Goal: Task Accomplishment & Management: Manage account settings

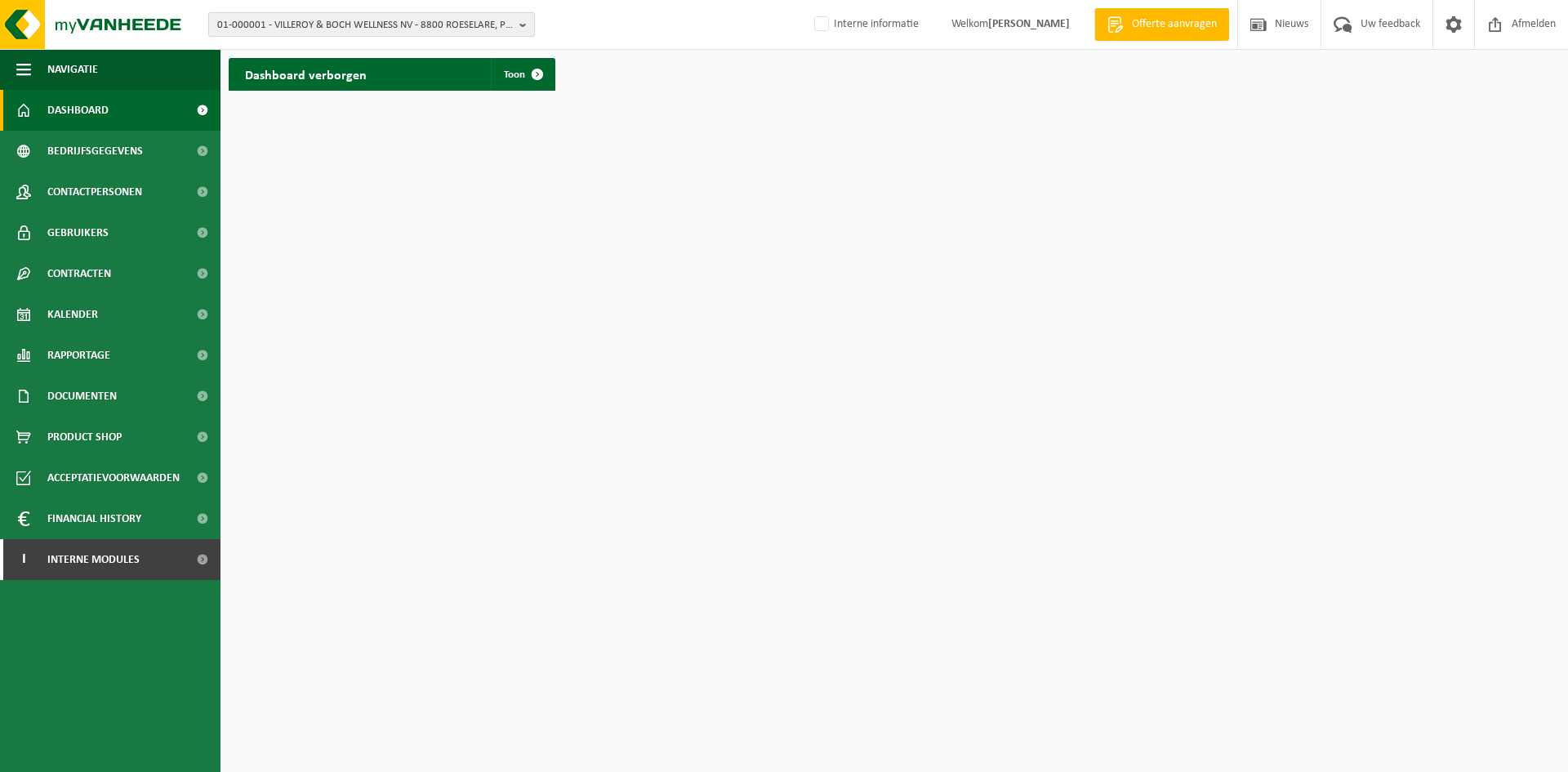
click at [300, 32] on span "01-000001 - VILLEROY & BOCH WELLNESS NV - 8800 ROESELARE, POPULIERSTRAAT 1" at bounding box center [365, 24] width 295 height 24
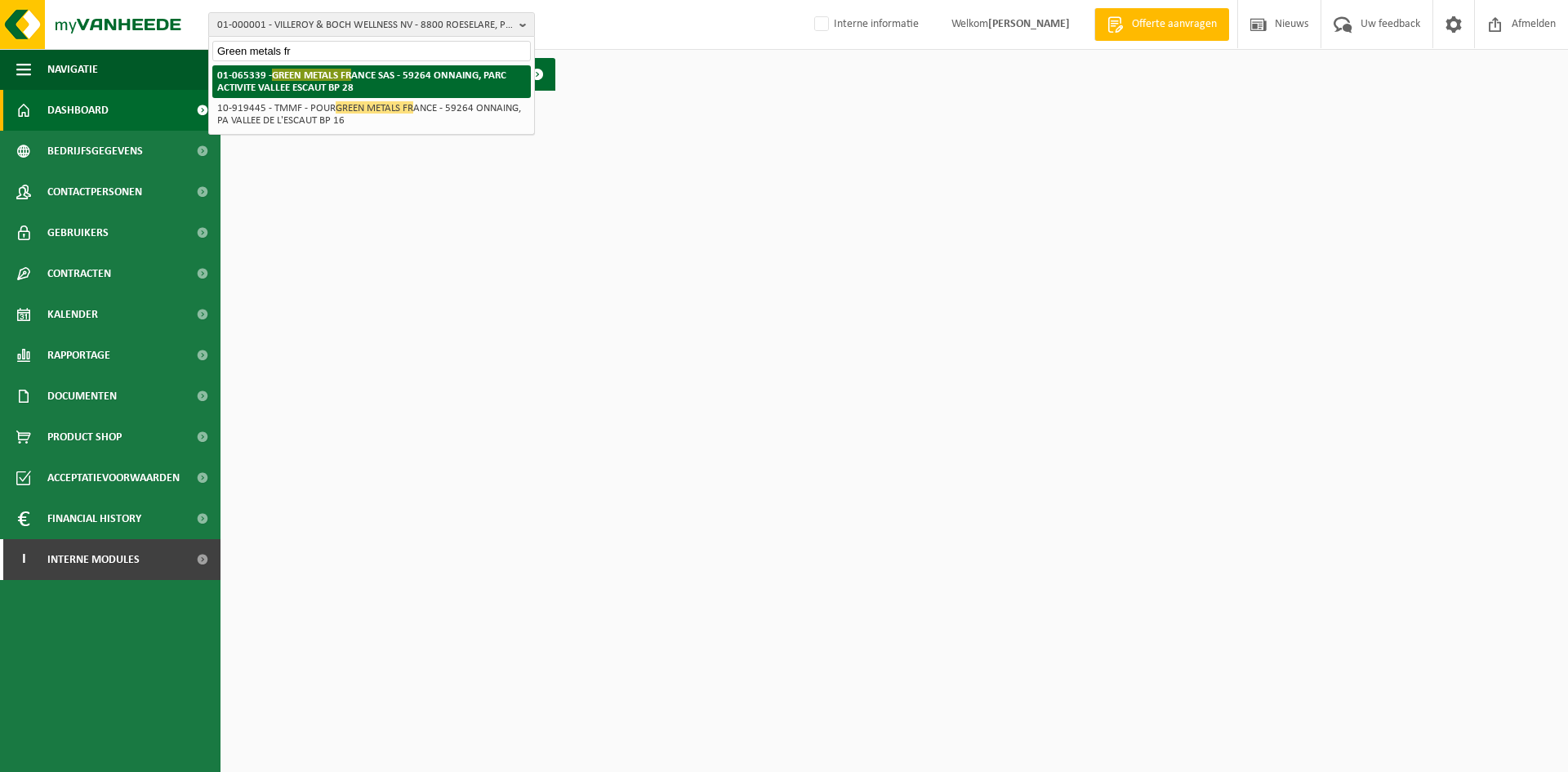
type input "Green metals fr"
click at [300, 86] on strong "01-065339 - GREEN METALS FR ANCE SAS - 59264 ONNAING, PARC ACTIVITE VALLEE ESCA…" at bounding box center [362, 80] width 290 height 24
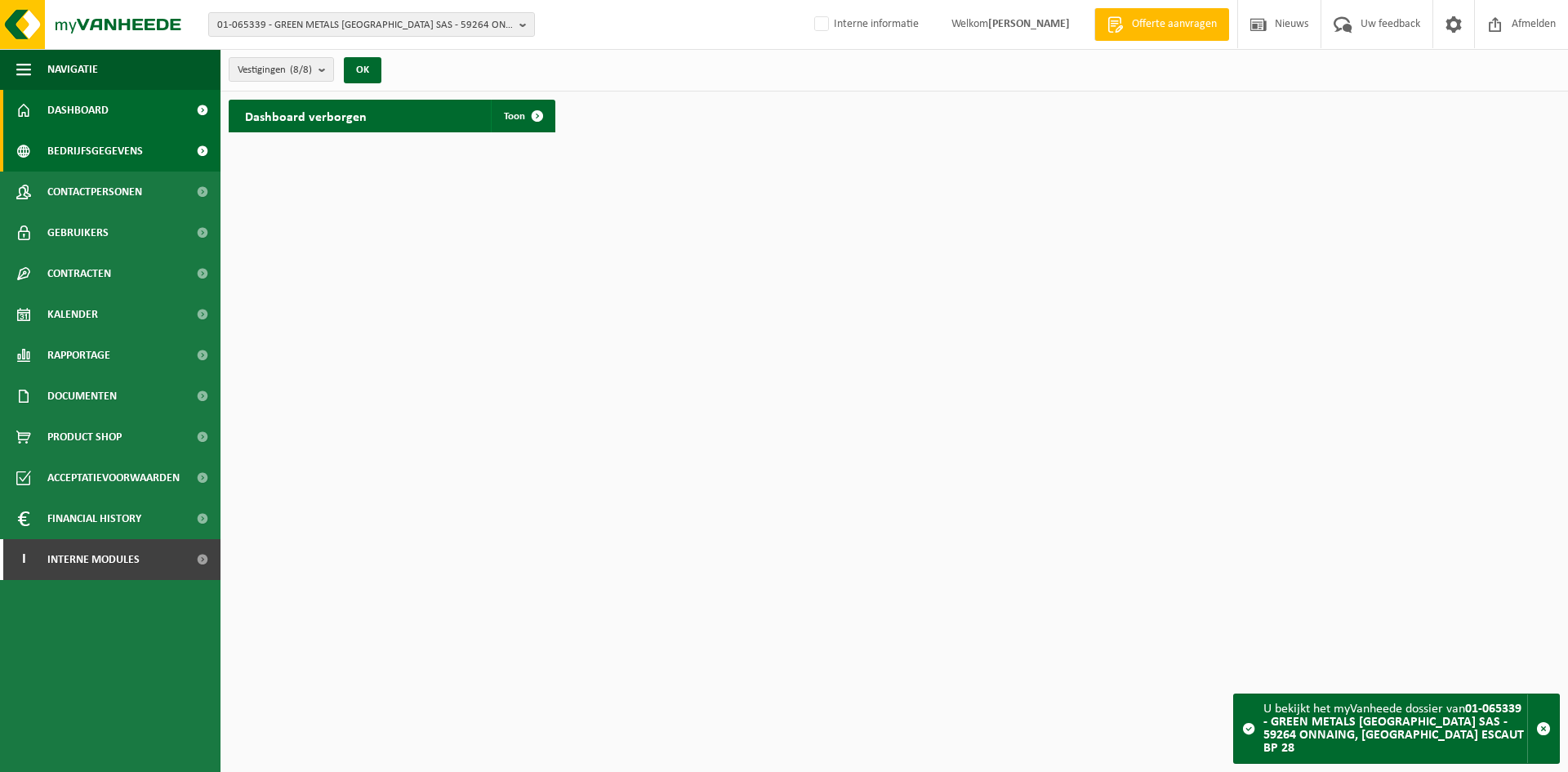
click at [127, 152] on span "Bedrijfsgegevens" at bounding box center [95, 152] width 96 height 41
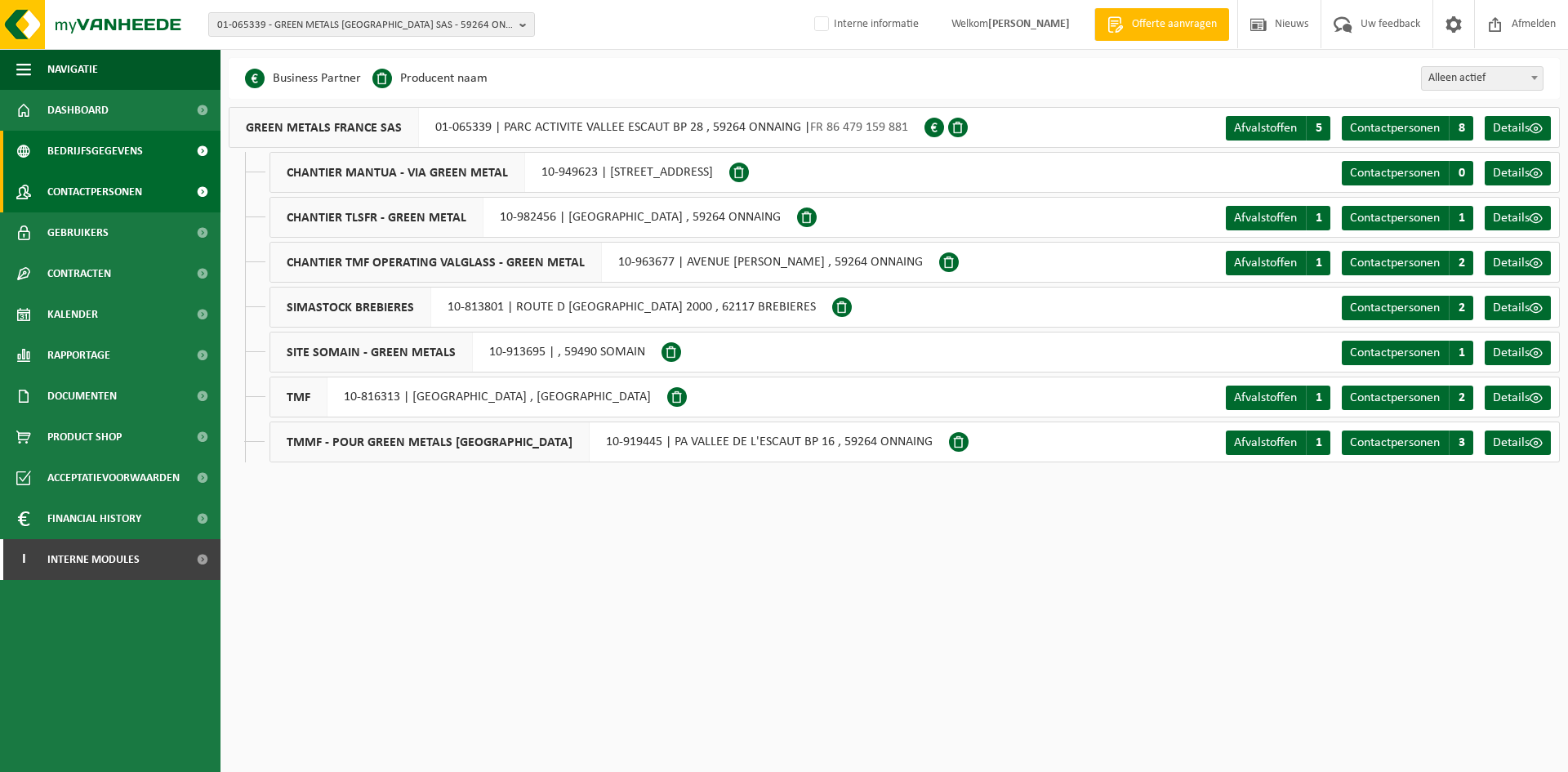
click at [138, 186] on span "Contactpersonen" at bounding box center [94, 192] width 95 height 41
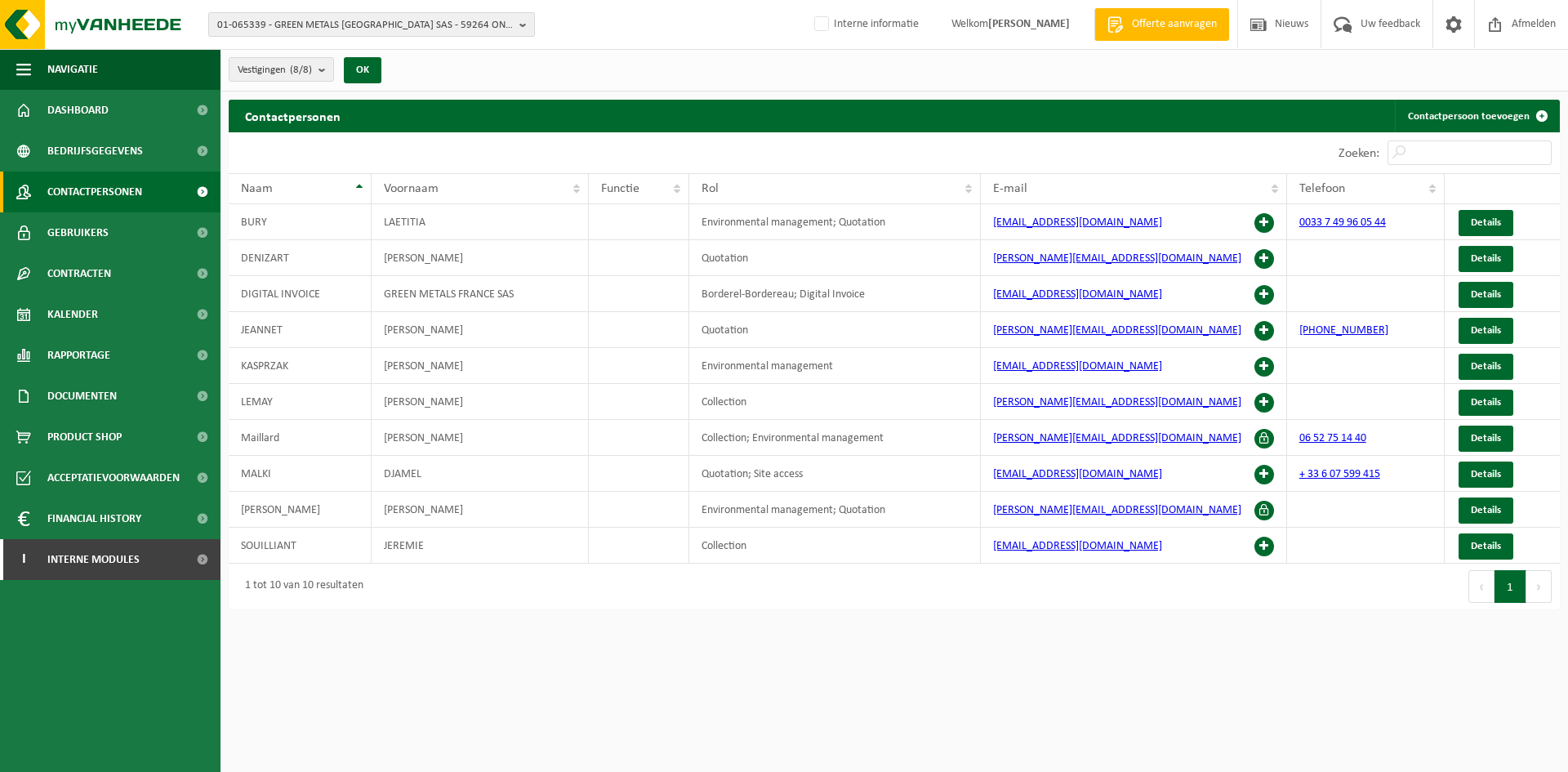
click at [334, 23] on span "01-065339 - GREEN METALS FRANCE SAS - 59264 ONNAING, PARC ACTIVITE VALLEE ESCAU…" at bounding box center [365, 24] width 295 height 24
type input "01-074903"
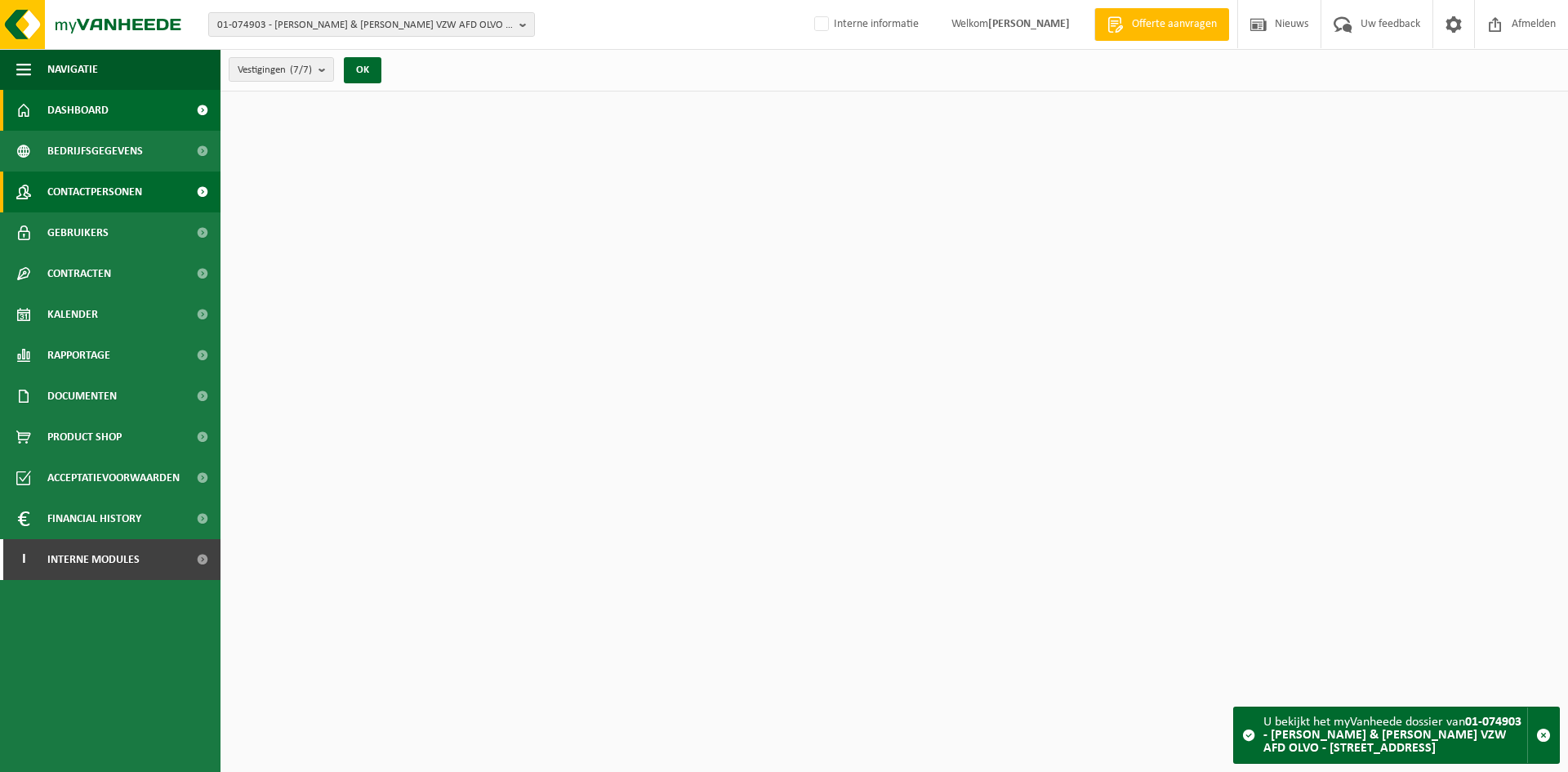
click at [122, 183] on span "Contactpersonen" at bounding box center [94, 192] width 95 height 41
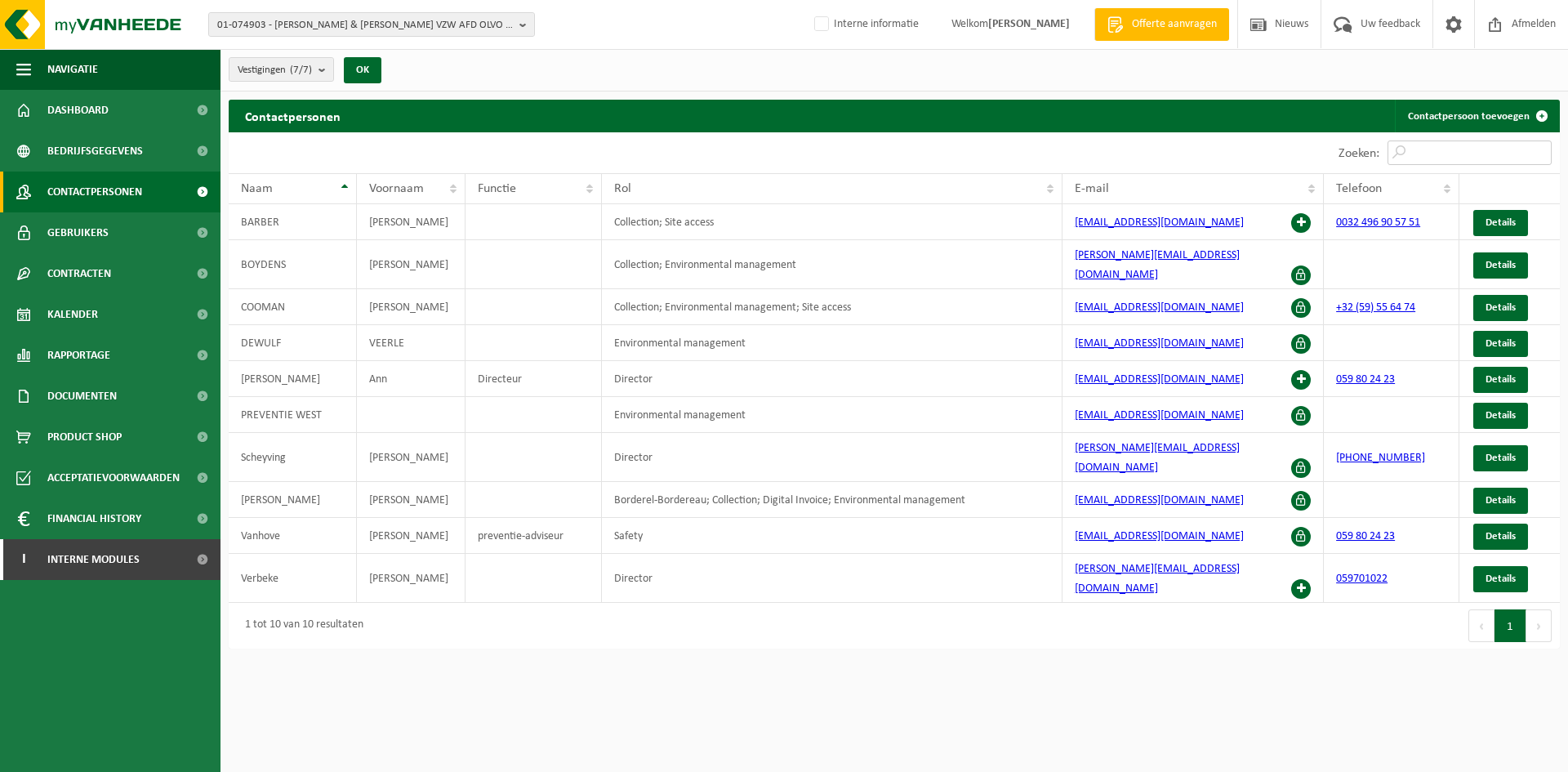
click at [1436, 156] on input "Zoeken:" at bounding box center [1469, 153] width 164 height 24
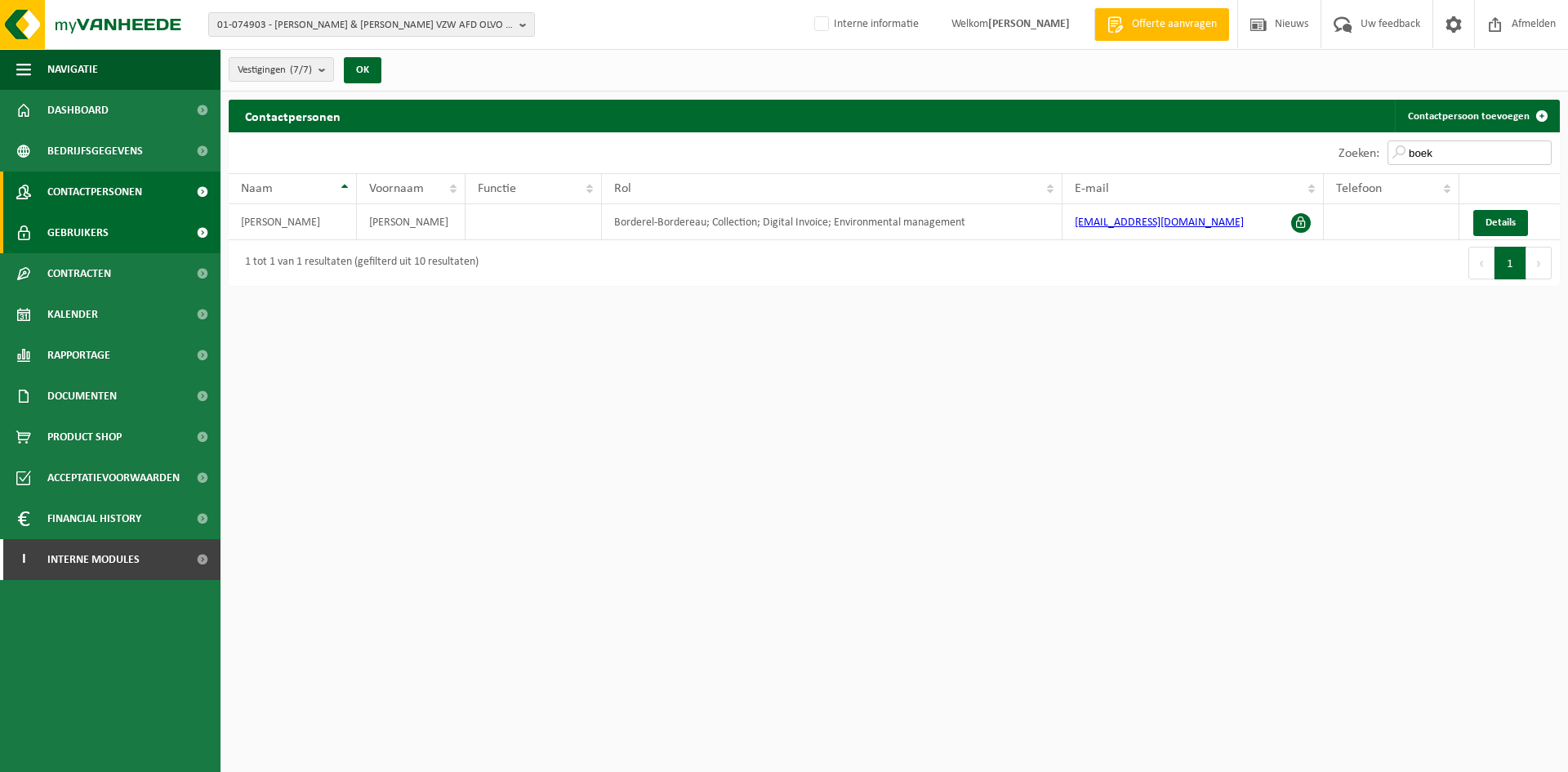
type input "boek"
click at [108, 223] on link "Gebruikers" at bounding box center [110, 233] width 220 height 41
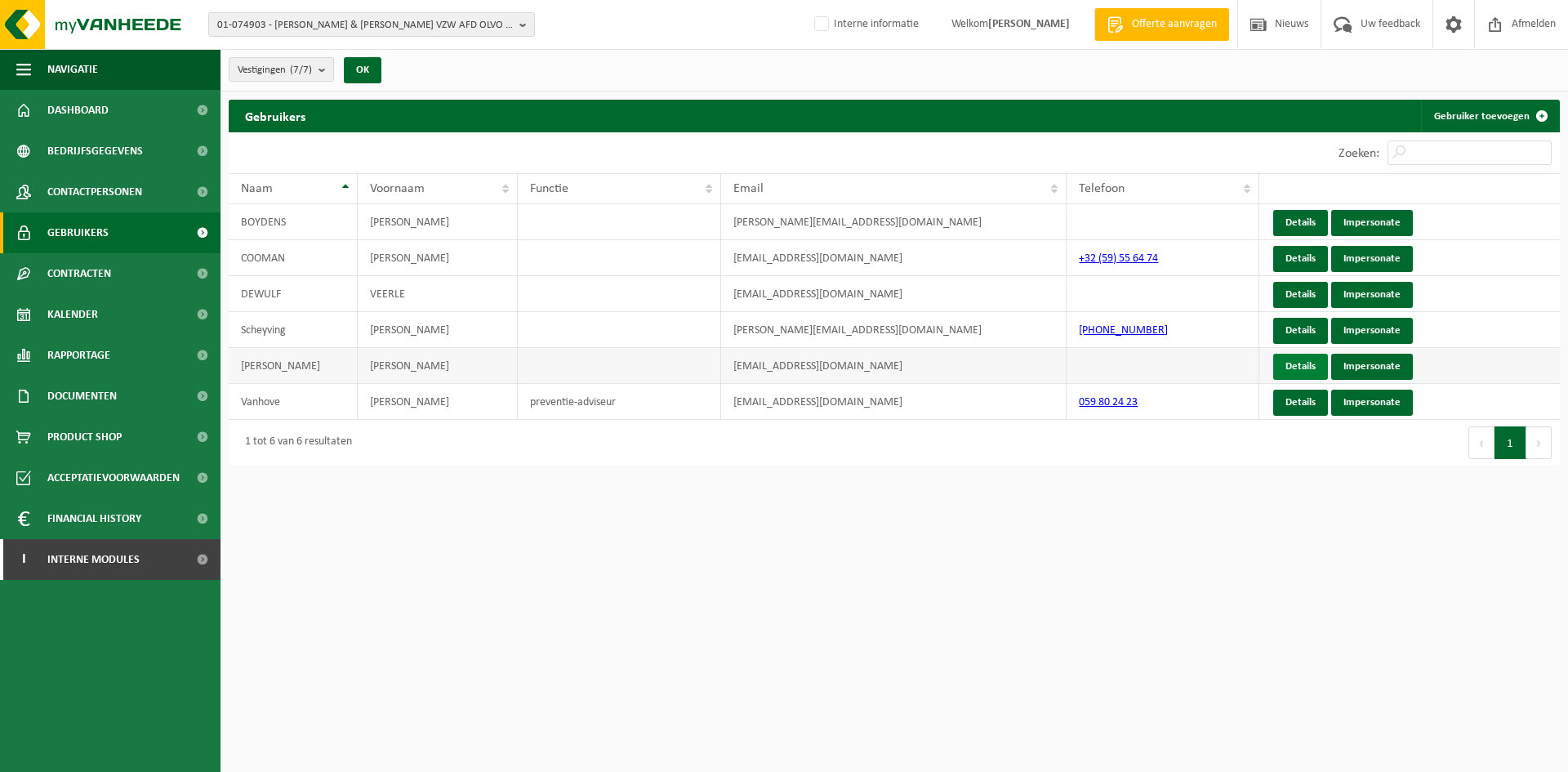
click at [1296, 358] on link "Details" at bounding box center [1300, 366] width 55 height 26
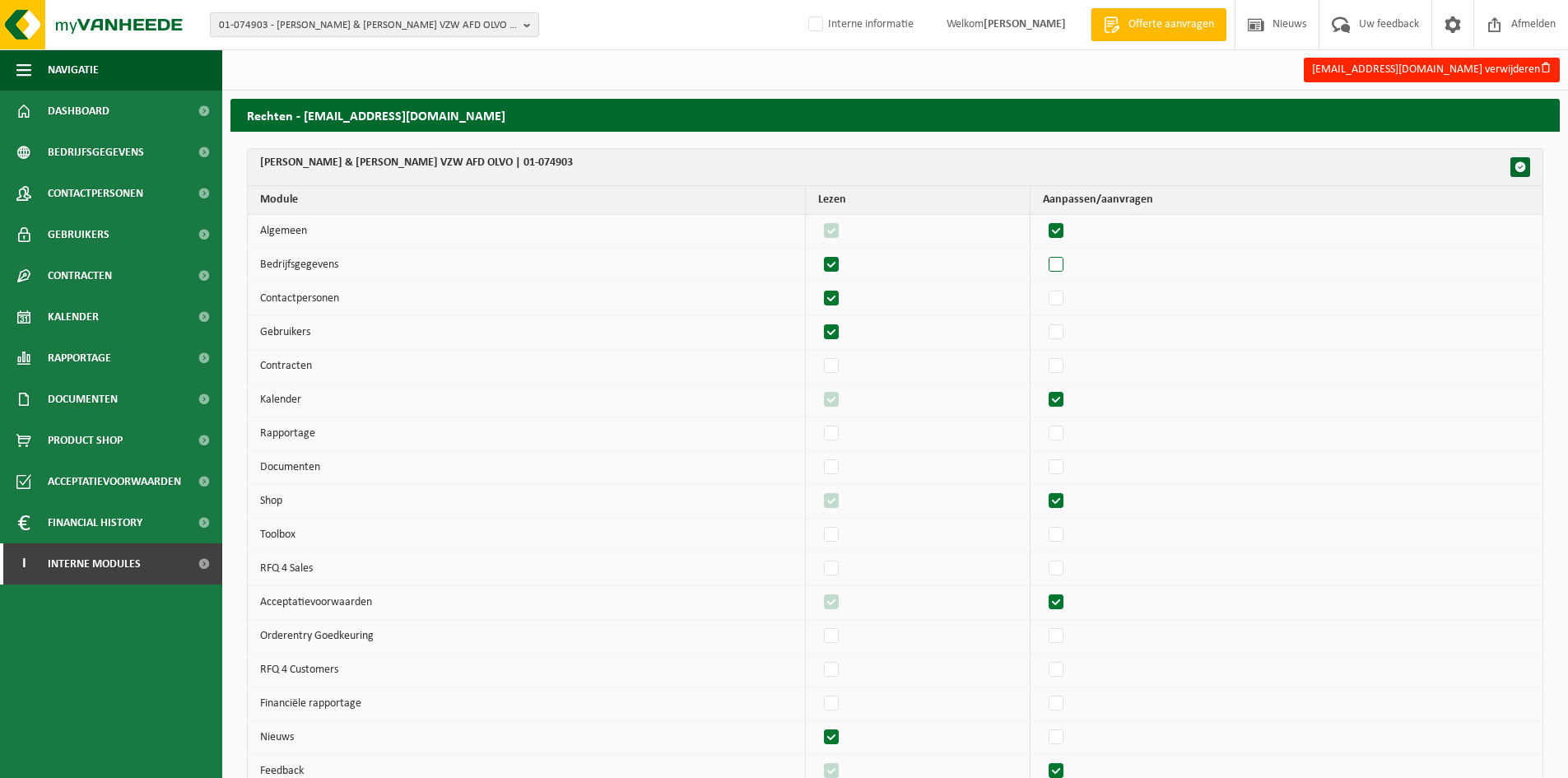
click at [1069, 261] on label"] at bounding box center [1056, 264] width 23 height 25
click at [1043, 252] on input "checkbox" at bounding box center [1042, 251] width 1 height 1
checkbox input "true"
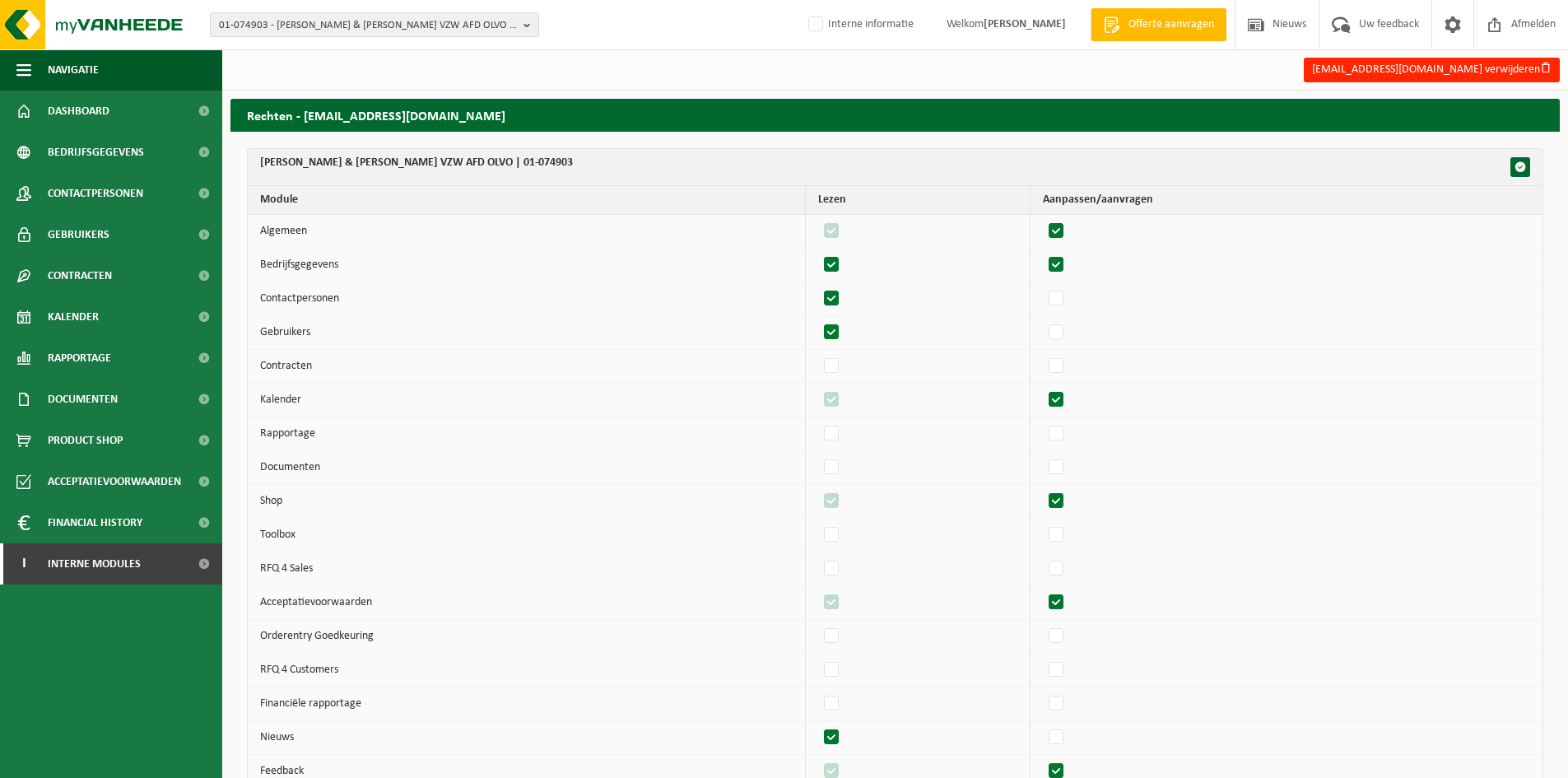
checkbox input "true"
click at [1066, 292] on label"] at bounding box center [1056, 299] width 23 height 25
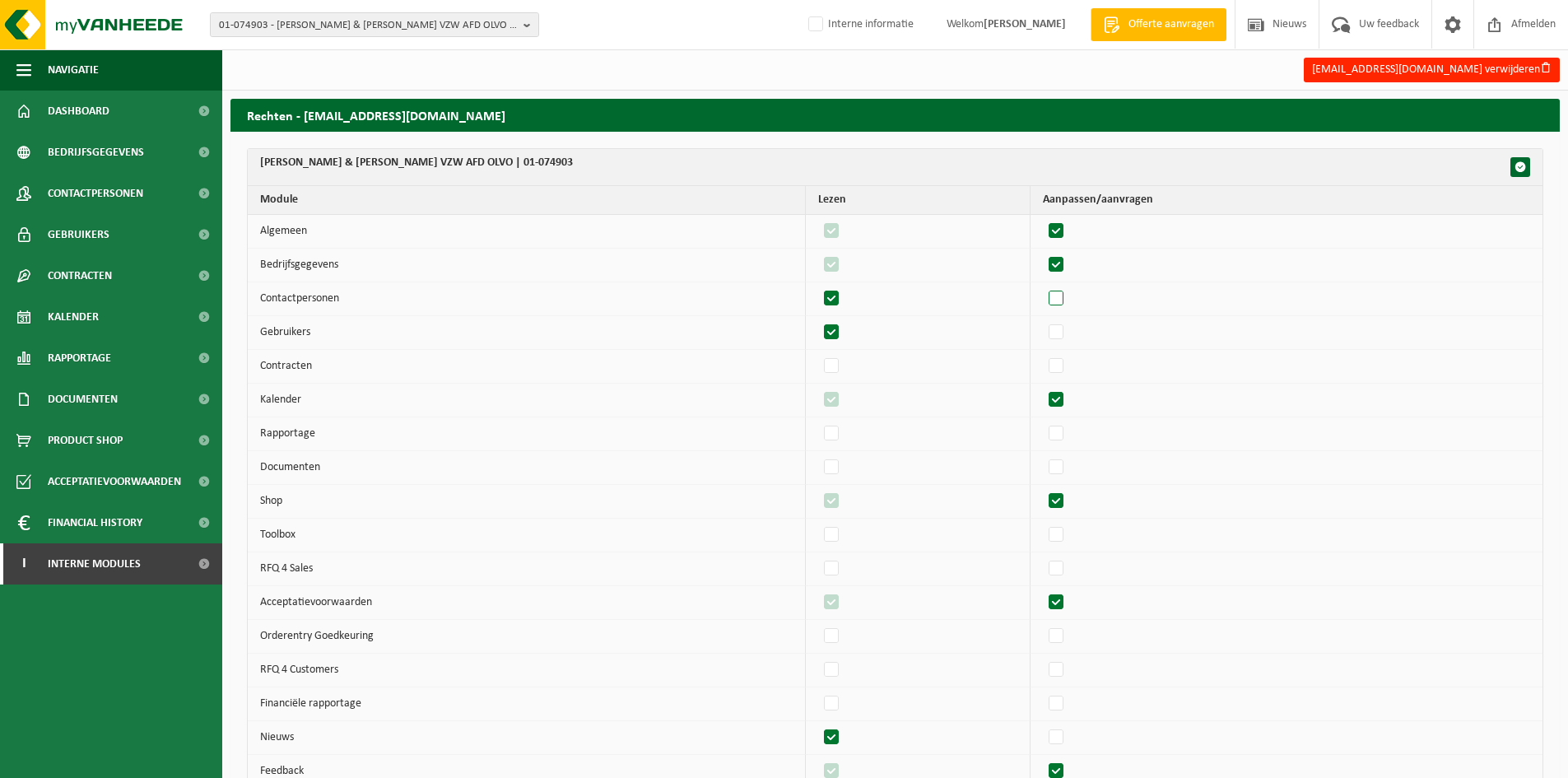
click at [1043, 287] on input "checkbox" at bounding box center [1042, 286] width 1 height 1
checkbox input "true"
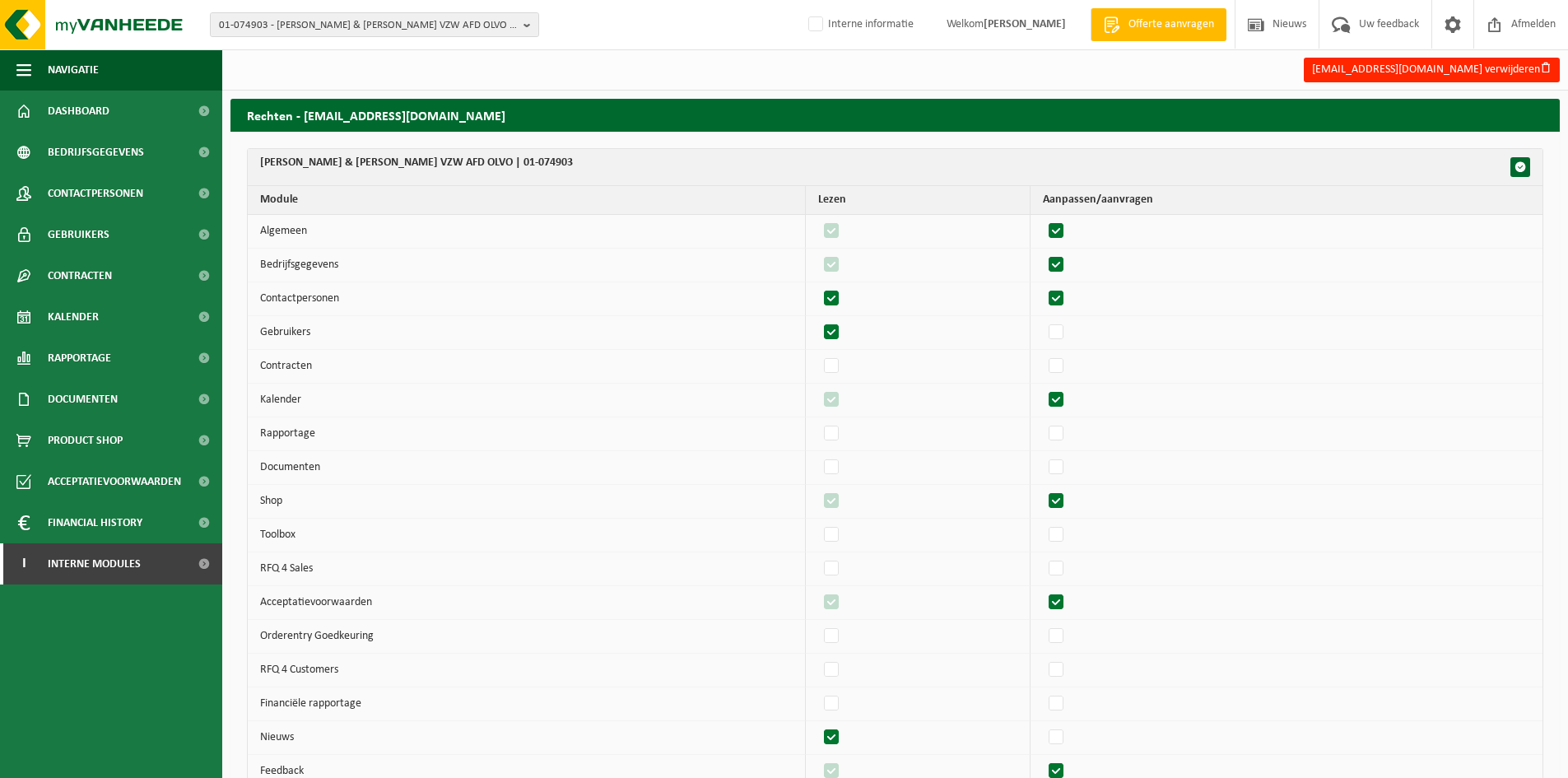
checkbox input "true"
click at [1064, 324] on label"] at bounding box center [1056, 332] width 23 height 25
click at [1043, 320] on input "checkbox" at bounding box center [1042, 319] width 1 height 1
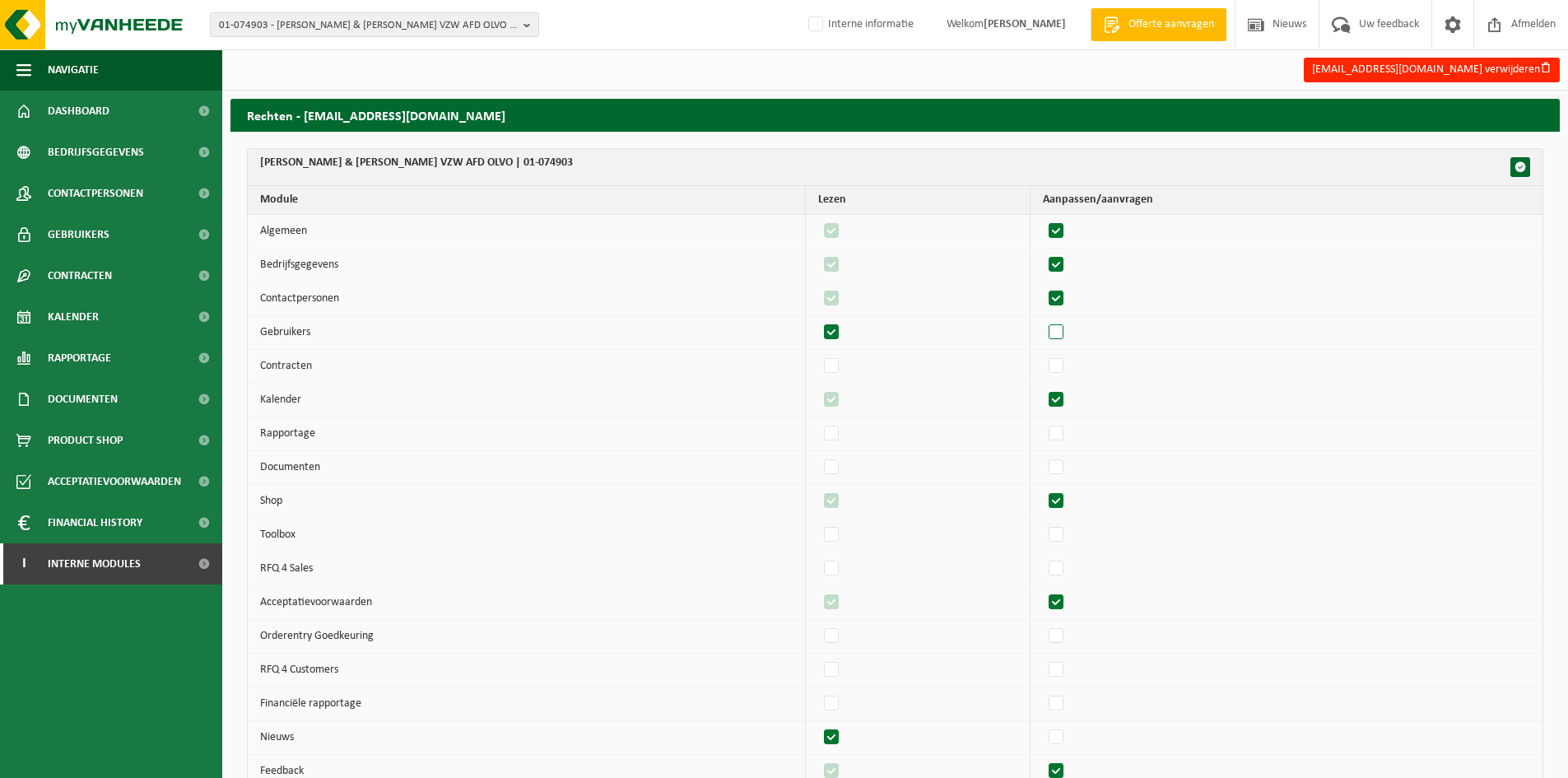
checkbox input "true"
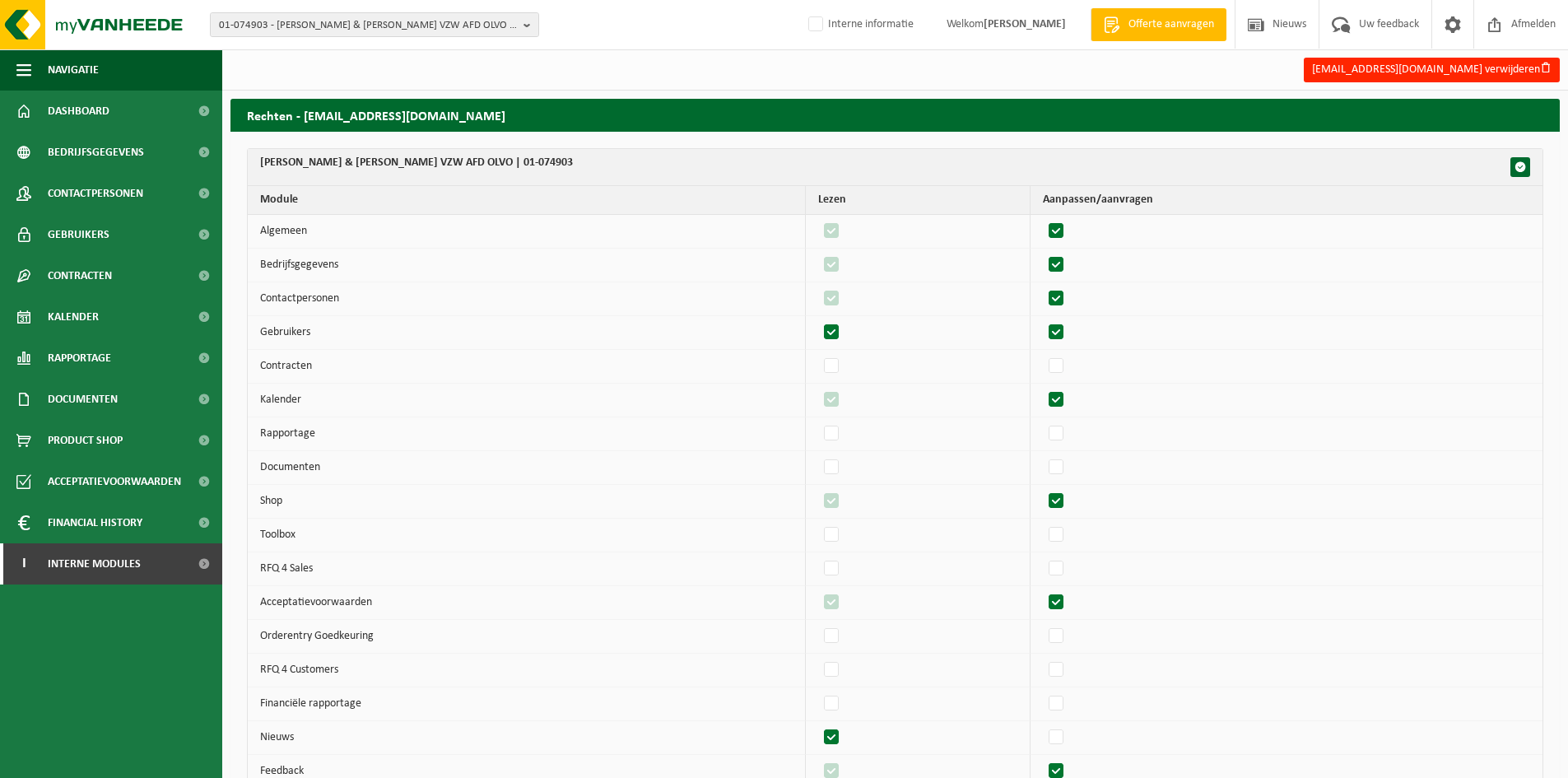
checkbox input "true"
click at [1063, 371] on label"] at bounding box center [1056, 366] width 23 height 25
click at [1043, 354] on input "checkbox" at bounding box center [1042, 353] width 1 height 1
checkbox input "true"
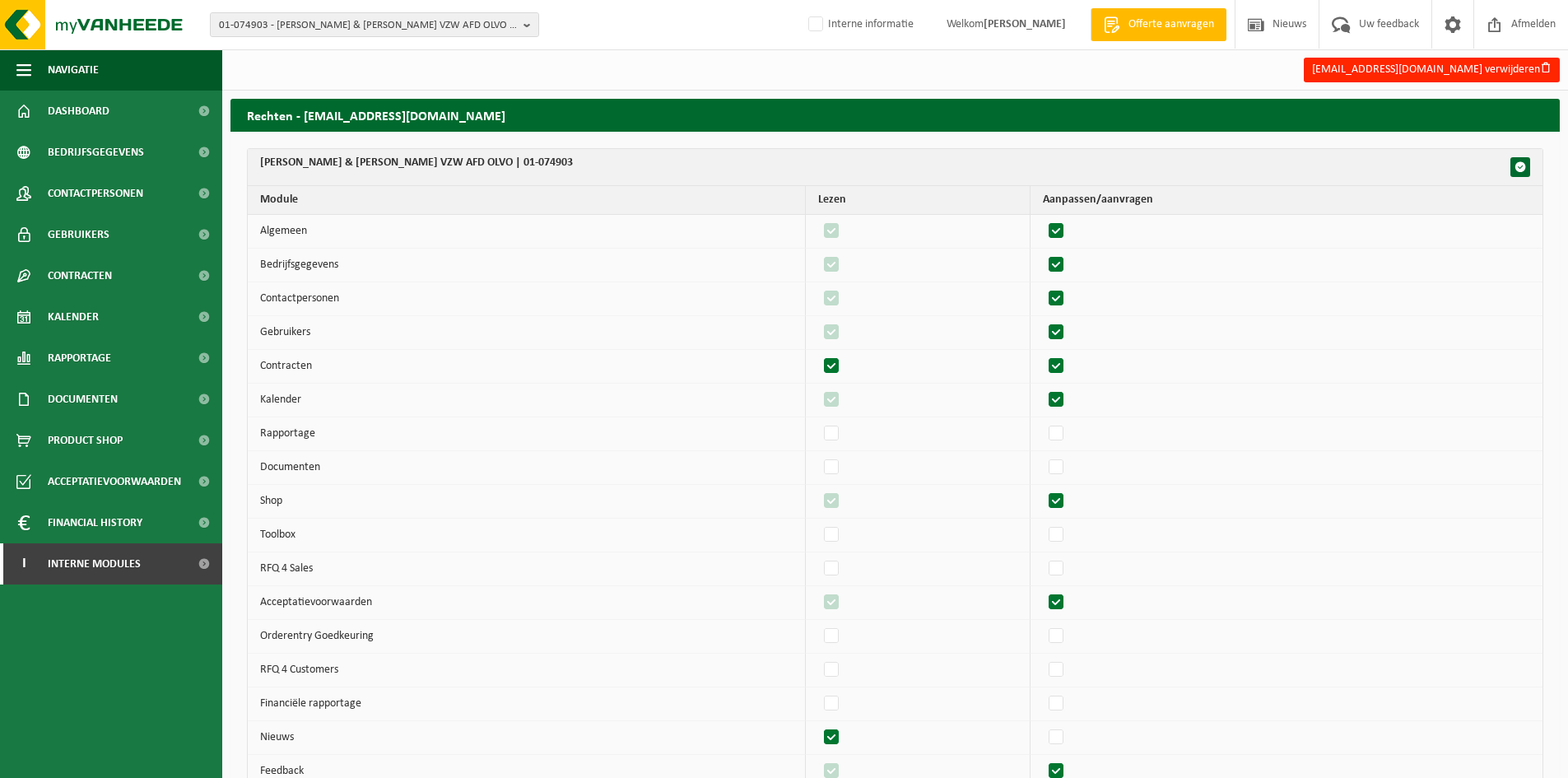
checkbox input "true"
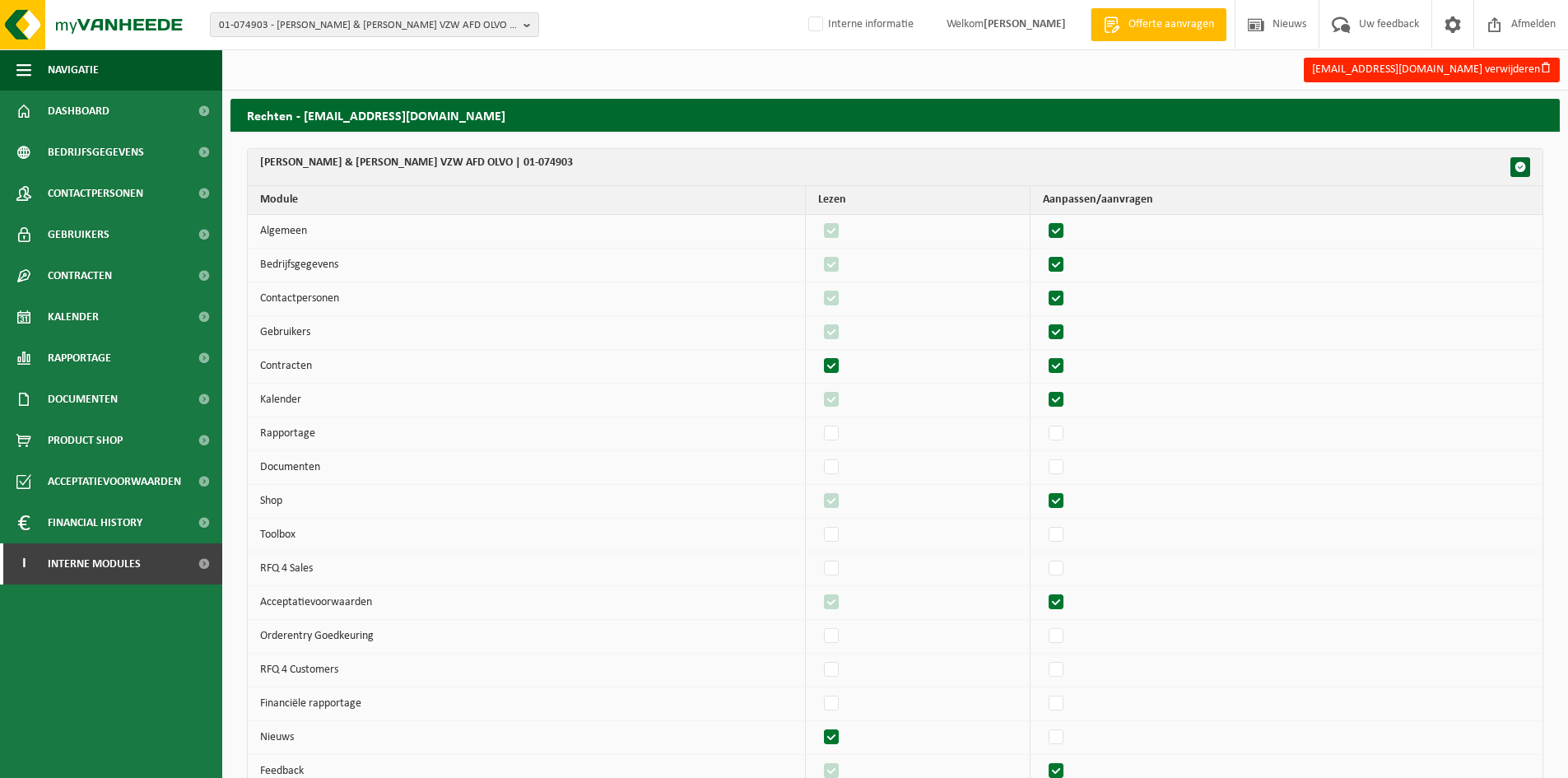
checkbox input "true"
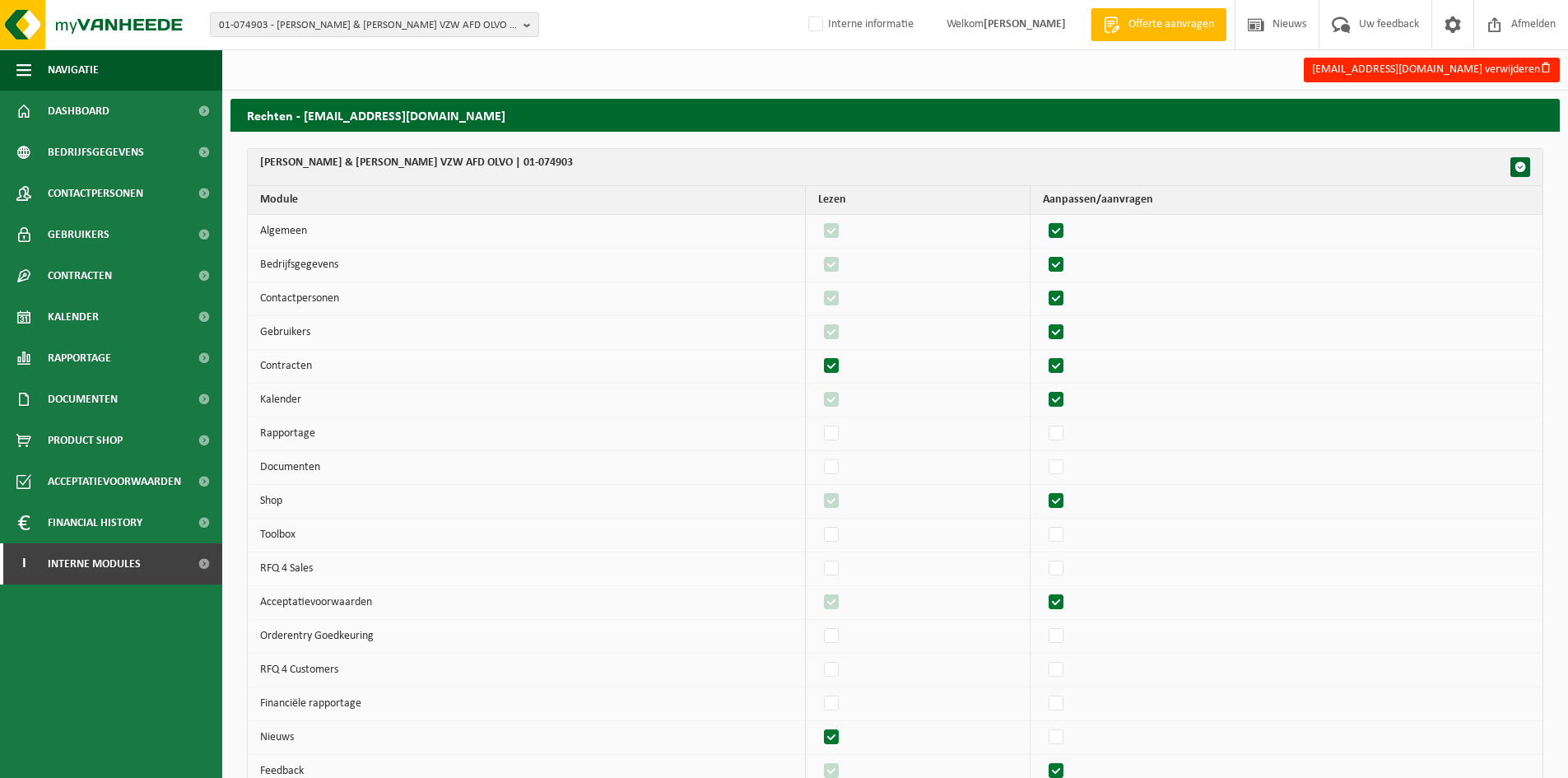
checkbox input "true"
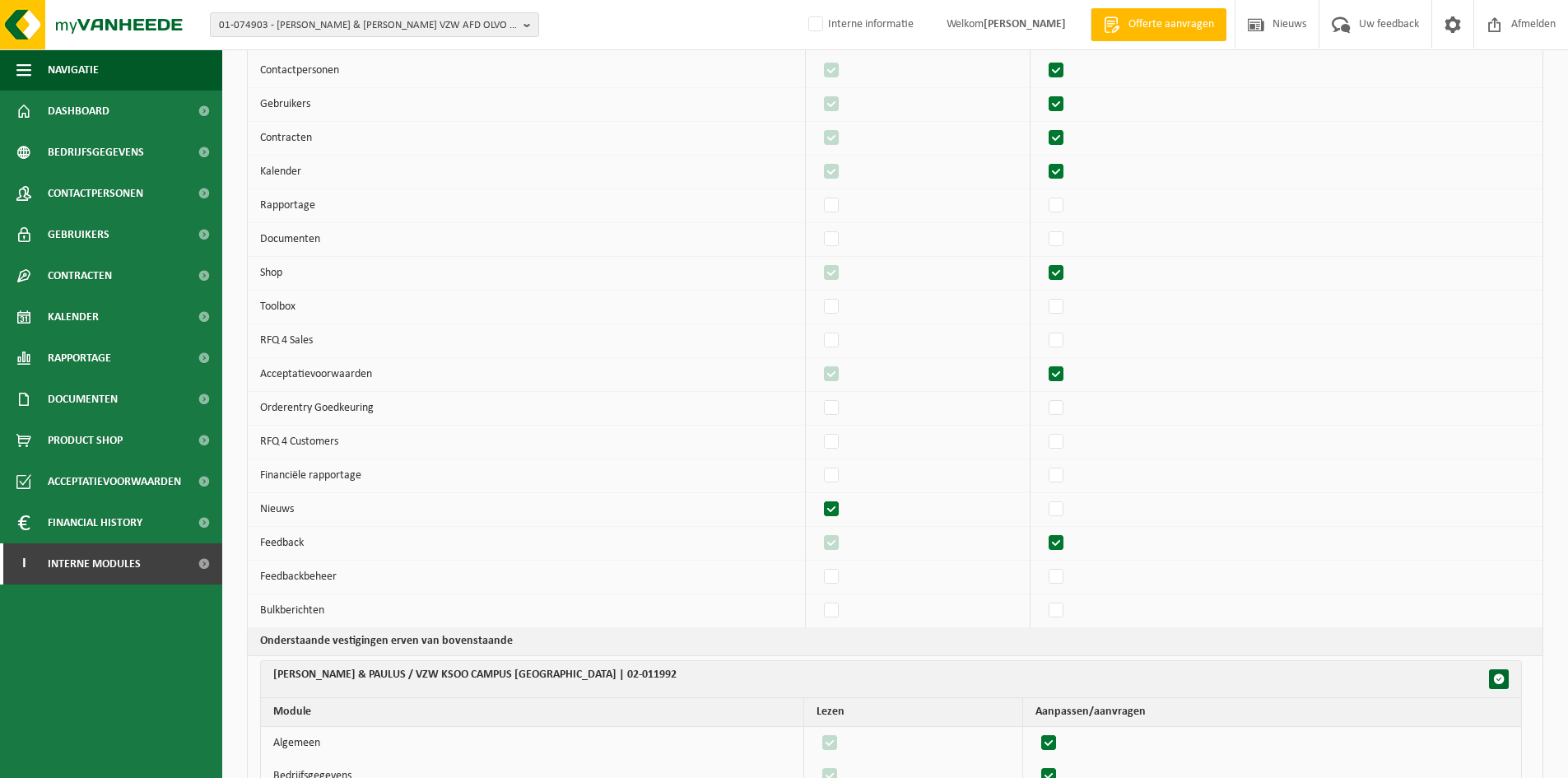
scroll to position [220, 0]
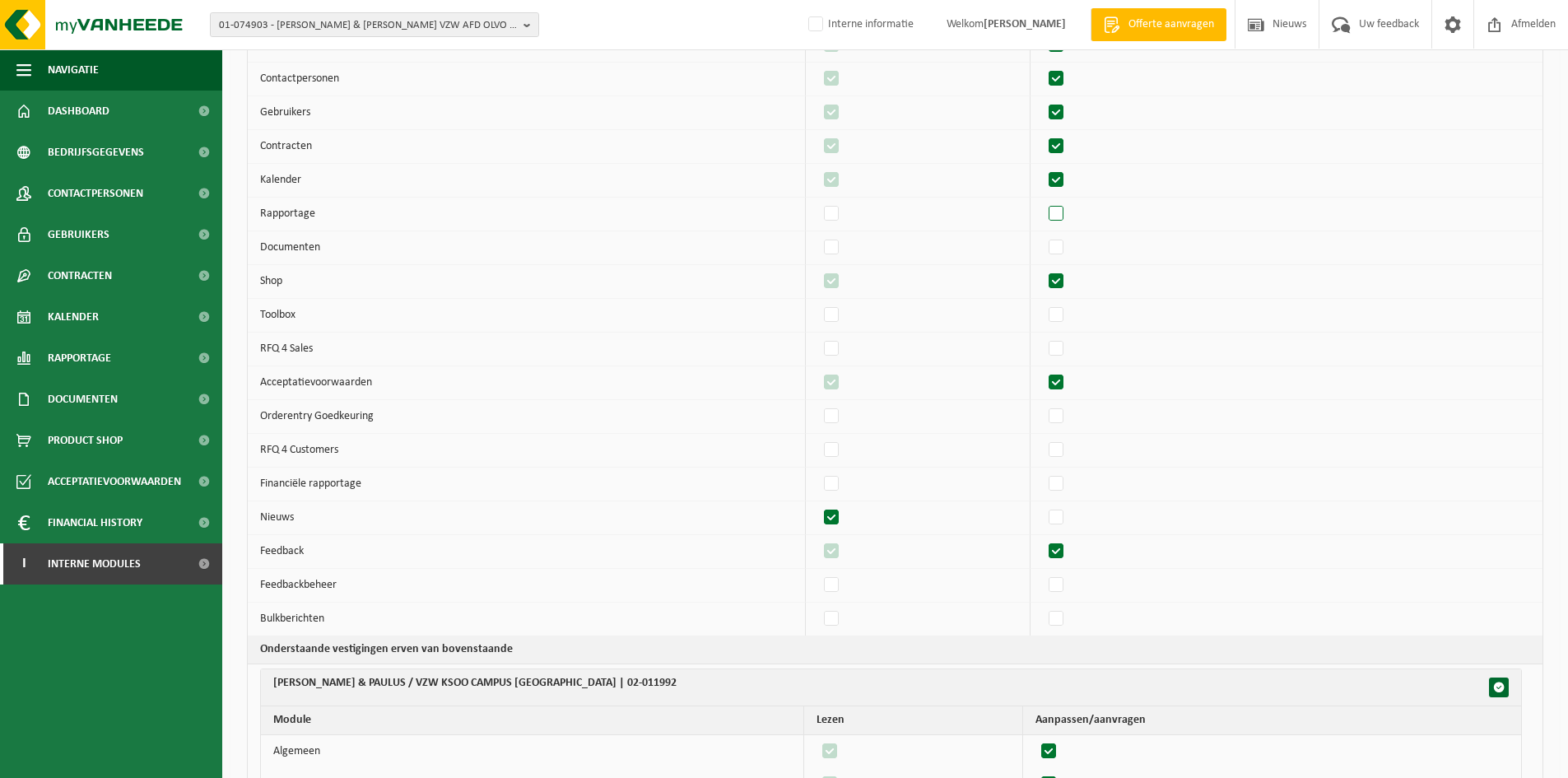
click at [1060, 203] on label"] at bounding box center [1056, 214] width 23 height 25
click at [1043, 202] on input "checkbox" at bounding box center [1042, 201] width 1 height 1
checkbox input "true"
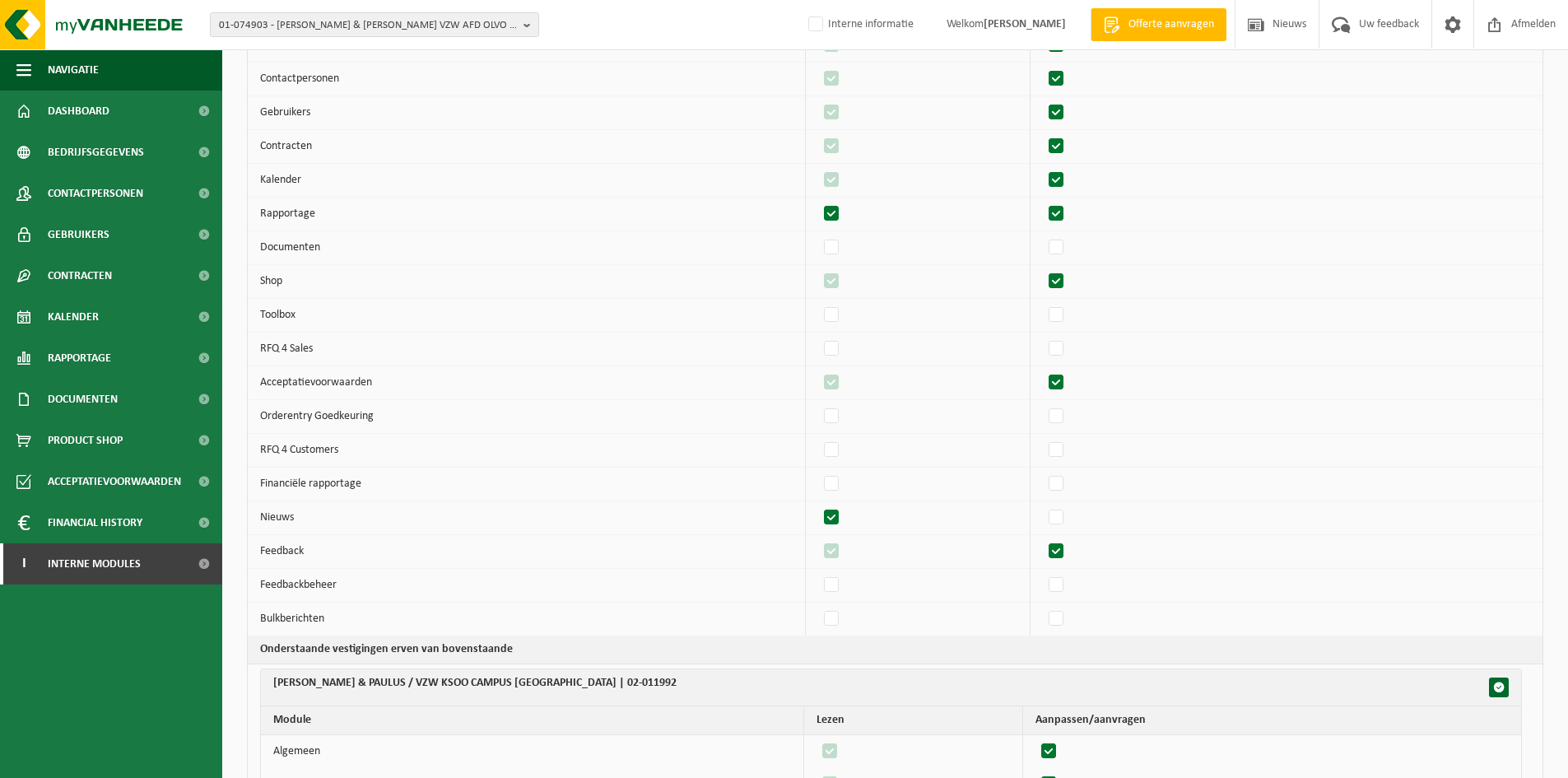
checkbox input "true"
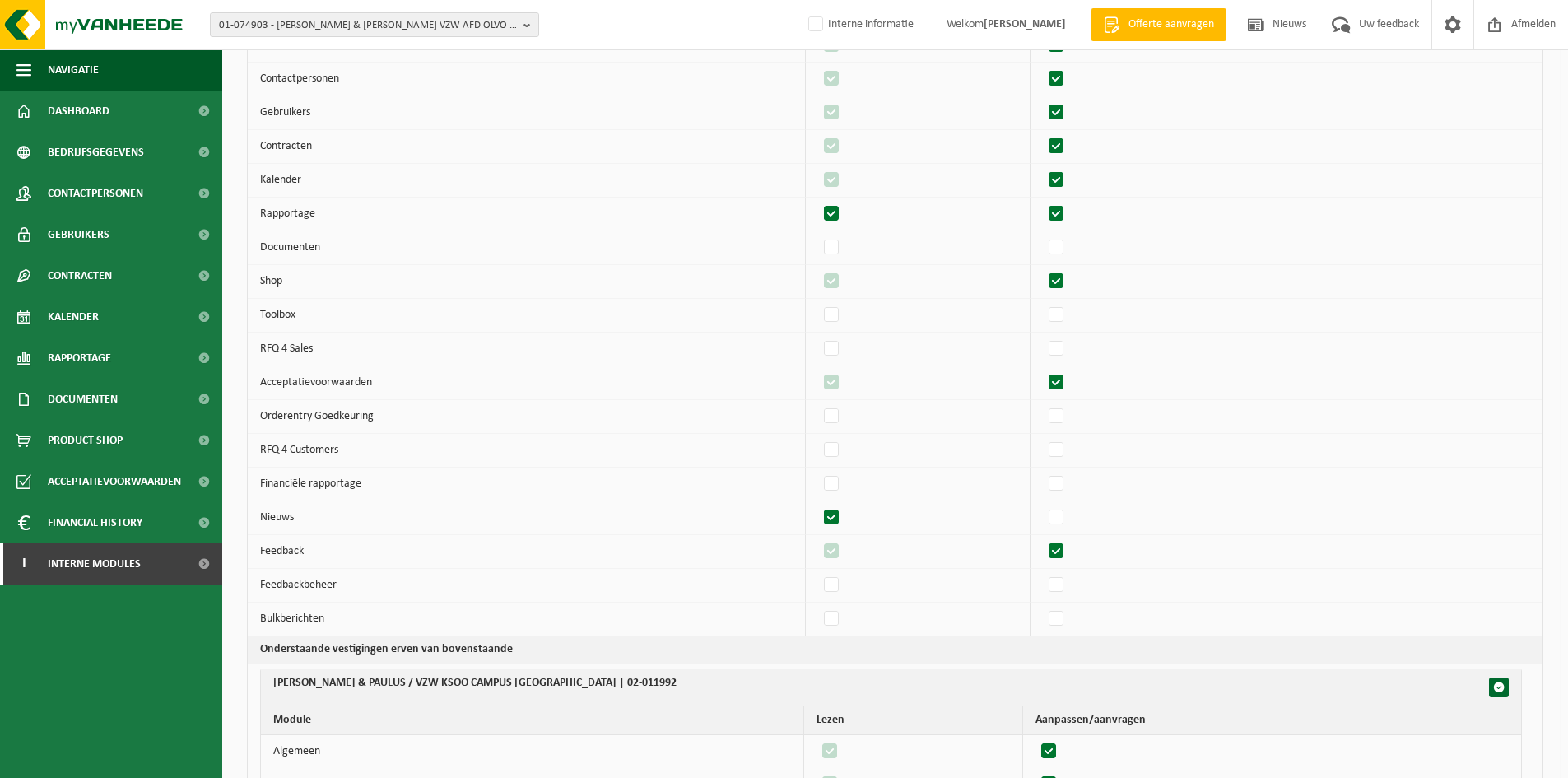
checkbox input "true"
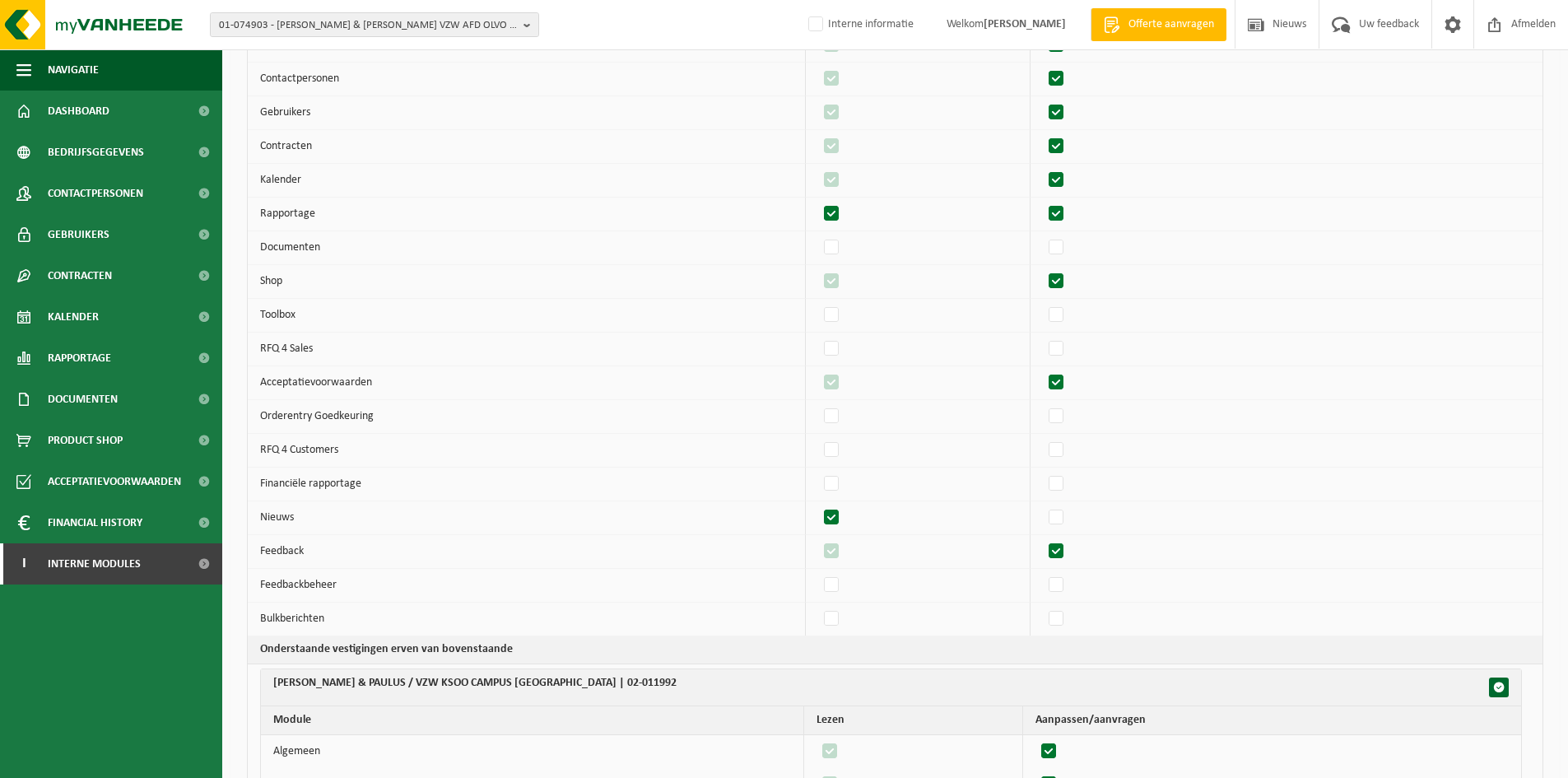
checkbox input "true"
click at [1062, 239] on label"] at bounding box center [1056, 248] width 23 height 25
click at [1043, 236] on input "checkbox" at bounding box center [1042, 235] width 1 height 1
checkbox input "true"
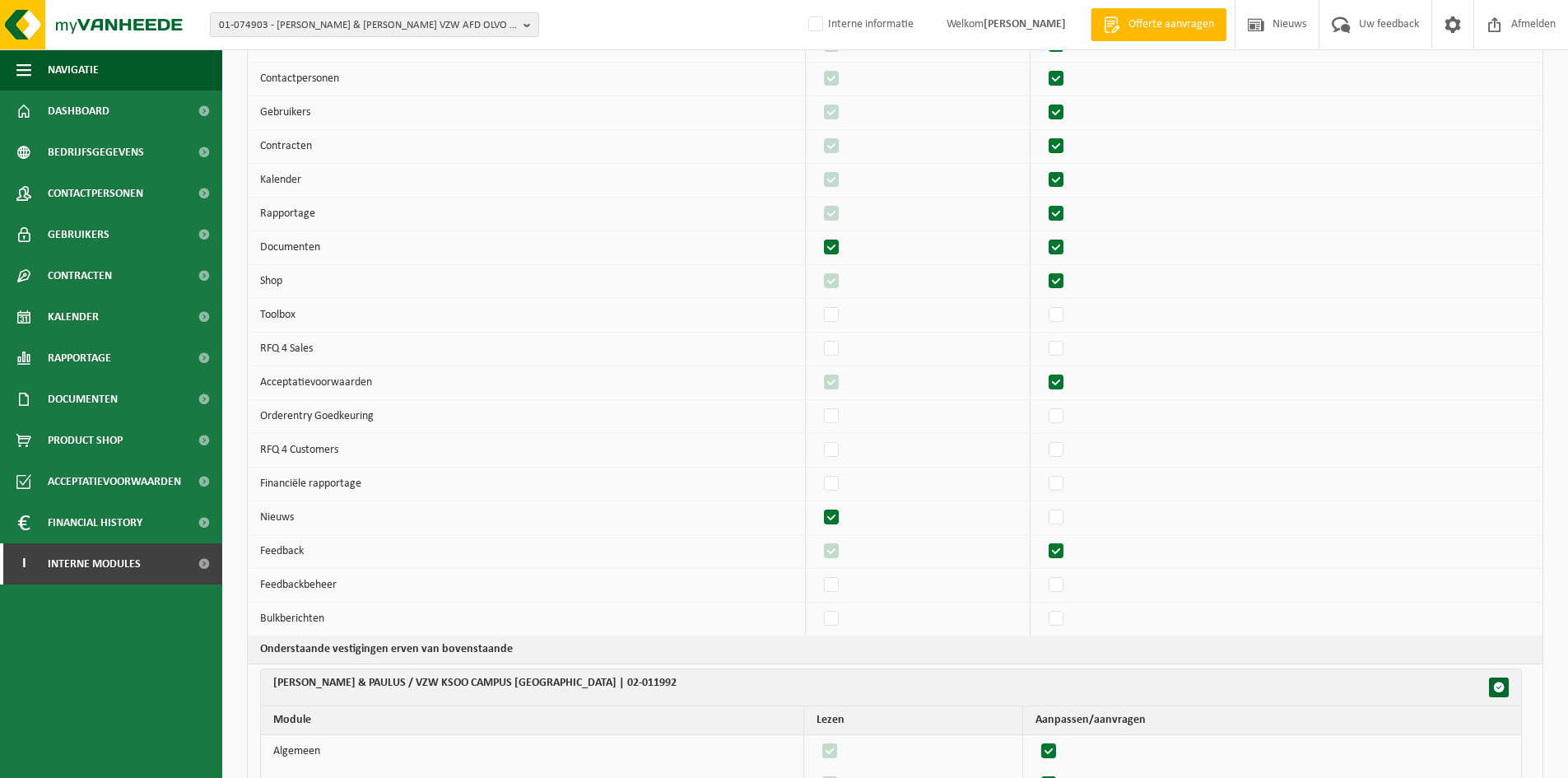
checkbox input "true"
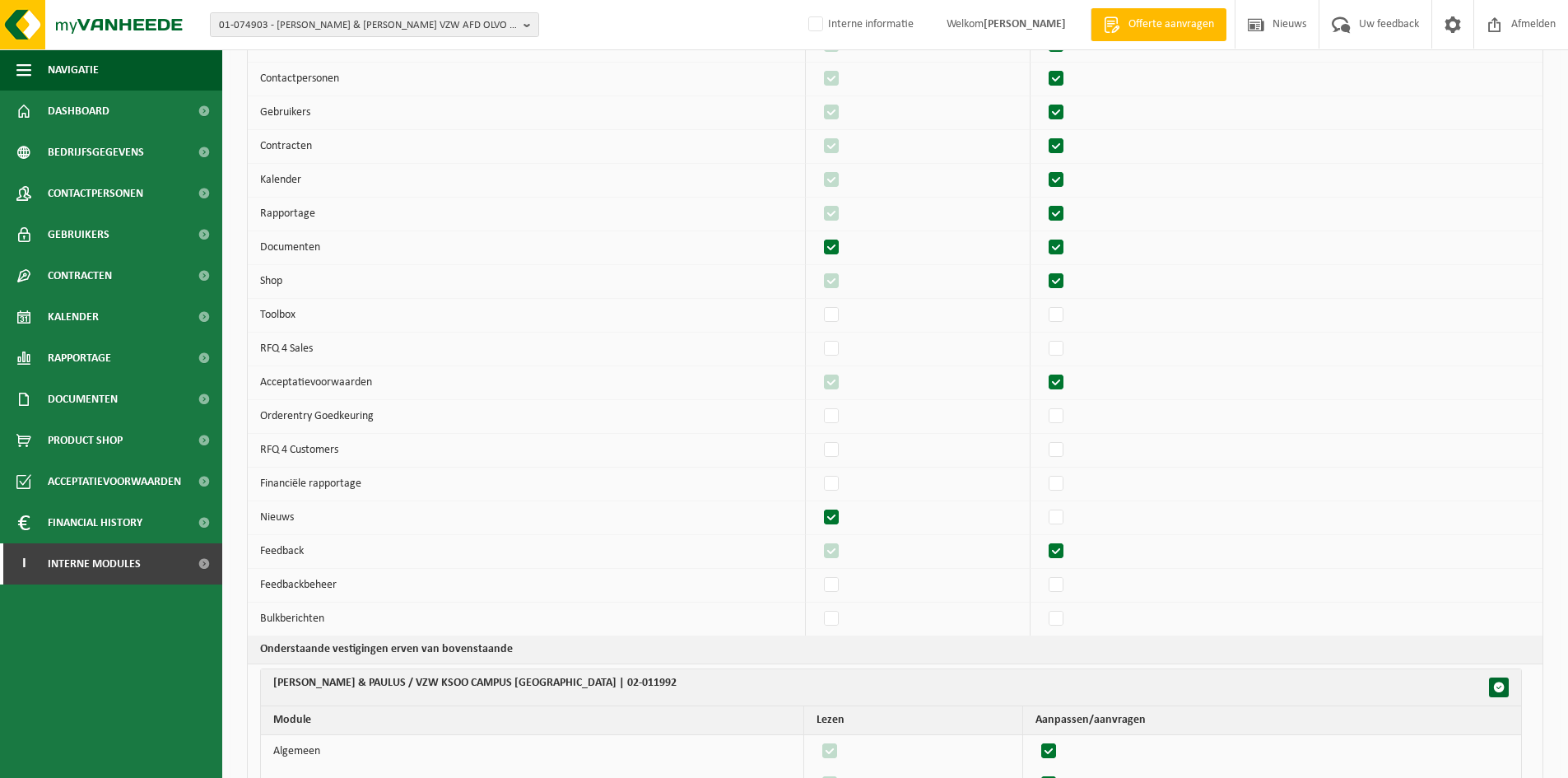
checkbox input "true"
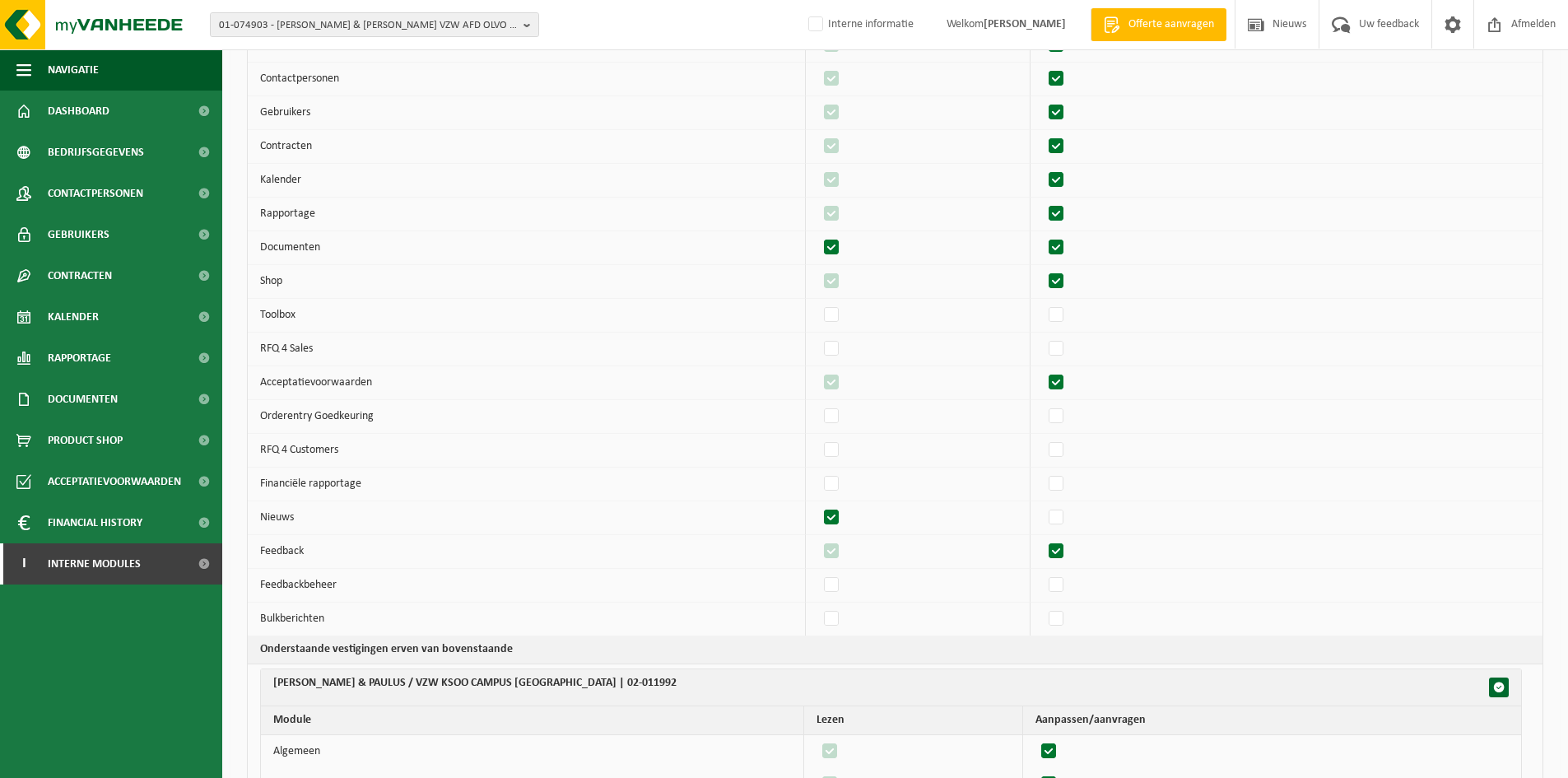
checkbox input "true"
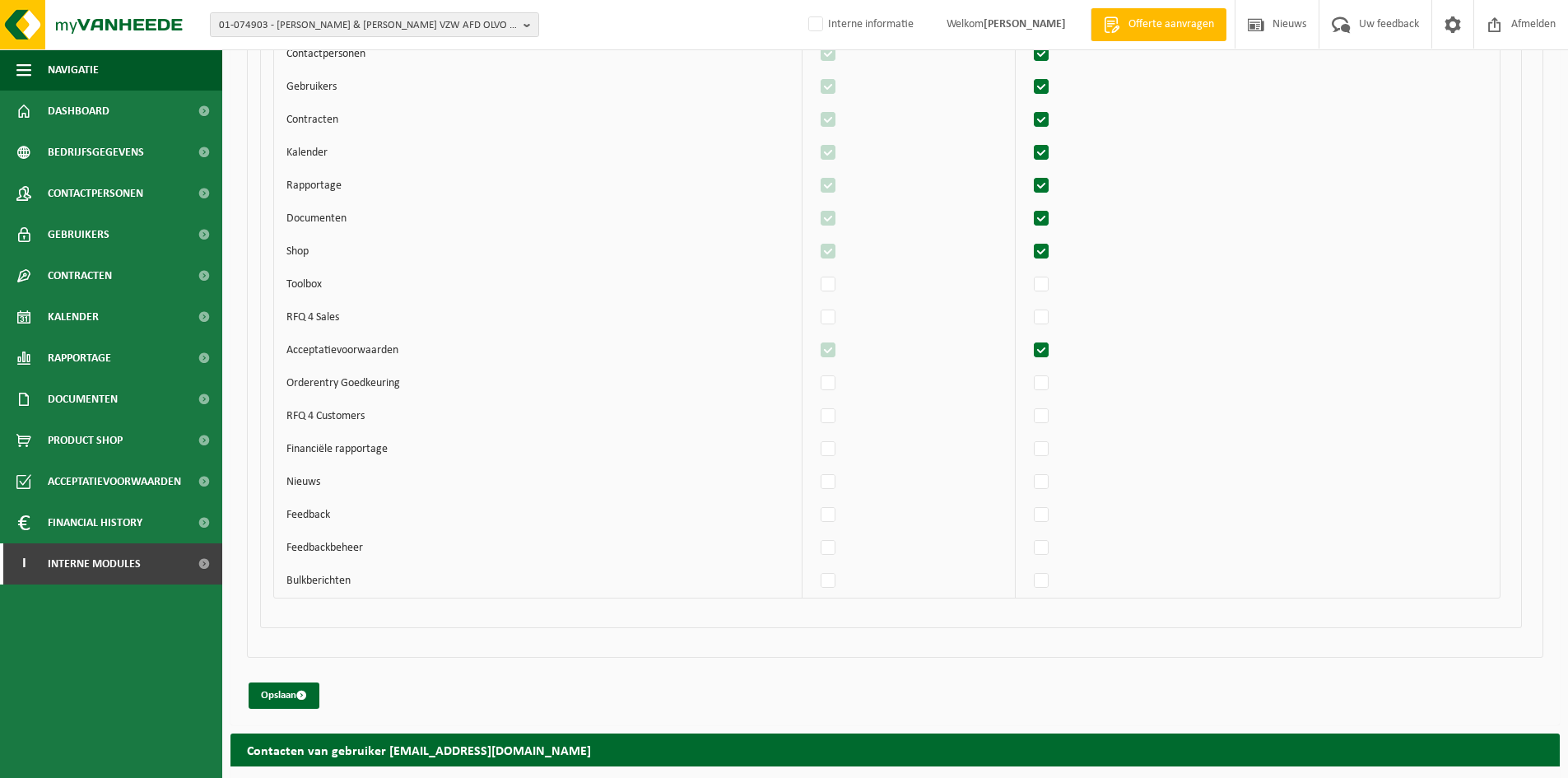
scroll to position [4722, 0]
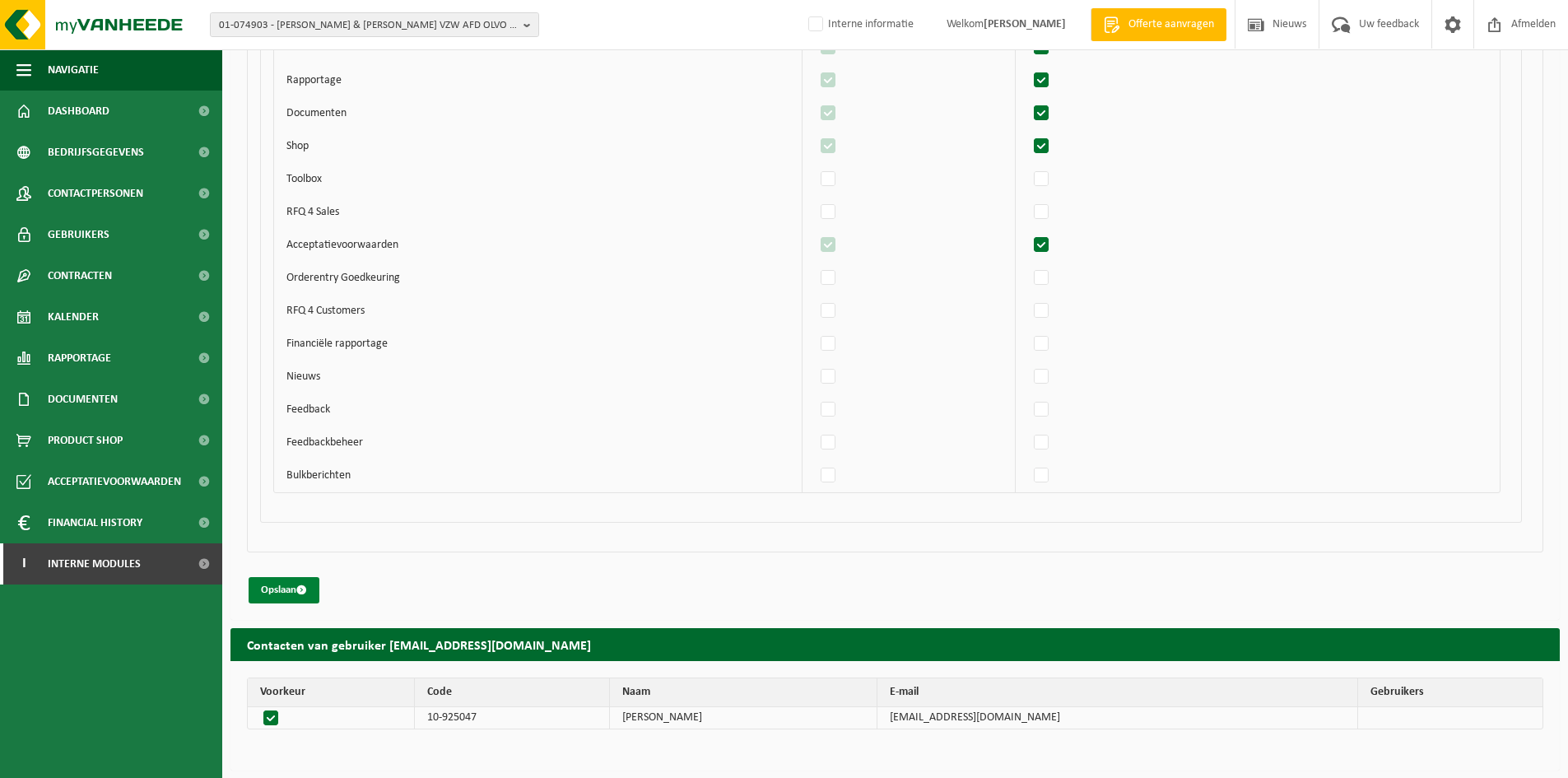
click at [269, 588] on button "Opslaan" at bounding box center [284, 590] width 71 height 27
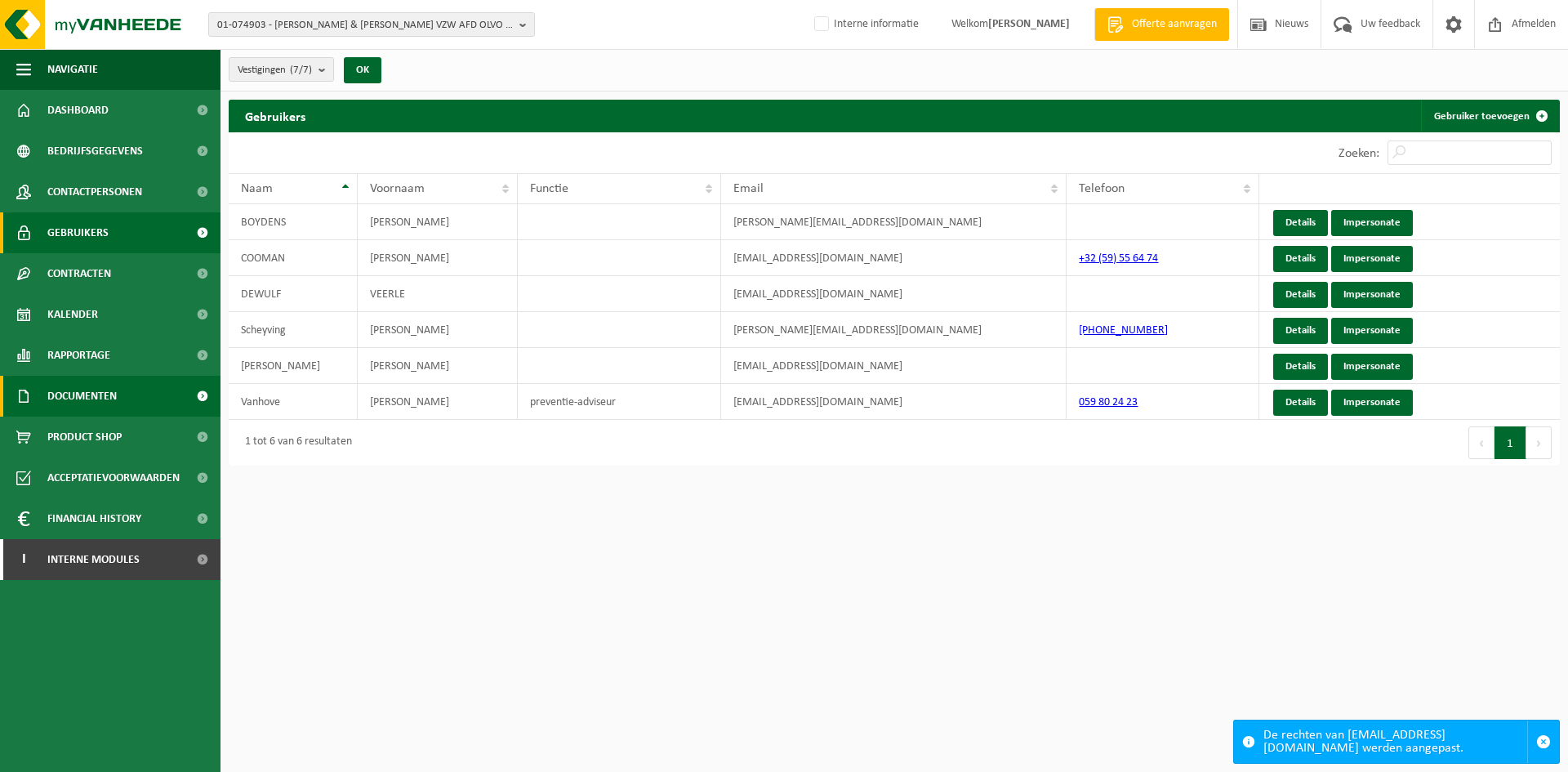
click at [105, 395] on span "Documenten" at bounding box center [81, 396] width 69 height 41
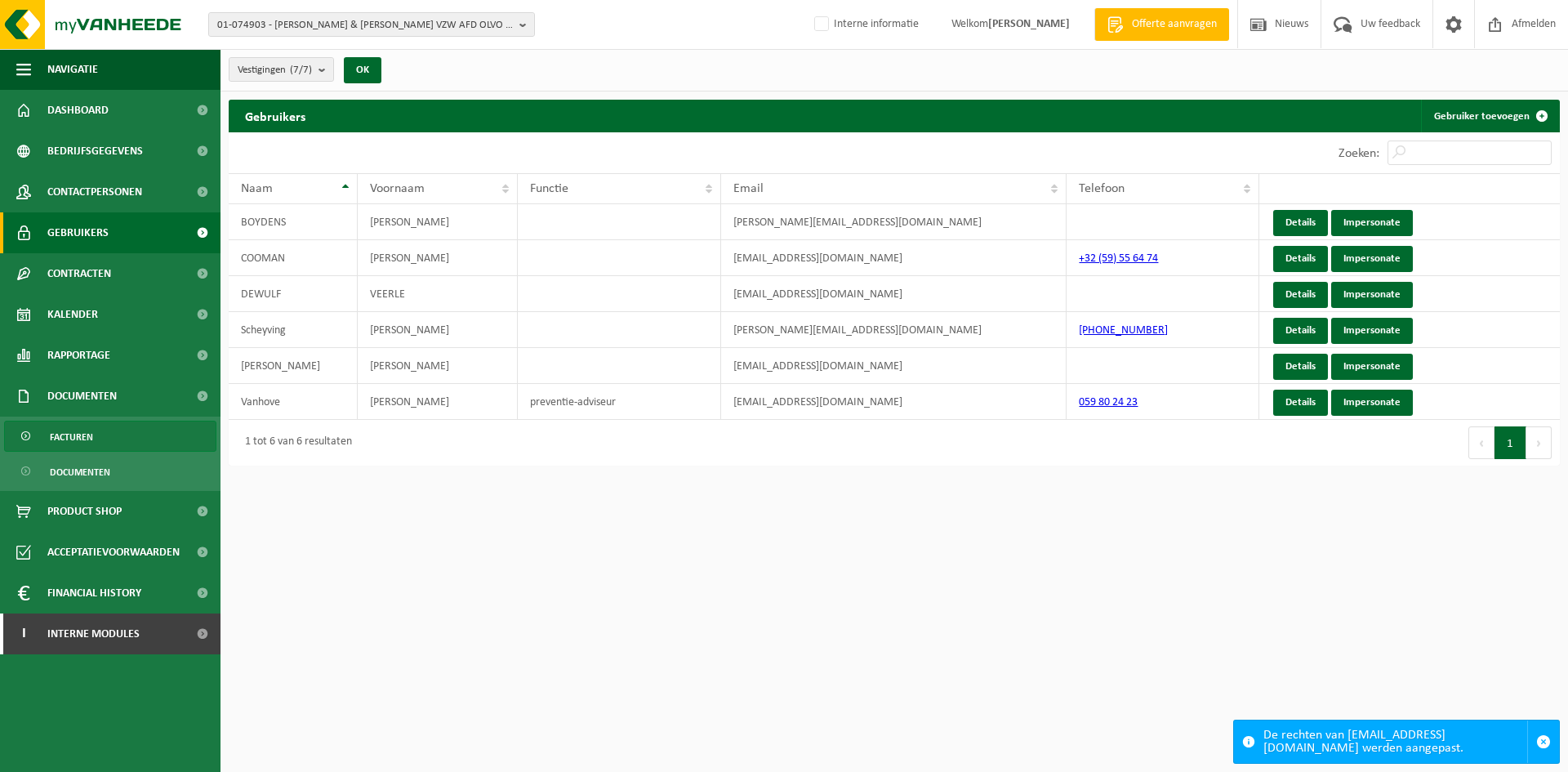
click at [117, 433] on link "Facturen" at bounding box center [110, 436] width 212 height 31
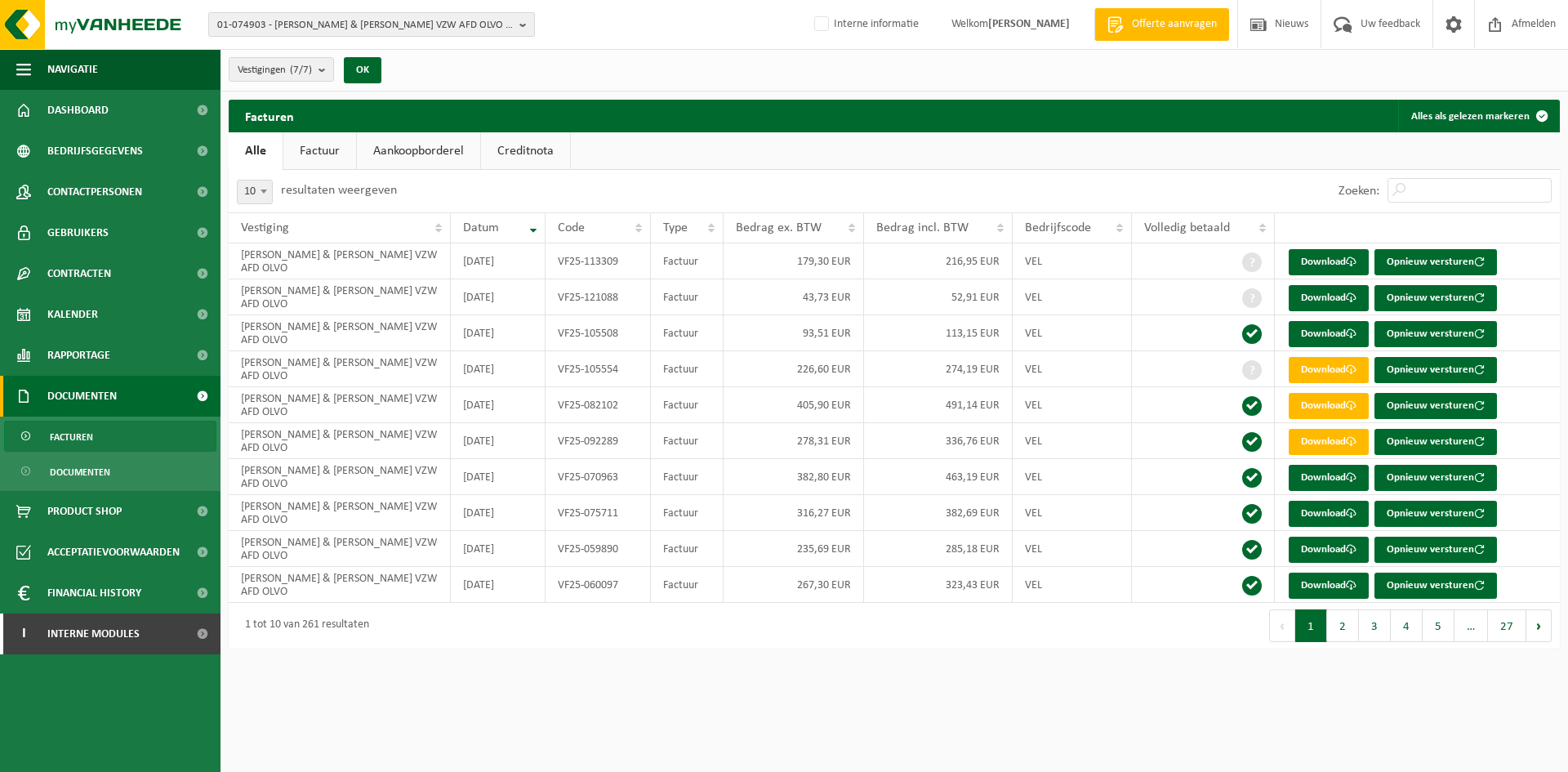
click at [368, 24] on span "01-074903 - [PERSON_NAME] & [PERSON_NAME] VZW AFD OLVO - [STREET_ADDRESS]" at bounding box center [365, 24] width 295 height 24
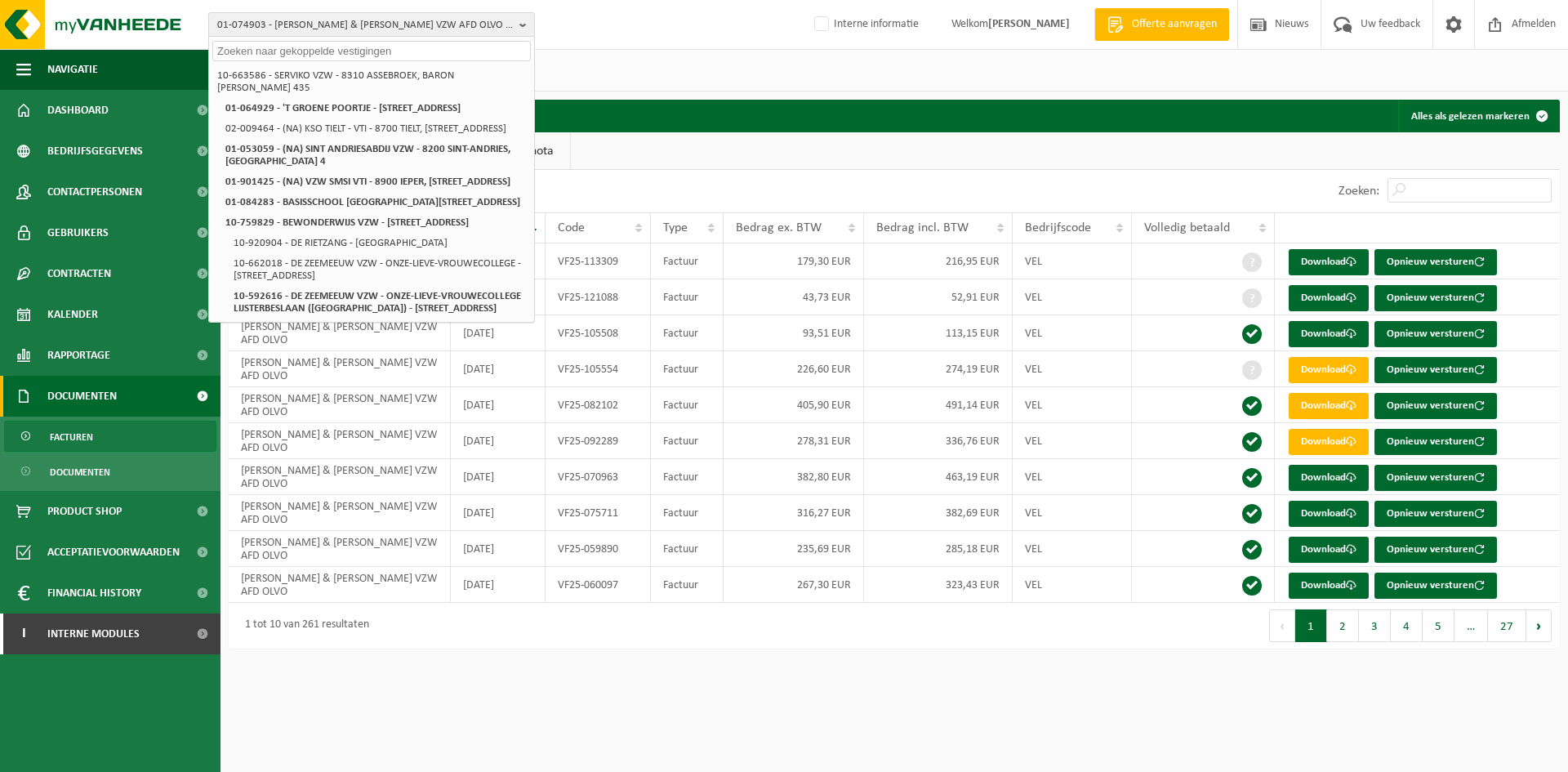
click at [254, 37] on div at bounding box center [372, 50] width 325 height 25
click at [254, 46] on input "text" at bounding box center [372, 51] width 319 height 21
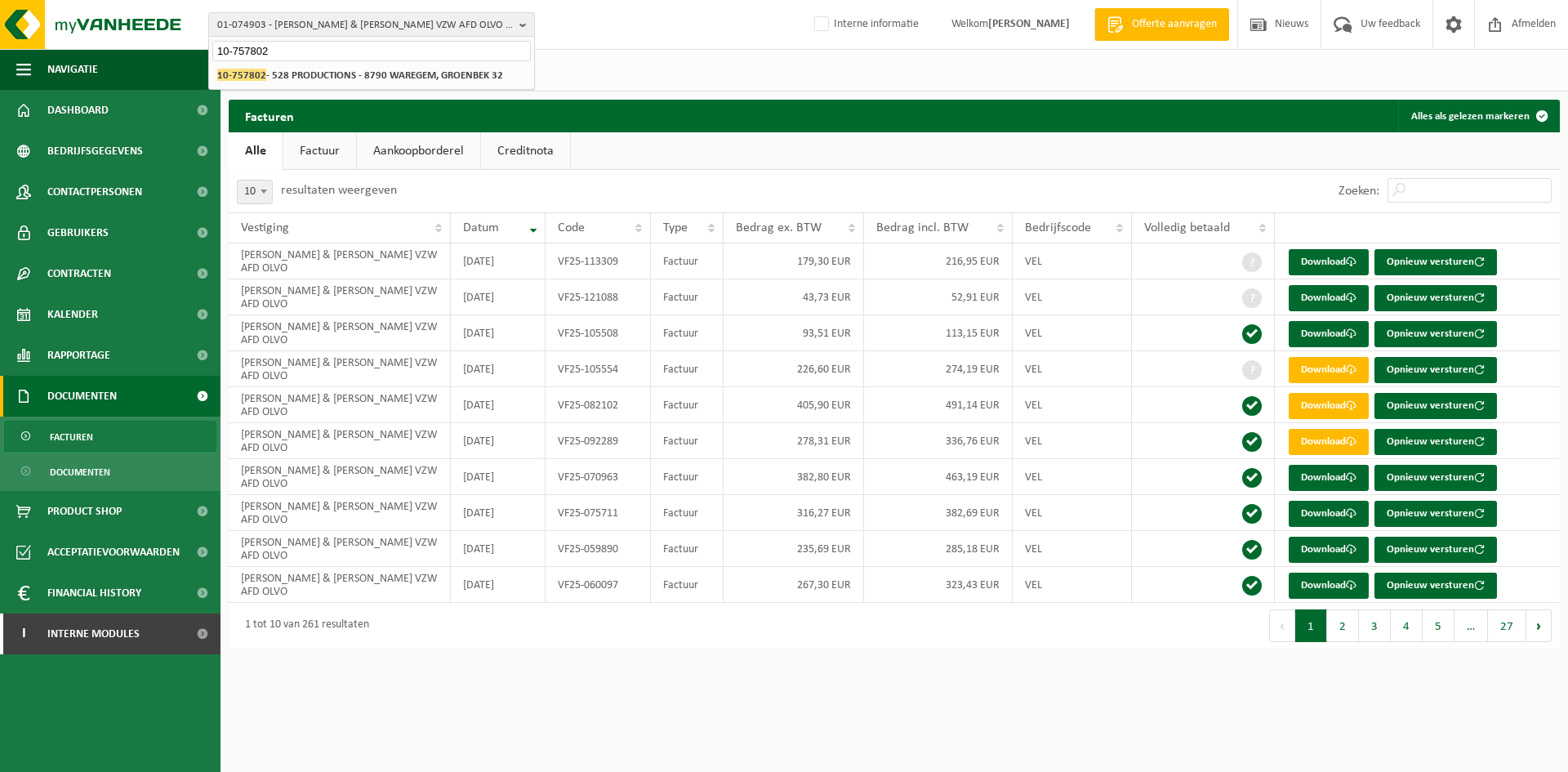
type input "10-757802"
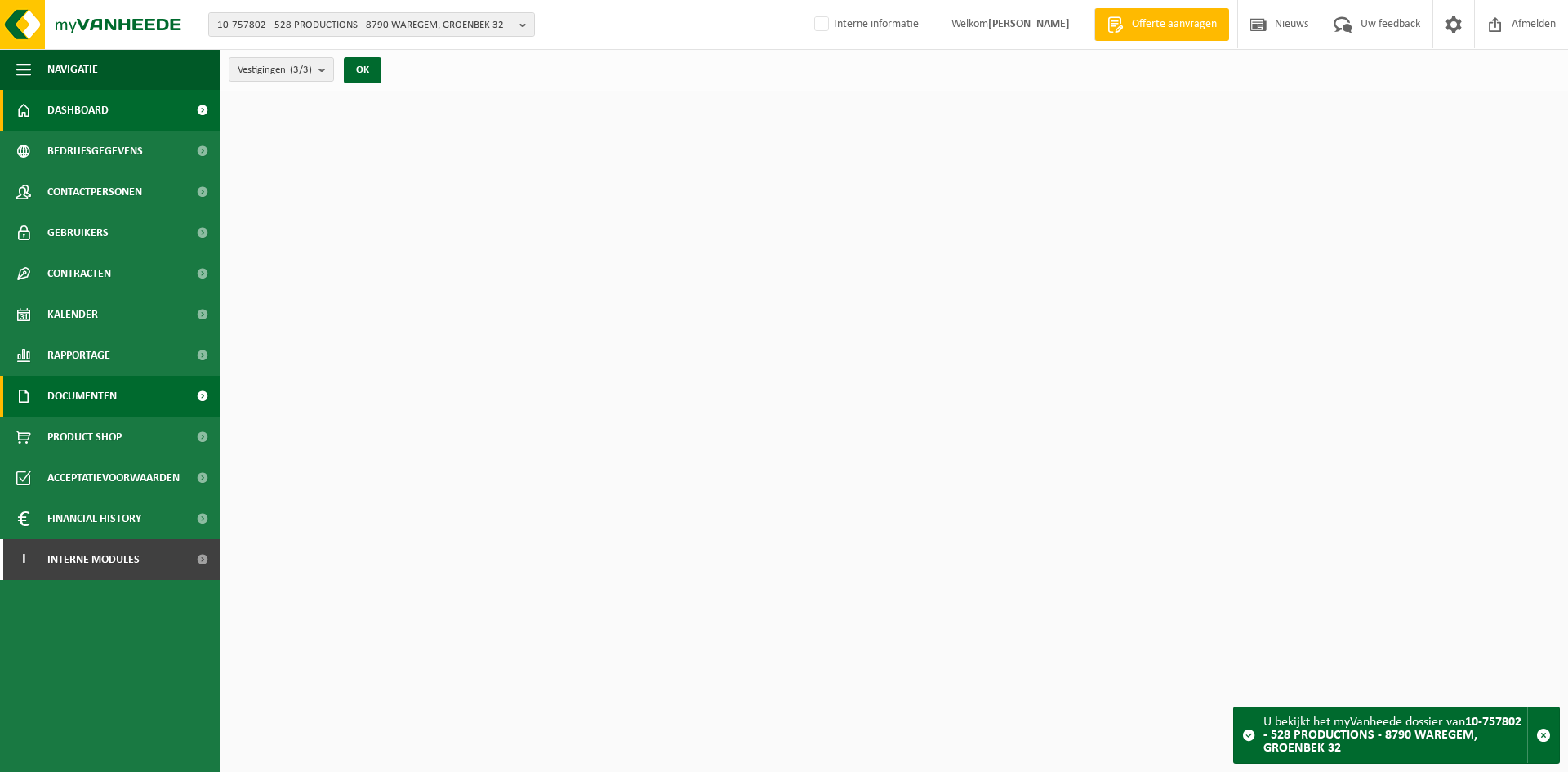
click at [66, 393] on span "Documenten" at bounding box center [81, 396] width 69 height 41
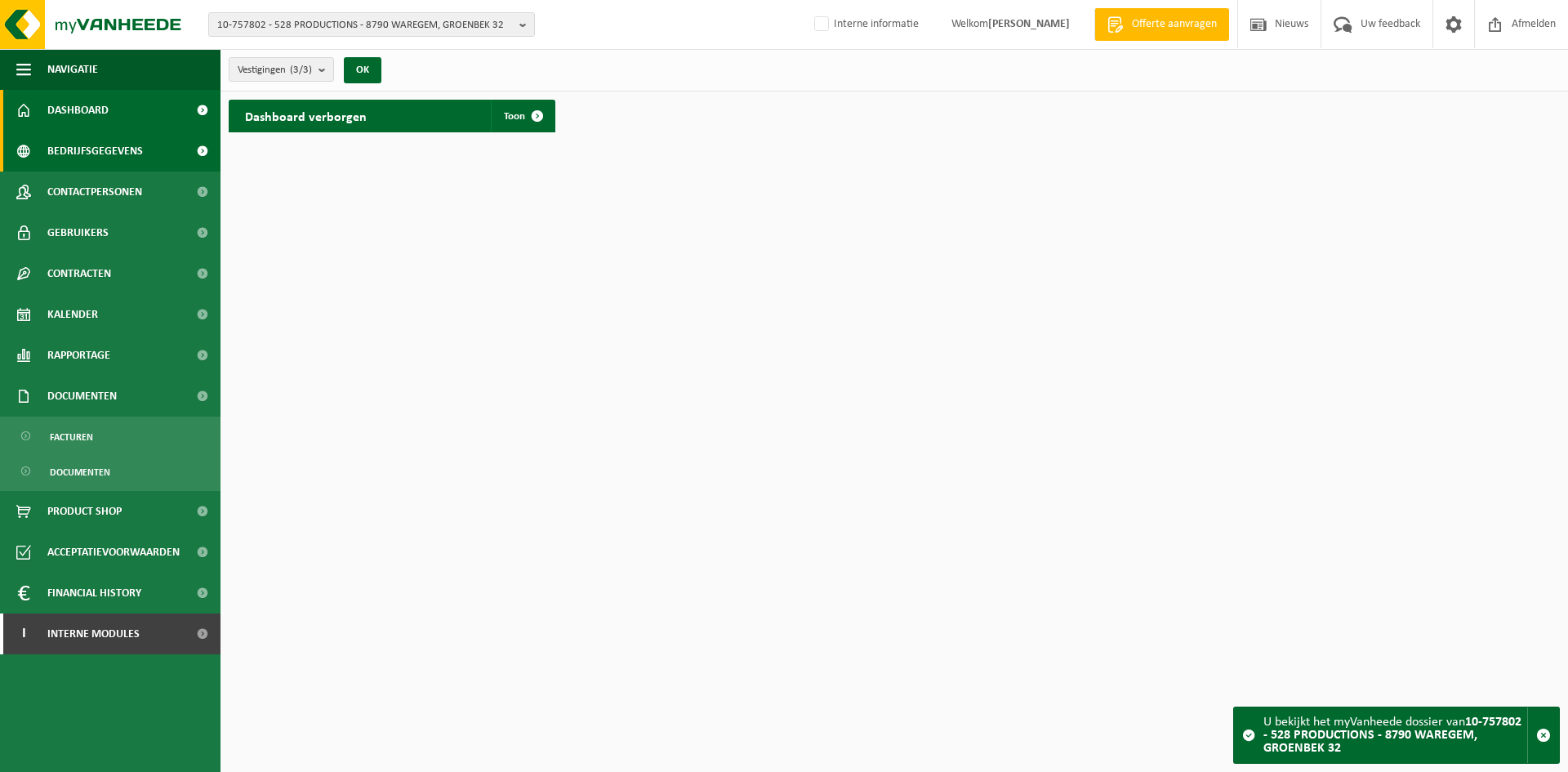
click at [74, 151] on span "Bedrijfsgegevens" at bounding box center [95, 152] width 96 height 41
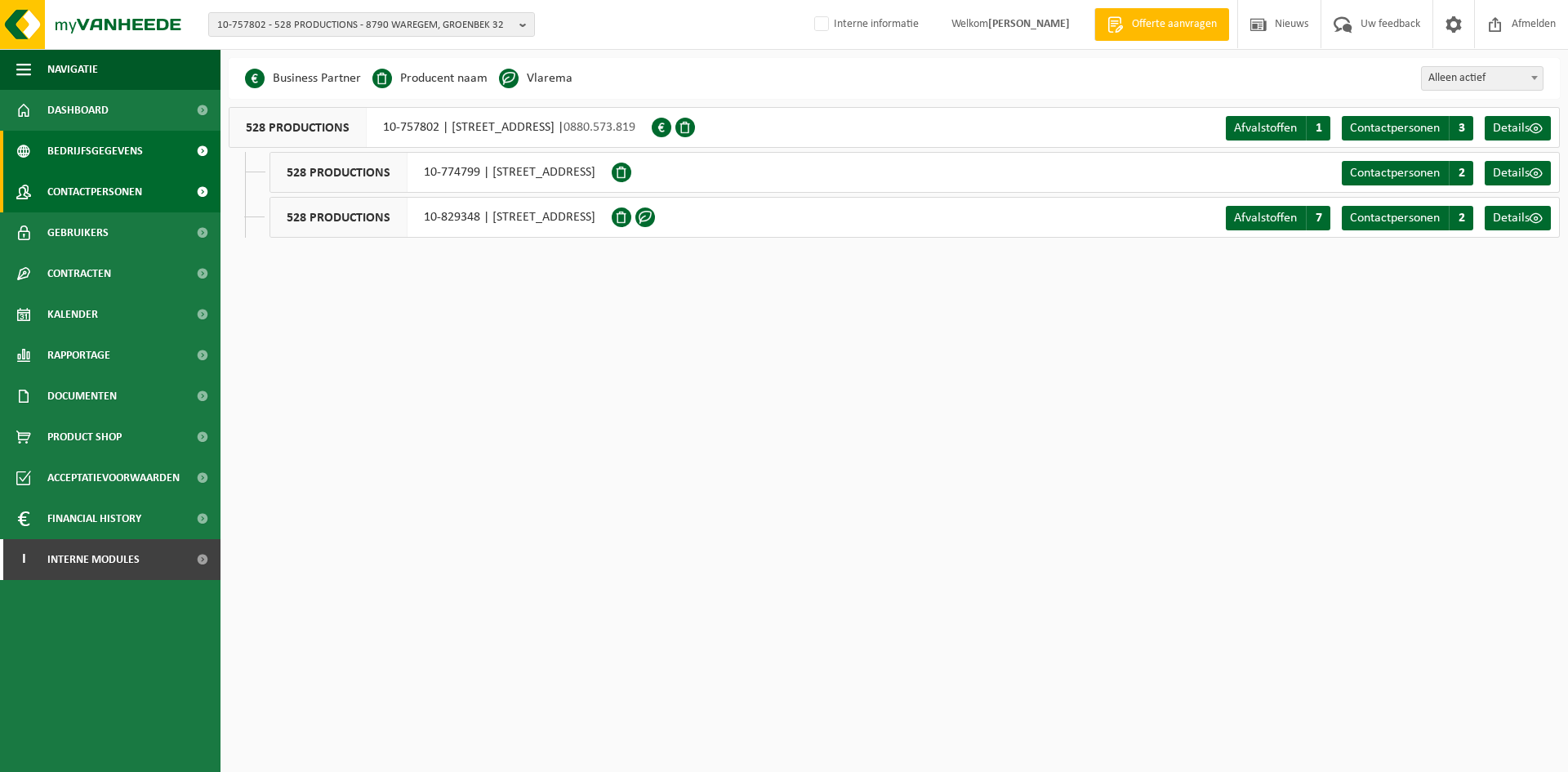
click at [112, 184] on span "Contactpersonen" at bounding box center [94, 192] width 95 height 41
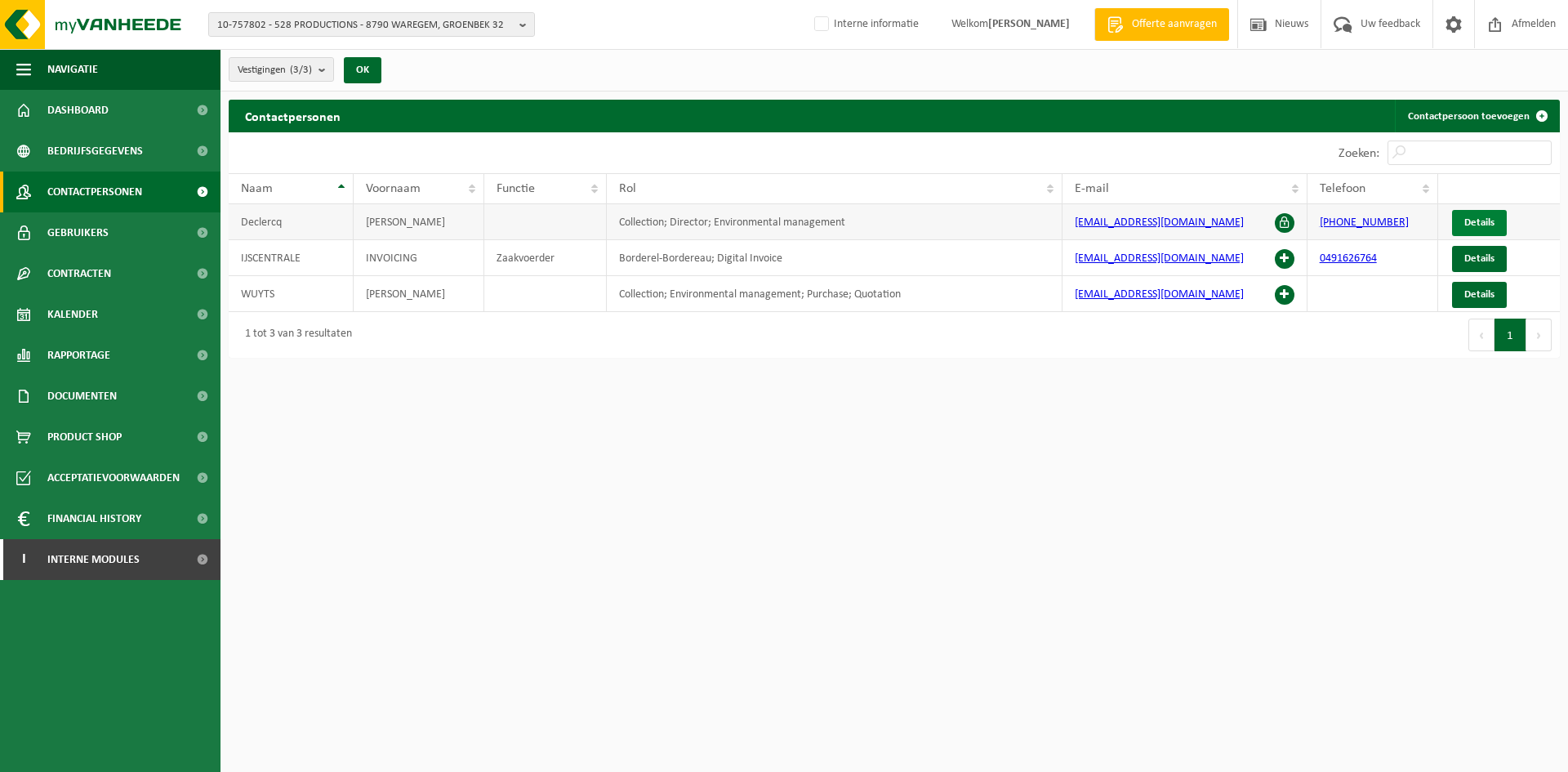
click at [1486, 213] on link "Details" at bounding box center [1479, 223] width 55 height 26
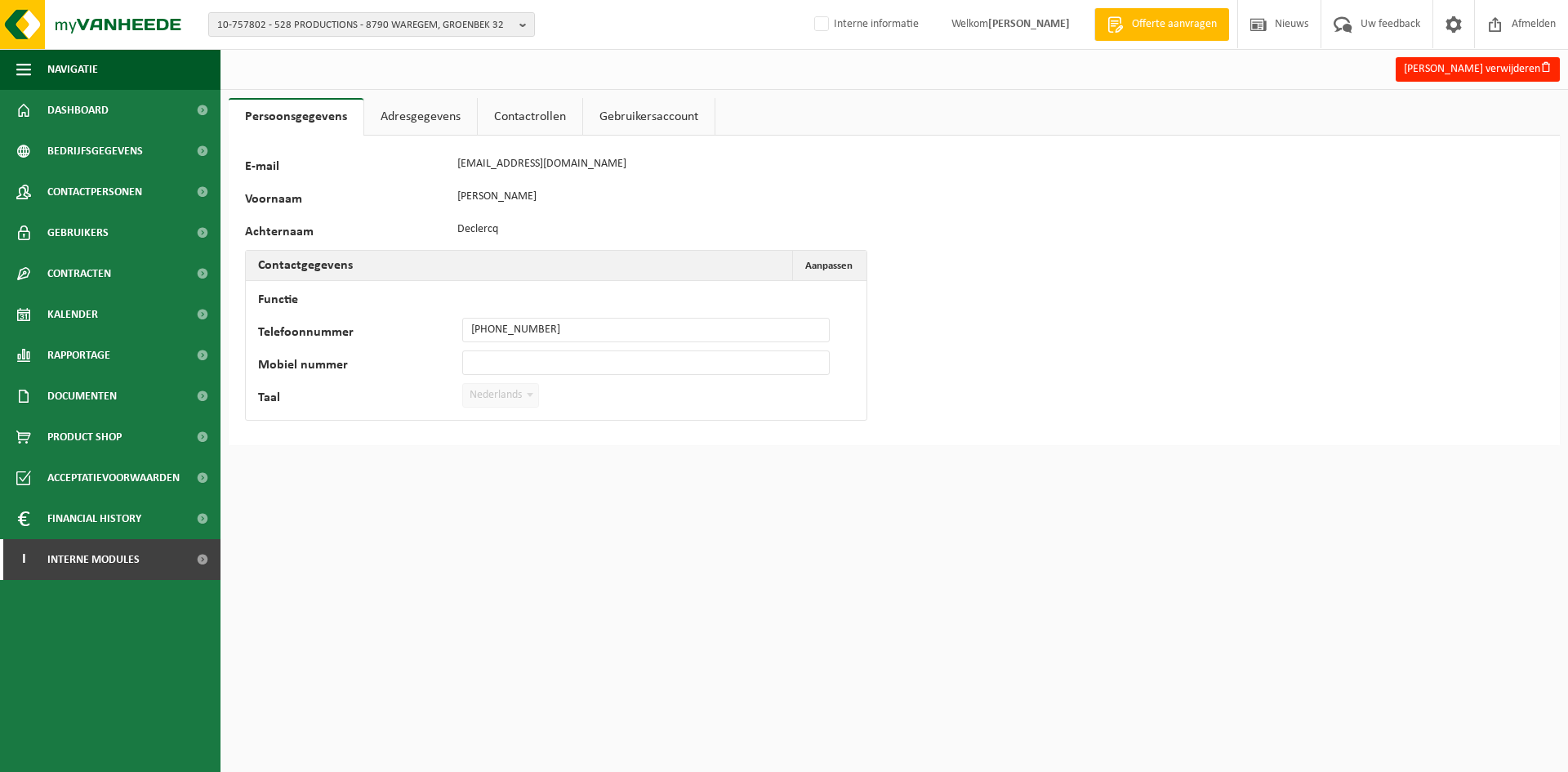
click at [526, 105] on link "Contactrollen" at bounding box center [529, 116] width 105 height 37
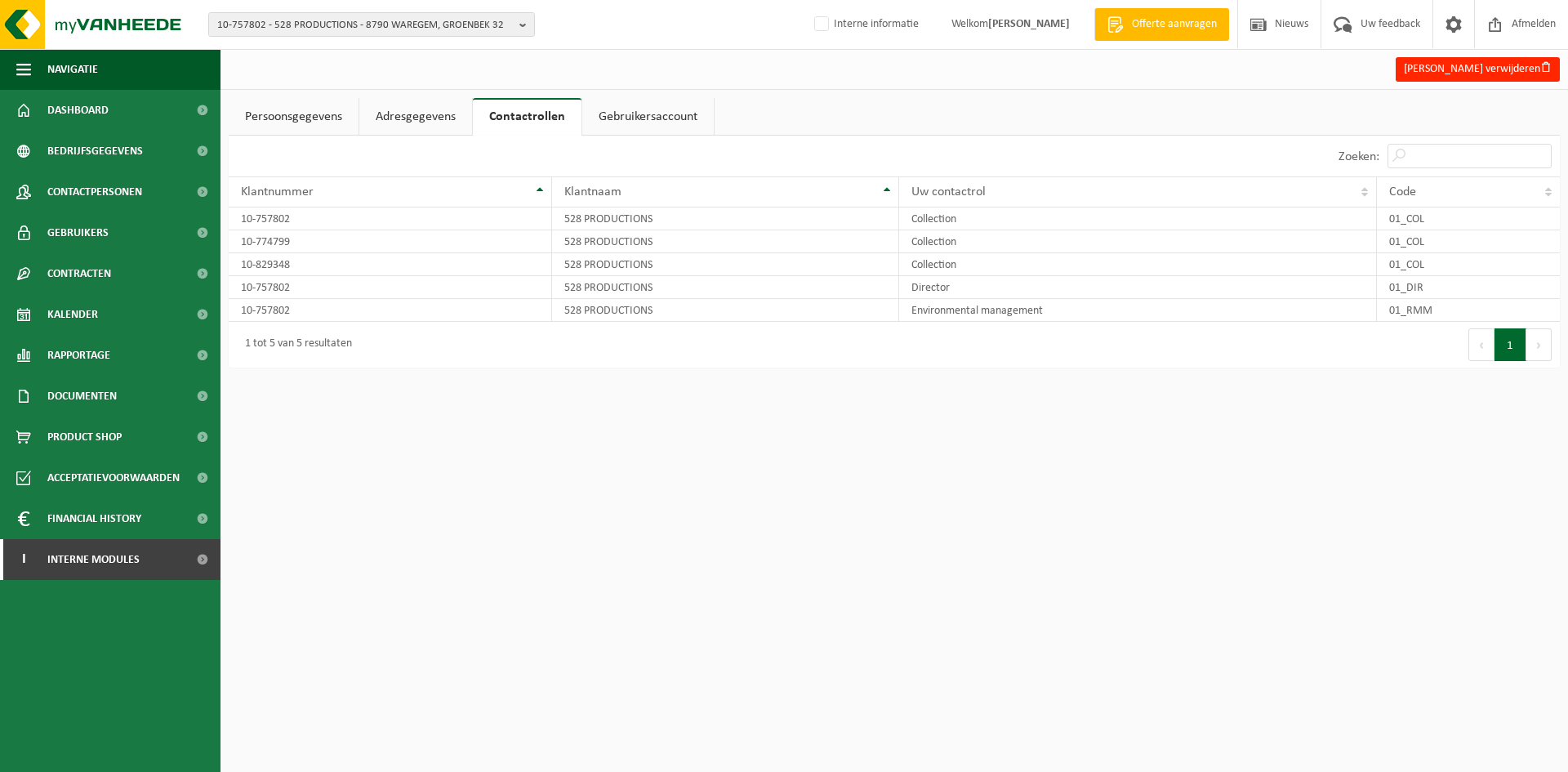
click at [407, 109] on link "Adresgegevens" at bounding box center [415, 116] width 112 height 37
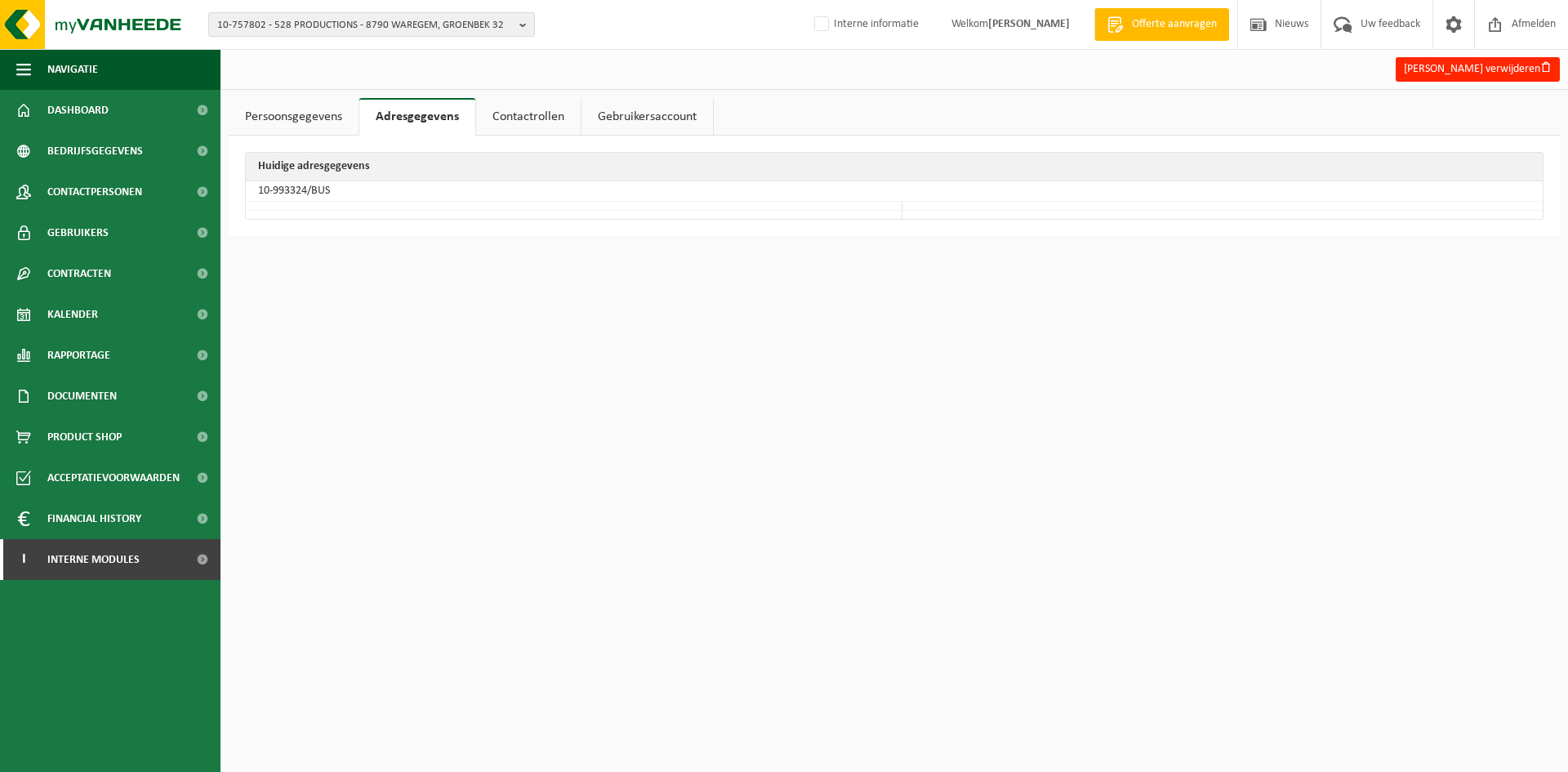
click at [314, 112] on link "Persoonsgegevens" at bounding box center [293, 116] width 130 height 37
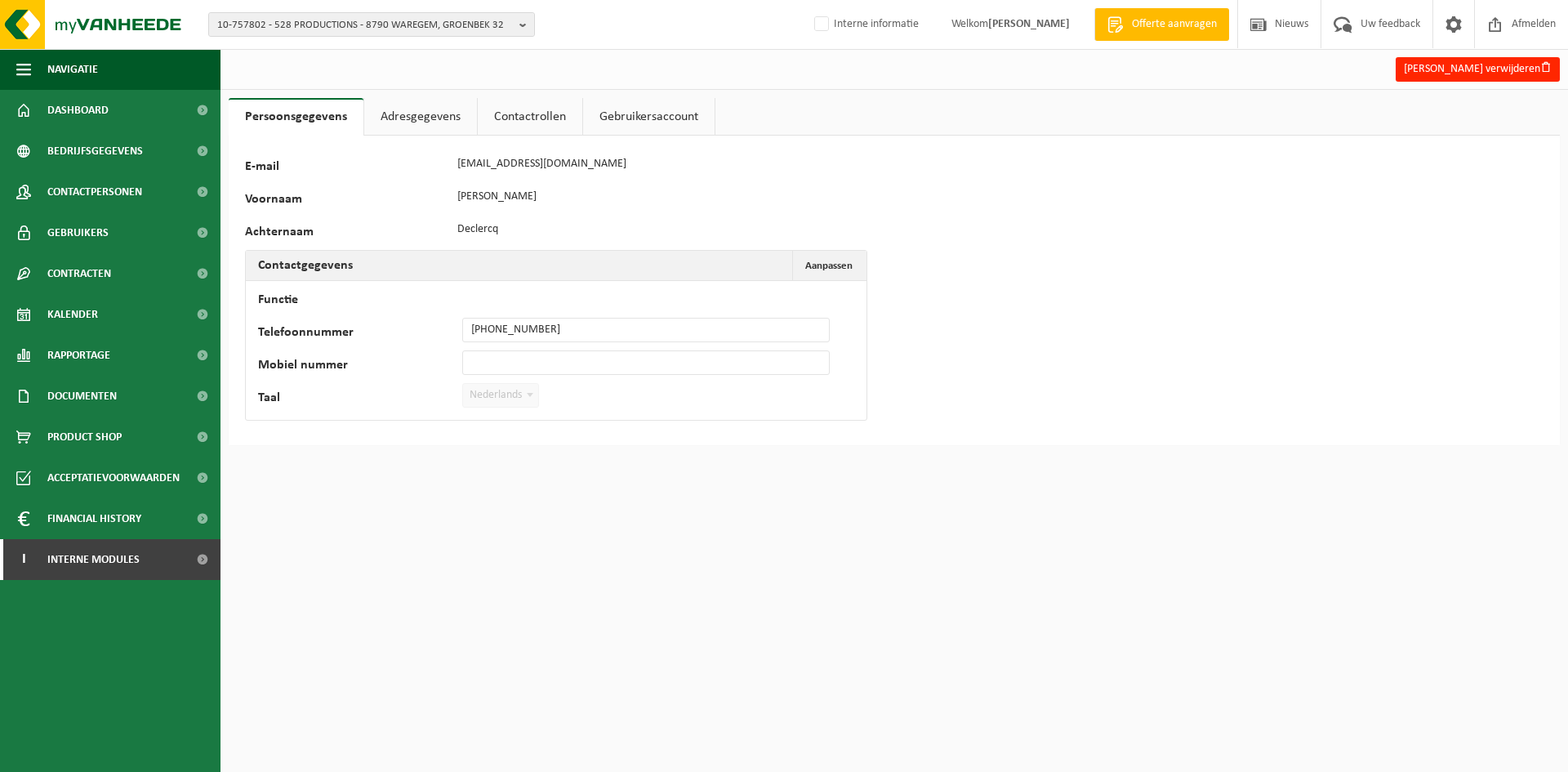
click at [413, 121] on link "Adresgegevens" at bounding box center [420, 116] width 112 height 37
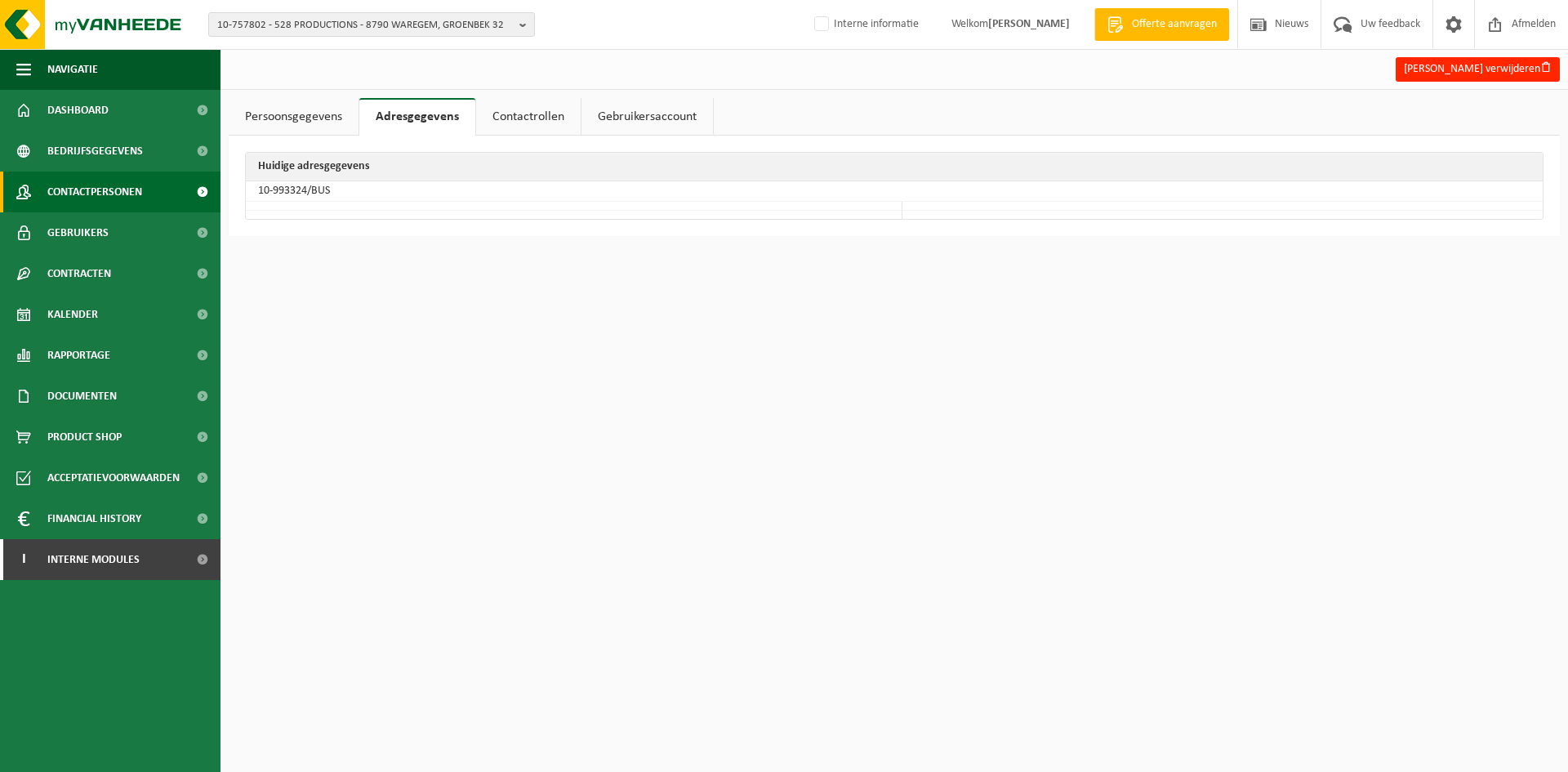
click at [109, 182] on span "Contactpersonen" at bounding box center [94, 192] width 95 height 41
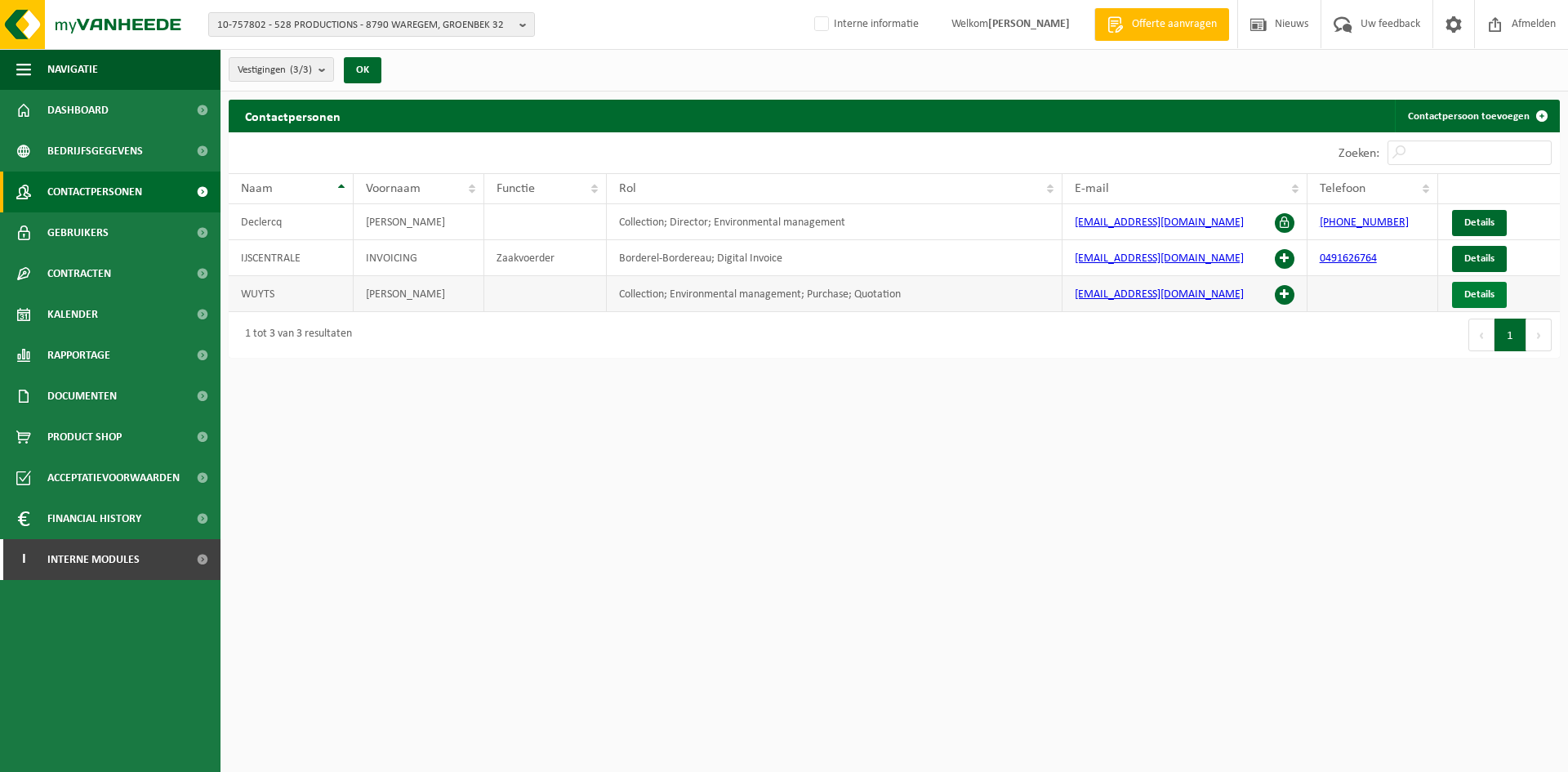
click at [1476, 291] on span "Details" at bounding box center [1479, 295] width 30 height 11
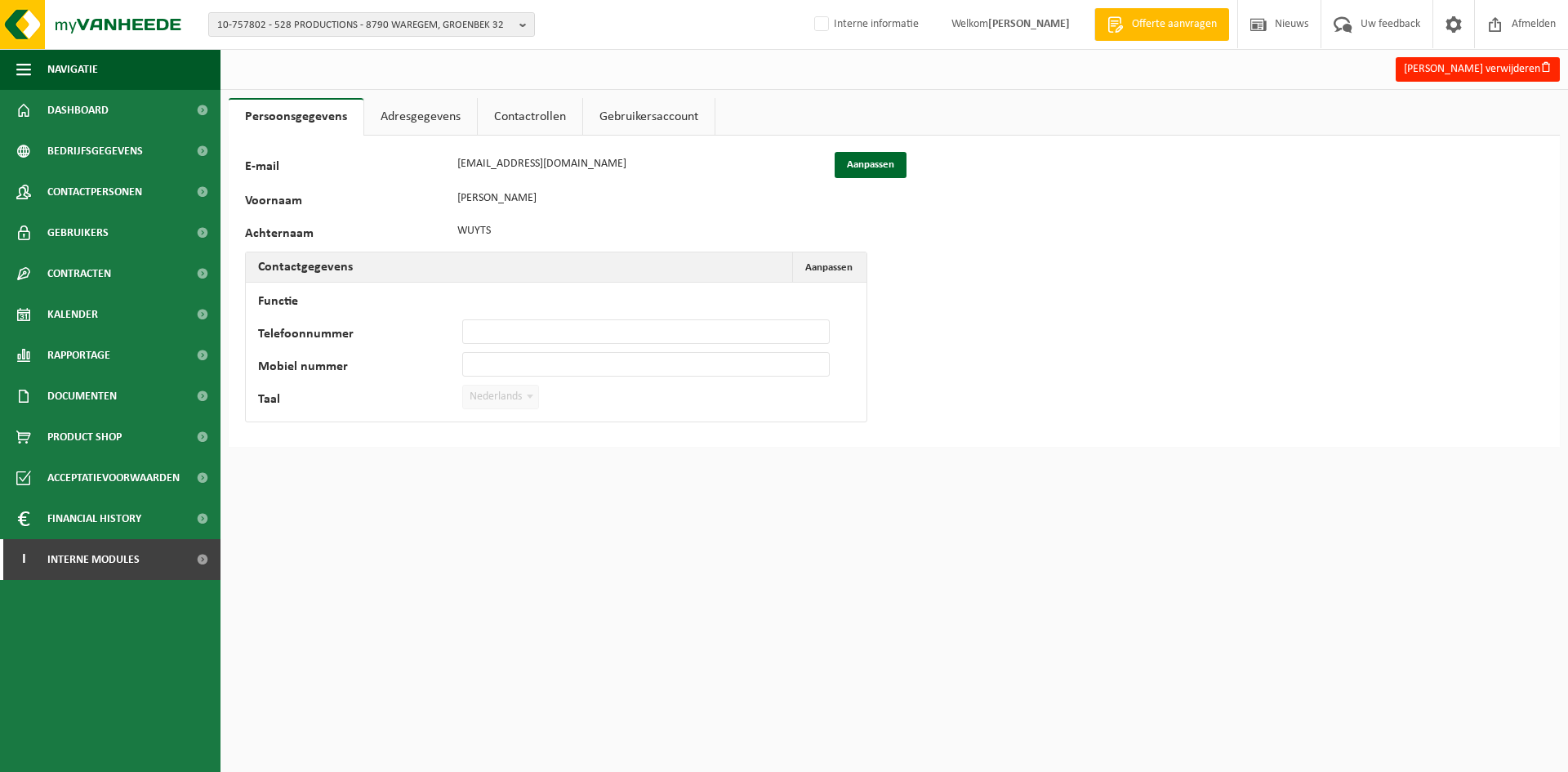
click at [511, 111] on link "Contactrollen" at bounding box center [529, 116] width 105 height 37
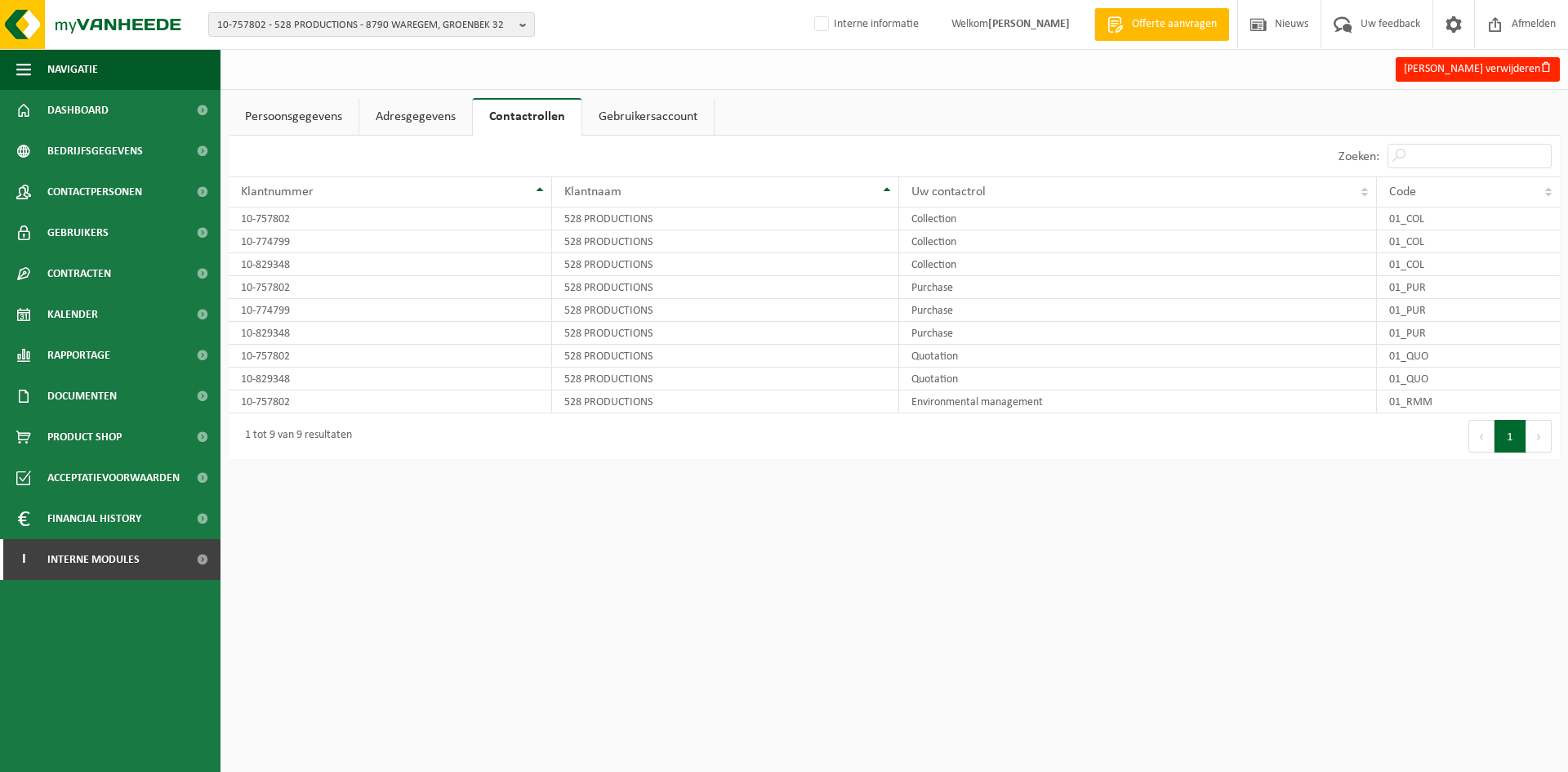
click at [299, 101] on link "Persoonsgegevens" at bounding box center [293, 116] width 130 height 37
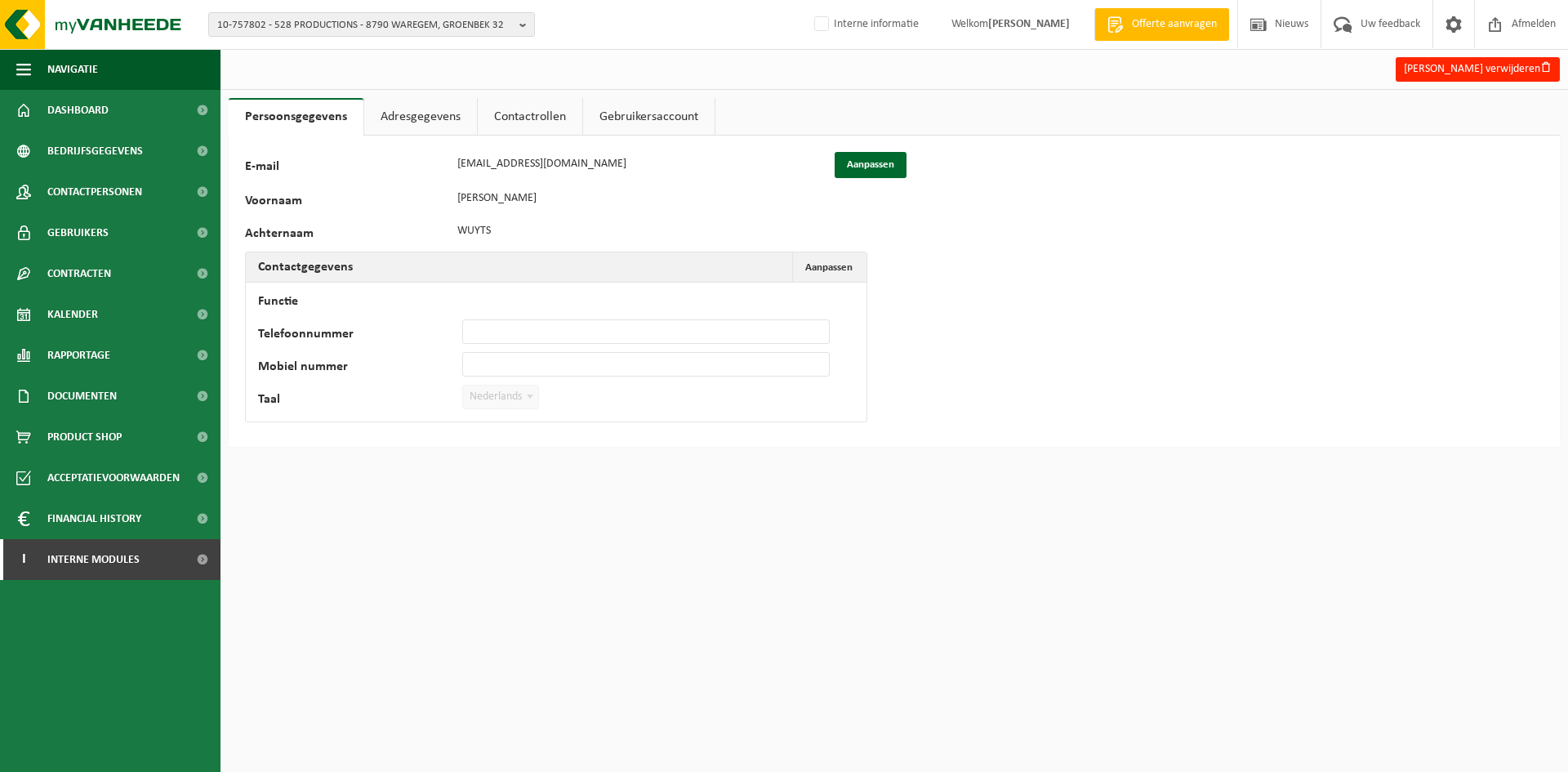
click at [421, 114] on link "Adresgegevens" at bounding box center [420, 116] width 112 height 37
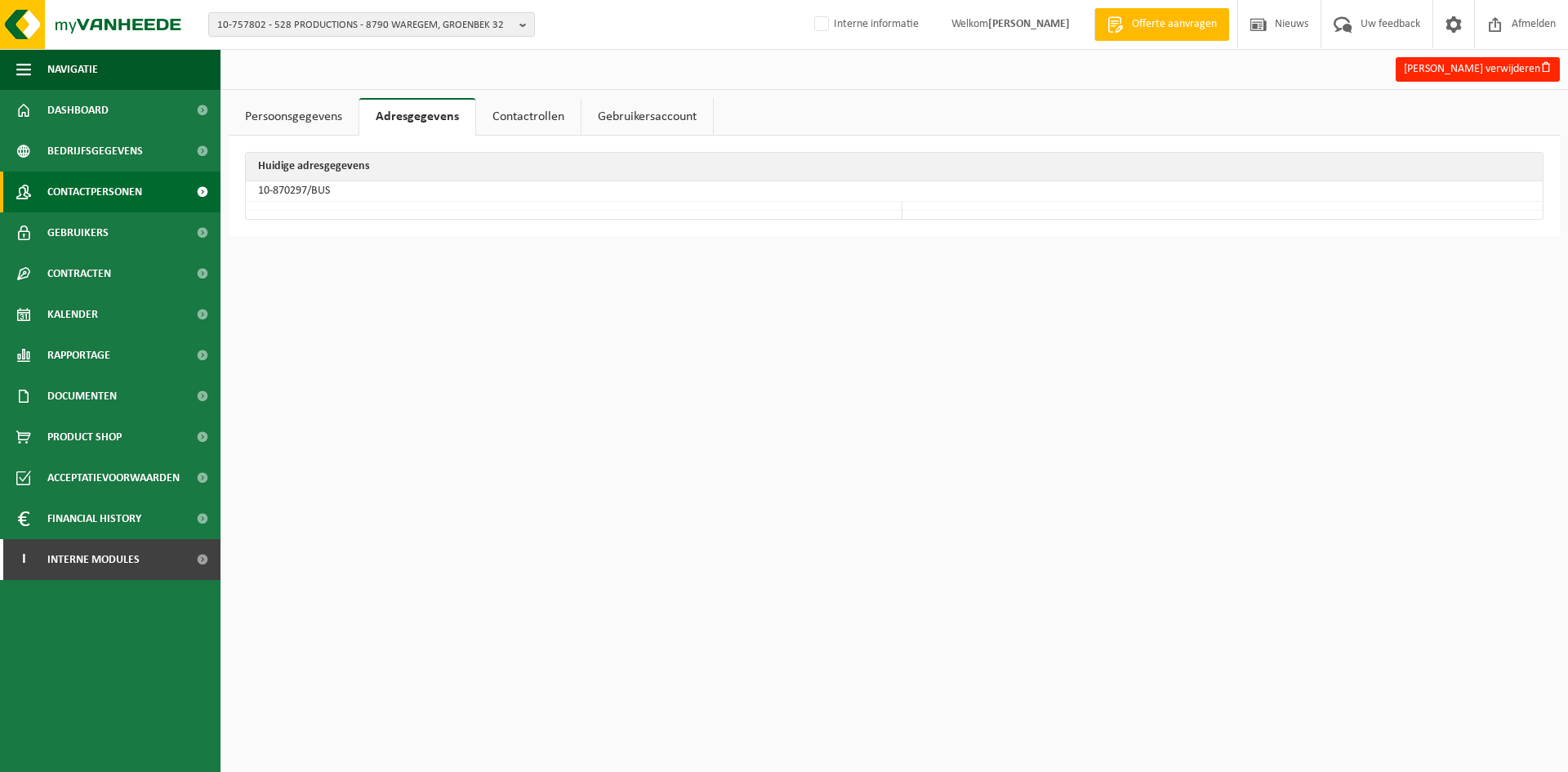
click at [26, 175] on span at bounding box center [23, 192] width 15 height 41
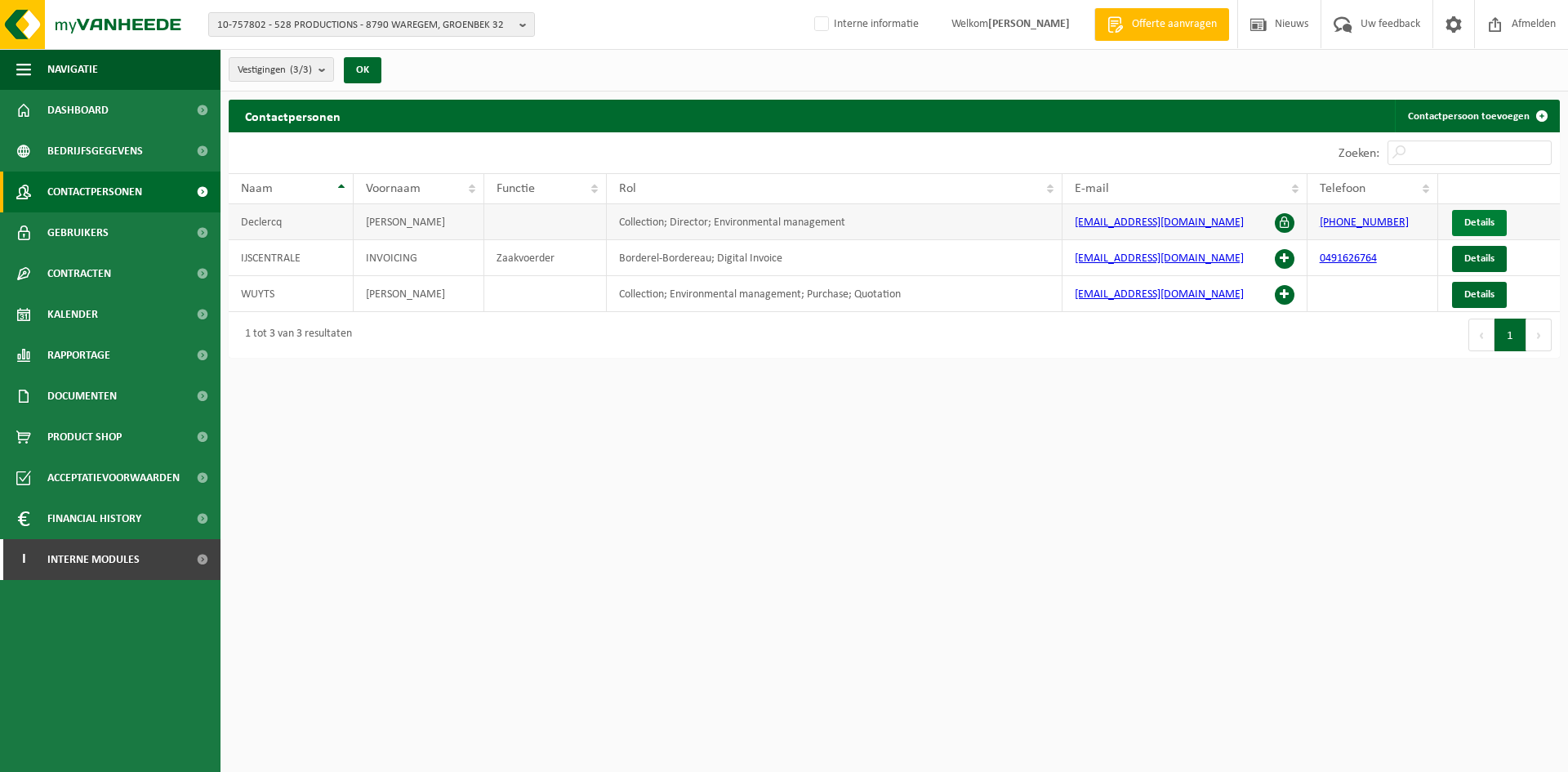
click at [1481, 226] on span "Details" at bounding box center [1479, 222] width 30 height 11
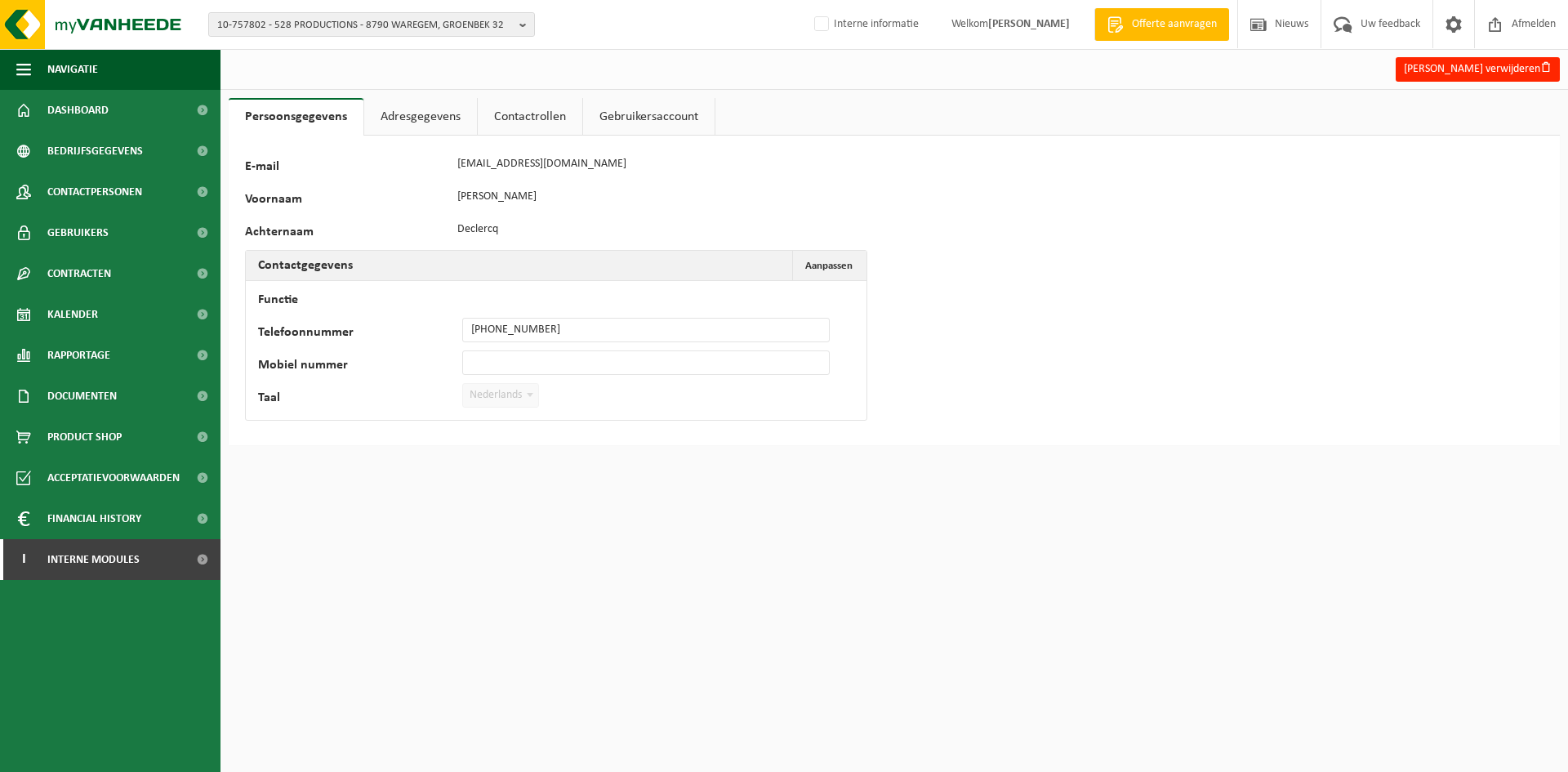
click at [492, 131] on link "Contactrollen" at bounding box center [529, 116] width 105 height 37
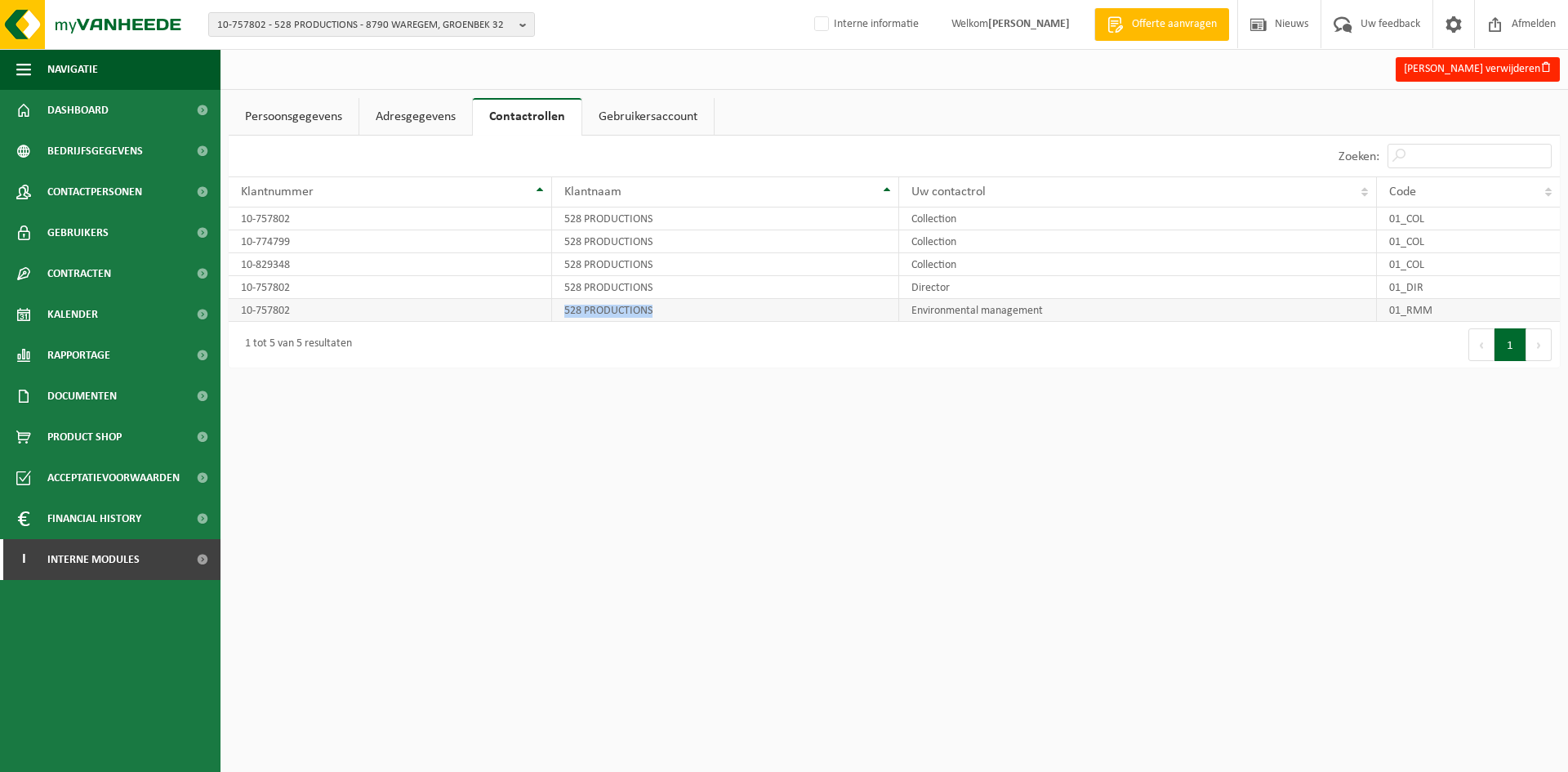
drag, startPoint x: 696, startPoint y: 309, endPoint x: 373, endPoint y: 304, distance: 323.0
click at [418, 303] on tr "10-757802 528 PRODUCTIONS Environmental management 01_RMM" at bounding box center [894, 310] width 1331 height 23
click at [302, 304] on td "10-757802" at bounding box center [390, 310] width 324 height 23
drag, startPoint x: 196, startPoint y: 298, endPoint x: 243, endPoint y: 313, distance: 49.3
click at [243, 313] on td "10-757802" at bounding box center [390, 310] width 324 height 23
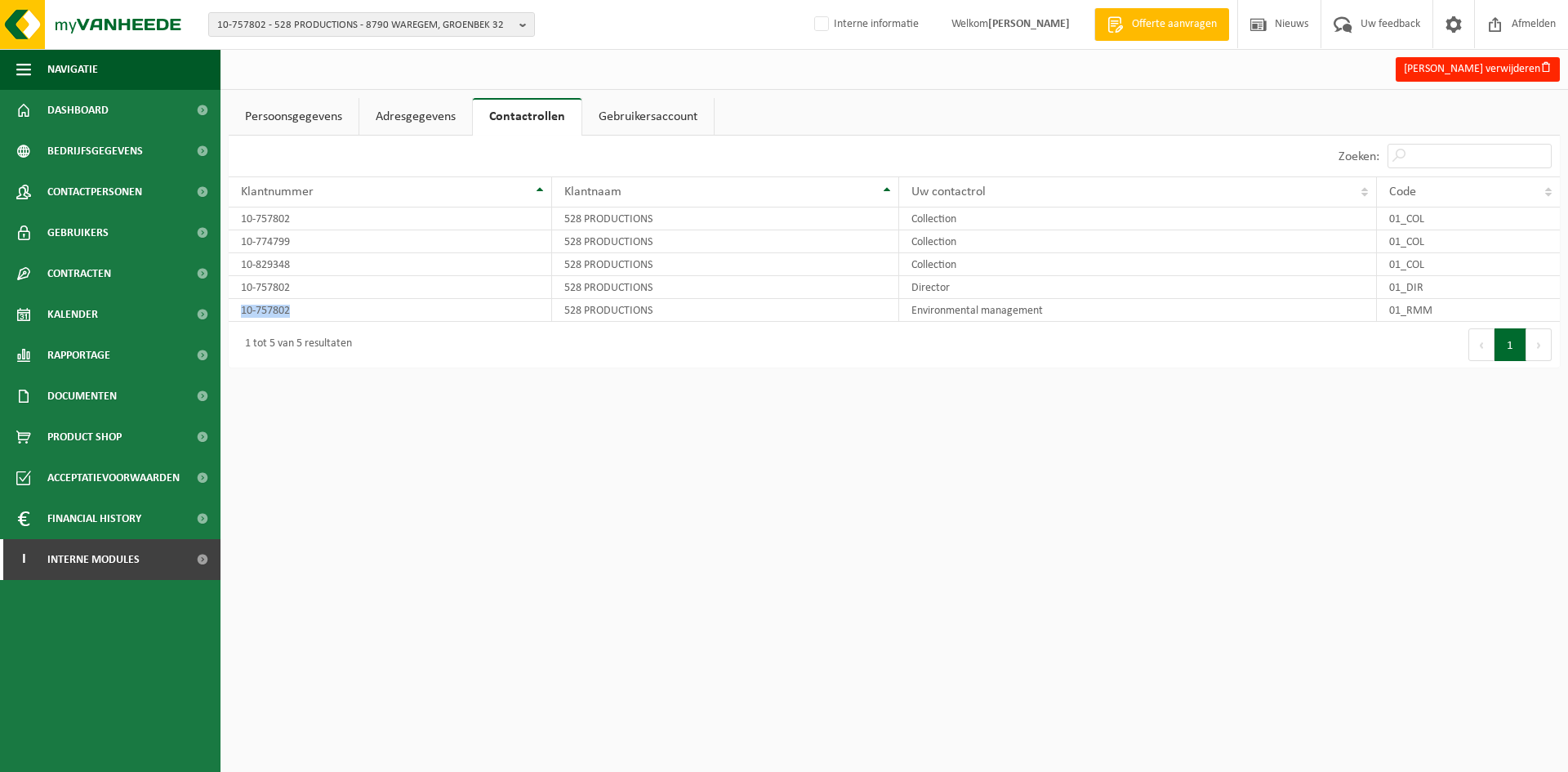
copy td "10-757802"
click at [103, 192] on span "Contactpersonen" at bounding box center [94, 192] width 95 height 41
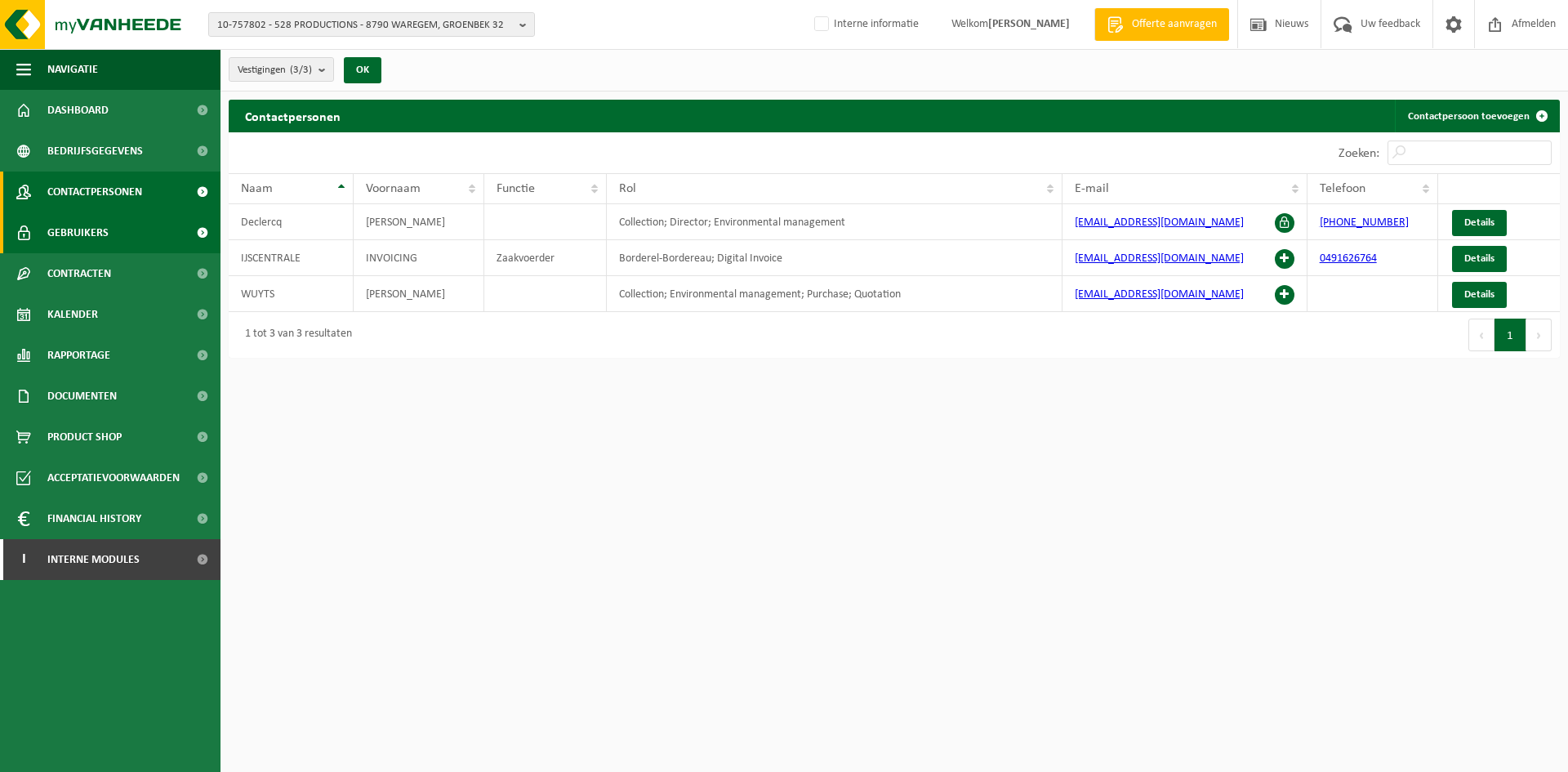
click at [145, 239] on link "Gebruikers" at bounding box center [110, 233] width 220 height 41
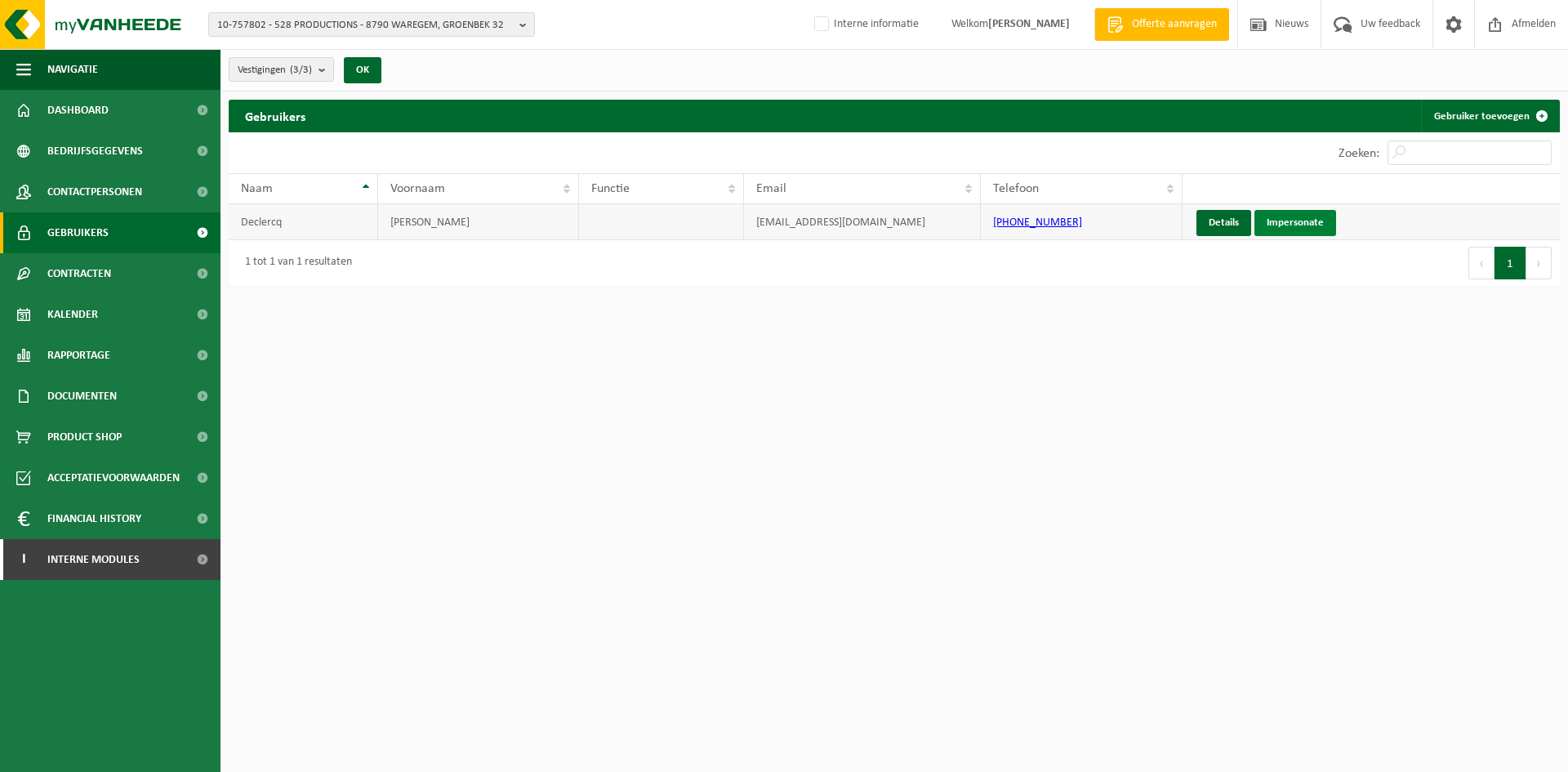
click at [1309, 216] on link "Impersonate" at bounding box center [1294, 223] width 81 height 26
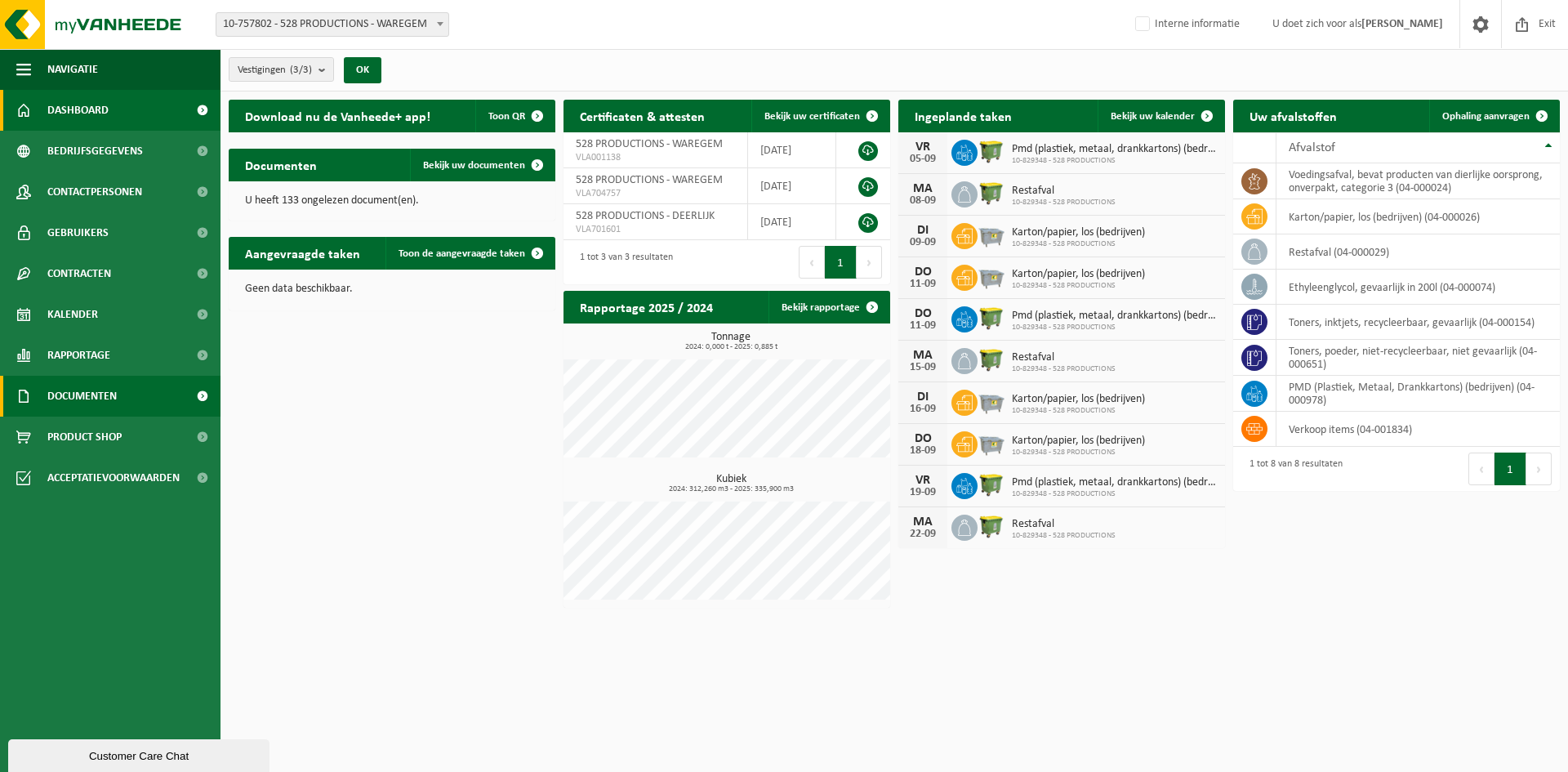
click at [67, 388] on span "Documenten" at bounding box center [81, 396] width 69 height 41
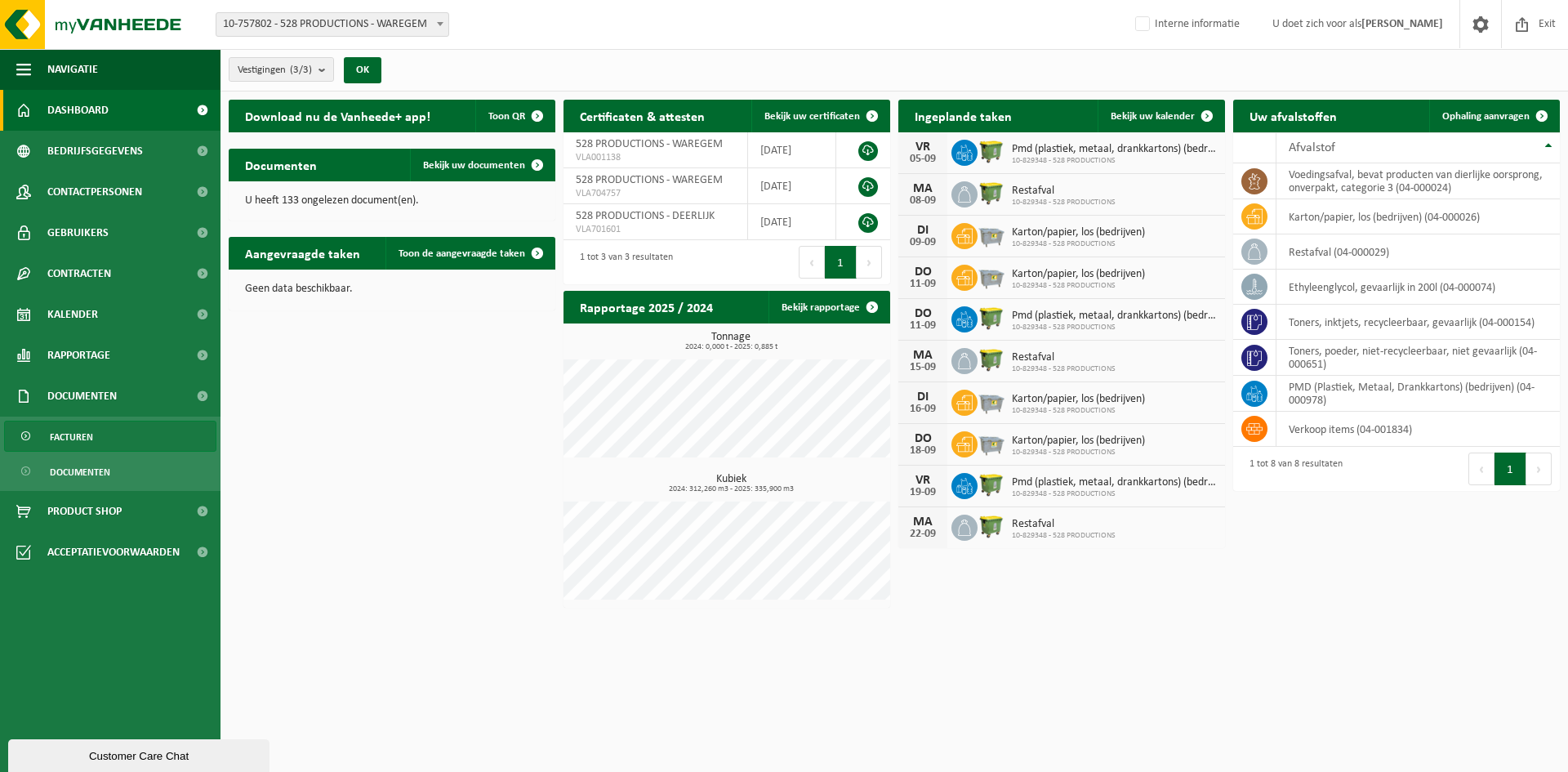
click at [92, 440] on span "Facturen" at bounding box center [71, 437] width 43 height 31
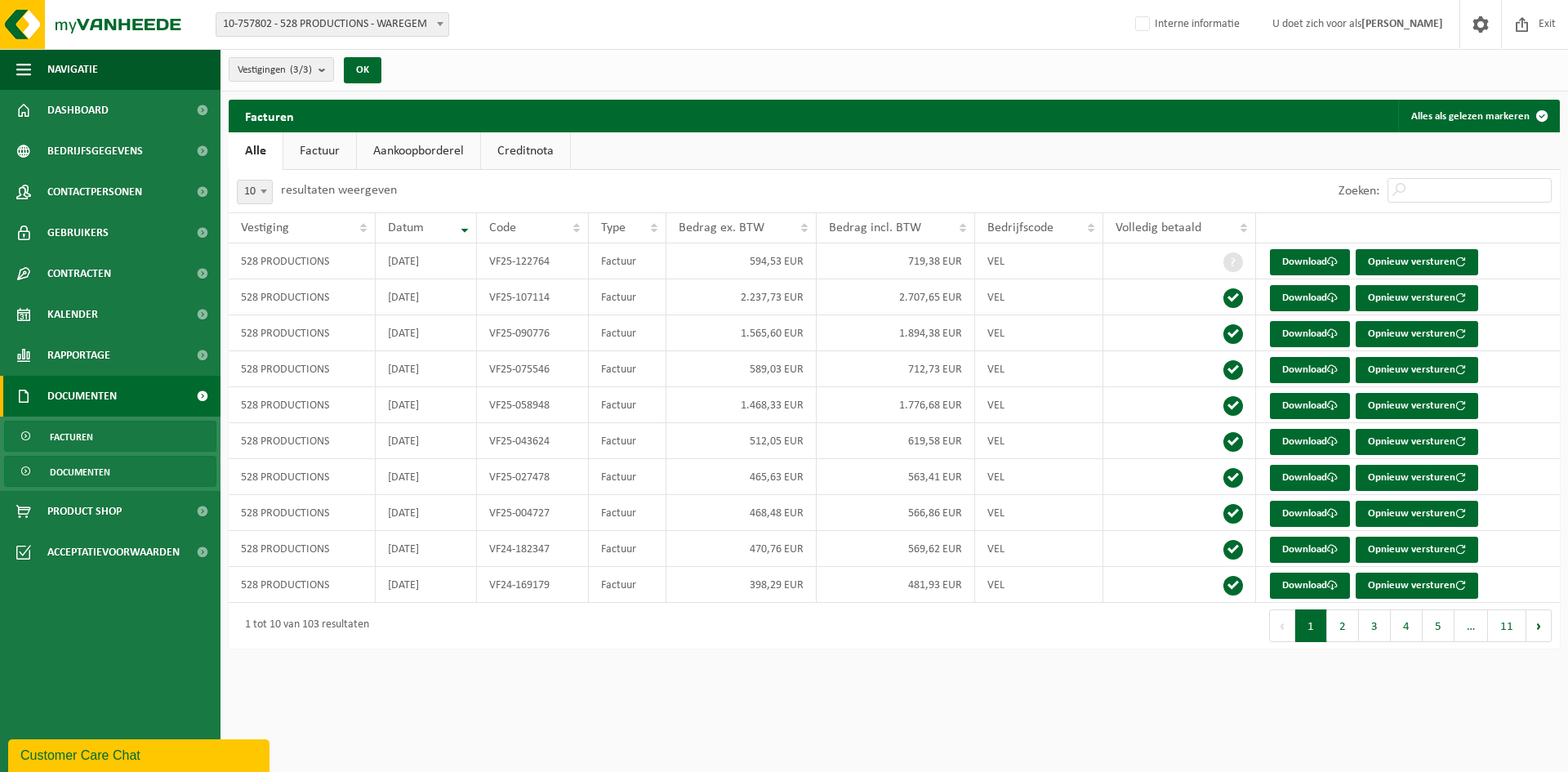
click at [67, 460] on span "Documenten" at bounding box center [80, 473] width 61 height 31
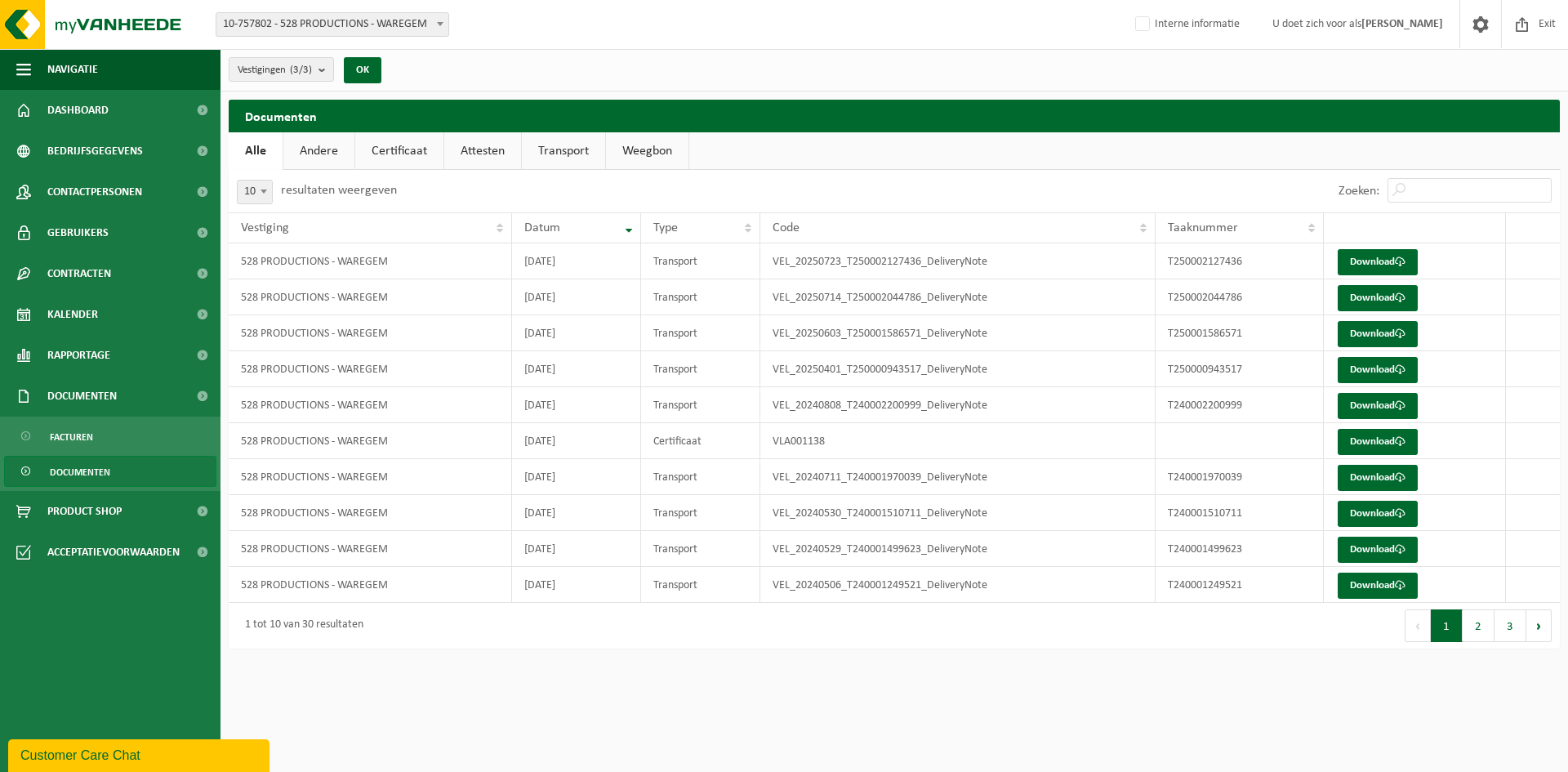
click at [329, 162] on link "Andere" at bounding box center [319, 151] width 71 height 37
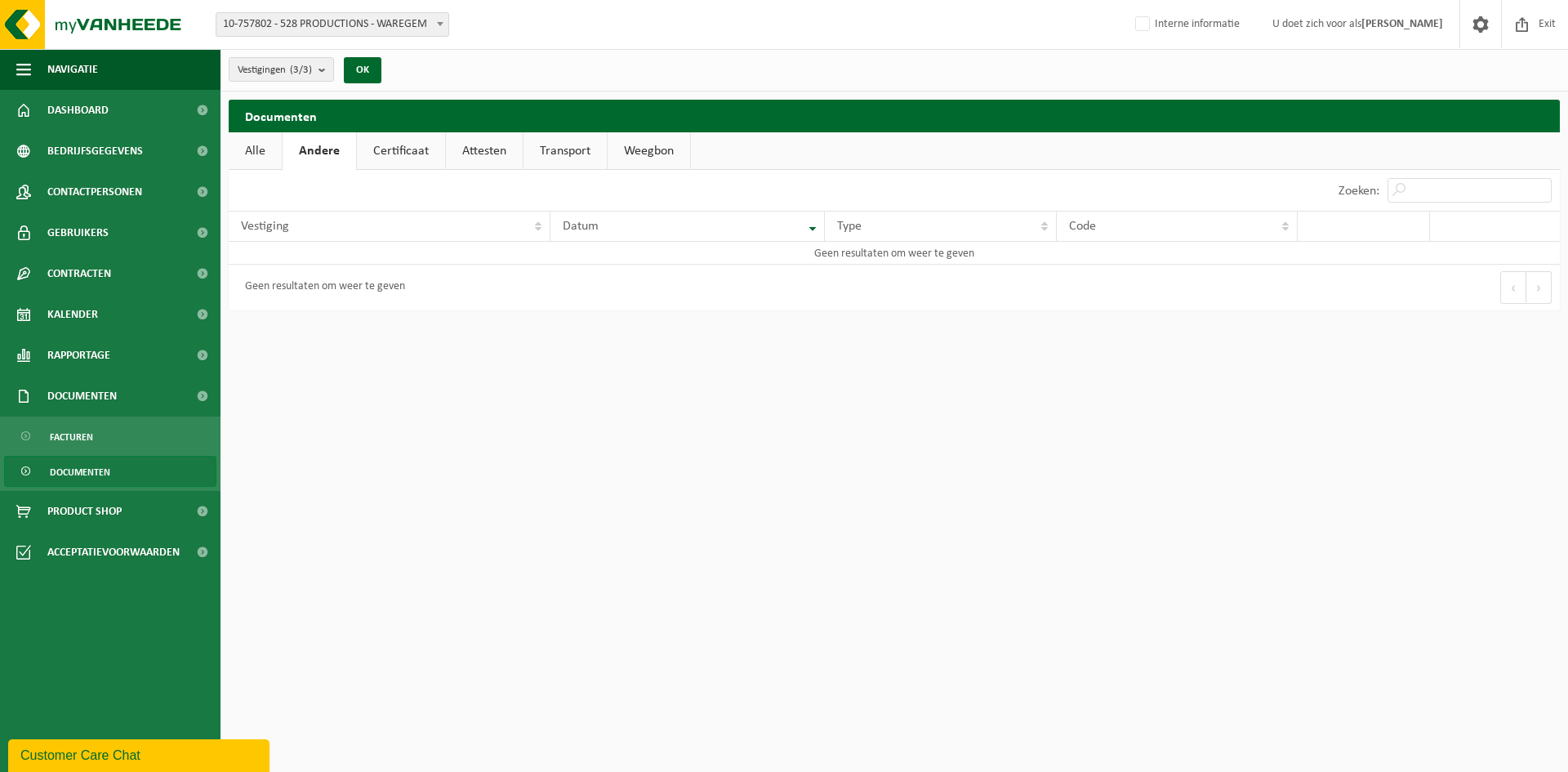
click at [384, 159] on link "Certificaat" at bounding box center [401, 151] width 88 height 37
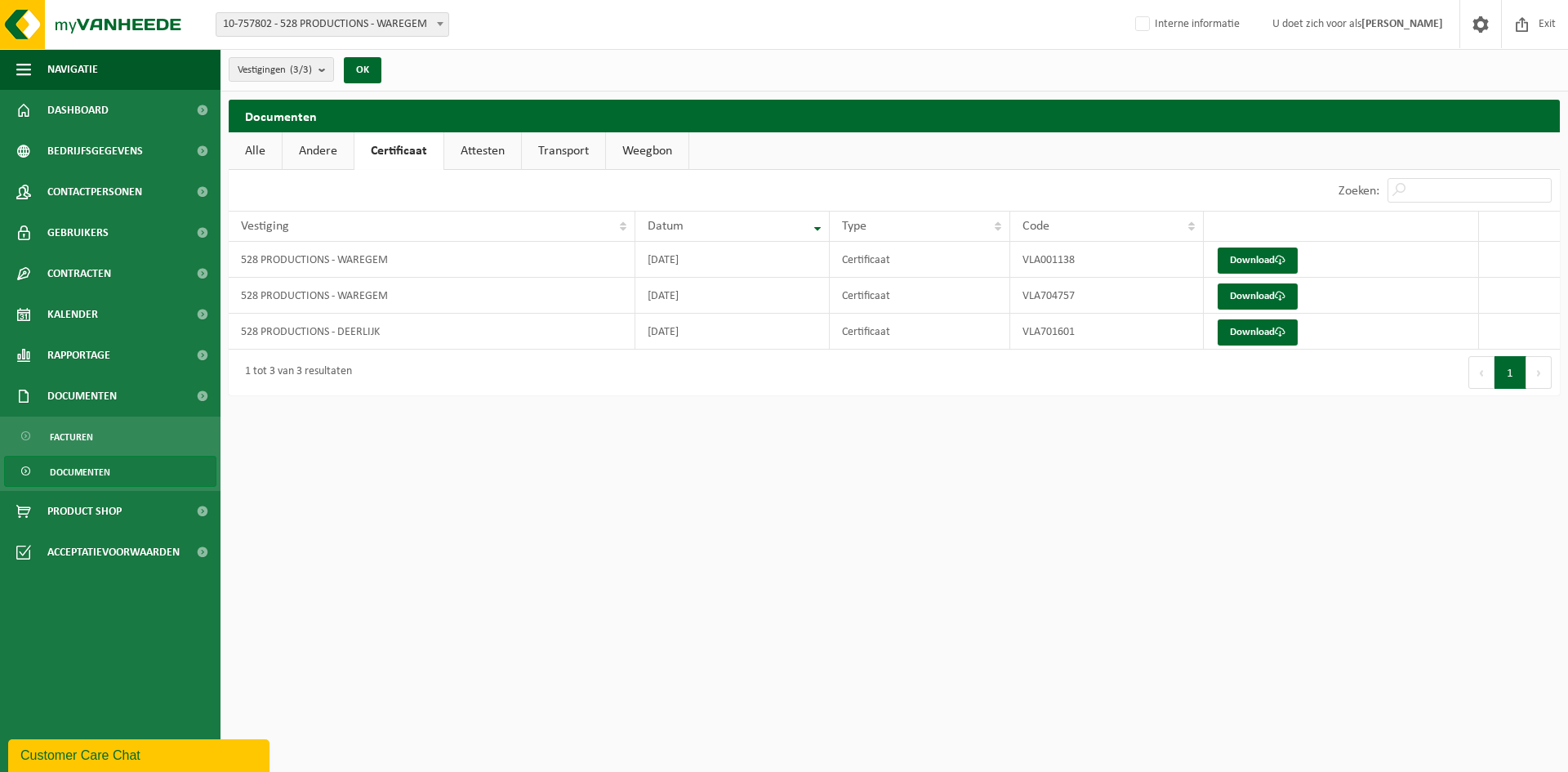
click at [492, 144] on link "Attesten" at bounding box center [482, 151] width 76 height 37
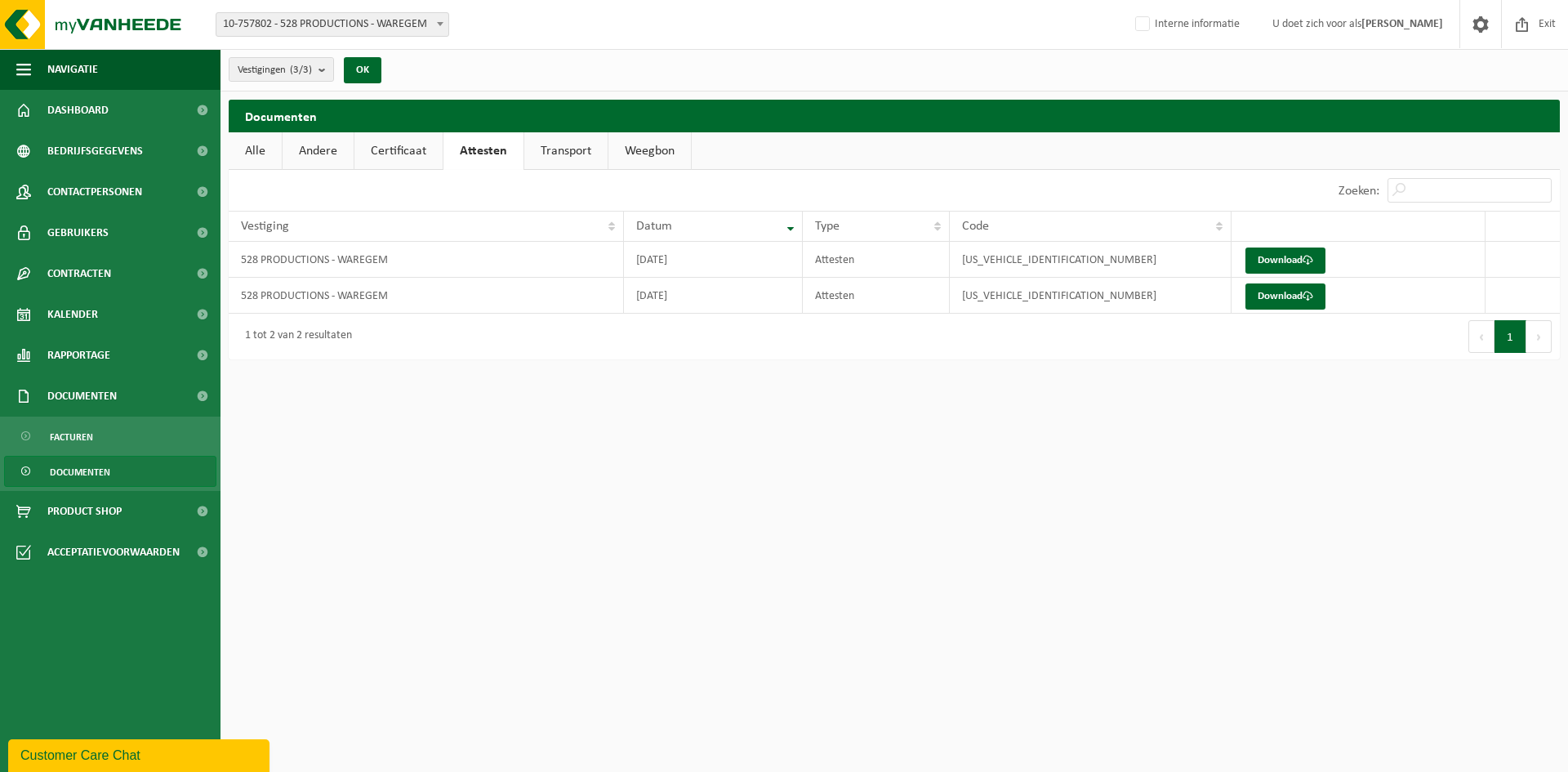
click at [383, 156] on link "Certificaat" at bounding box center [398, 151] width 88 height 37
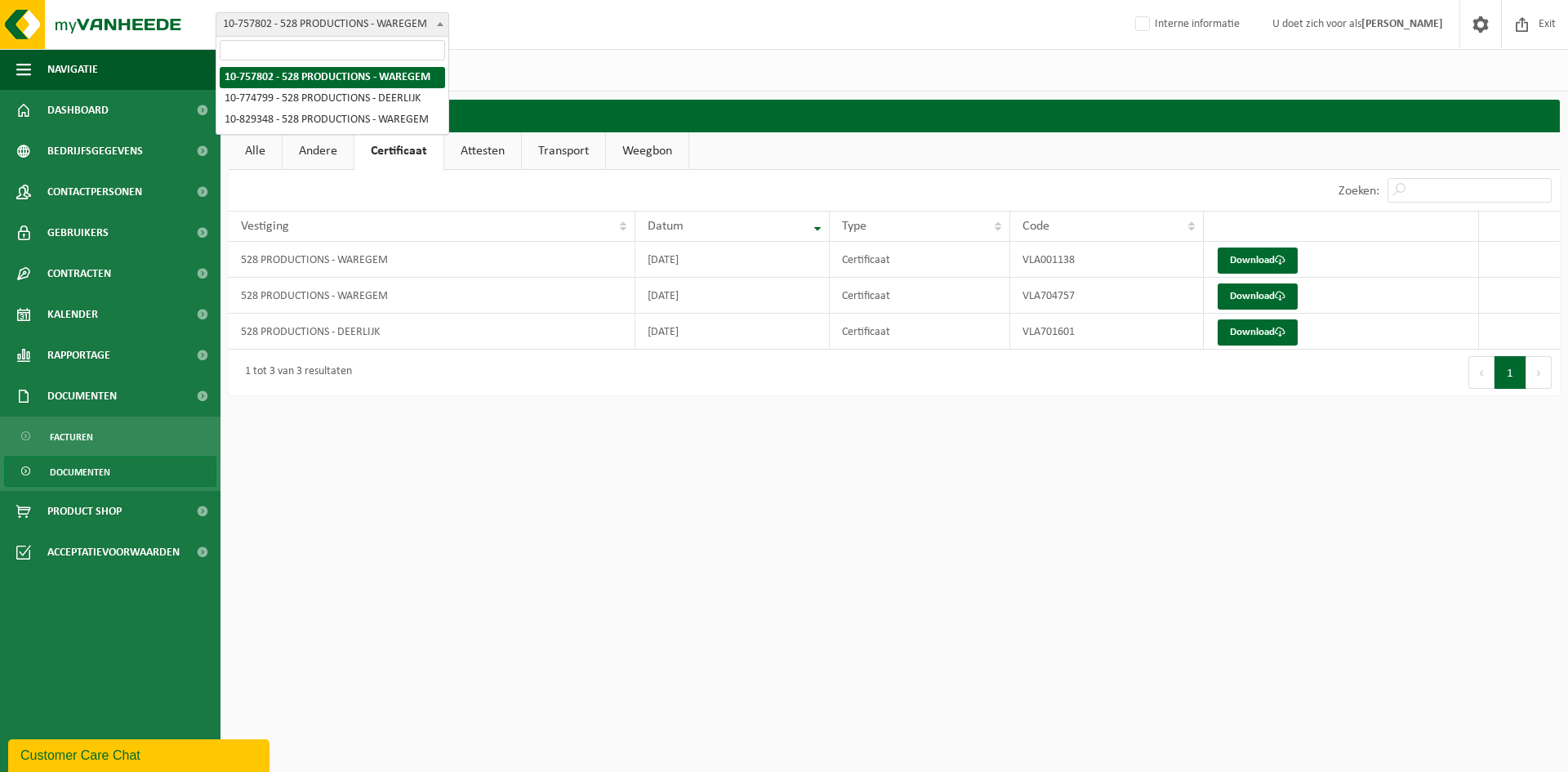
click at [319, 27] on span "10-757802 - 528 PRODUCTIONS - WAREGEM" at bounding box center [332, 23] width 232 height 23
click at [1534, 27] on span at bounding box center [1522, 23] width 24 height 48
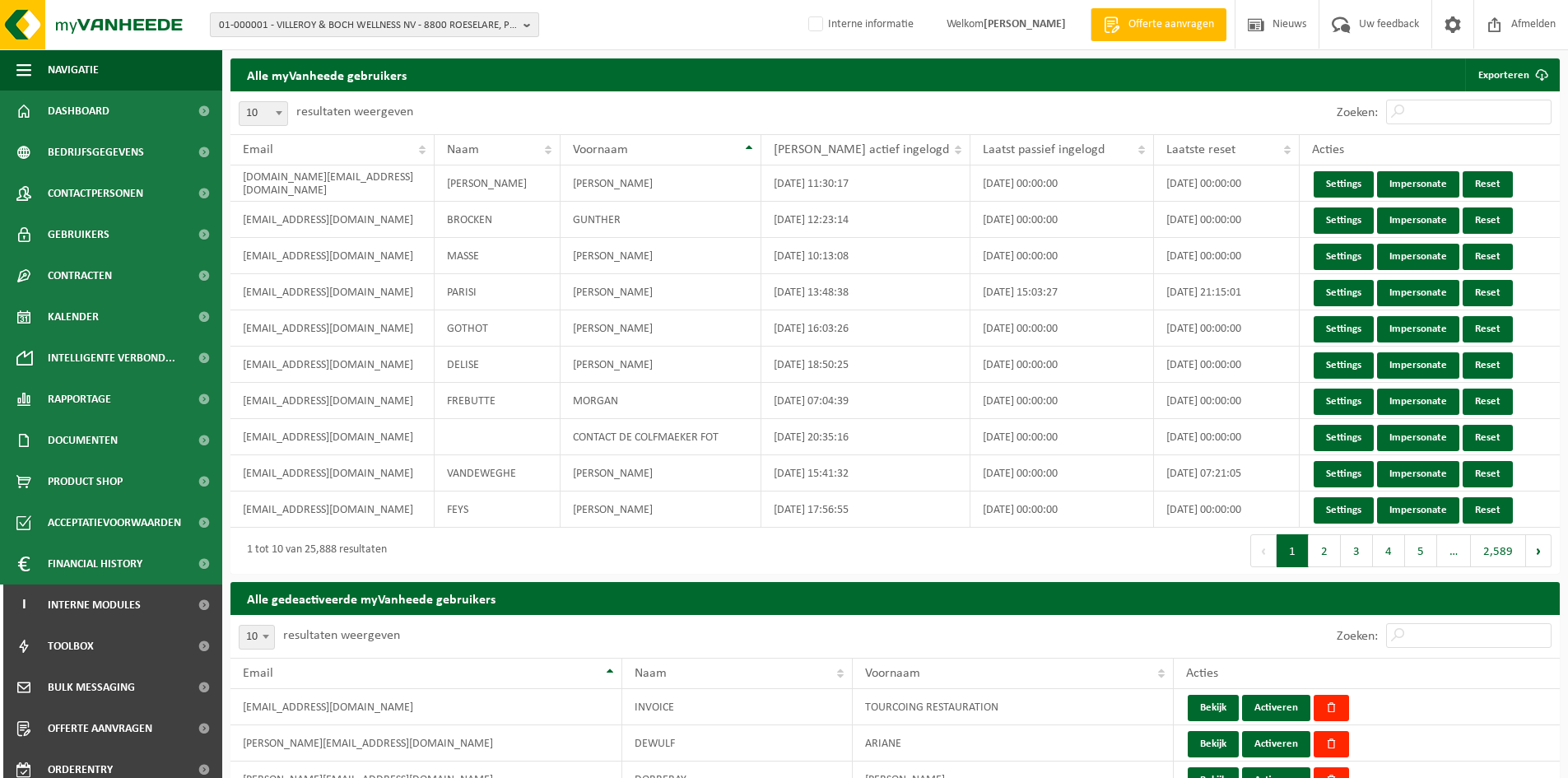
click at [293, 22] on span "01-000001 - VILLEROY & BOCH WELLNESS NV - 8800 ROESELARE, POPULIERSTRAAT 1" at bounding box center [368, 25] width 298 height 25
type input "jardinco"
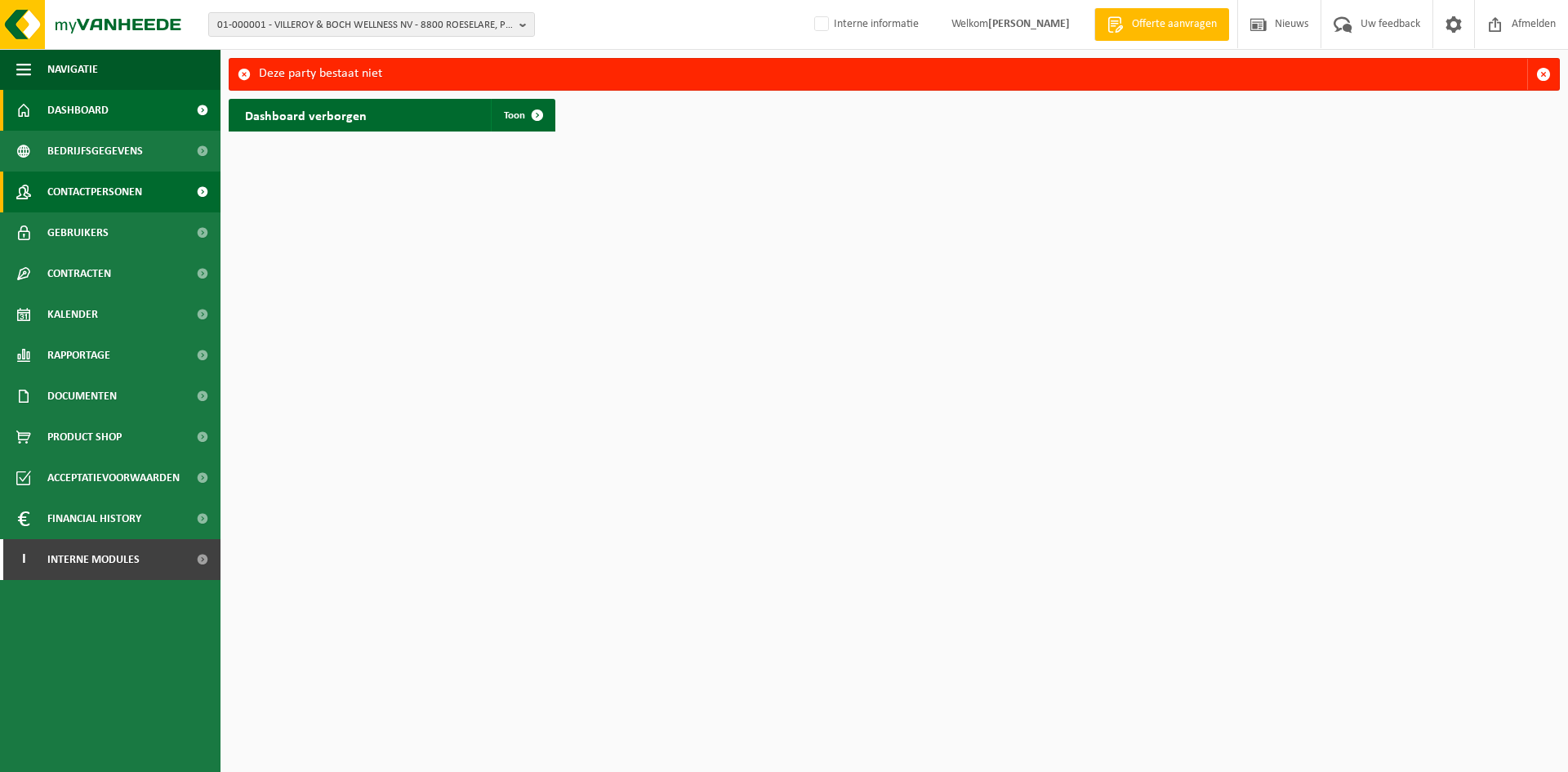
click at [83, 180] on span "Contactpersonen" at bounding box center [94, 192] width 95 height 41
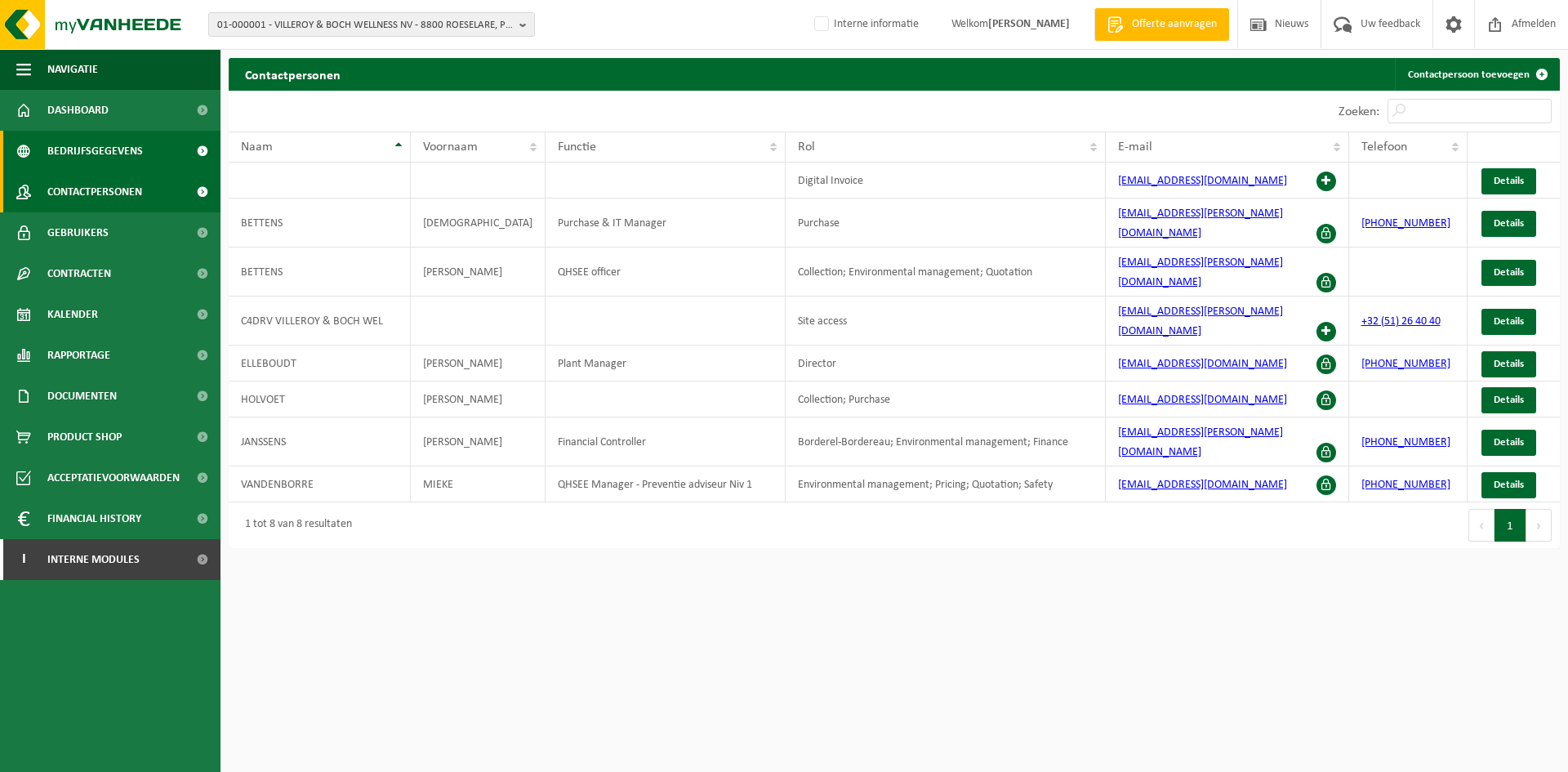
click at [108, 151] on span "Bedrijfsgegevens" at bounding box center [95, 152] width 96 height 41
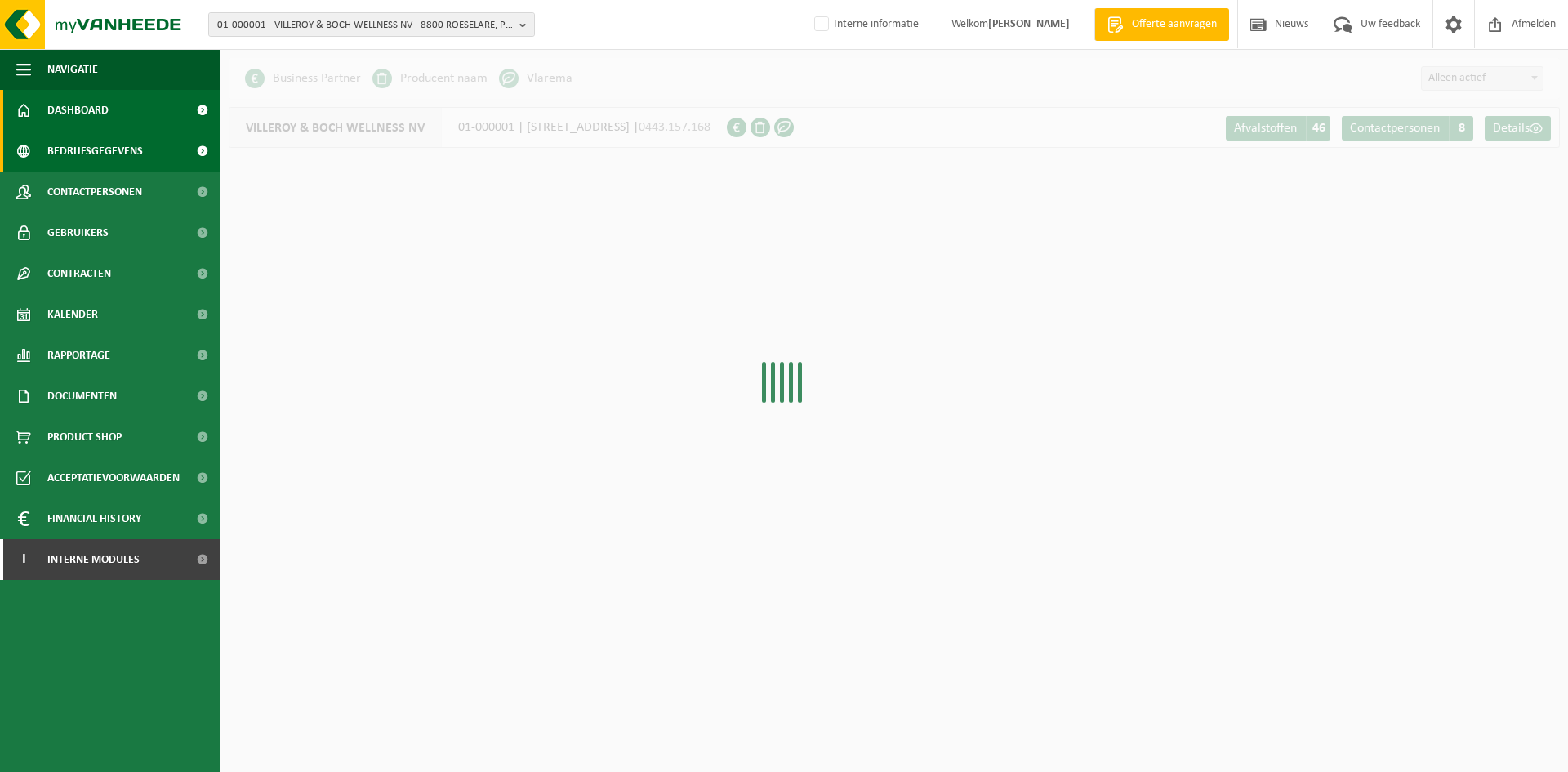
click at [104, 107] on span "Dashboard" at bounding box center [77, 111] width 62 height 41
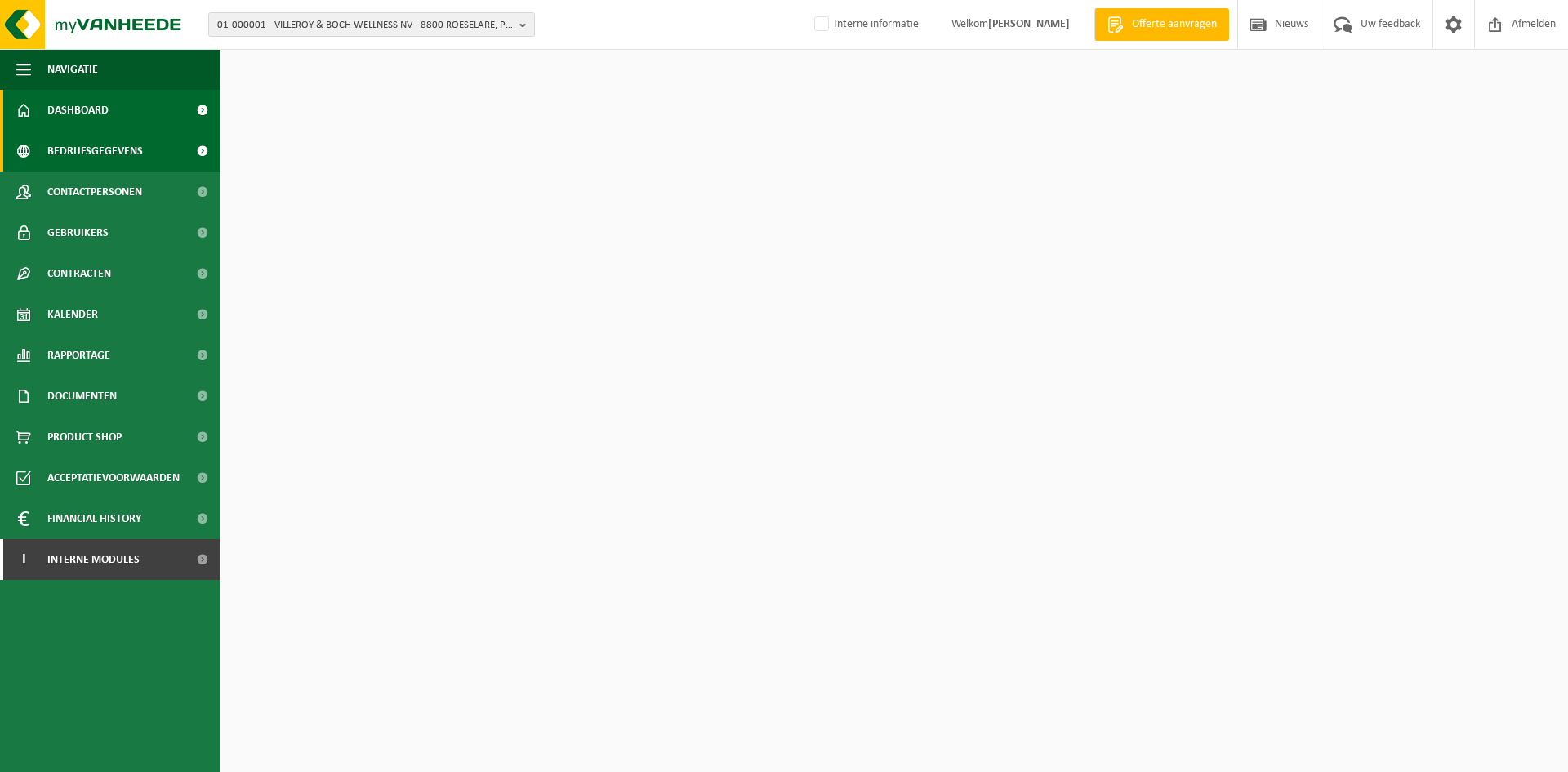
click at [131, 144] on span "Bedrijfsgegevens" at bounding box center [95, 152] width 96 height 41
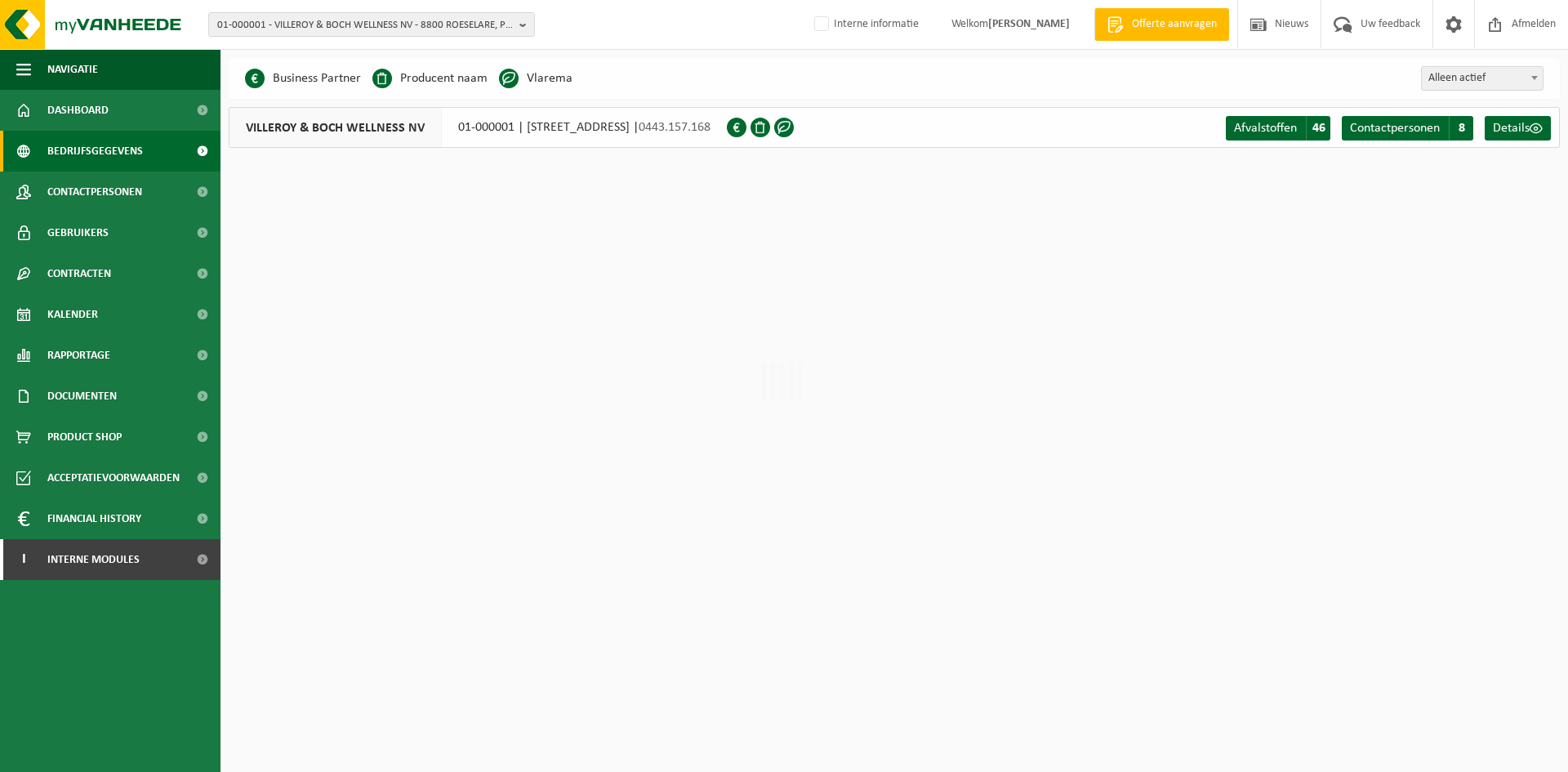
click at [366, 37] on div "01-000001 - VILLEROY & BOCH WELLNESS NV - 8800 ROESELARE, POPULIERSTRAAT 1 01-0…" at bounding box center [784, 24] width 1568 height 50
click at [372, 26] on span "01-000001 - VILLEROY & BOCH WELLNESS NV - 8800 ROESELARE, POPULIERSTRAAT 1" at bounding box center [365, 24] width 295 height 24
click at [293, 47] on input "text" at bounding box center [372, 51] width 319 height 21
type input "10-757802"
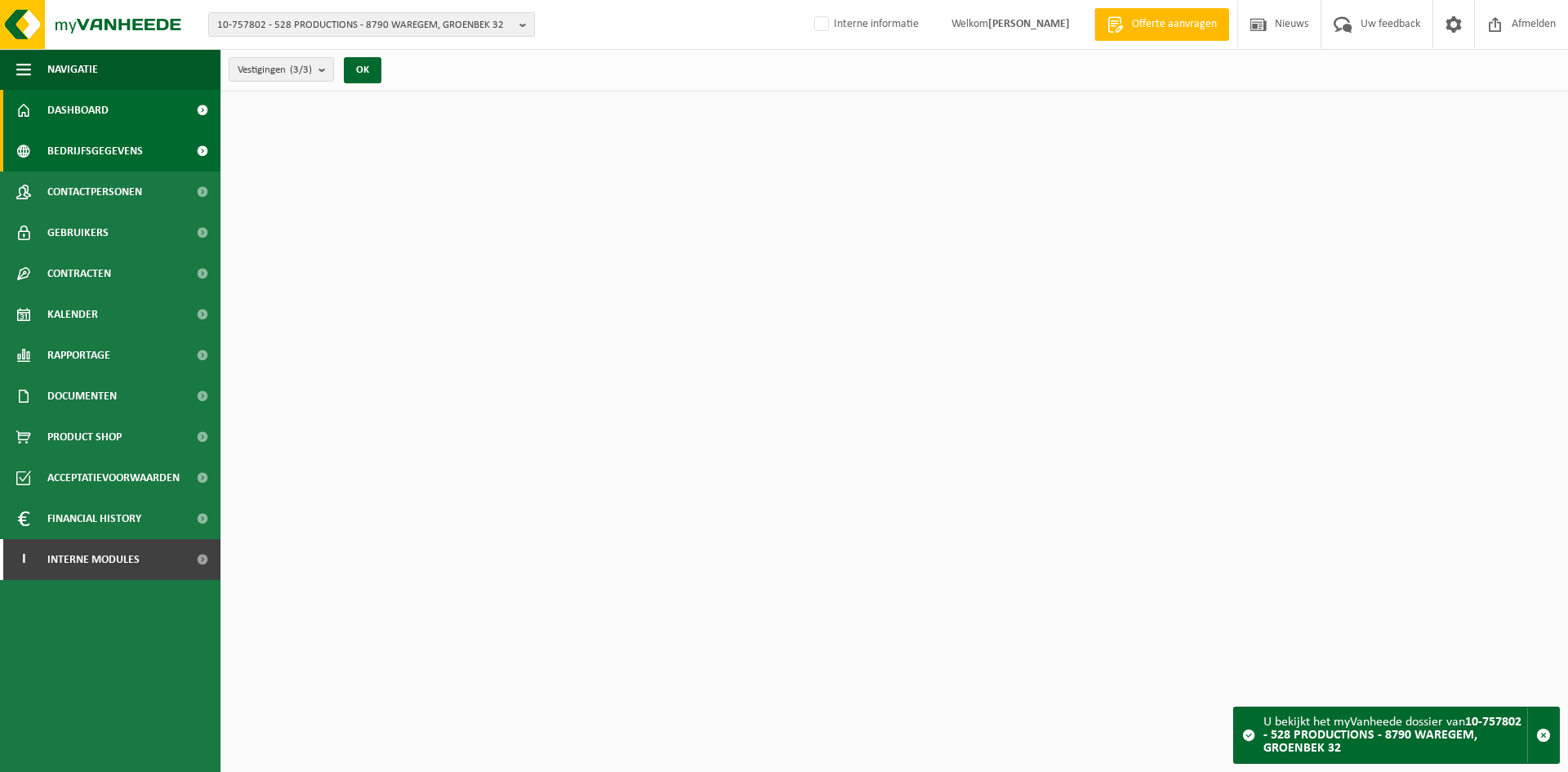
click at [144, 152] on link "Bedrijfsgegevens" at bounding box center [110, 152] width 220 height 41
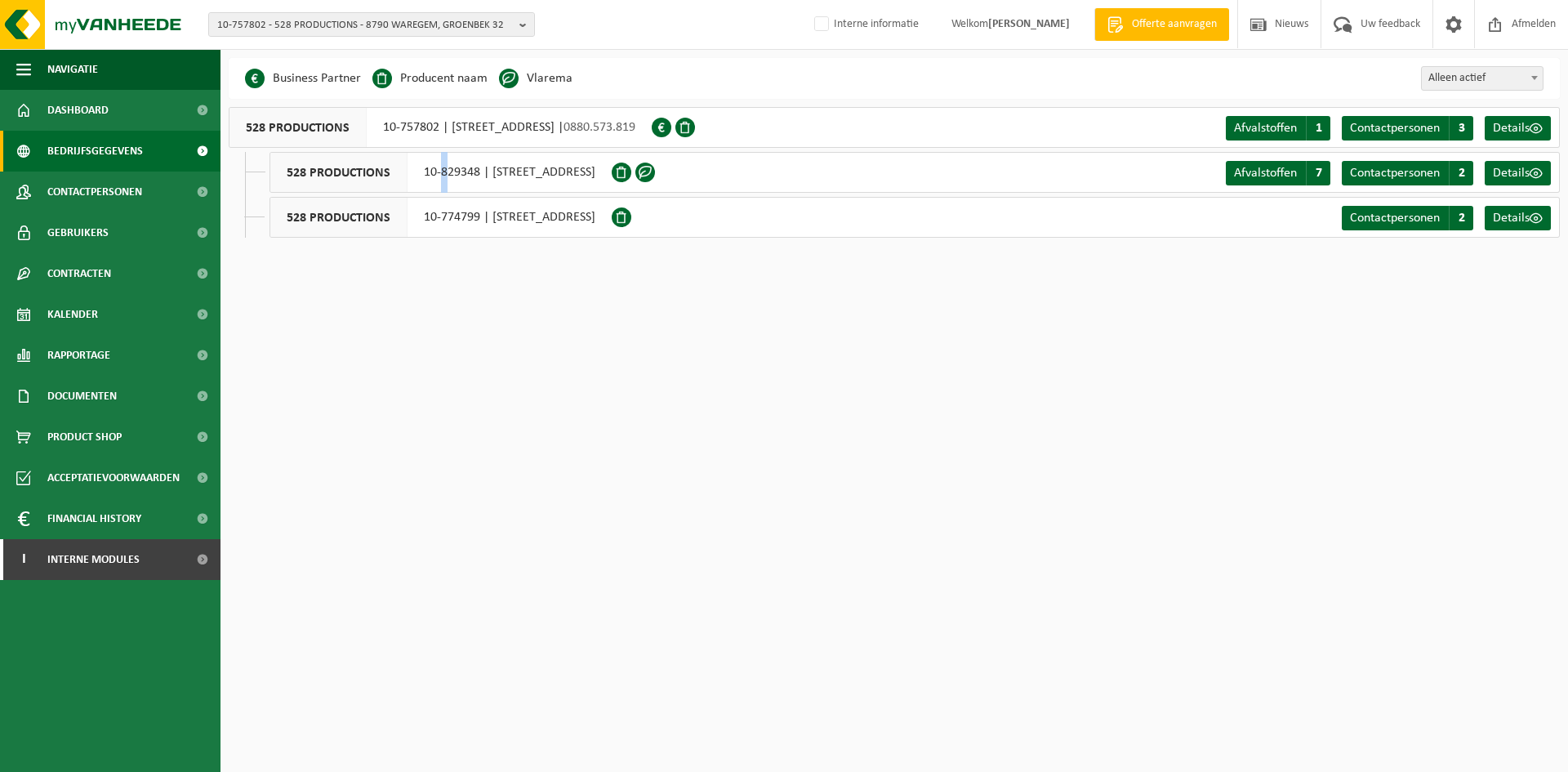
click at [442, 169] on div "528 PRODUCTIONS 10-829348 | [STREET_ADDRESS]" at bounding box center [440, 172] width 342 height 41
drag, startPoint x: 419, startPoint y: 171, endPoint x: 481, endPoint y: 182, distance: 63.0
click at [481, 182] on div "528 PRODUCTIONS 10-829348 | [STREET_ADDRESS]" at bounding box center [440, 172] width 342 height 41
copy div "10-829348"
click at [384, 125] on div "528 PRODUCTIONS 10-757802 | GROENBEK 32, 8790 WAREGEM | 0880.573.819" at bounding box center [440, 127] width 423 height 41
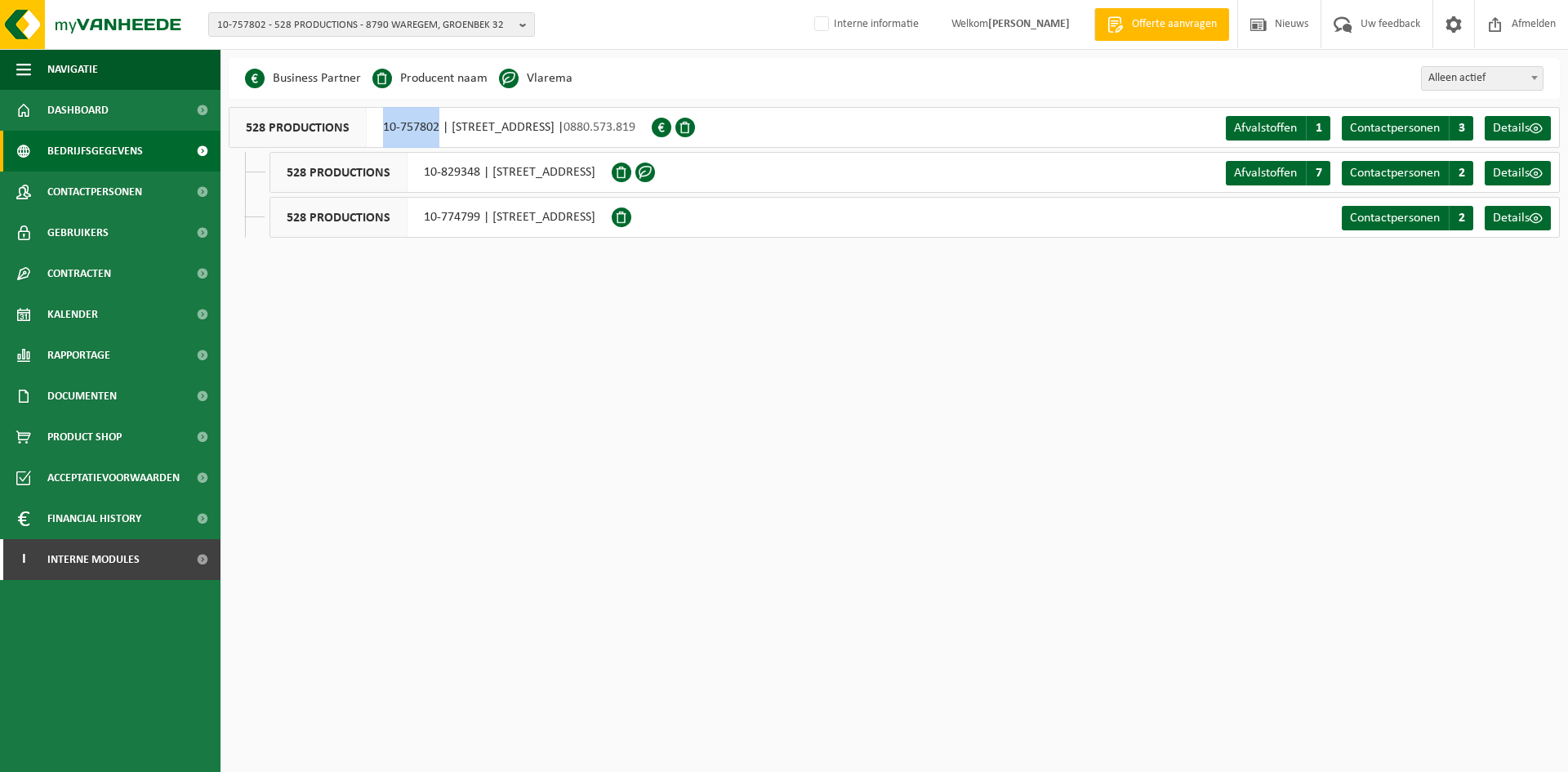
drag, startPoint x: 373, startPoint y: 125, endPoint x: 437, endPoint y: 140, distance: 65.7
click at [437, 140] on div "528 PRODUCTIONS 10-757802 | GROENBEK 32, 8790 WAREGEM | 0880.573.819" at bounding box center [440, 127] width 423 height 41
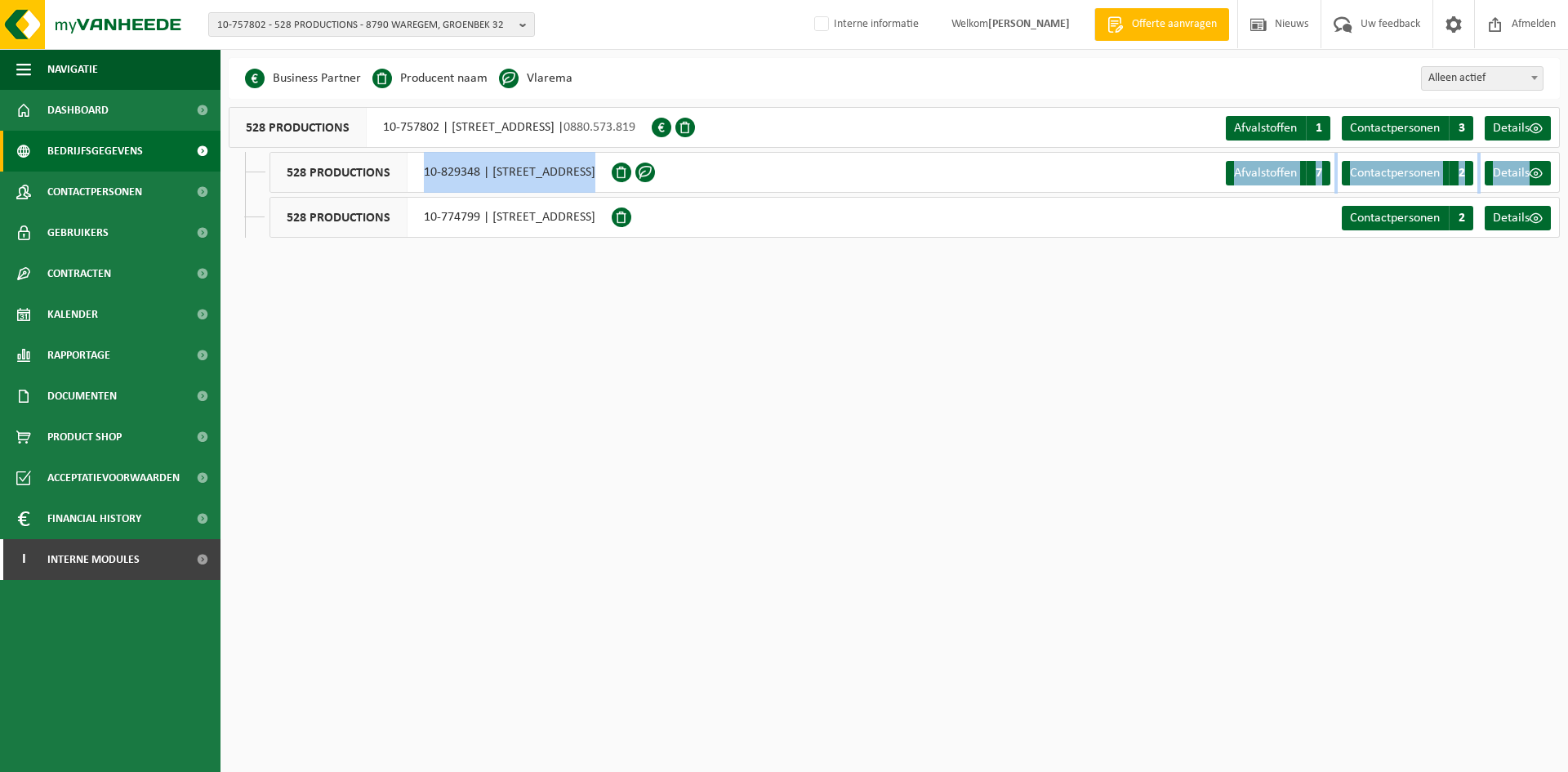
drag, startPoint x: 423, startPoint y: 179, endPoint x: 483, endPoint y: 193, distance: 61.6
click at [483, 193] on ul "528 PRODUCTIONS 10-829348 | GROENBEK 32, 8790 WAREGEM Afvalstoffen A 7 Contactp…" at bounding box center [902, 195] width 1315 height 86
click at [482, 182] on div "528 PRODUCTIONS 10-829348 | GROENBEK 32, 8790 WAREGEM" at bounding box center [440, 172] width 342 height 41
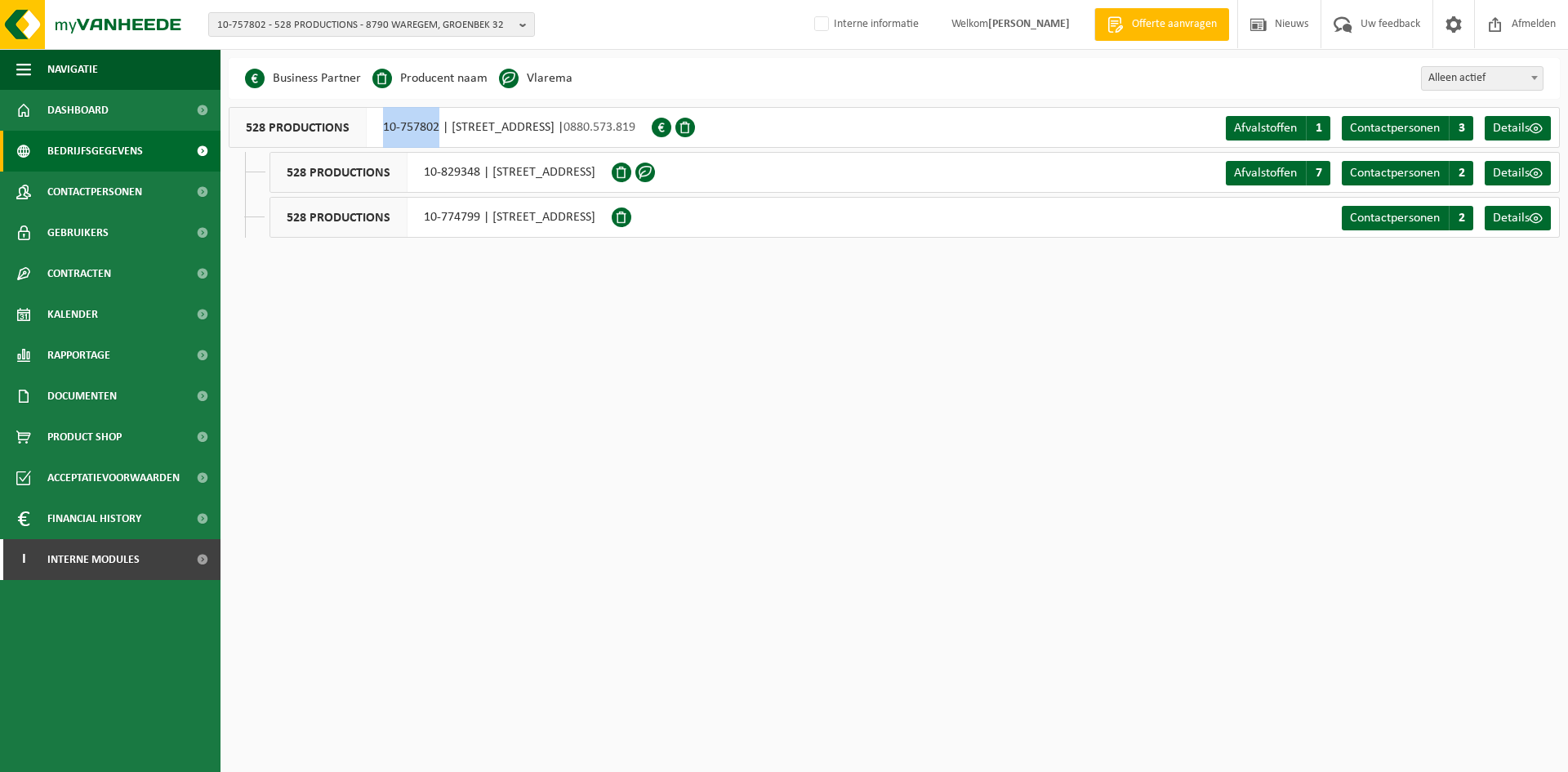
drag, startPoint x: 378, startPoint y: 126, endPoint x: 438, endPoint y: 136, distance: 60.8
click at [438, 136] on div "528 PRODUCTIONS 10-757802 | [STREET_ADDRESS] | 0880.573.819" at bounding box center [440, 127] width 423 height 41
drag, startPoint x: 414, startPoint y: 173, endPoint x: 481, endPoint y: 179, distance: 67.3
click at [481, 179] on div "528 PRODUCTIONS 10-829348 | [STREET_ADDRESS]" at bounding box center [440, 172] width 342 height 41
copy div "10-829348"
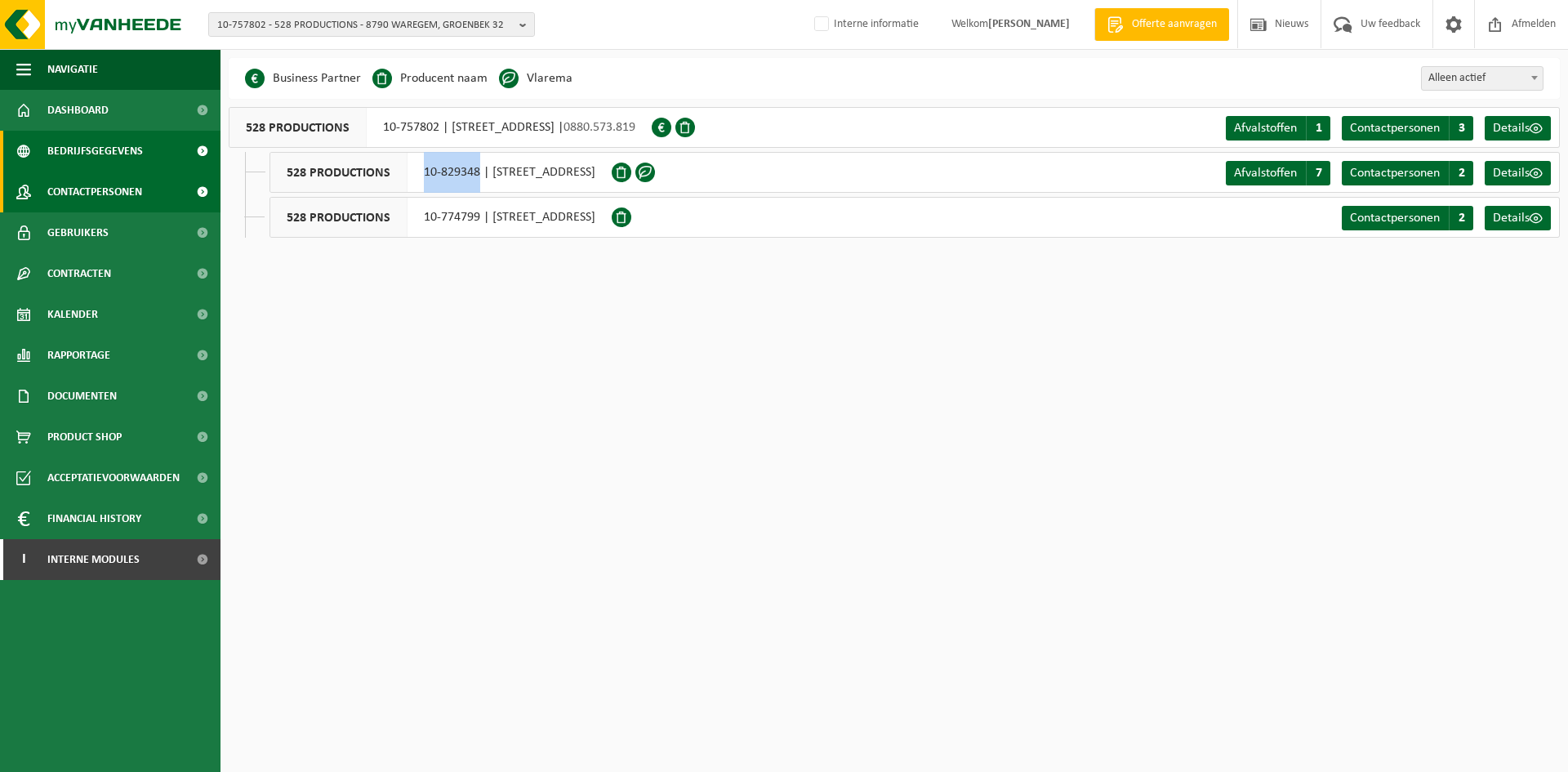
click at [126, 196] on span "Contactpersonen" at bounding box center [94, 192] width 95 height 41
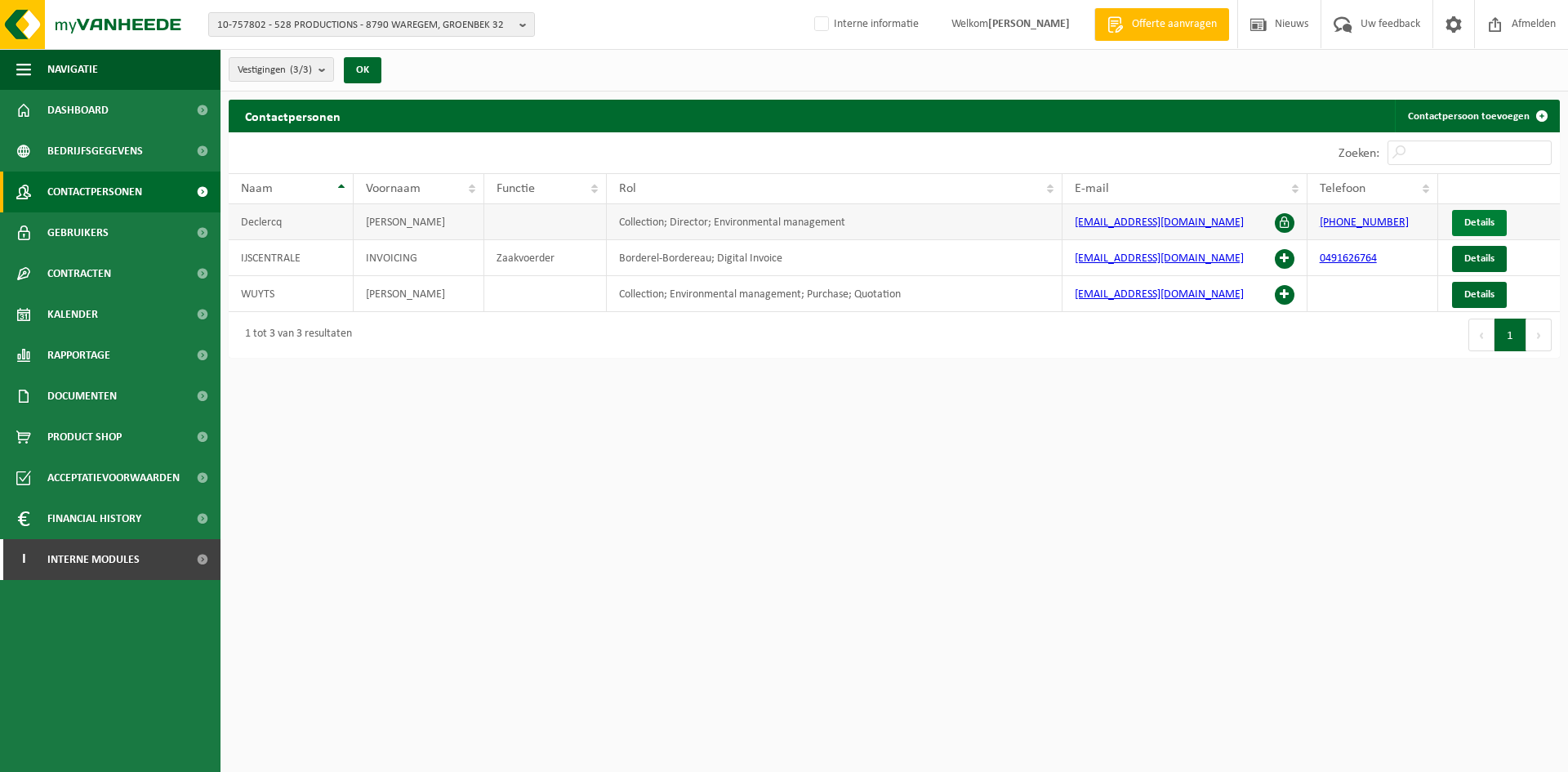
click at [1476, 222] on span "Details" at bounding box center [1479, 222] width 30 height 11
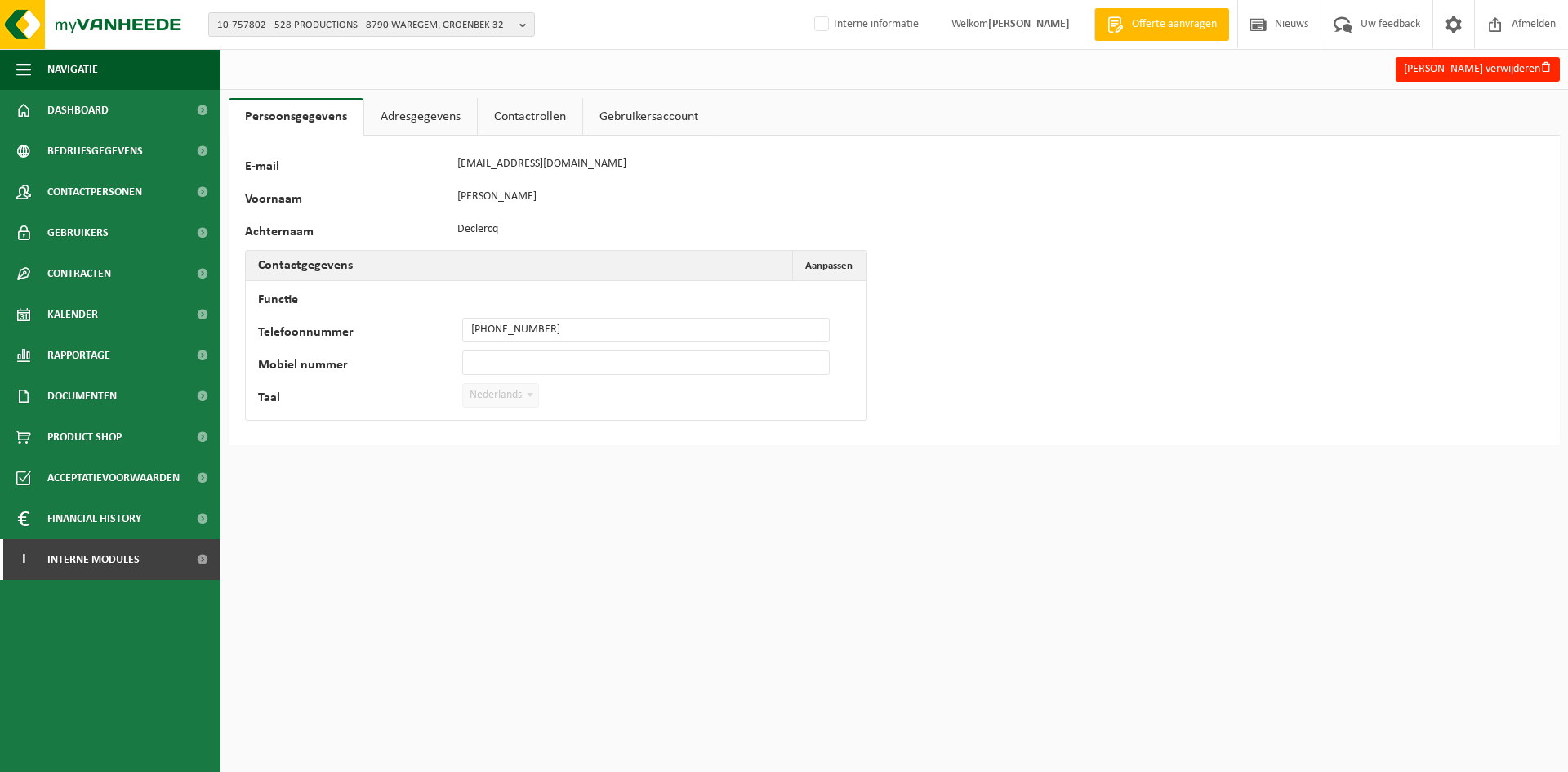
click at [444, 112] on link "Adresgegevens" at bounding box center [420, 116] width 112 height 37
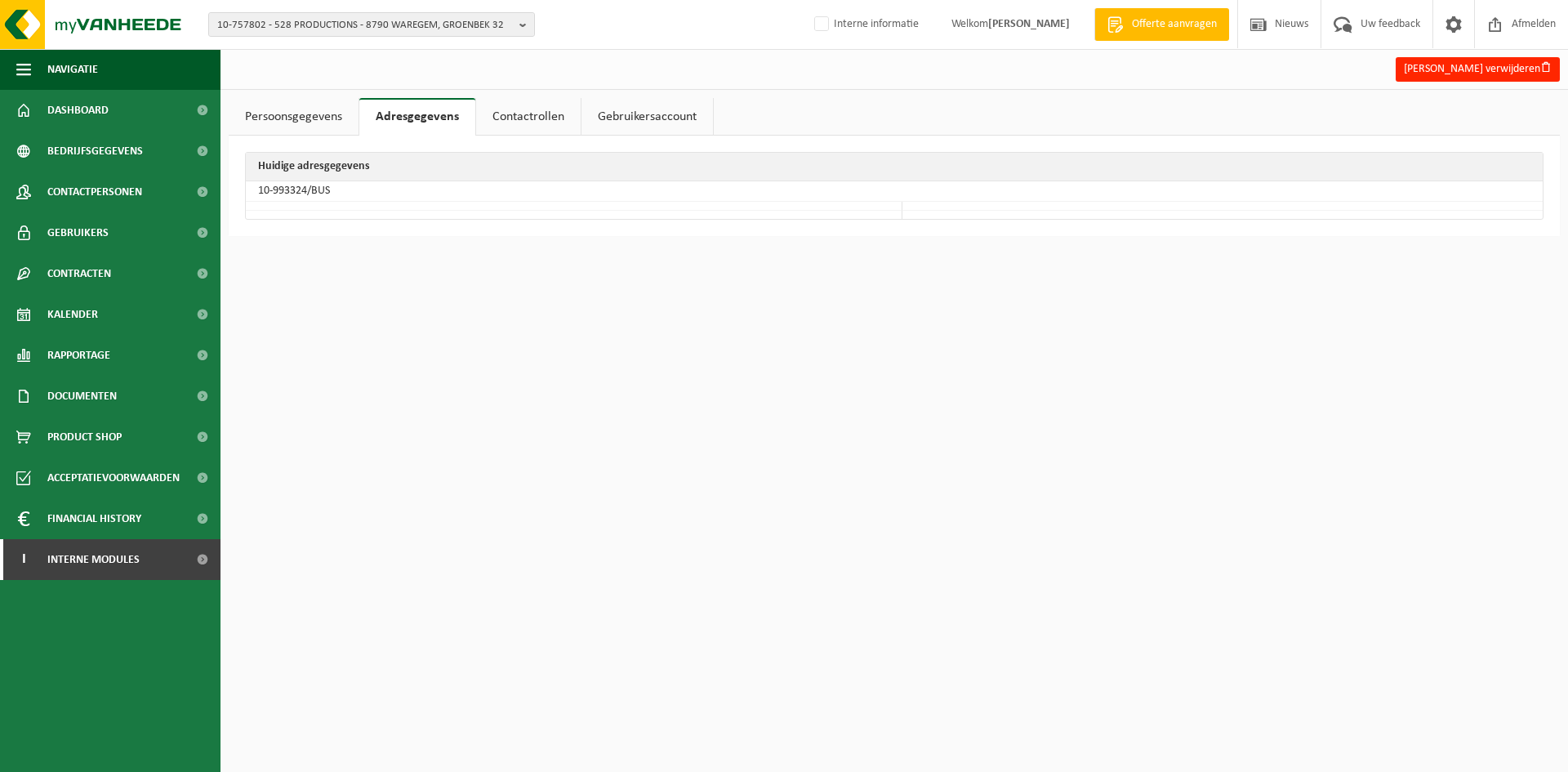
click at [530, 113] on link "Contactrollen" at bounding box center [528, 116] width 105 height 37
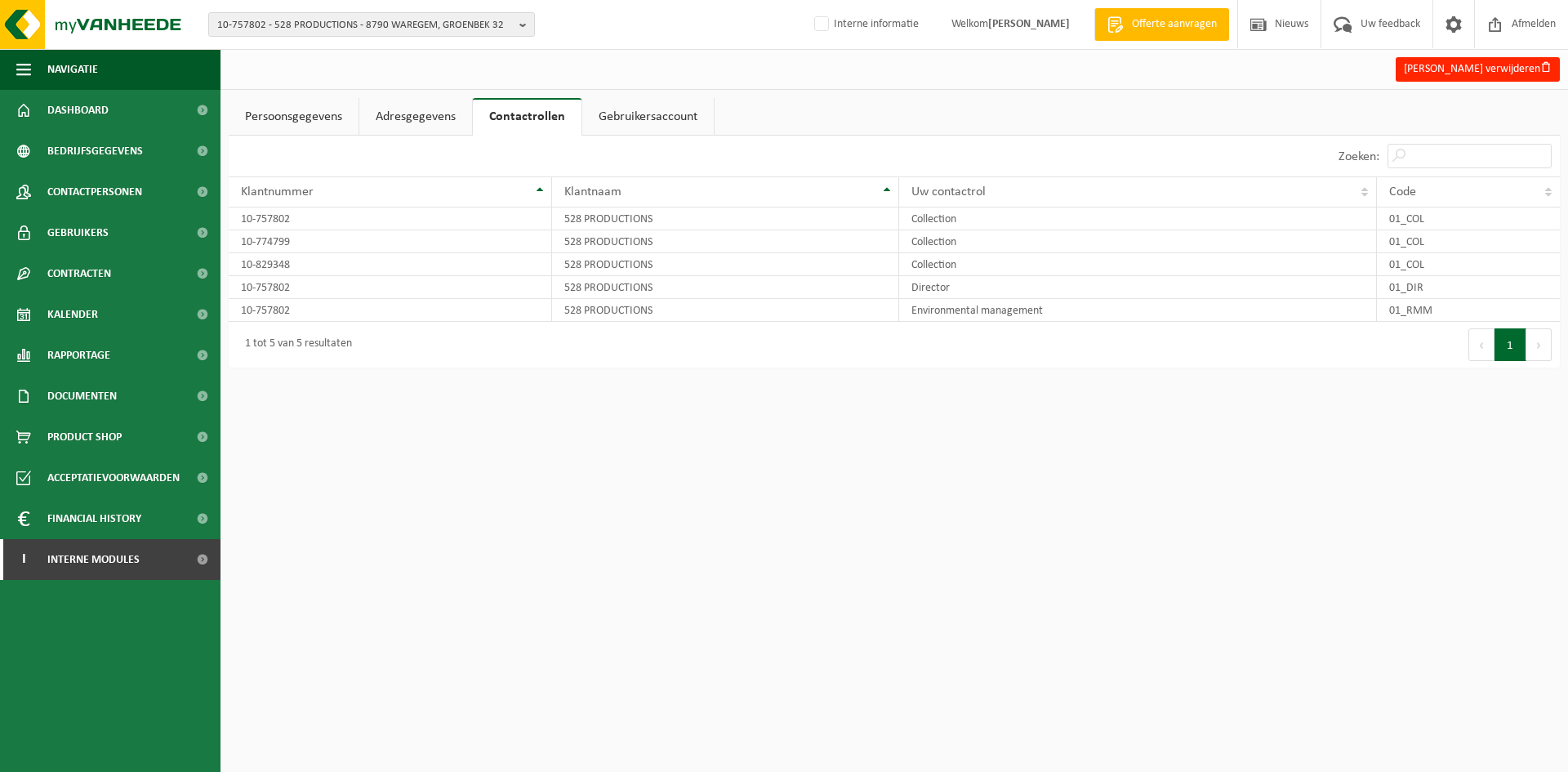
click at [400, 115] on link "Adresgegevens" at bounding box center [415, 116] width 112 height 37
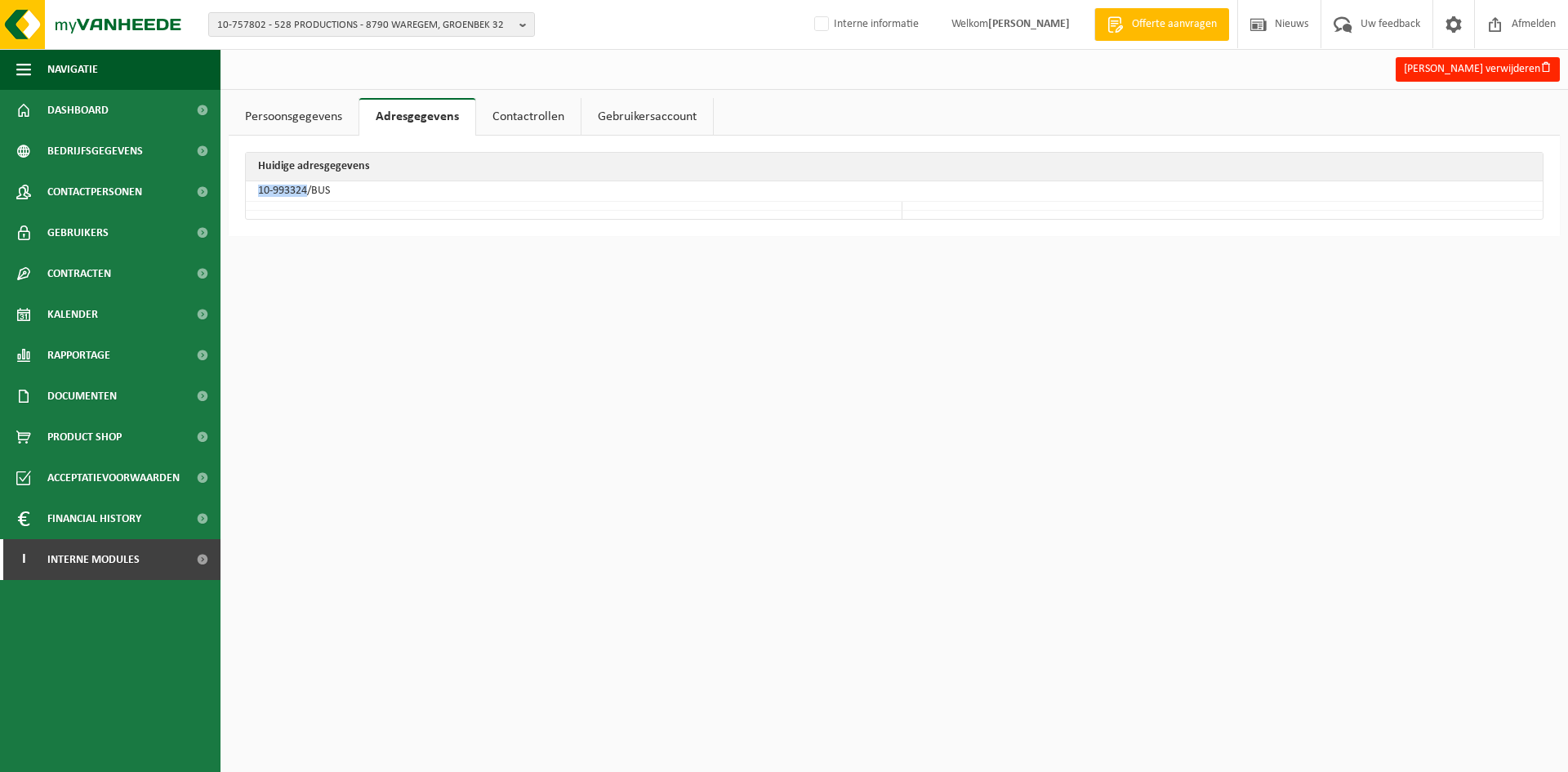
drag, startPoint x: 247, startPoint y: 188, endPoint x: 309, endPoint y: 192, distance: 62.1
click at [309, 192] on td "10-993324/BUS" at bounding box center [894, 191] width 1297 height 21
copy td "10-993324"
click at [131, 159] on span "Bedrijfsgegevens" at bounding box center [95, 152] width 96 height 41
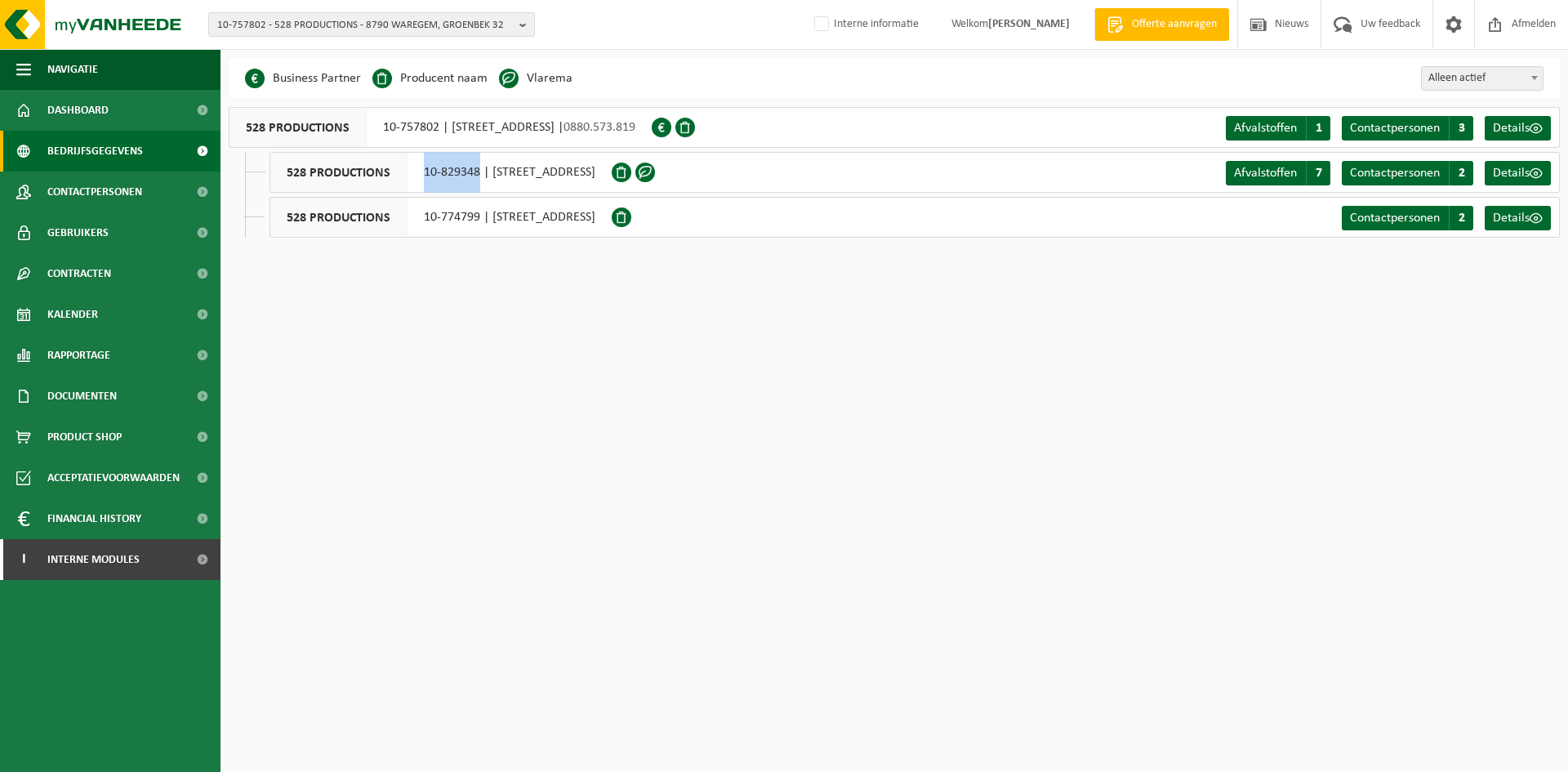
drag, startPoint x: 421, startPoint y: 175, endPoint x: 459, endPoint y: 195, distance: 42.9
click at [477, 177] on div "528 PRODUCTIONS 10-829348 | [STREET_ADDRESS]" at bounding box center [440, 172] width 342 height 41
copy div "10-829348"
drag, startPoint x: 421, startPoint y: 210, endPoint x: 475, endPoint y: 227, distance: 56.6
click at [475, 227] on div "528 PRODUCTIONS 10-774799 | [STREET_ADDRESS]" at bounding box center [440, 217] width 342 height 41
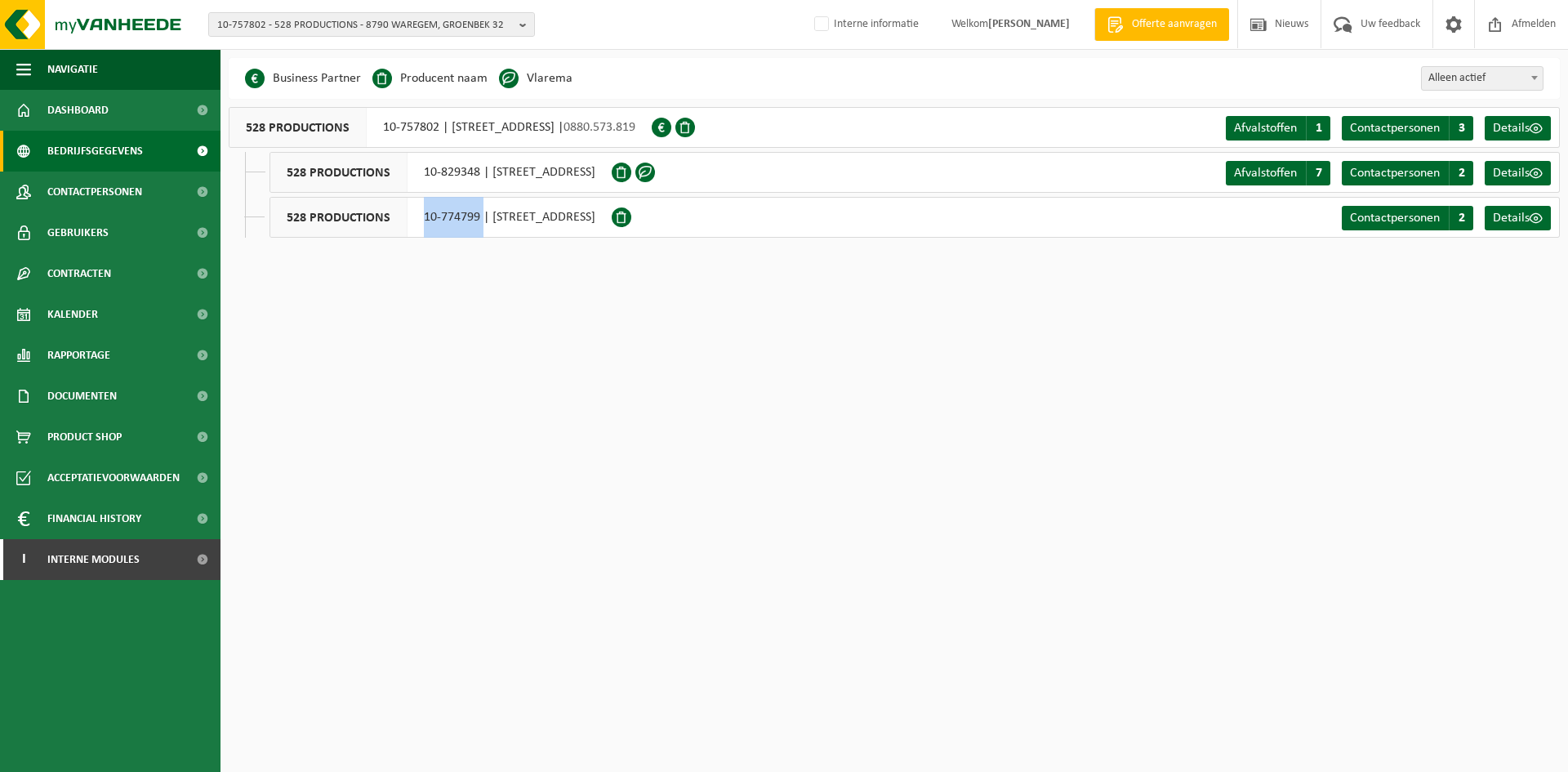
drag, startPoint x: 482, startPoint y: 223, endPoint x: 425, endPoint y: 232, distance: 57.7
click at [425, 232] on div "528 PRODUCTIONS 10-774799 | [STREET_ADDRESS]" at bounding box center [440, 217] width 342 height 41
copy div "10-774799"
click at [379, 28] on span "10-757802 - 528 PRODUCTIONS - 8790 WAREGEM, GROENBEK 32" at bounding box center [365, 24] width 295 height 24
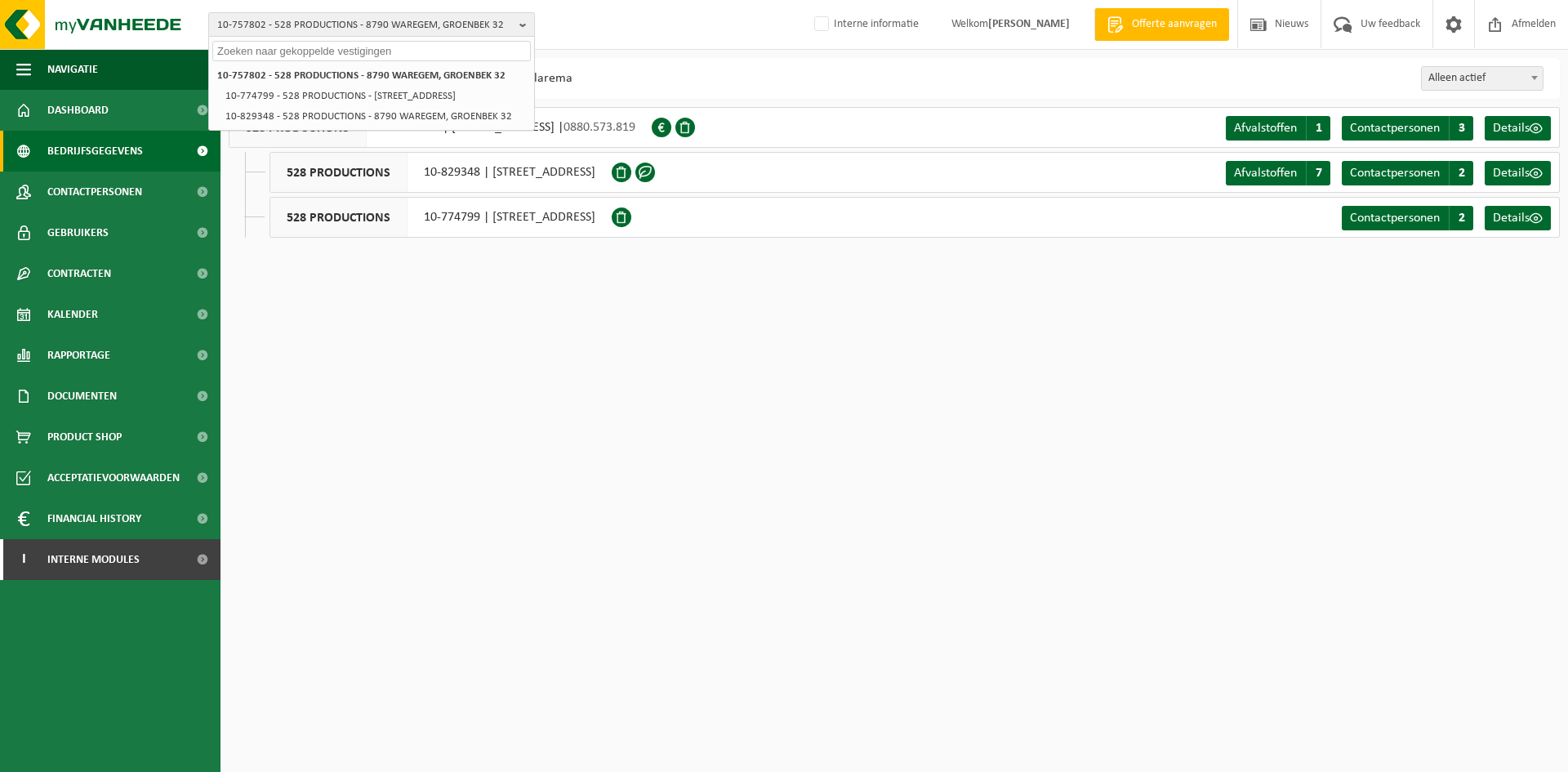
paste input "10-762899"
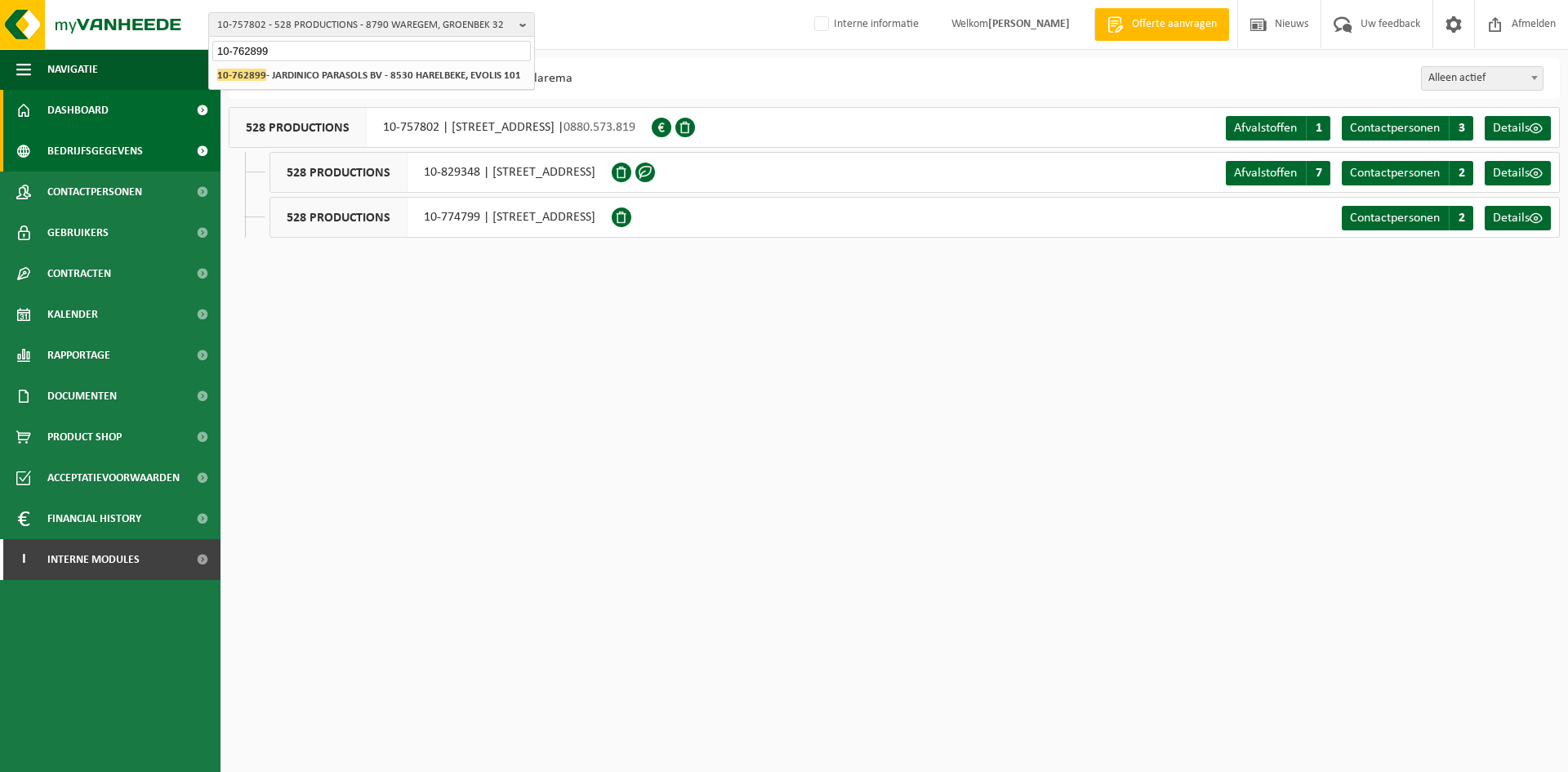
type input "10-762899"
click at [358, 295] on html "10-757802 - 528 PRODUCTIONS - 8790 WAREGEM, GROENBEK 32 10-762899 10-757802 - 5…" at bounding box center [784, 386] width 1568 height 772
click at [711, 33] on div "10-757802 - 528 PRODUCTIONS - 8790 WAREGEM, GROENBEK 32 10-762899 10-757802 - 5…" at bounding box center [784, 24] width 1568 height 50
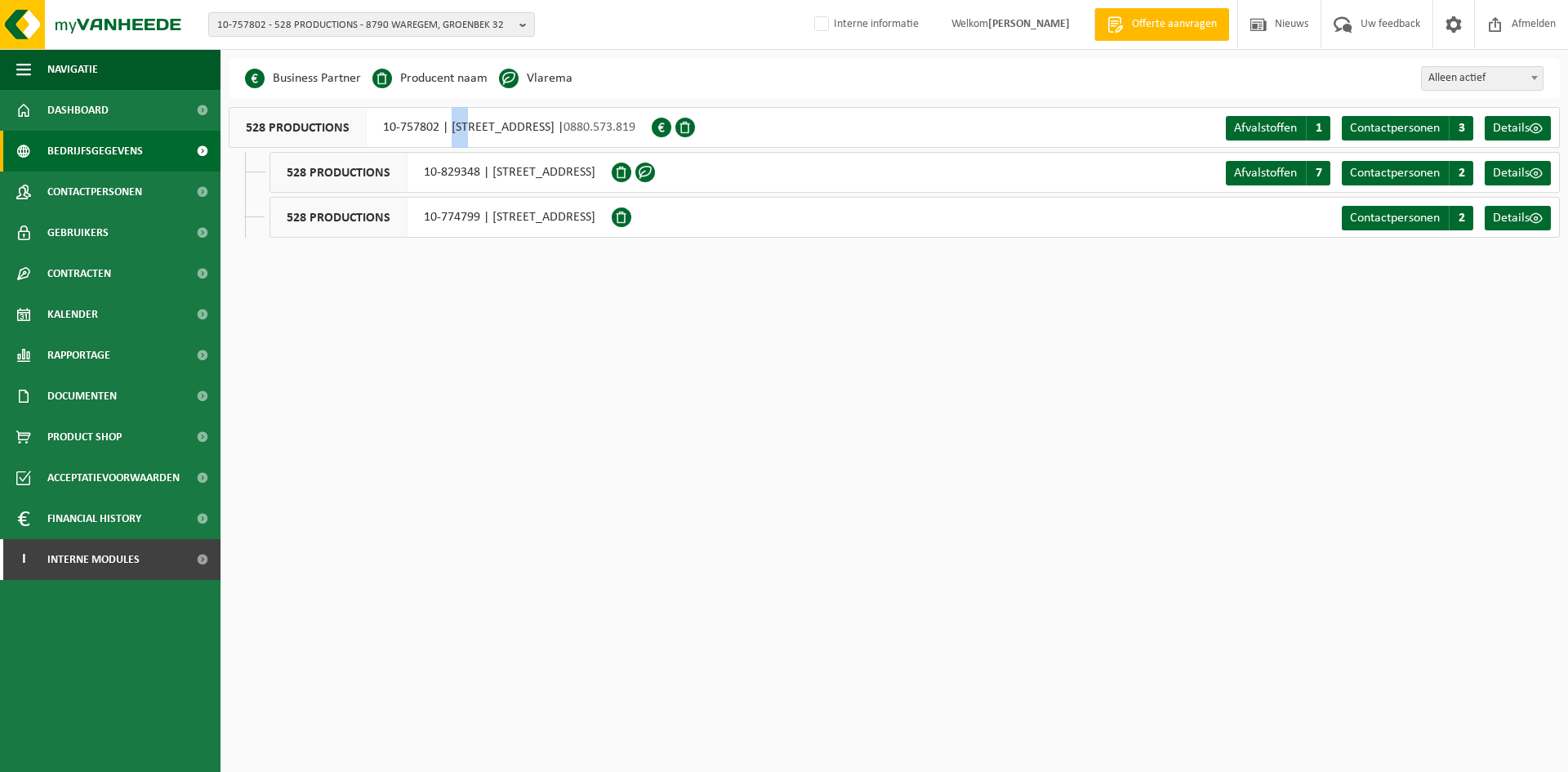
drag, startPoint x: 455, startPoint y: 123, endPoint x: 476, endPoint y: 126, distance: 21.2
click at [476, 126] on div "528 PRODUCTIONS 10-757802 | GROENBEK 32, 8790 WAREGEM | 0880.573.819" at bounding box center [440, 127] width 423 height 41
click at [468, 127] on div "528 PRODUCTIONS 10-757802 | GROENBEK 32, 8790 WAREGEM | 0880.573.819" at bounding box center [440, 127] width 423 height 41
click at [60, 201] on span "Contactpersonen" at bounding box center [94, 192] width 95 height 41
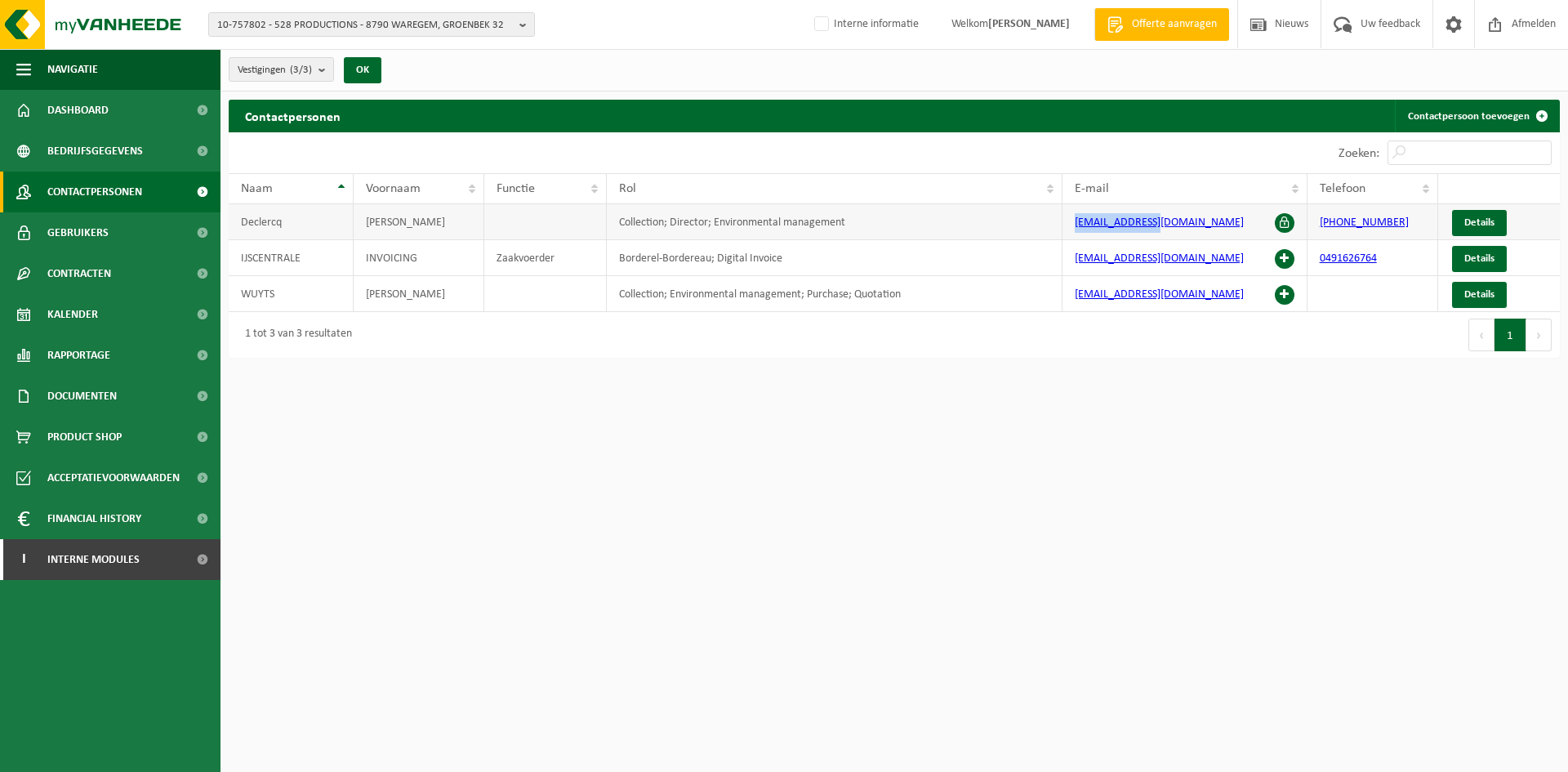
drag, startPoint x: 1203, startPoint y: 220, endPoint x: 1073, endPoint y: 218, distance: 130.0
click at [1073, 218] on td "nathalie@528.co" at bounding box center [1185, 222] width 245 height 36
copy link "nathalie@528.co"
click at [298, 23] on span "10-757802 - 528 PRODUCTIONS - 8790 WAREGEM, GROENBEK 32" at bounding box center [365, 24] width 295 height 24
paste input "10-782606"
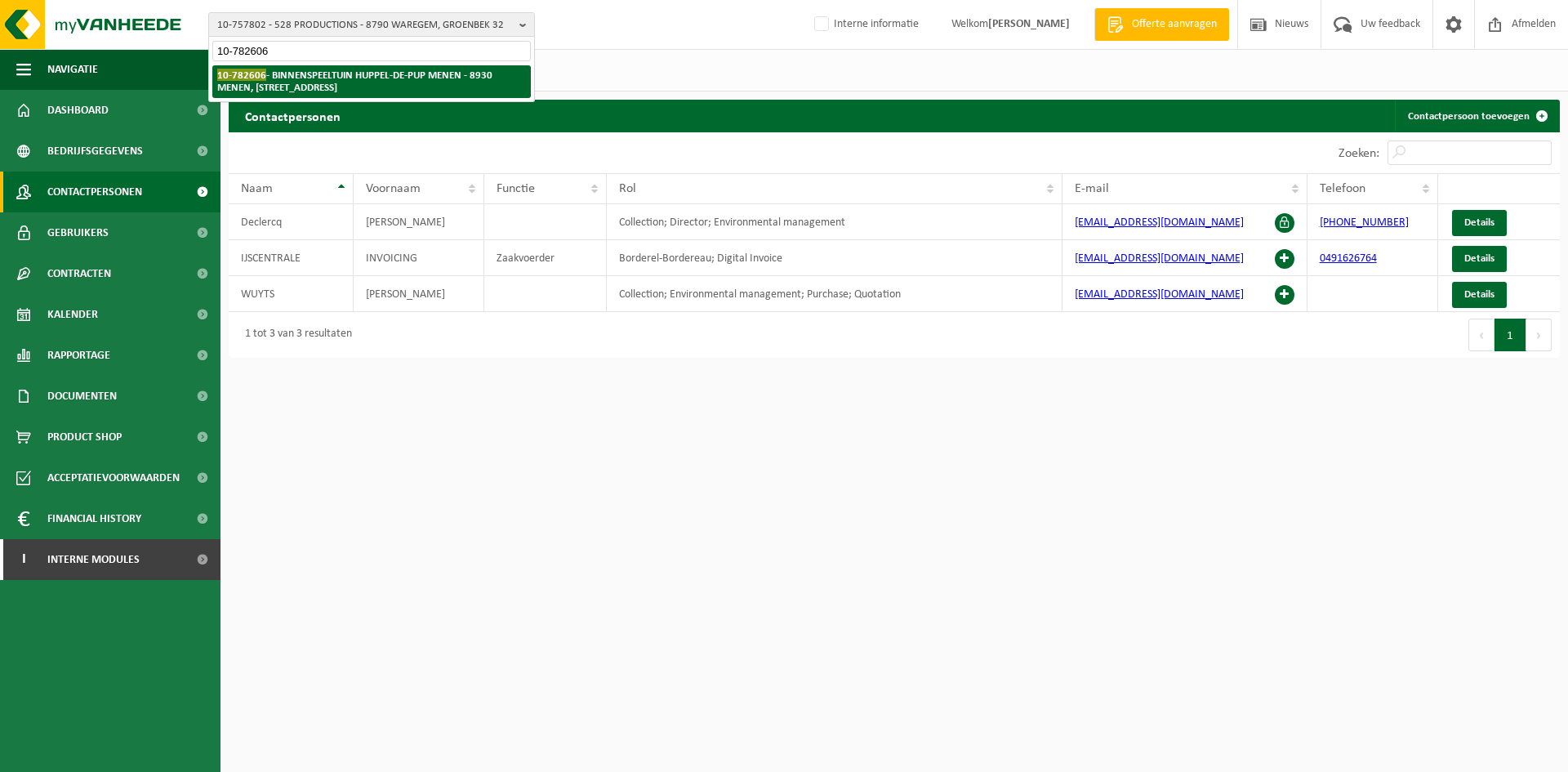
type input "10-782606"
click at [283, 67] on li "10-782606 - BINNENSPEELTUIN HUPPEL-DE-PUP MENEN - 8930 MENEN, NOORDSTRAAT 50A001" at bounding box center [372, 81] width 319 height 32
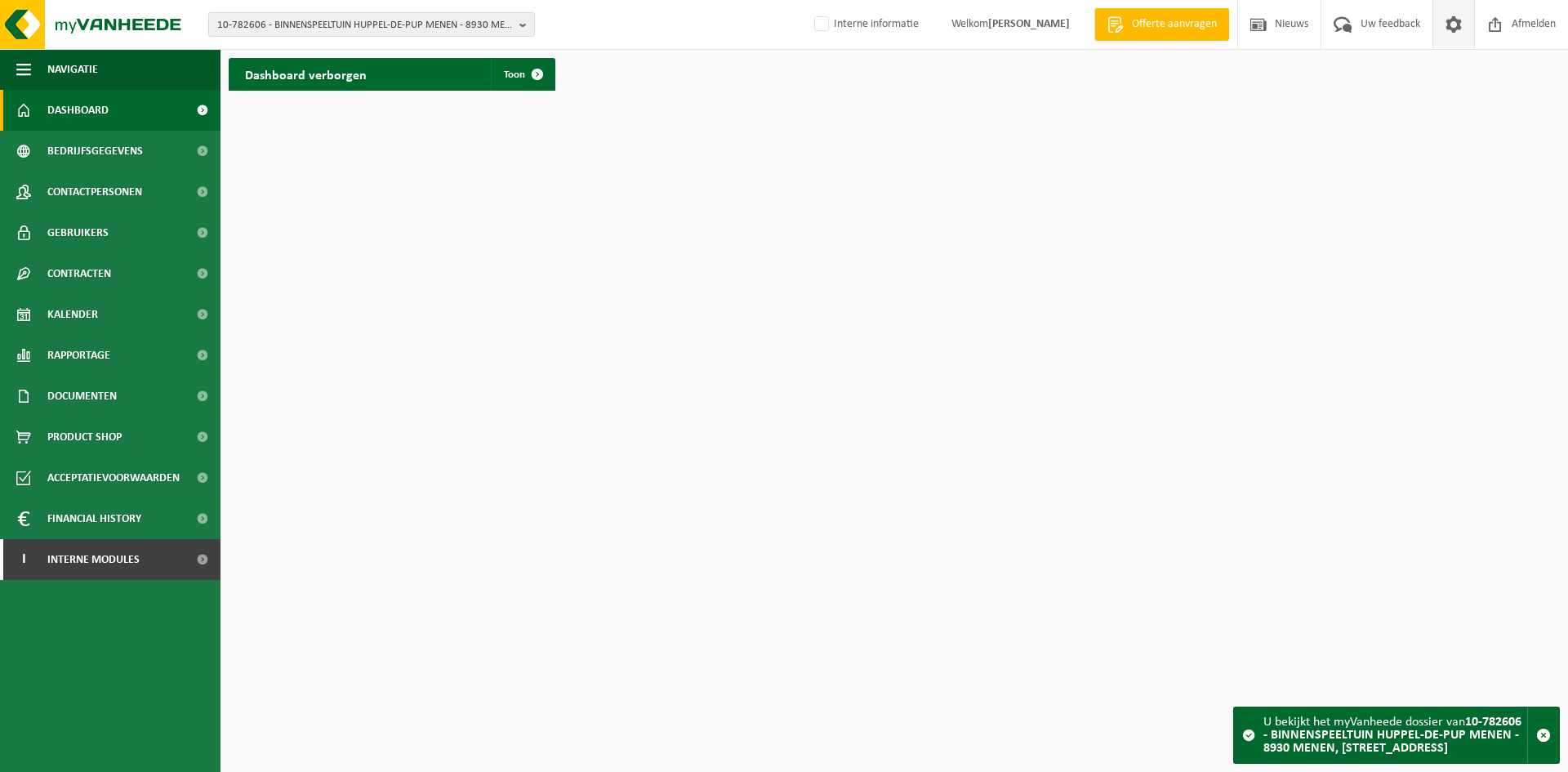
click at [1456, 20] on span at bounding box center [1453, 23] width 24 height 48
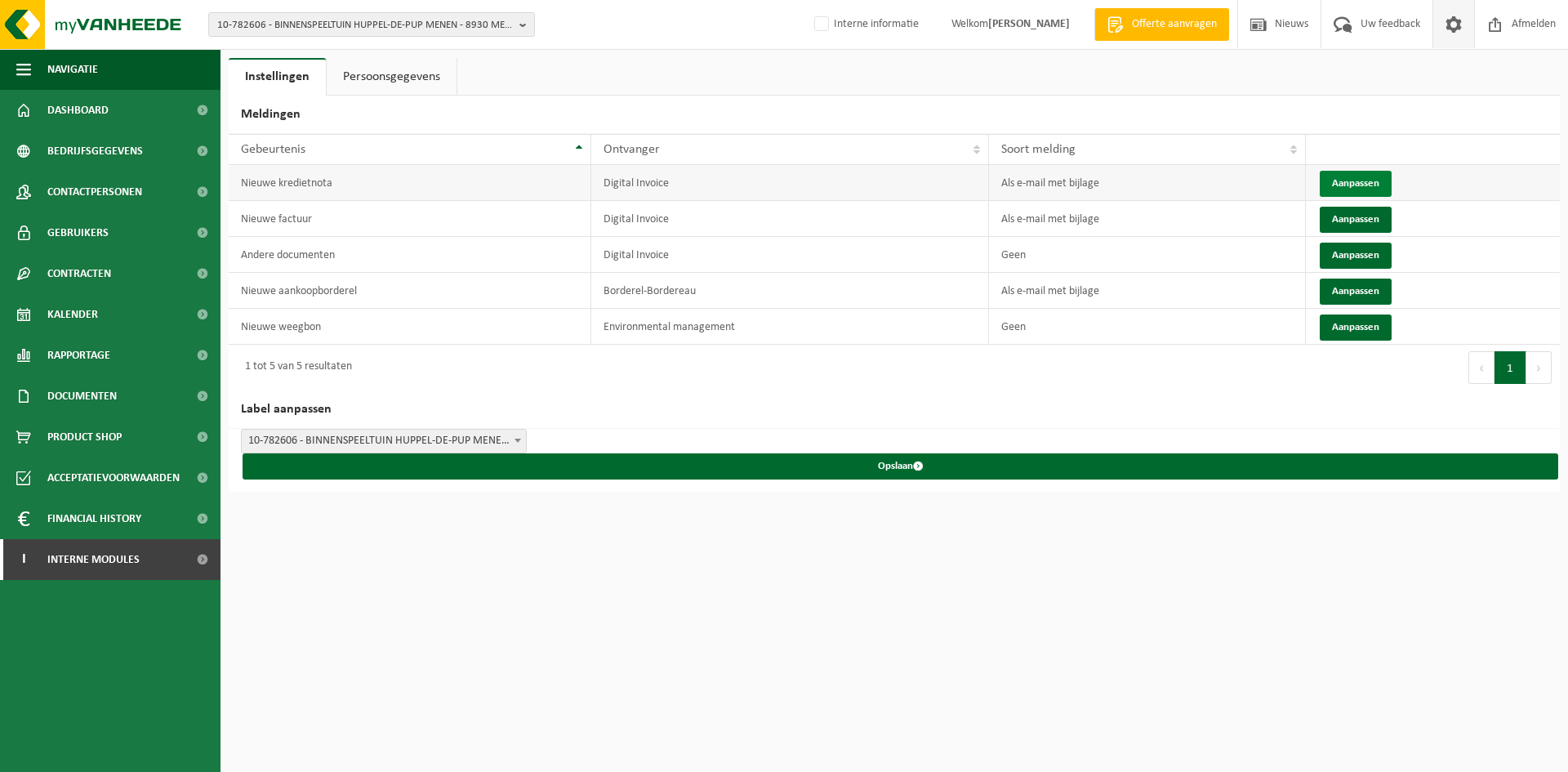
click at [1346, 180] on button "Aanpassen" at bounding box center [1355, 183] width 71 height 26
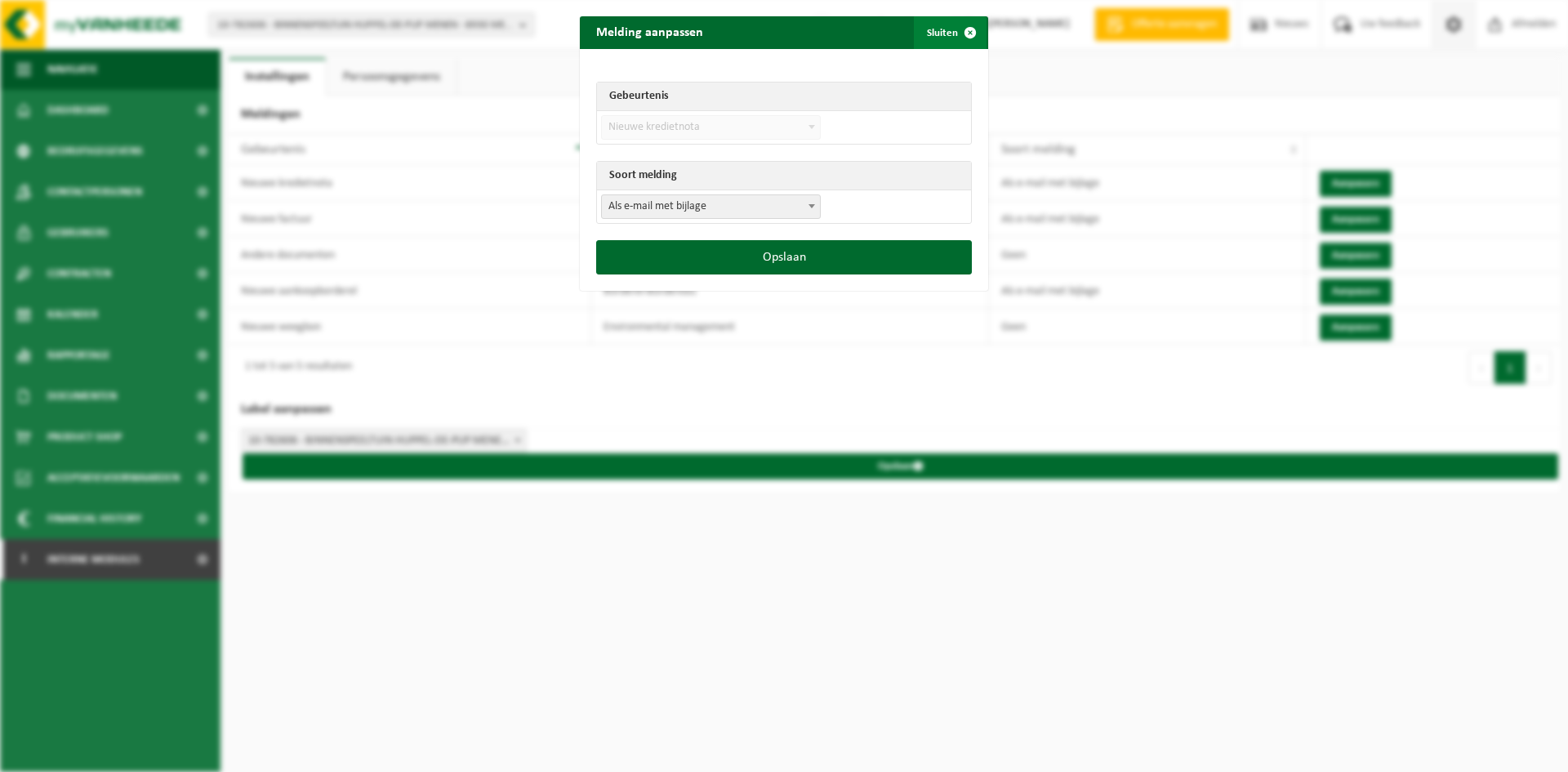
click at [970, 27] on span "submit" at bounding box center [969, 32] width 32 height 32
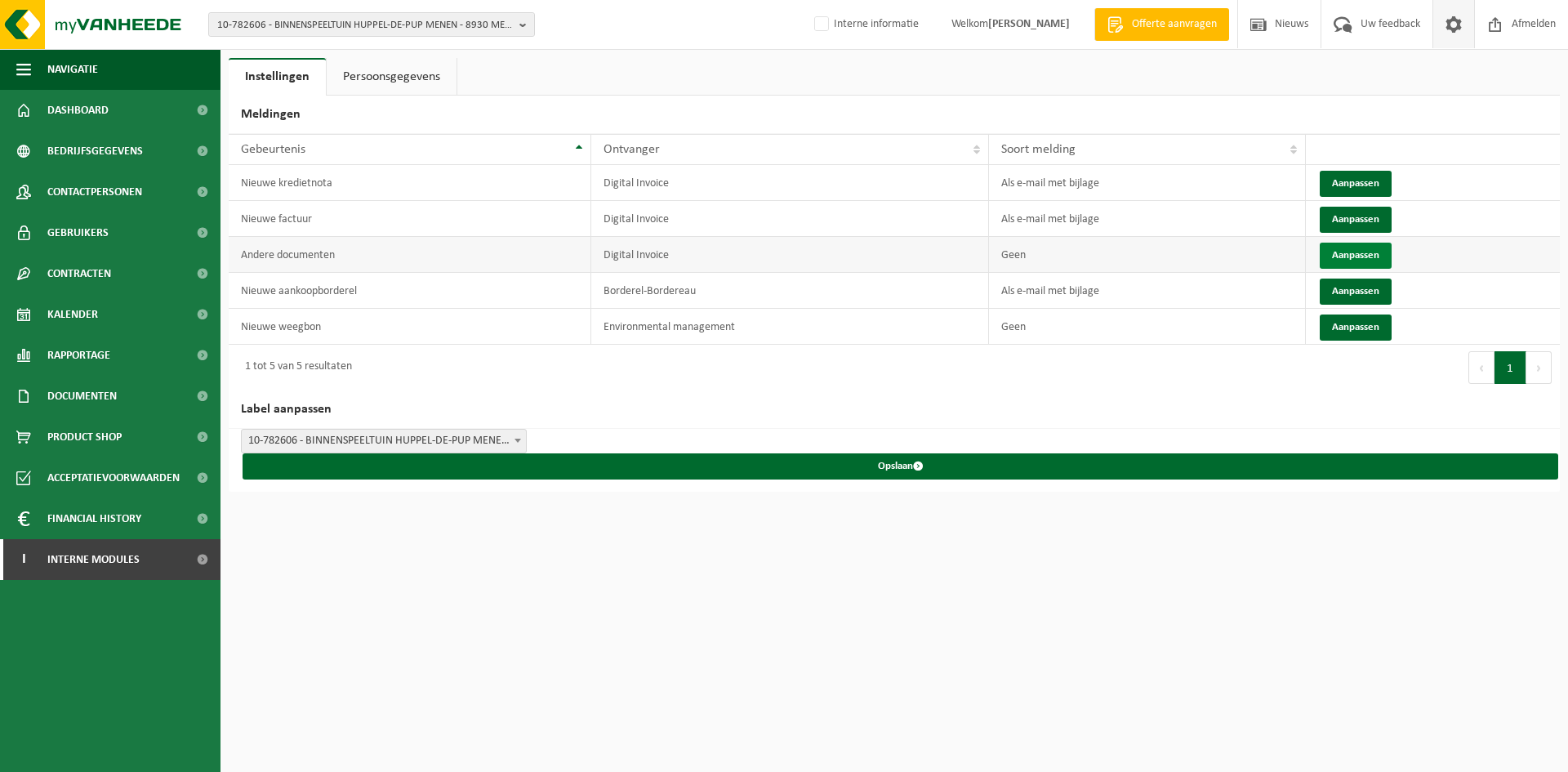
click at [1370, 253] on button "Aanpassen" at bounding box center [1355, 255] width 71 height 26
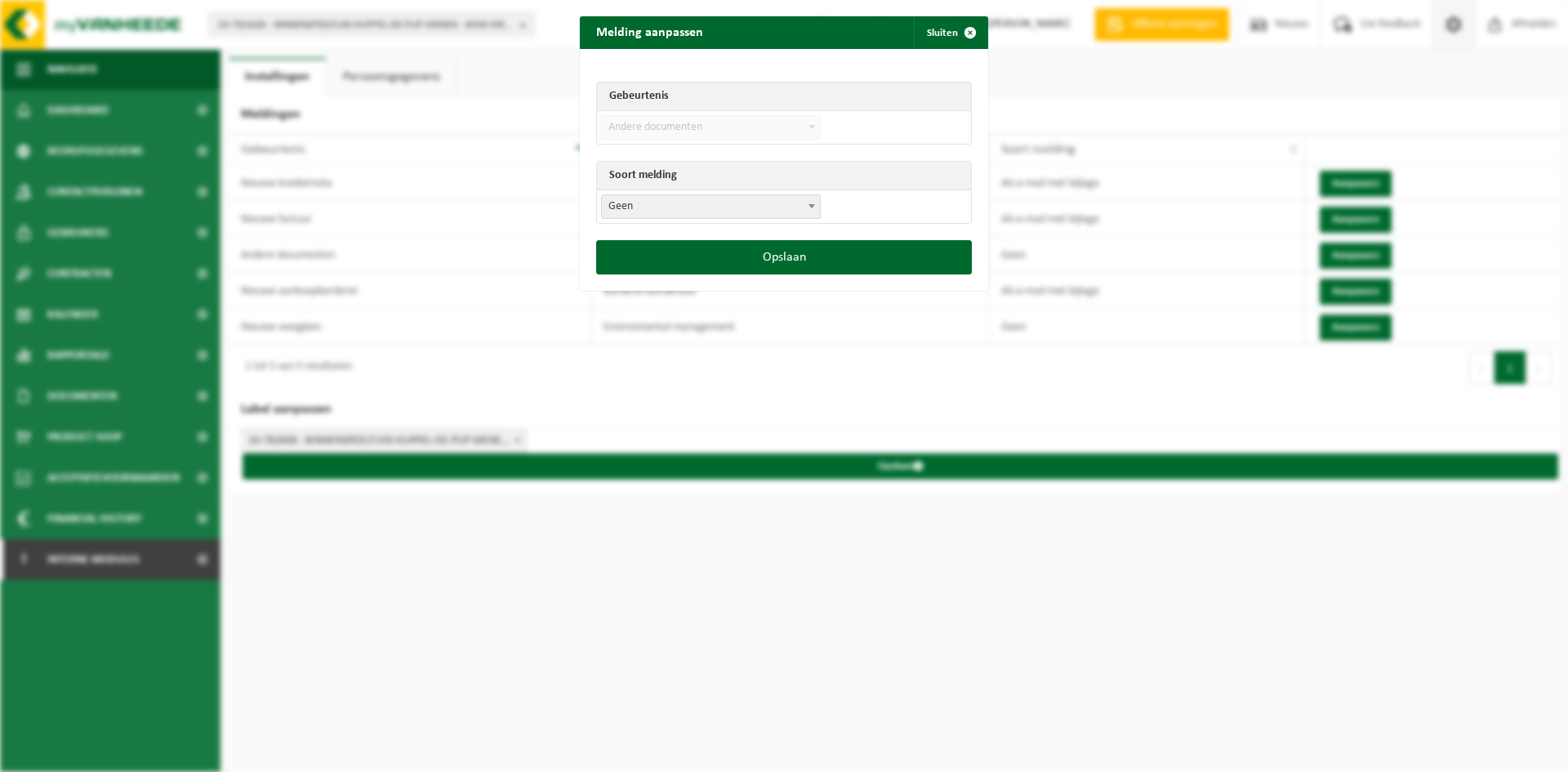
click at [747, 210] on span "Geen" at bounding box center [710, 206] width 218 height 23
select select "3"
click at [789, 254] on button "Opslaan" at bounding box center [784, 256] width 376 height 34
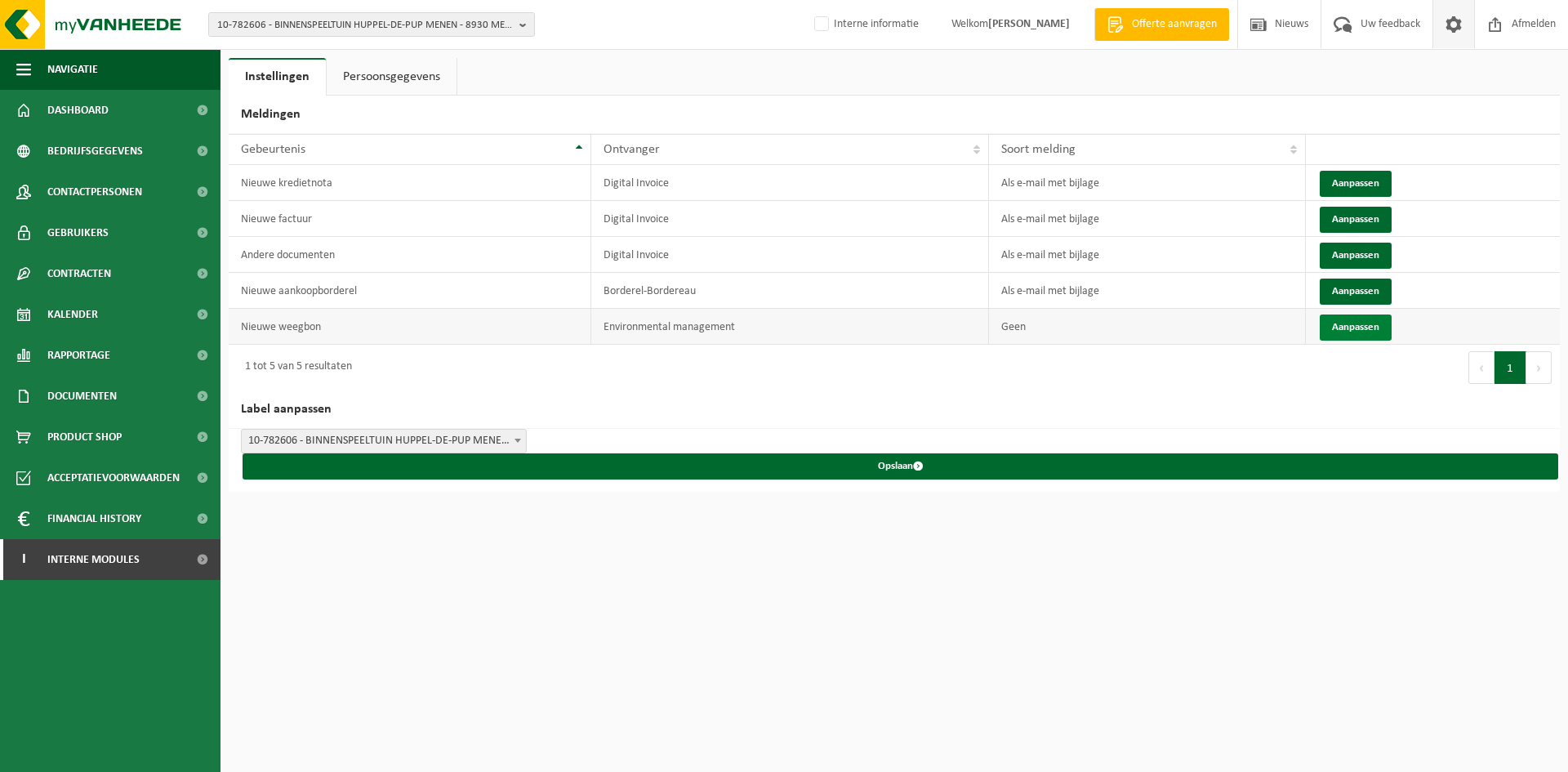
click at [1362, 322] on button "Aanpassen" at bounding box center [1355, 327] width 71 height 26
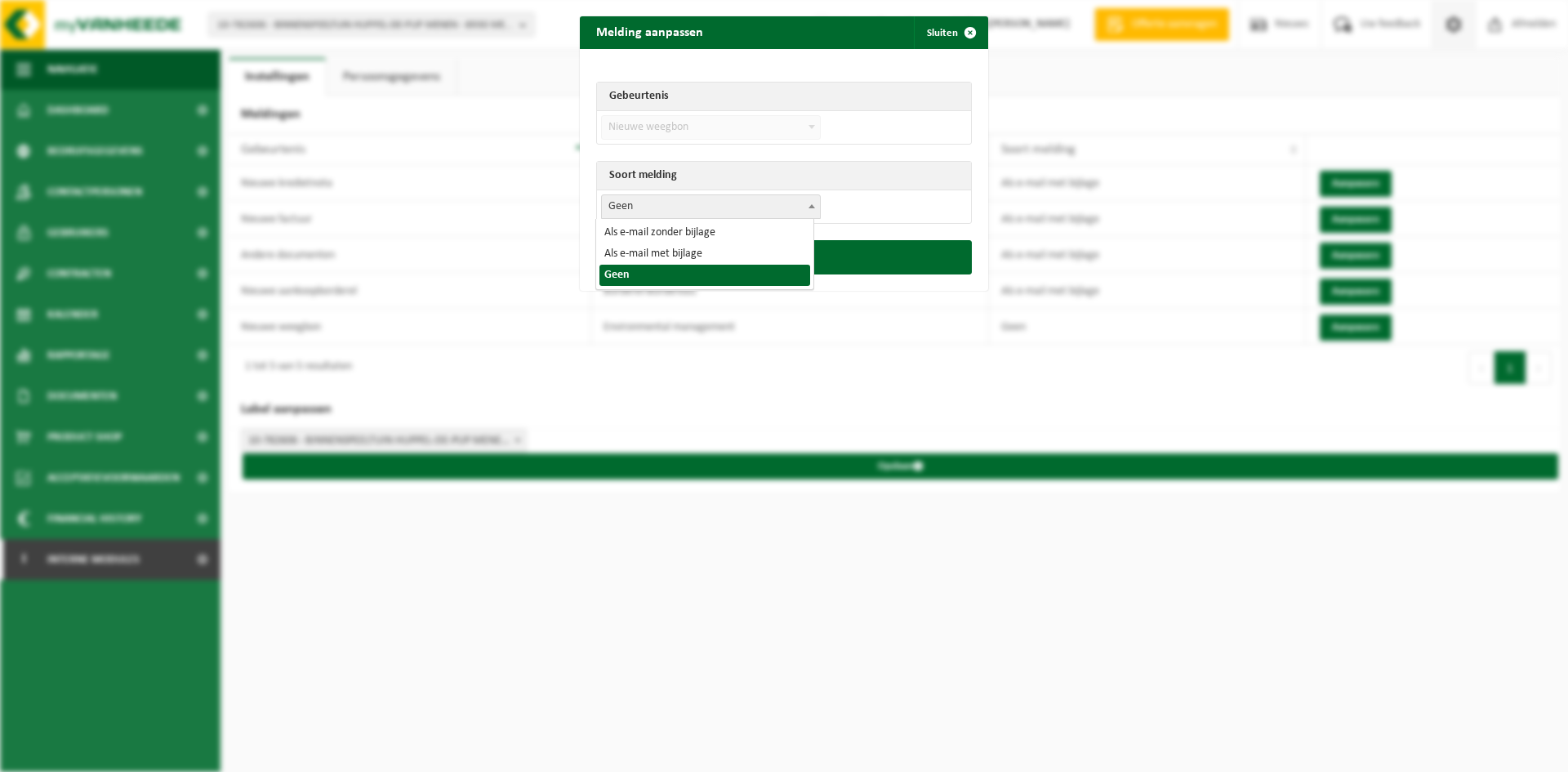
click at [715, 195] on span "Geen" at bounding box center [710, 206] width 220 height 24
select select "3"
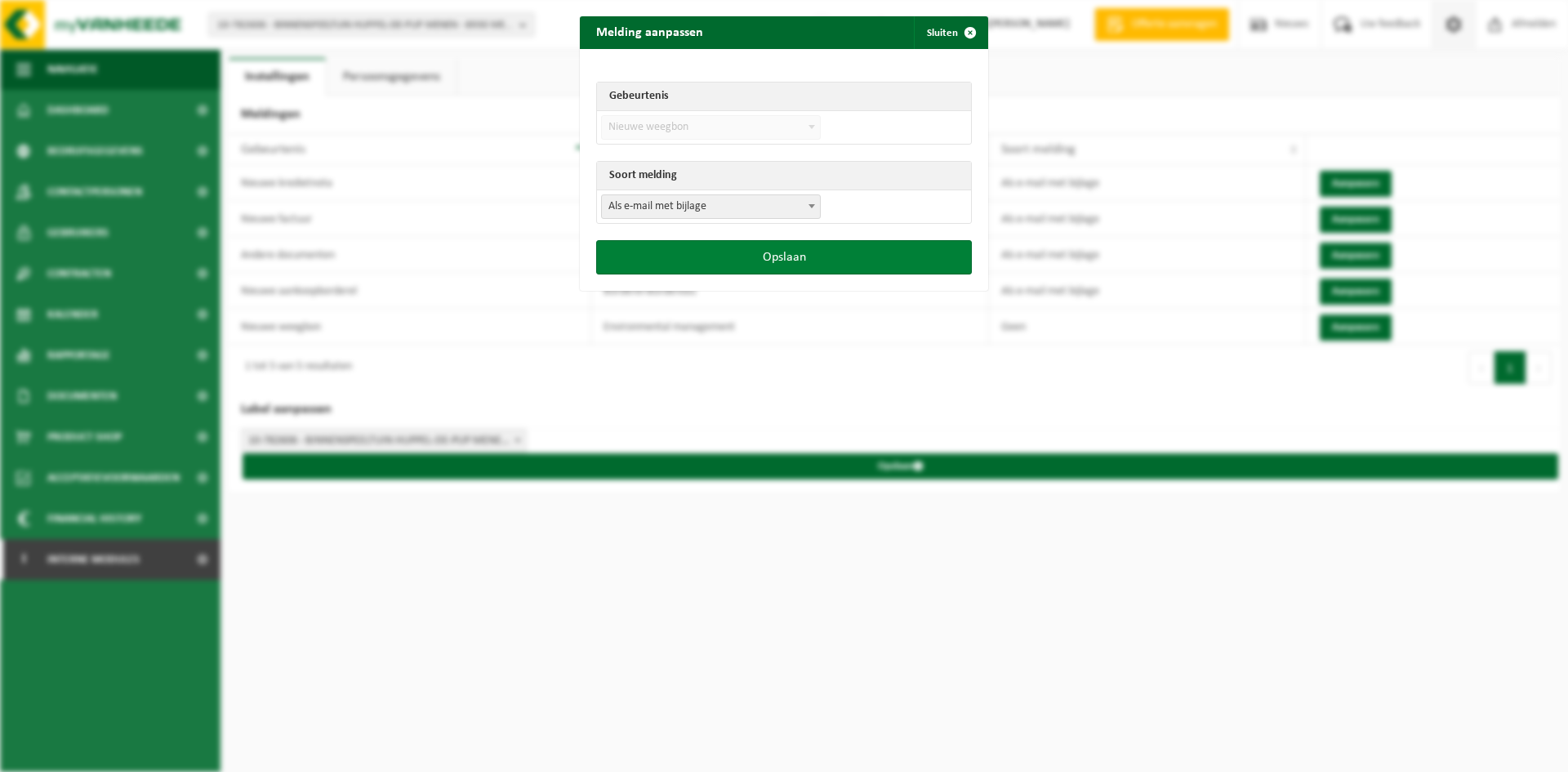
click at [860, 267] on button "Opslaan" at bounding box center [784, 256] width 376 height 34
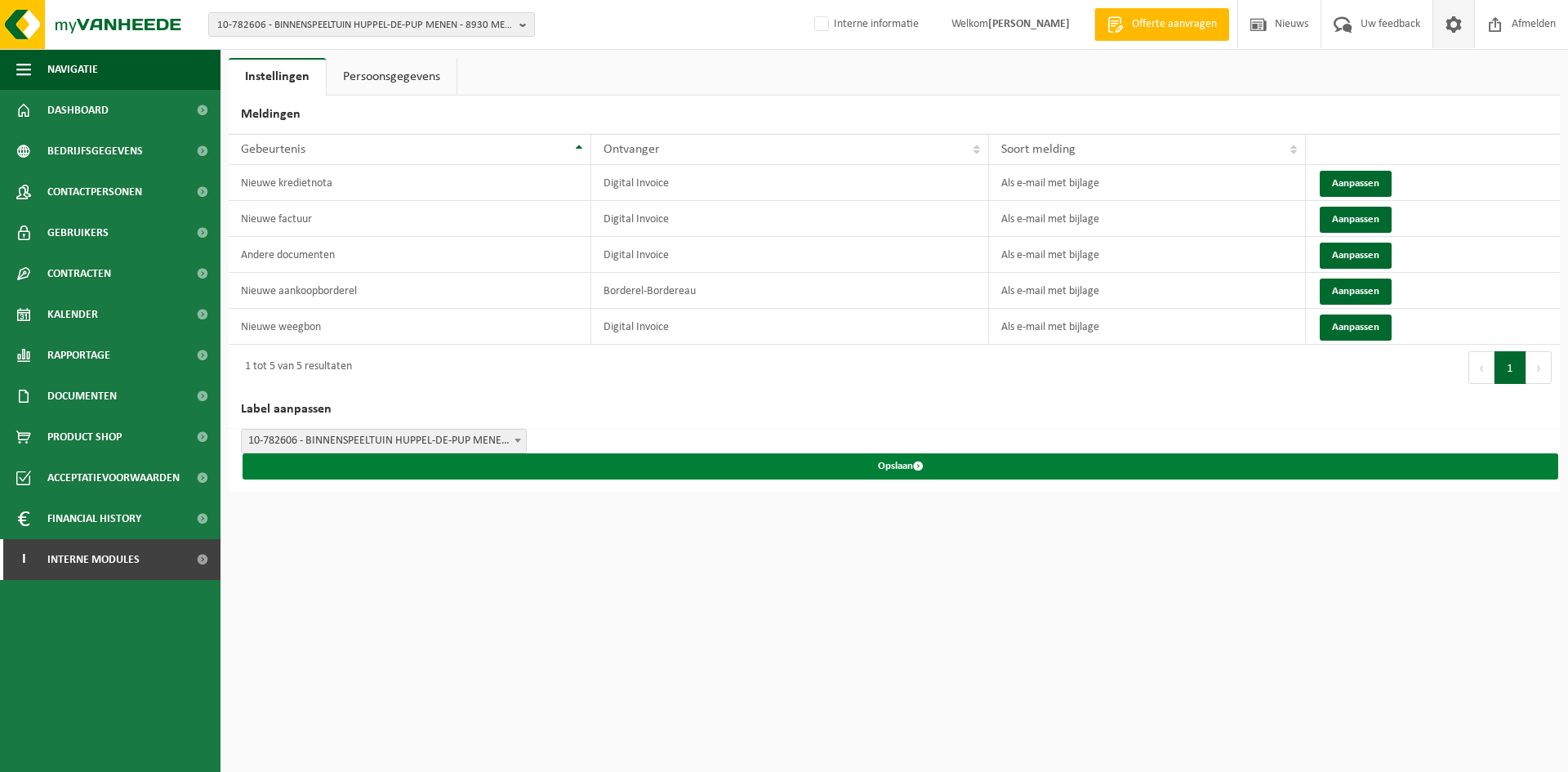
click at [886, 458] on button "Opslaan" at bounding box center [900, 466] width 1316 height 26
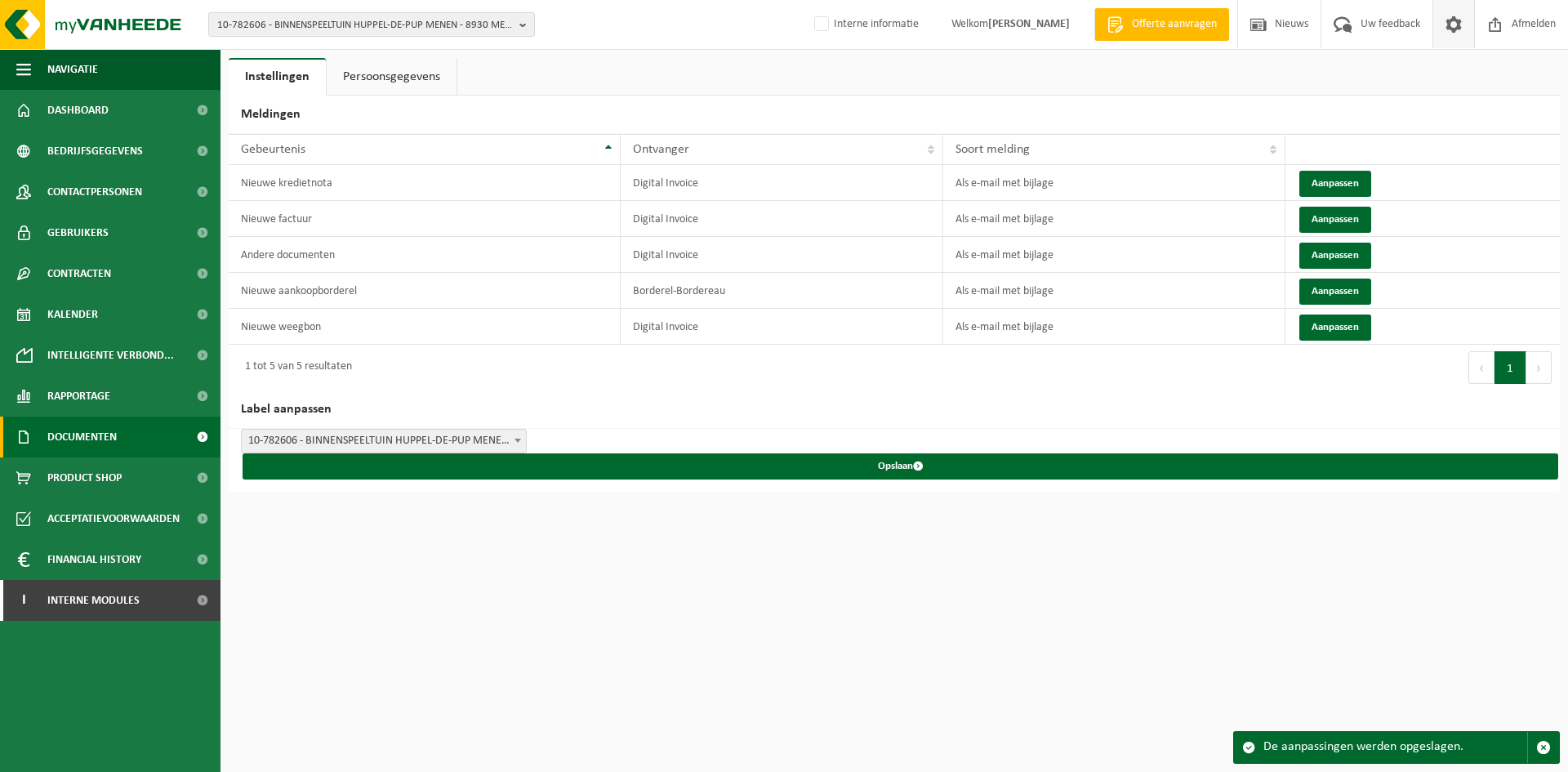
drag, startPoint x: 62, startPoint y: 437, endPoint x: 72, endPoint y: 432, distance: 11.2
click at [62, 437] on span "Documenten" at bounding box center [81, 437] width 69 height 41
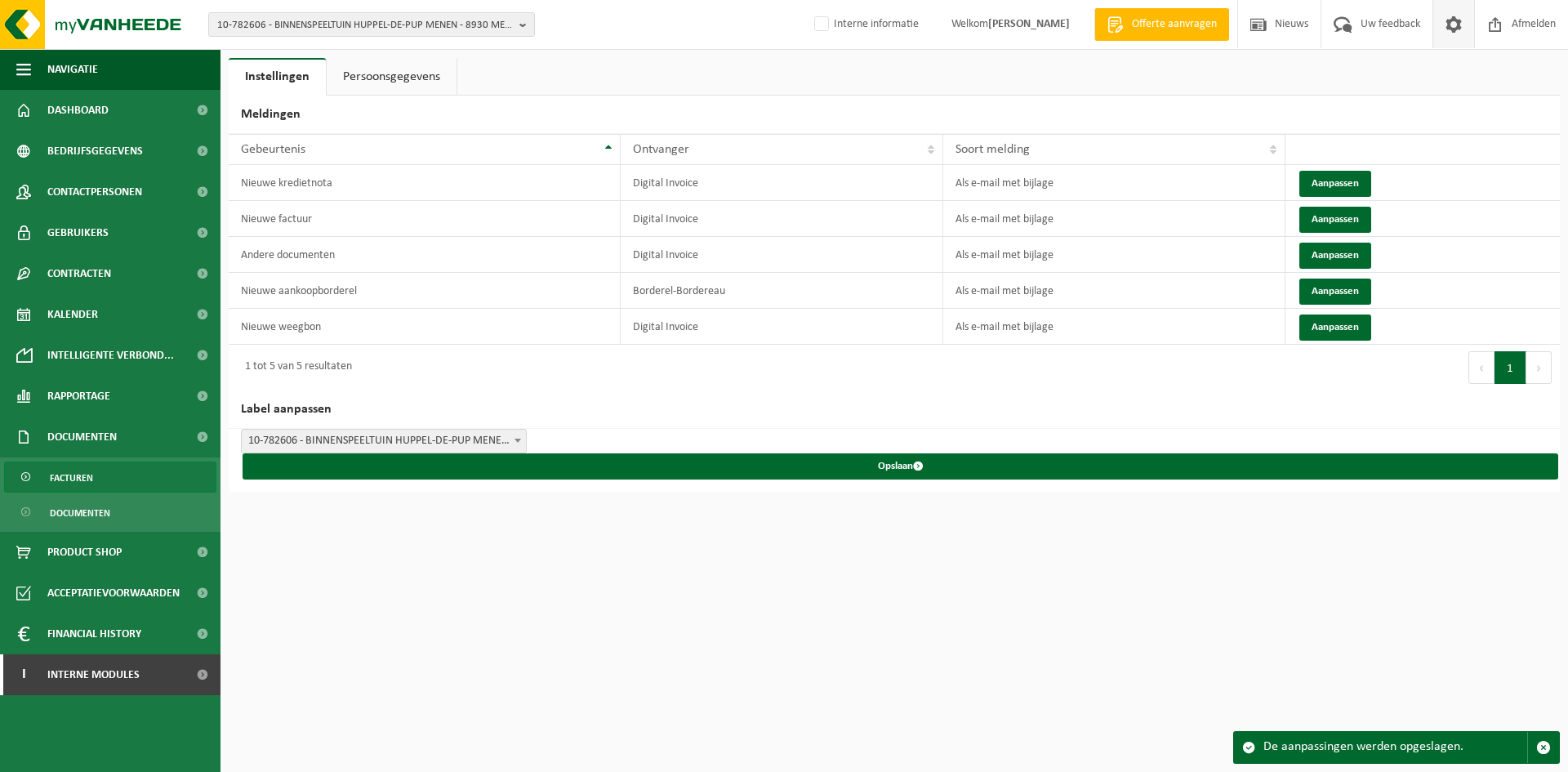
click at [183, 476] on link "Facturen" at bounding box center [110, 477] width 212 height 31
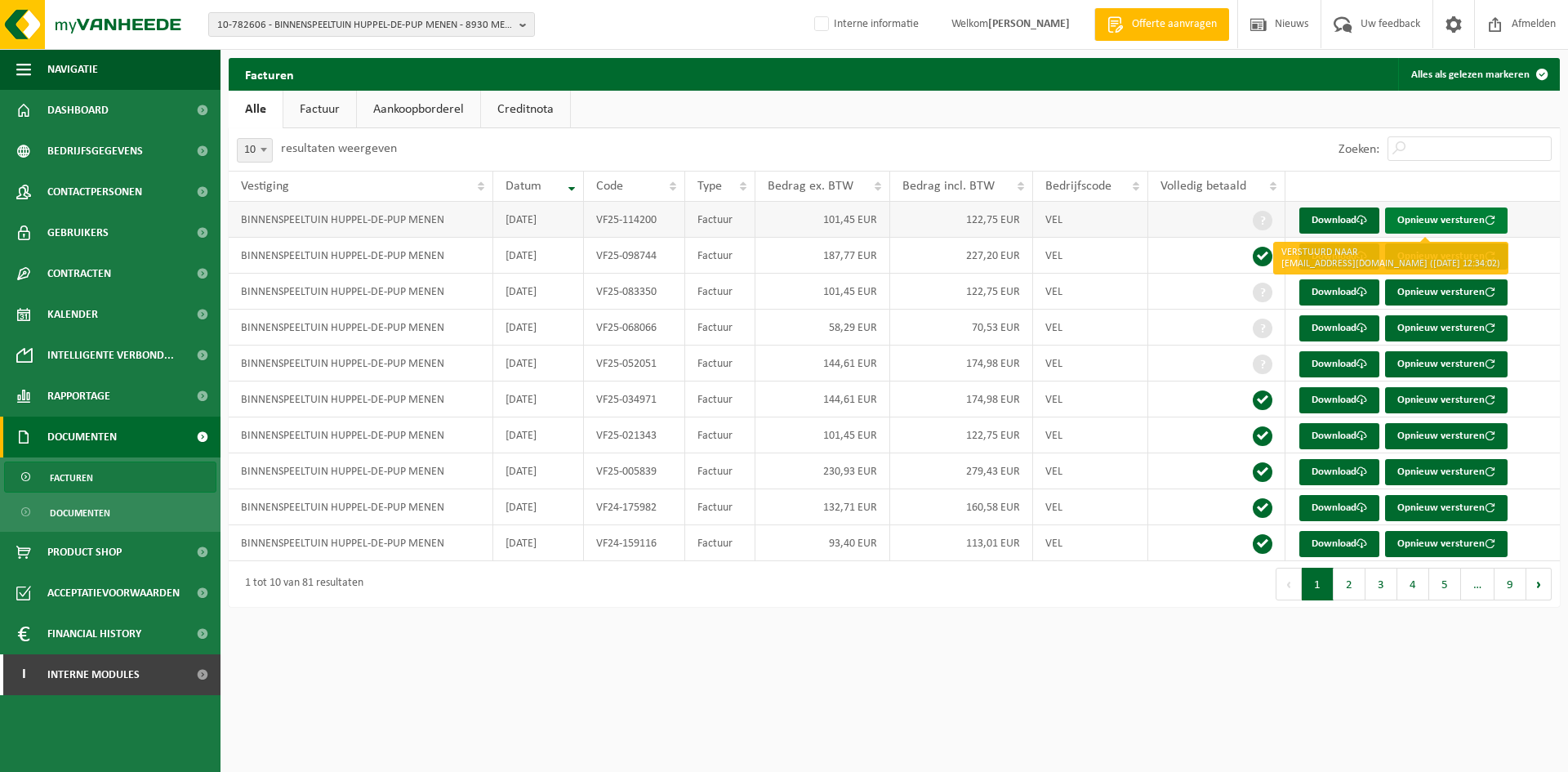
click at [1460, 215] on button "Opnieuw versturen" at bounding box center [1446, 220] width 122 height 26
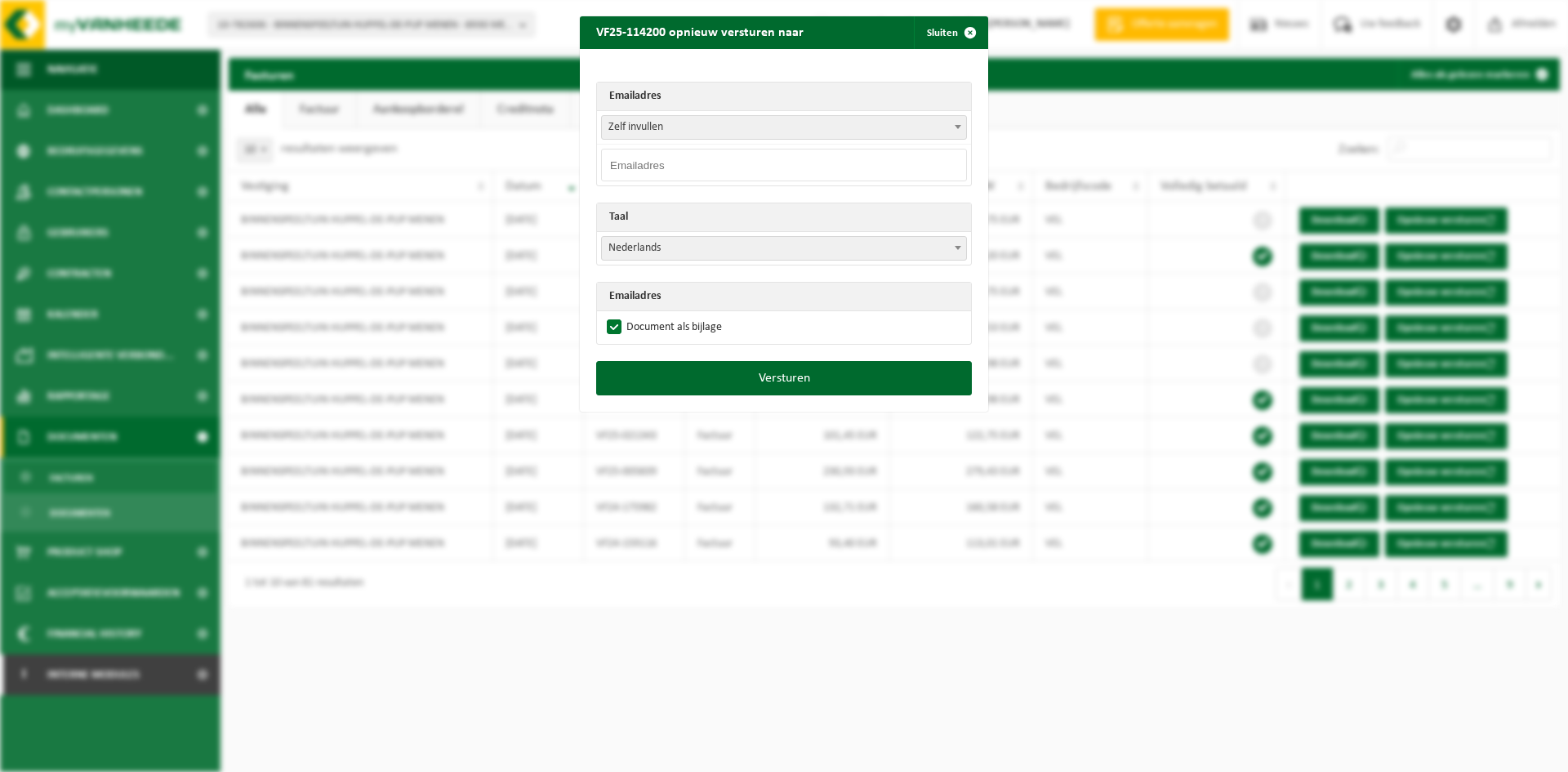
click at [714, 160] on input "email" at bounding box center [784, 164] width 366 height 32
paste input "info@huppel-de-pup.be"
type input "info@huppel-de-pup.be"
click at [694, 370] on button "Versturen" at bounding box center [784, 378] width 376 height 34
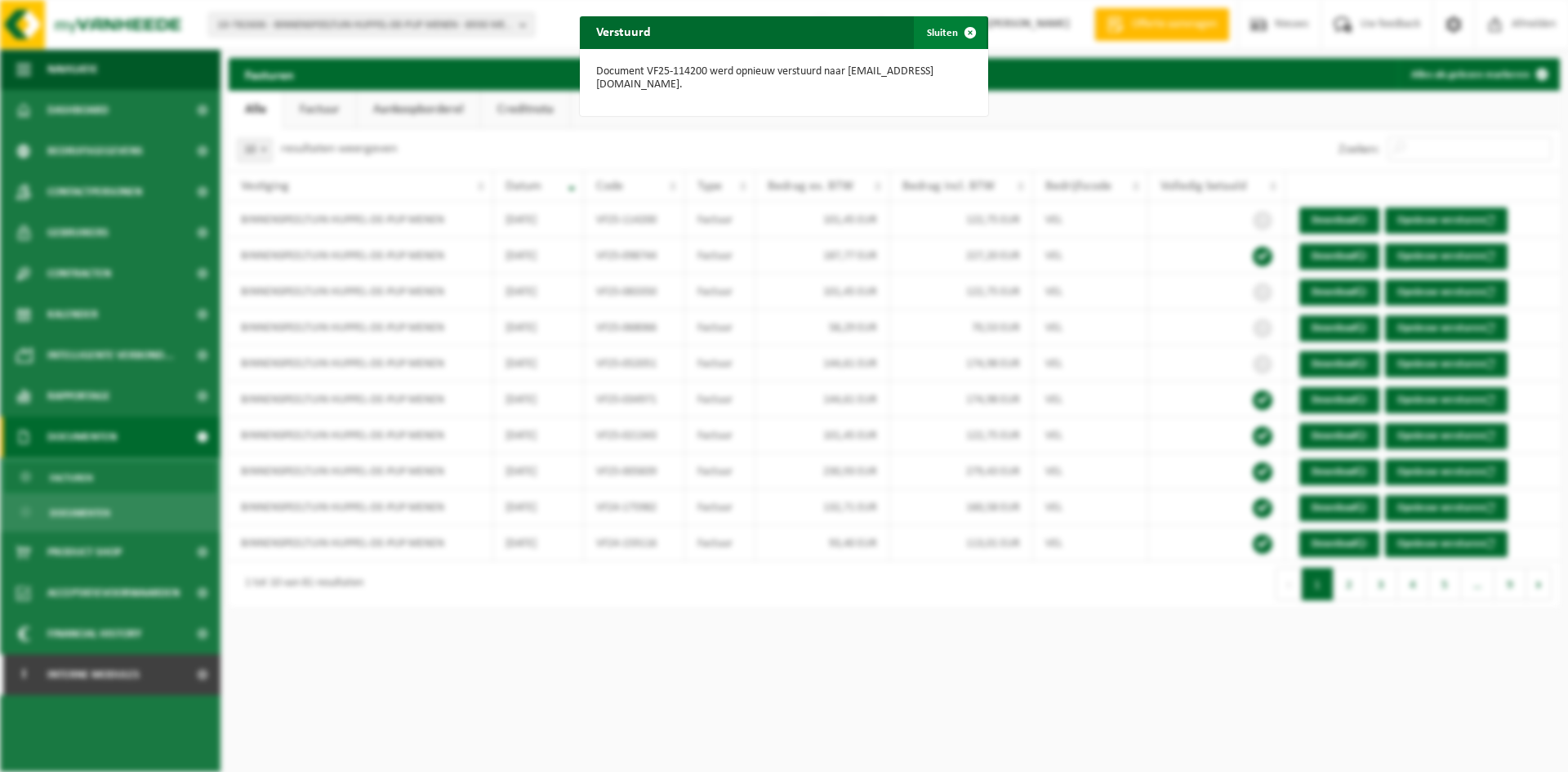
click at [961, 26] on span "button" at bounding box center [969, 32] width 32 height 32
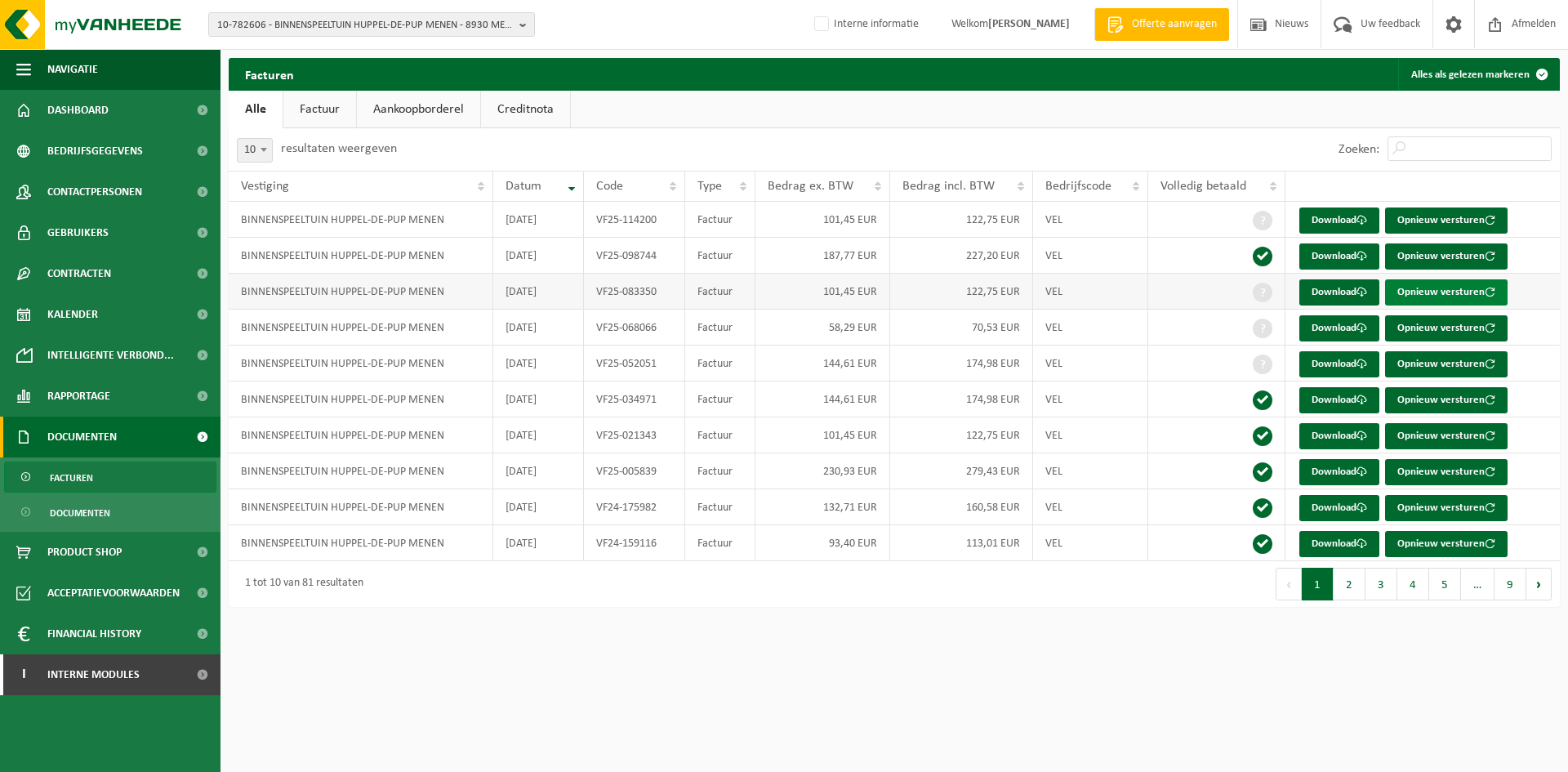
click at [1450, 293] on button "Opnieuw versturen" at bounding box center [1446, 293] width 122 height 26
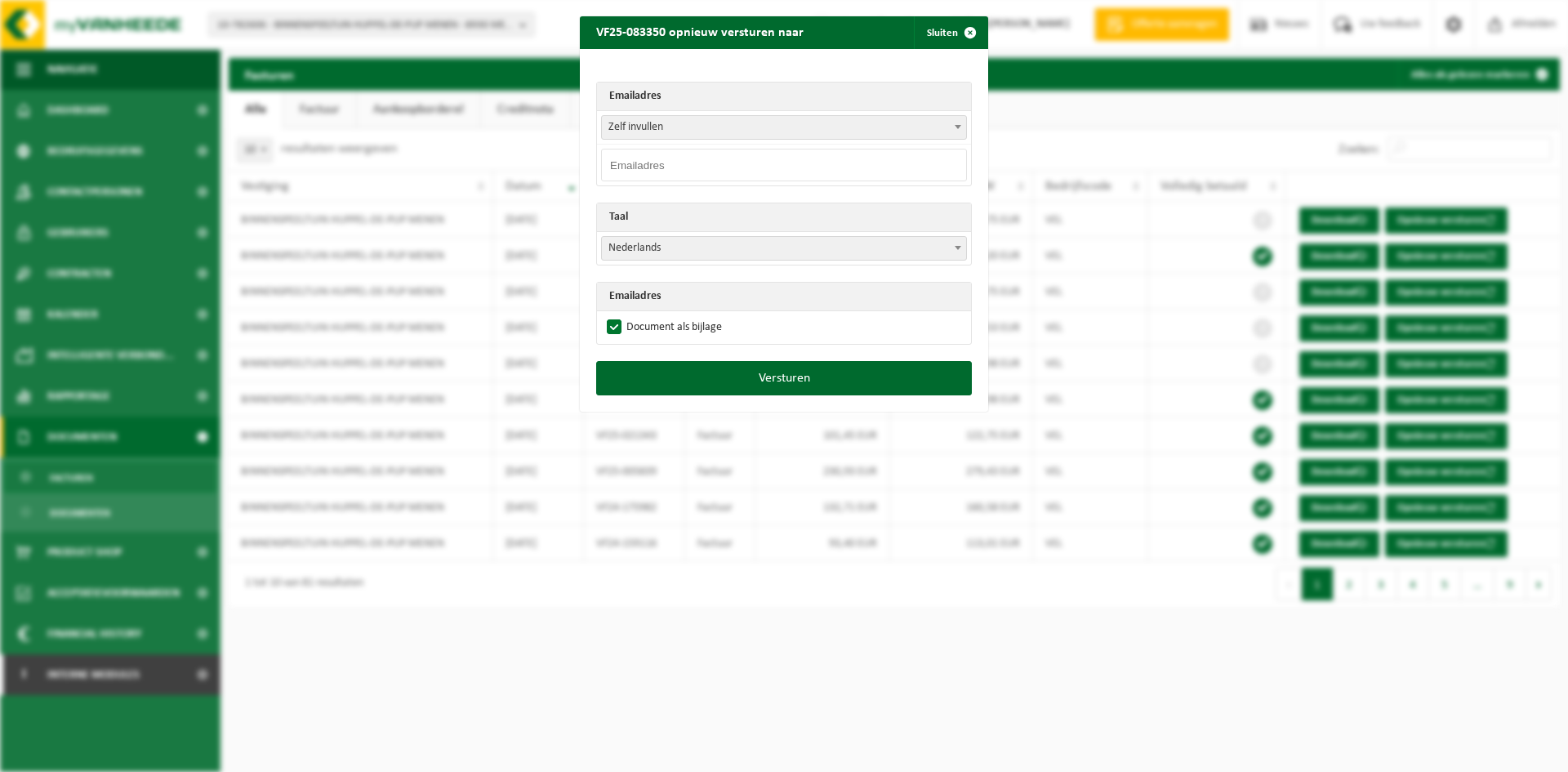
click at [681, 159] on input "email" at bounding box center [784, 164] width 366 height 32
paste input "info@huppel-de-pup.be"
type input "info@huppel-de-pup.be"
click at [711, 374] on button "Versturen" at bounding box center [784, 378] width 376 height 34
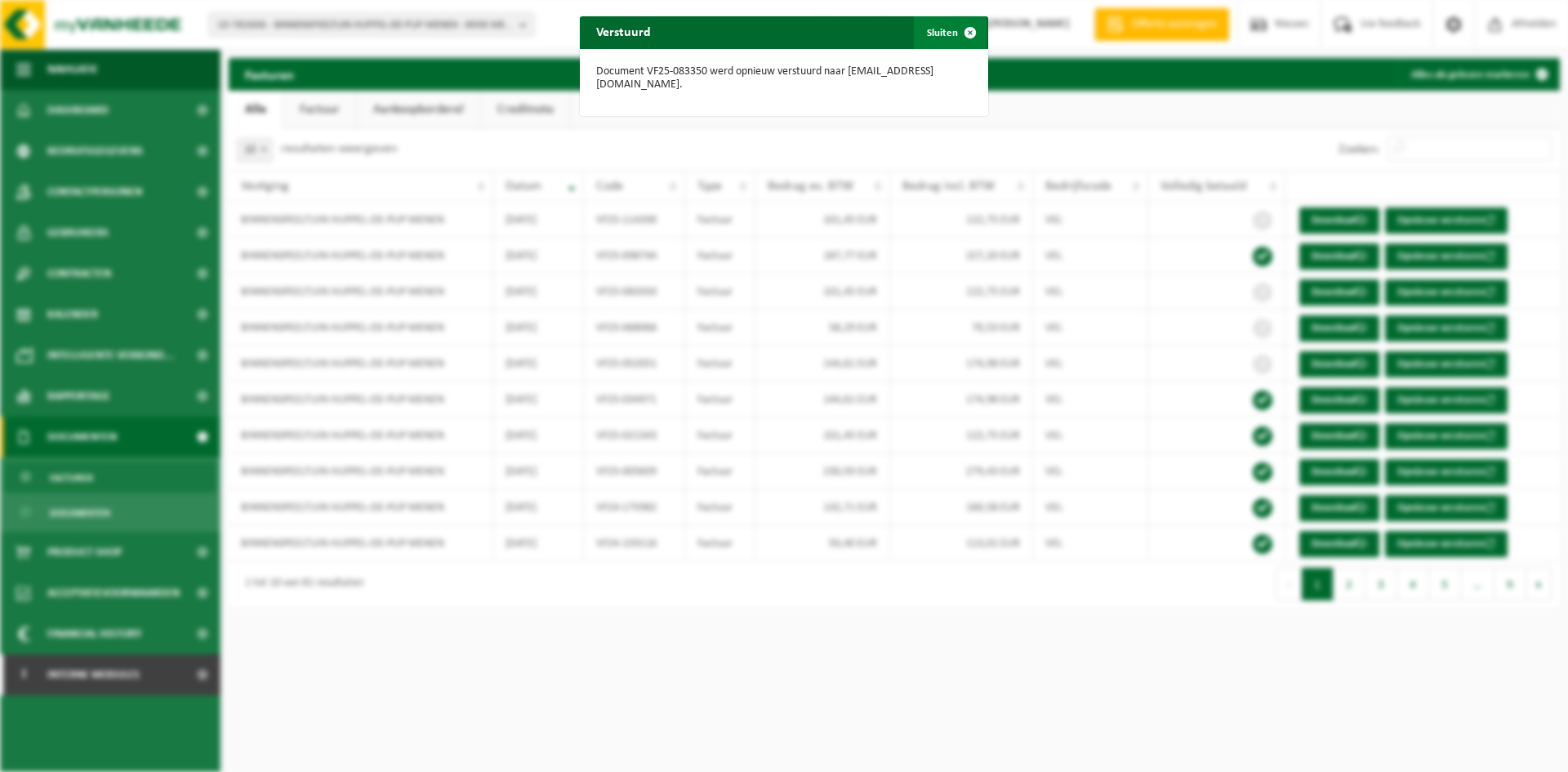
click at [960, 27] on span "button" at bounding box center [969, 32] width 32 height 32
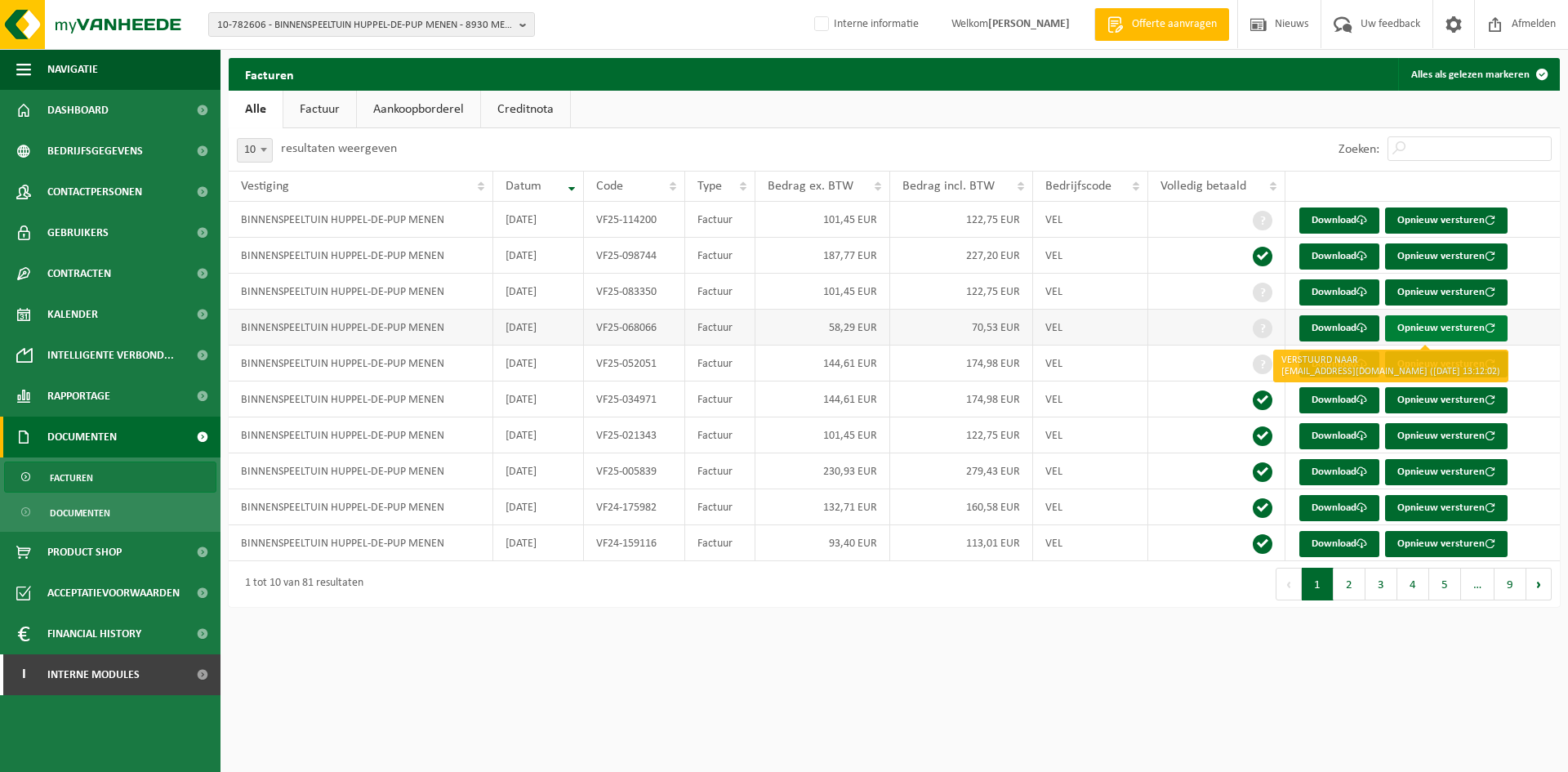
click at [1470, 327] on button "Opnieuw versturen" at bounding box center [1446, 328] width 122 height 26
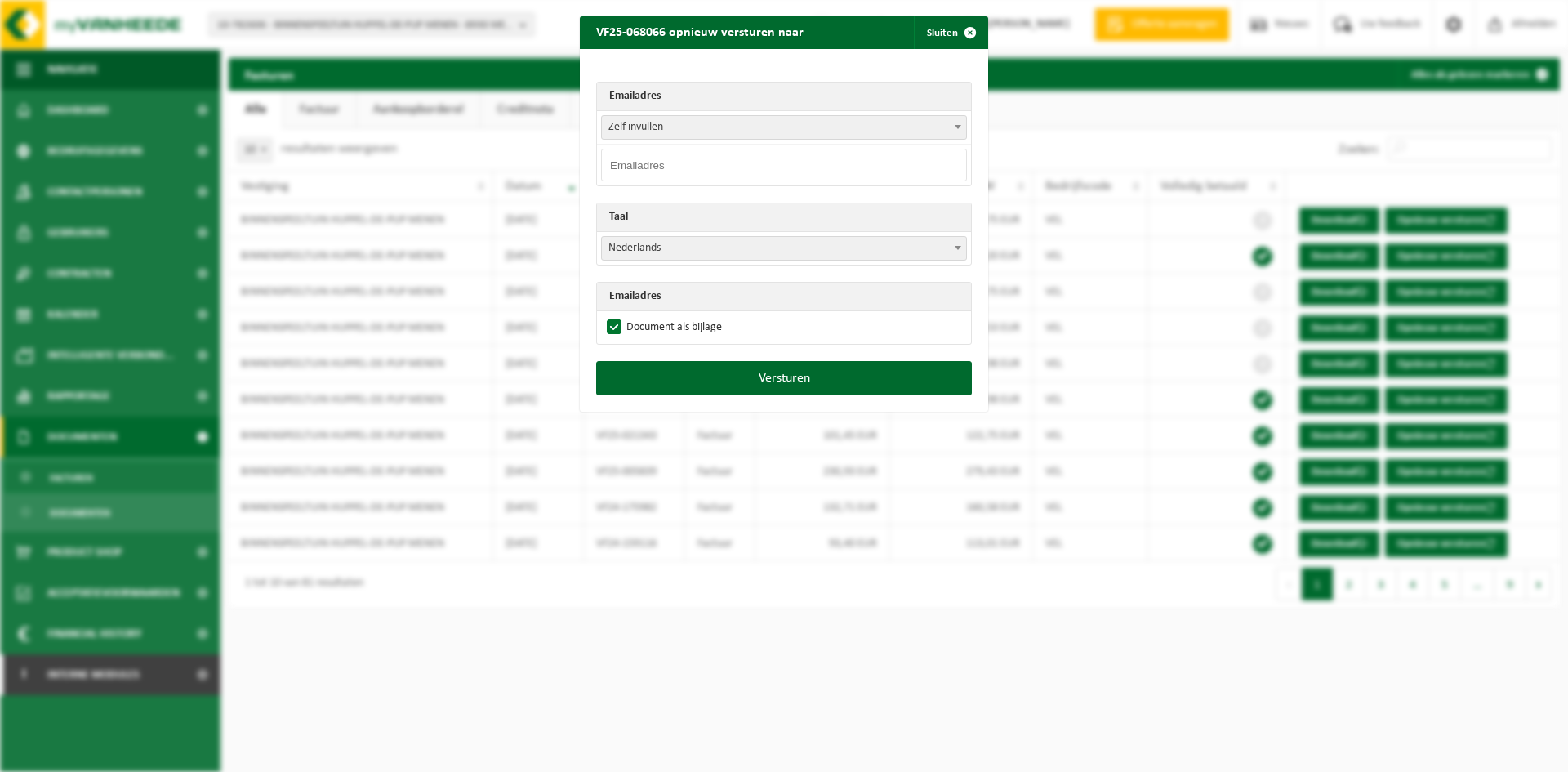
click at [788, 158] on input "email" at bounding box center [784, 164] width 366 height 32
paste input "info@huppel-de-pup.be"
type input "info@huppel-de-pup.be"
click at [774, 381] on button "Versturen" at bounding box center [784, 378] width 376 height 34
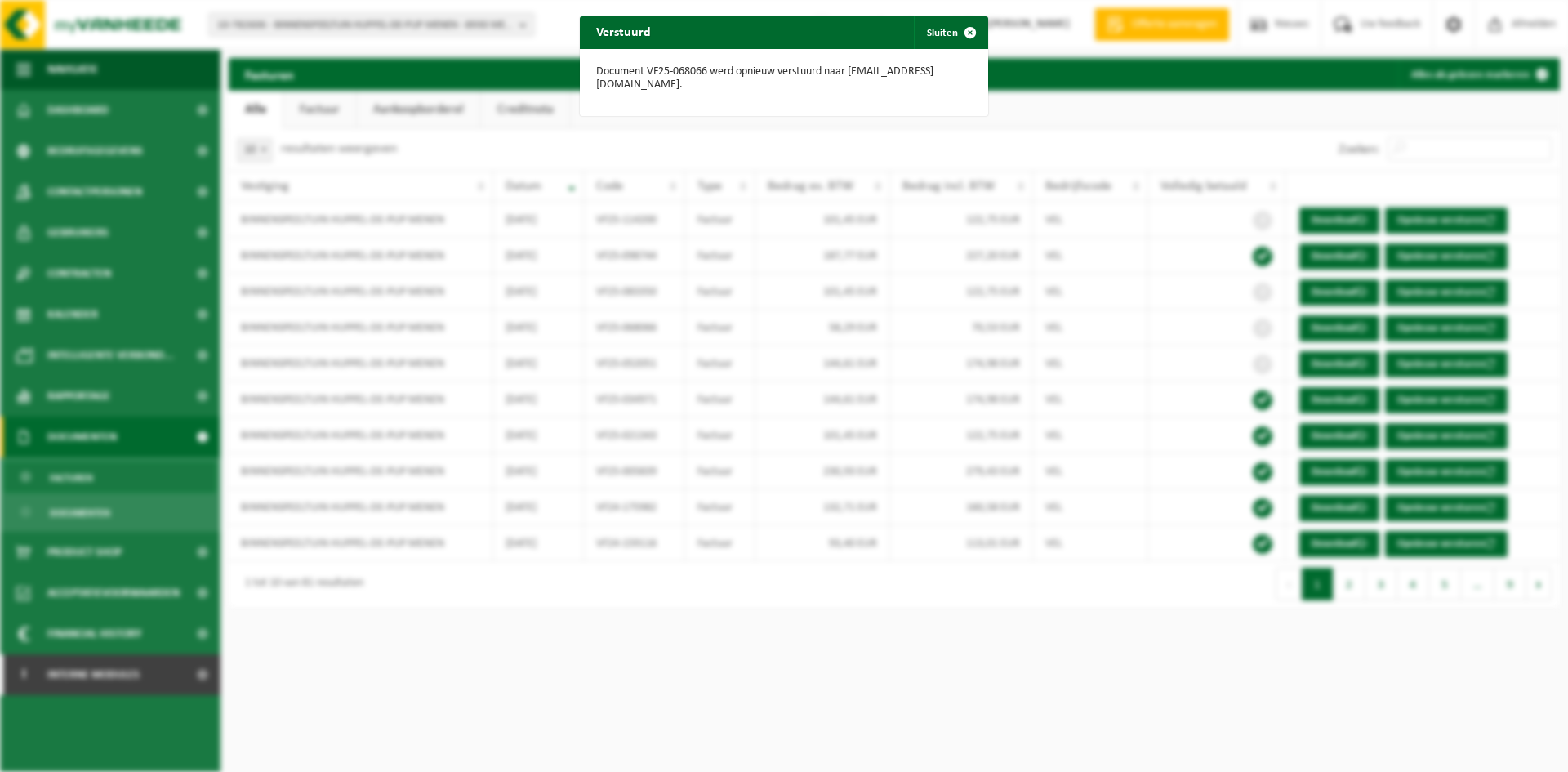
click at [1531, 360] on div "Verstuurd Sluiten Document VF25-068066 werd opnieuw verstuurd naar info@huppel-…" at bounding box center [784, 386] width 1568 height 772
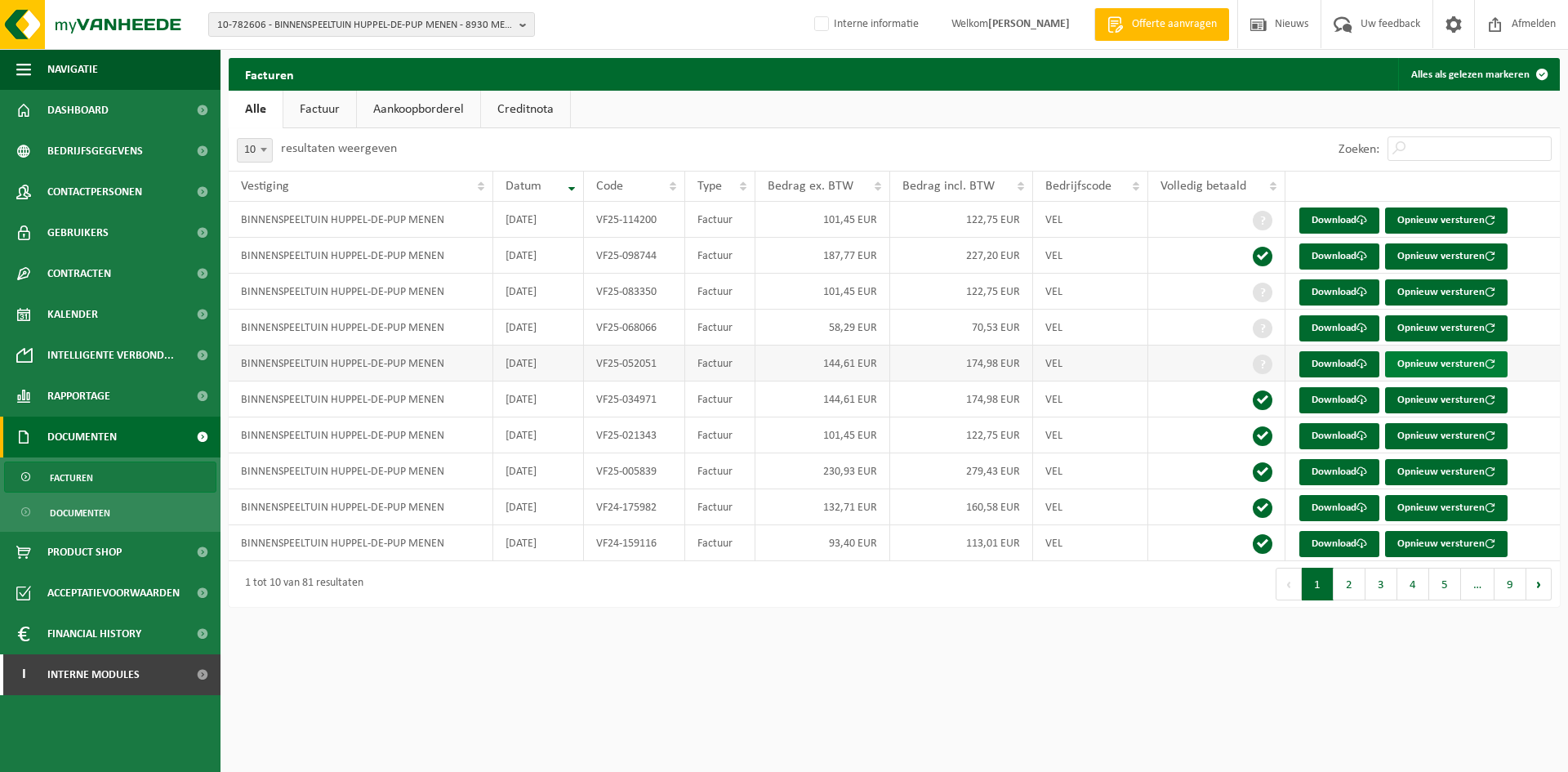
click at [1480, 365] on button "Opnieuw versturen" at bounding box center [1446, 364] width 122 height 26
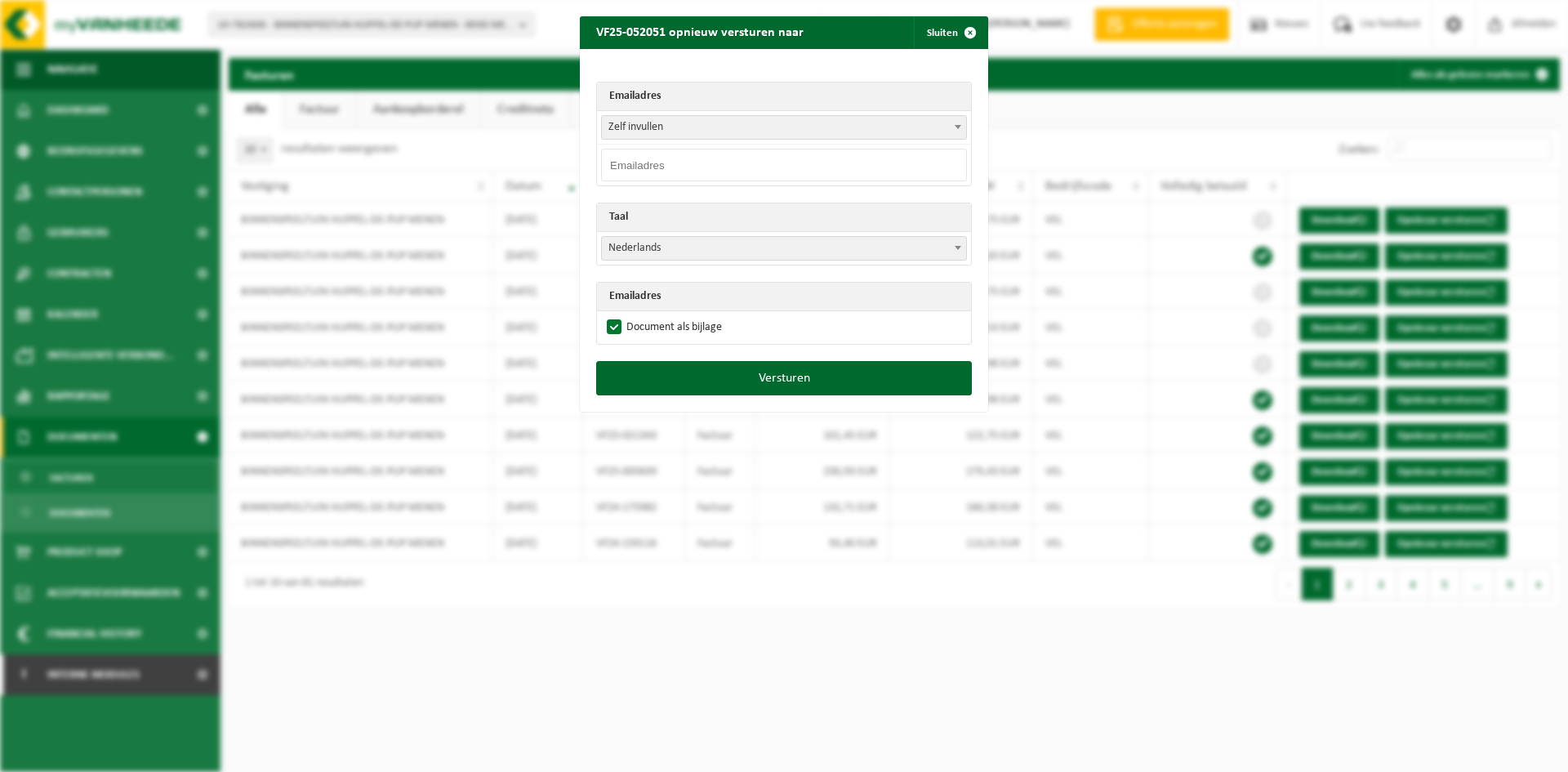
click at [829, 167] on input "email" at bounding box center [784, 164] width 366 height 32
paste input "info@huppel-de-pup.be"
type input "info@huppel-de-pup.be"
click at [794, 374] on button "Versturen" at bounding box center [784, 378] width 376 height 34
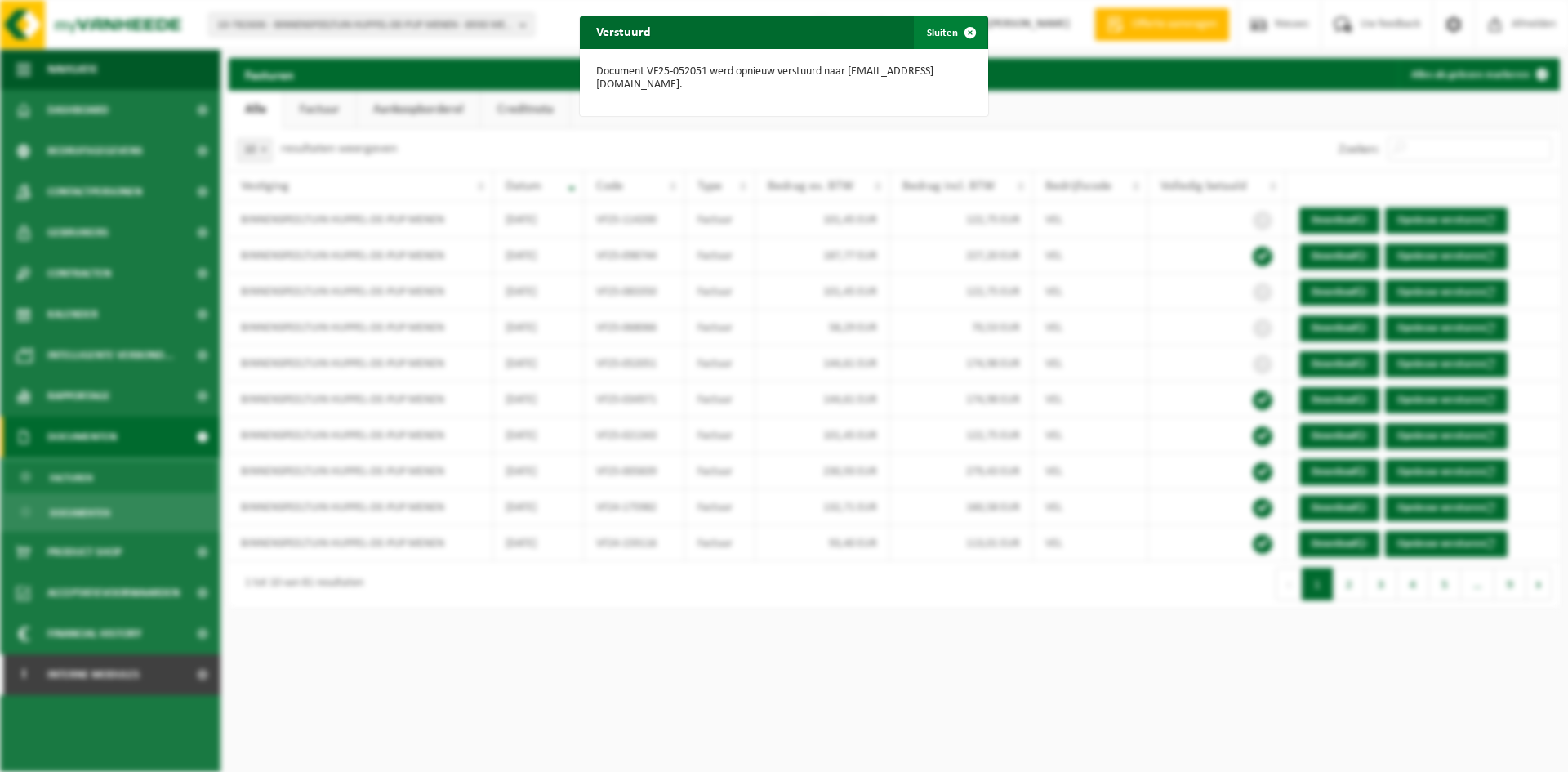
click at [938, 46] on button "Sluiten" at bounding box center [950, 32] width 72 height 32
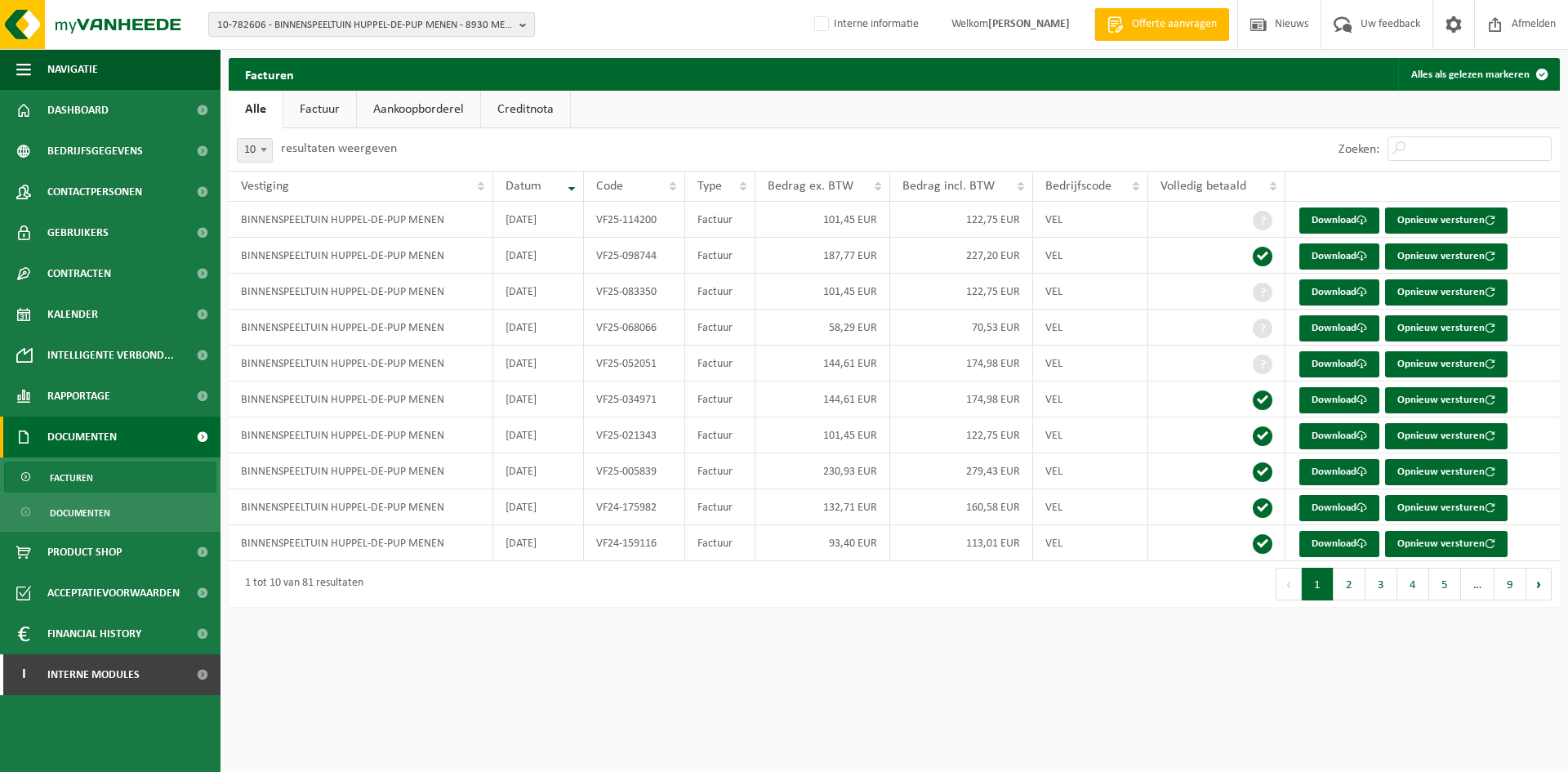
click at [430, 27] on span "10-782606 - BINNENSPEELTUIN HUPPEL-DE-PUP MENEN - 8930 MENEN, NOORDSTRAAT 50A001" at bounding box center [365, 24] width 295 height 24
paste input "01-081260"
type input "01-081260"
click at [289, 86] on li "01-081260 - VBSZ DE REGENBOOG - 9750 KRUISEM, KWAADSTRAAT 20" at bounding box center [372, 75] width 319 height 21
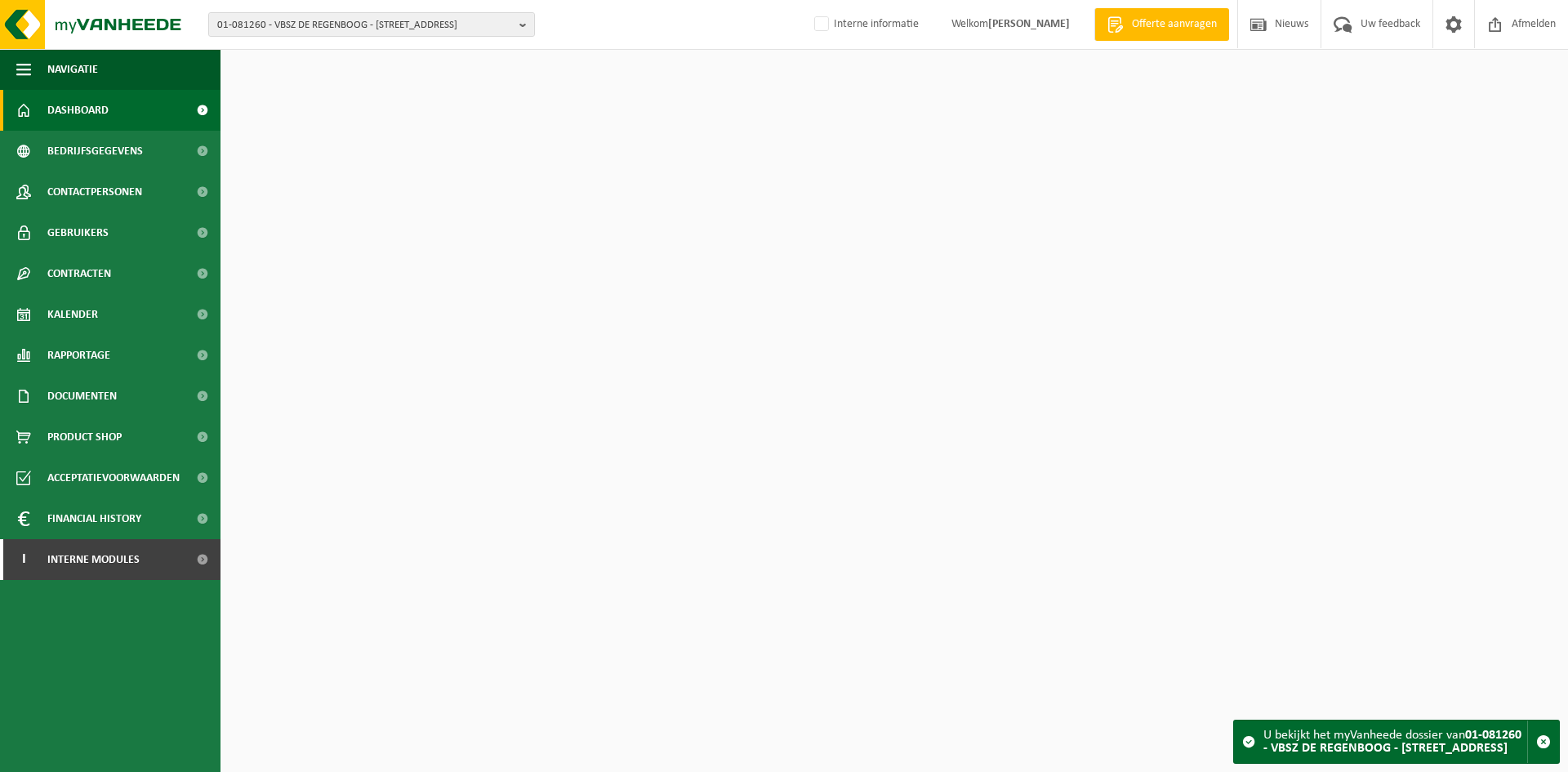
click at [88, 412] on span "Documenten" at bounding box center [81, 396] width 69 height 41
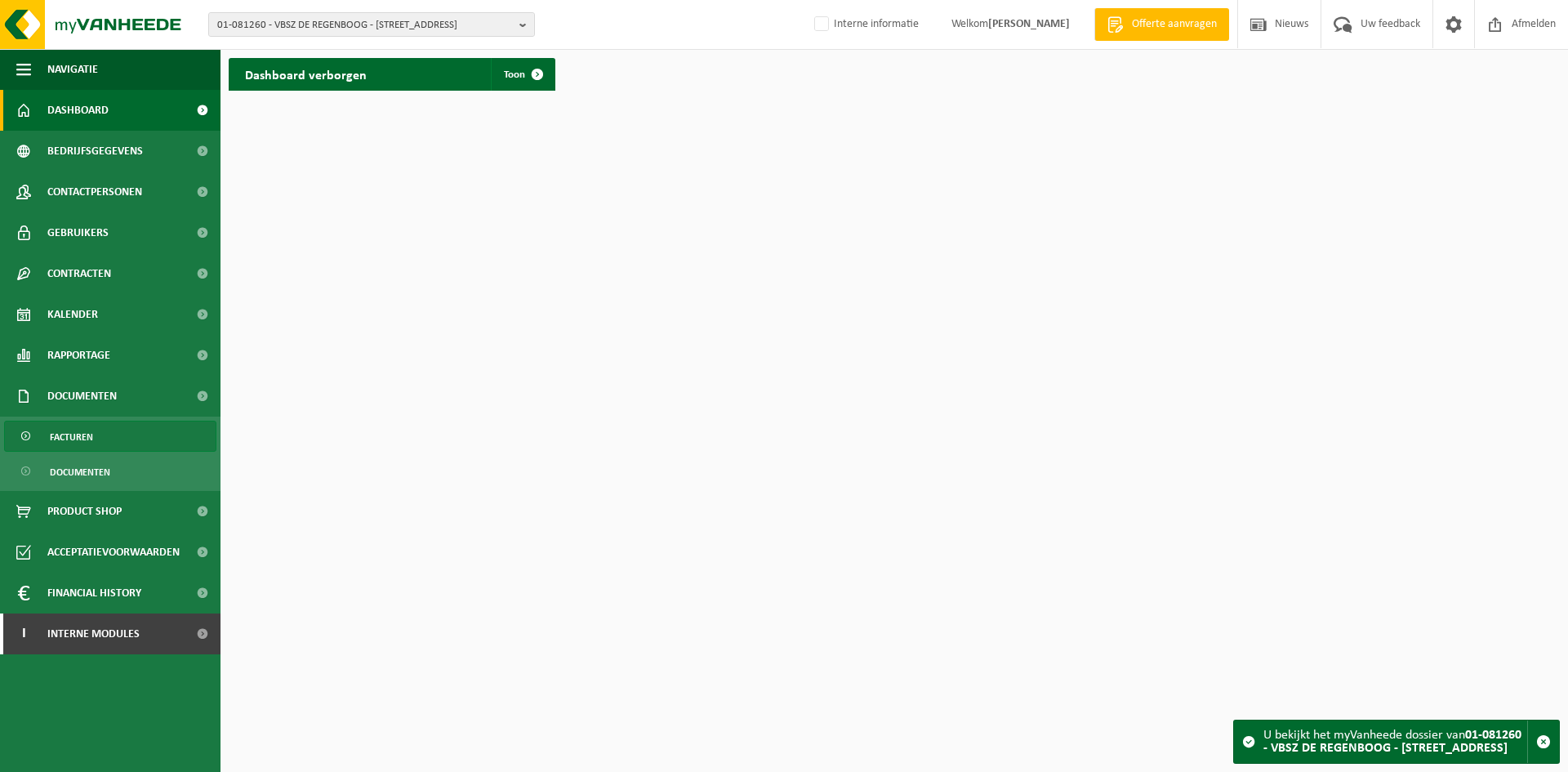
click at [87, 436] on span "Facturen" at bounding box center [71, 437] width 43 height 31
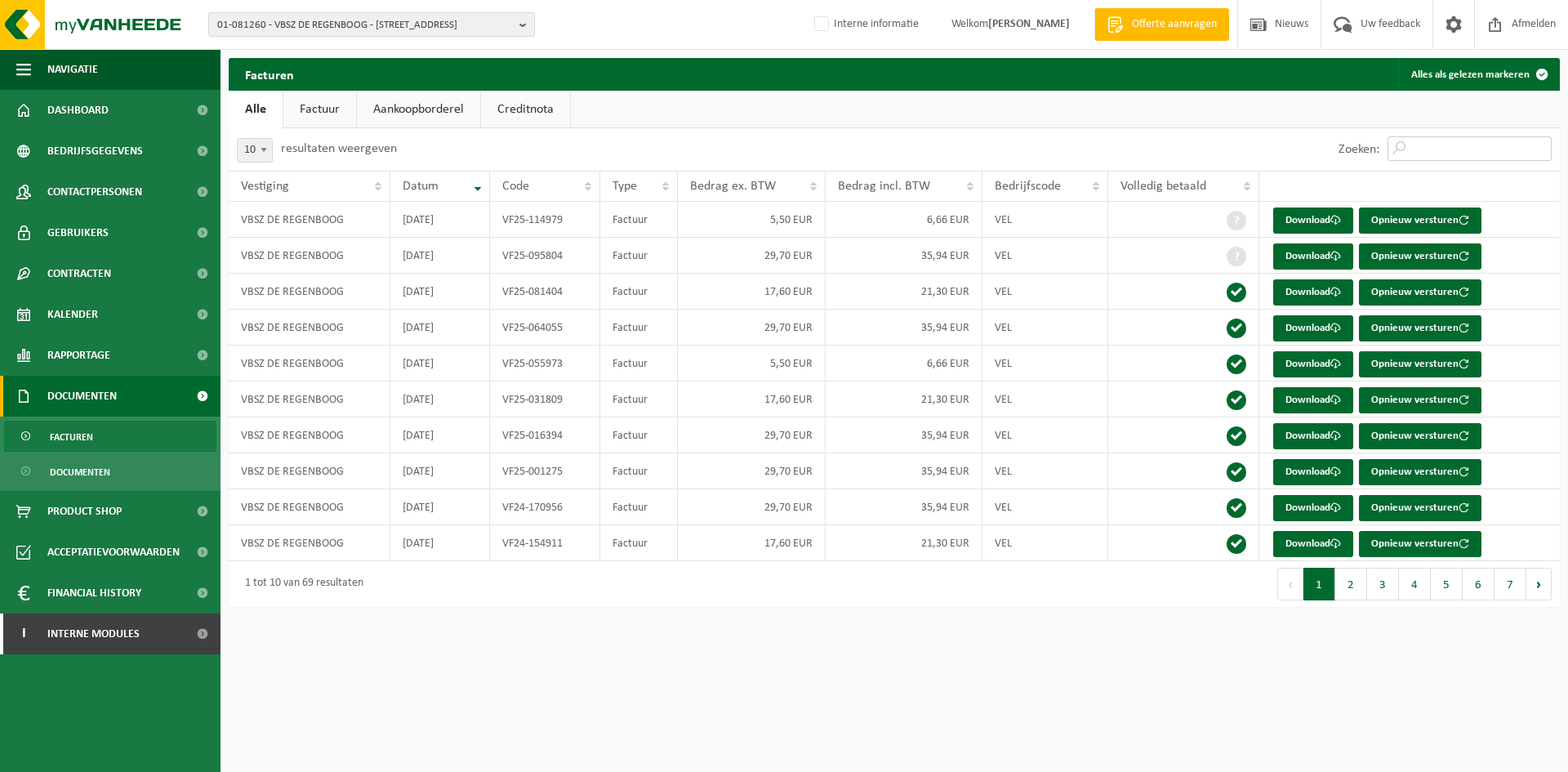
click at [1450, 136] on input "Zoeken:" at bounding box center [1469, 148] width 164 height 24
paste input "VF25-095804"
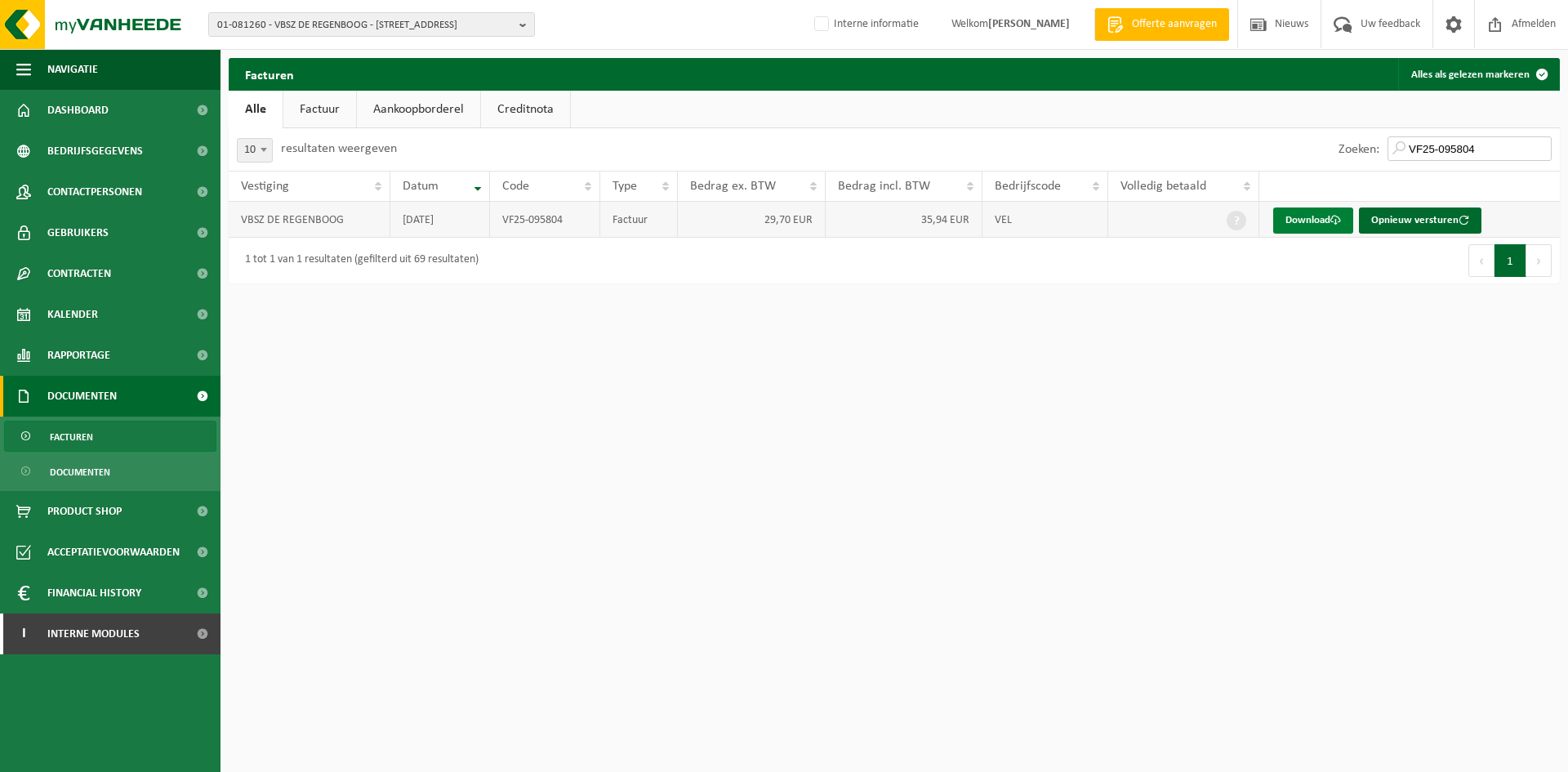
type input "VF25-095804"
click at [1325, 215] on link "Download" at bounding box center [1313, 220] width 80 height 26
click at [1307, 222] on link "Download" at bounding box center [1313, 220] width 80 height 26
click at [116, 625] on span "Interne modules" at bounding box center [93, 634] width 92 height 41
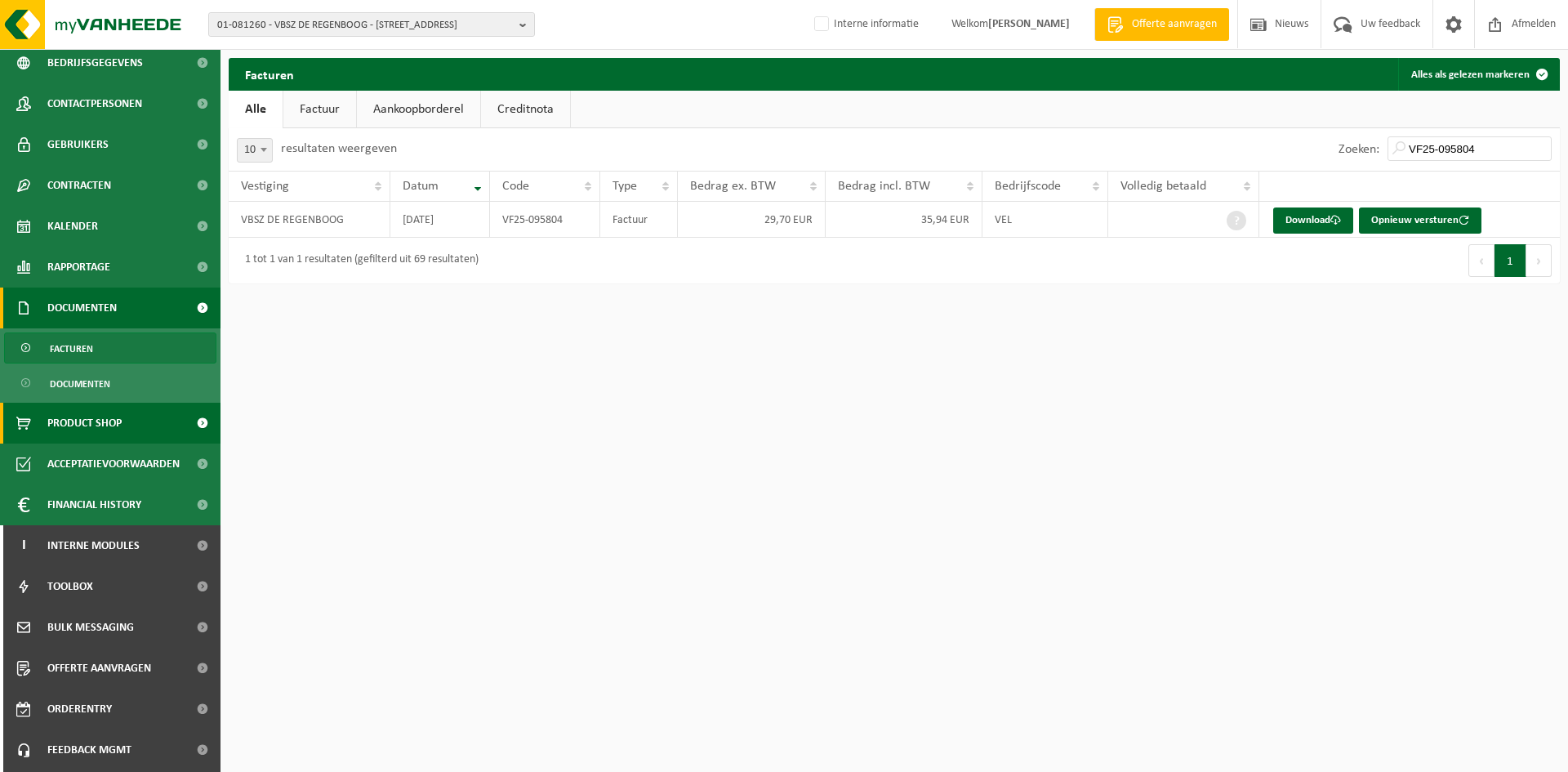
scroll to position [127, 0]
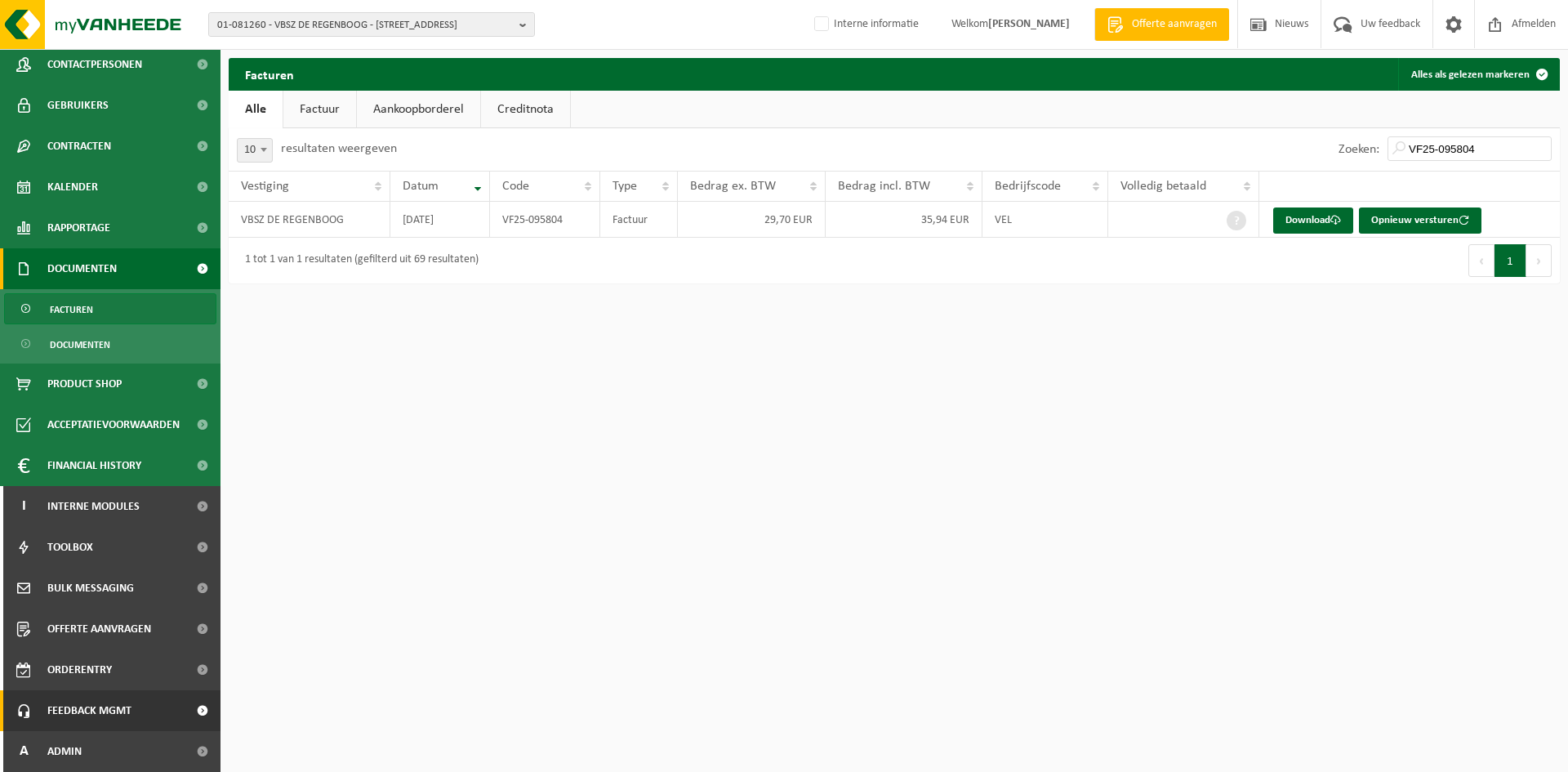
click at [91, 709] on span "Feedback MGMT" at bounding box center [89, 710] width 84 height 41
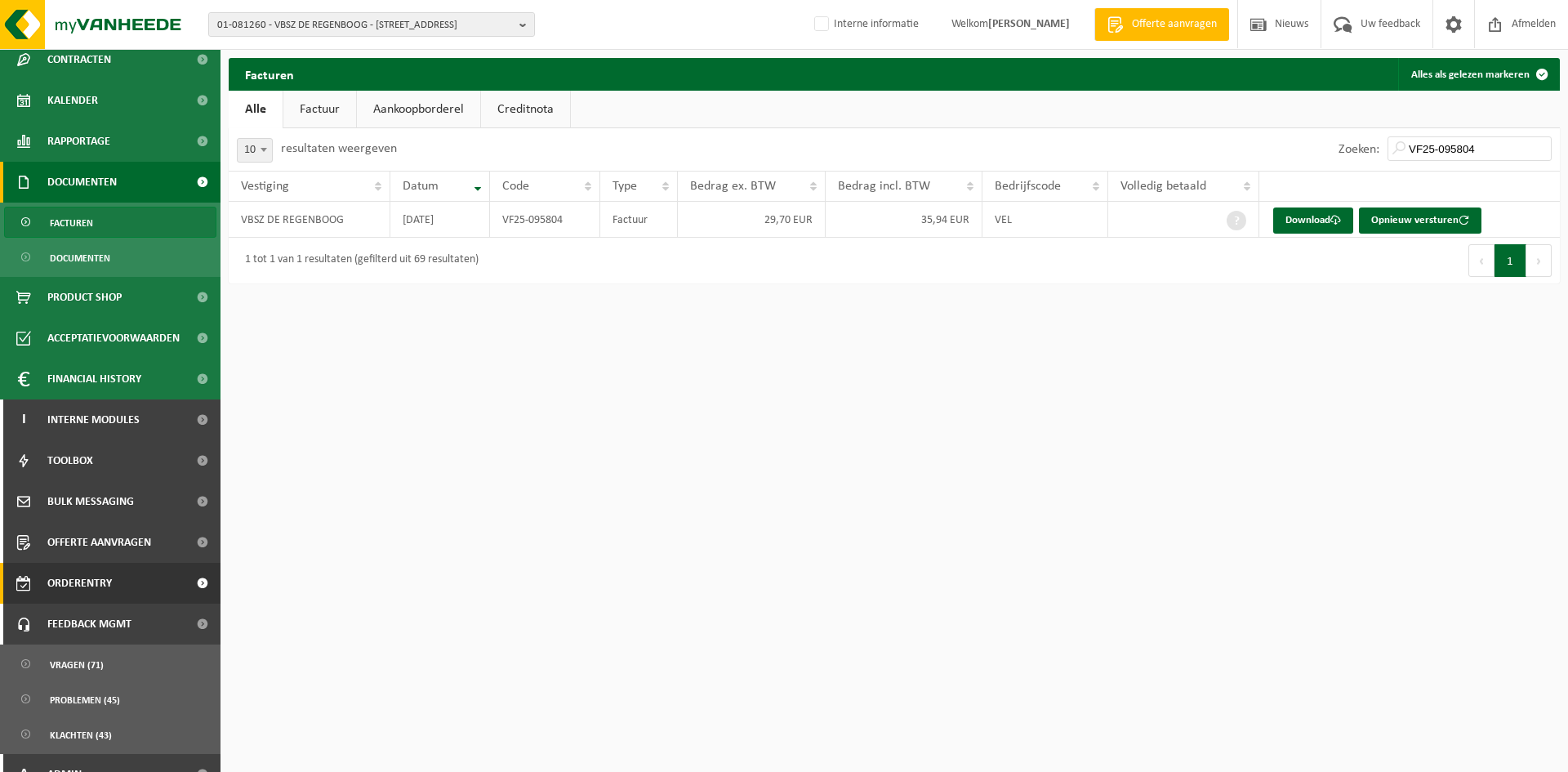
scroll to position [237, 0]
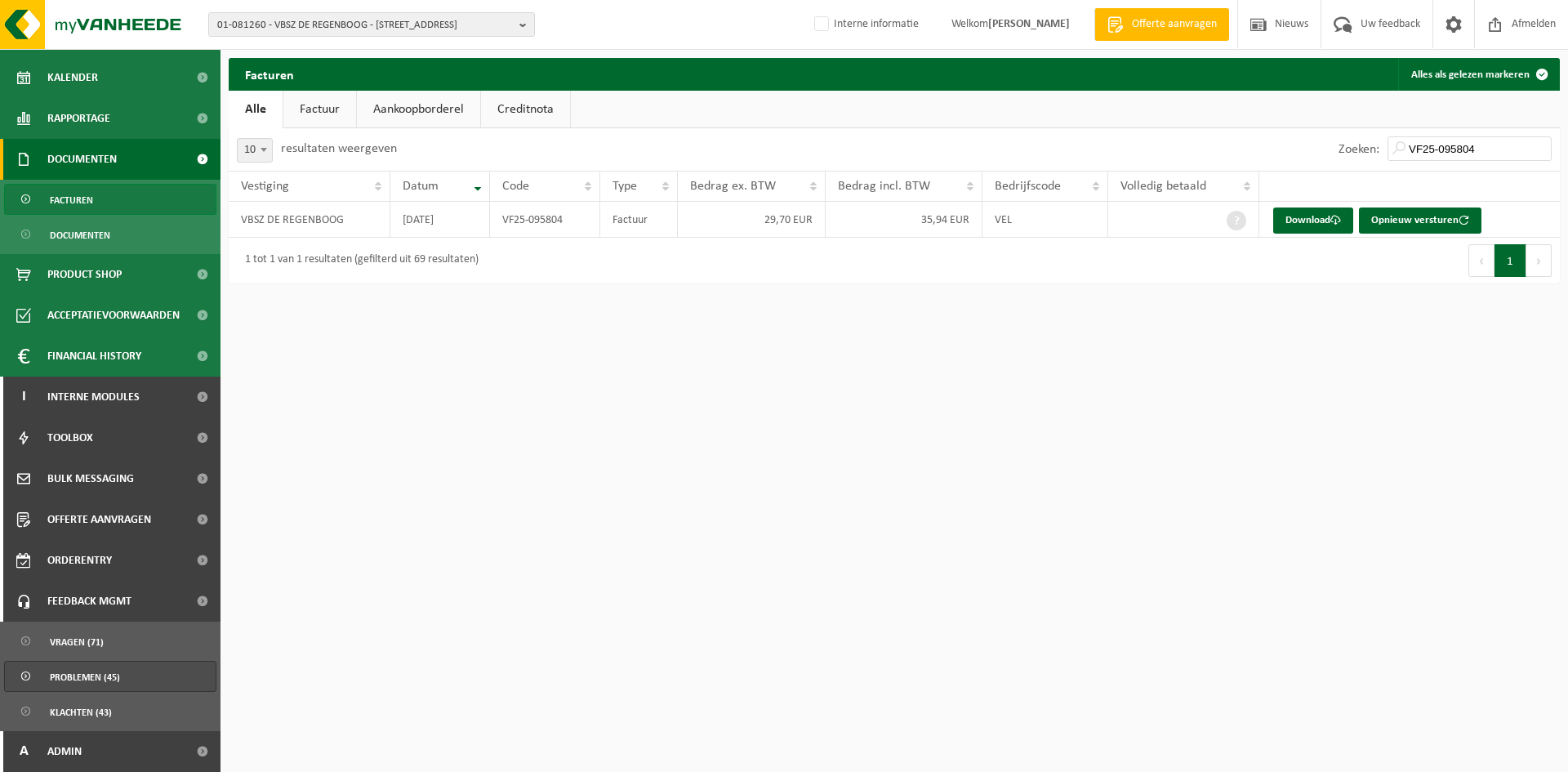
click at [95, 685] on span "Problemen (45)" at bounding box center [85, 677] width 70 height 31
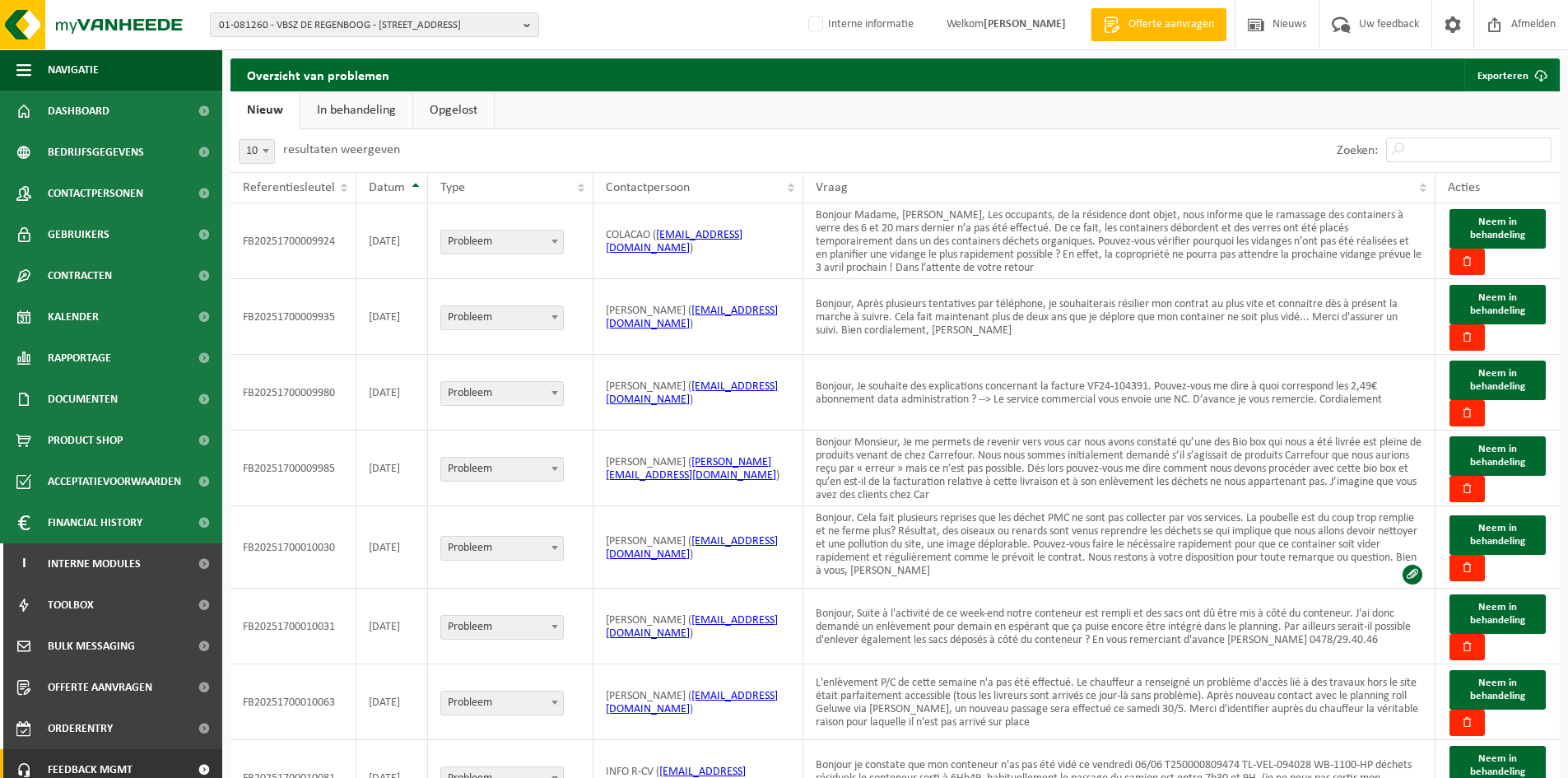
click at [1423, 133] on div "Zoeken:" at bounding box center [1444, 150] width 232 height 42
click at [1426, 145] on input "Zoeken:" at bounding box center [1469, 149] width 166 height 25
paste input "VF25-095804"
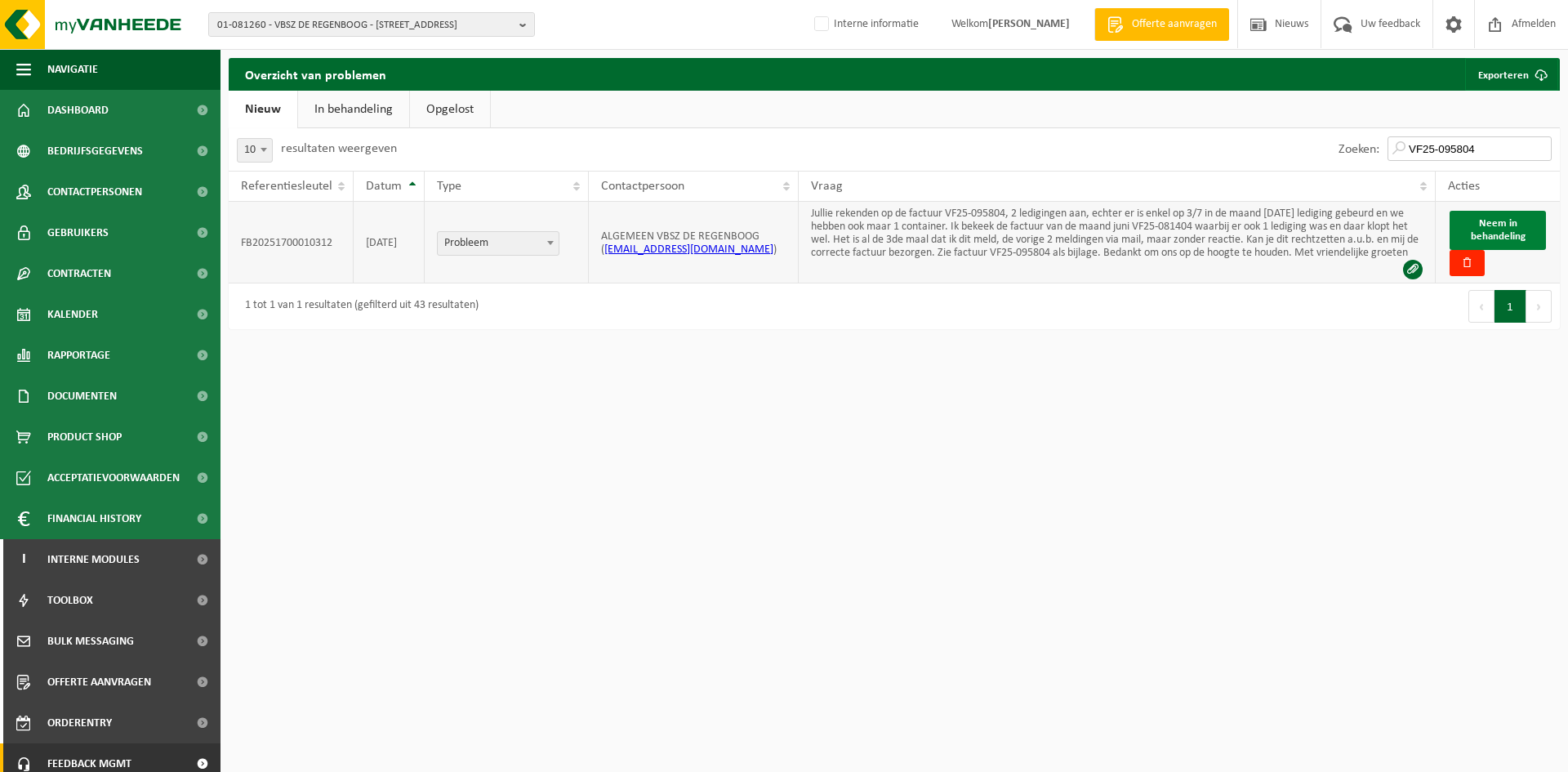
type input "VF25-095804"
click at [1540, 225] on button "Neem in behandeling" at bounding box center [1498, 230] width 97 height 39
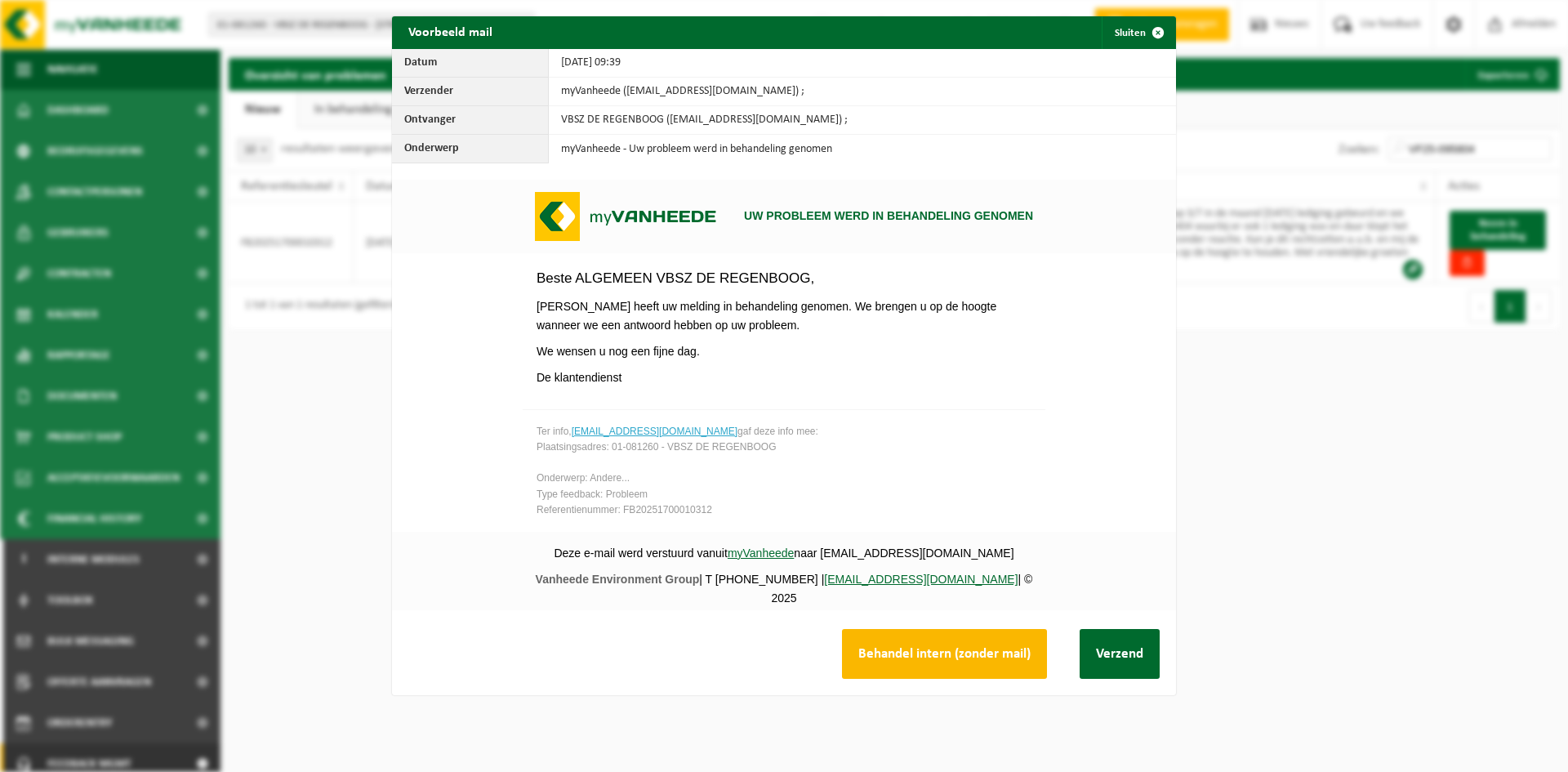
click at [928, 648] on button "Behandel intern (zonder mail)" at bounding box center [945, 654] width 205 height 50
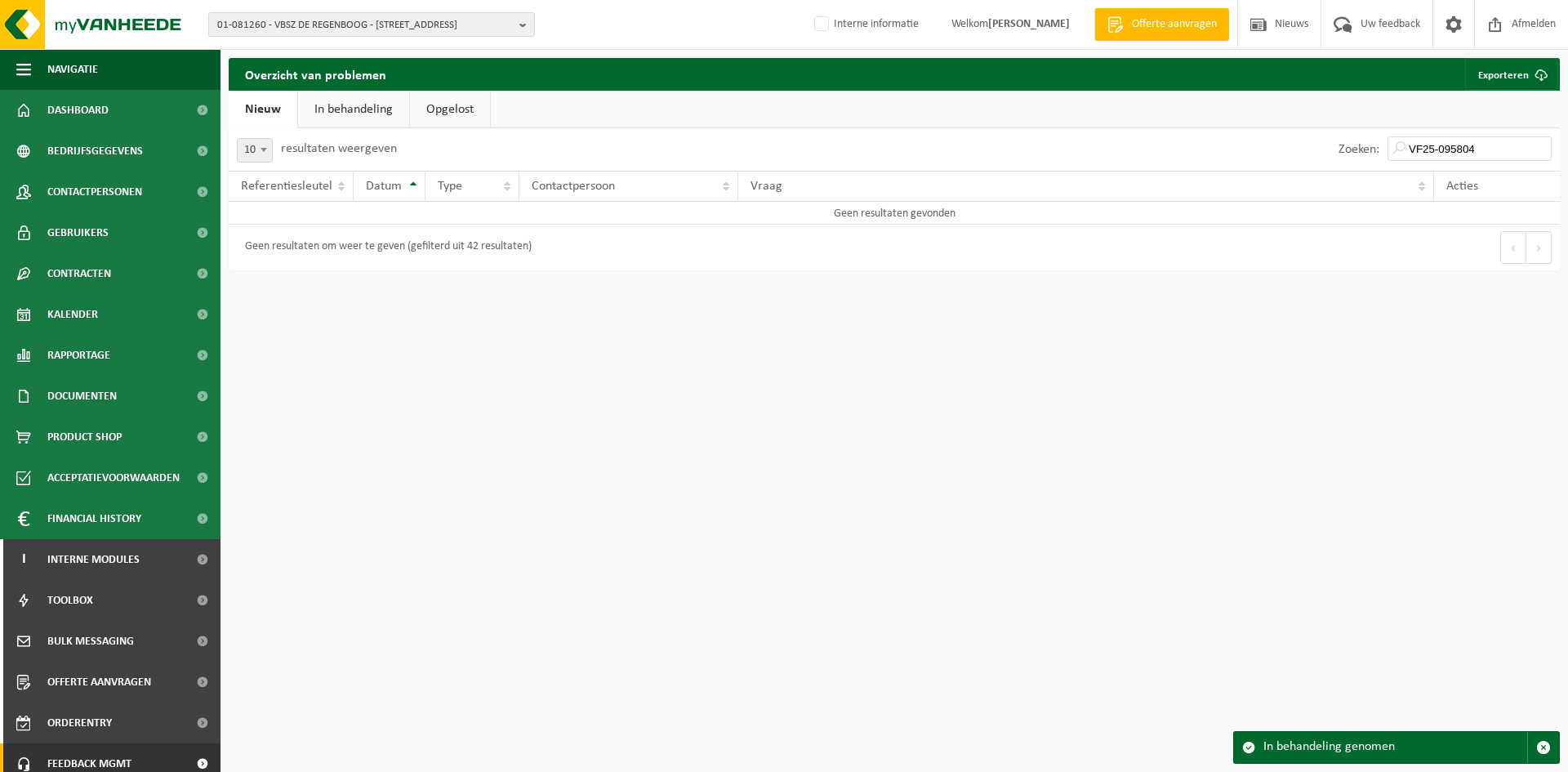
click at [350, 87] on h2 "Overzicht van problemen" at bounding box center [316, 73] width 174 height 32
click at [350, 102] on link "In behandeling" at bounding box center [354, 110] width 112 height 37
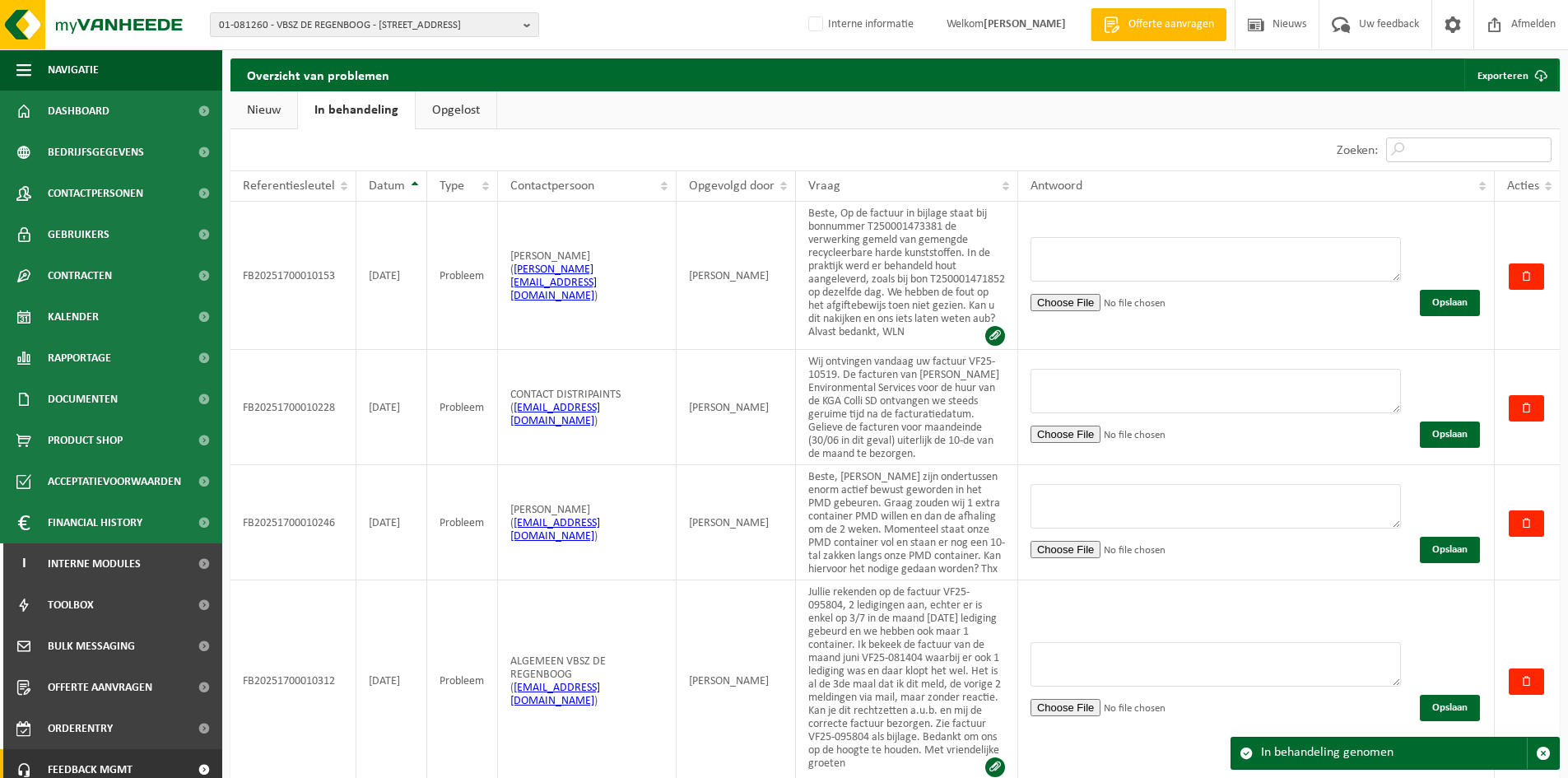
click at [1445, 141] on input "Zoeken:" at bounding box center [1469, 149] width 166 height 25
paste input "VF25-095804"
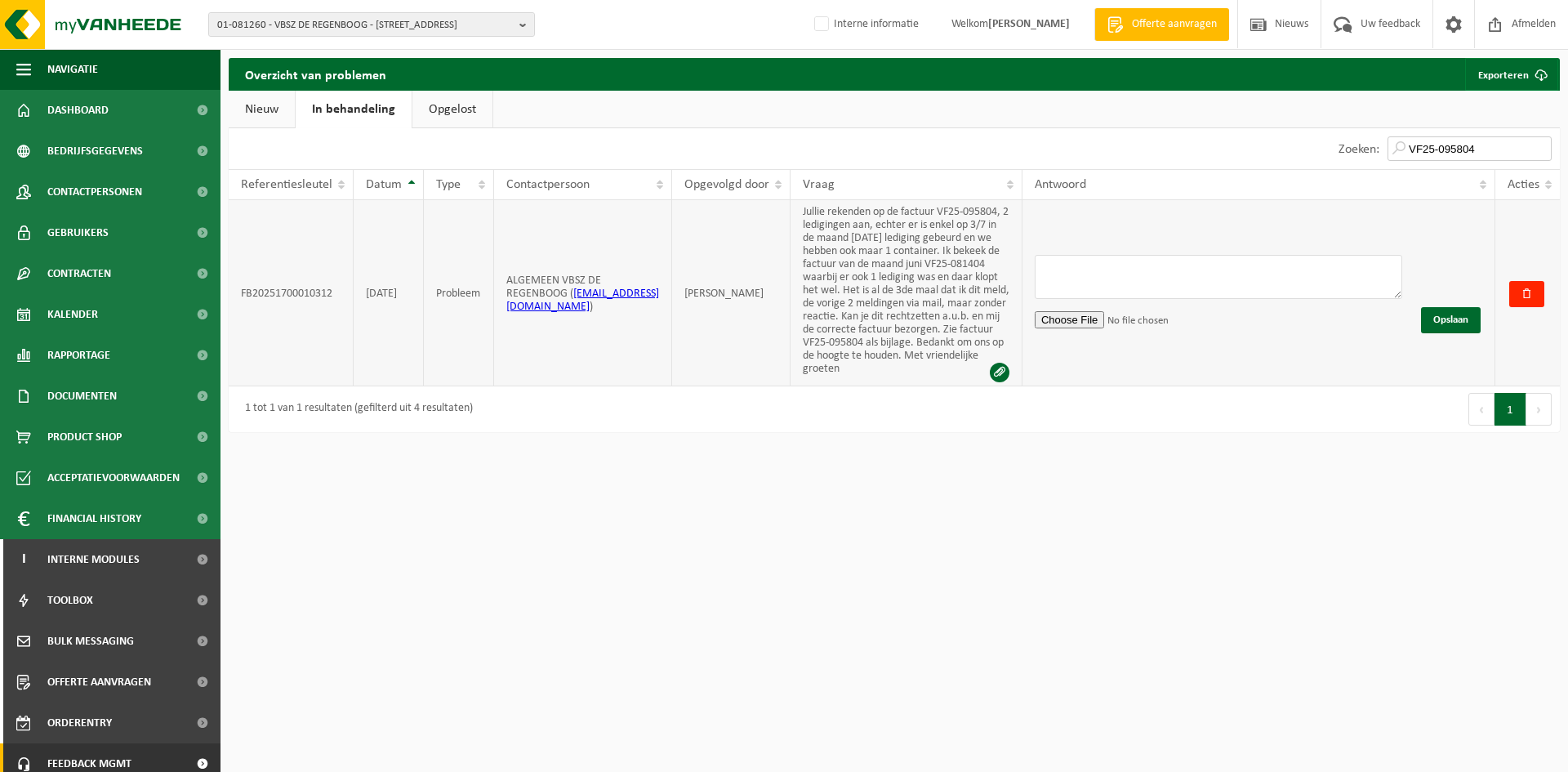
type input "VF25-095804"
click at [1123, 265] on textarea at bounding box center [1219, 276] width 368 height 44
click at [1238, 290] on textarea "Beste, Wij hebben dit even voor u nagekeken. We zien dat er op dat moment heel …" at bounding box center [1219, 276] width 368 height 44
click at [1320, 290] on textarea "Beste, Wij hebben dit even voor u nagekeken. We zien dat er op dat moment heel …" at bounding box center [1219, 276] width 368 height 44
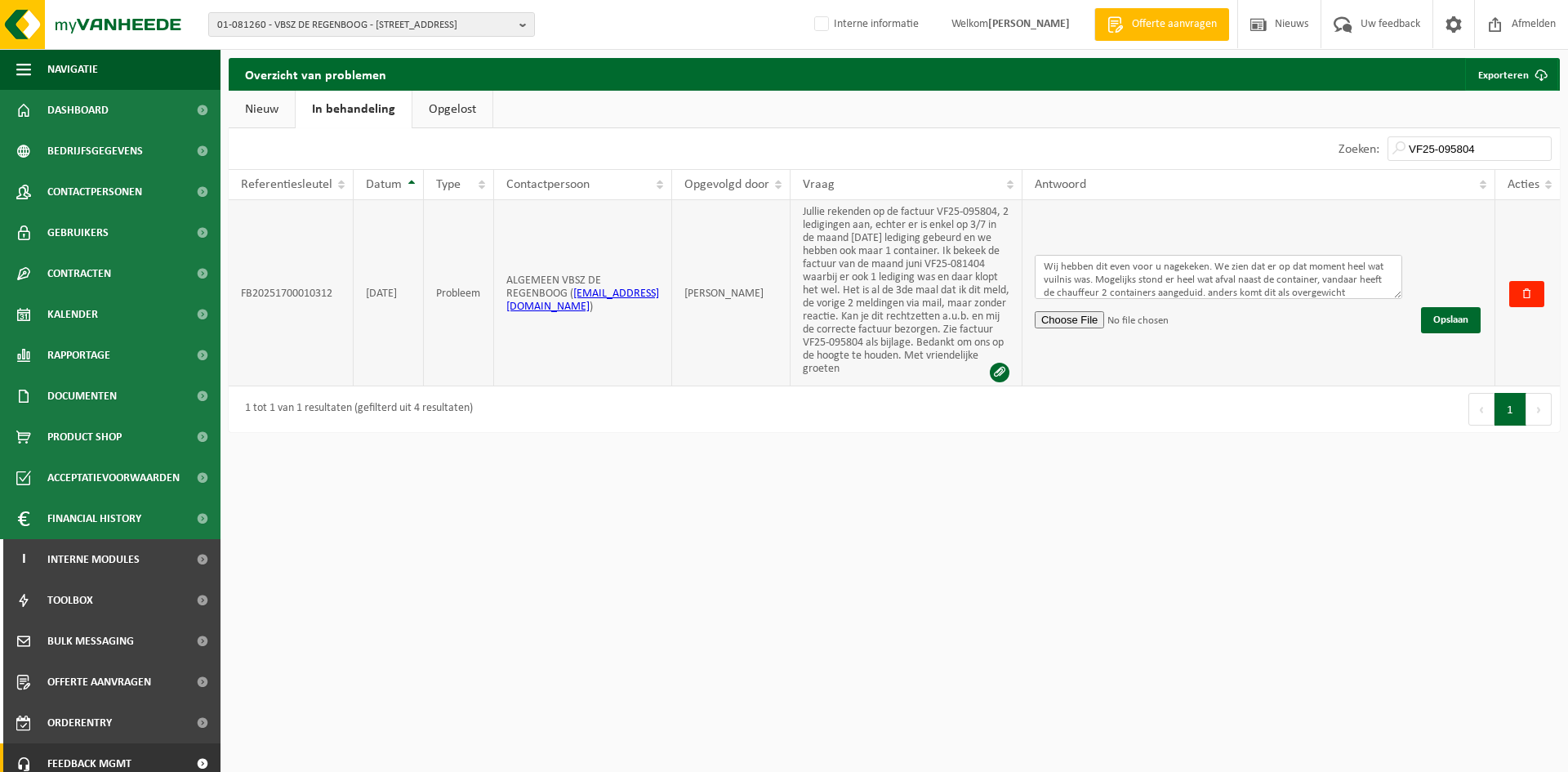
click at [1371, 290] on textarea "Beste, Wij hebben dit even voor u nagekeken. We zien dat er op dat moment heel …" at bounding box center [1219, 276] width 368 height 44
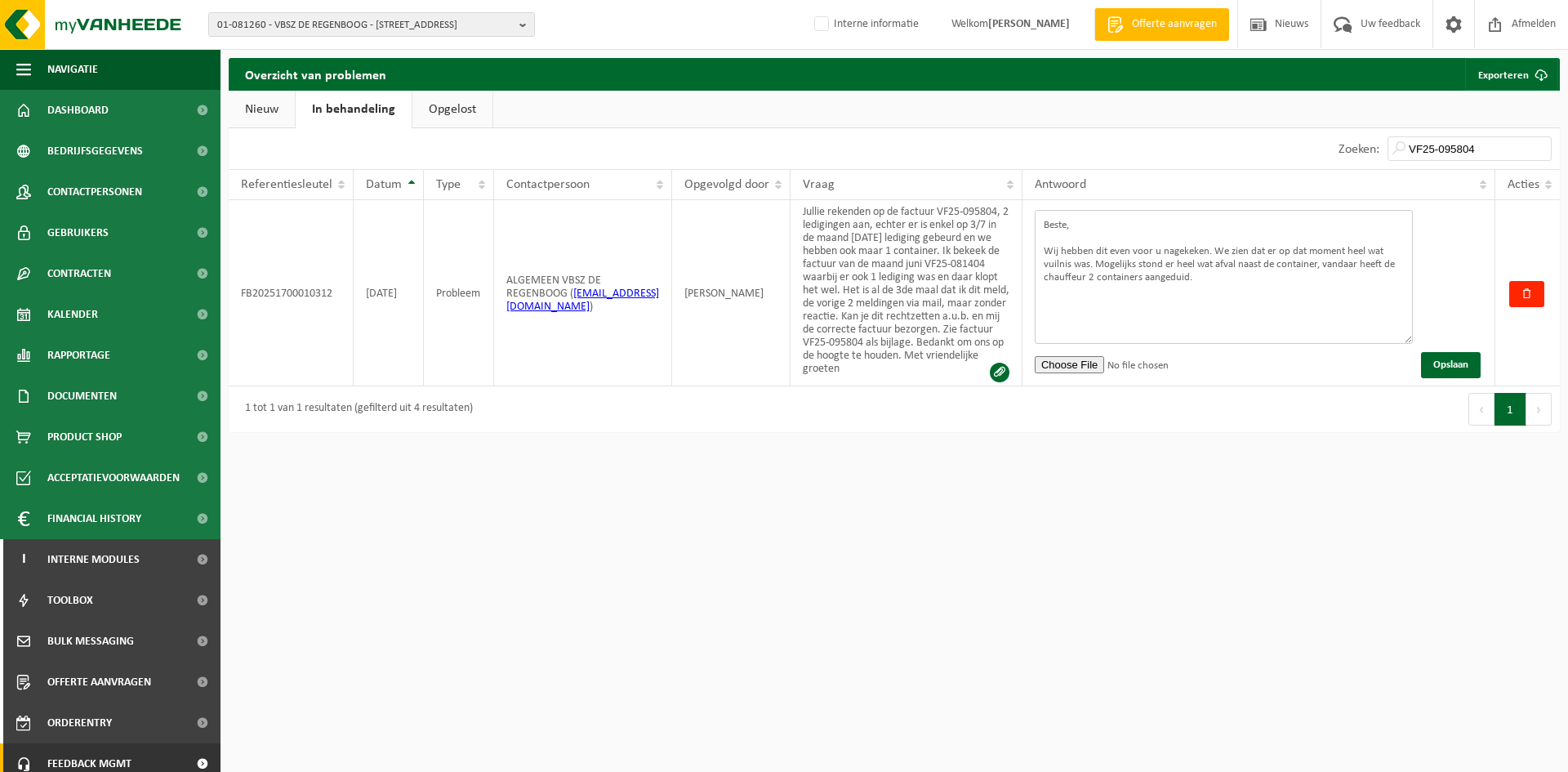
drag, startPoint x: 1395, startPoint y: 290, endPoint x: 1407, endPoint y: 390, distance: 100.7
click at [1407, 390] on div "10 25 50 100 10 resultaten weergeven Zoeken: VF25-095804 Referentiesleutel Datu…" at bounding box center [894, 280] width 1331 height 304
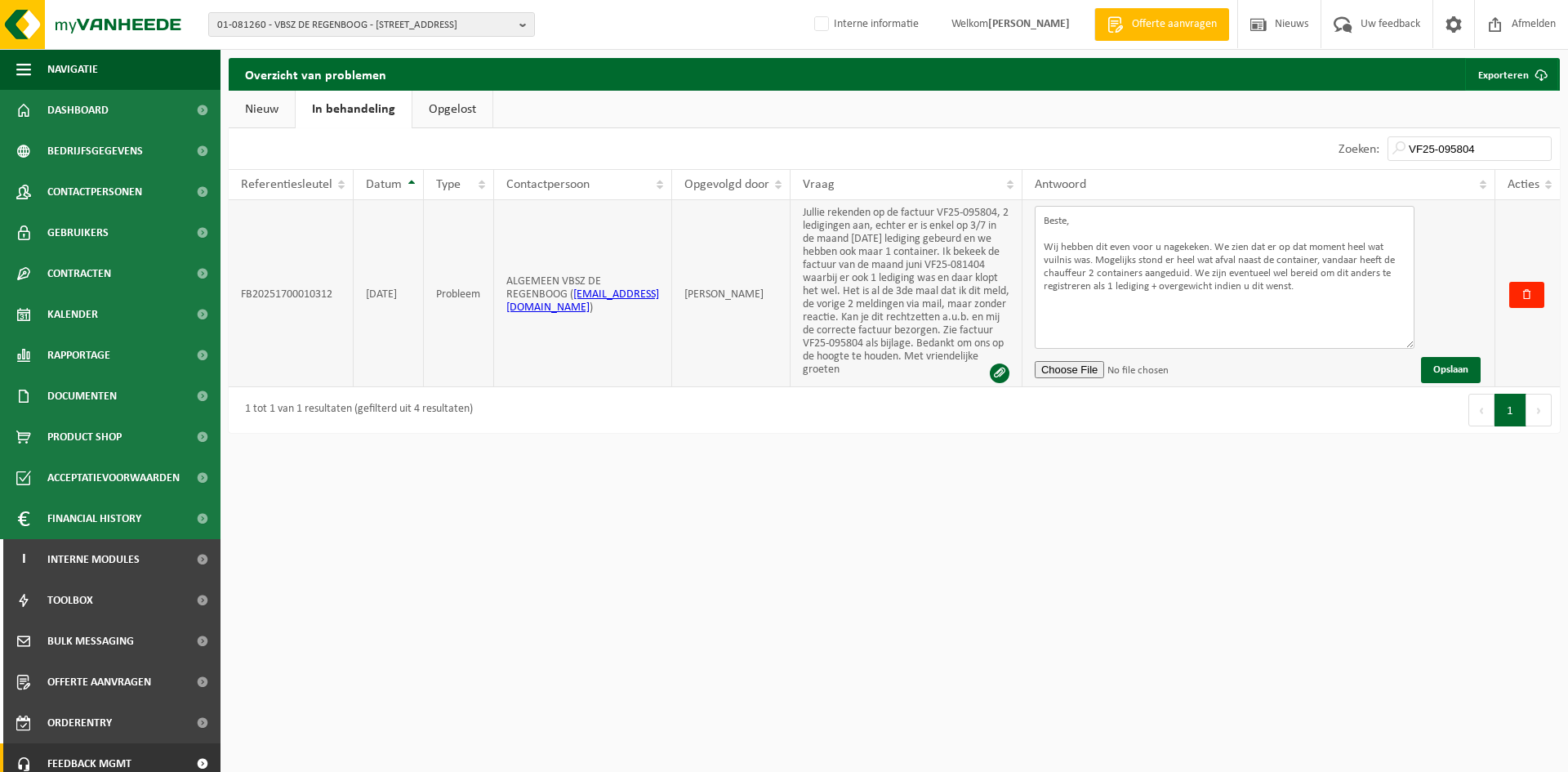
click at [1209, 284] on textarea "Beste, Wij hebben dit even voor u nagekeken. We zien dat er op dat moment heel …" at bounding box center [1225, 277] width 380 height 143
click at [1214, 287] on textarea "Beste, Wij hebben dit even voor u nagekeken. We zien dat er op dat moment heel …" at bounding box center [1225, 277] width 380 height 143
click at [1346, 286] on textarea "Beste, Wij hebben dit even voor u nagekeken. We zien dat er op dat moment heel …" at bounding box center [1225, 277] width 380 height 143
click at [1084, 230] on textarea "Beste, Wij hebben dit even voor u nagekeken. We zien dat er op dat moment heel …" at bounding box center [1225, 277] width 380 height 143
click at [1207, 312] on textarea "Beste, Onze excuses voor de Wij hebben dit even voor u nagekeken. We zien dat e…" at bounding box center [1225, 277] width 380 height 143
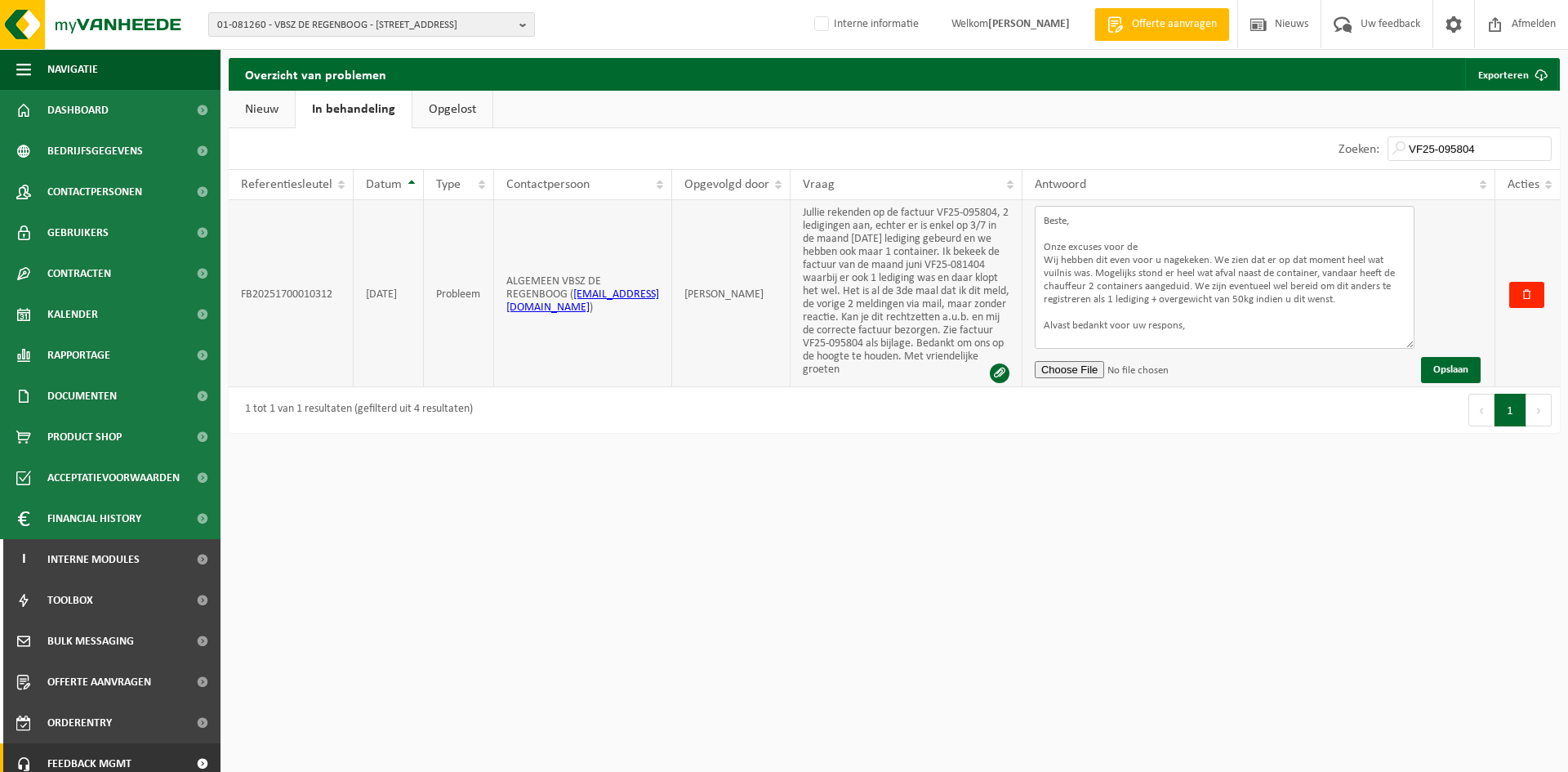
click at [1139, 243] on textarea "Beste, Onze excuses voor de Wij hebben dit even voor u nagekeken. We zien dat e…" at bounding box center [1225, 277] width 380 height 143
click at [1337, 247] on textarea "Beste, Onze excuses dat wij er nog niet eerder toekwamen u te antwoorden. Wij h…" at bounding box center [1225, 277] width 380 height 143
click at [1352, 248] on textarea "Beste, Onze excuses dat wij er nog niet eerder toekwamen u te antwoorden. Wij h…" at bounding box center [1225, 277] width 380 height 143
drag, startPoint x: 1342, startPoint y: 297, endPoint x: 1342, endPoint y: 311, distance: 14.0
click at [1342, 297] on textarea "Beste, Onze excuses dat wij er nog niet eerder toekwamen u te antwoorden. Wij h…" at bounding box center [1225, 277] width 380 height 143
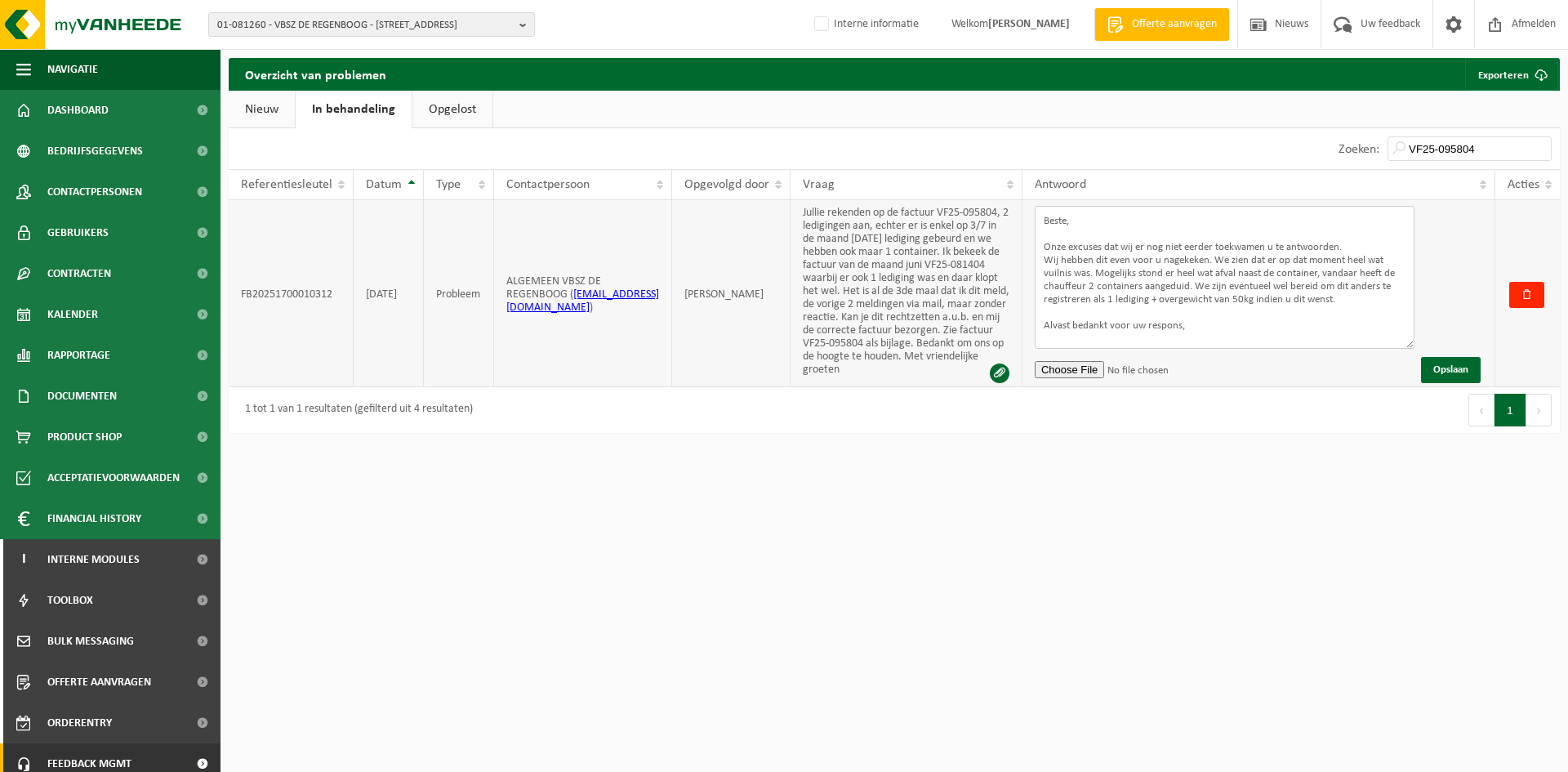
click at [1217, 324] on textarea "Beste, Onze excuses dat wij er nog niet eerder toekwamen u te antwoorden. Wij h…" at bounding box center [1225, 277] width 380 height 143
type textarea "Beste, Onze excuses dat wij er nog niet eerder toekwamen u te antwoorden. Wij h…"
click at [1444, 369] on button "Opslaan" at bounding box center [1451, 370] width 60 height 26
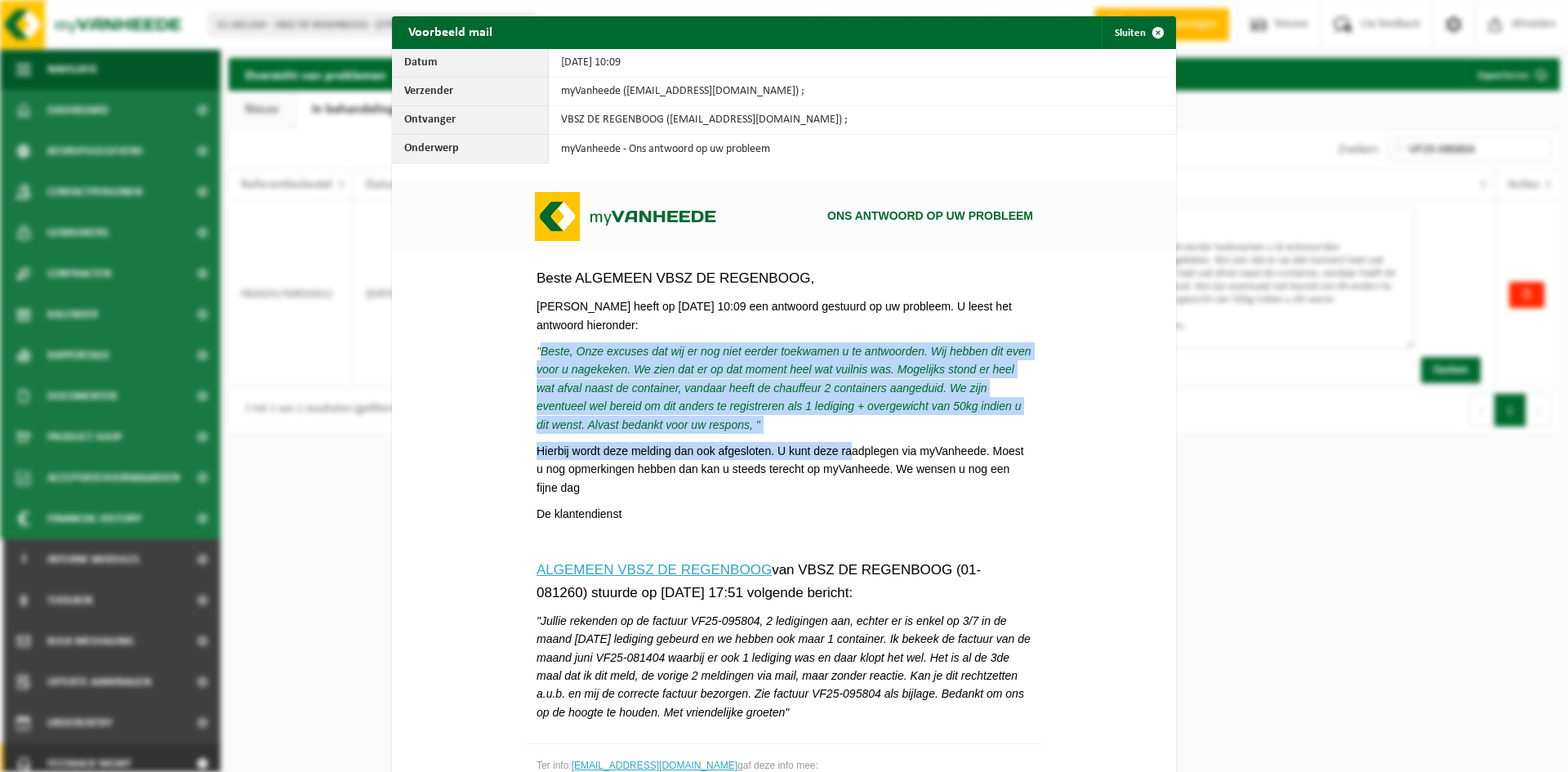
drag, startPoint x: 532, startPoint y: 349, endPoint x: 848, endPoint y: 449, distance: 331.4
click at [848, 449] on td "Beste ALGEMEEN VBSZ DE REGENBOOG, STEFFI VLAEMINCK heeft op 05-09-2025 10:09 ee…" at bounding box center [784, 399] width 495 height 264
click at [831, 418] on p ""Beste, Onze excuses dat wij er nog niet eerder toekwamen u te antwoorden. Wij …" at bounding box center [784, 388] width 495 height 92
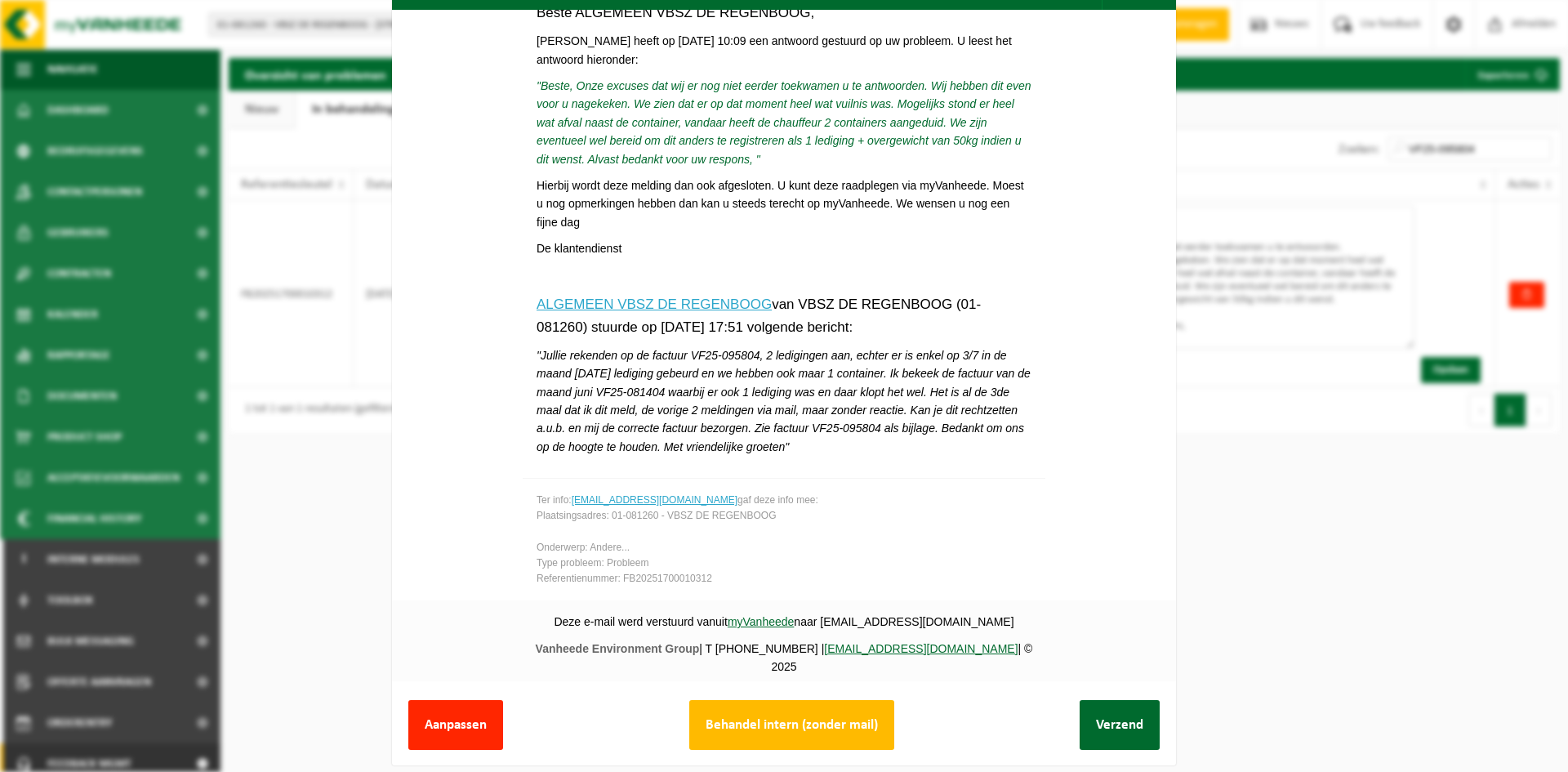
scroll to position [62, 0]
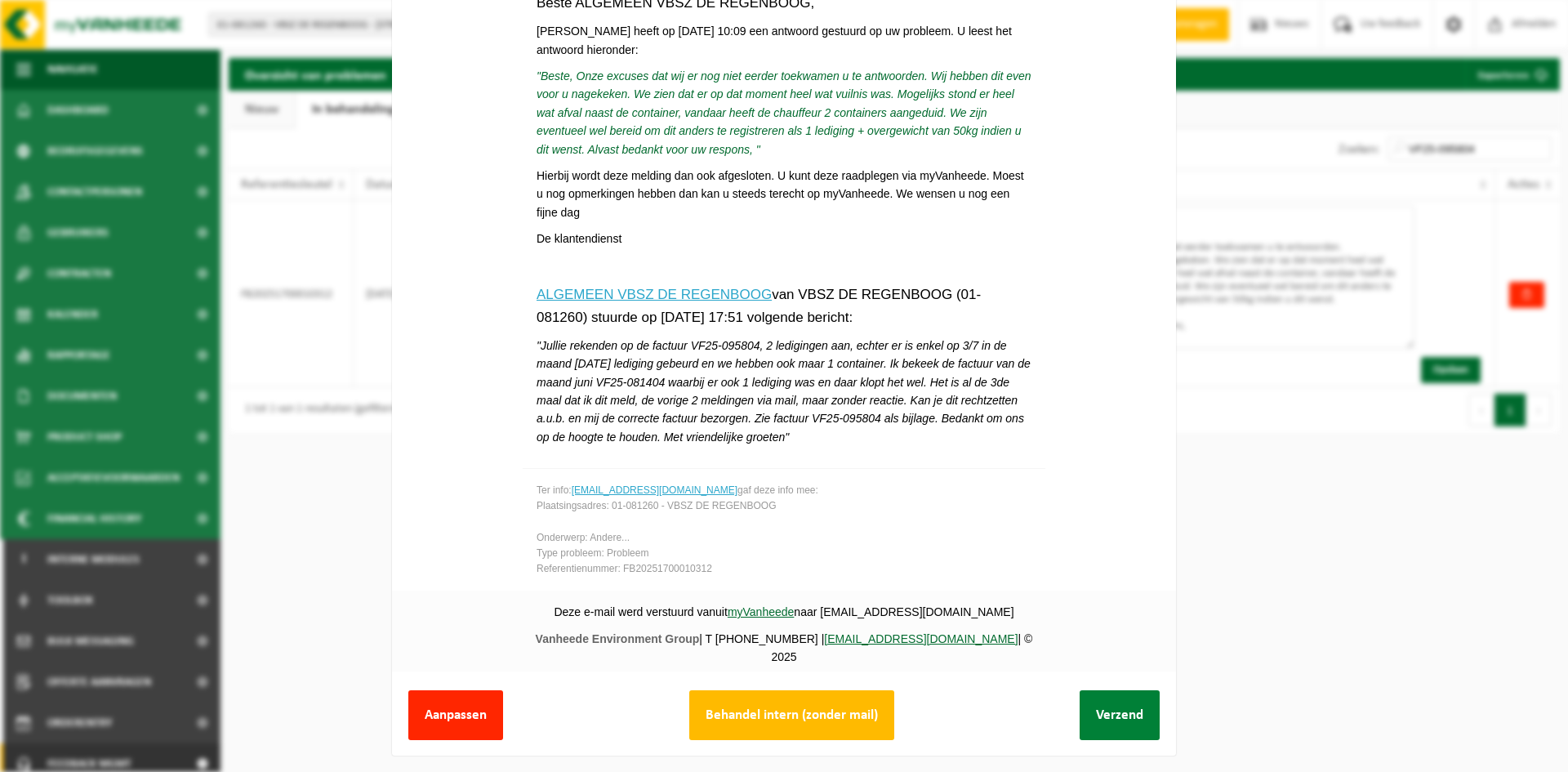
click at [1095, 705] on button "Verzend" at bounding box center [1120, 714] width 80 height 50
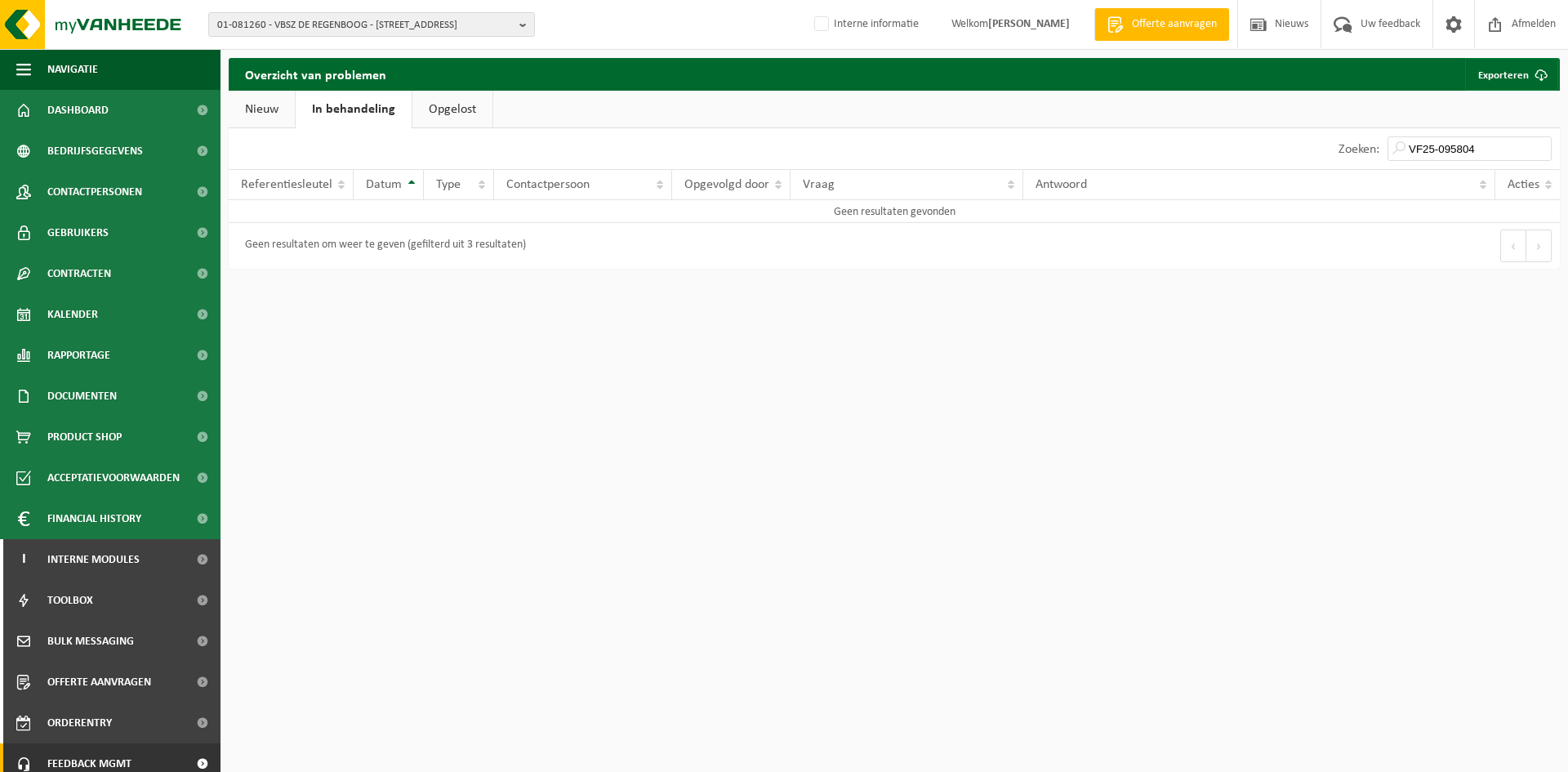
click at [750, 500] on div "01-081260 - VBSZ DE REGENBOOG - 9750 KRUISEM, KWAADSTRAAT 20 10-868074 - GROEP …" at bounding box center [784, 386] width 1568 height 772
click at [749, 502] on div "01-081260 - VBSZ DE REGENBOOG - 9750 KRUISEM, KWAADSTRAAT 20 10-868074 - GROEP …" at bounding box center [784, 386] width 1568 height 772
click at [385, 32] on span "01-081260 - VBSZ DE REGENBOOG - [STREET_ADDRESS]" at bounding box center [365, 24] width 295 height 24
paste input "10-806655"
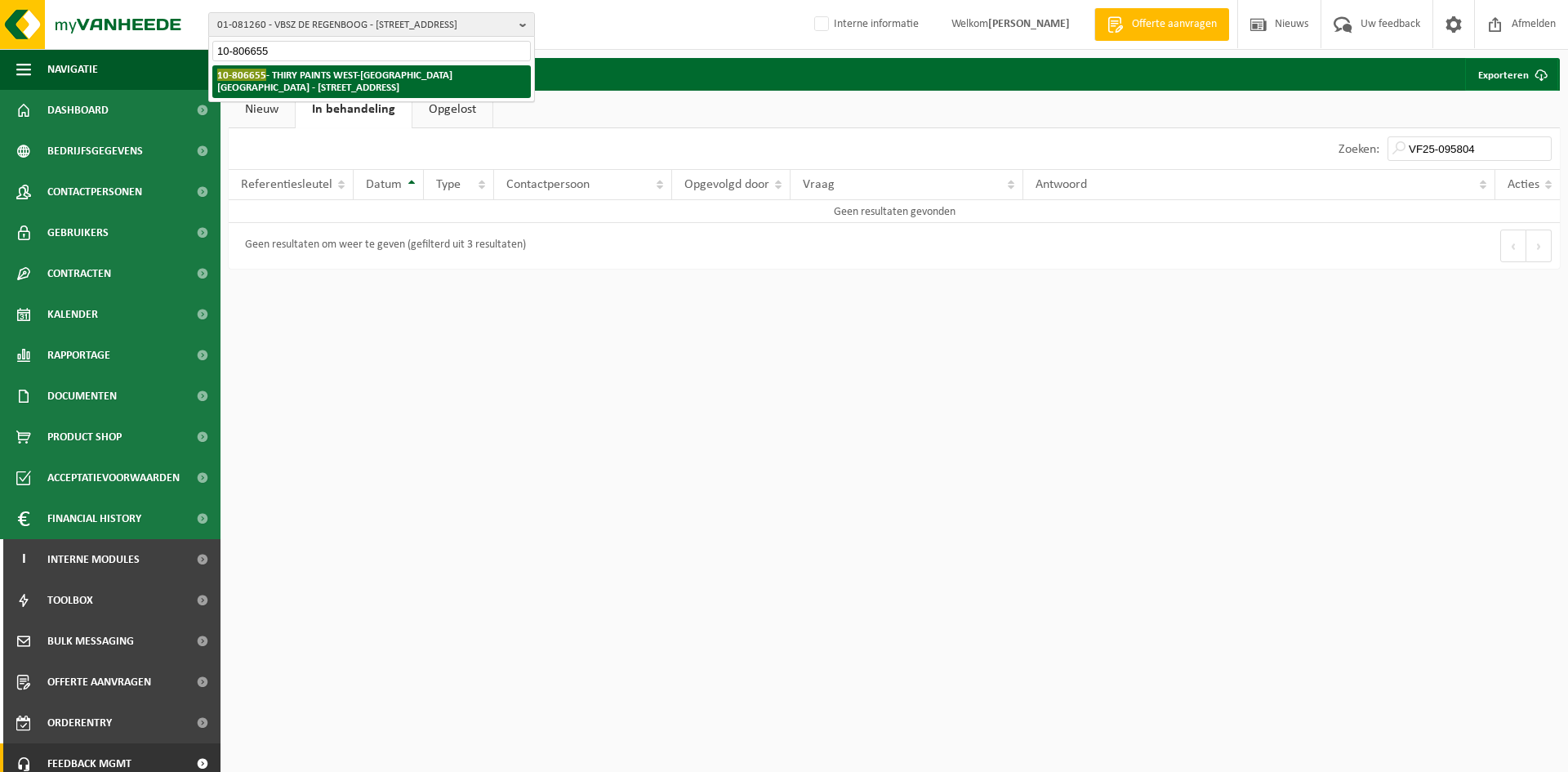
type input "10-806655"
click at [316, 81] on strong "10-806655 - THIRY PAINTS WEST-VLAANDEREN NV - 8700 TIELT, GALGENVELDSTRAAT 4" at bounding box center [335, 80] width 235 height 24
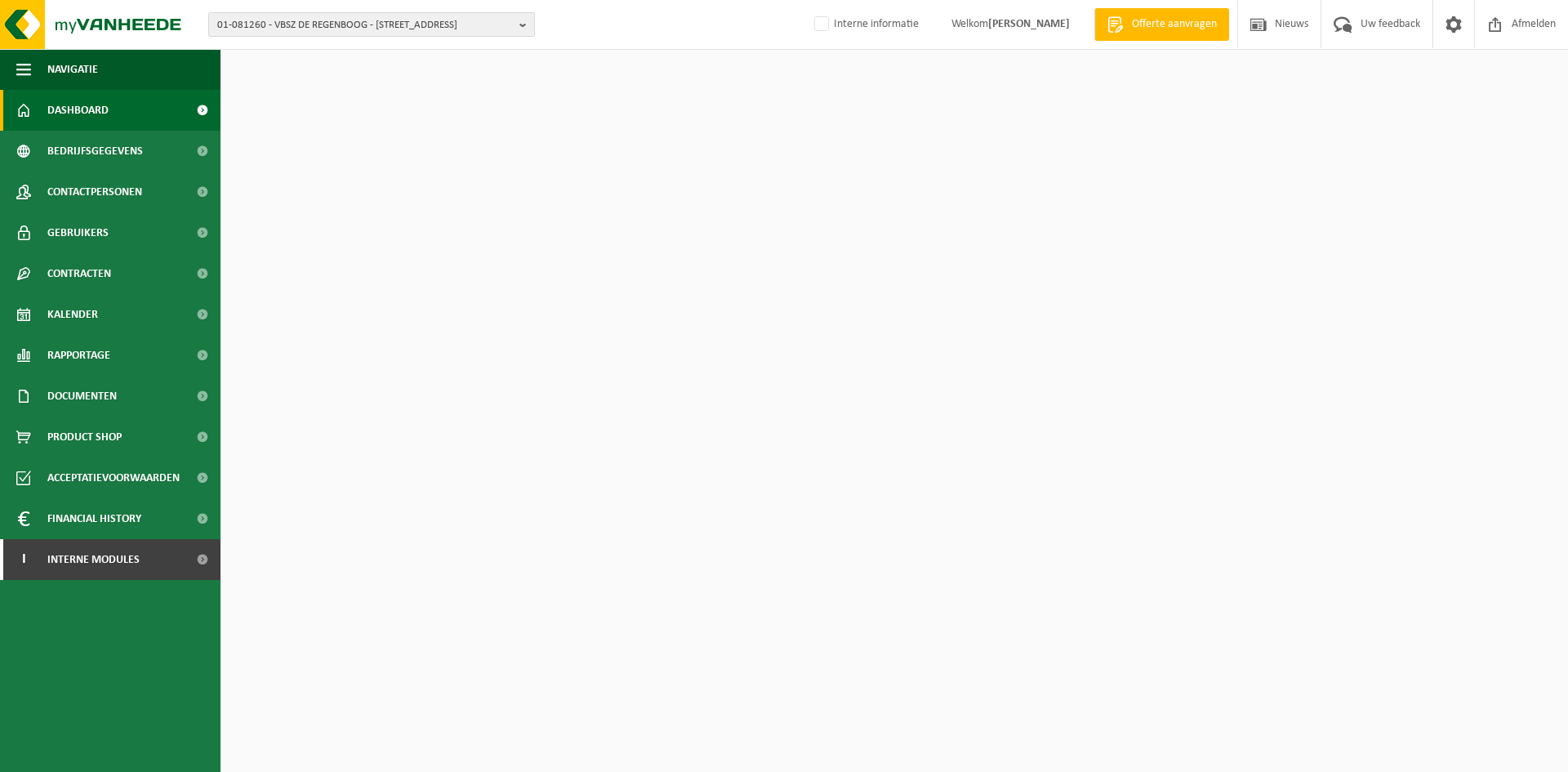
click at [304, 26] on span "01-081260 - VBSZ DE REGENBOOG - 9750 KRUISEM, KWAADSTRAAT 20" at bounding box center [365, 24] width 295 height 24
type input "10-934989"
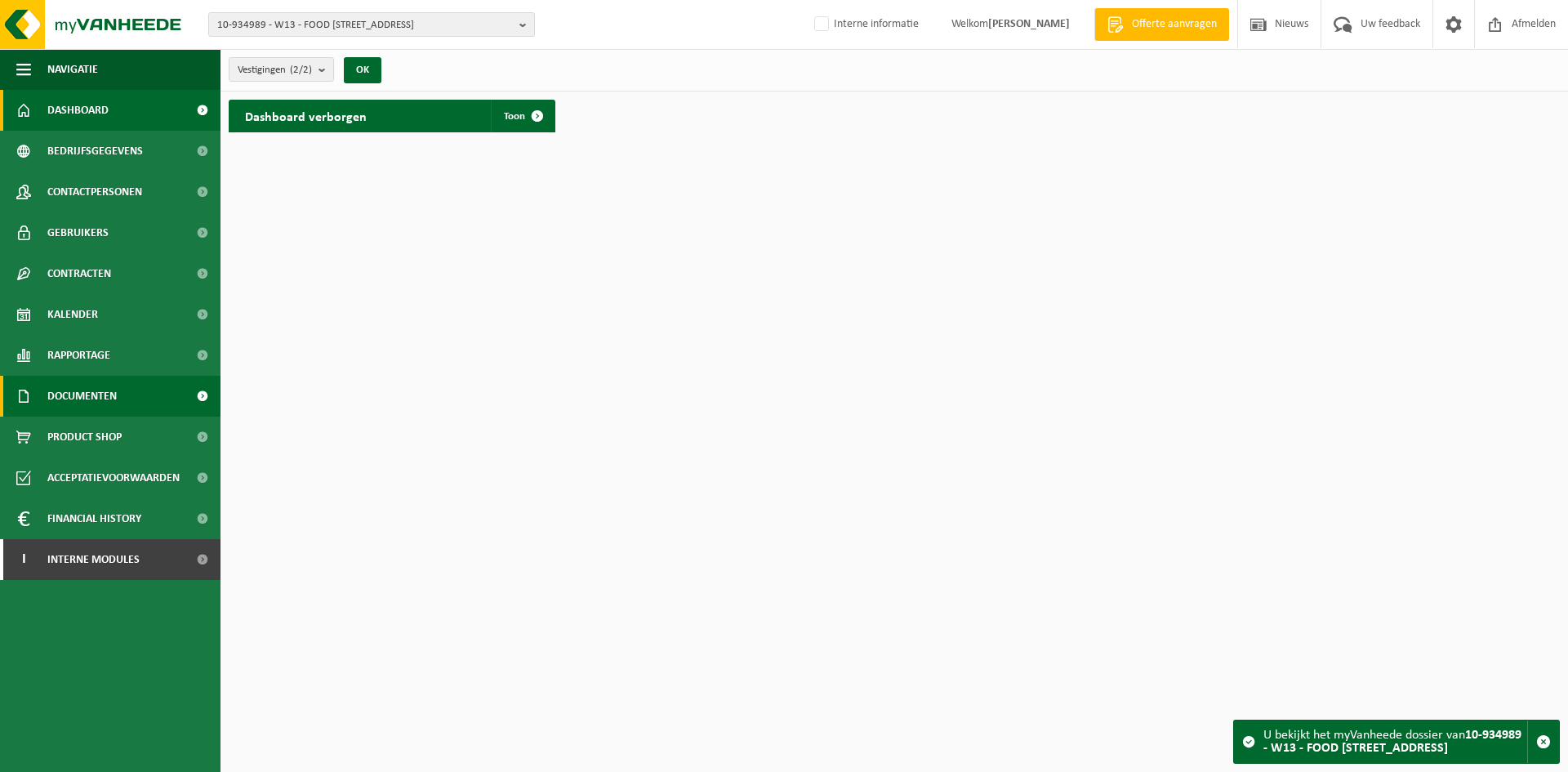
click at [92, 387] on span "Documenten" at bounding box center [81, 396] width 69 height 41
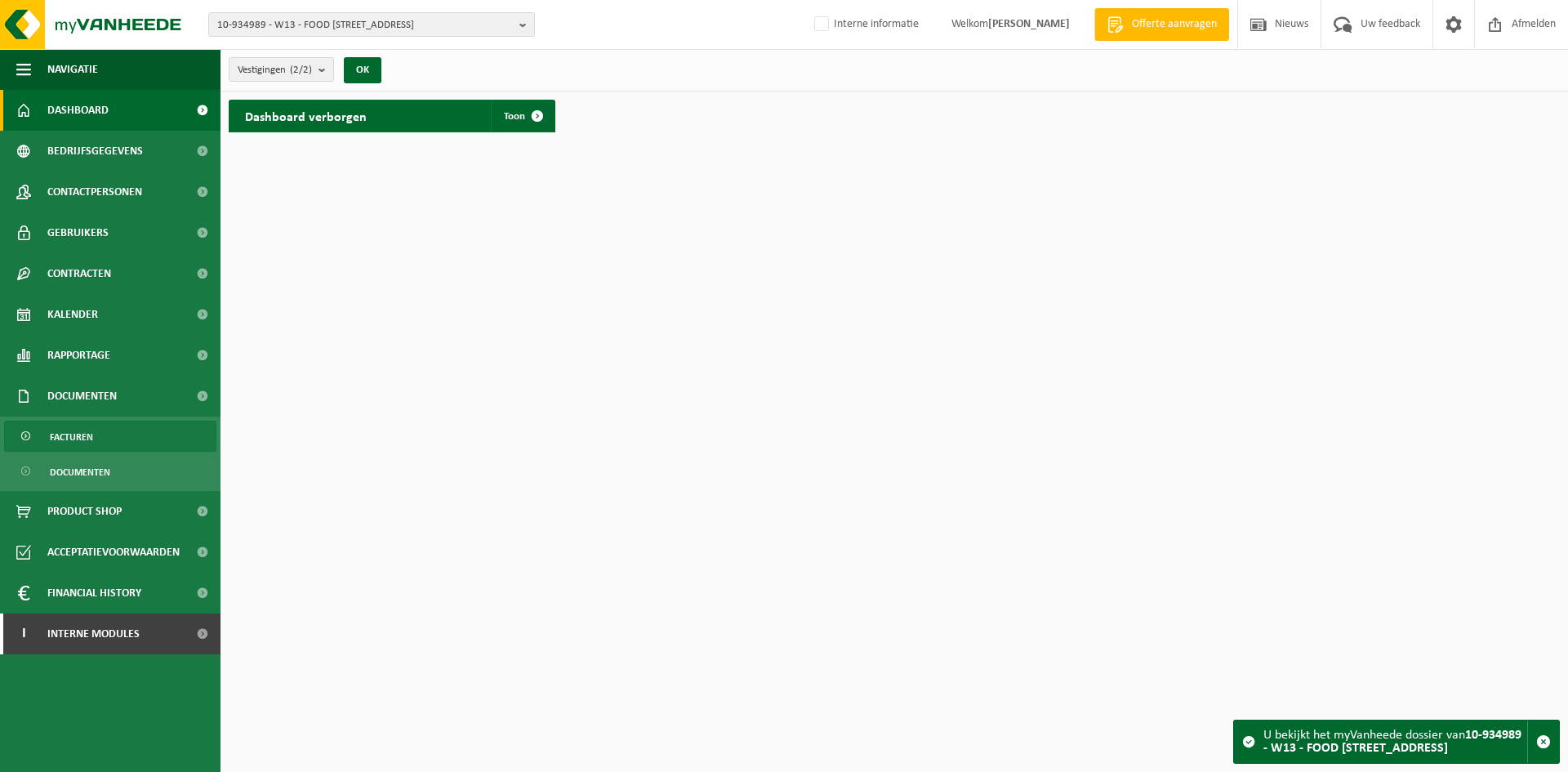
click at [67, 440] on span "Facturen" at bounding box center [71, 437] width 43 height 31
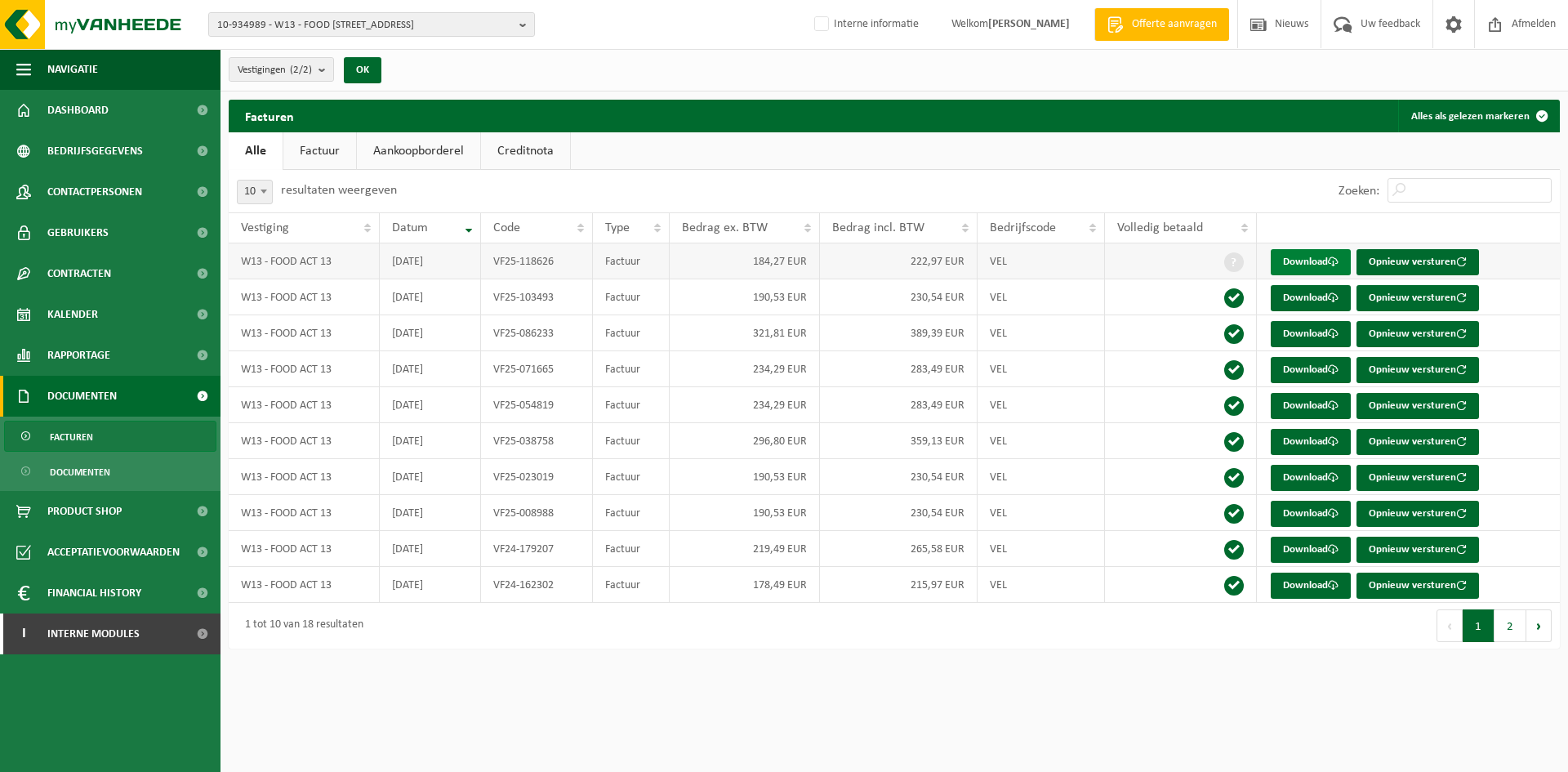
click at [1328, 257] on link "Download" at bounding box center [1311, 262] width 80 height 26
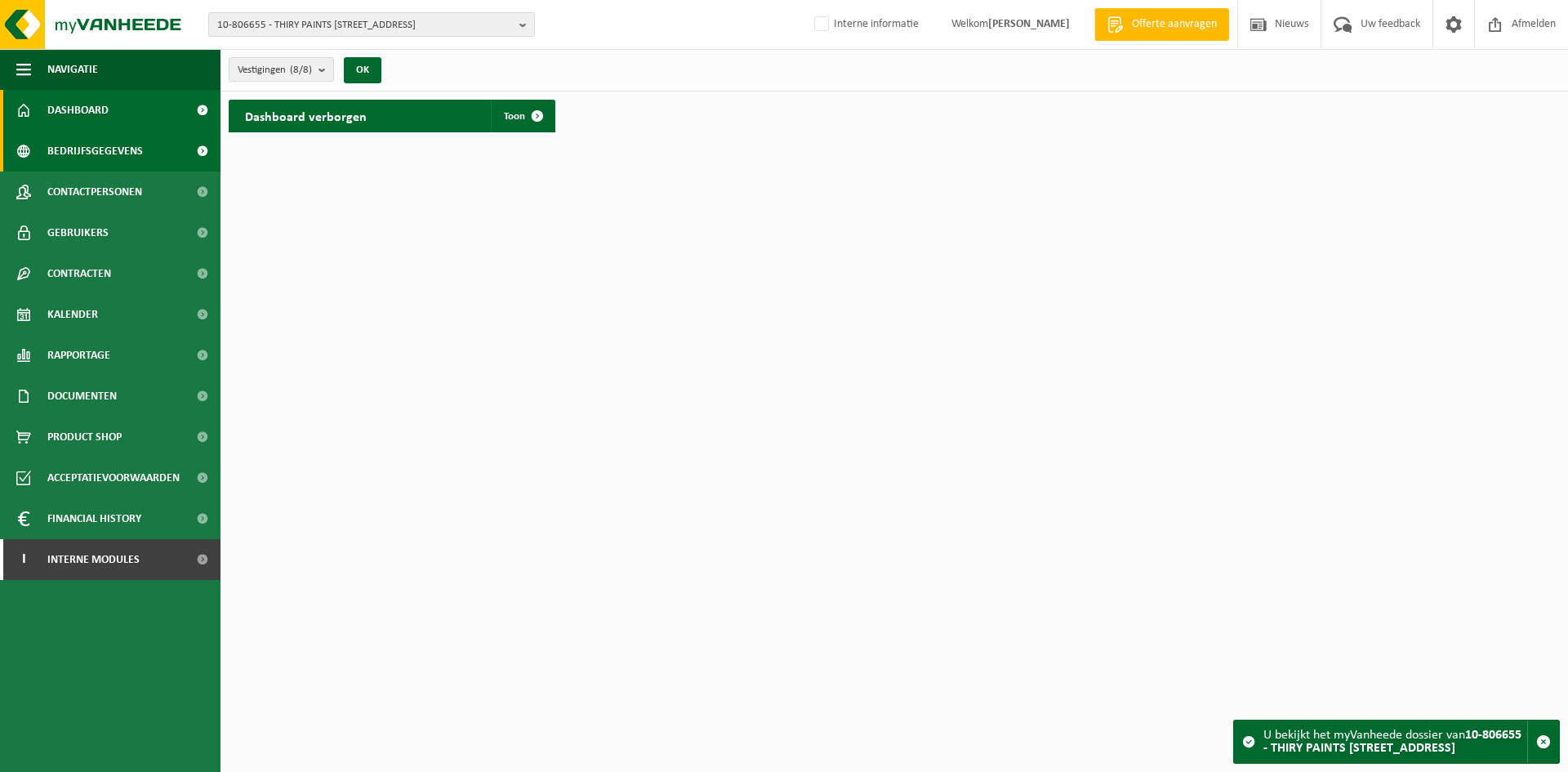
click at [102, 152] on span "Bedrijfsgegevens" at bounding box center [95, 152] width 96 height 41
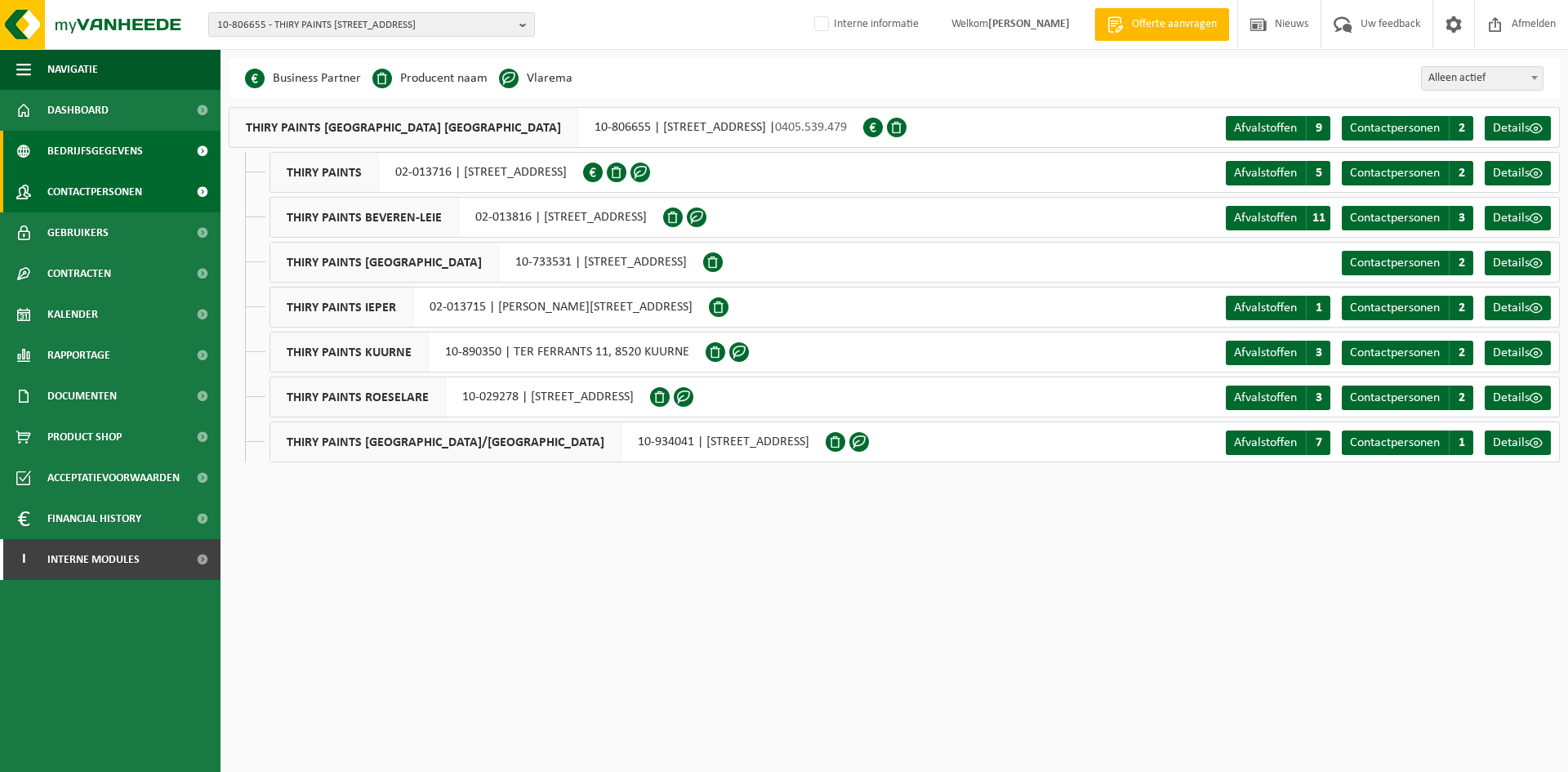
click at [105, 181] on span "Contactpersonen" at bounding box center [94, 192] width 95 height 41
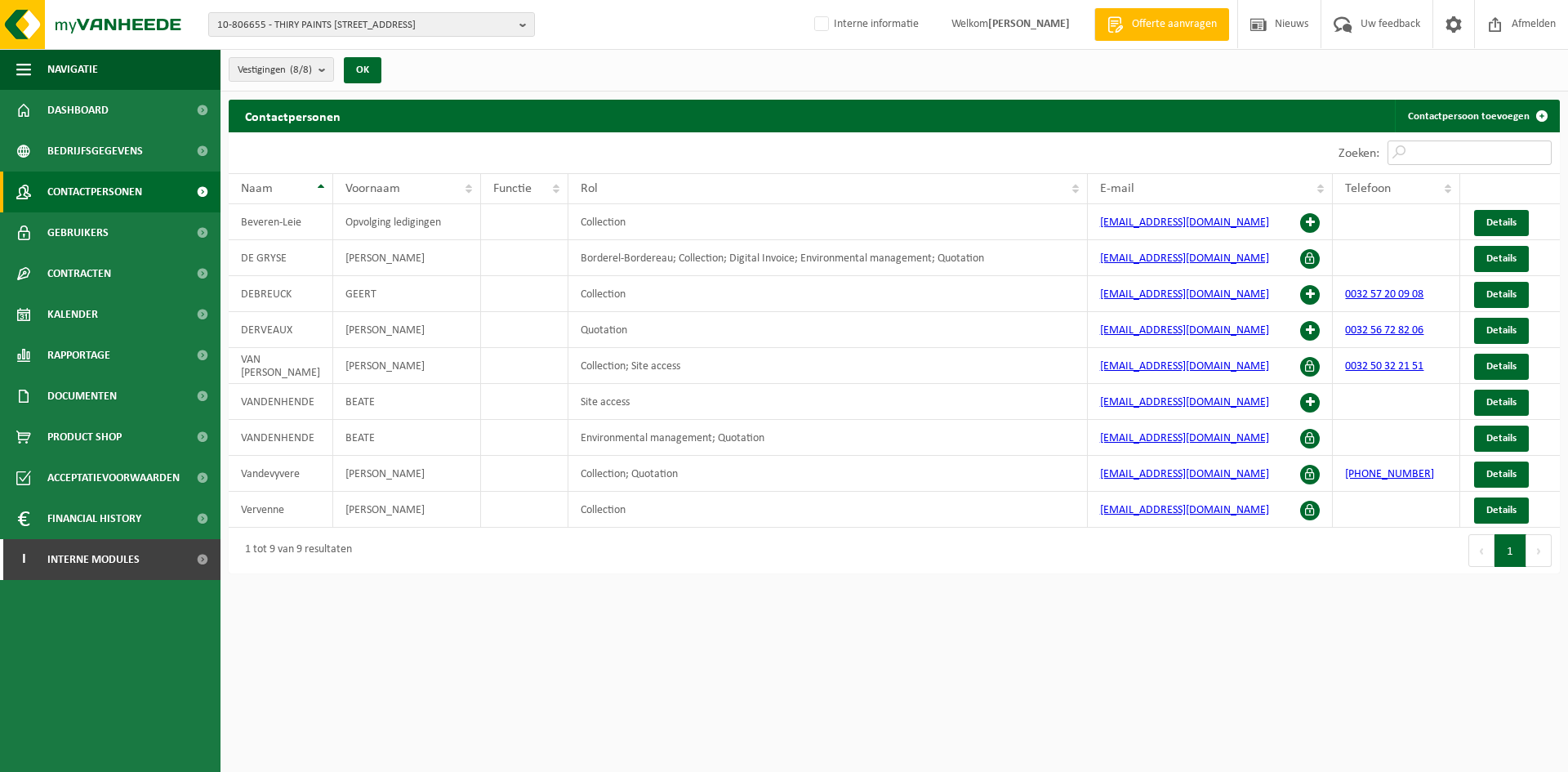
click at [1437, 146] on input "Zoeken:" at bounding box center [1469, 153] width 164 height 24
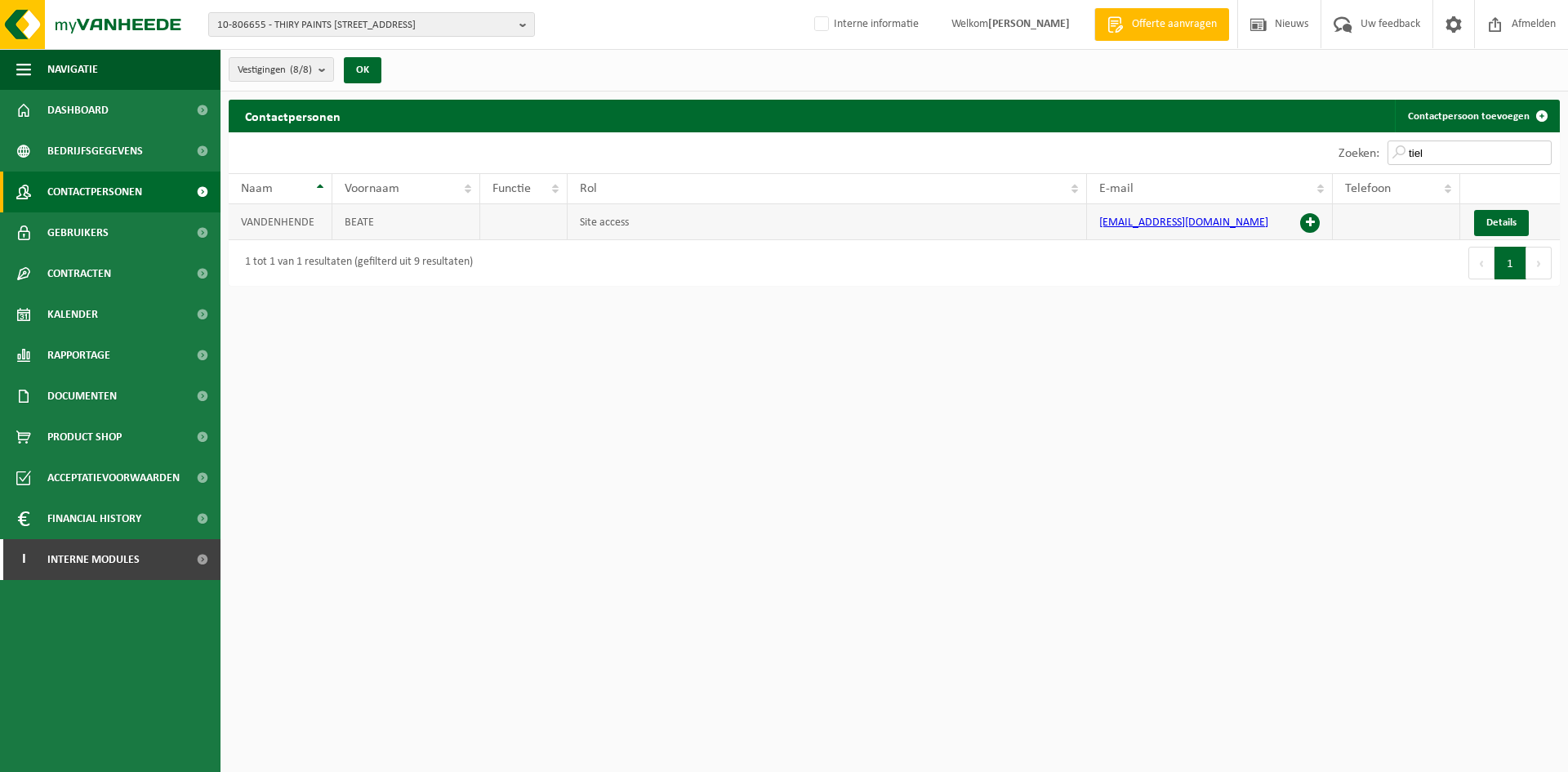
type input "tiel"
click at [1482, 208] on td "Details" at bounding box center [1510, 222] width 100 height 36
click at [1502, 214] on link "Details" at bounding box center [1501, 223] width 55 height 26
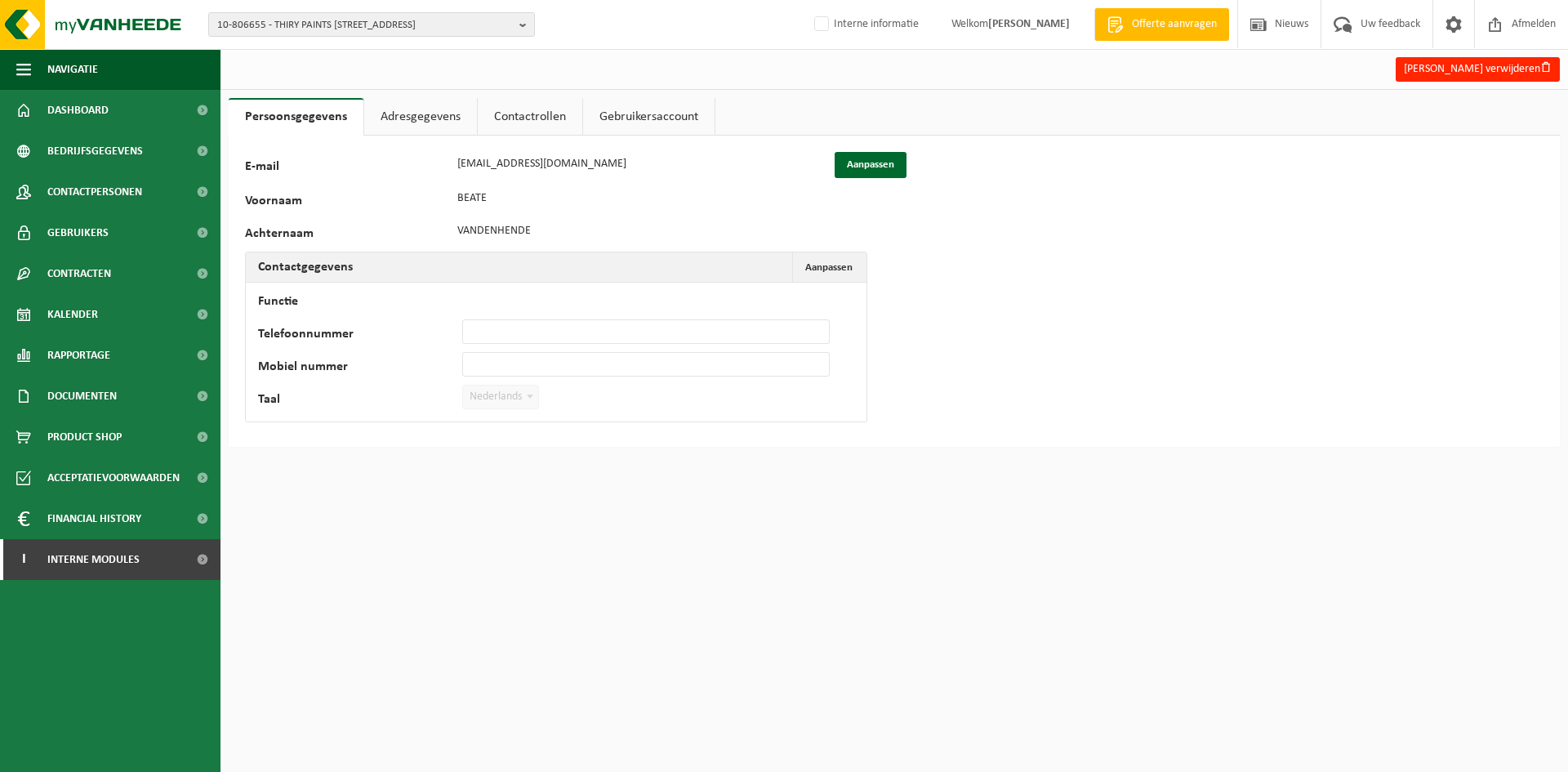
click at [398, 114] on link "Adresgegevens" at bounding box center [420, 116] width 112 height 37
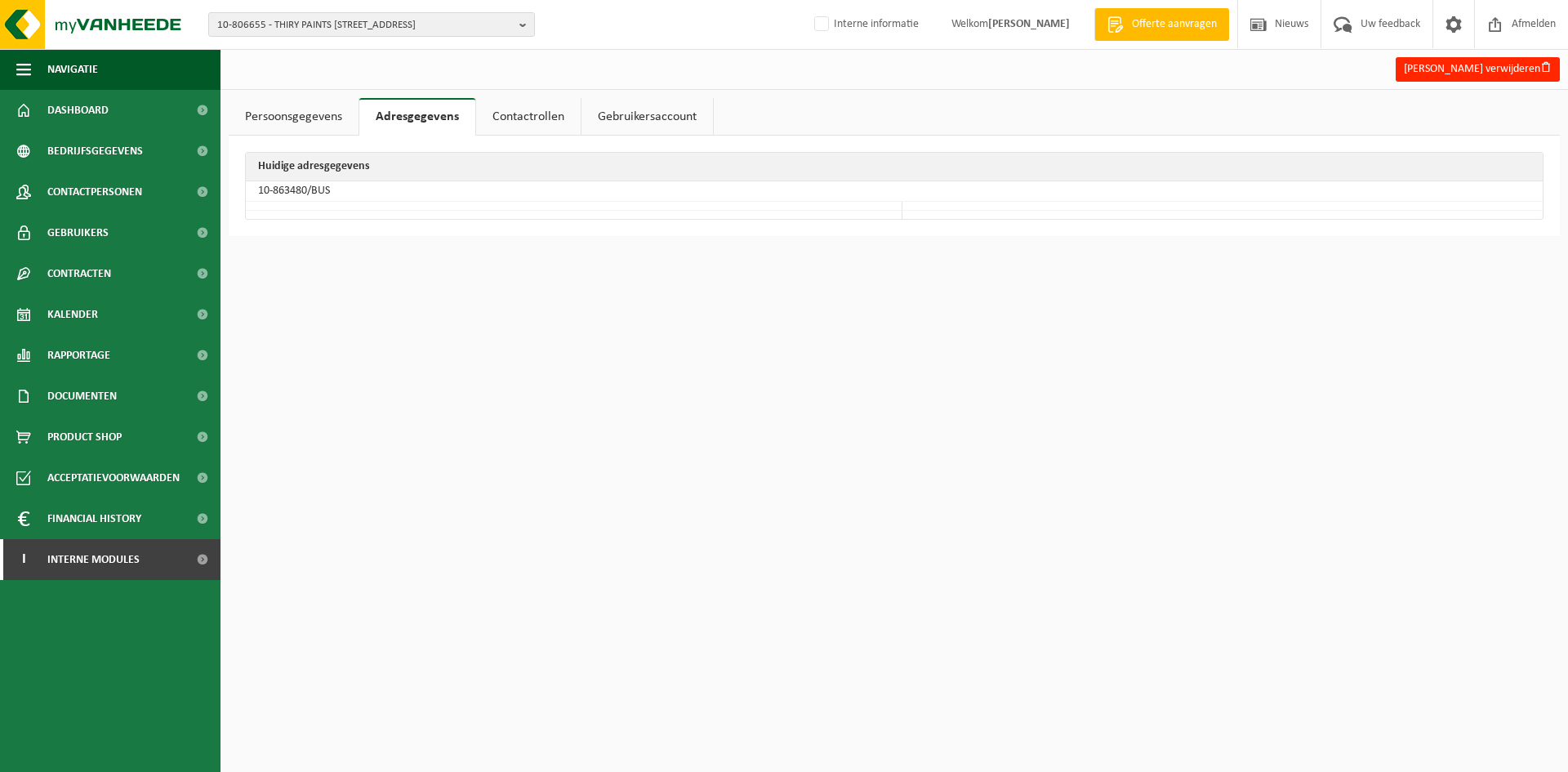
click at [501, 105] on link "Contactrollen" at bounding box center [528, 116] width 105 height 37
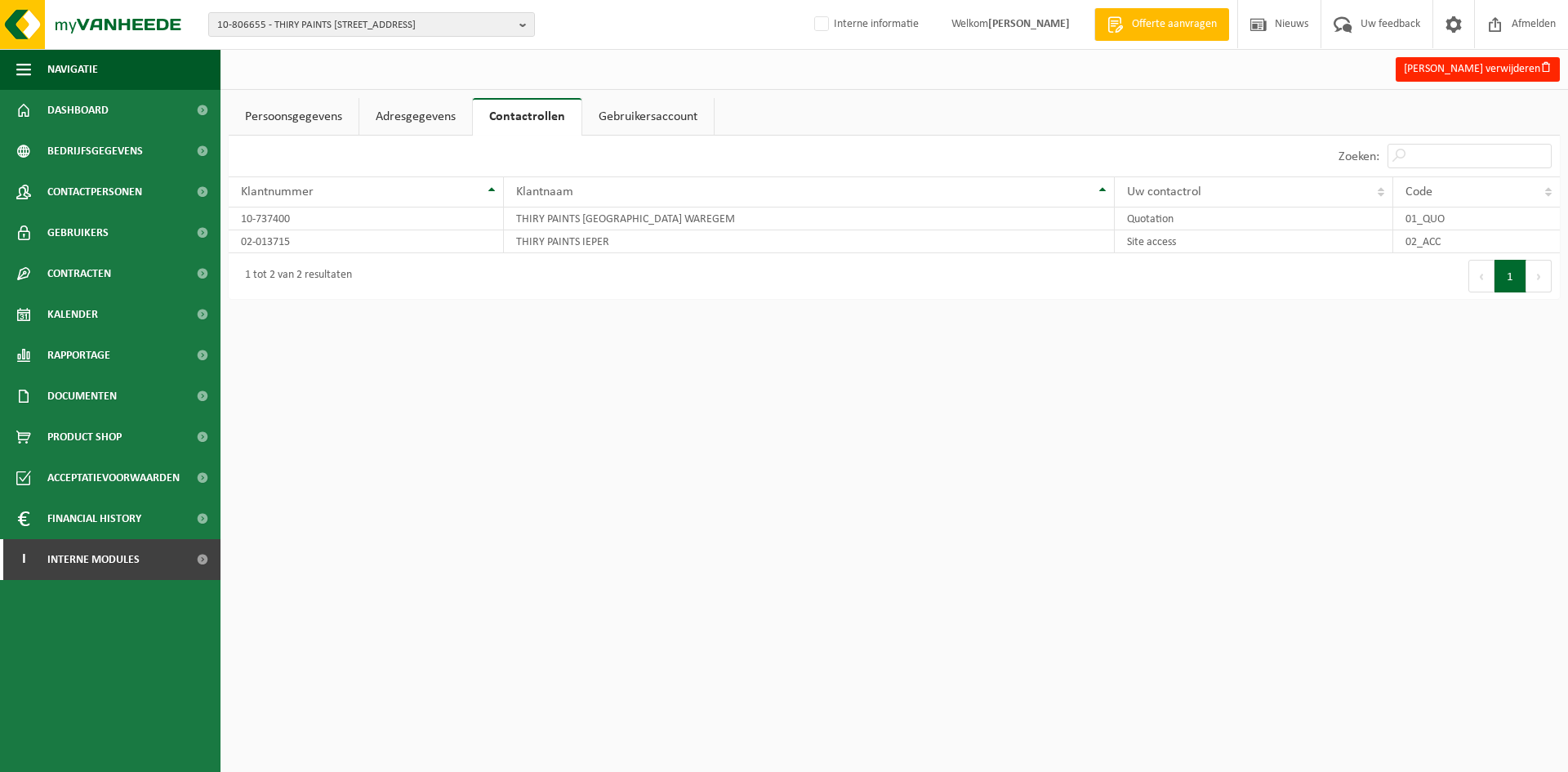
click at [412, 125] on link "Adresgegevens" at bounding box center [415, 116] width 112 height 37
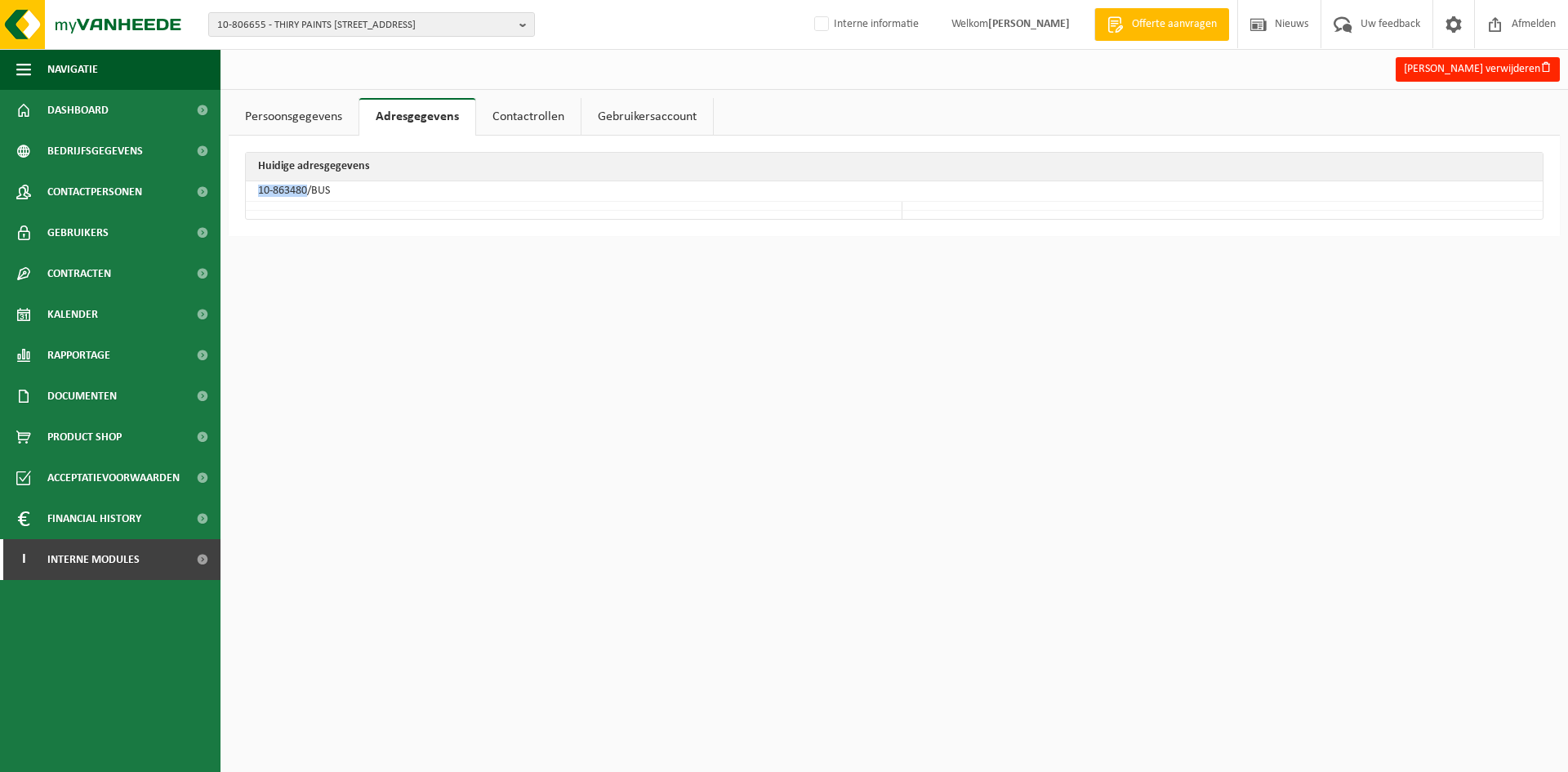
drag, startPoint x: 307, startPoint y: 191, endPoint x: 254, endPoint y: 191, distance: 53.0
click at [254, 191] on td "10-863480/BUS" at bounding box center [894, 191] width 1297 height 21
copy td "10-863480"
click at [353, 24] on span "10-806655 - THIRY PAINTS WEST-VLAANDEREN NV - 8700 TIELT, GALGENVELDSTRAAT 4" at bounding box center [365, 24] width 295 height 24
paste input "10-820086"
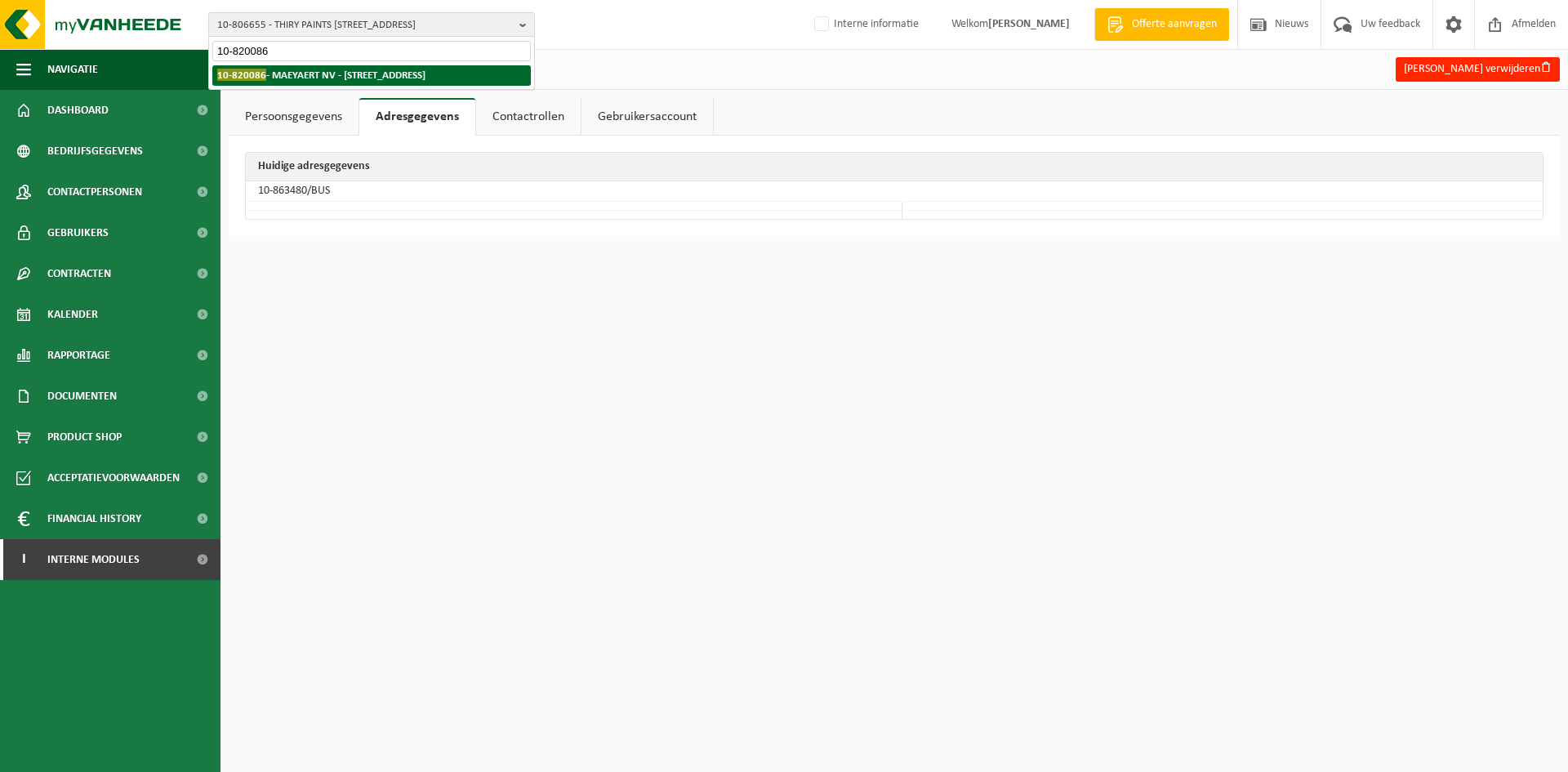
type input "10-820086"
click at [325, 73] on strong "10-820086 - MAEYAERT NV - 8800 OEKENE, JAKENSHOF 1a" at bounding box center [321, 74] width 208 height 13
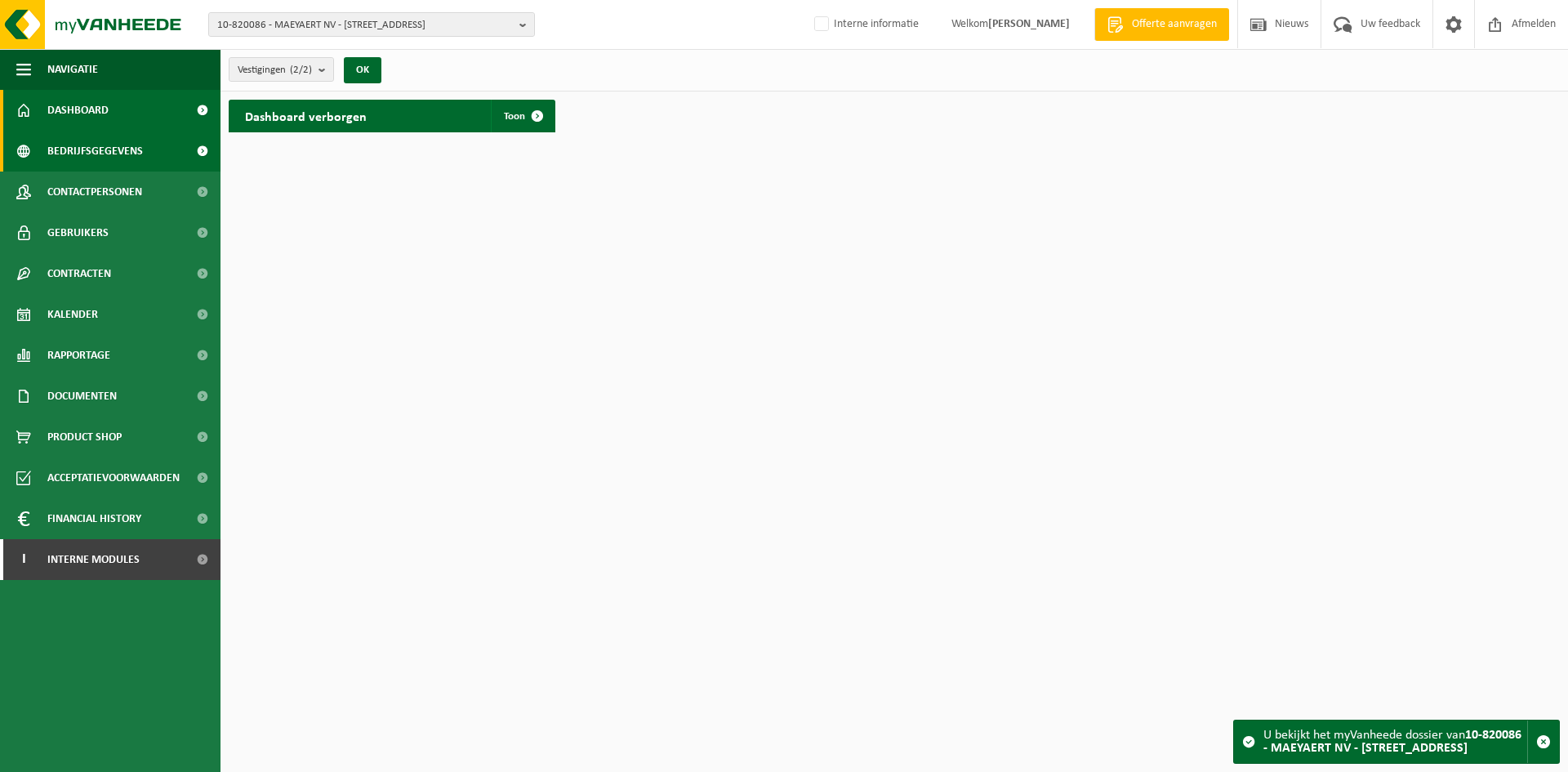
click at [128, 155] on span "Bedrijfsgegevens" at bounding box center [95, 152] width 96 height 41
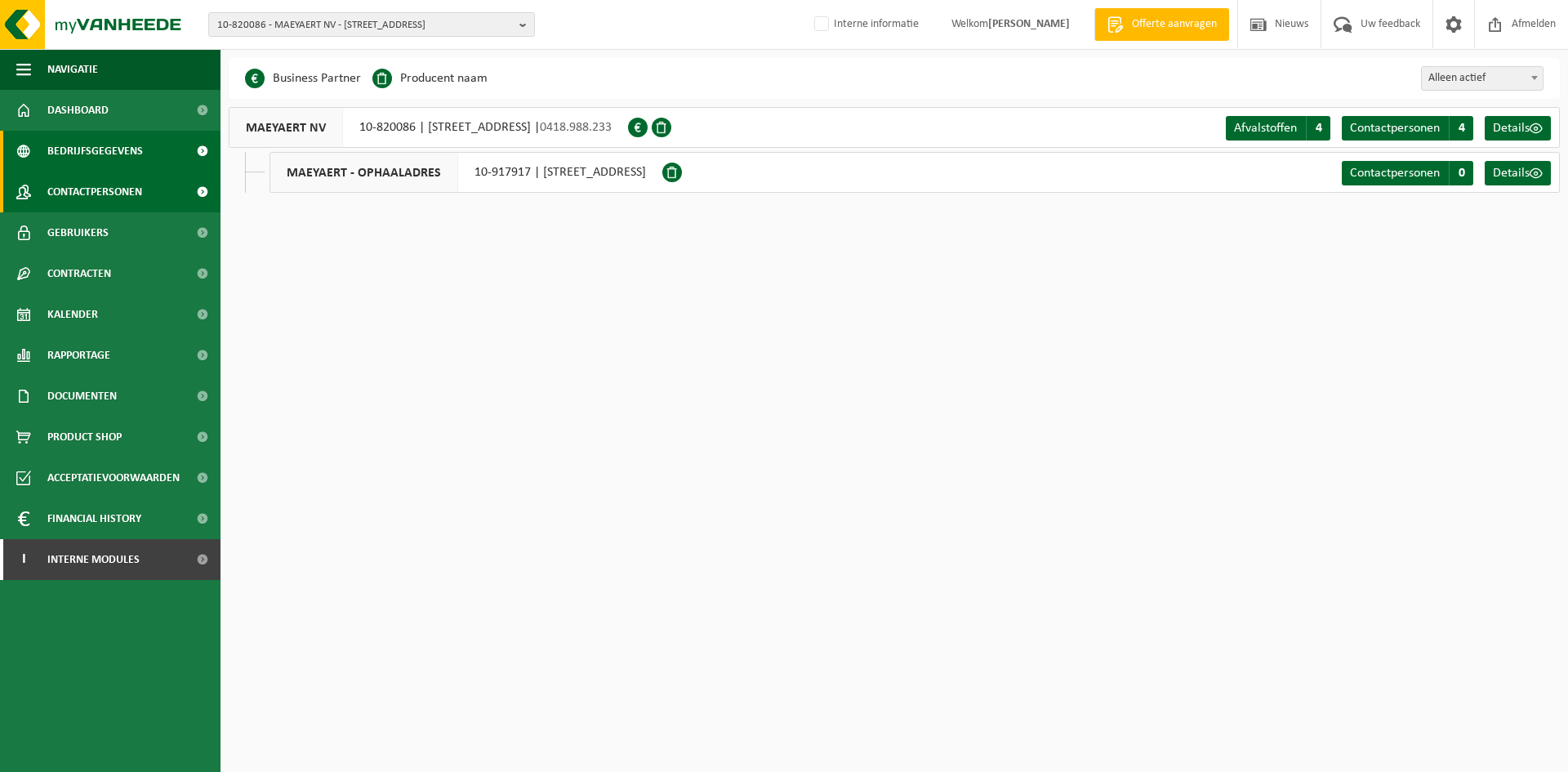
click at [103, 192] on span "Contactpersonen" at bounding box center [94, 192] width 95 height 41
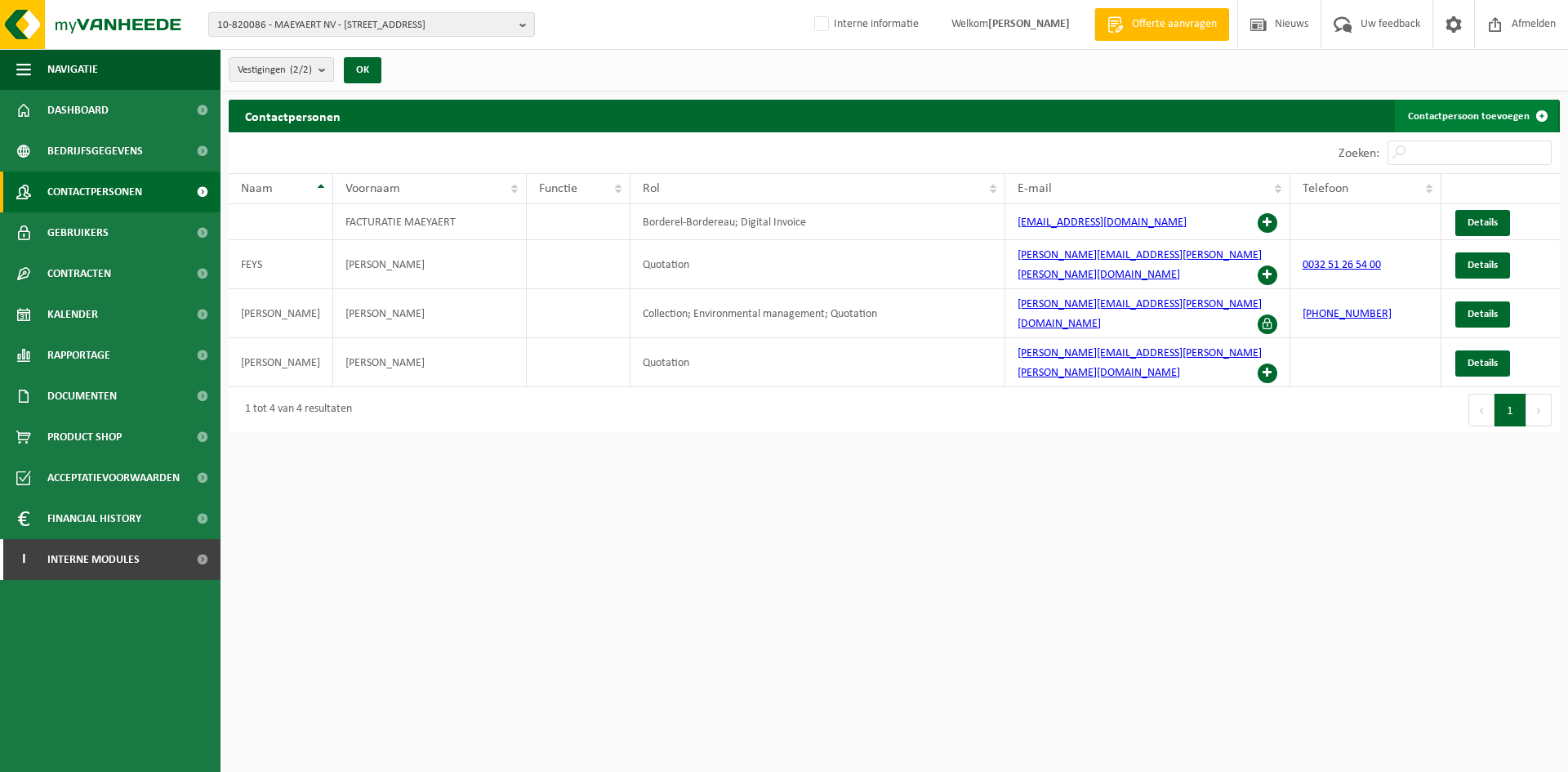
click at [1416, 109] on link "Contactpersoon toevoegen" at bounding box center [1476, 115] width 163 height 32
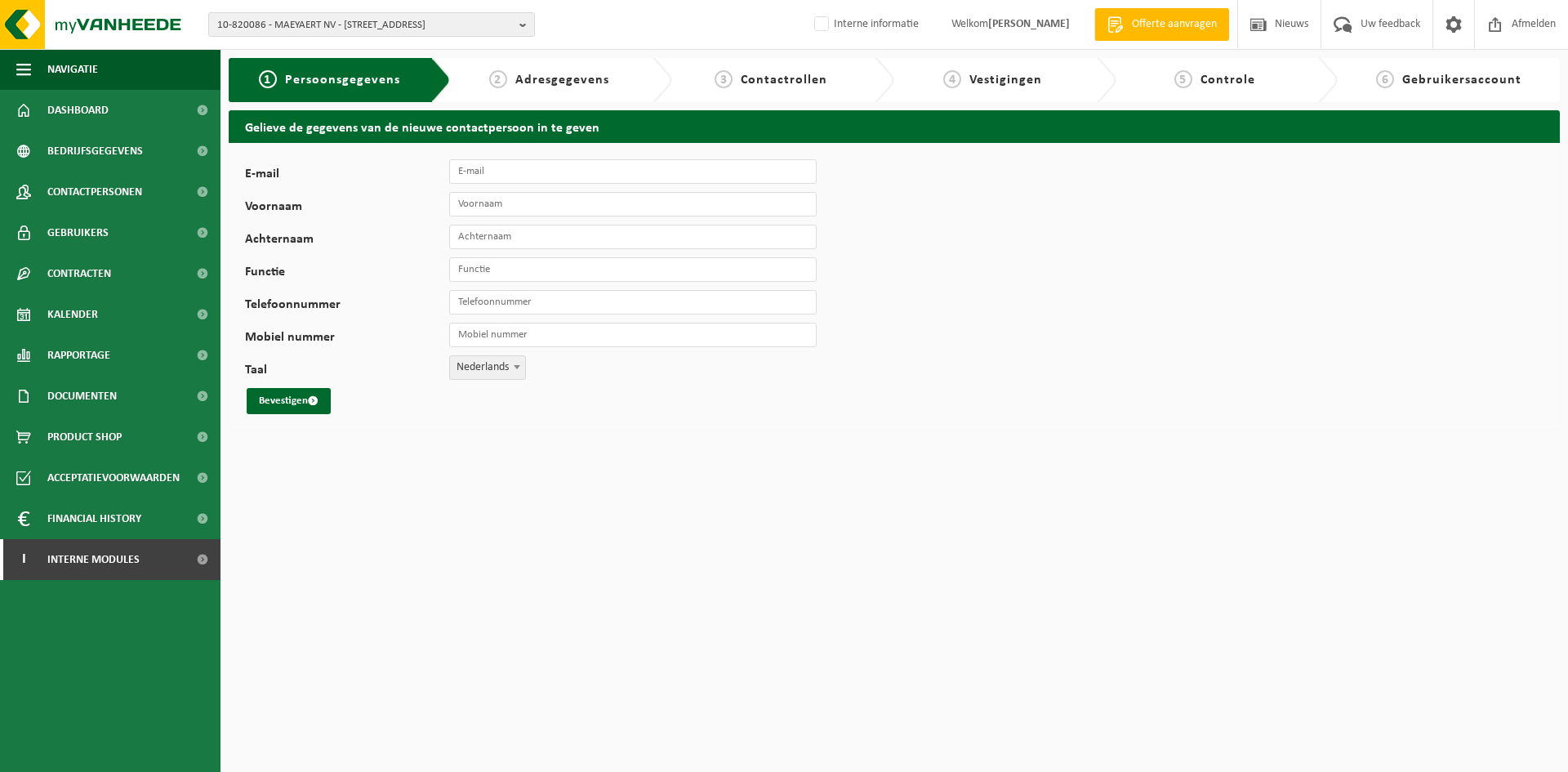
click at [492, 188] on div "E-mail Voornaam Achternaam Functie Telefoonnummer Mobiel nummer Taal Nederlands…" at bounding box center [510, 287] width 531 height 254
click at [497, 175] on input "E-mail" at bounding box center [633, 171] width 368 height 24
paste input "[PERSON_NAME][EMAIL_ADDRESS][PERSON_NAME][PERSON_NAME][DOMAIN_NAME]>"
type input "[PERSON_NAME][EMAIL_ADDRESS][PERSON_NAME][PERSON_NAME][DOMAIN_NAME]"
type input "[PERSON_NAME]"
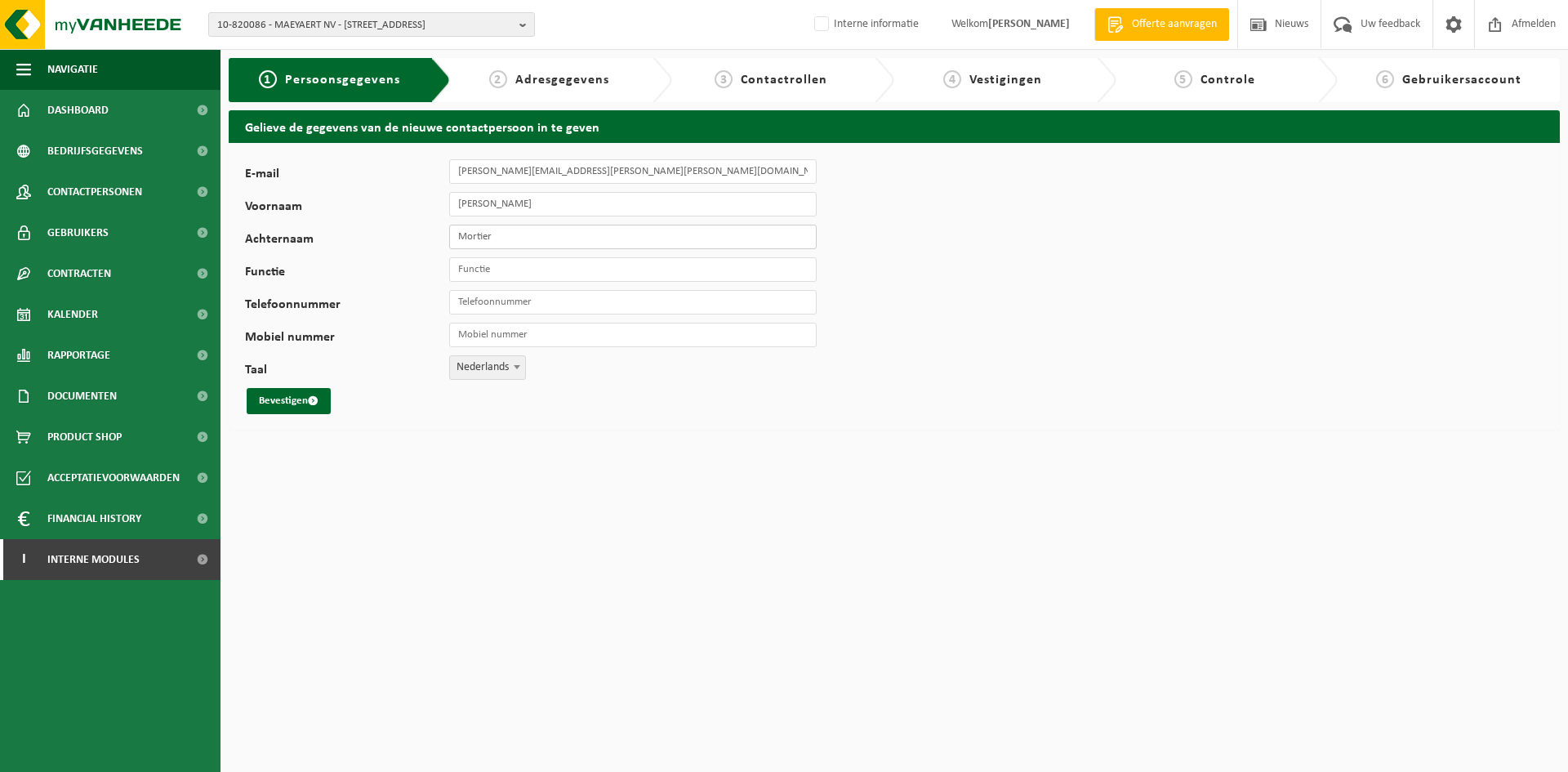
type input "Mortier"
click at [394, 24] on span "10-820086 - MAEYAERT NV - 8800 OEKENE, JAKENSHOF 1a" at bounding box center [365, 24] width 295 height 24
paste input "10-737467"
type input "10-737467"
click at [331, 71] on strong "10-737467 - LUMCO BV - 9032 WONDELGEM, WATLINGTONSTRAAT 6" at bounding box center [321, 74] width 207 height 14
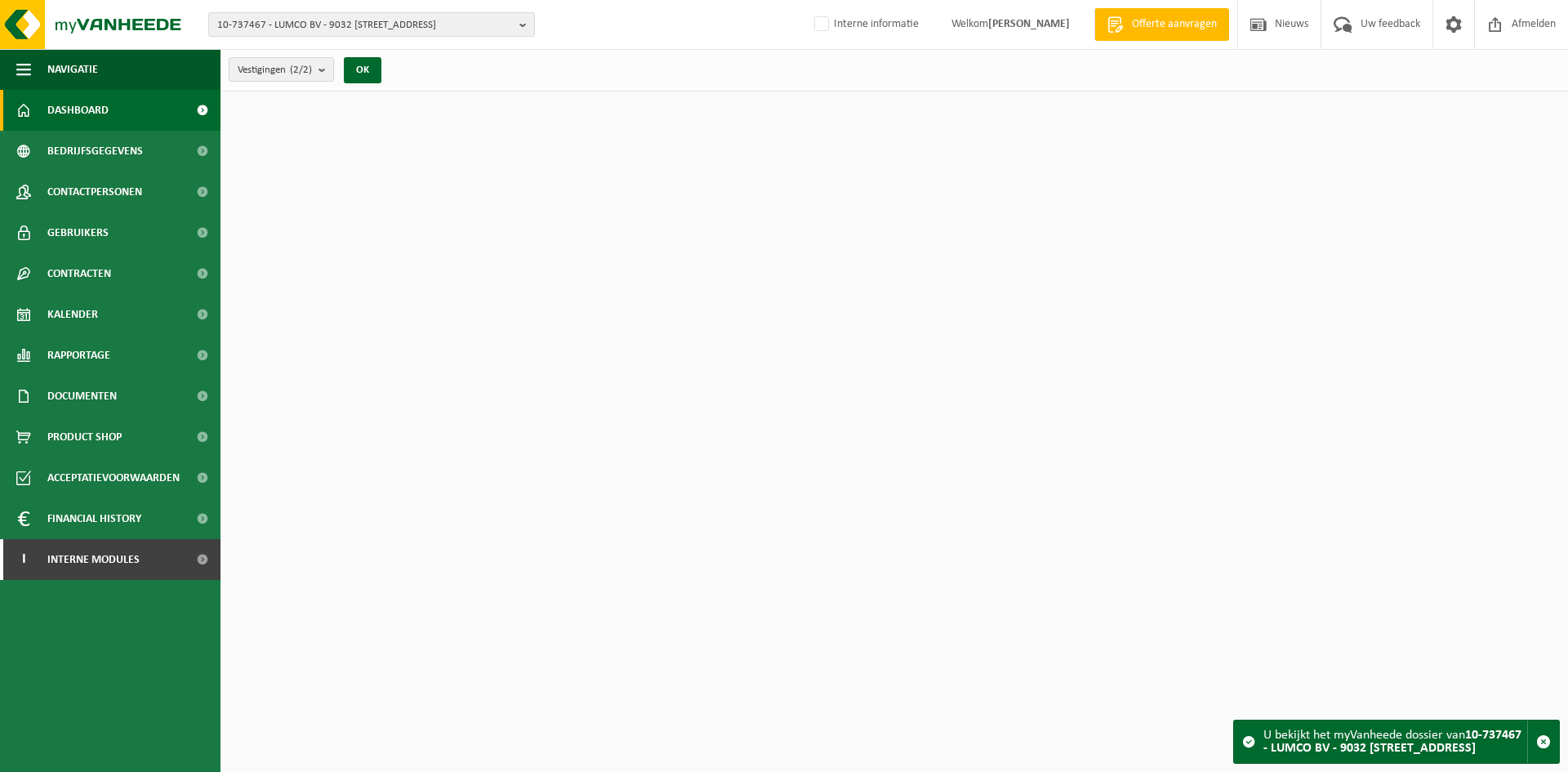
click at [112, 186] on span "Contactpersonen" at bounding box center [94, 192] width 95 height 41
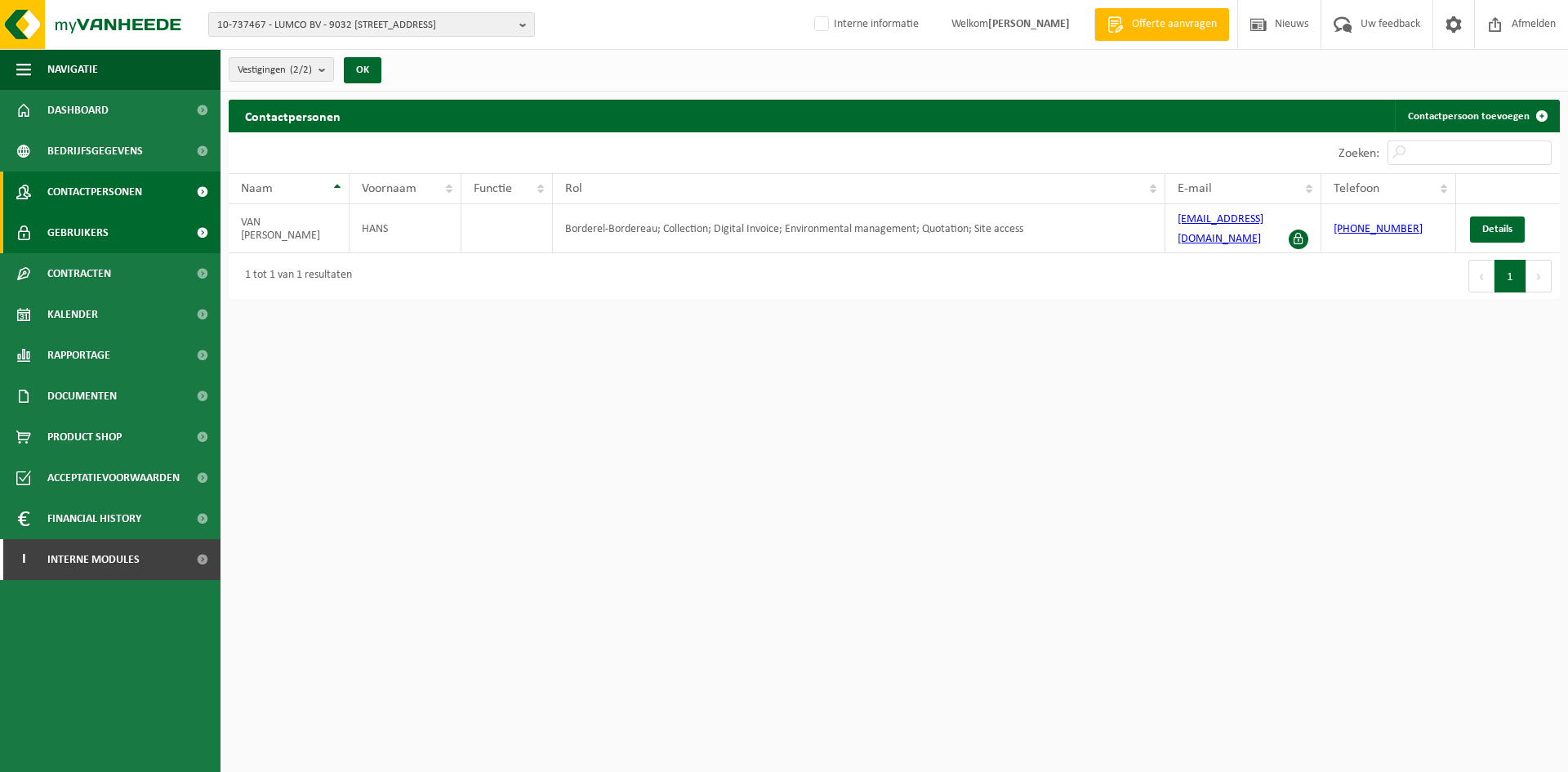
click at [22, 223] on span at bounding box center [23, 233] width 15 height 41
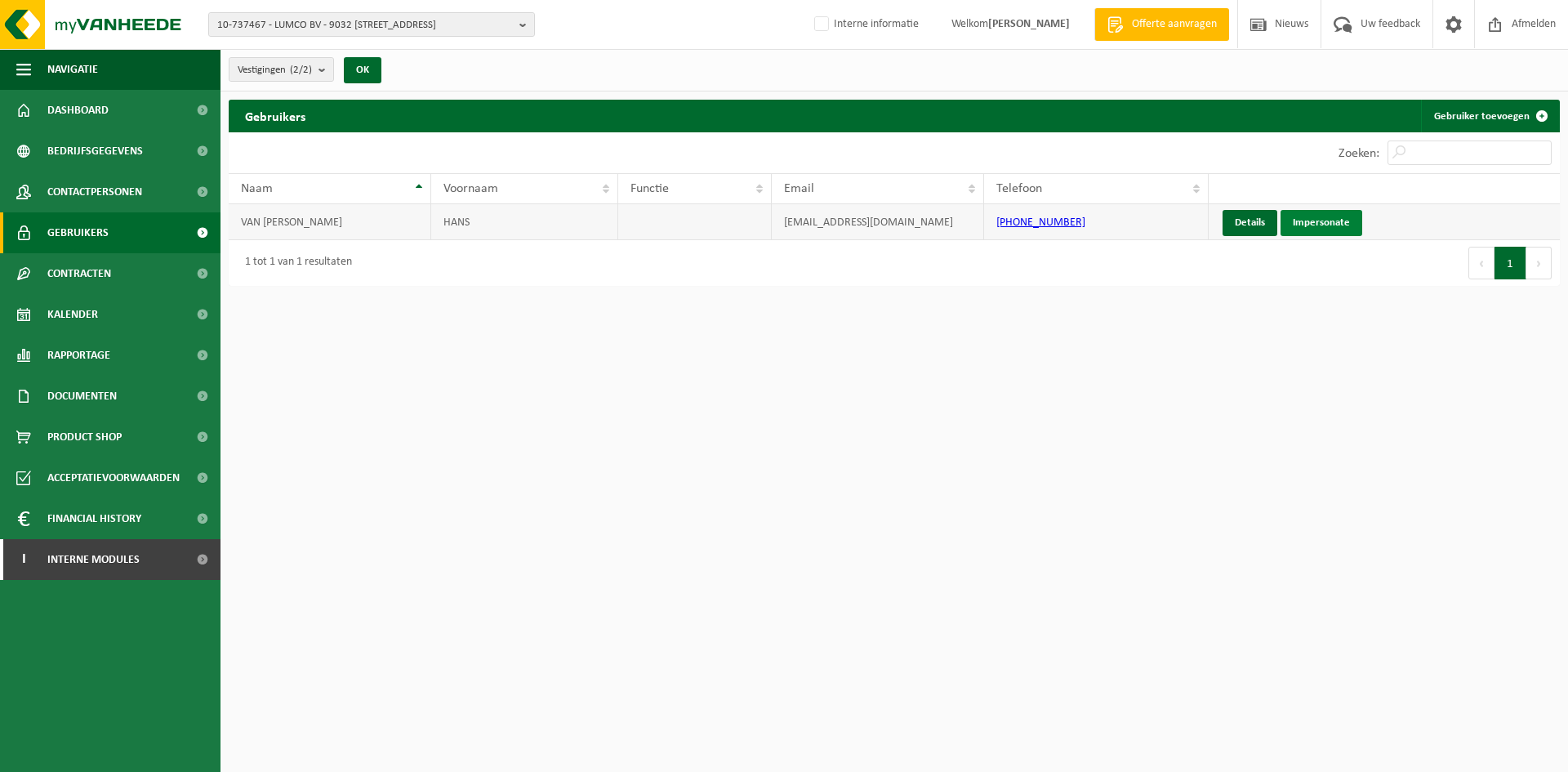
click at [1340, 213] on link "Impersonate" at bounding box center [1321, 223] width 81 height 26
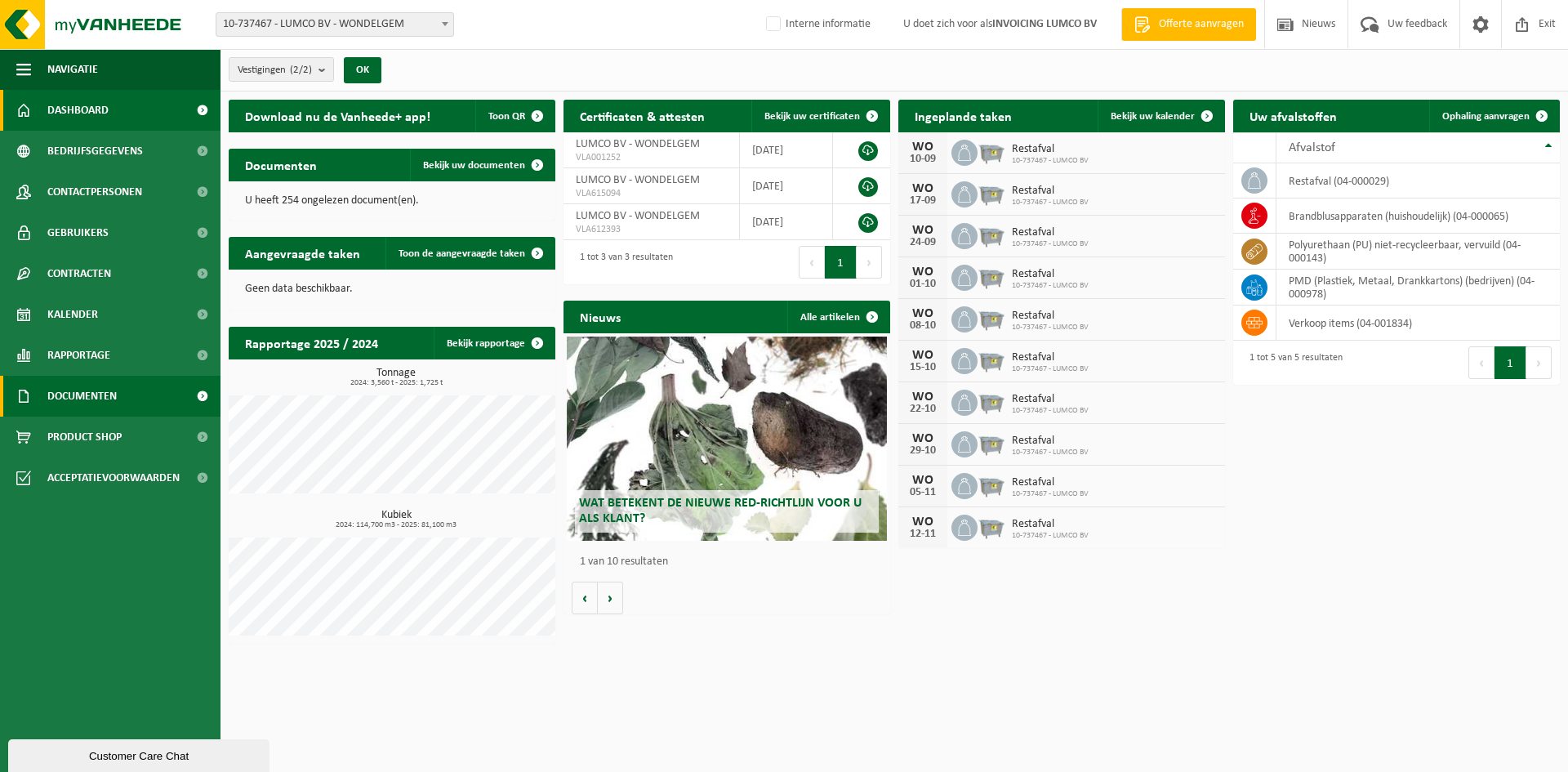
click at [90, 398] on span "Documenten" at bounding box center [81, 396] width 69 height 41
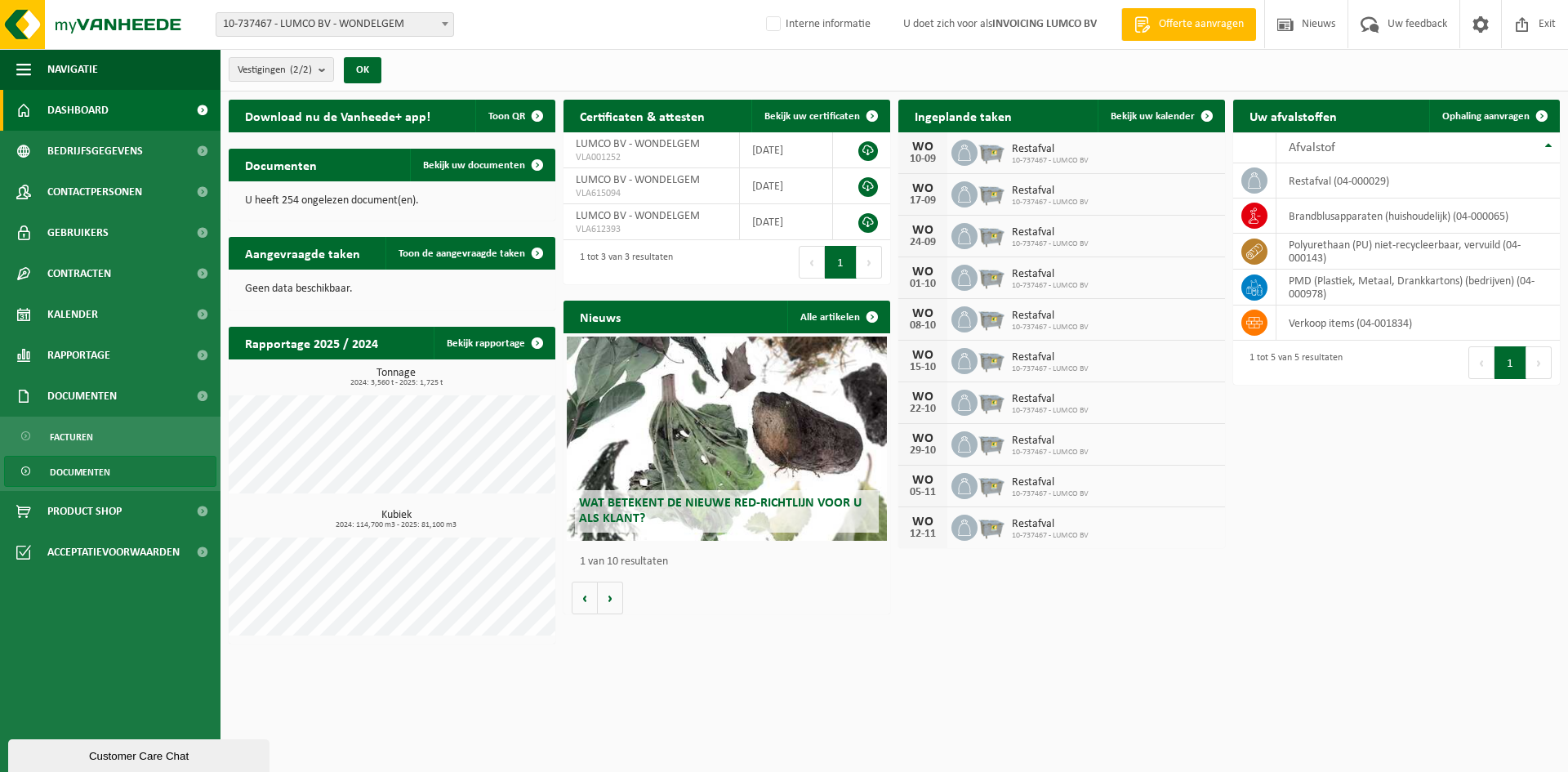
click at [71, 473] on span "Documenten" at bounding box center [80, 473] width 61 height 31
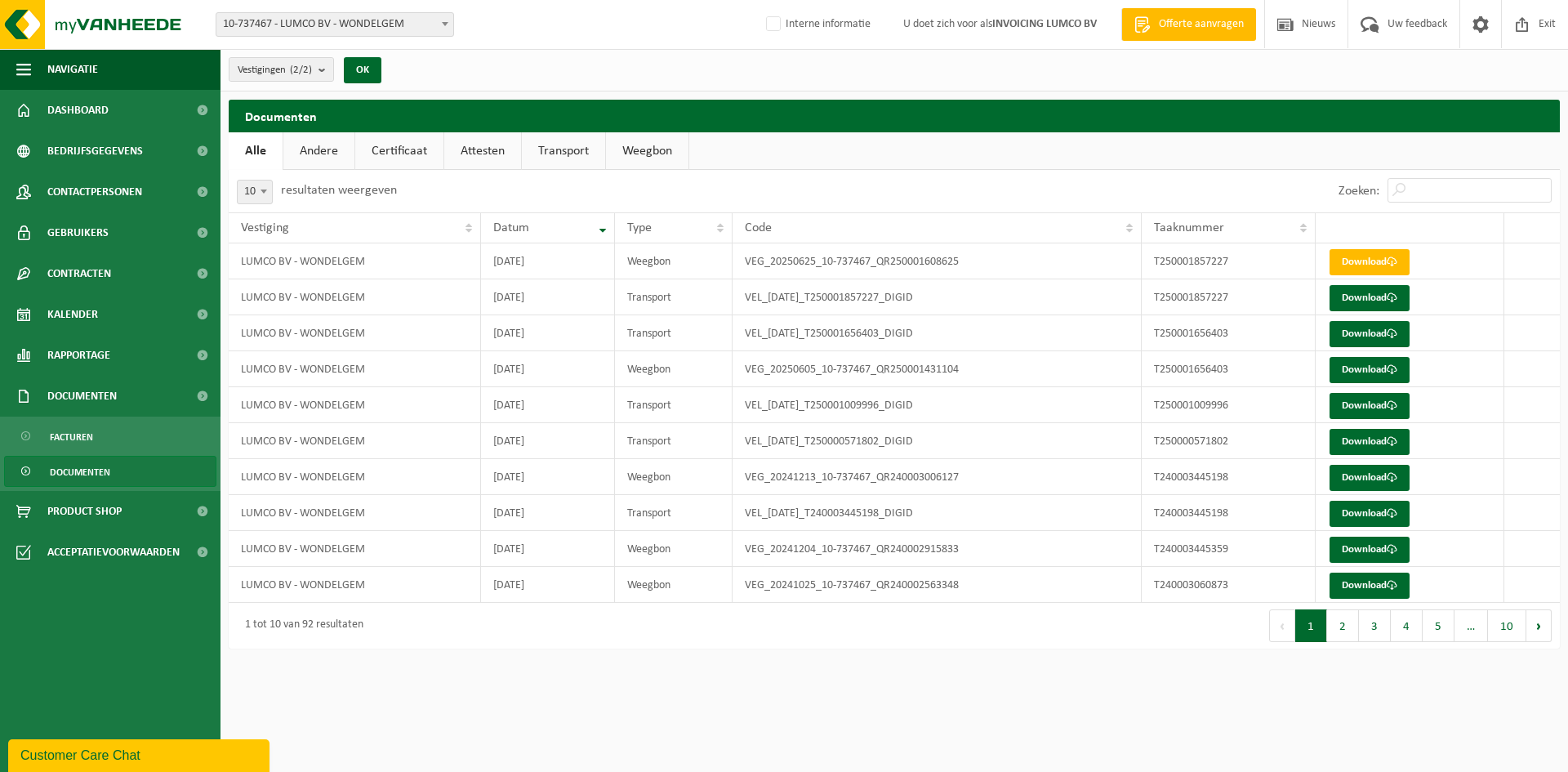
click at [395, 151] on link "Certificaat" at bounding box center [399, 151] width 88 height 37
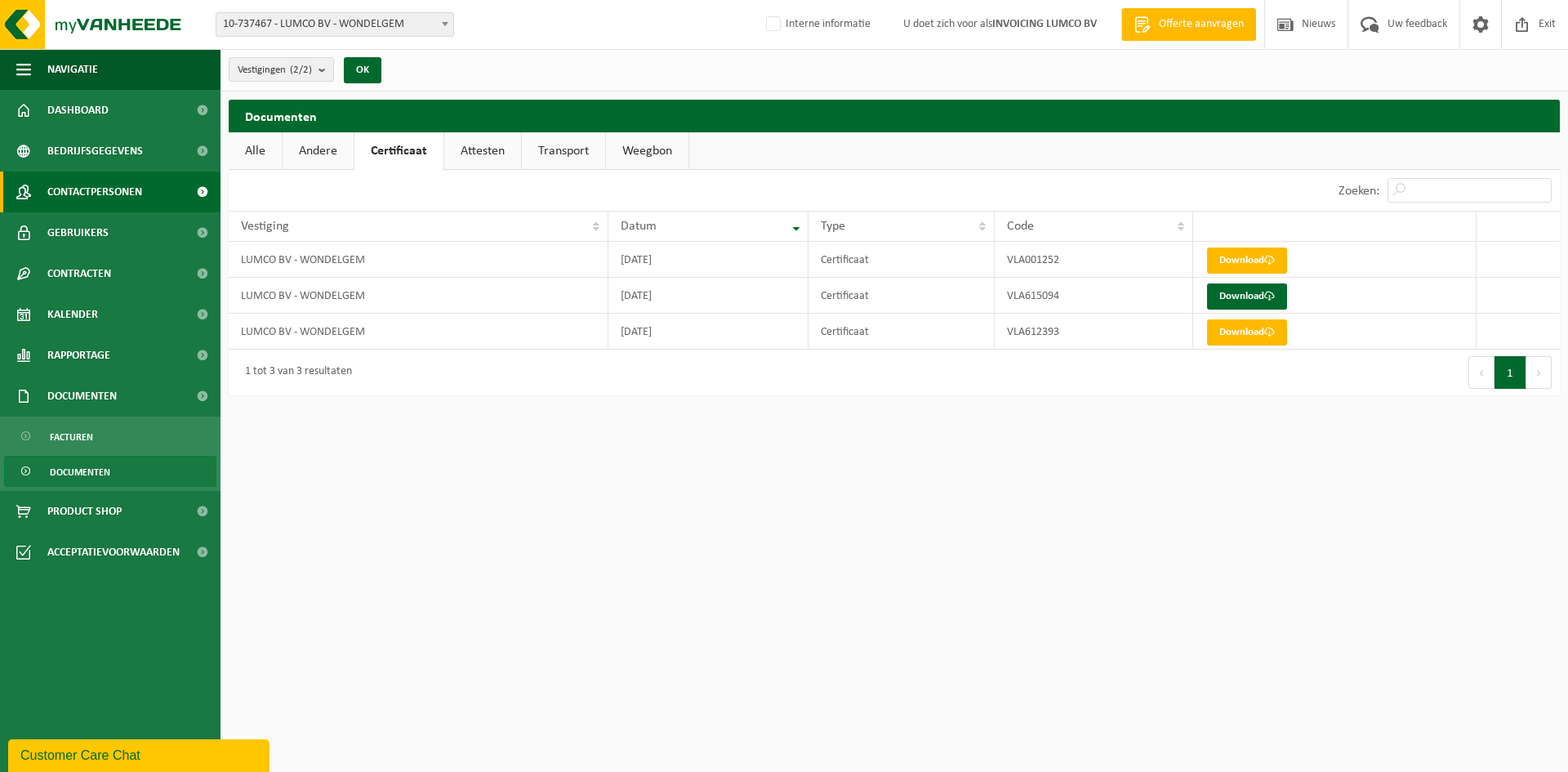
click at [169, 187] on link "Contactpersonen" at bounding box center [110, 192] width 220 height 41
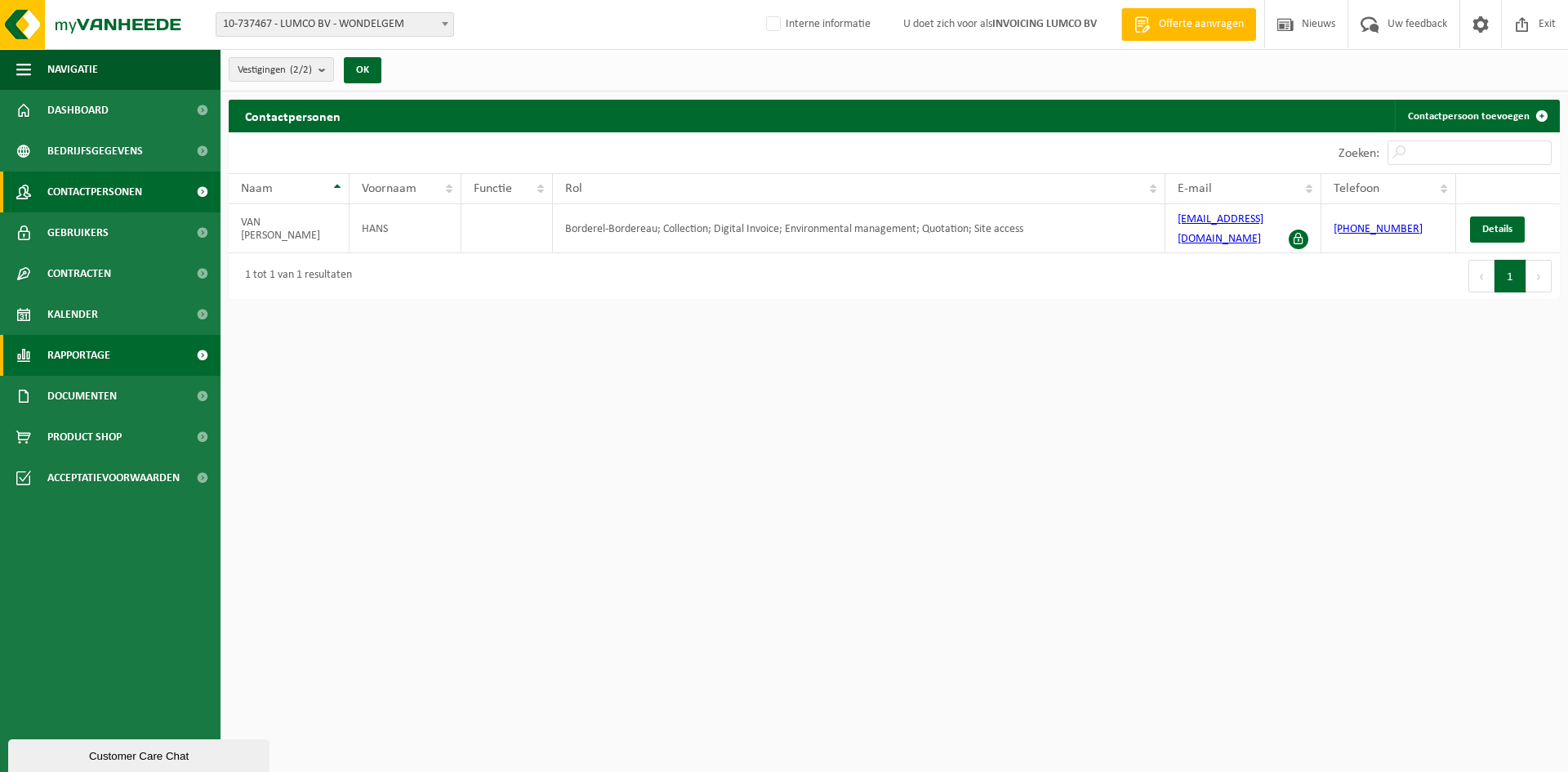
click at [97, 362] on span "Rapportage" at bounding box center [78, 355] width 63 height 41
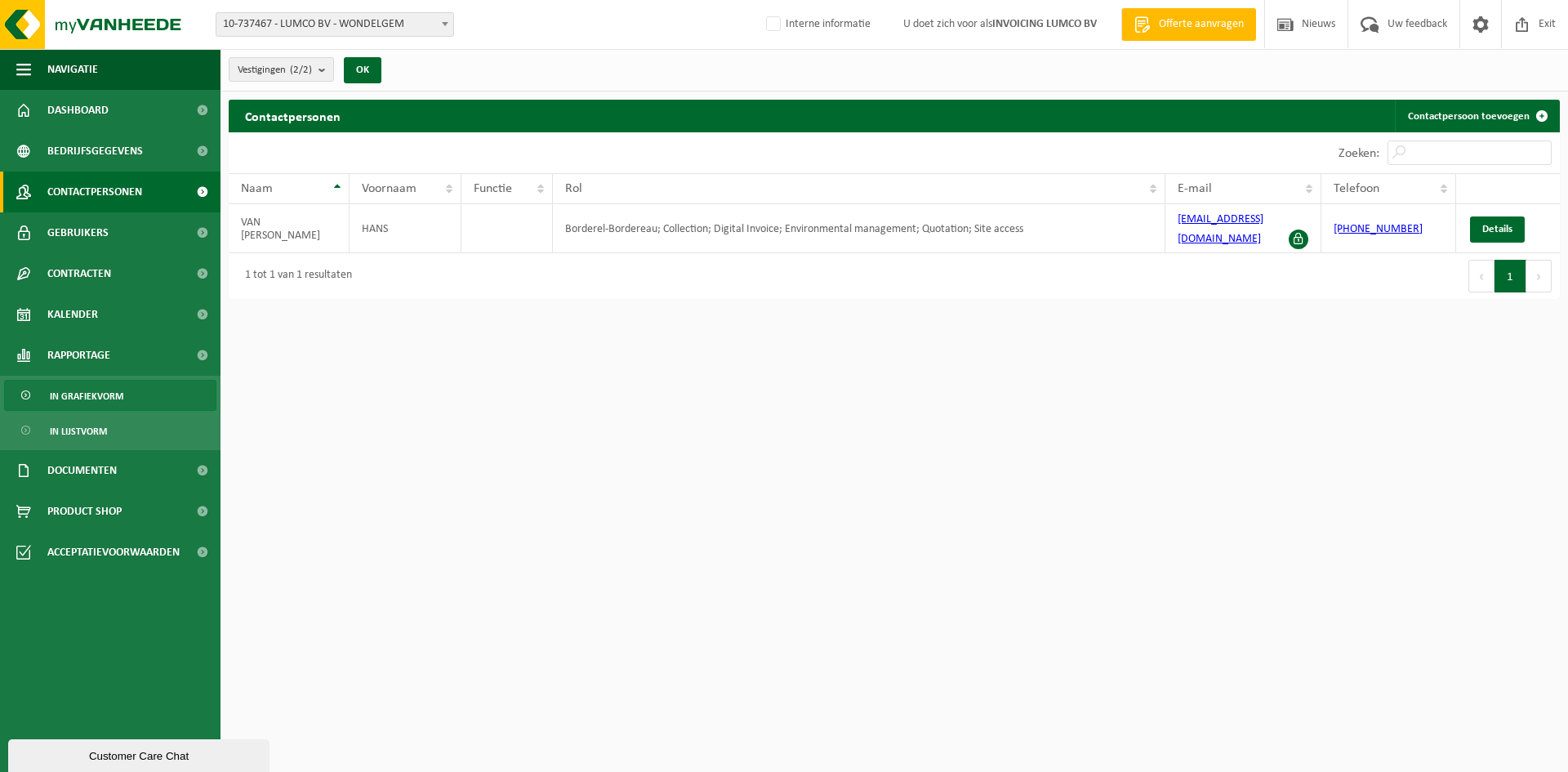
click at [97, 396] on span "In grafiekvorm" at bounding box center [86, 396] width 73 height 31
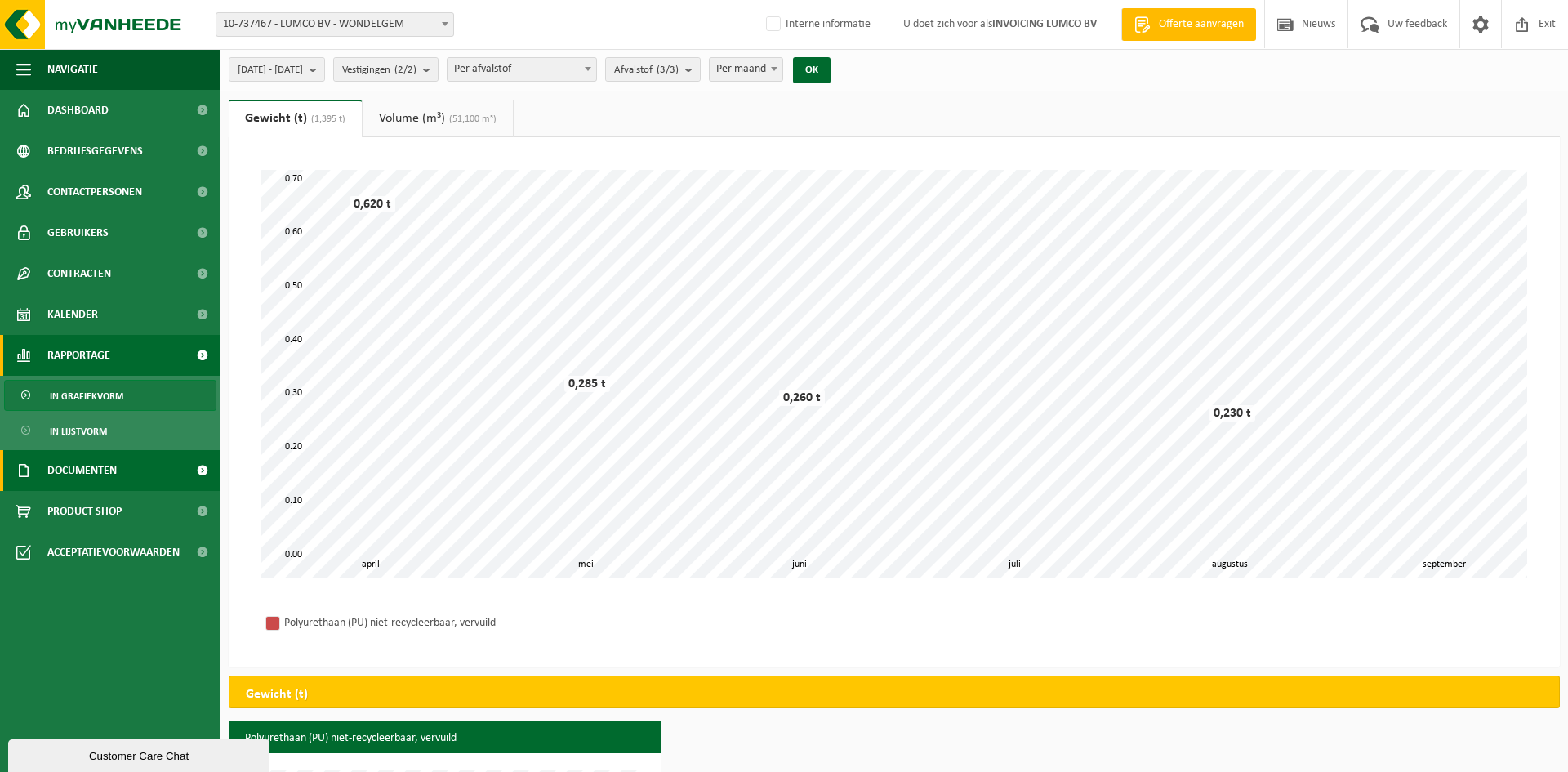
click at [62, 479] on span "Documenten" at bounding box center [81, 471] width 69 height 41
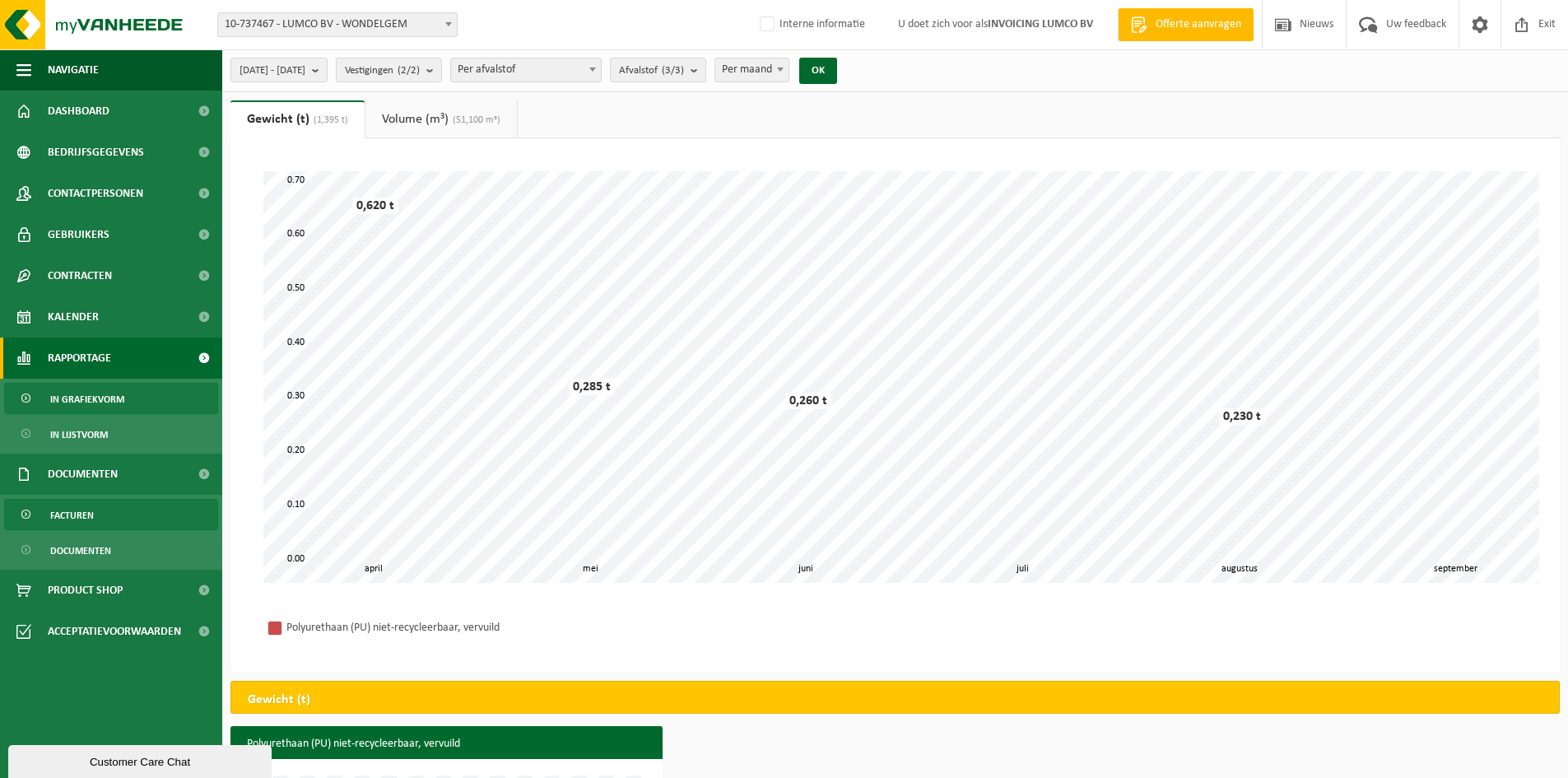
click at [67, 522] on span "Facturen" at bounding box center [72, 516] width 43 height 32
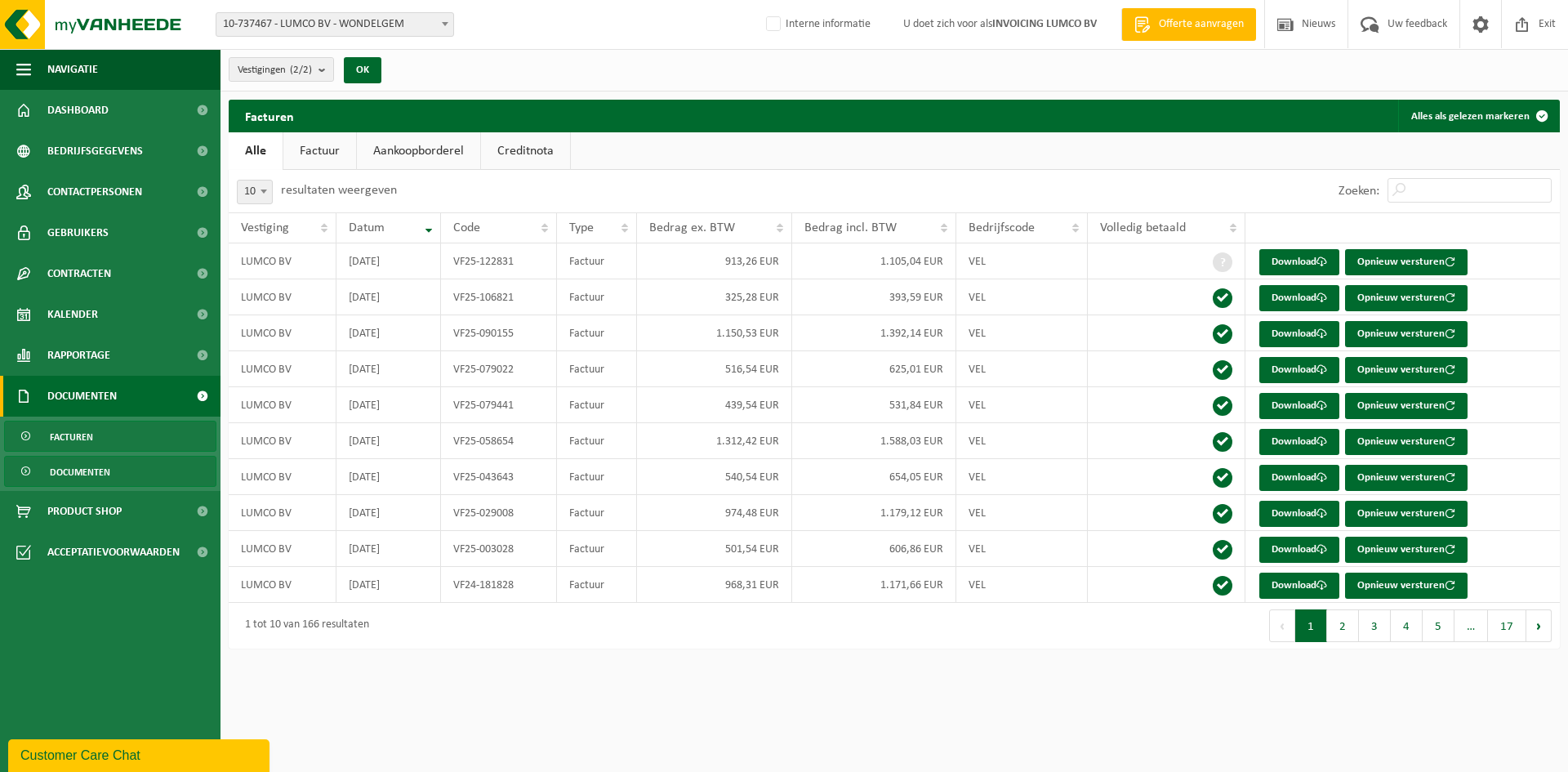
click at [97, 477] on span "Documenten" at bounding box center [80, 473] width 61 height 31
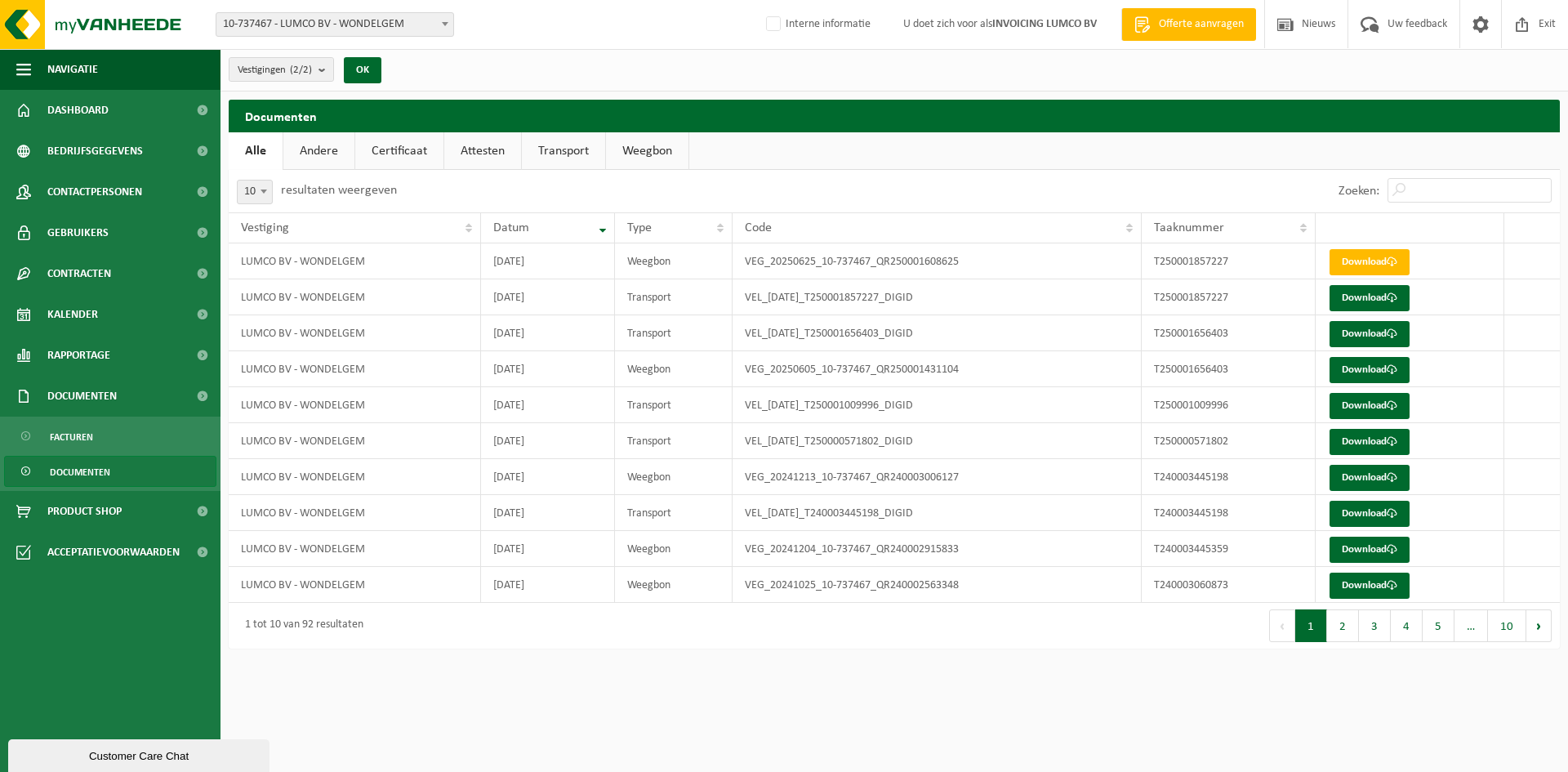
click at [112, 463] on link "Documenten" at bounding box center [110, 472] width 212 height 31
click at [304, 149] on link "Andere" at bounding box center [319, 151] width 71 height 37
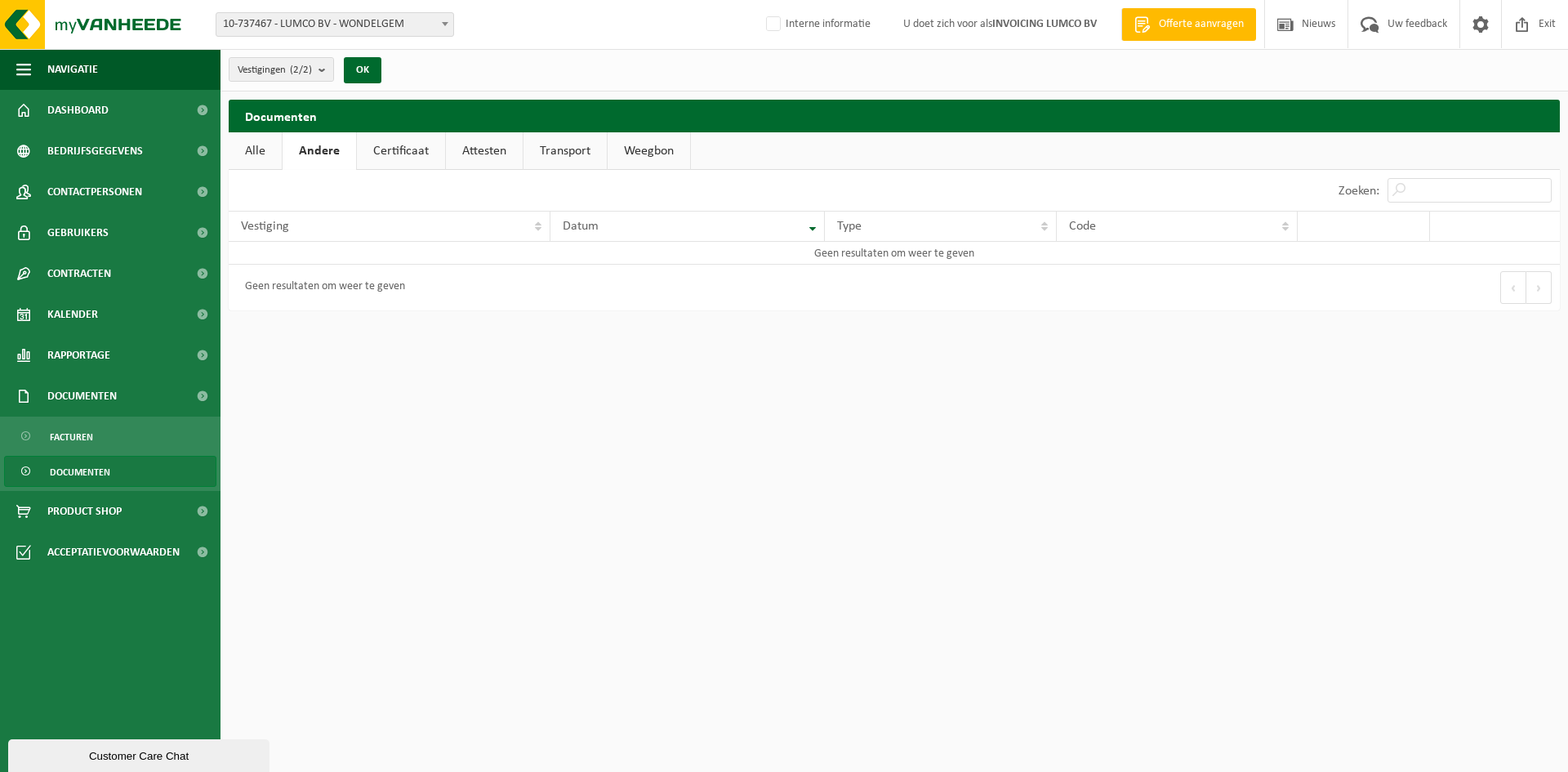
click at [387, 147] on link "Certificaat" at bounding box center [401, 151] width 88 height 37
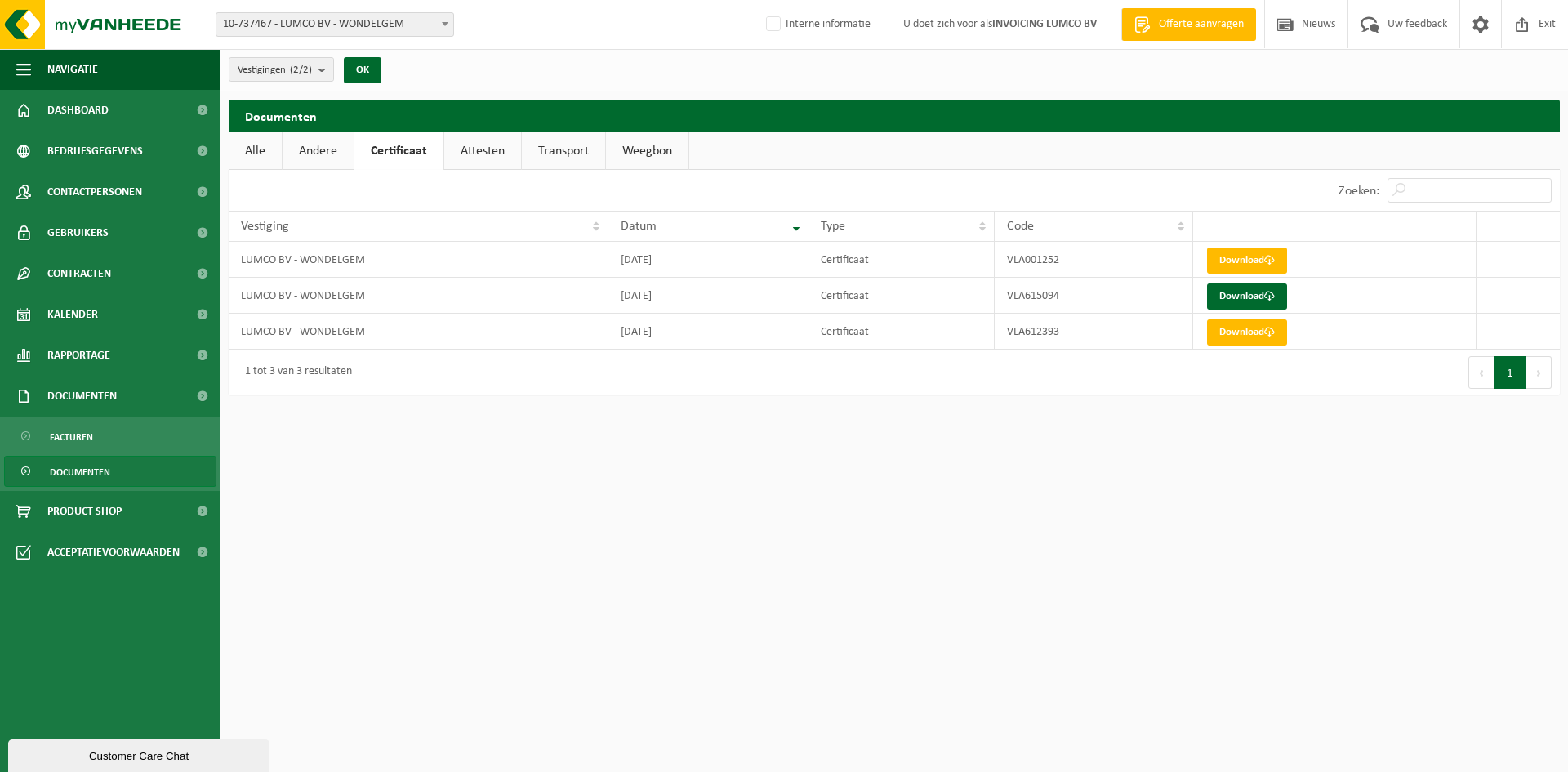
click at [467, 153] on link "Attesten" at bounding box center [482, 151] width 76 height 37
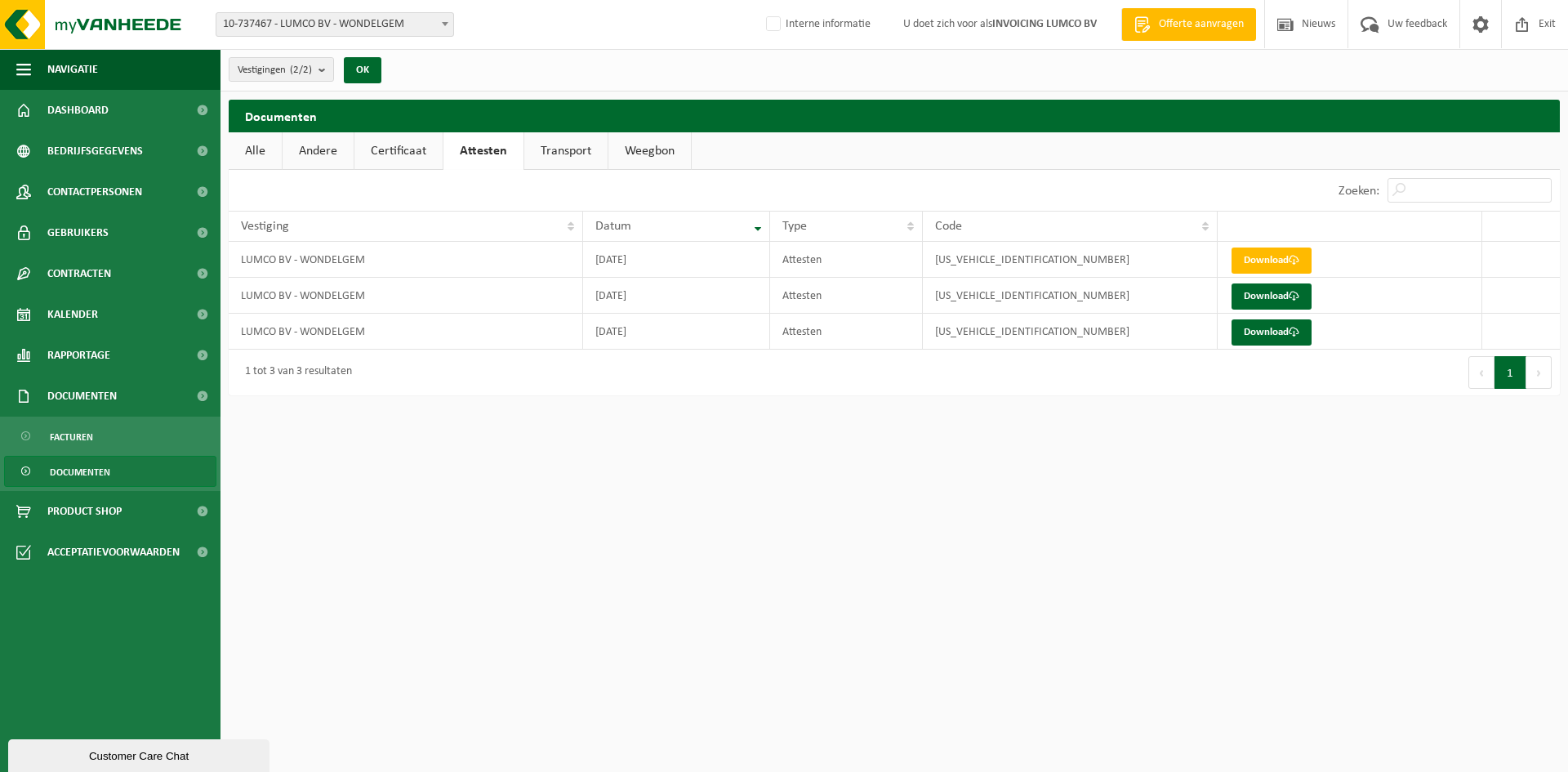
click at [583, 144] on link "Transport" at bounding box center [565, 151] width 83 height 37
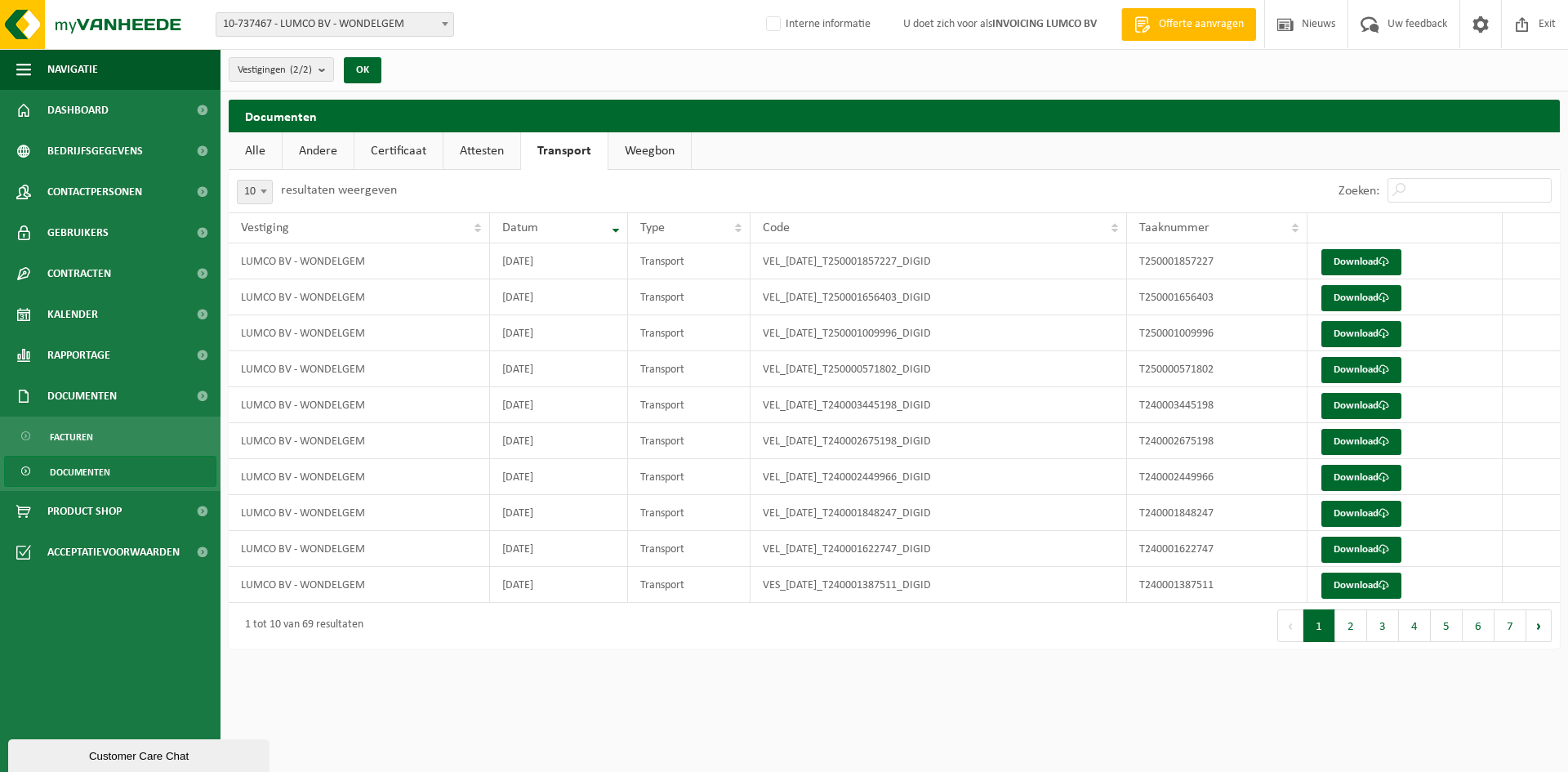
click at [650, 142] on link "Weegbon" at bounding box center [650, 151] width 82 height 37
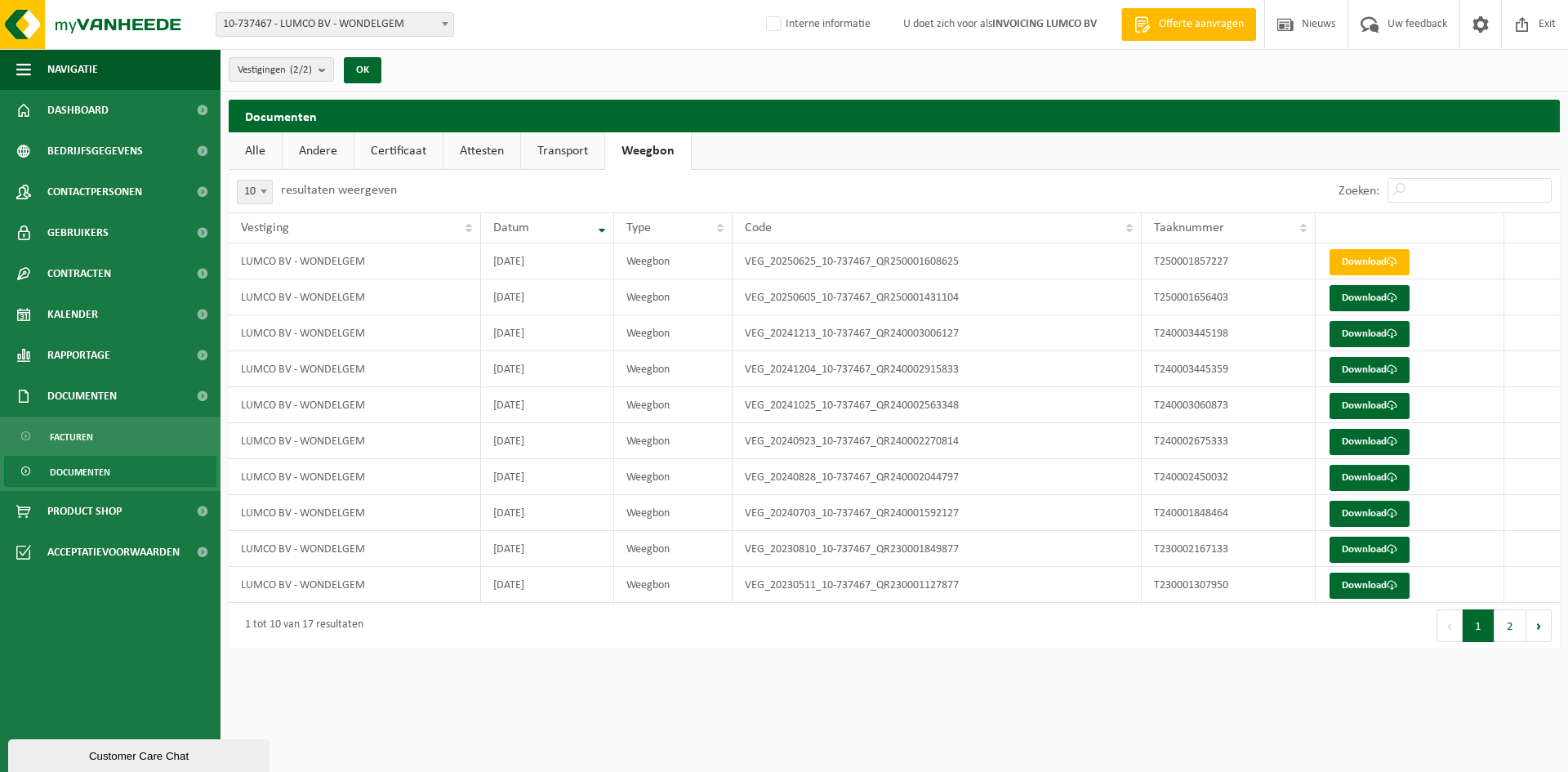
click at [423, 143] on link "Certificaat" at bounding box center [398, 151] width 88 height 37
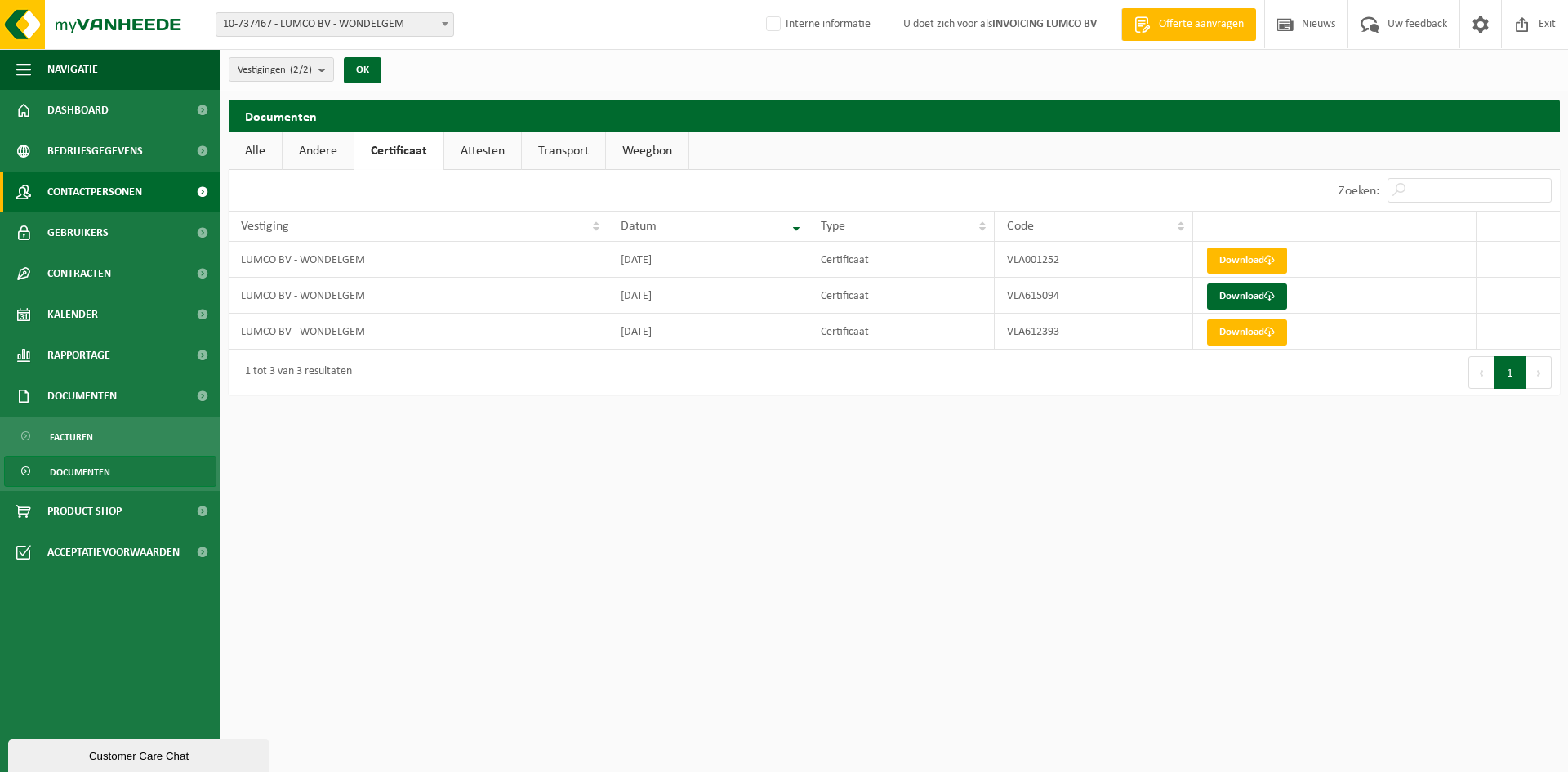
click at [104, 175] on span "Contactpersonen" at bounding box center [94, 192] width 95 height 41
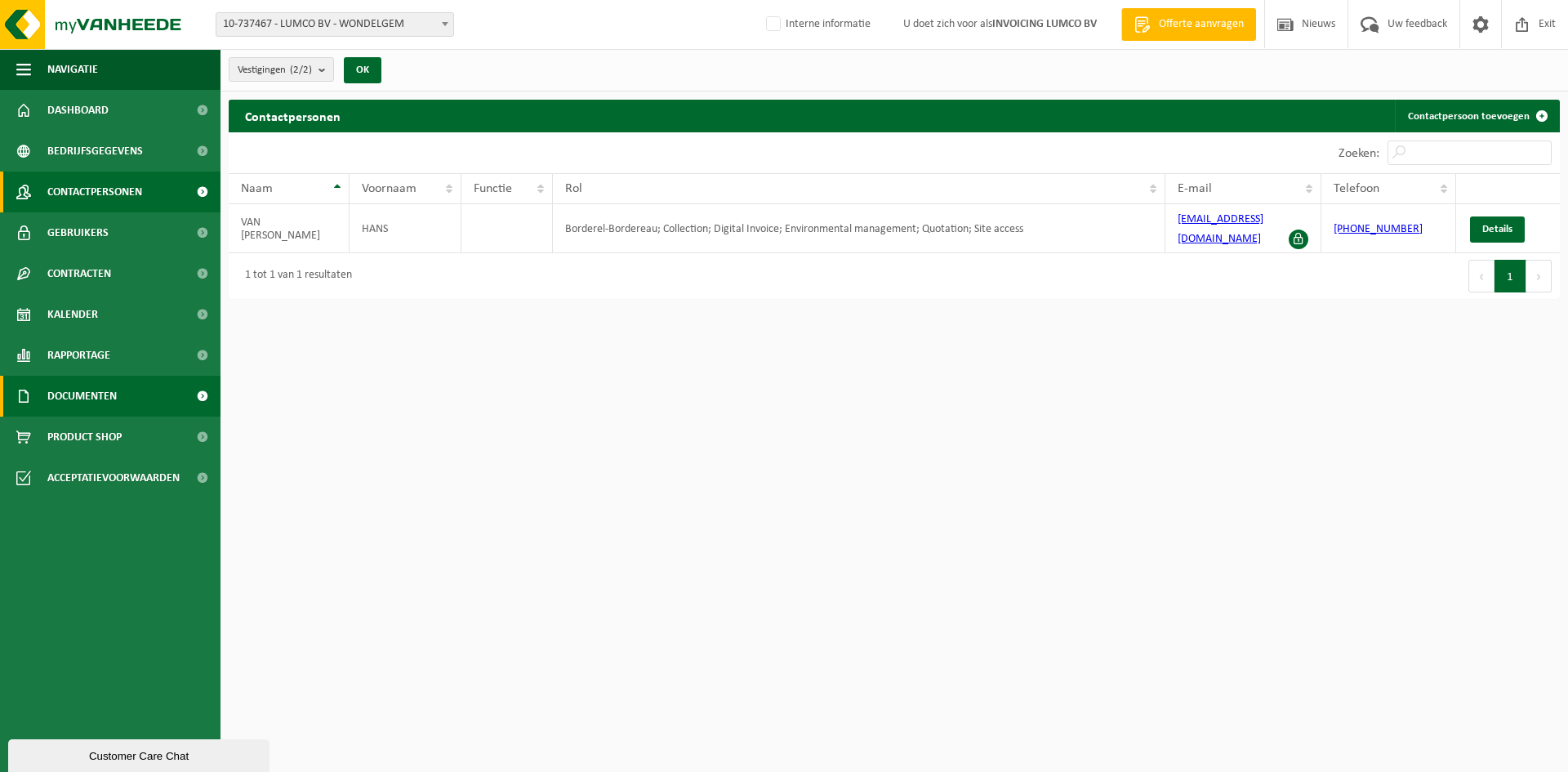
click at [112, 386] on span "Documenten" at bounding box center [81, 396] width 69 height 41
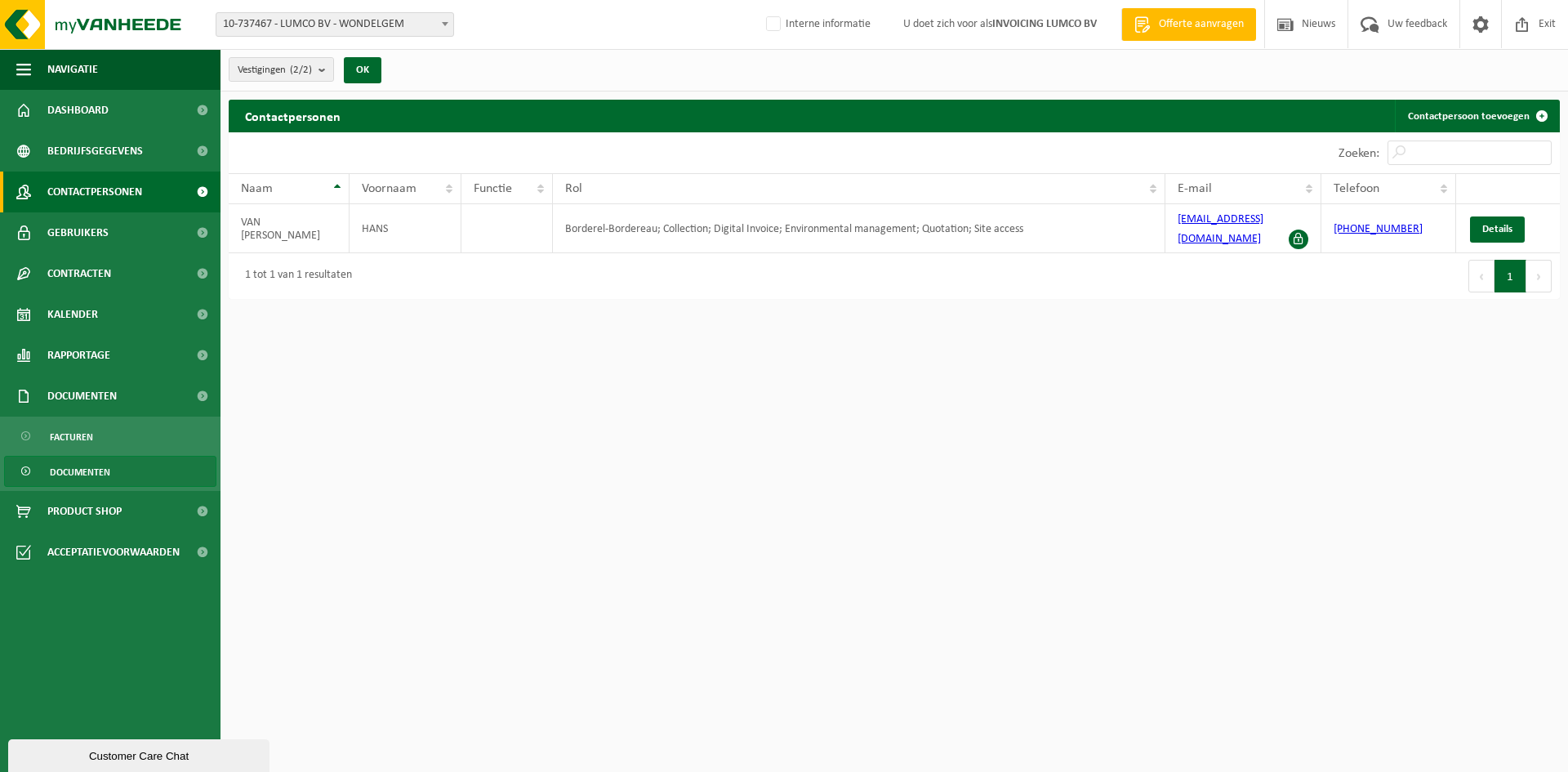
click at [92, 466] on span "Documenten" at bounding box center [80, 473] width 61 height 31
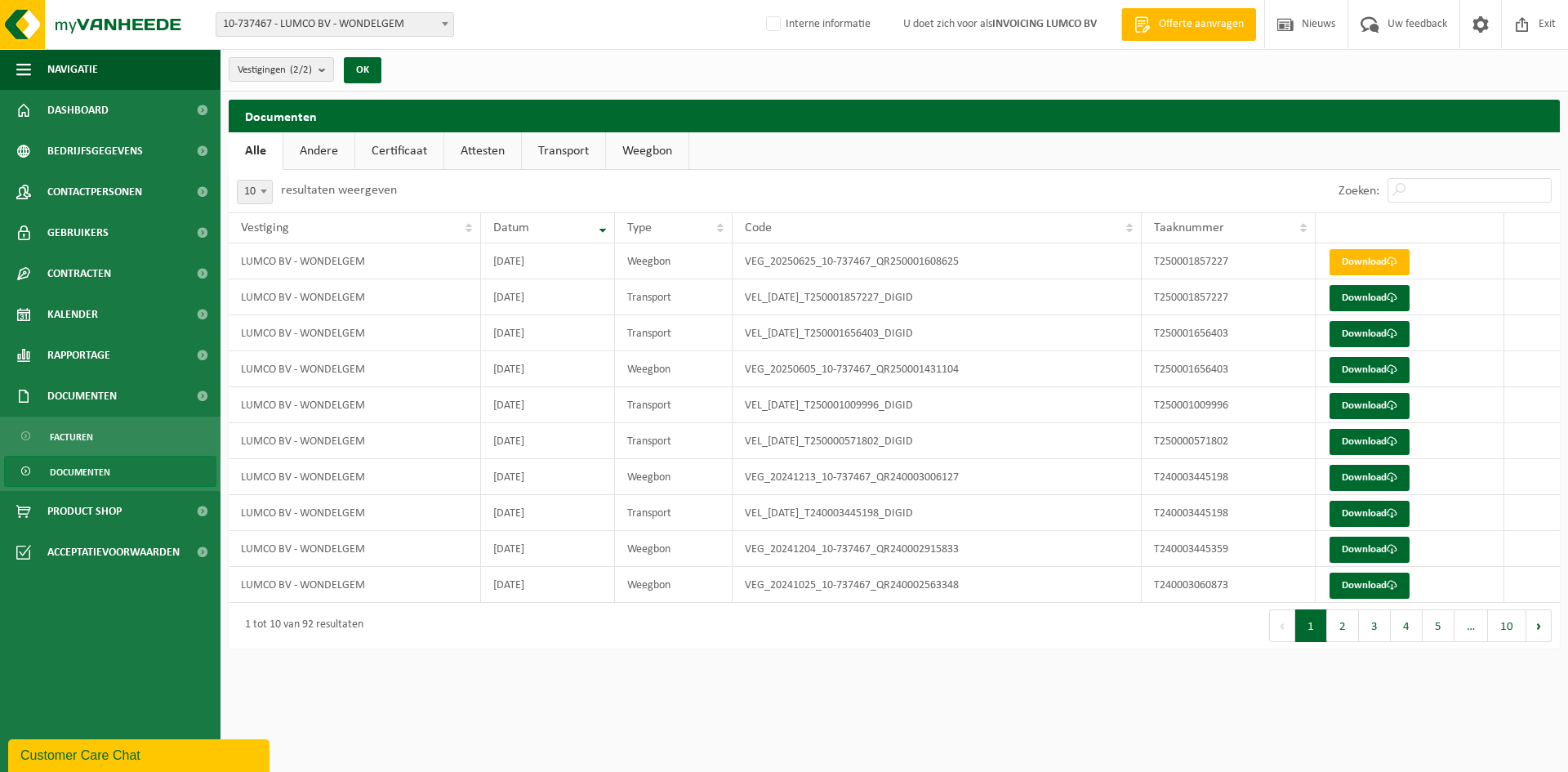
drag, startPoint x: 394, startPoint y: 153, endPoint x: 460, endPoint y: 141, distance: 67.1
click at [395, 153] on link "Certificaat" at bounding box center [399, 151] width 88 height 37
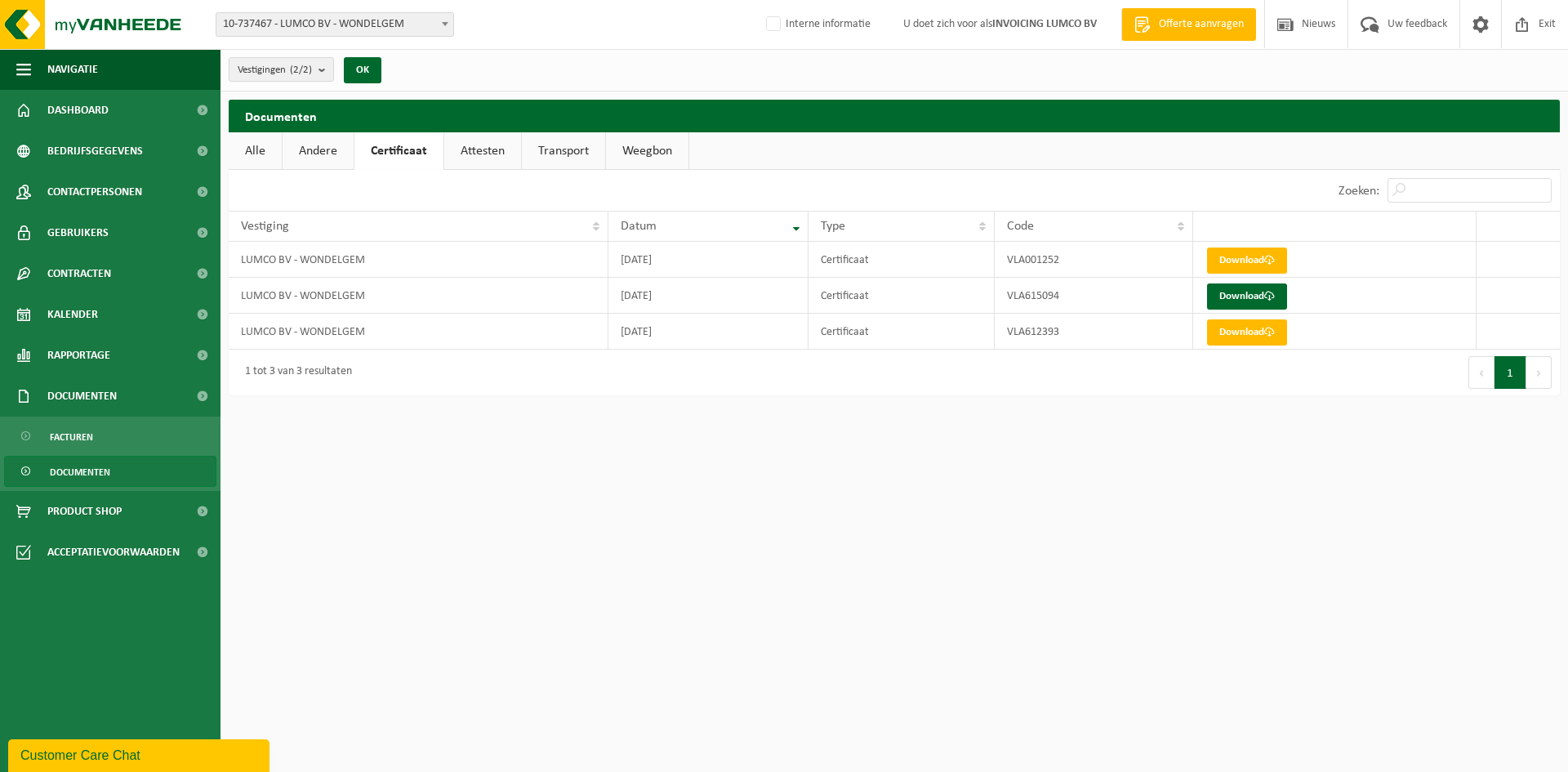
click at [489, 142] on link "Attesten" at bounding box center [482, 151] width 76 height 37
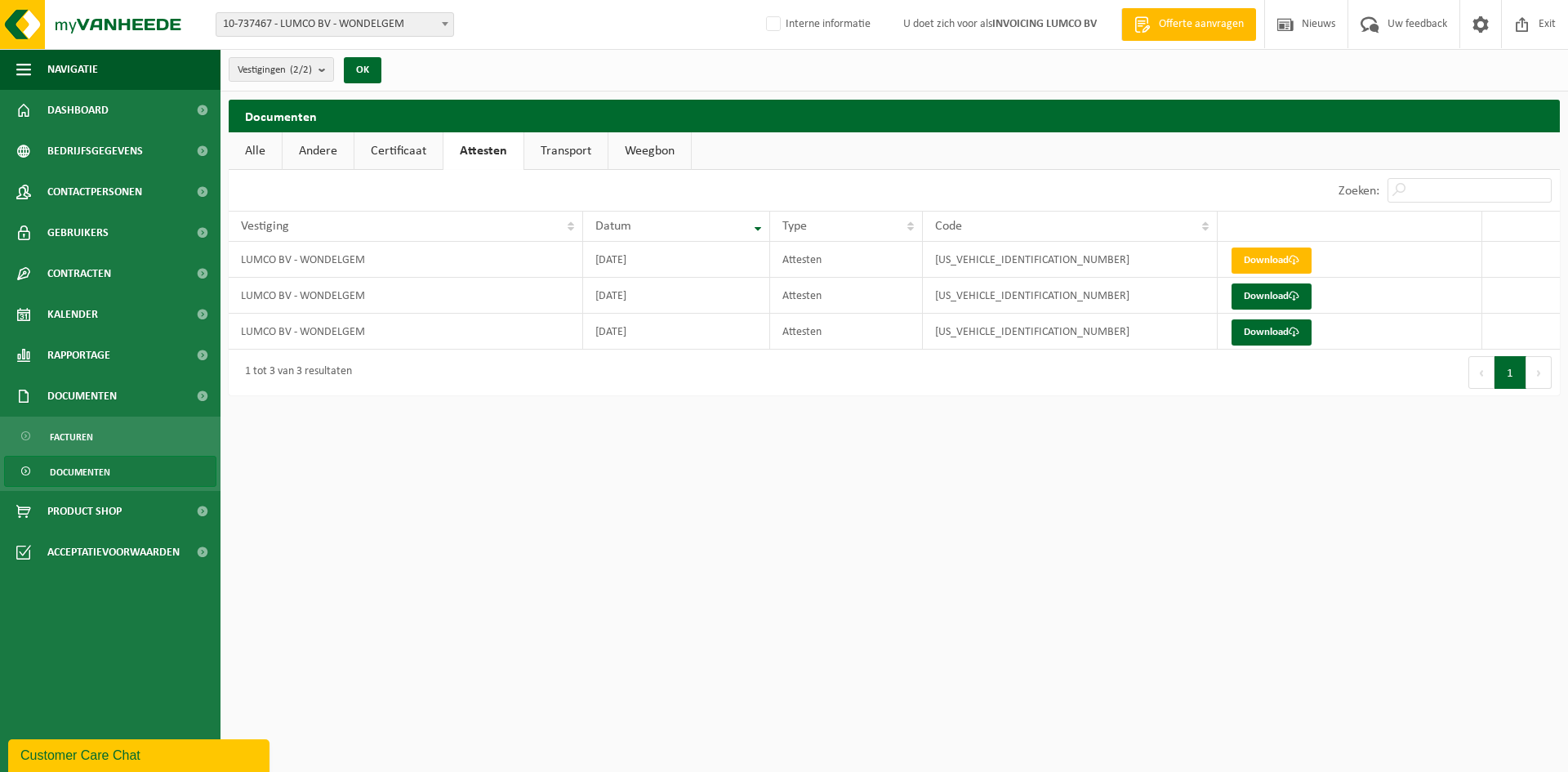
click at [403, 149] on link "Certificaat" at bounding box center [398, 151] width 88 height 37
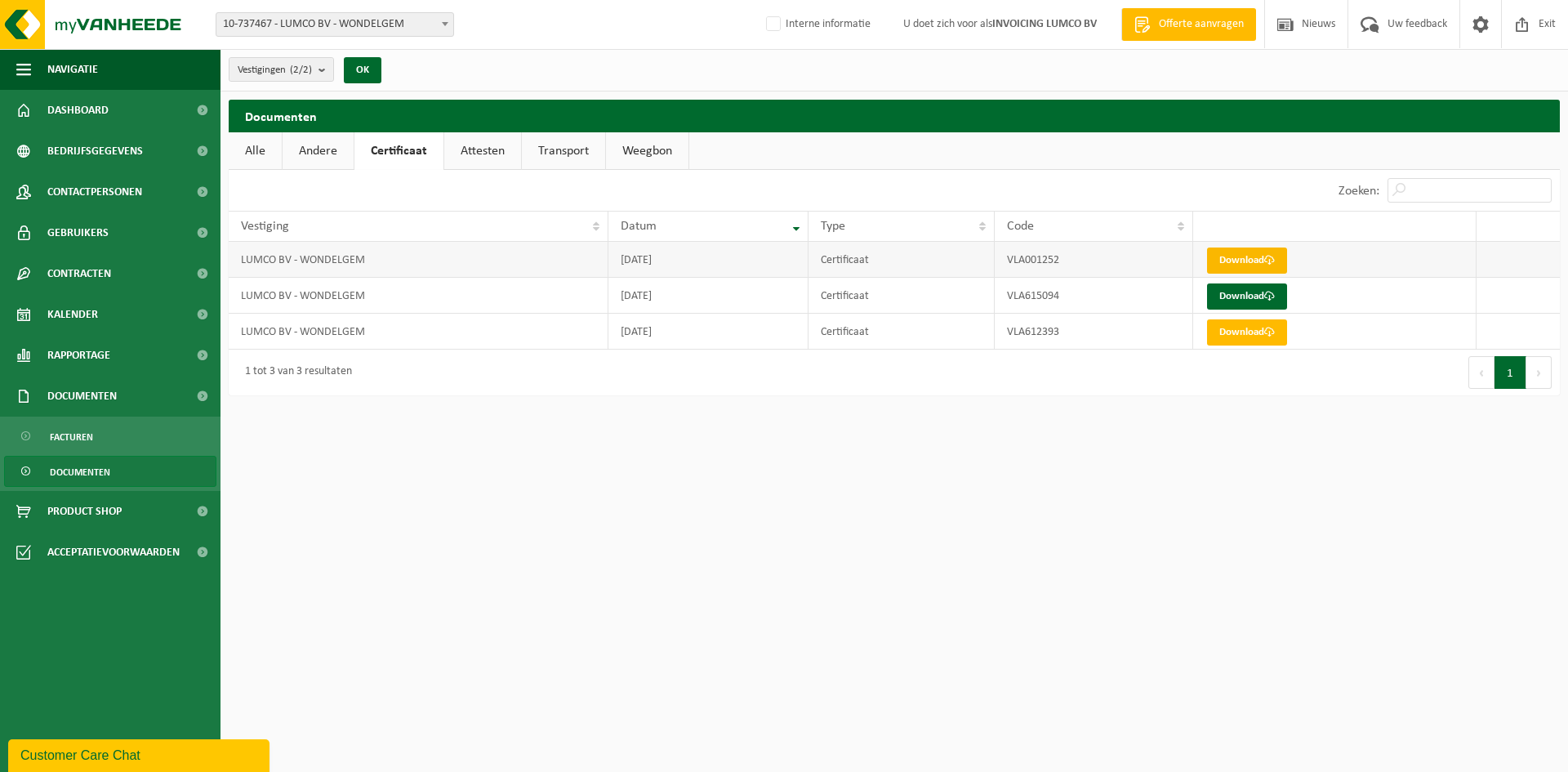
click at [1259, 254] on link "Download" at bounding box center [1247, 260] width 80 height 26
click at [121, 196] on span "Contactpersonen" at bounding box center [94, 192] width 95 height 41
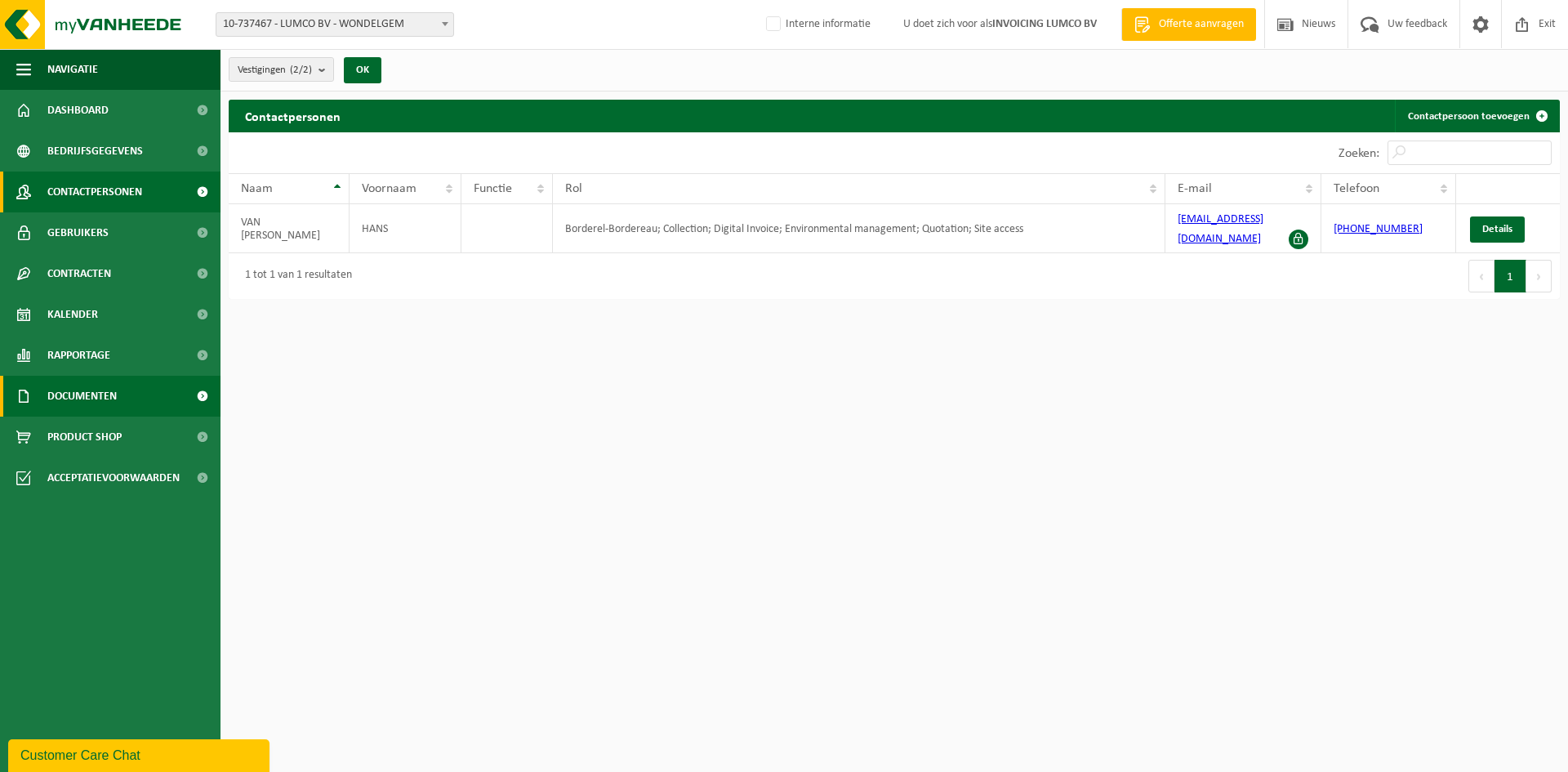
click at [120, 381] on link "Documenten" at bounding box center [110, 396] width 220 height 41
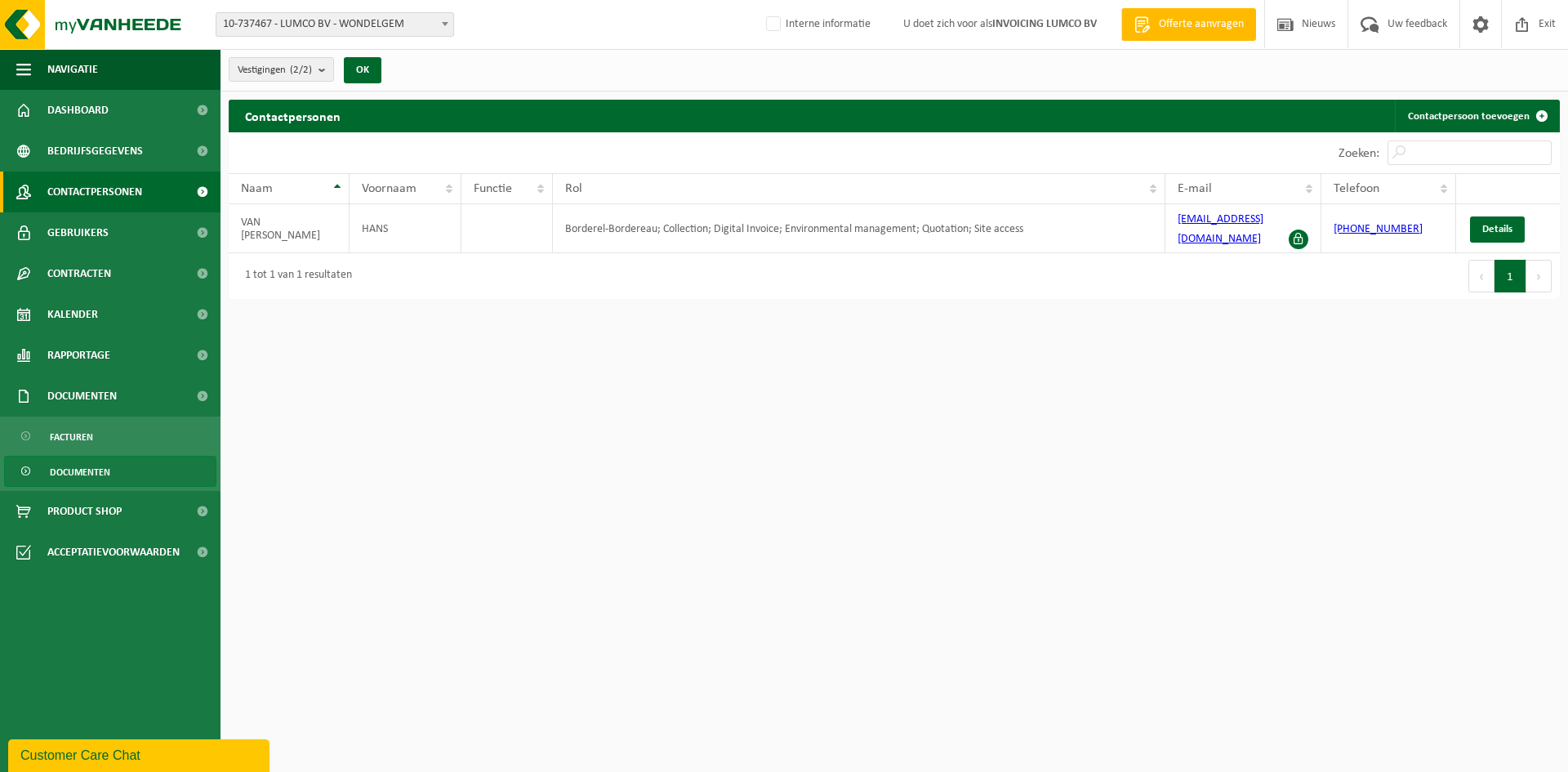
click at [103, 463] on span "Documenten" at bounding box center [80, 473] width 61 height 31
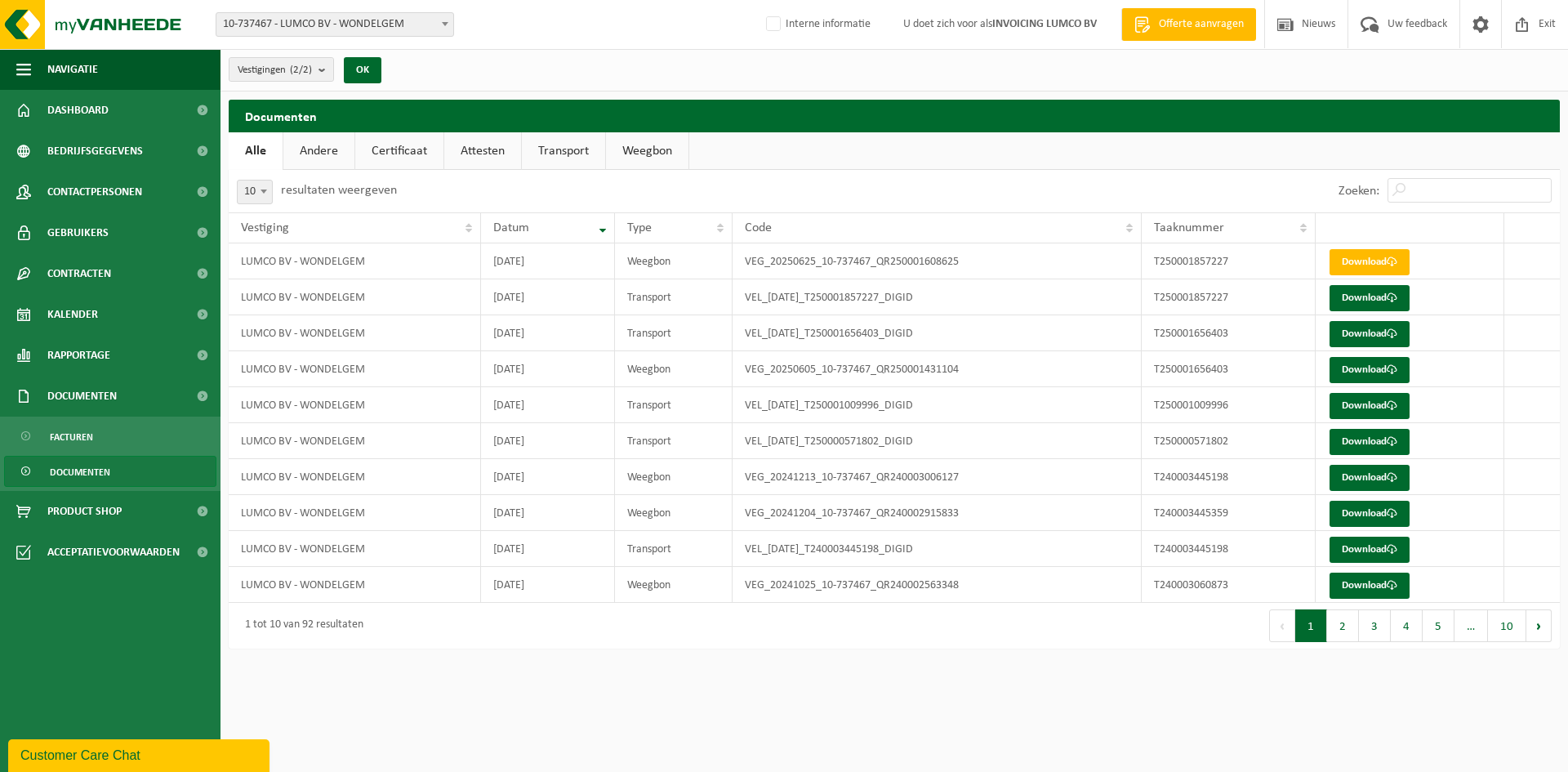
click at [386, 155] on link "Certificaat" at bounding box center [399, 151] width 88 height 37
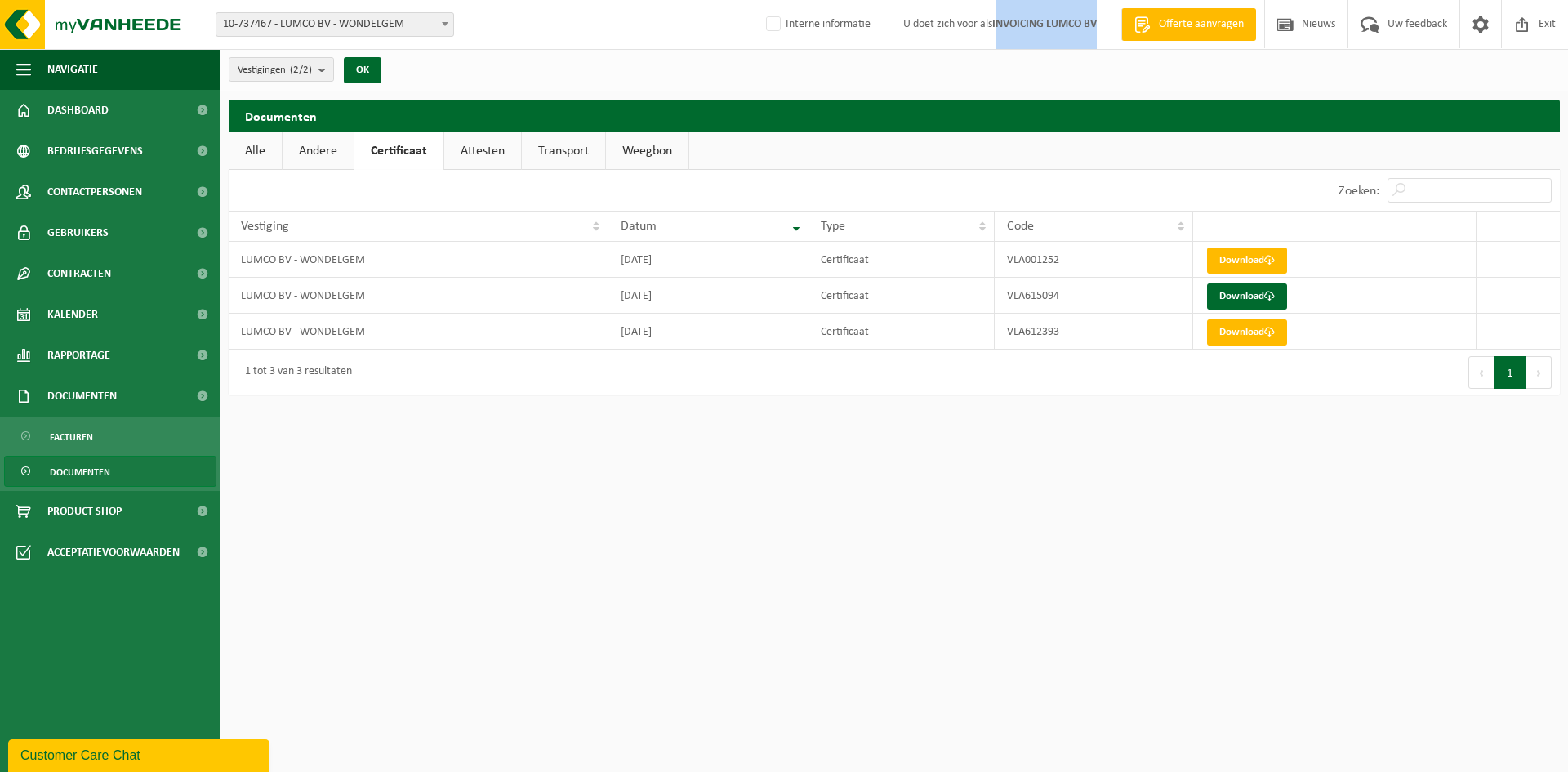
drag, startPoint x: 995, startPoint y: 23, endPoint x: 1101, endPoint y: 22, distance: 106.0
click at [1101, 22] on span "U doet zich voor als INVOICING LUMCO BV" at bounding box center [1000, 23] width 226 height 48
drag, startPoint x: 1531, startPoint y: 31, endPoint x: 1513, endPoint y: 38, distance: 19.3
click at [1532, 31] on span at bounding box center [1522, 23] width 24 height 48
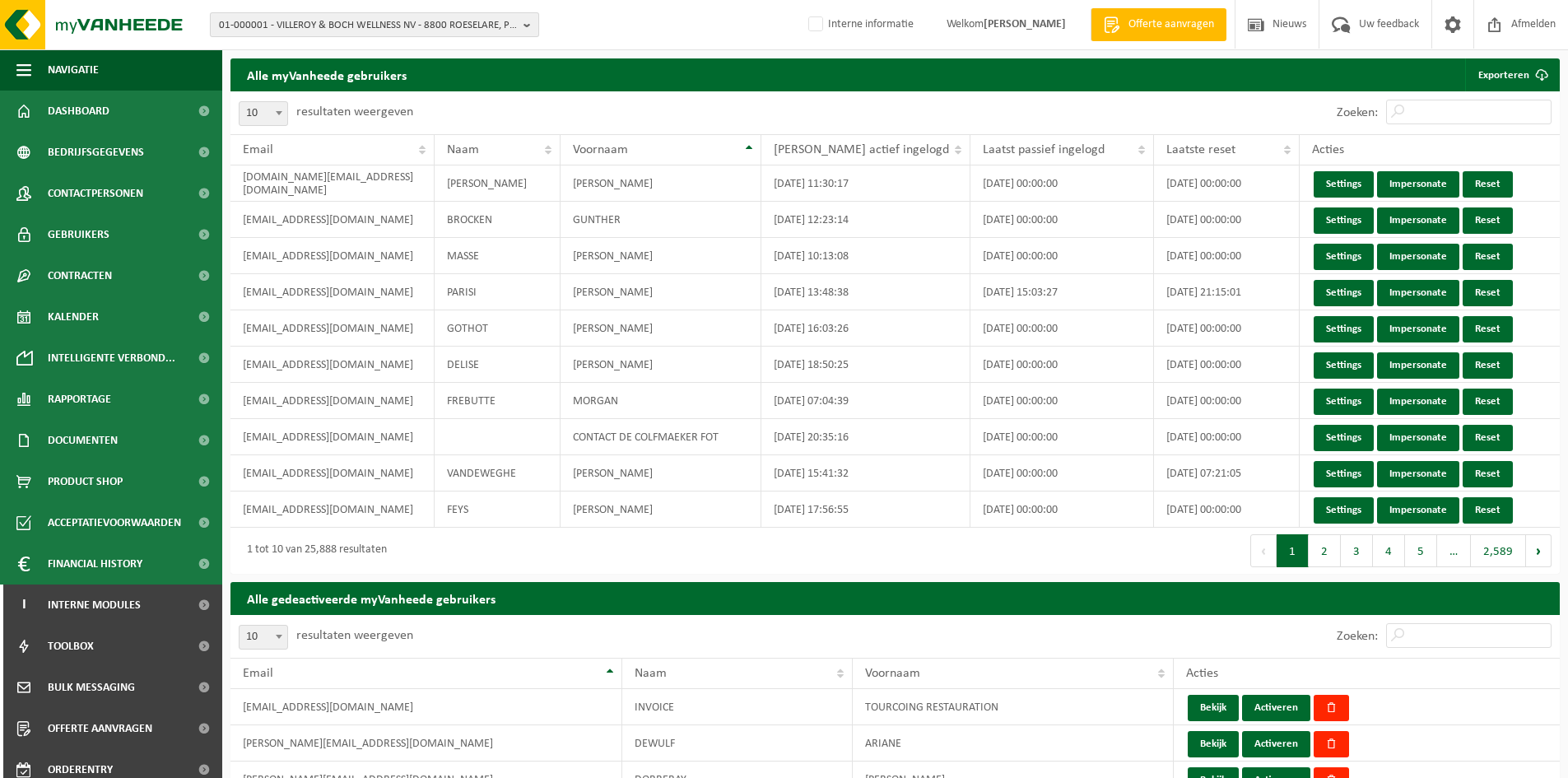
click at [247, 28] on span "01-000001 - VILLEROY & BOCH WELLNESS NV - 8800 ROESELARE, POPULIERSTRAAT 1" at bounding box center [368, 25] width 298 height 25
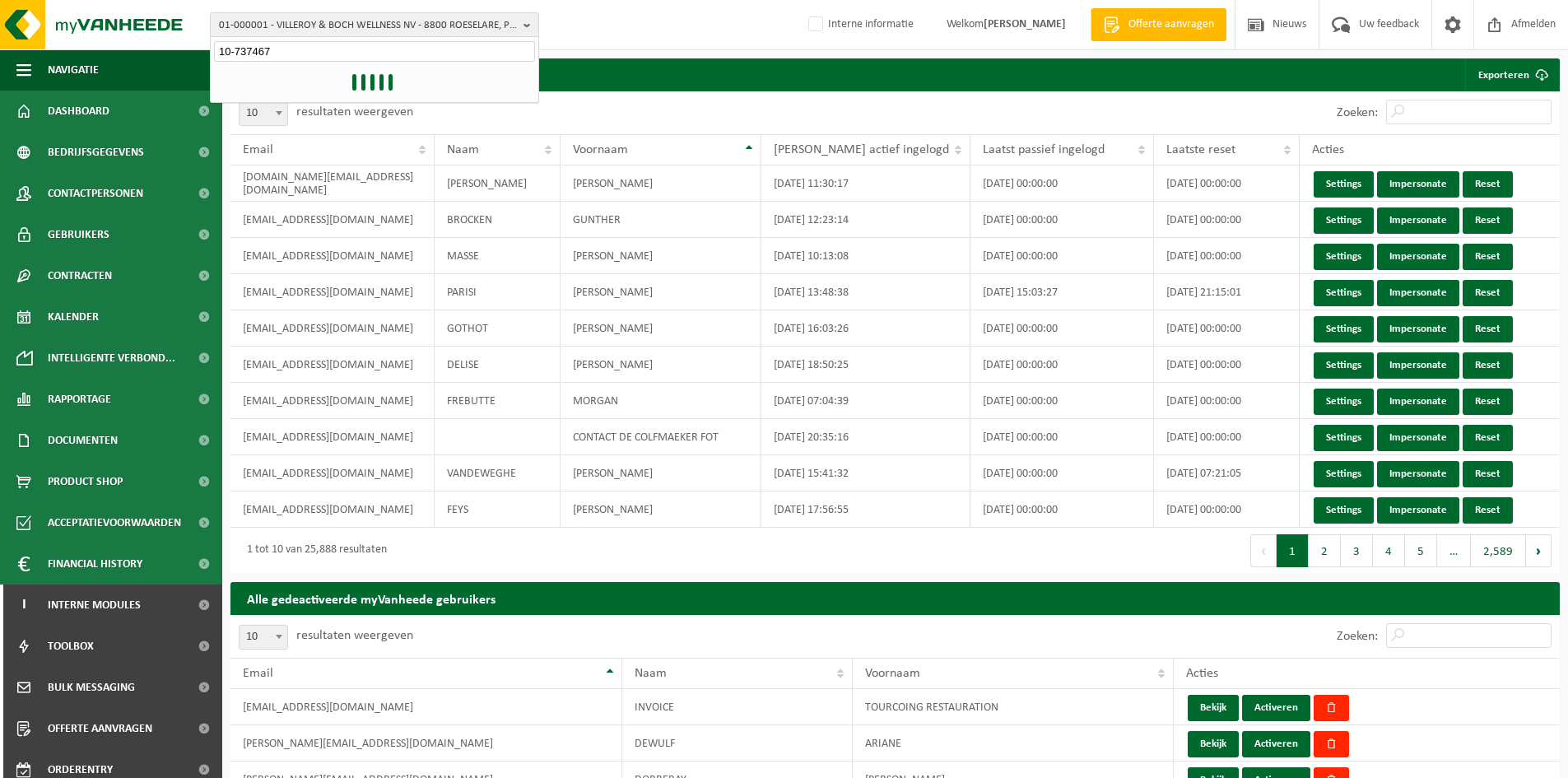
type input "10-737467"
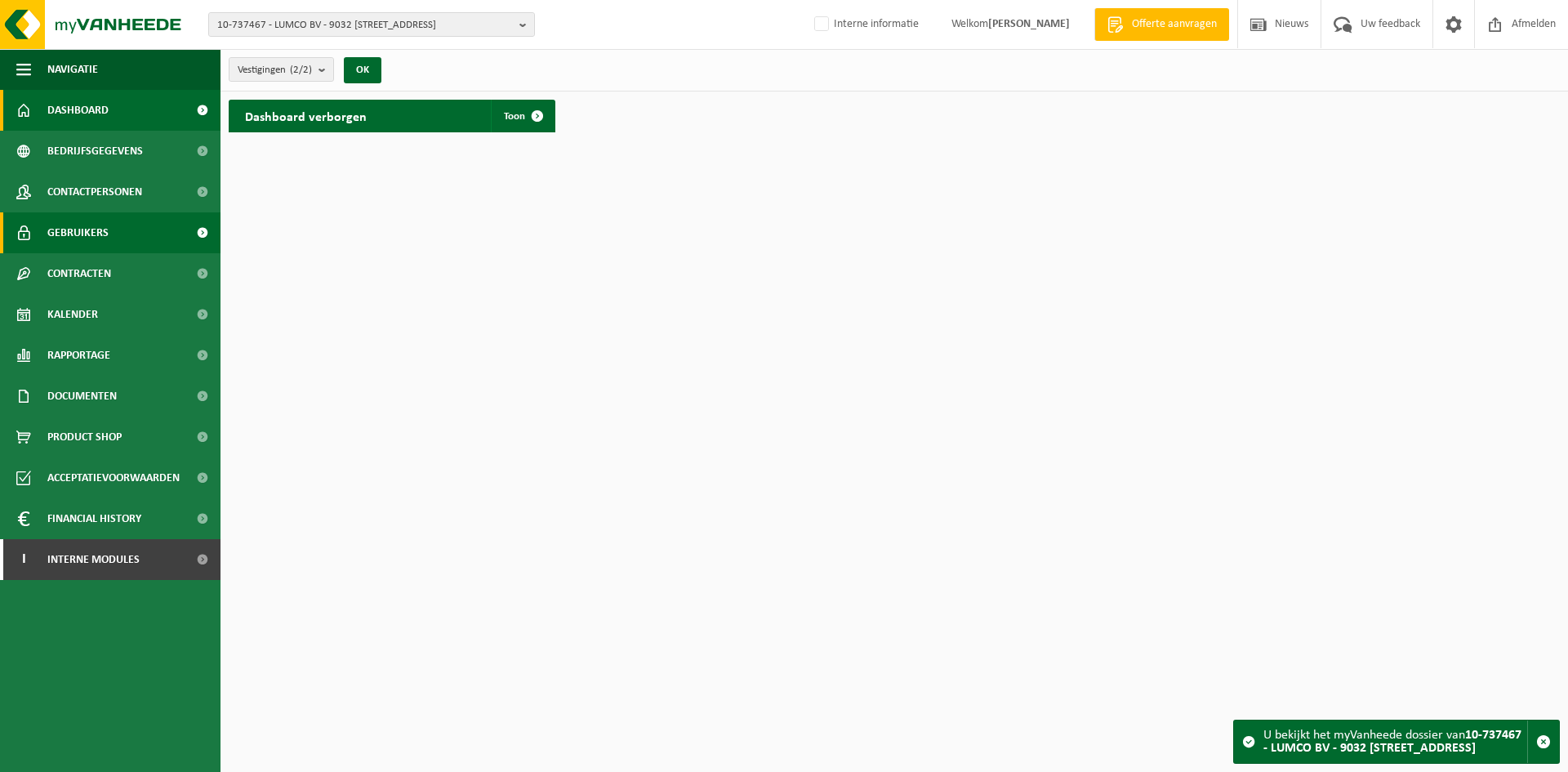
click at [125, 219] on link "Gebruikers" at bounding box center [110, 233] width 220 height 41
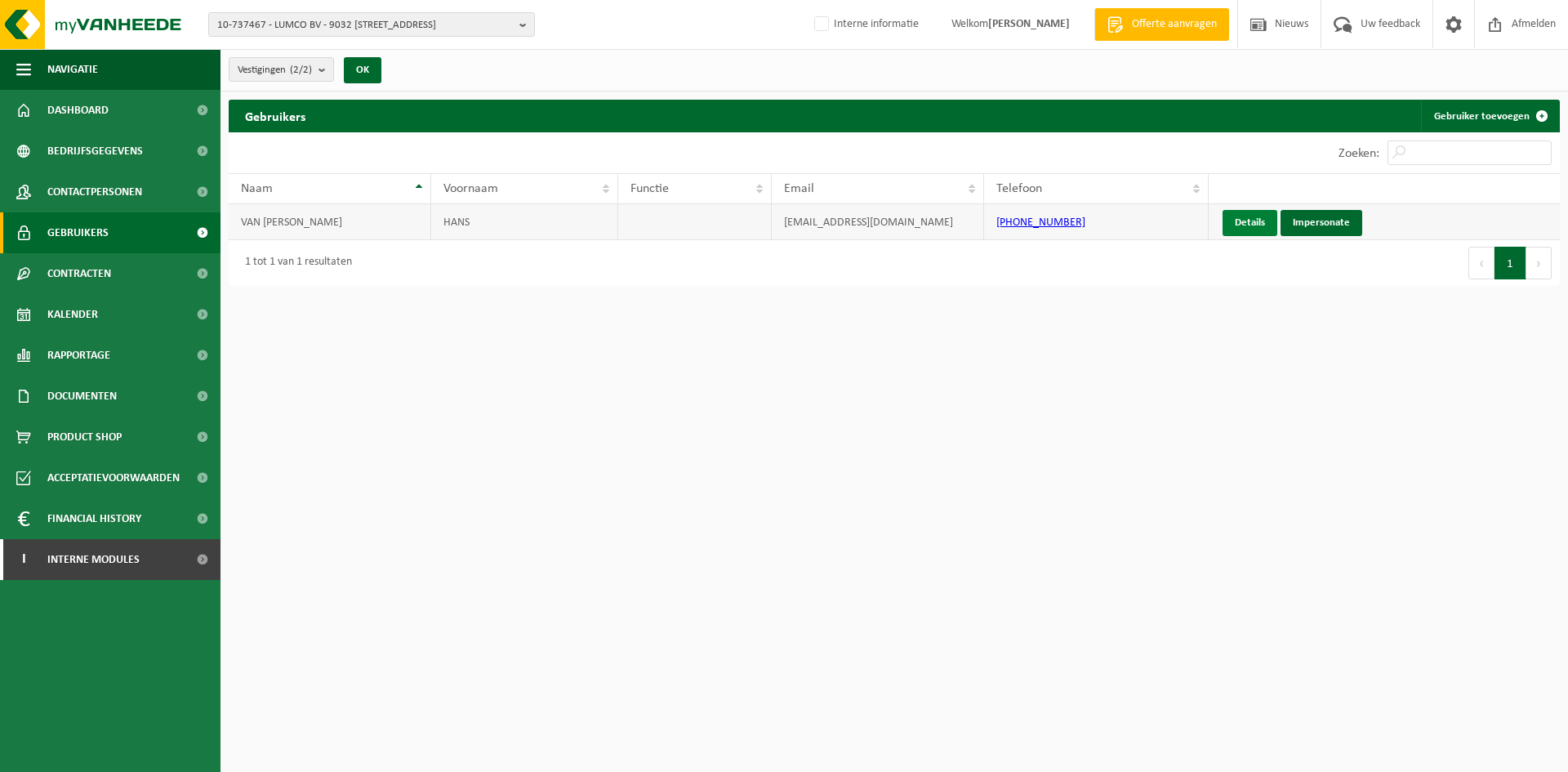
click at [1255, 216] on link "Details" at bounding box center [1250, 223] width 55 height 26
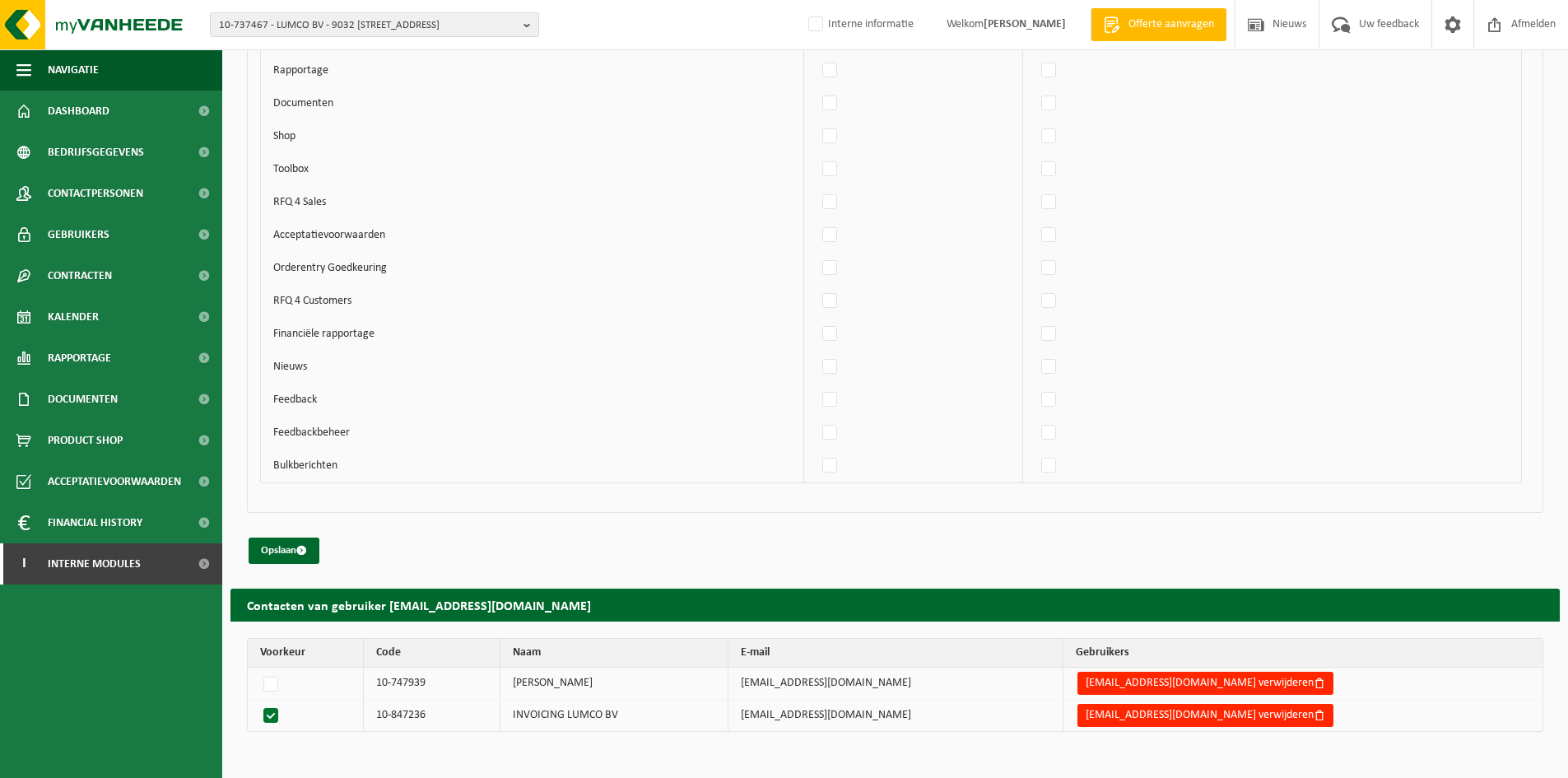
scroll to position [1098, 0]
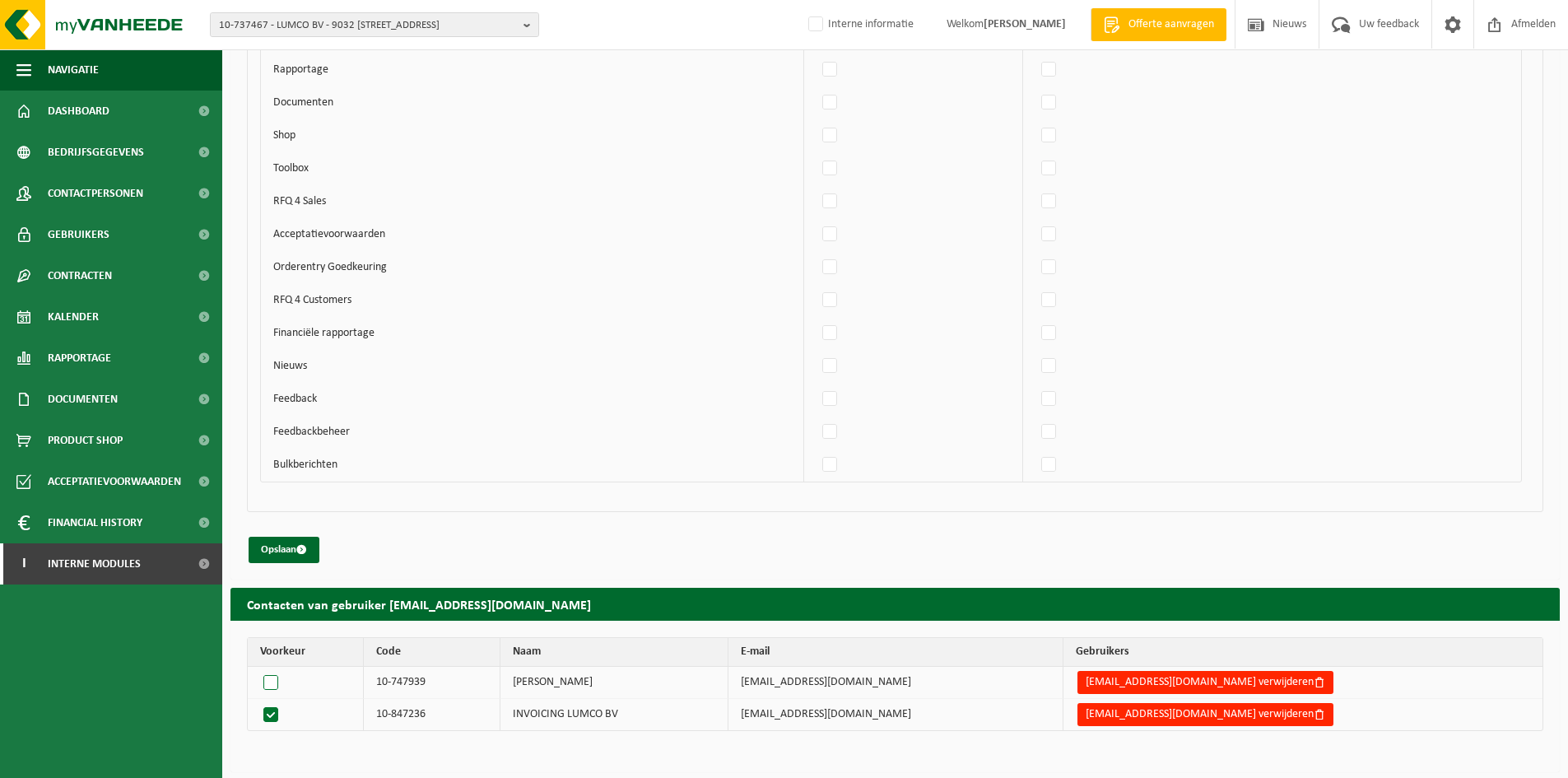
click at [271, 680] on label at bounding box center [274, 681] width 28 height 23
radio input "true"
drag, startPoint x: 433, startPoint y: 716, endPoint x: 399, endPoint y: 717, distance: 34.0
click at [399, 717] on td "10-847236" at bounding box center [432, 715] width 137 height 32
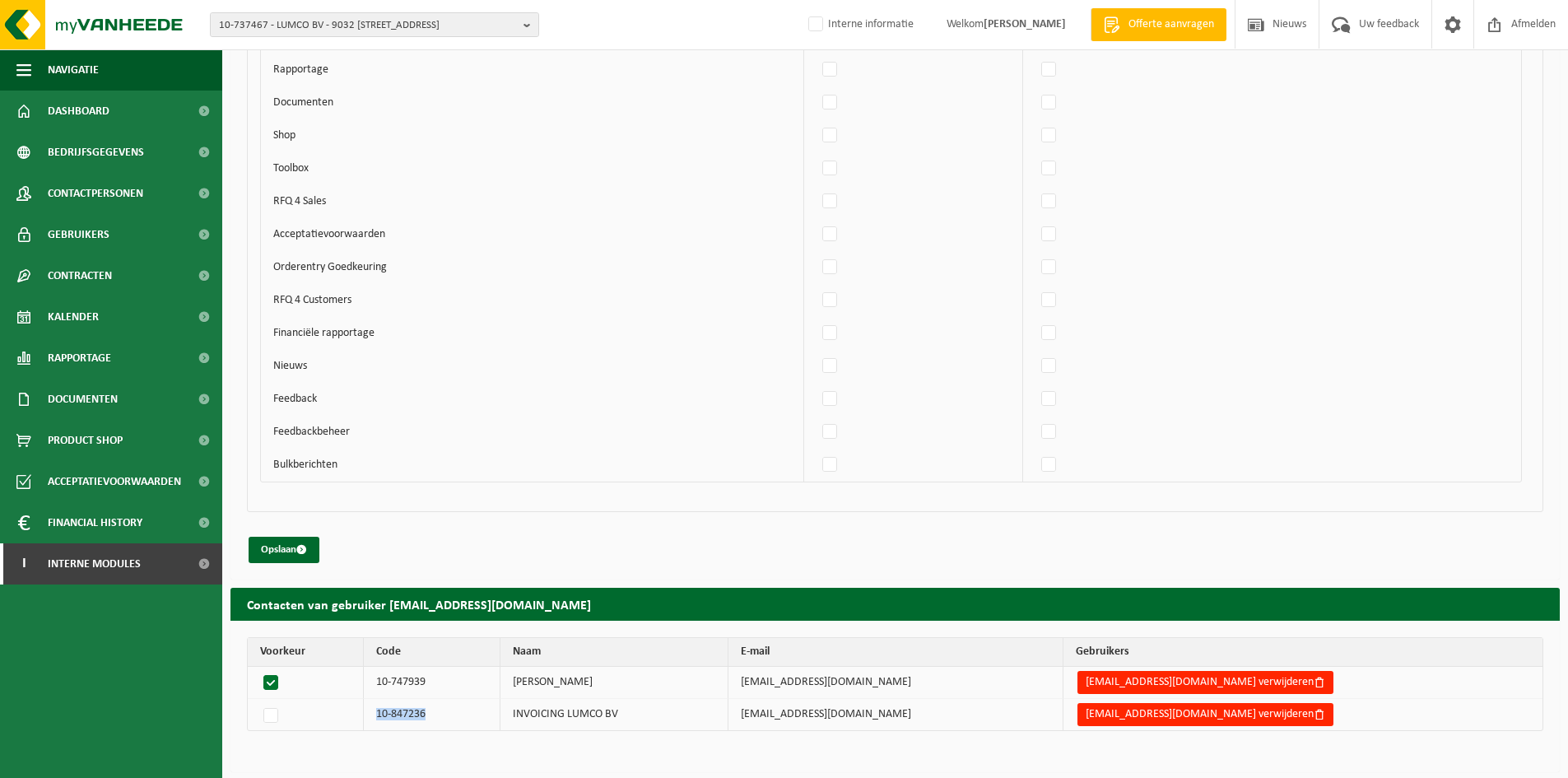
copy td "10-847236"
click at [462, 682] on td "10-747939" at bounding box center [432, 682] width 137 height 33
drag, startPoint x: 476, startPoint y: 677, endPoint x: 404, endPoint y: 685, distance: 72.4
click at [404, 685] on td "10-747939" at bounding box center [432, 682] width 137 height 33
copy td "10-747939"
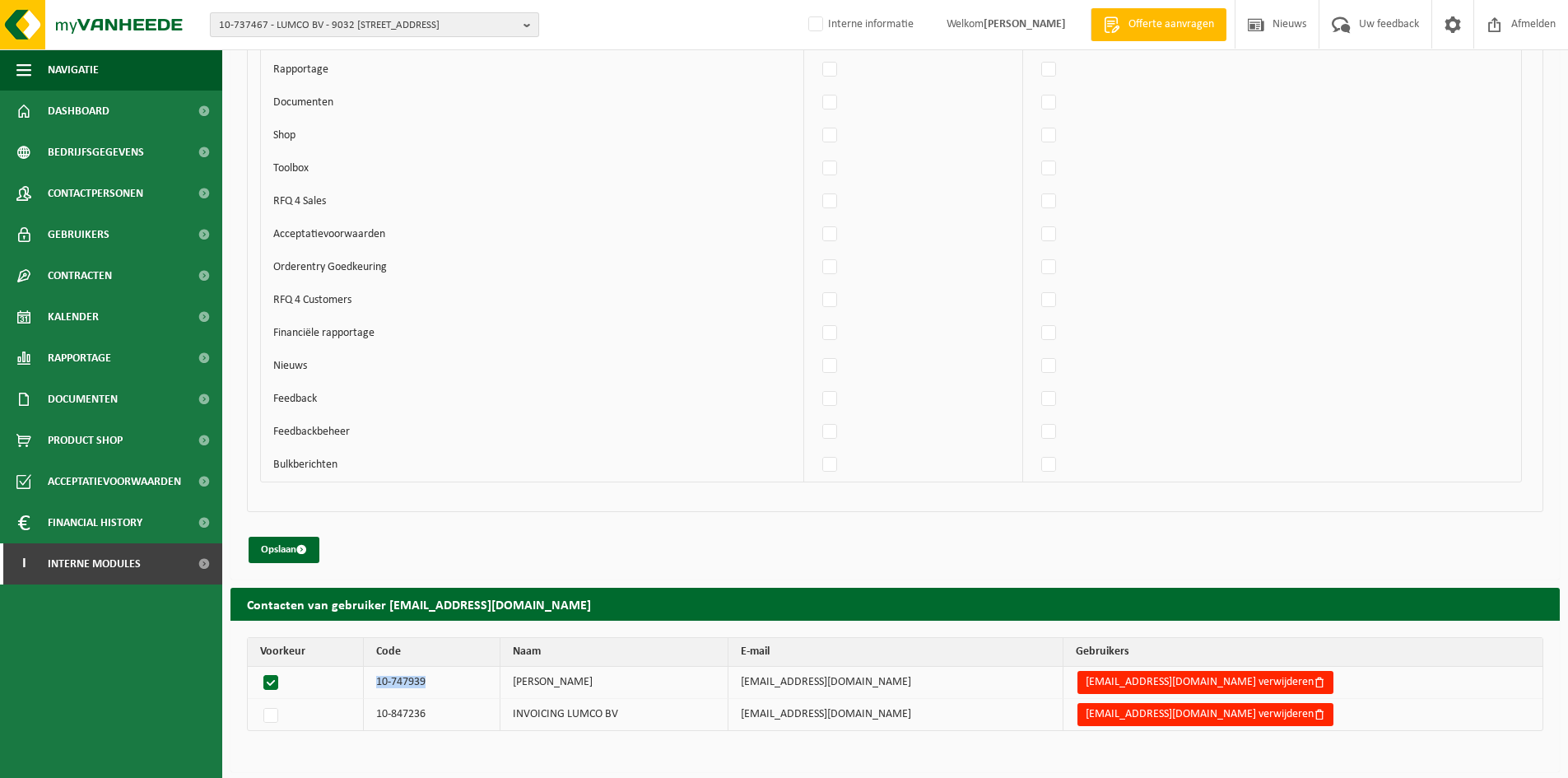
click at [310, 28] on span "10-737467 - LUMCO BV - 9032 WONDELGEM, WATLINGTONSTRAAT 6" at bounding box center [368, 25] width 298 height 25
paste input "02-010453"
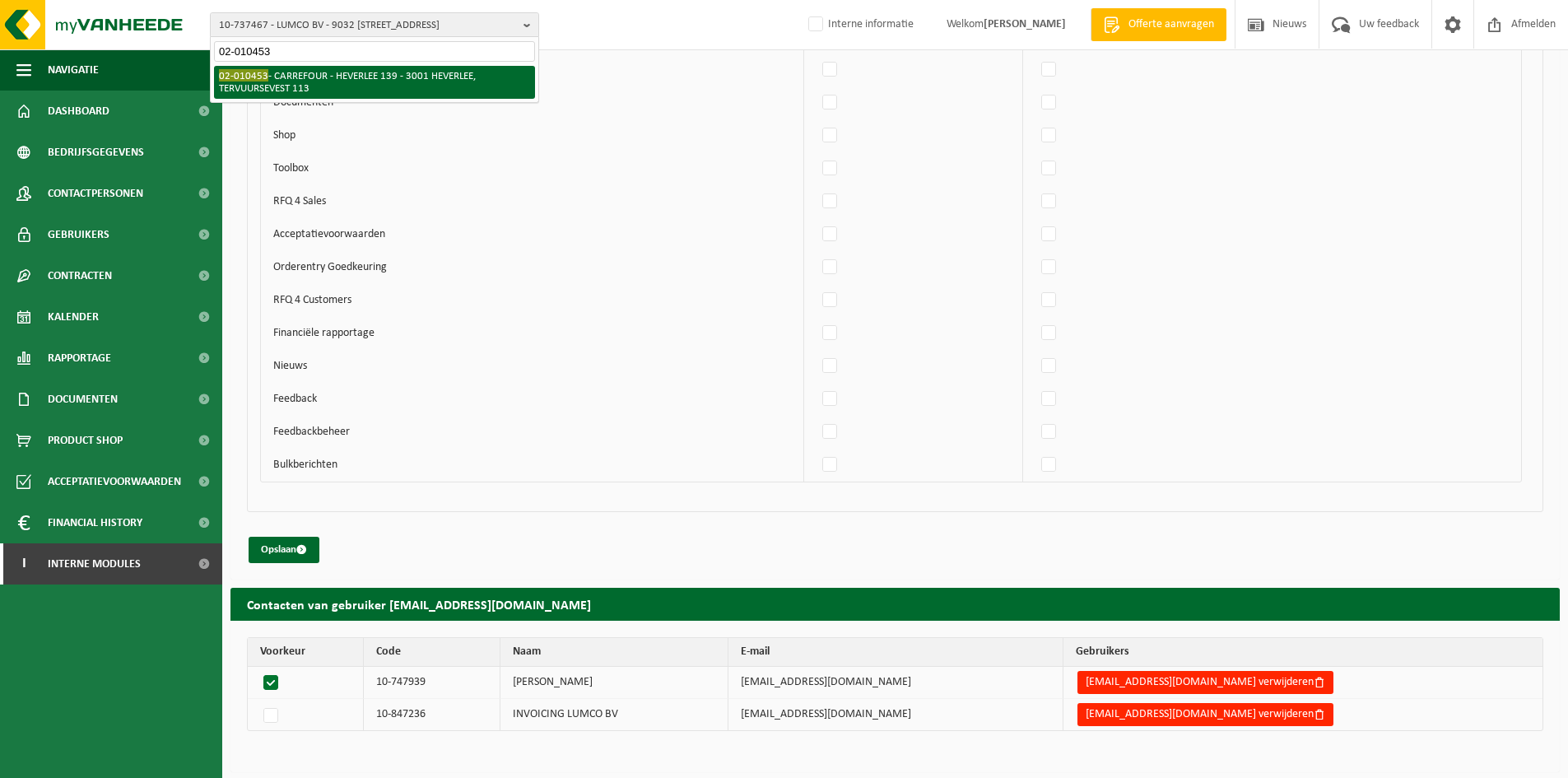
type input "02-010453"
click at [318, 67] on li "02-010453 - CARREFOUR - HEVERLEE 139 - 3001 HEVERLEE, TERVUURSEVEST 113" at bounding box center [375, 82] width 321 height 33
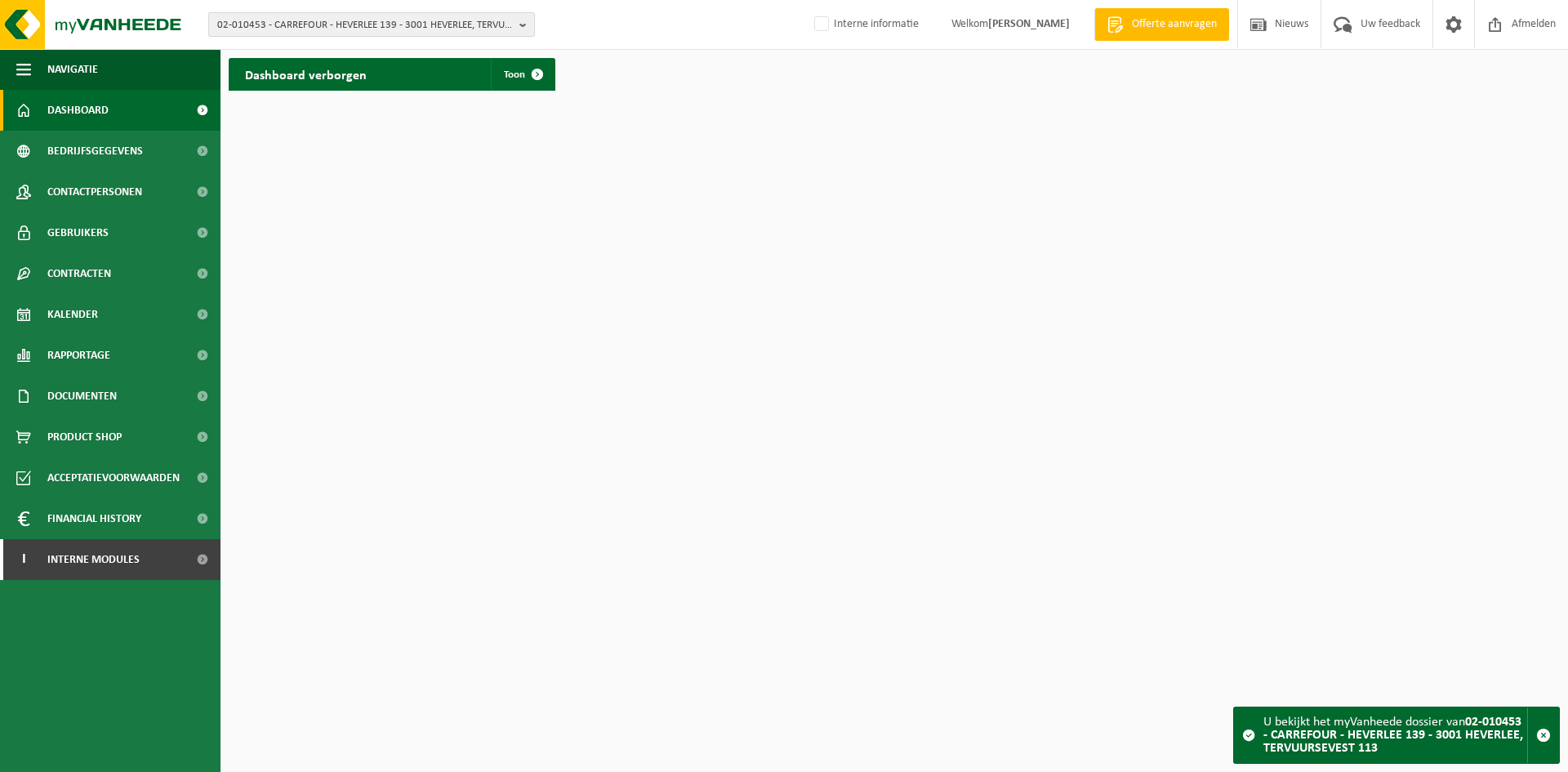
click at [293, 30] on span "02-010453 - CARREFOUR - HEVERLEE 139 - 3001 HEVERLEE, TERVUURSEVEST 113" at bounding box center [365, 24] width 295 height 24
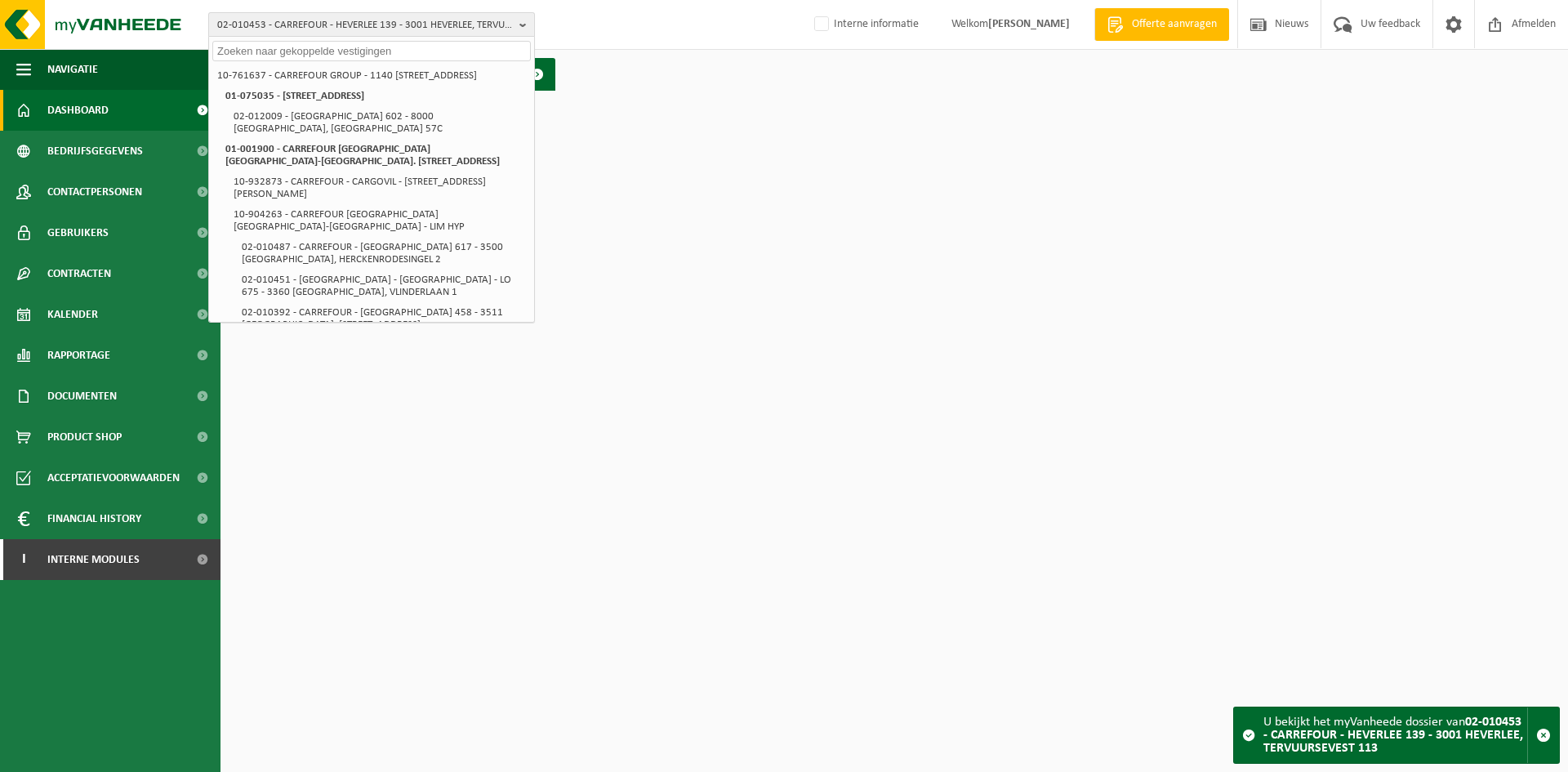
paste input "02-010453"
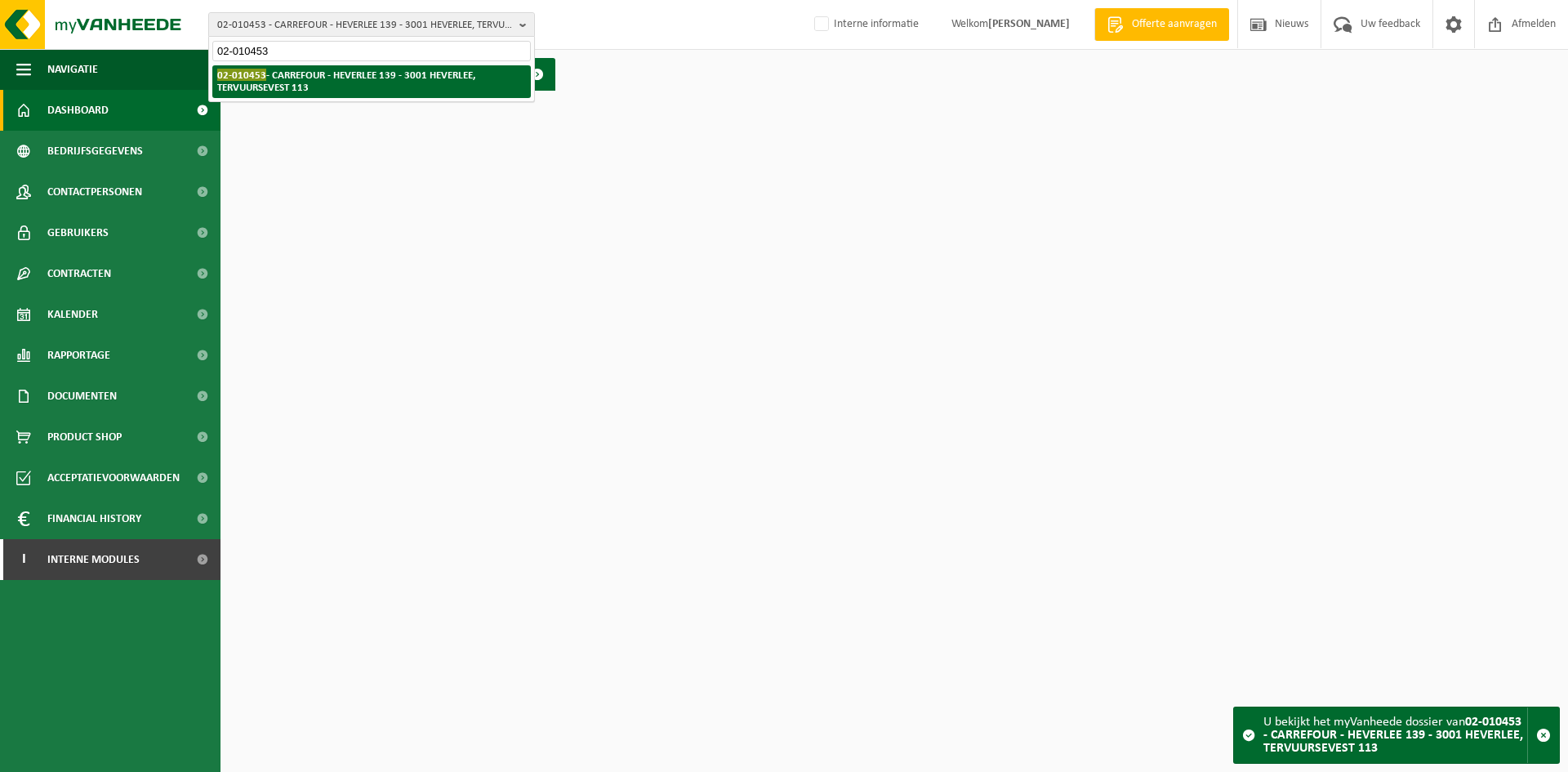
type input "02-010453"
click at [296, 84] on li "02-010453 - CARREFOUR - HEVERLEE 139 - 3001 HEVERLEE, TERVUURSEVEST 113" at bounding box center [372, 81] width 319 height 32
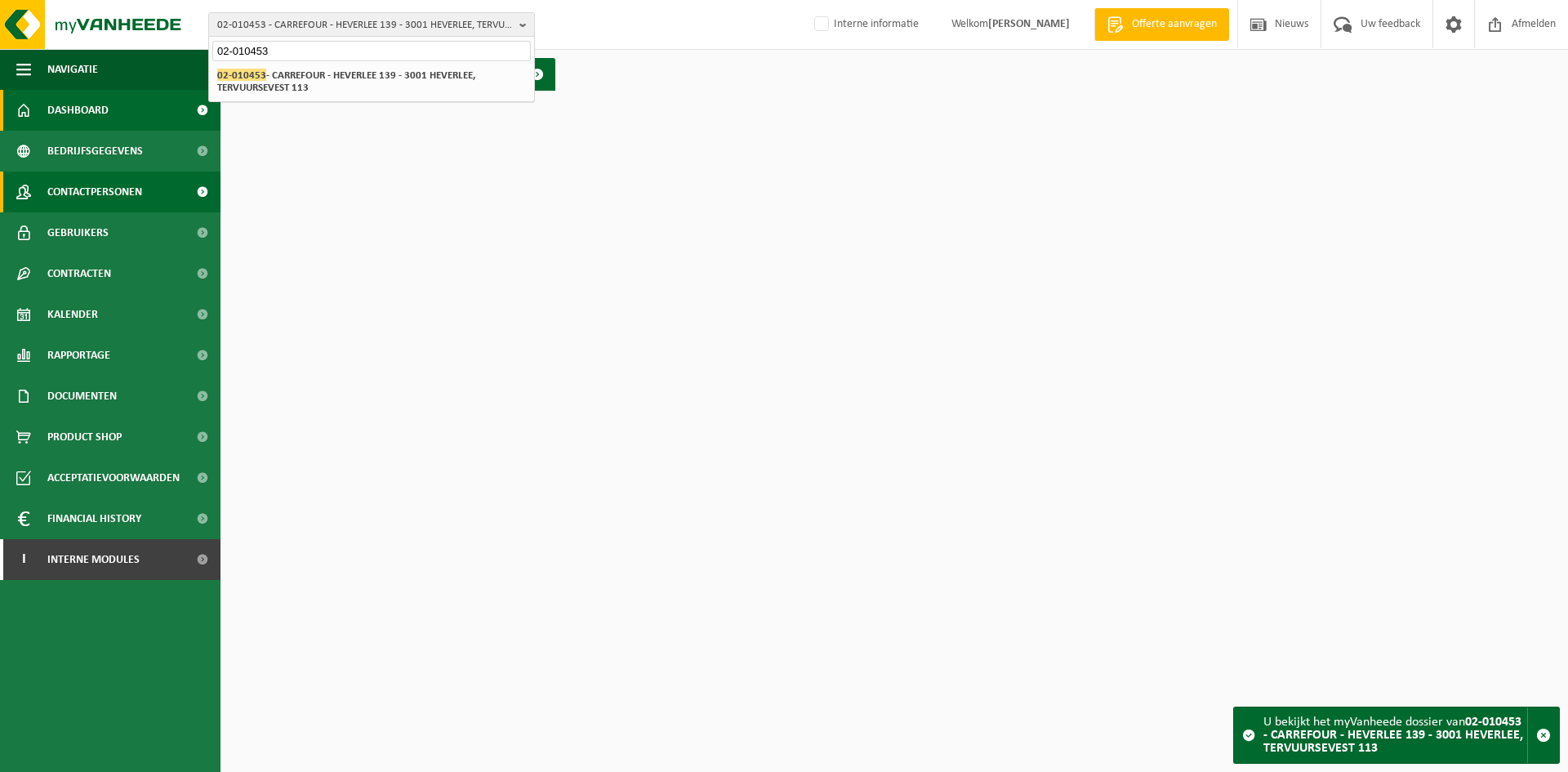
click at [121, 187] on span "Contactpersonen" at bounding box center [94, 192] width 95 height 41
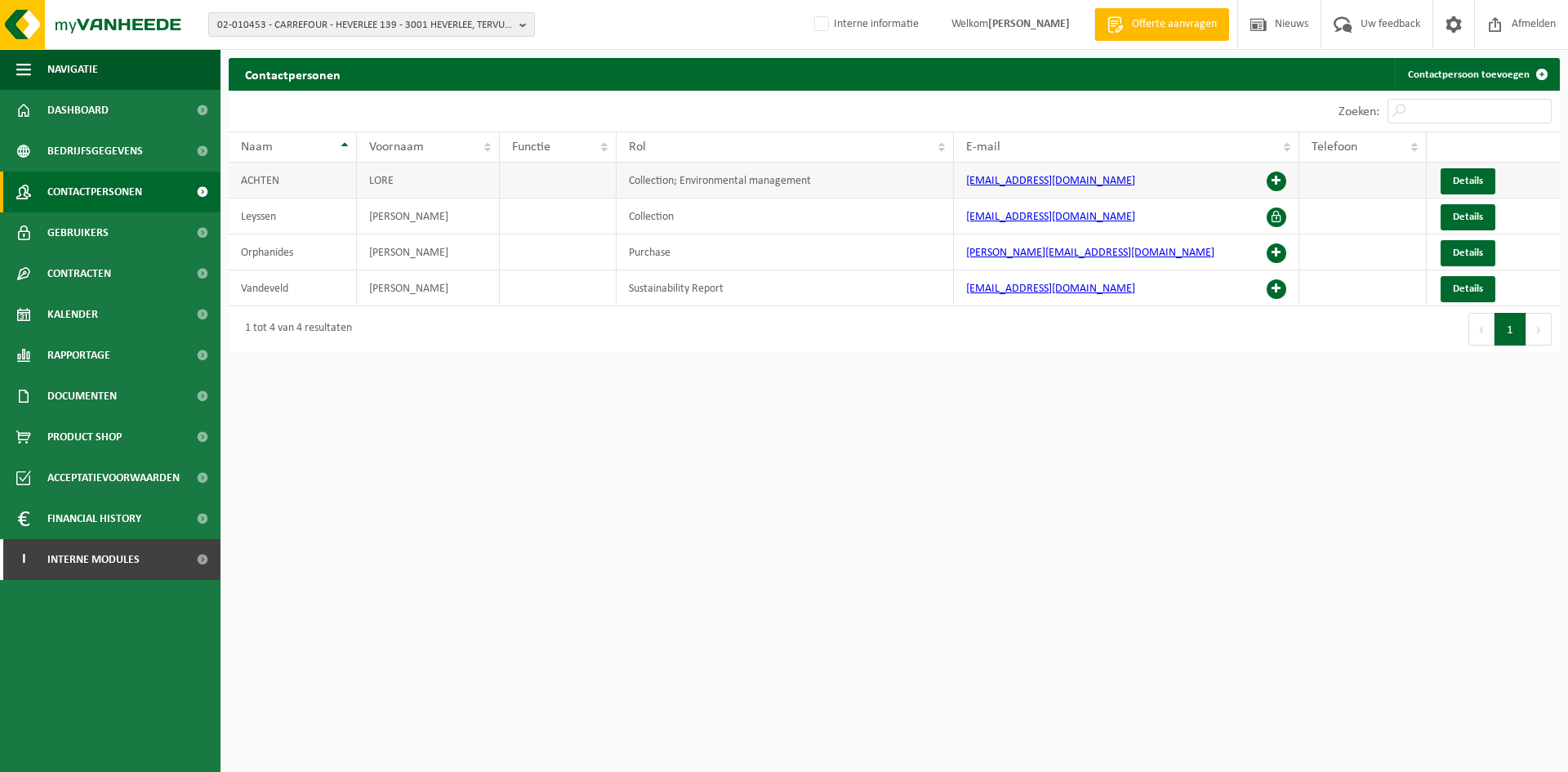
click at [1275, 186] on span at bounding box center [1277, 181] width 20 height 20
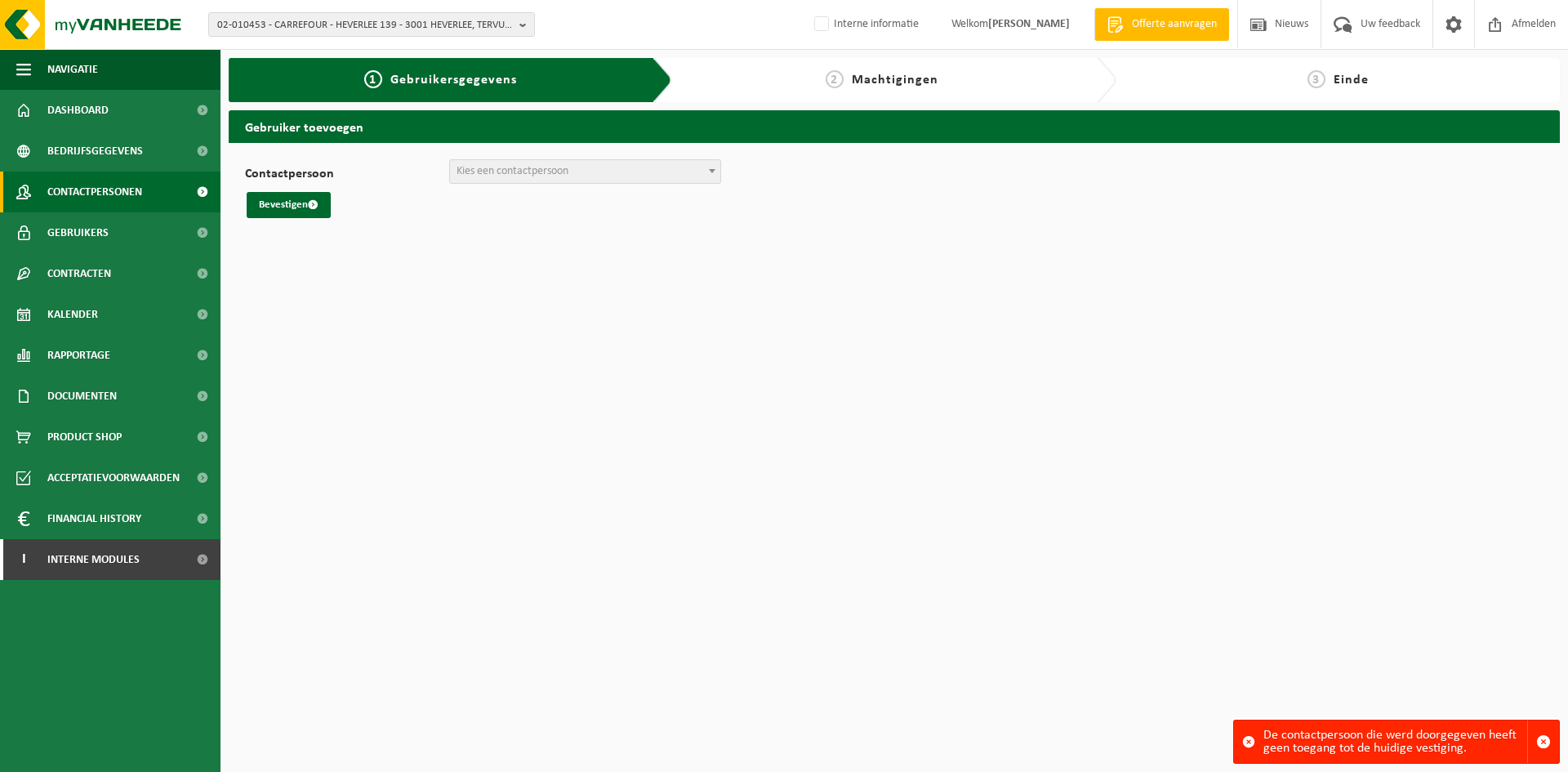
click at [85, 190] on span "Contactpersonen" at bounding box center [94, 192] width 95 height 41
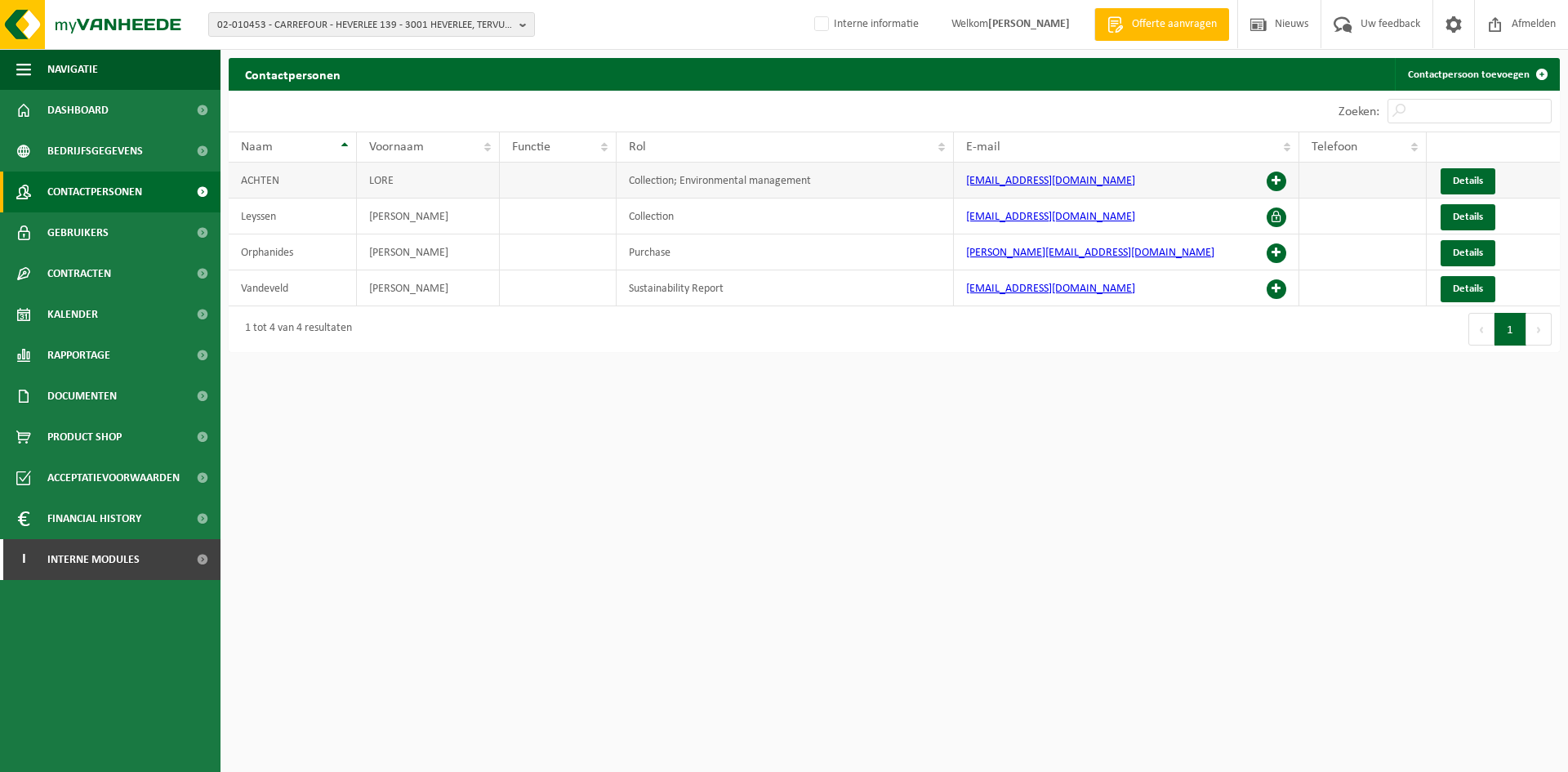
click at [1504, 174] on td "Details" at bounding box center [1493, 180] width 133 height 36
drag, startPoint x: 1479, startPoint y: 183, endPoint x: 1469, endPoint y: 183, distance: 10.0
click at [1478, 183] on span "Details" at bounding box center [1467, 180] width 30 height 11
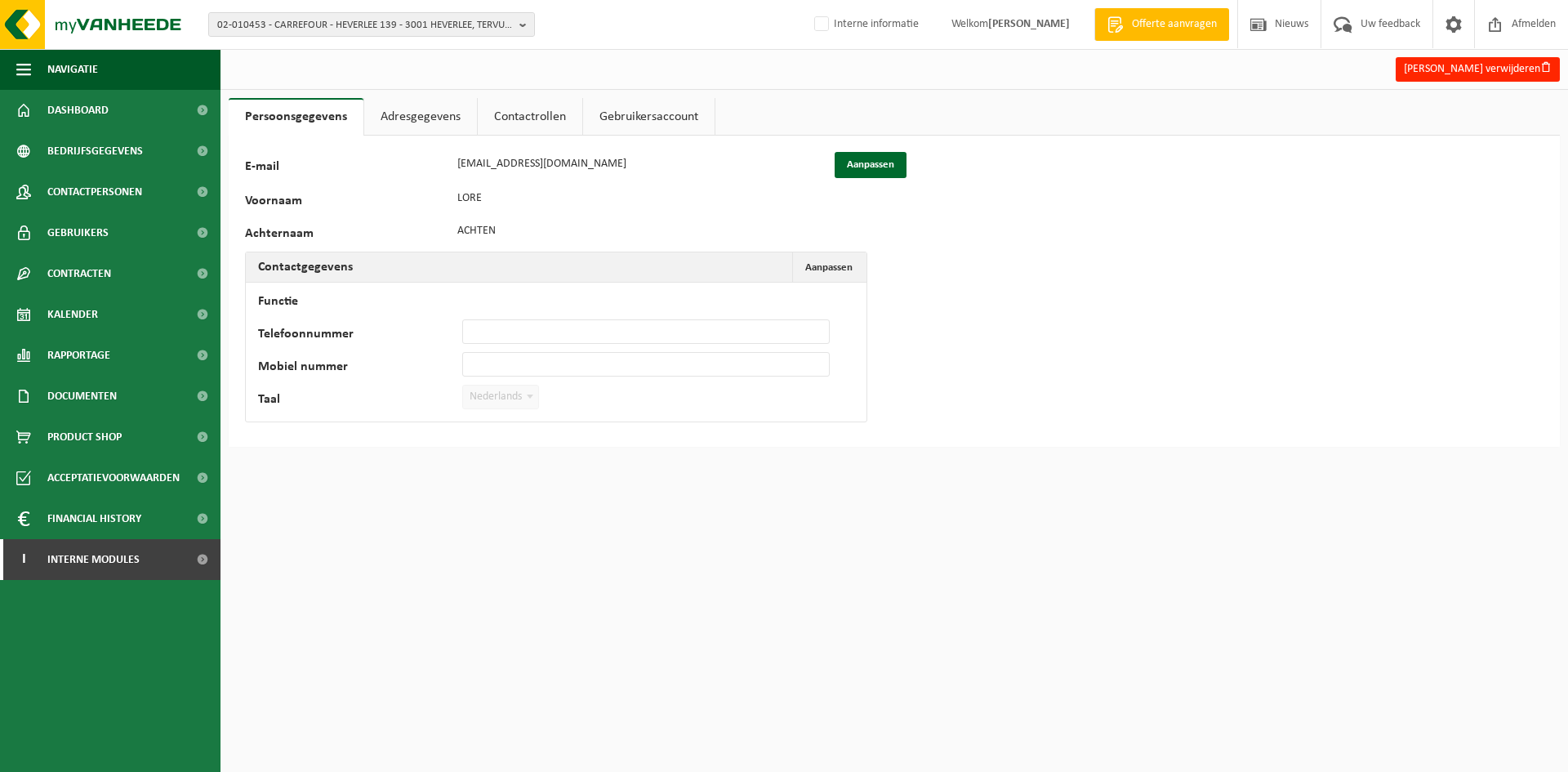
click at [503, 121] on link "Contactrollen" at bounding box center [529, 116] width 105 height 37
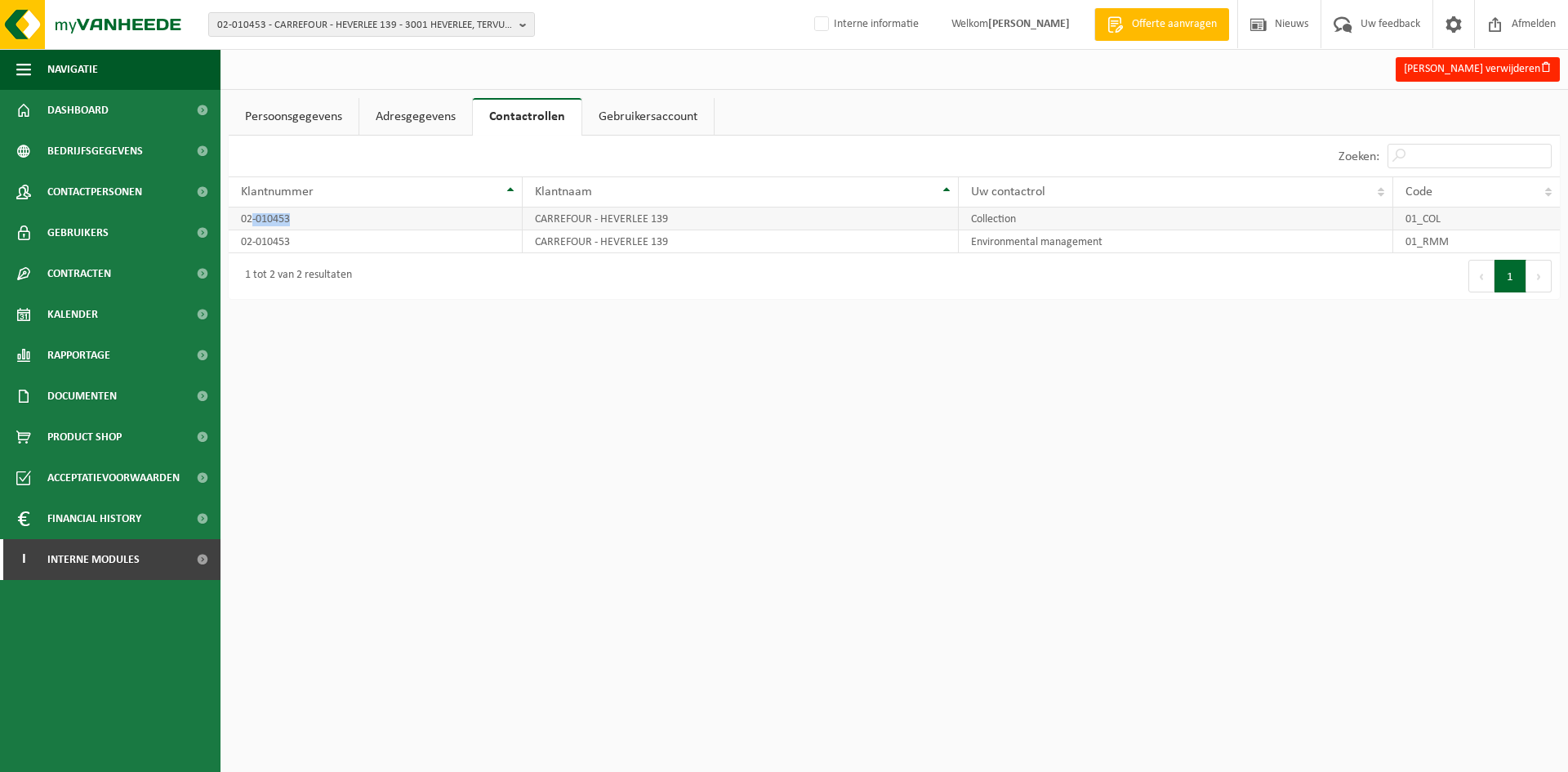
drag, startPoint x: 314, startPoint y: 215, endPoint x: 253, endPoint y: 216, distance: 61.0
click at [253, 216] on td "02-010453" at bounding box center [376, 218] width 294 height 23
click at [129, 187] on span "Contactpersonen" at bounding box center [94, 192] width 95 height 41
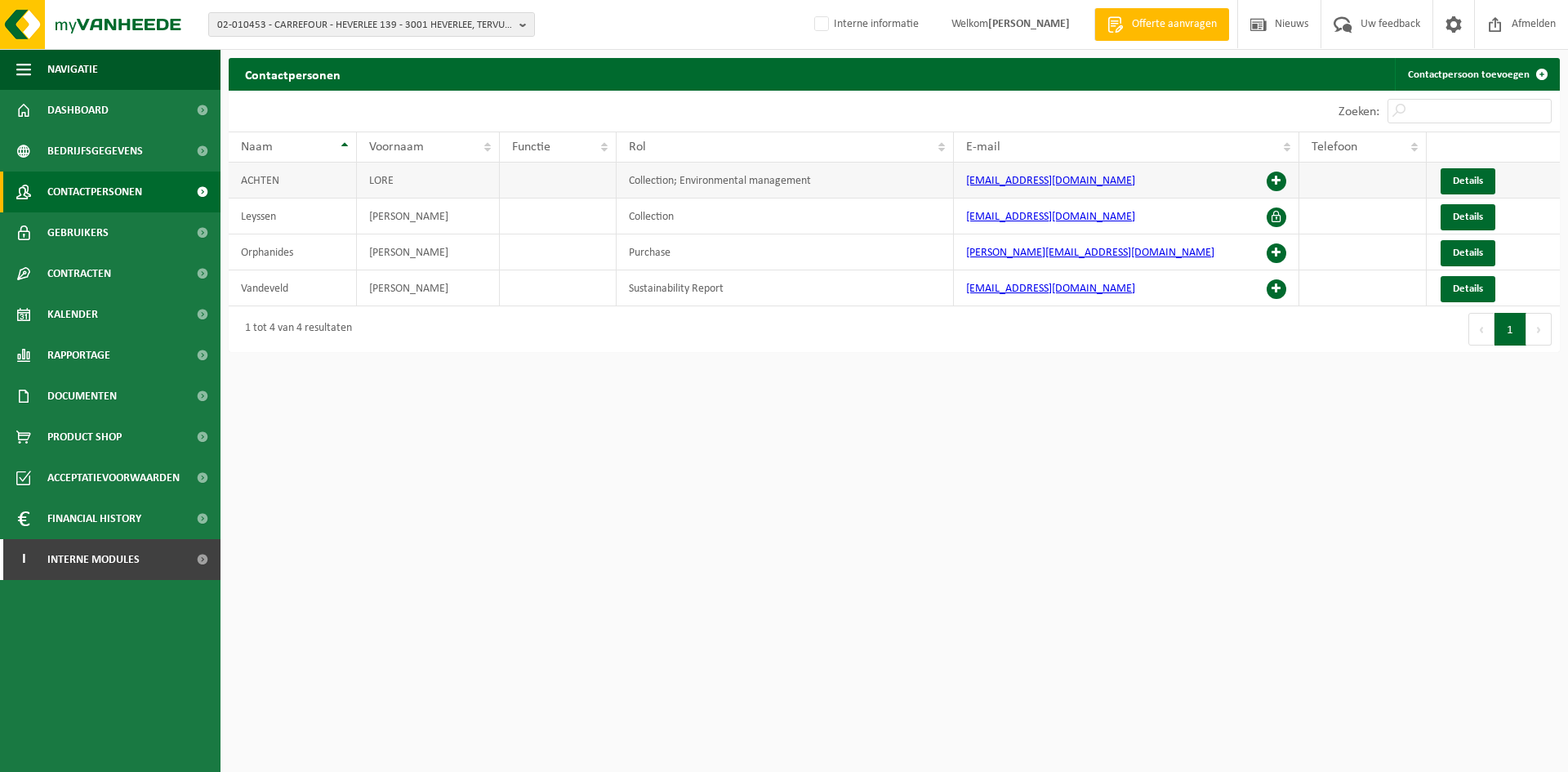
click at [1273, 180] on span at bounding box center [1277, 181] width 20 height 20
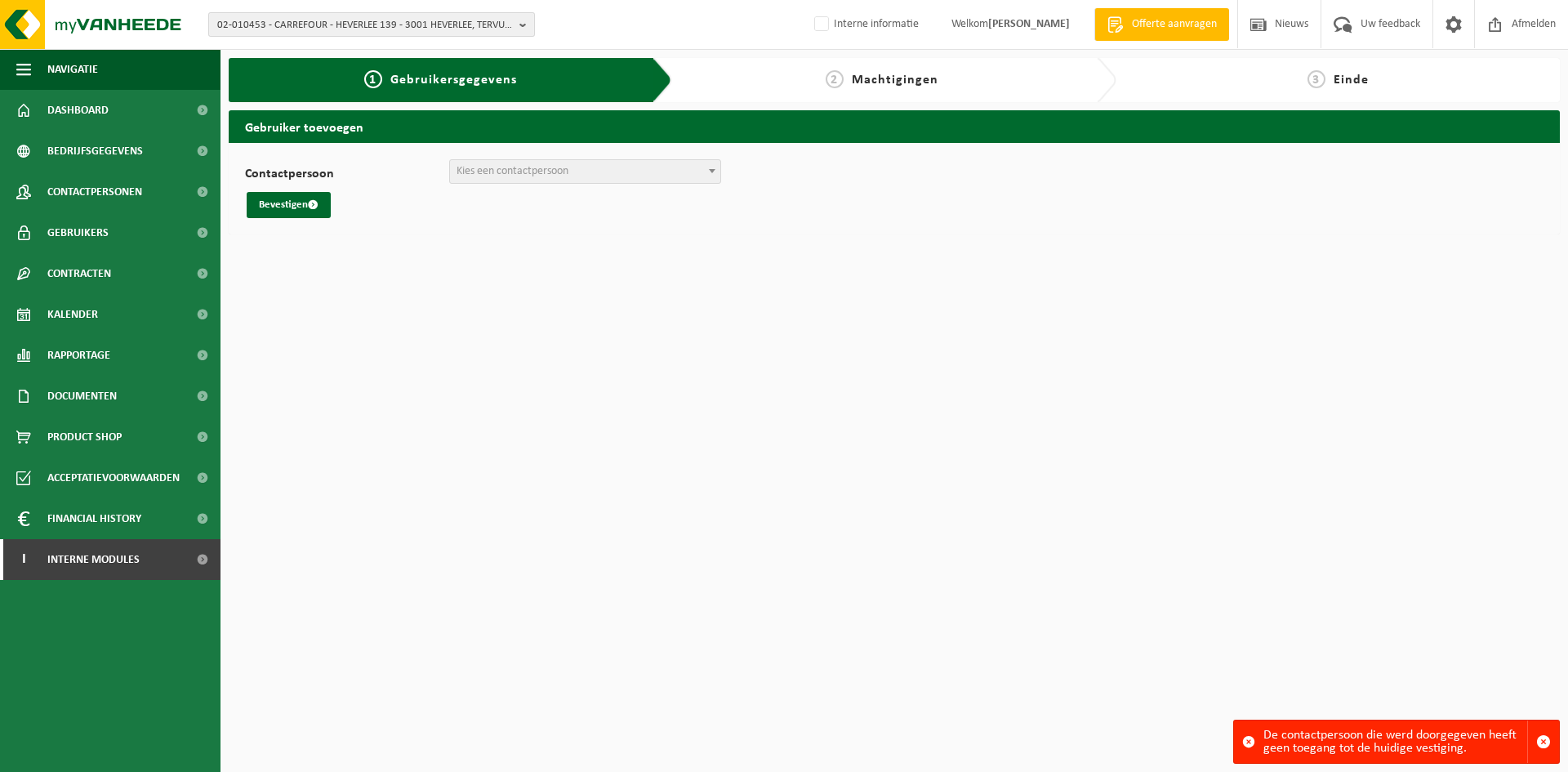
click at [286, 28] on span "02-010453 - CARREFOUR - HEVERLEE 139 - 3001 HEVERLEE, TERVUURSEVEST 113" at bounding box center [365, 24] width 295 height 24
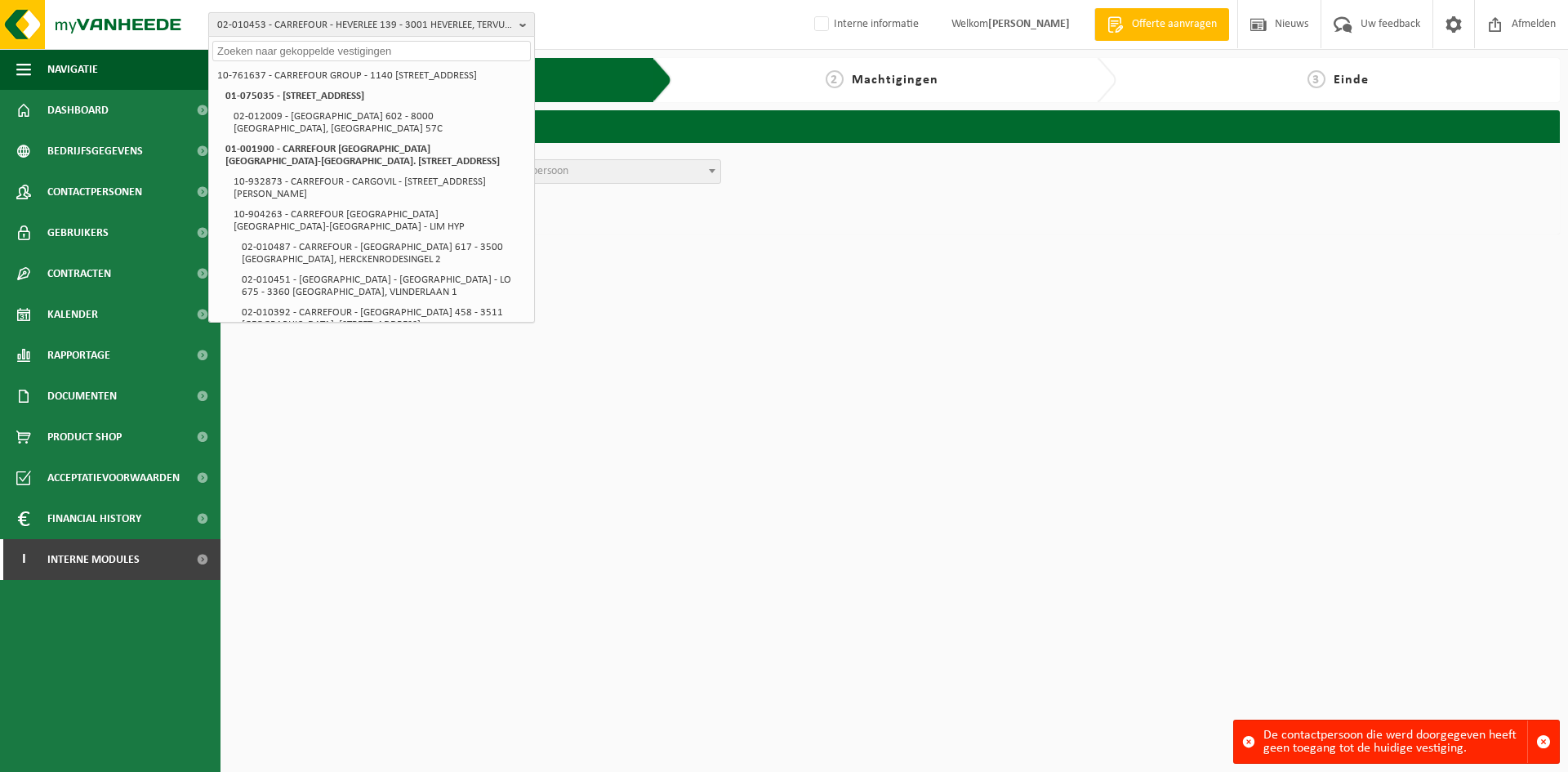
paste input "01-002460"
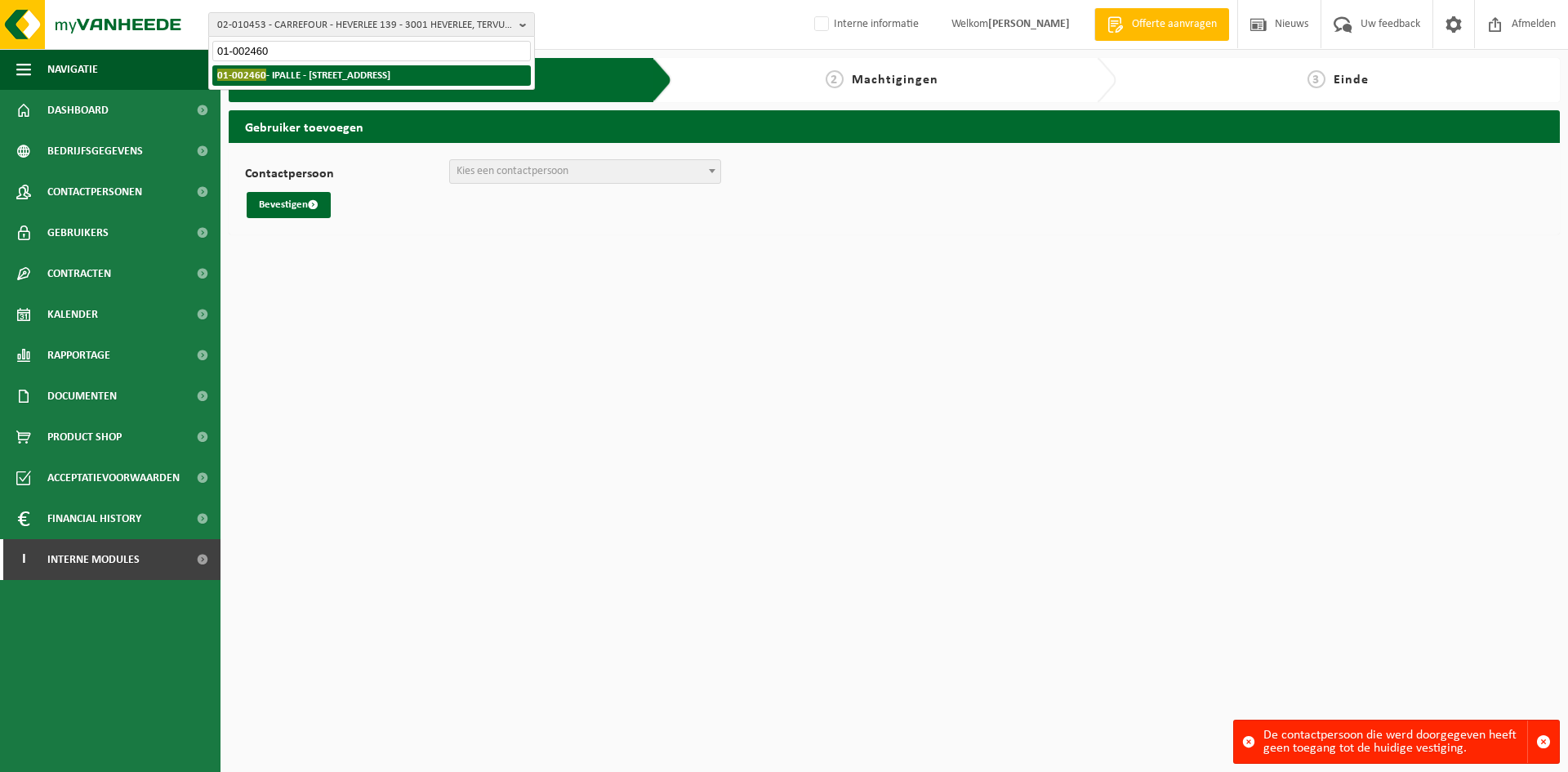
type input "01-002460"
click at [280, 81] on strong "01-002460 - IPALLE - 7503 FROYENNES, CHEMIN DE L'EAU VIVE 1" at bounding box center [303, 74] width 173 height 13
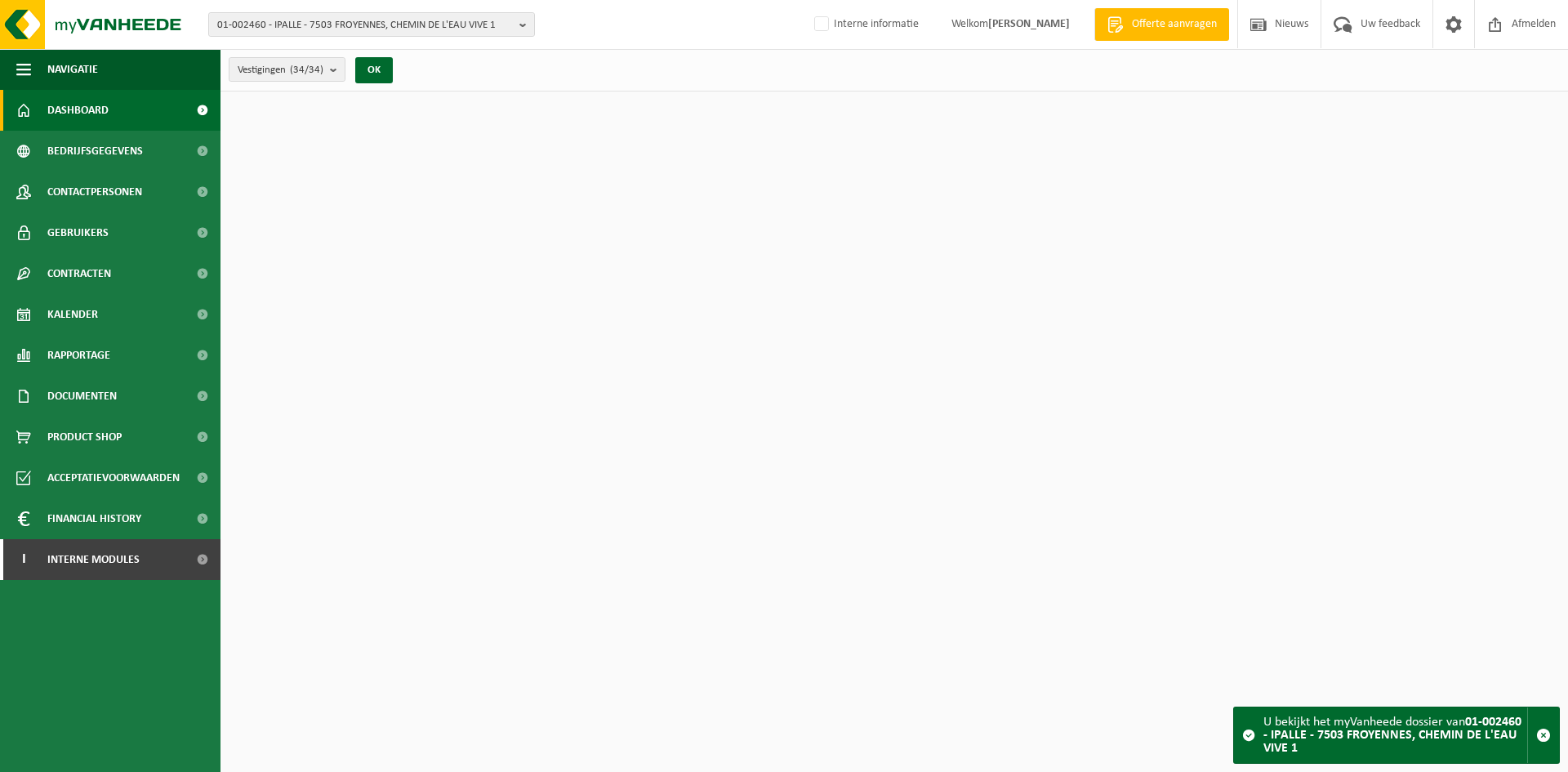
click at [116, 187] on span "Contactpersonen" at bounding box center [94, 192] width 95 height 41
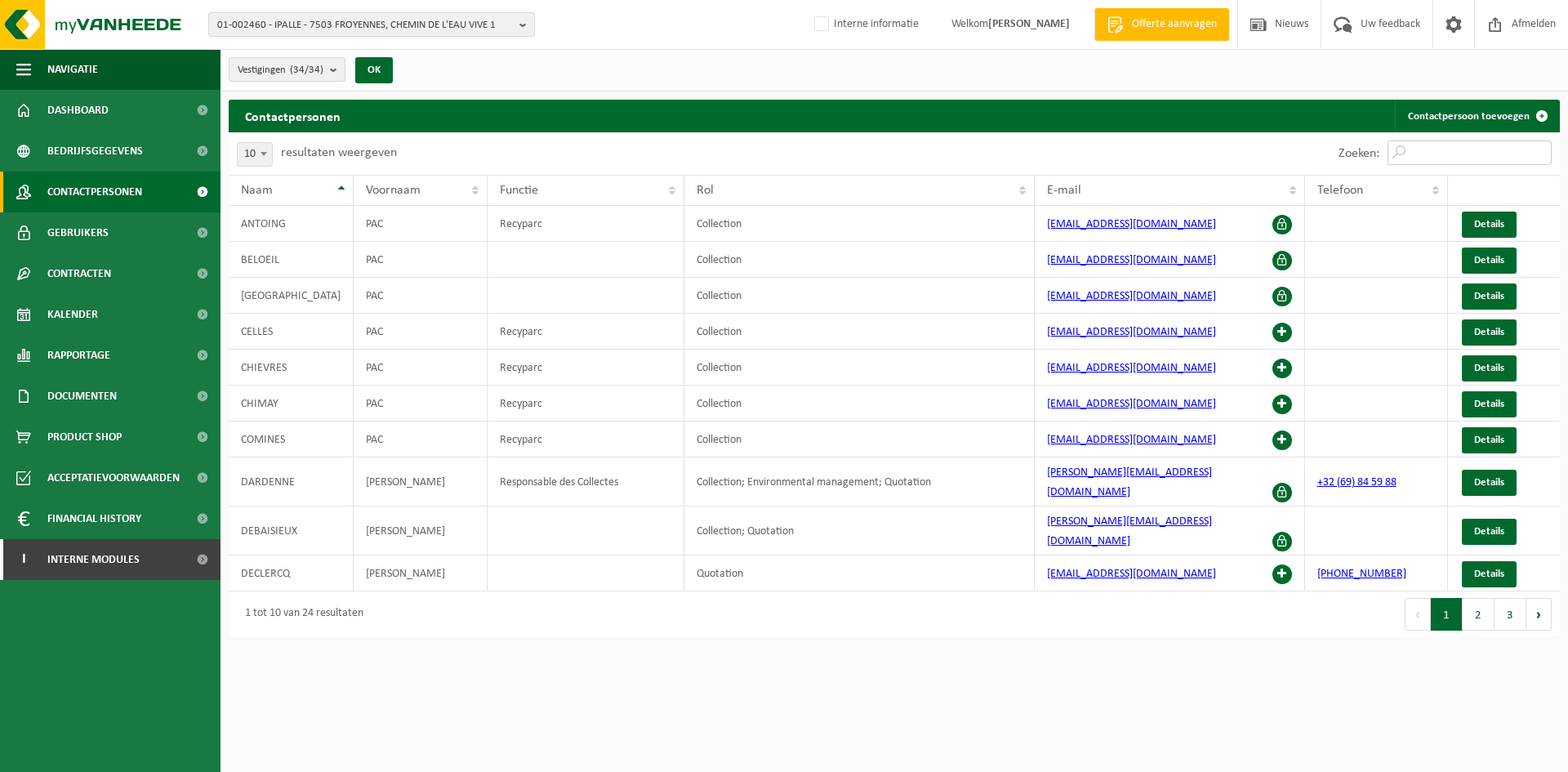
click at [1456, 152] on input "Zoeken:" at bounding box center [1469, 153] width 164 height 24
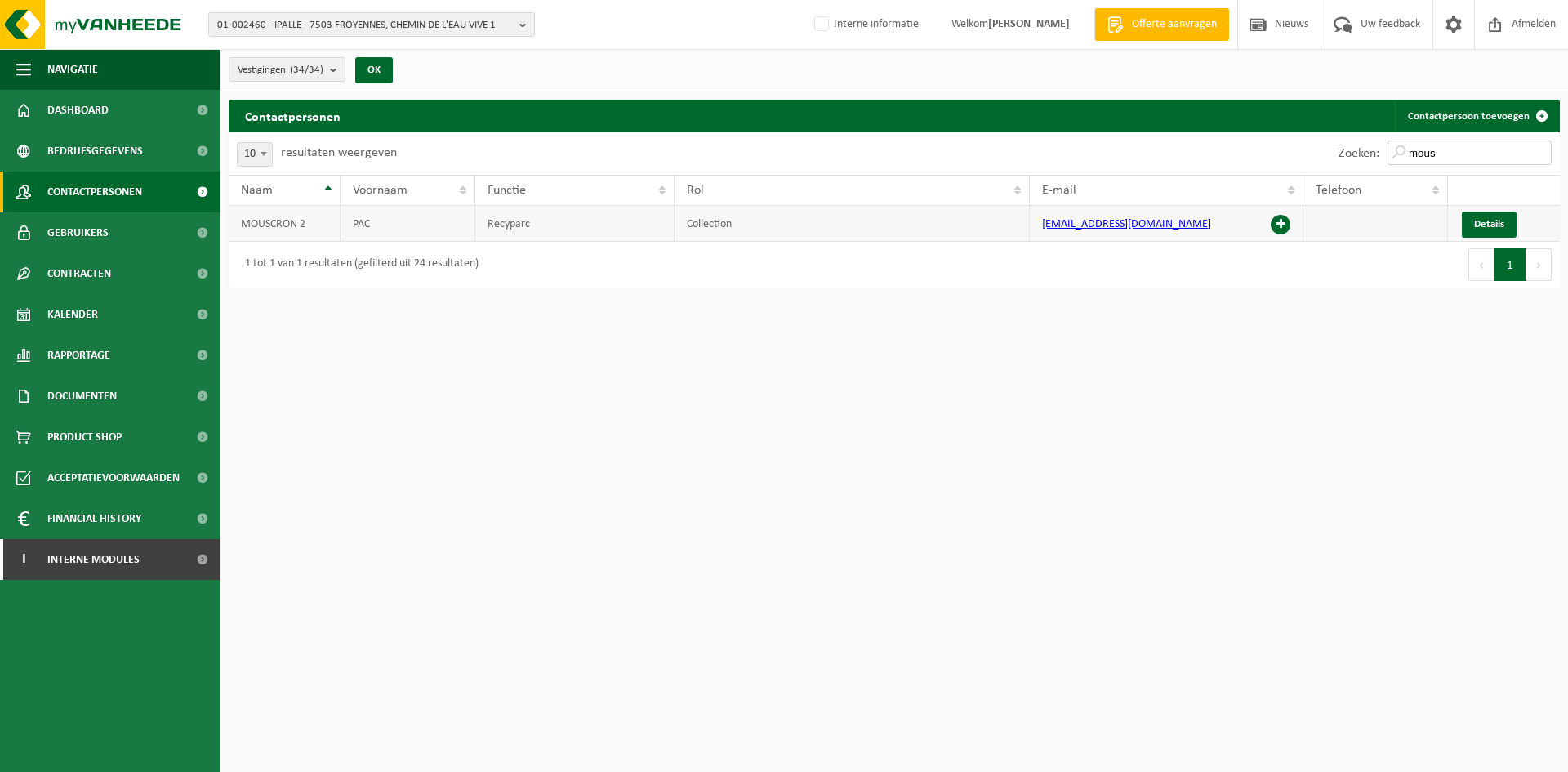
type input "mous"
click at [1283, 223] on span at bounding box center [1280, 225] width 20 height 20
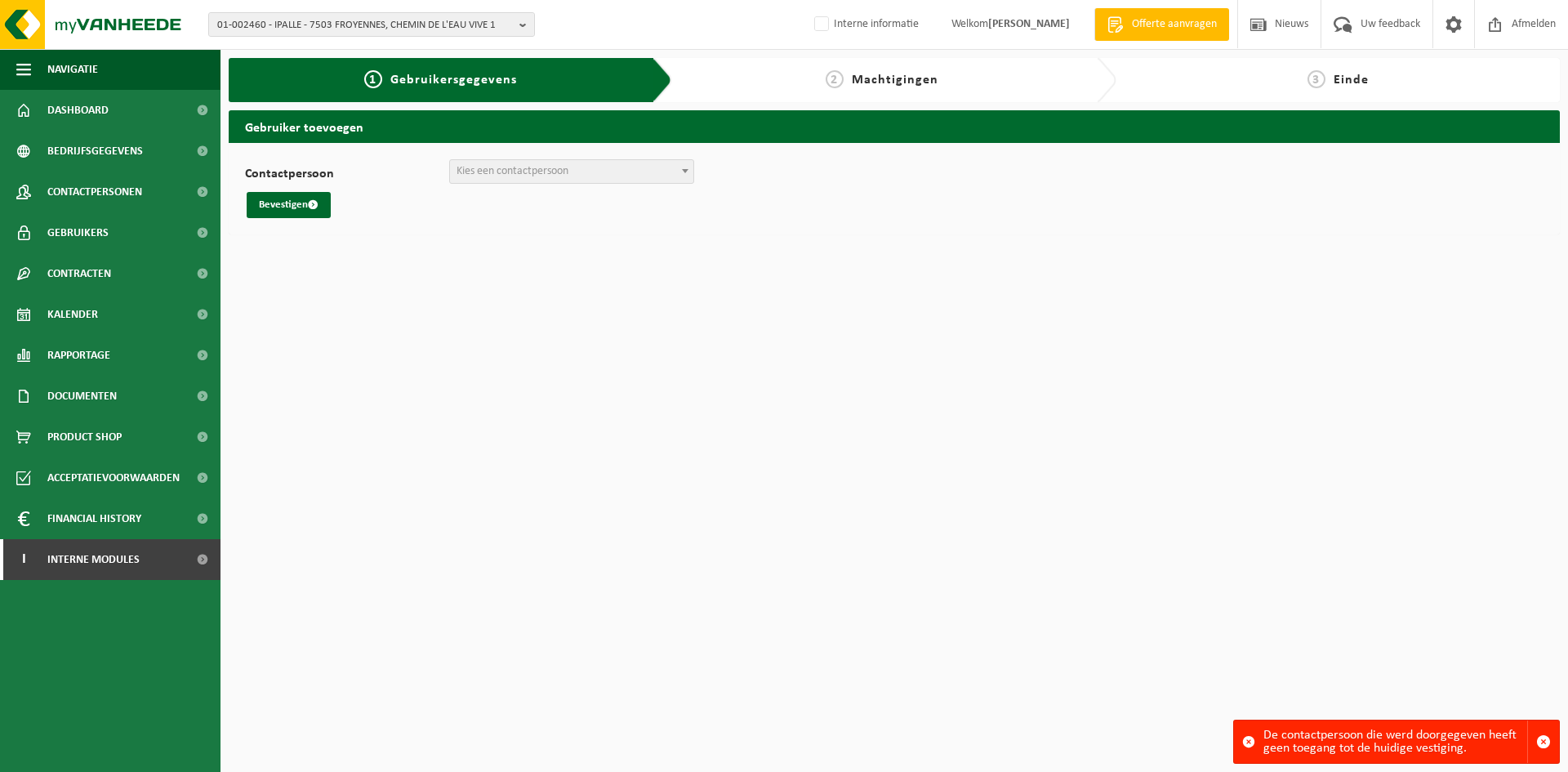
click at [288, 11] on div "01-002460 - IPALLE - 7503 FROYENNES, CHEMIN DE L'EAU VIVE 1 01-002460 - IPALLE …" at bounding box center [784, 24] width 1568 height 50
click at [281, 23] on span "01-002460 - IPALLE - 7503 FROYENNES, CHEMIN DE L'EAU VIVE 1" at bounding box center [365, 24] width 295 height 24
paste input "02-008906"
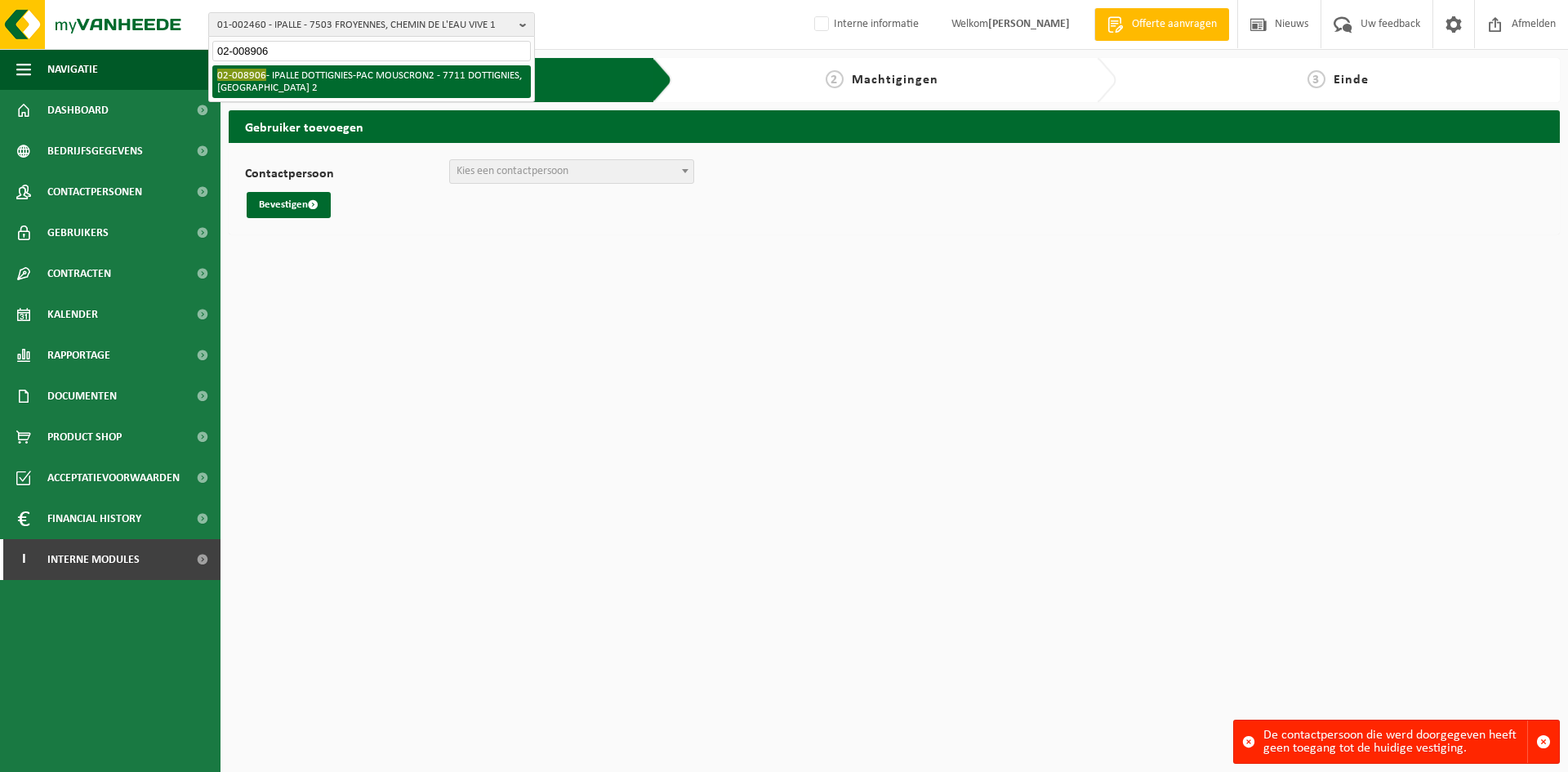
type input "02-008906"
click at [278, 77] on li "02-008906 - IPALLE DOTTIGNIES-PAC MOUSCRON2 - 7711 DOTTIGNIES, AVENUE DU BOIS J…" at bounding box center [372, 81] width 319 height 32
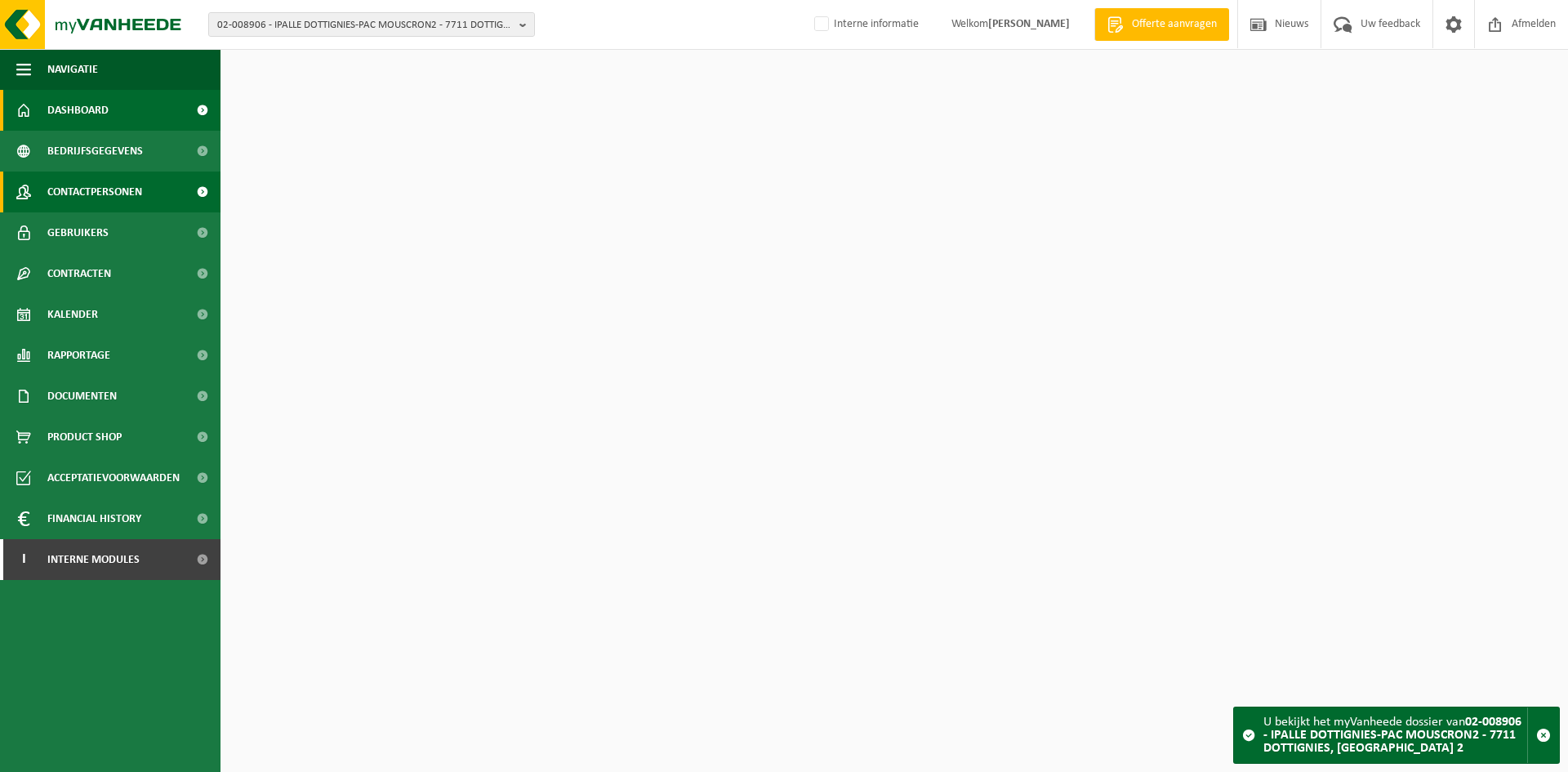
click at [112, 200] on span "Contactpersonen" at bounding box center [94, 192] width 95 height 41
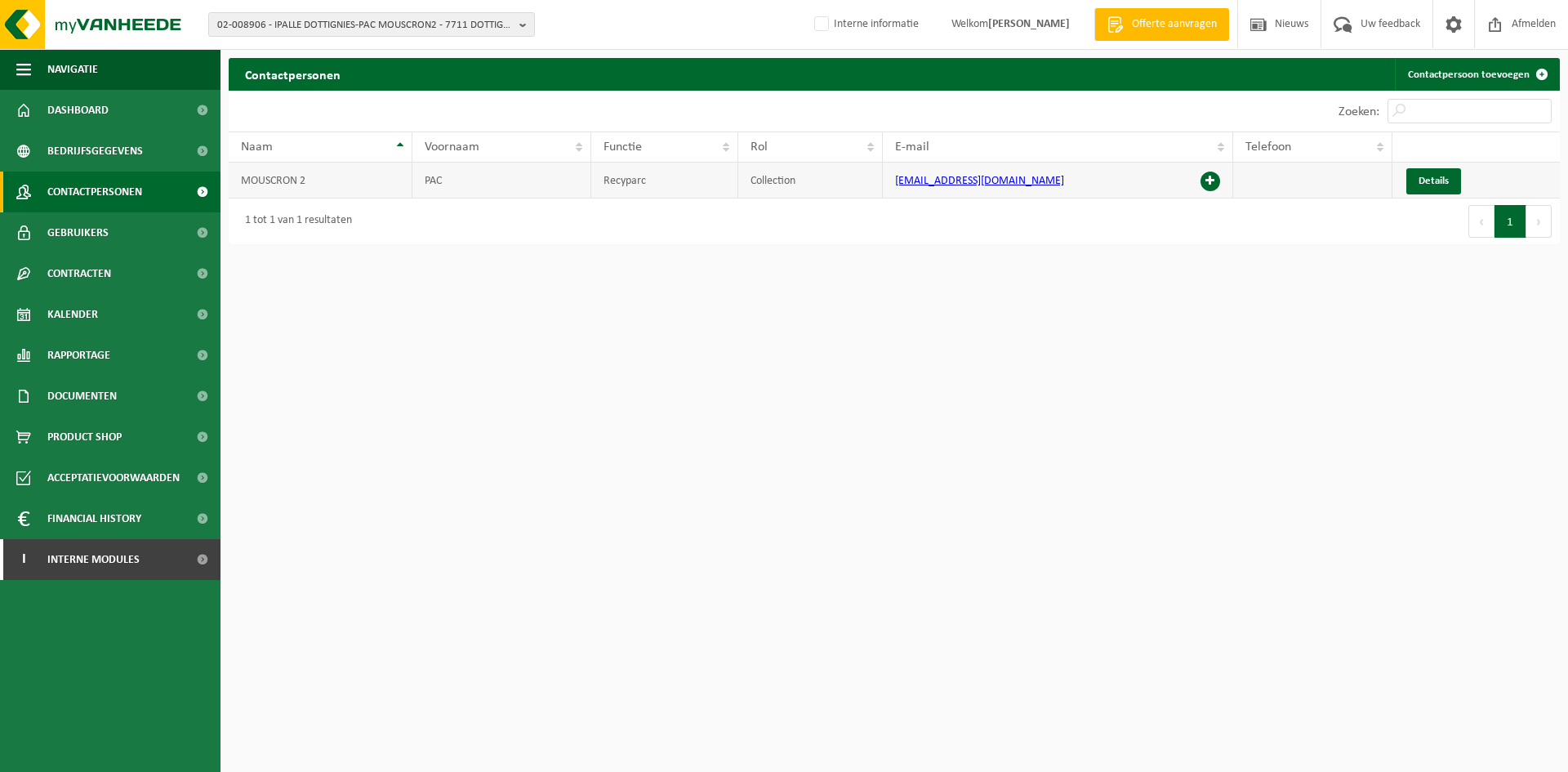
click at [1204, 175] on span at bounding box center [1210, 181] width 20 height 20
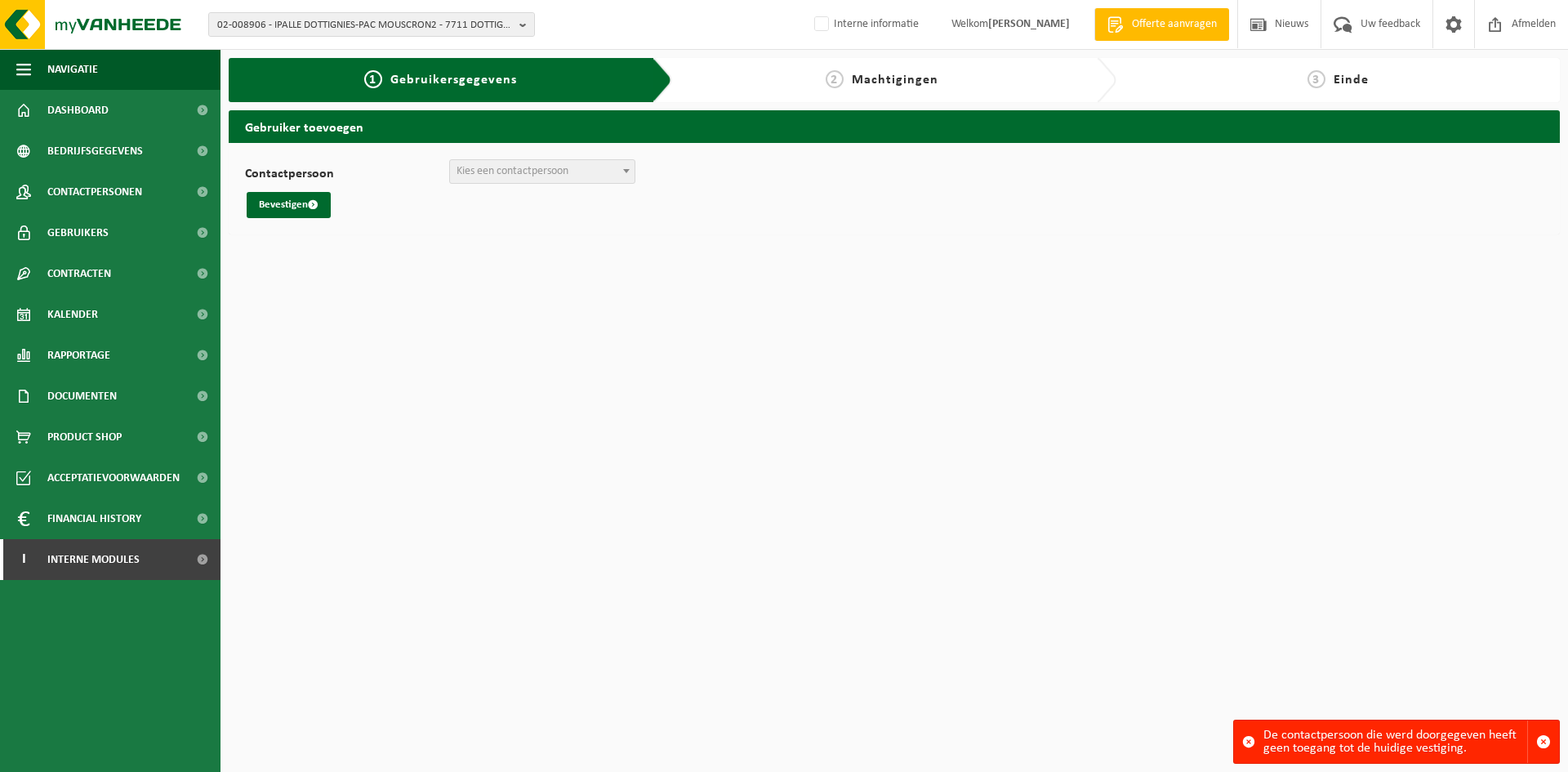
click at [481, 179] on span "Kies een contactpersoon" at bounding box center [542, 171] width 185 height 23
drag, startPoint x: 1191, startPoint y: 319, endPoint x: 1243, endPoint y: 254, distance: 83.2
click at [1191, 317] on html "02-008906 - IPALLE DOTTIGNIES-PAC MOUSCRON2 - 7711 DOTTIGNIES, AVENUE DU BOIS J…" at bounding box center [784, 386] width 1568 height 772
click at [1513, 29] on span "Afmelden" at bounding box center [1533, 23] width 52 height 48
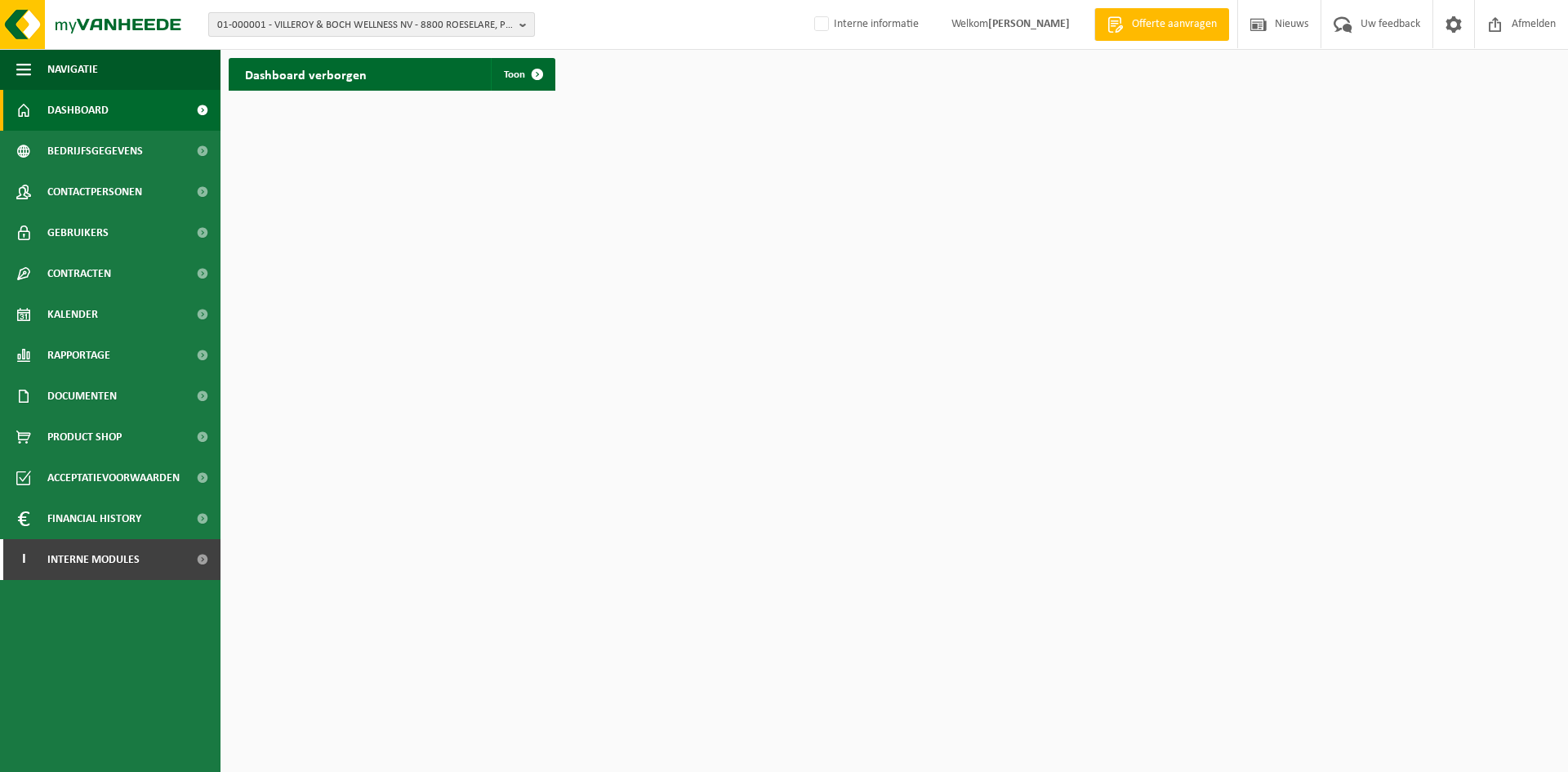
click at [315, 27] on span "01-000001 - VILLEROY & BOCH WELLNESS NV - 8800 ROESELARE, POPULIERSTRAAT 1" at bounding box center [365, 24] width 295 height 24
paste input "02-008906"
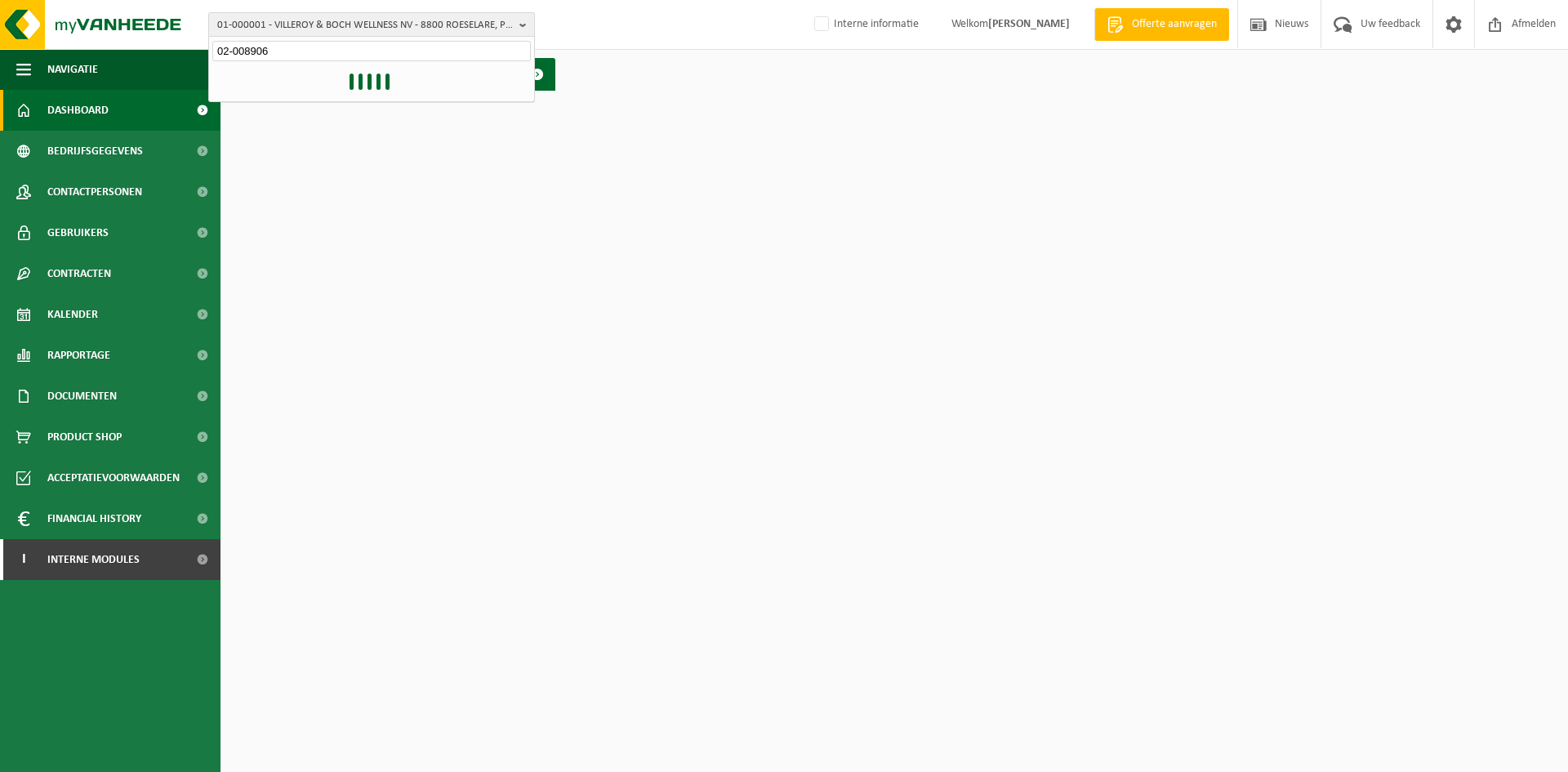
type input "02-008906"
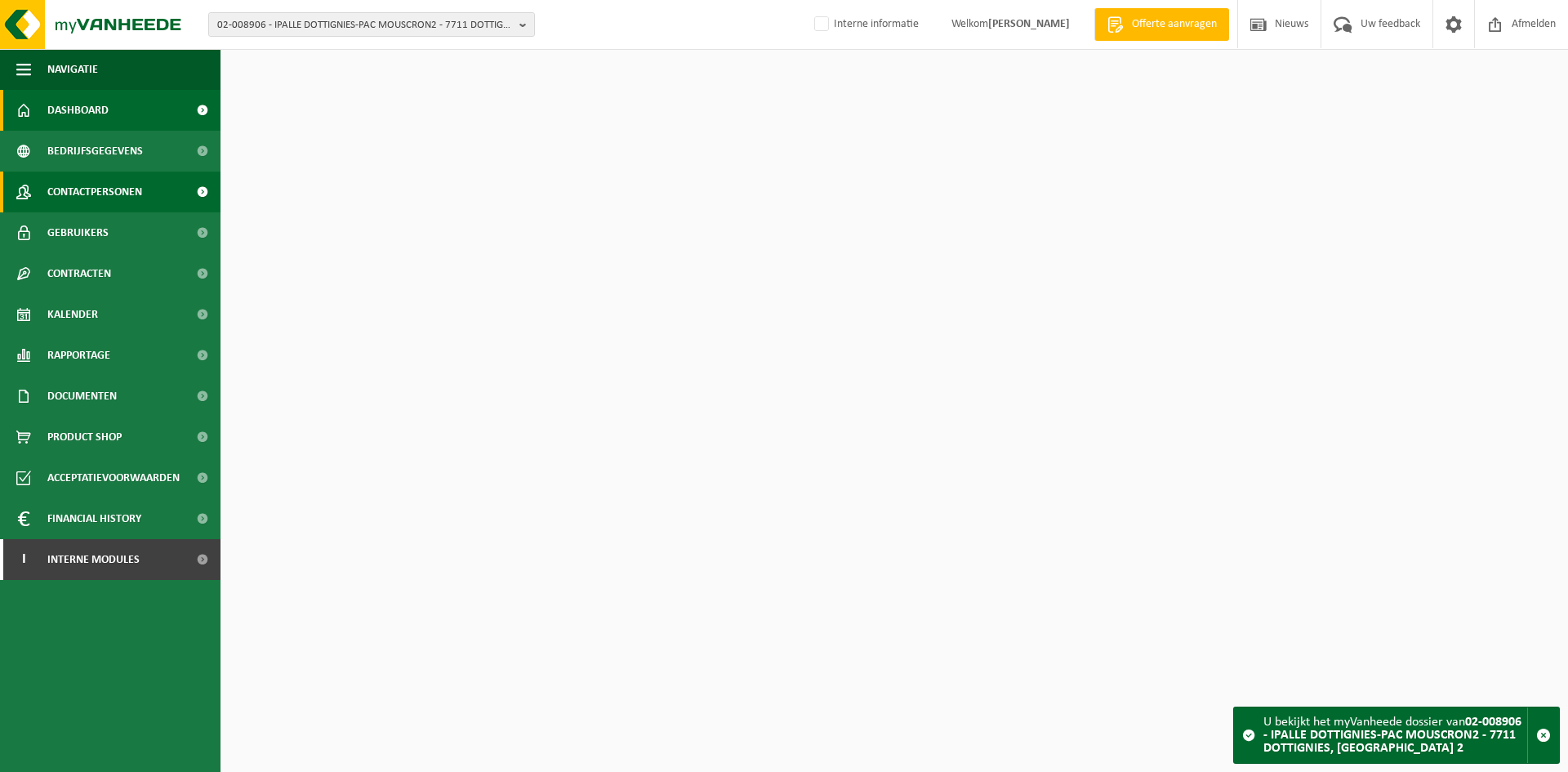
click at [111, 191] on span "Contactpersonen" at bounding box center [94, 192] width 95 height 41
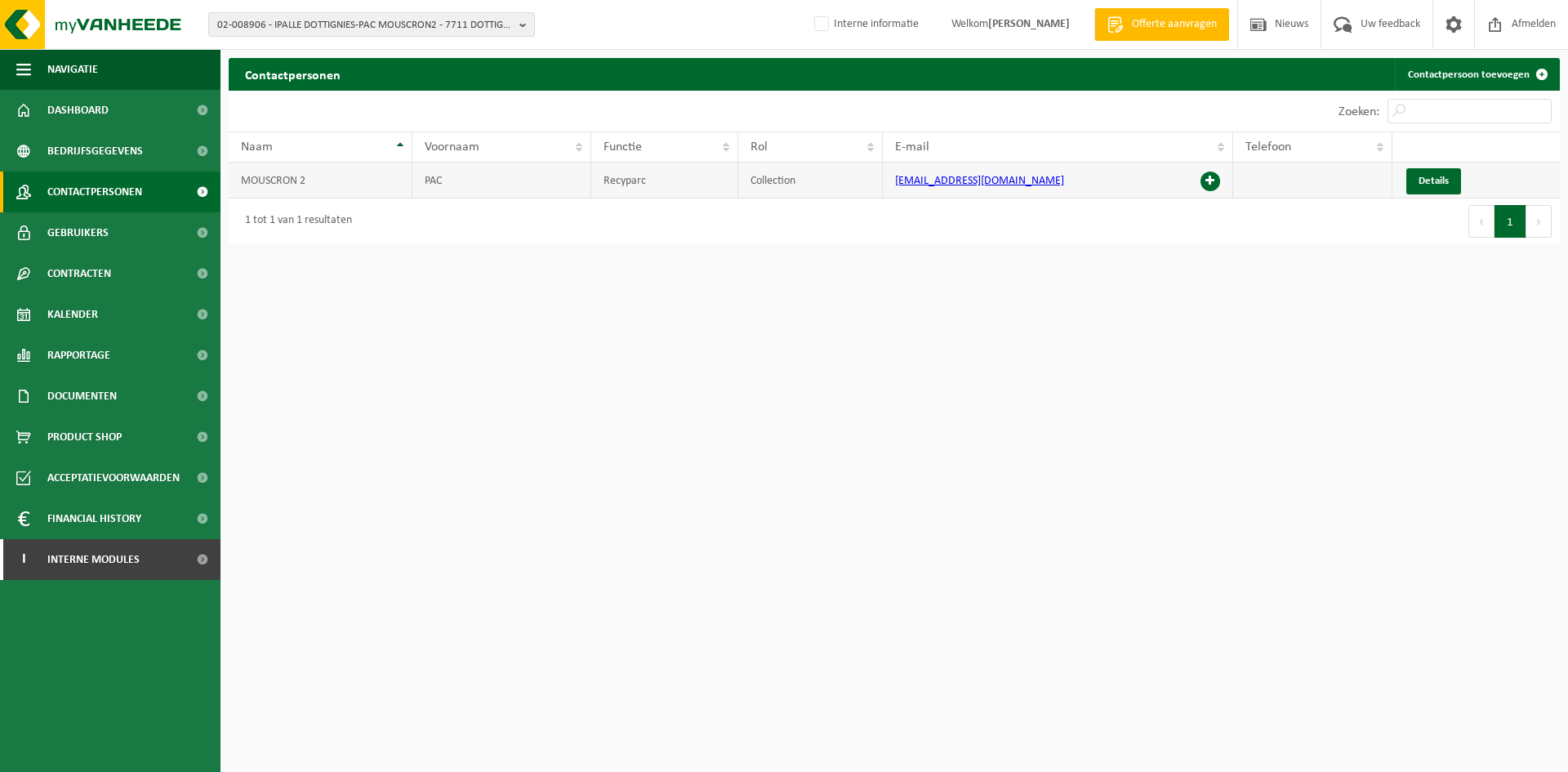
click at [1217, 182] on span at bounding box center [1210, 181] width 20 height 20
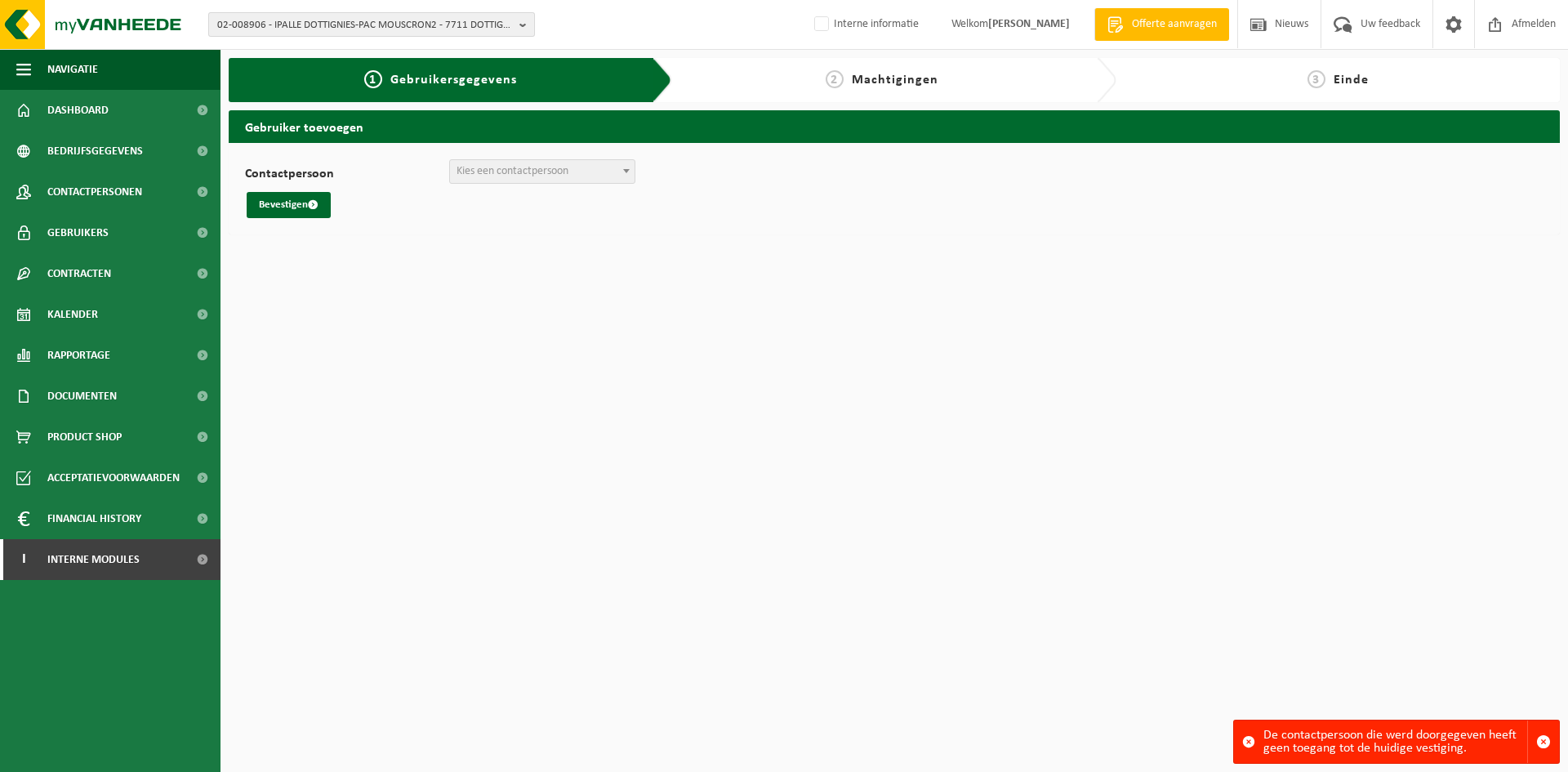
drag, startPoint x: 316, startPoint y: 11, endPoint x: 314, endPoint y: 23, distance: 12.2
click at [316, 11] on div "02-008906 - IPALLE DOTTIGNIES-PAC MOUSCRON2 - 7711 DOTTIGNIES, [GEOGRAPHIC_DATA…" at bounding box center [784, 24] width 1568 height 50
click at [313, 26] on span "02-008906 - IPALLE DOTTIGNIES-PAC MOUSCRON2 - 7711 DOTTIGNIES, [GEOGRAPHIC_DATA…" at bounding box center [365, 24] width 295 height 24
paste input "02-008912"
type input "02-008912"
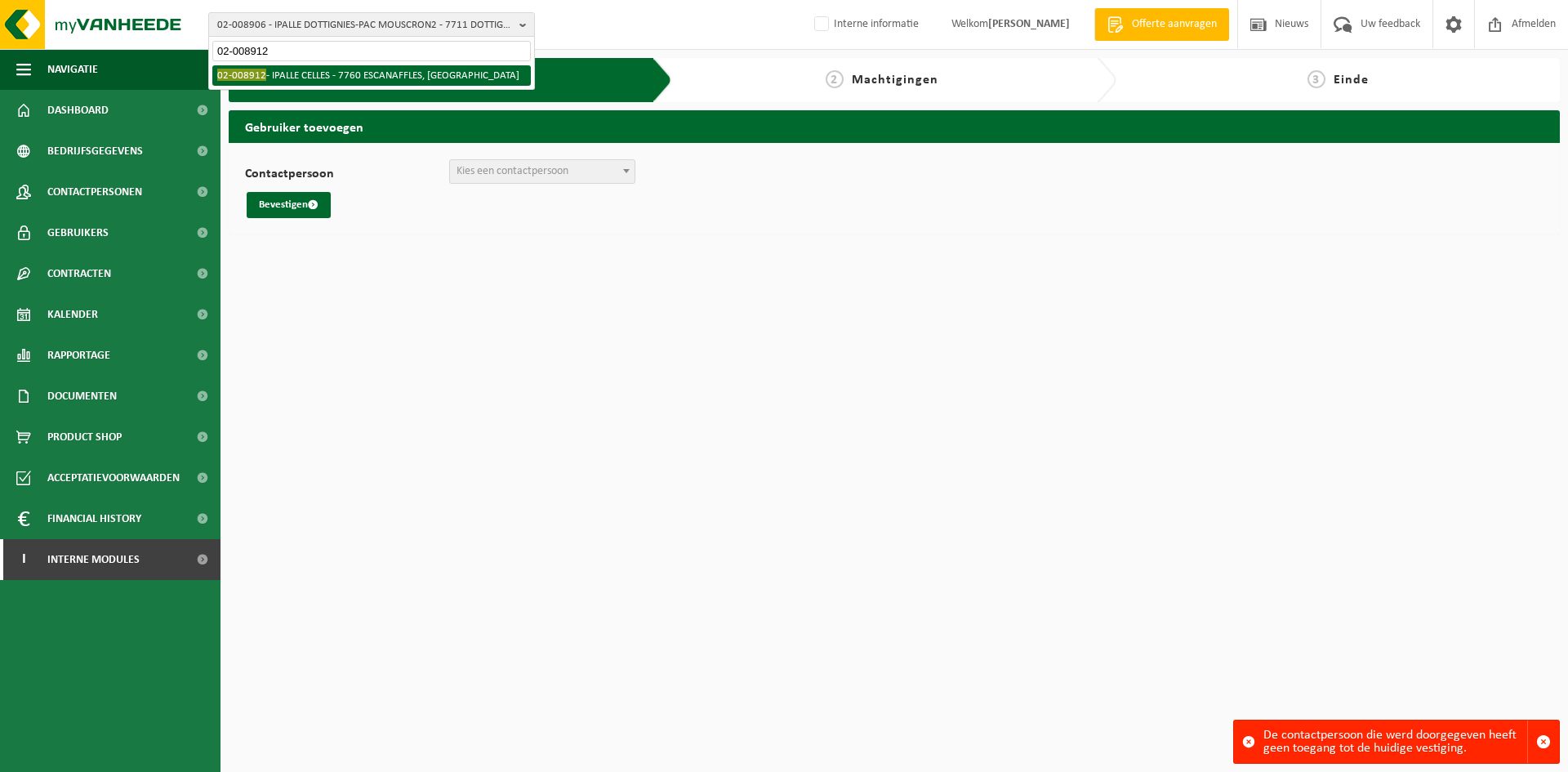
click at [299, 76] on li "02-008912 - IPALLE CELLES - 7760 ESCANAFFLES, RUE BECQUEREAU" at bounding box center [372, 75] width 319 height 21
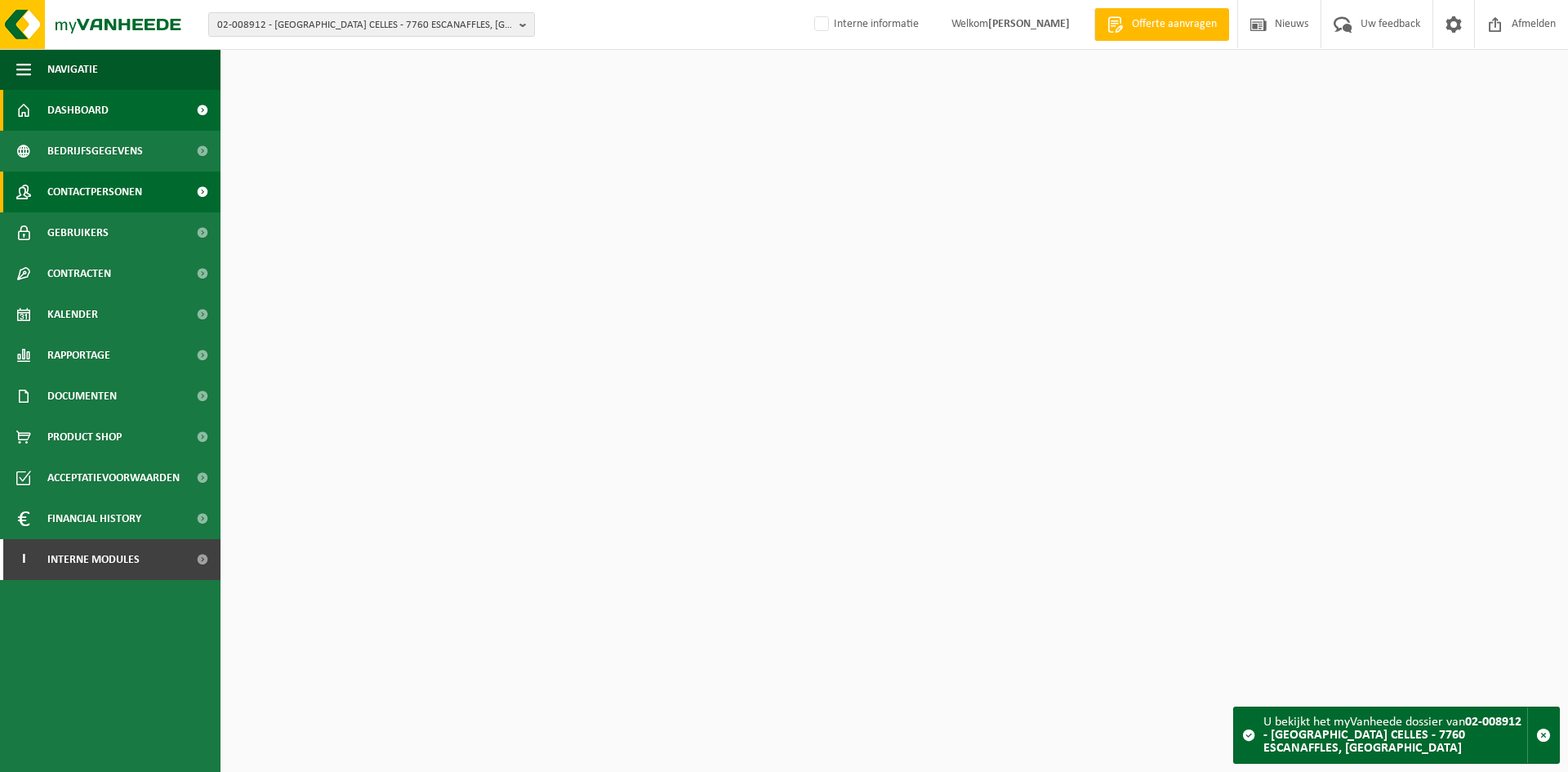
click at [136, 191] on span "Contactpersonen" at bounding box center [94, 192] width 95 height 41
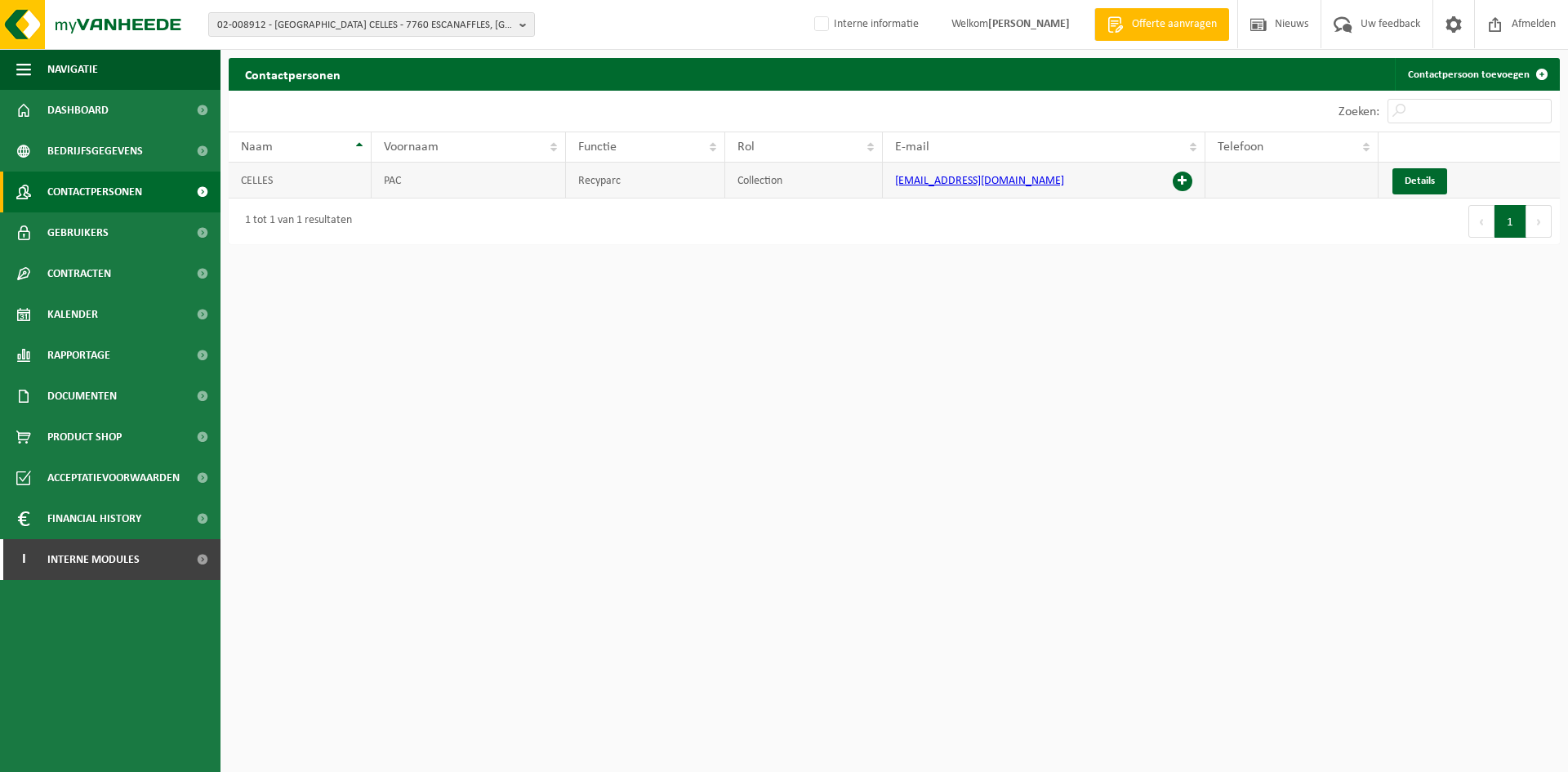
click at [1179, 184] on span at bounding box center [1183, 181] width 20 height 20
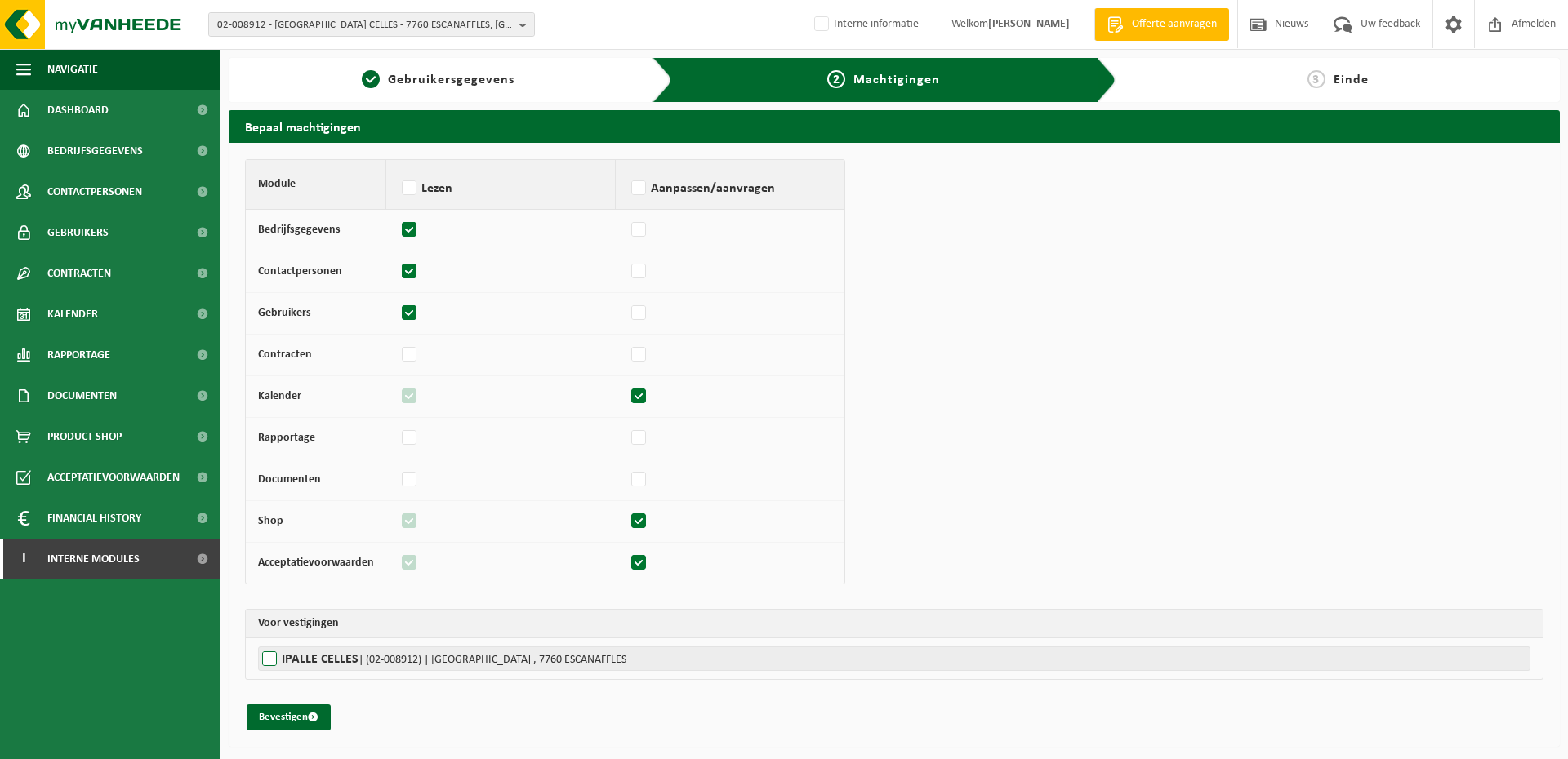
click at [333, 654] on label"] "IPALLE CELLES | (02-008912) | [GEOGRAPHIC_DATA] , 7760 ESCANAFFLES" at bounding box center [894, 658] width 1273 height 24
click at [333, 654] on input "IPALLE CELLES | (02-008912) | [GEOGRAPHIC_DATA] , 7760 ESCANAFFLES" at bounding box center [1042, 658] width 1568 height 24
checkbox input "true"
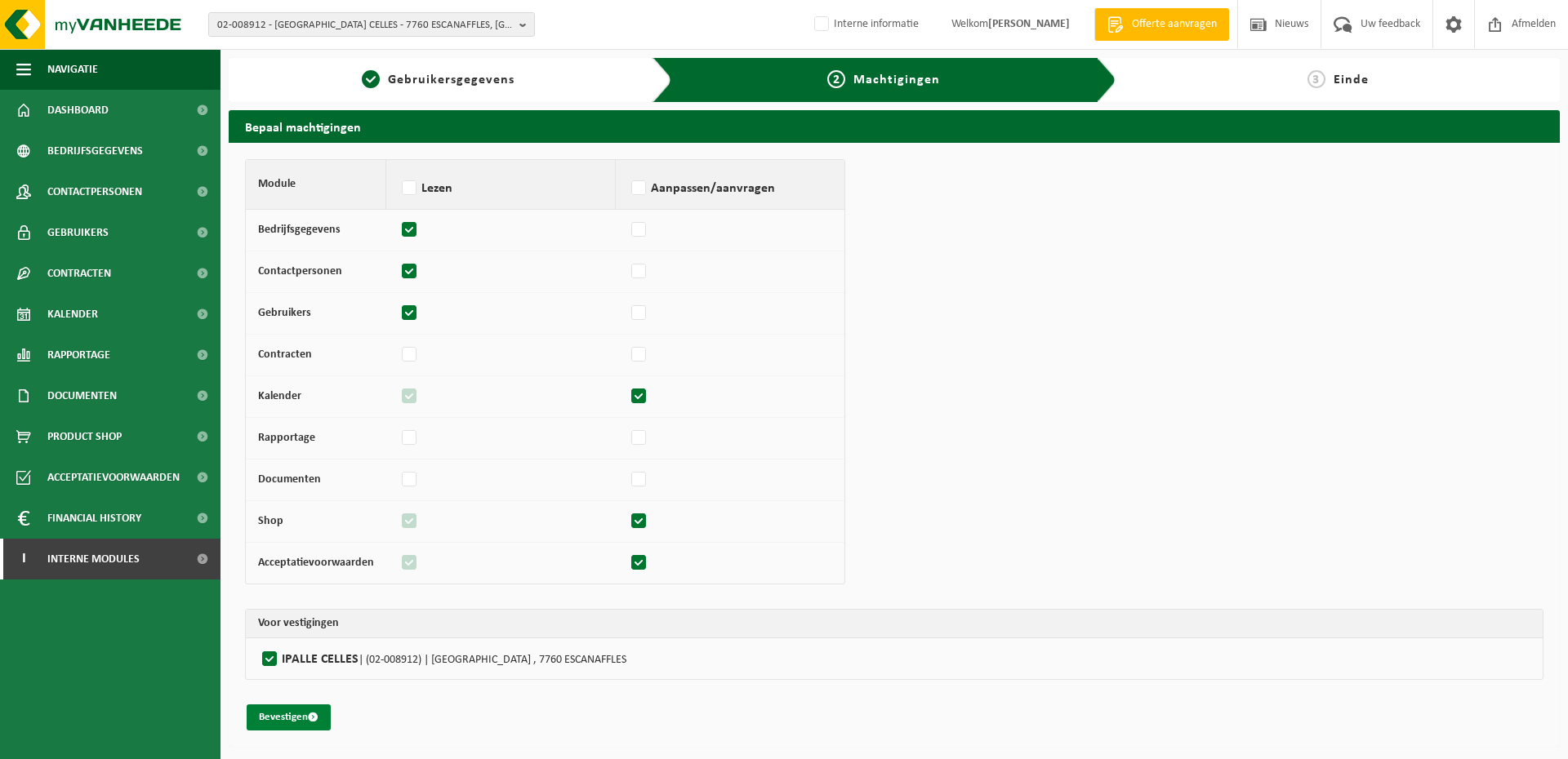
click at [277, 714] on button "Bevestigen" at bounding box center [289, 717] width 84 height 26
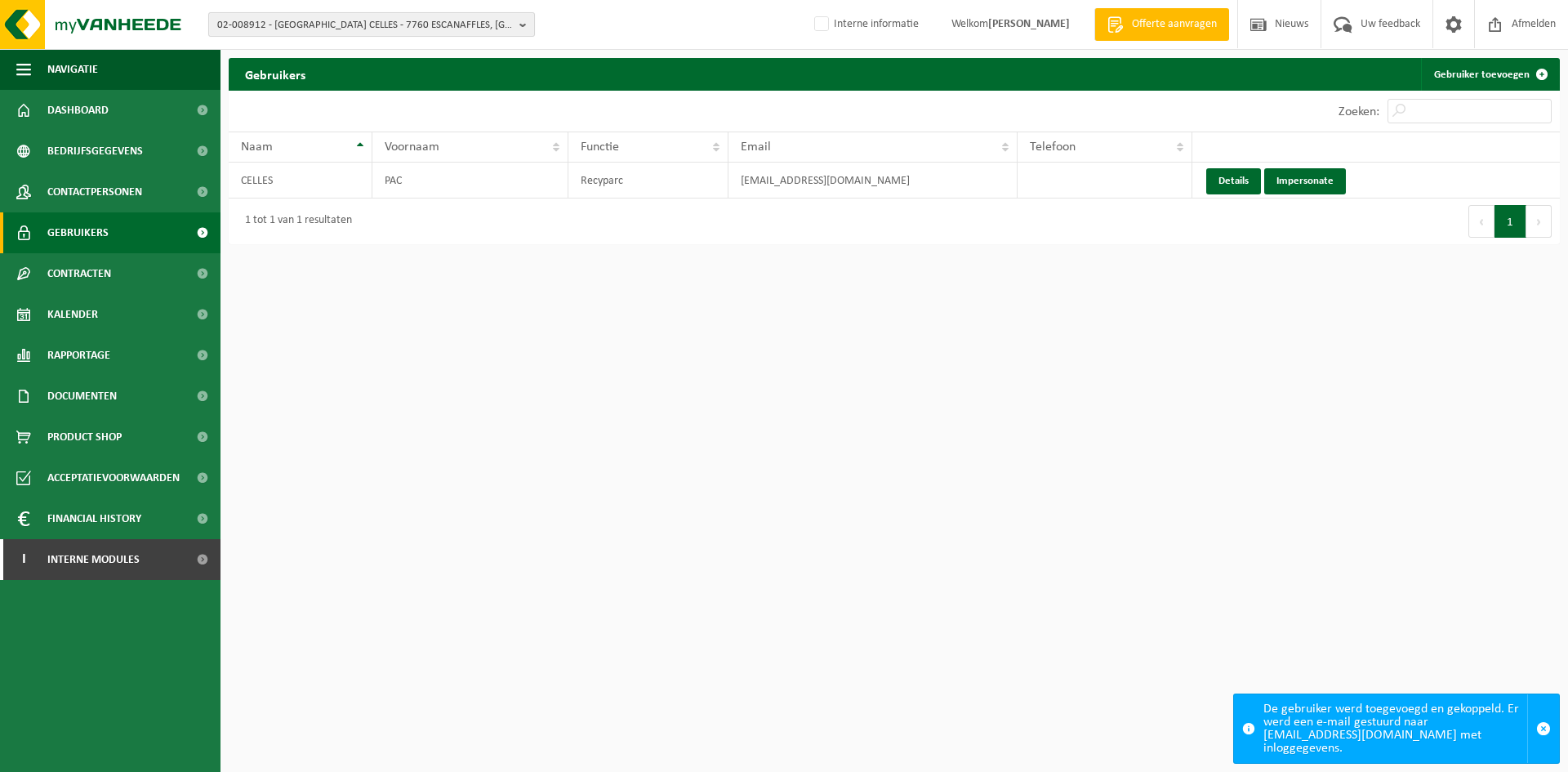
click at [426, 23] on span "02-008912 - [GEOGRAPHIC_DATA] CELLES - 7760 ESCANAFFLES, [GEOGRAPHIC_DATA]" at bounding box center [365, 24] width 295 height 24
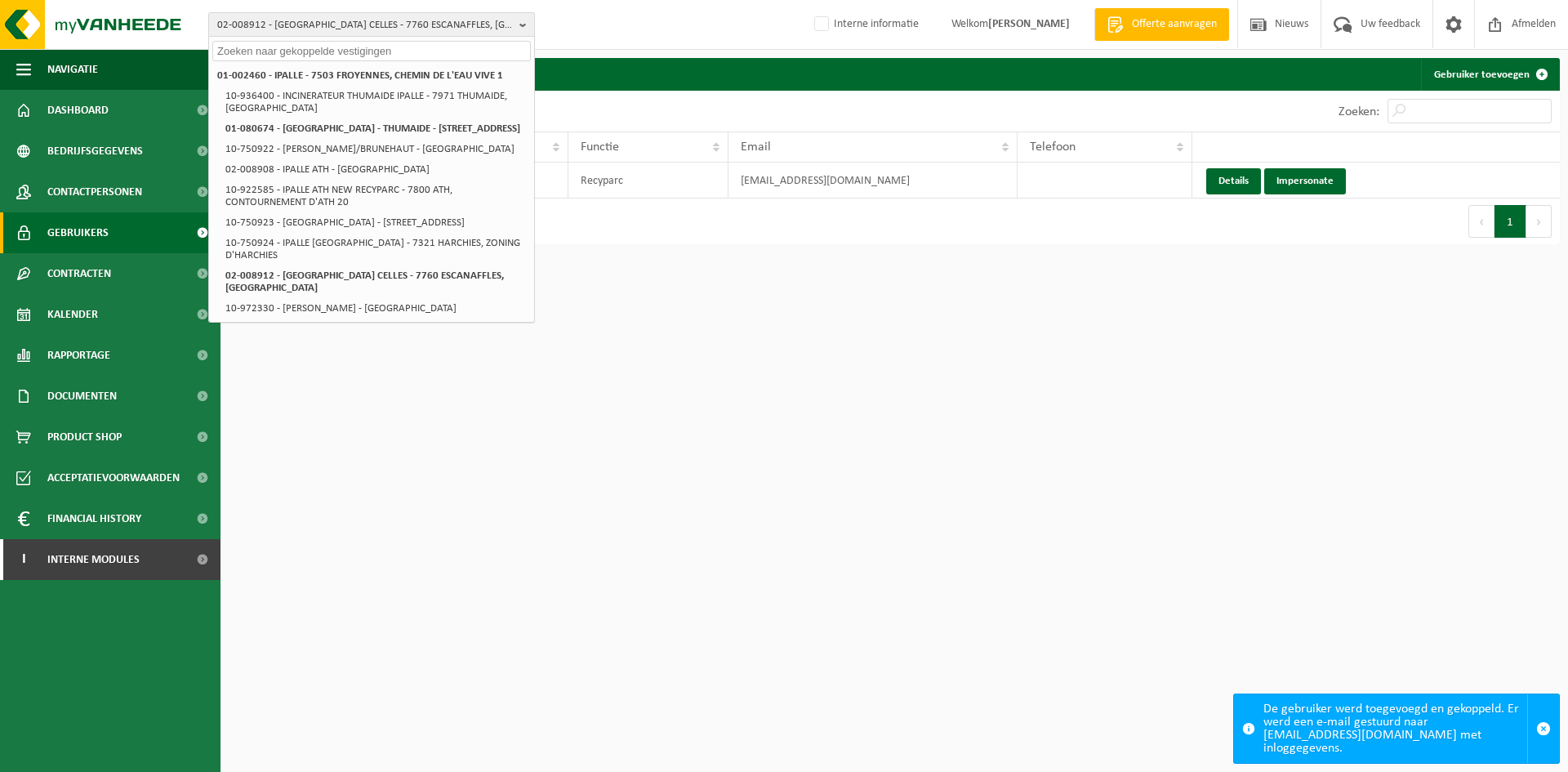
paste input "01-002460"
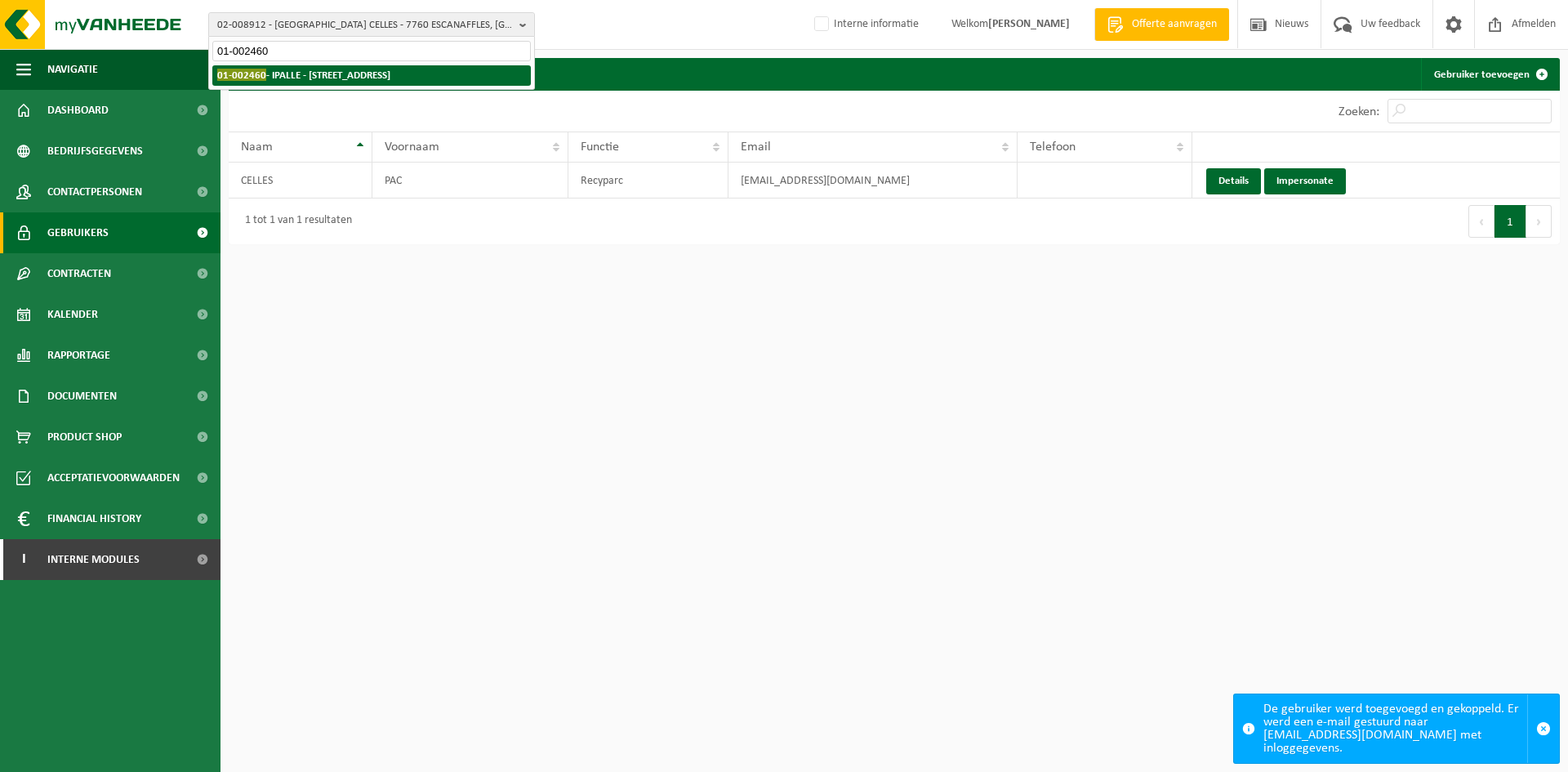
type input "01-002460"
click at [355, 83] on li "01-002460 - IPALLE - 7503 FROYENNES, CHEMIN DE L'EAU VIVE 1" at bounding box center [372, 75] width 319 height 21
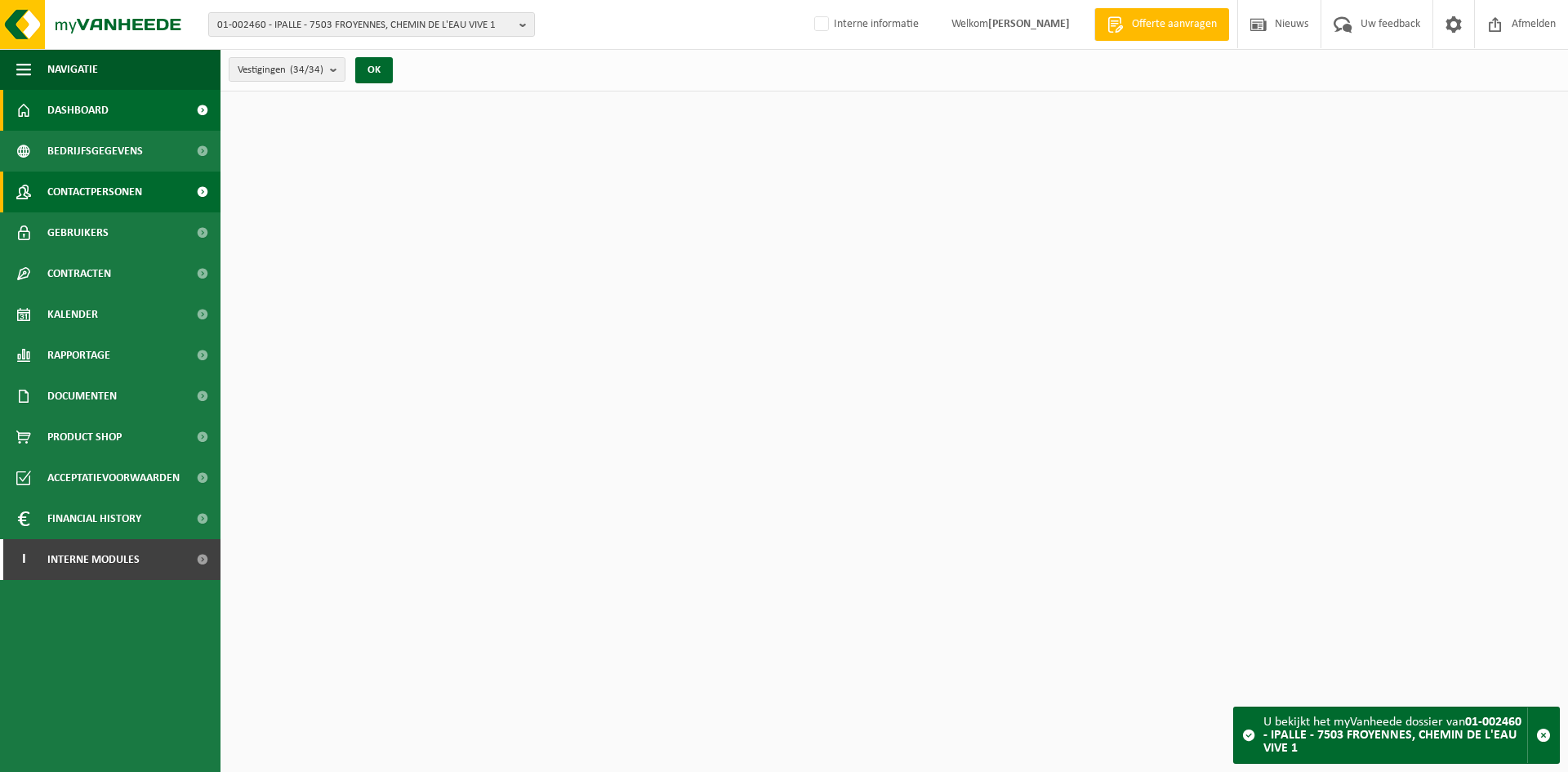
click at [102, 192] on span "Contactpersonen" at bounding box center [94, 192] width 95 height 41
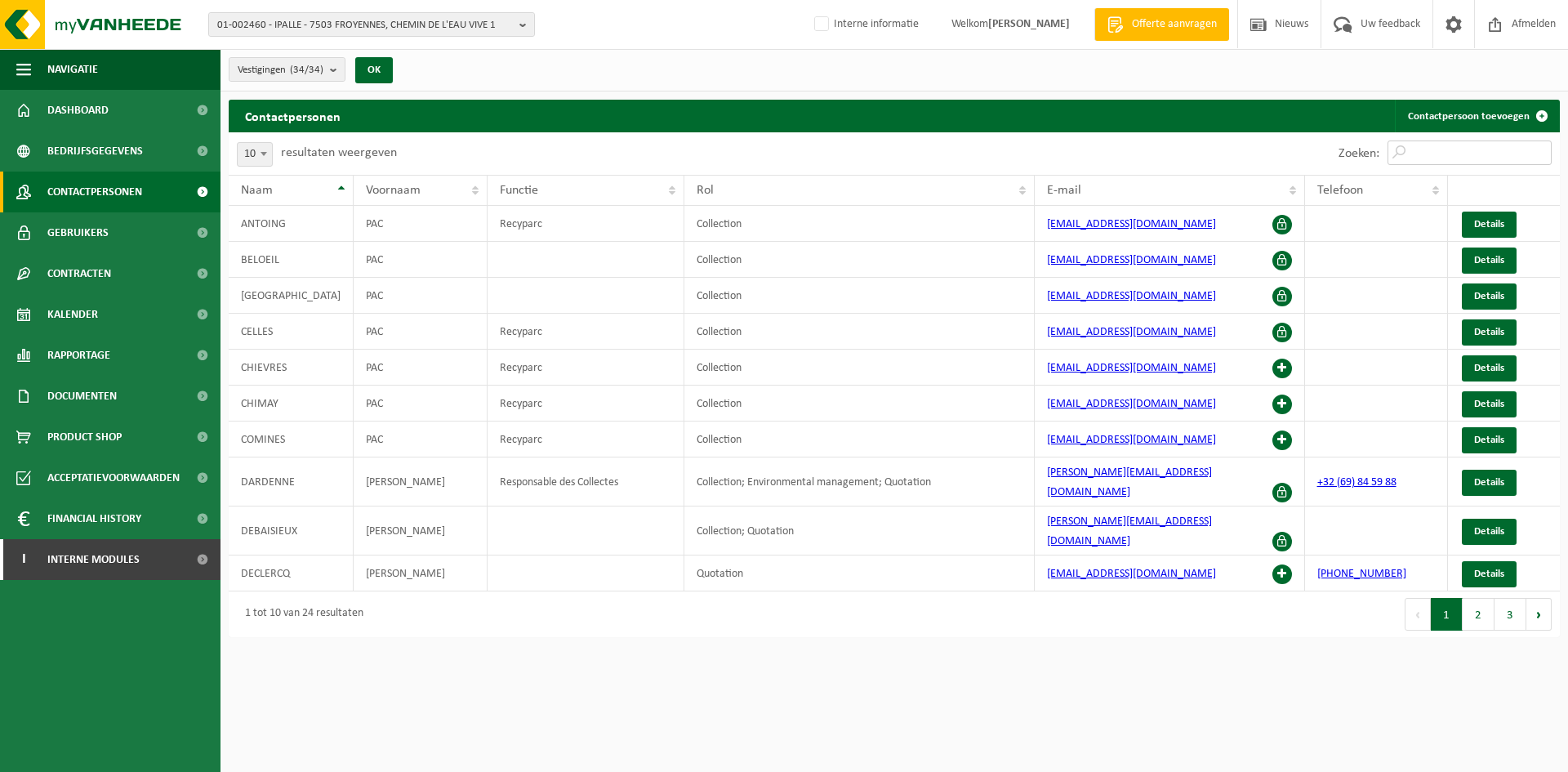
click at [1426, 158] on input "Zoeken:" at bounding box center [1469, 153] width 164 height 24
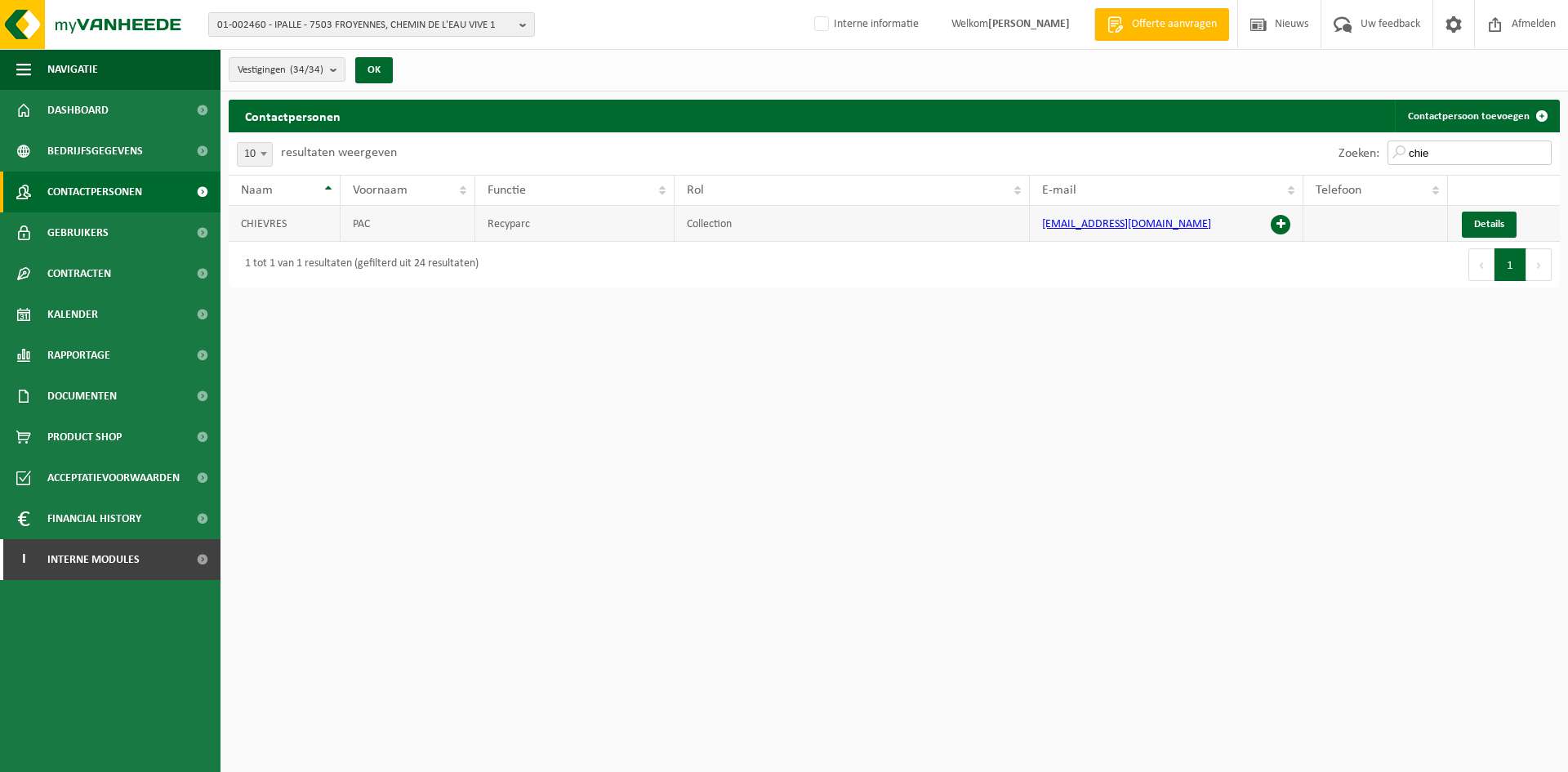
type input "chie"
click at [1284, 222] on span at bounding box center [1280, 225] width 20 height 20
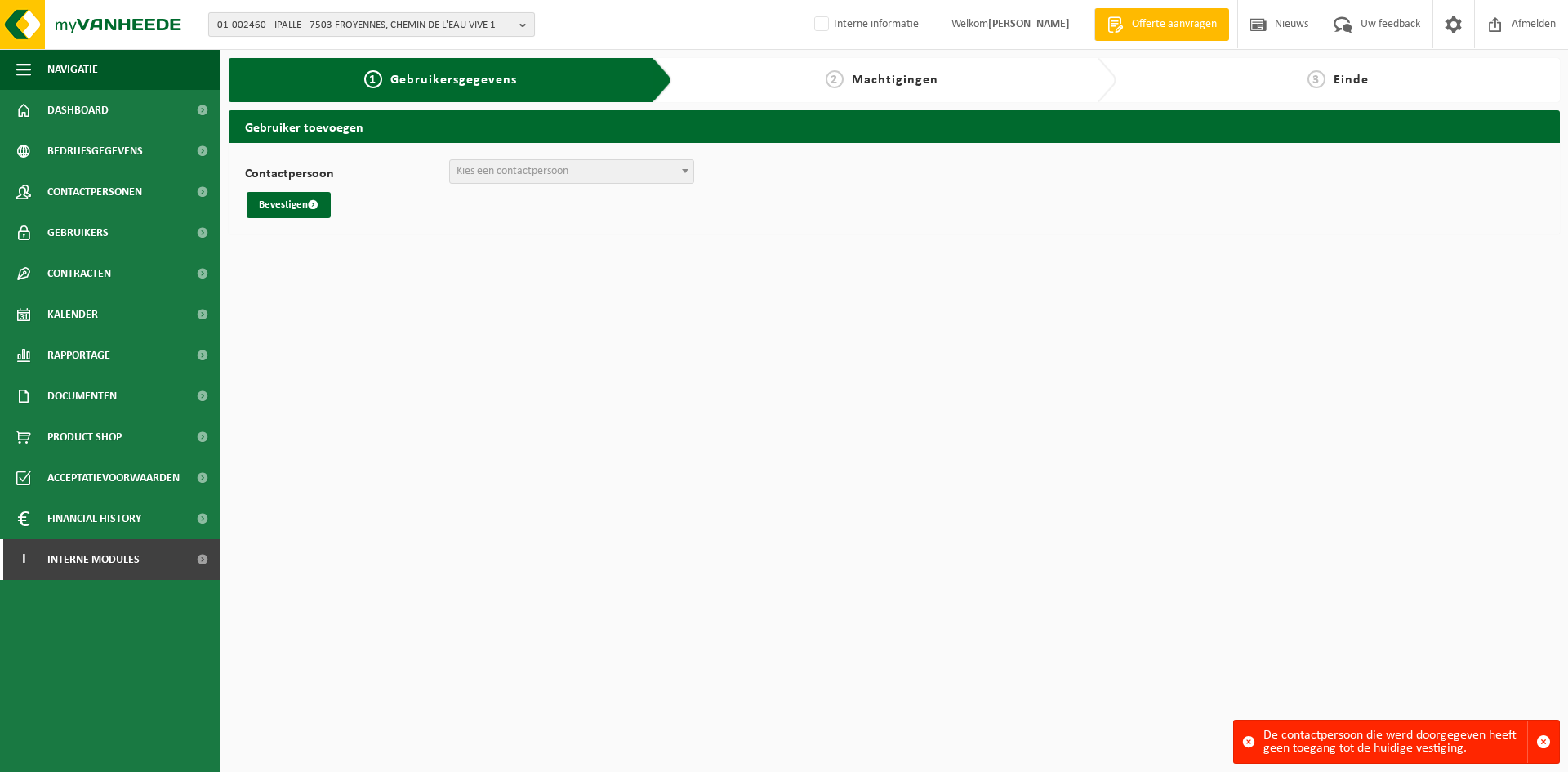
click at [327, 20] on span "01-002460 - IPALLE - 7503 FROYENNES, CHEMIN DE L'EAU VIVE 1" at bounding box center [365, 24] width 295 height 24
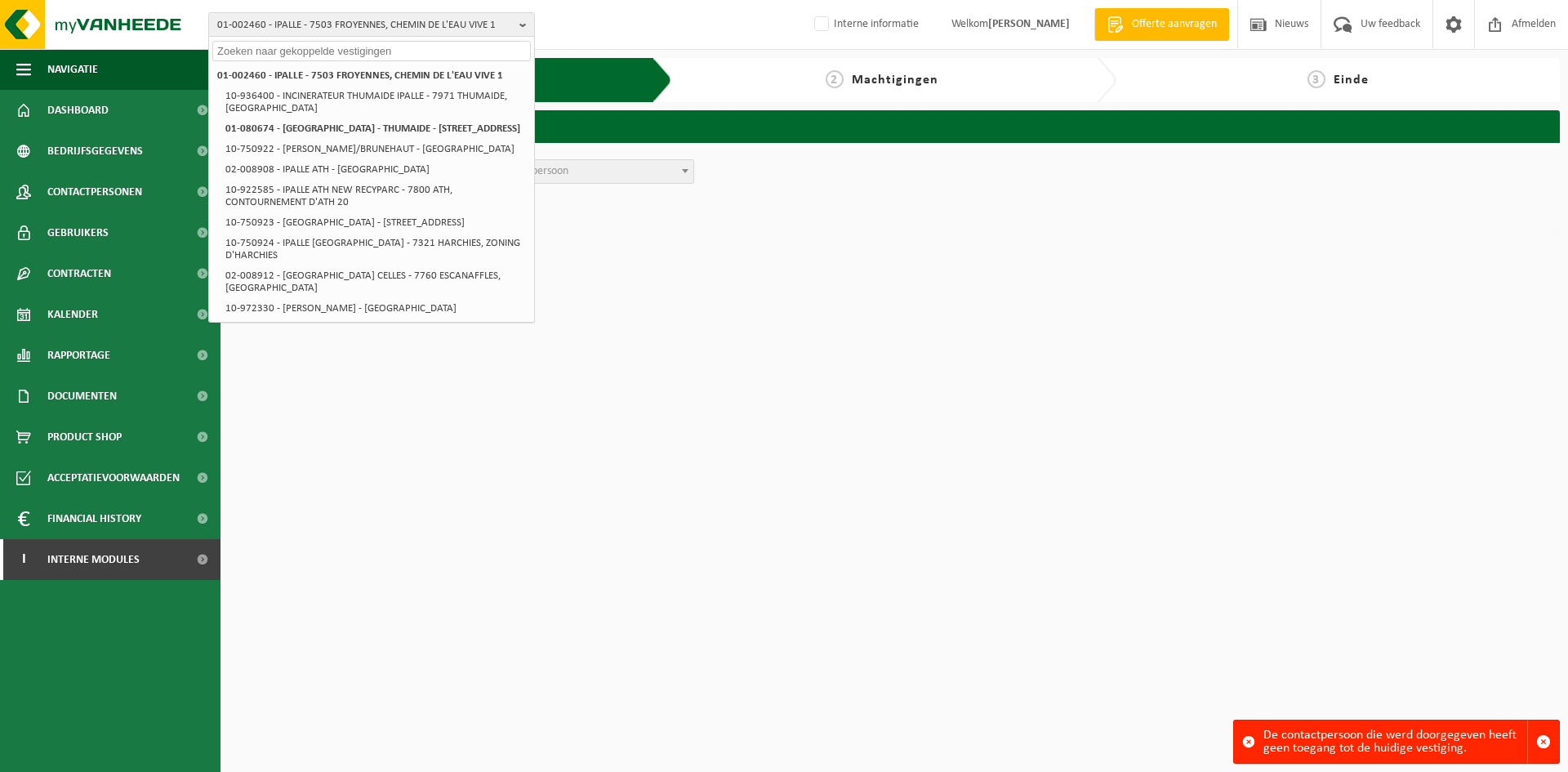
click at [376, 54] on input "text" at bounding box center [372, 51] width 319 height 21
paste input "10-972337"
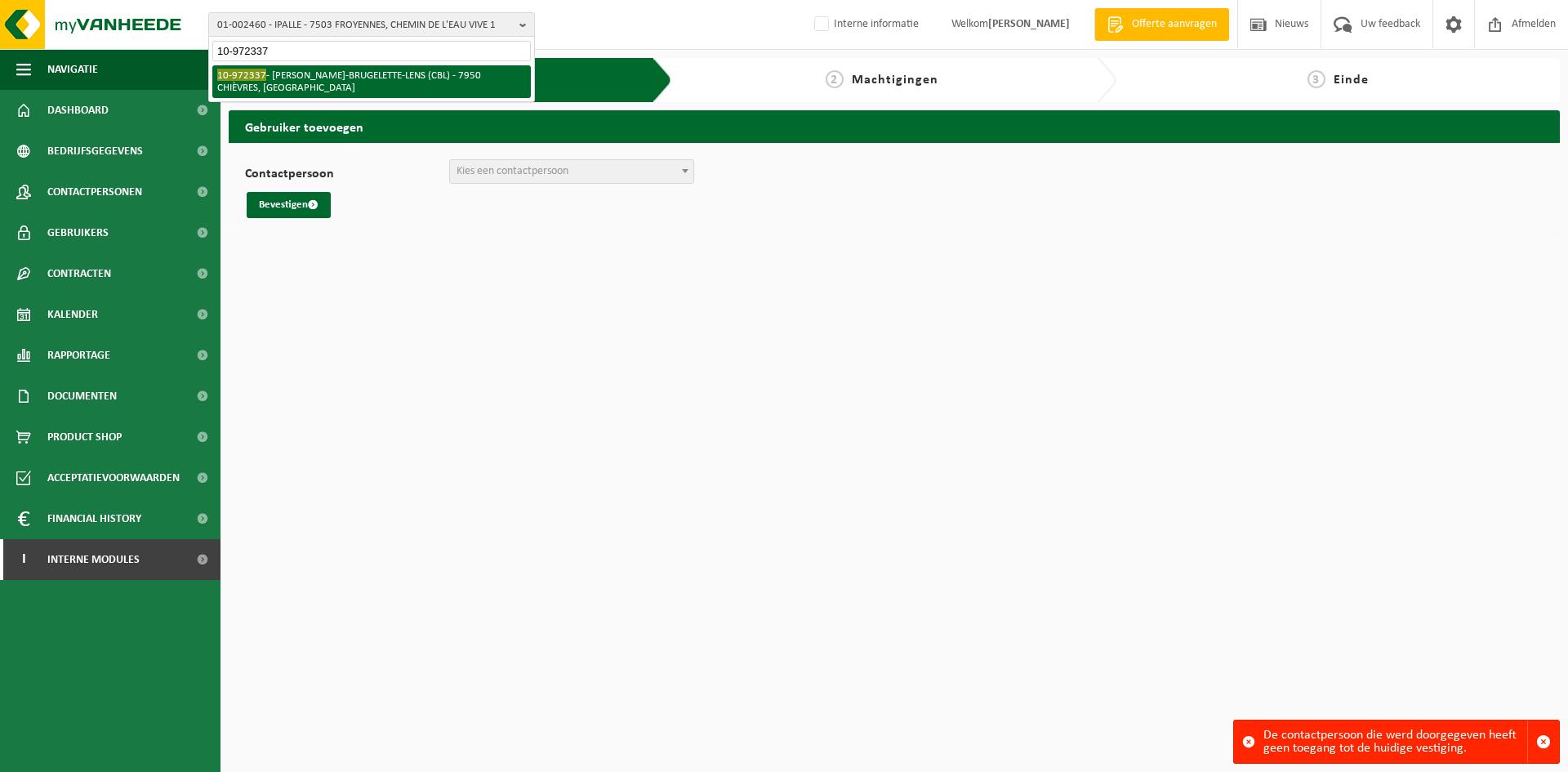
type input "10-972337"
click at [358, 67] on li "10-972337 - IPALLE CHIEVRES-BRUGELETTE-LENS (CBL) - 7950 CHIÈVRES, GRAND RUE" at bounding box center [372, 81] width 319 height 32
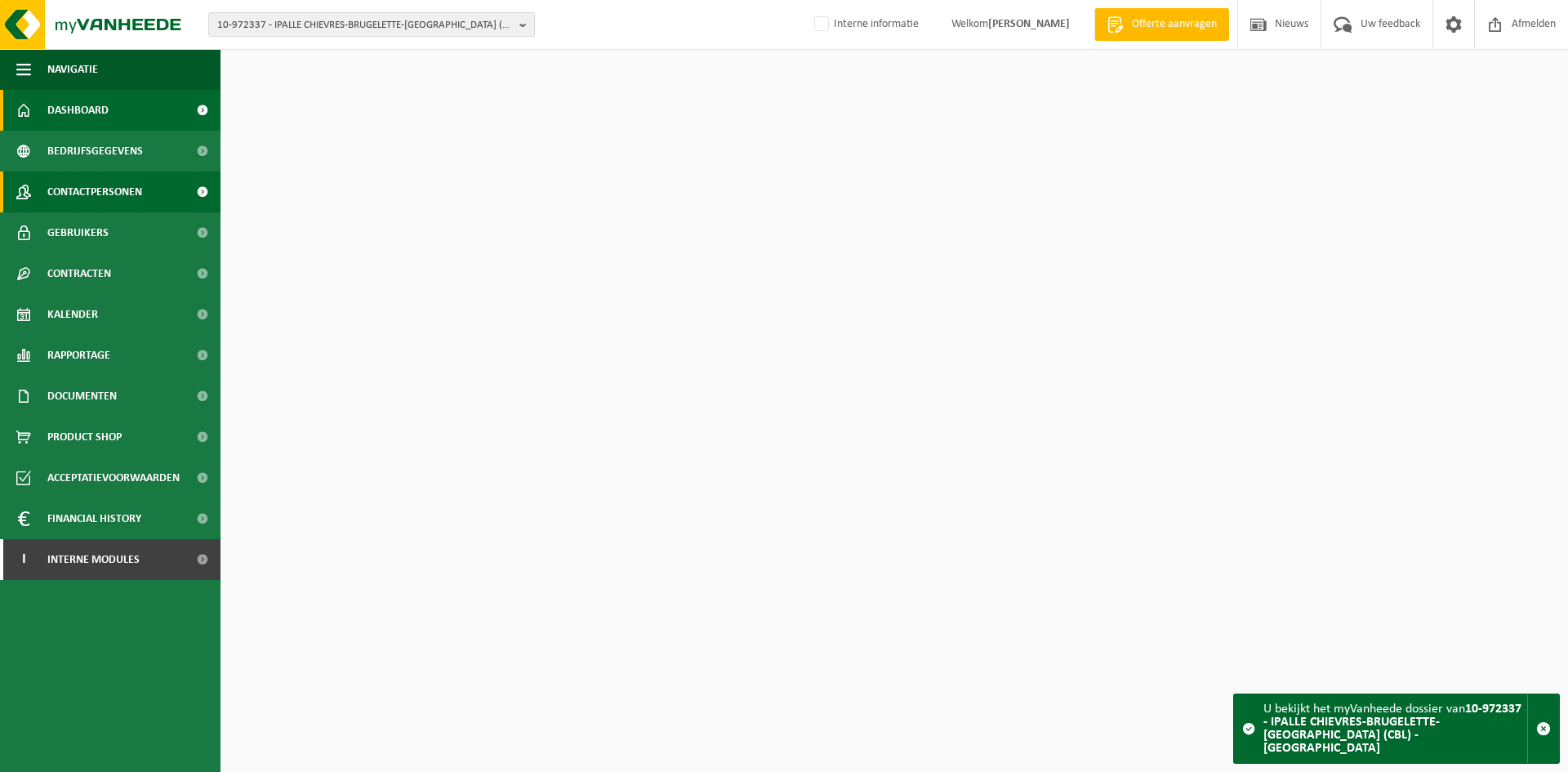
click at [144, 183] on link "Contactpersonen" at bounding box center [110, 192] width 220 height 41
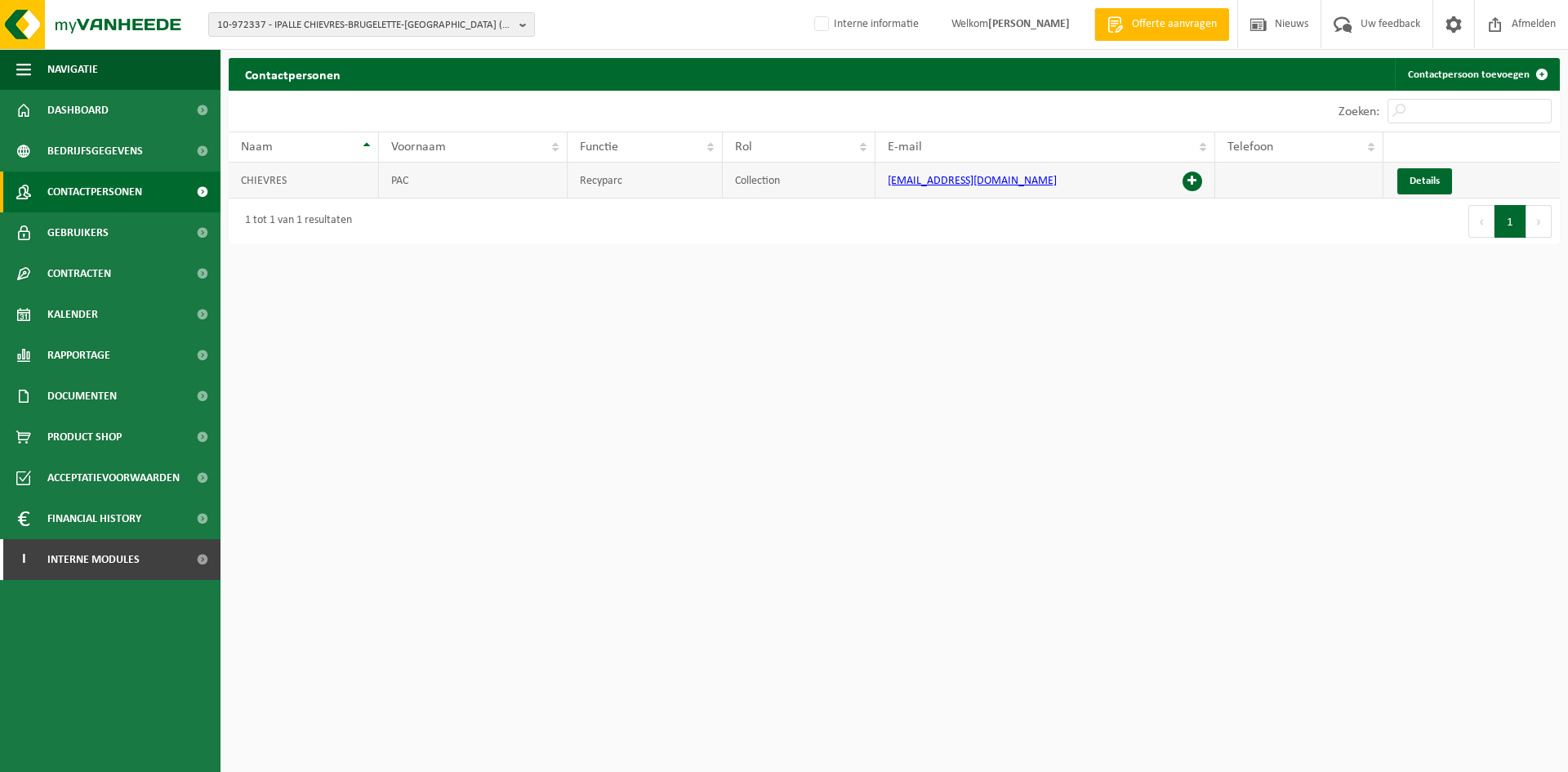
click at [1192, 177] on span at bounding box center [1192, 181] width 20 height 20
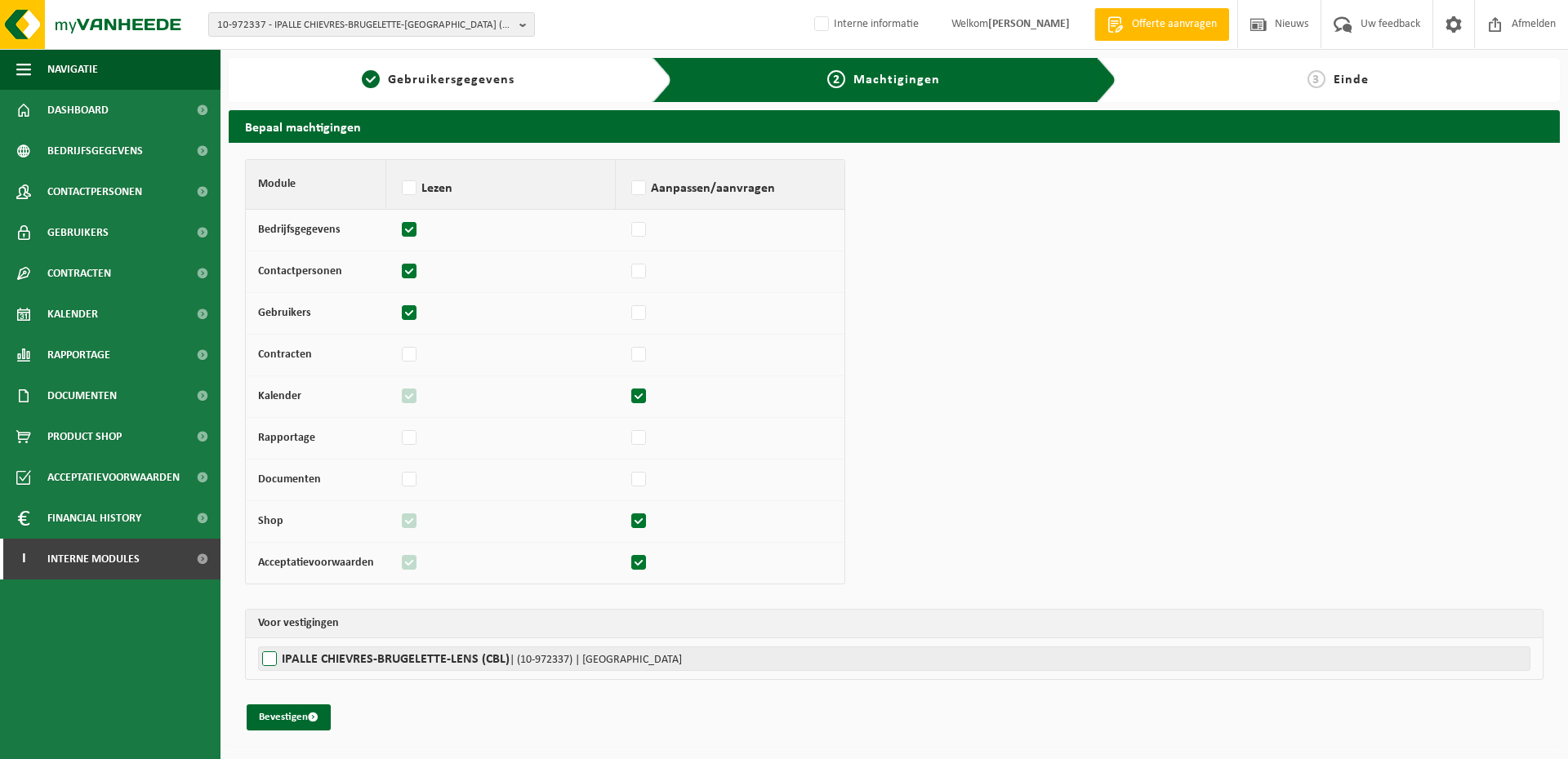
click at [272, 653] on label"] "IPALLE CHIEVRES-BRUGELETTE-LENS (CBL) | (10-972337) | GRAND RUE , 7950 CHIÈVRES" at bounding box center [894, 658] width 1273 height 24
click at [272, 653] on input "IPALLE CHIEVRES-BRUGELETTE-LENS (CBL) | (10-972337) | GRAND RUE , 7950 CHIÈVRES" at bounding box center [1042, 658] width 1568 height 24
checkbox input "true"
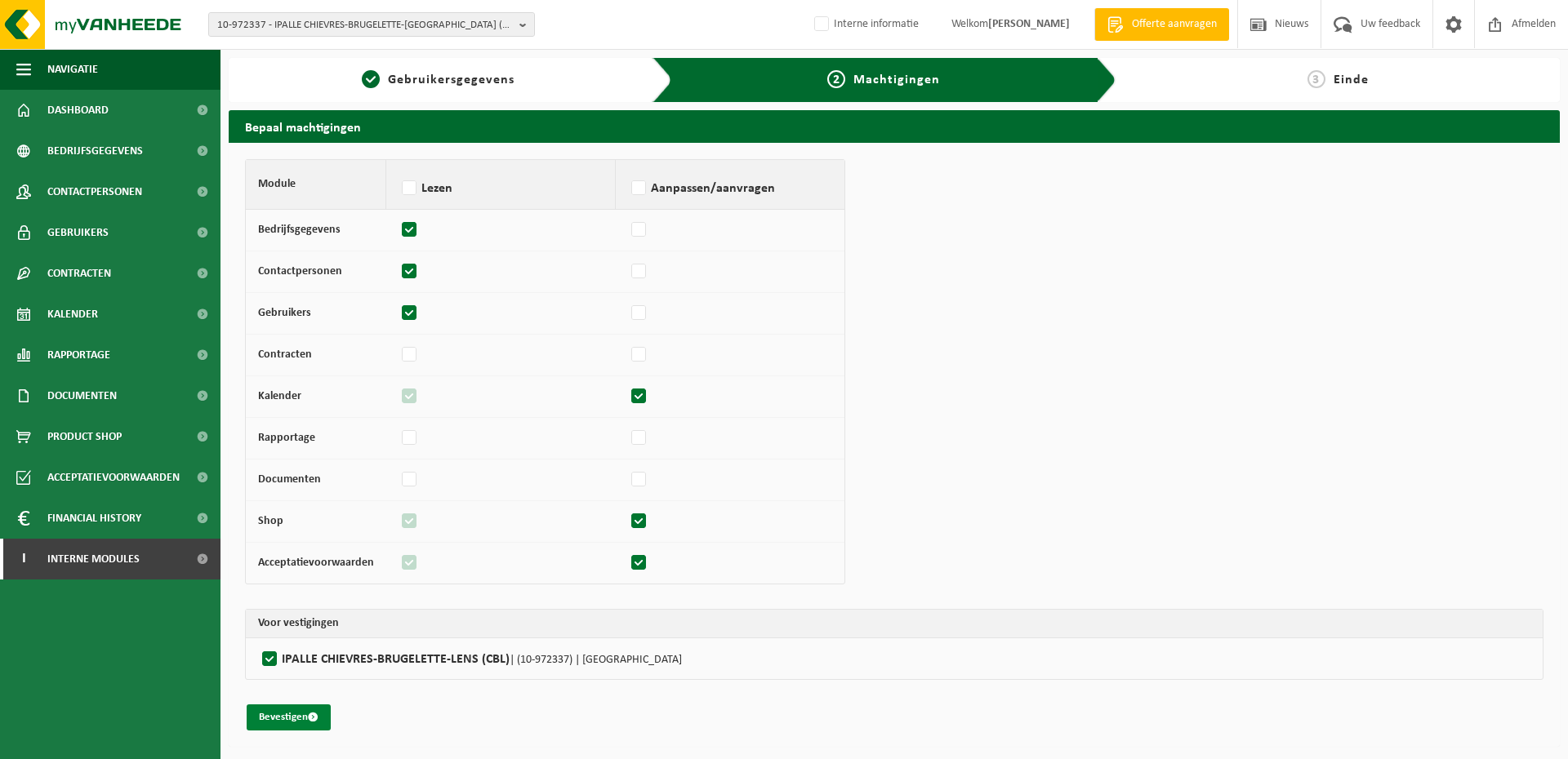
click at [271, 714] on button "Bevestigen" at bounding box center [289, 717] width 84 height 26
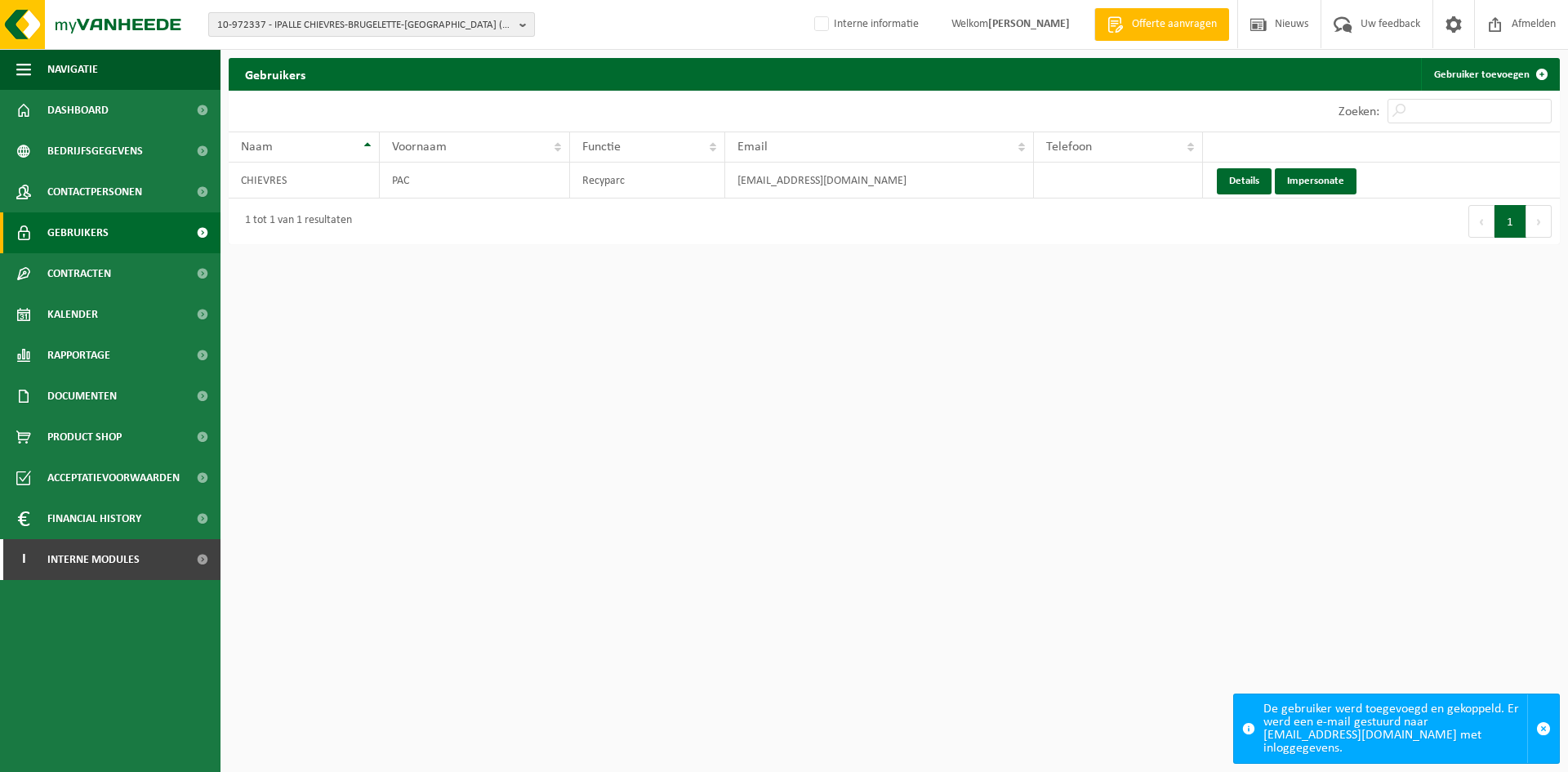
drag, startPoint x: 226, startPoint y: 3, endPoint x: 243, endPoint y: 23, distance: 26.2
click at [226, 3] on div "10-972337 - IPALLE CHIEVRES-BRUGELETTE-[GEOGRAPHIC_DATA] (CBL) - [GEOGRAPHIC_DA…" at bounding box center [784, 24] width 1568 height 50
click at [245, 26] on span "10-972337 - IPALLE CHIEVRES-BRUGELETTE-[GEOGRAPHIC_DATA] (CBL) - [GEOGRAPHIC_DA…" at bounding box center [365, 24] width 295 height 24
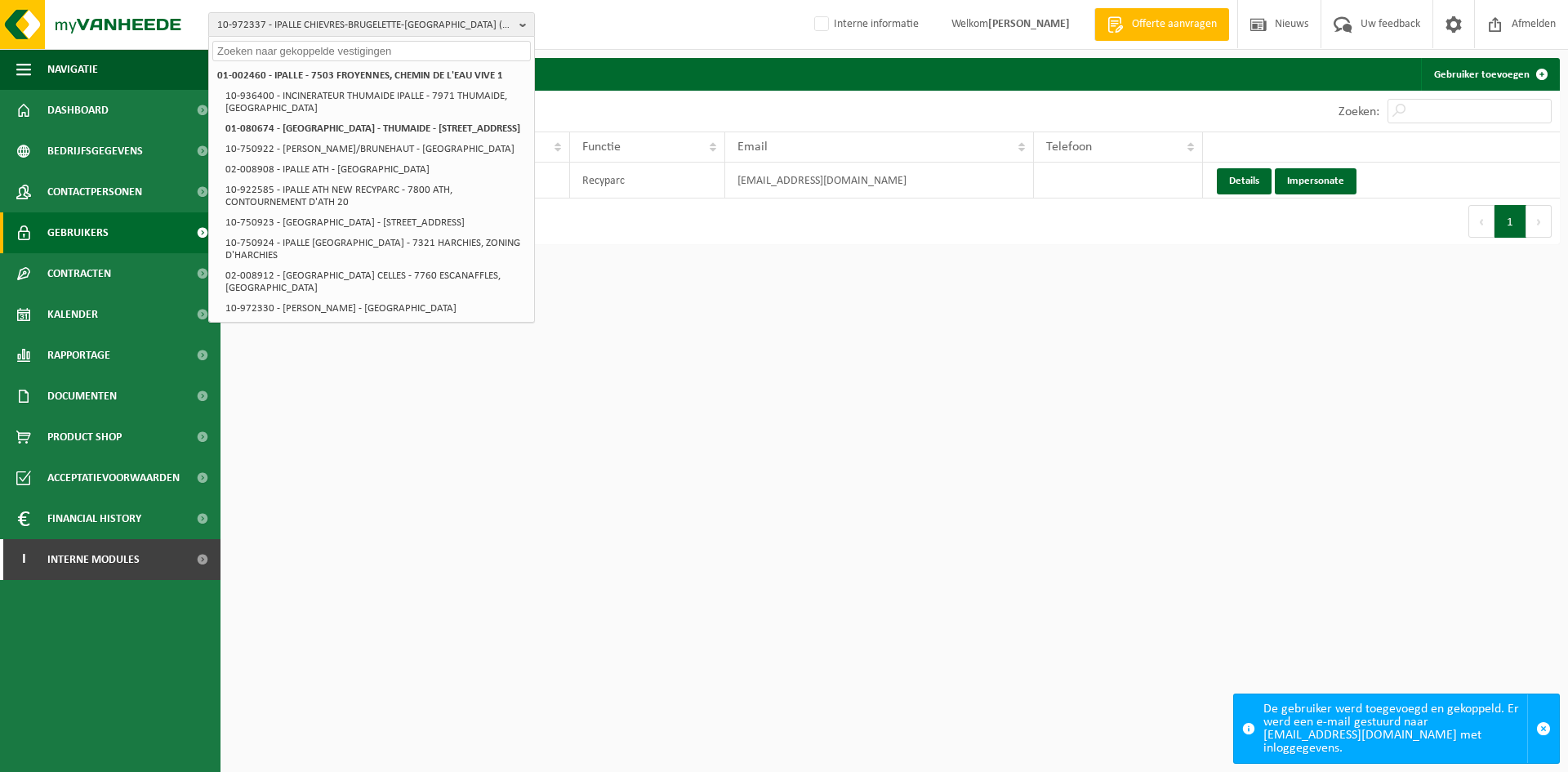
paste input "10-044130"
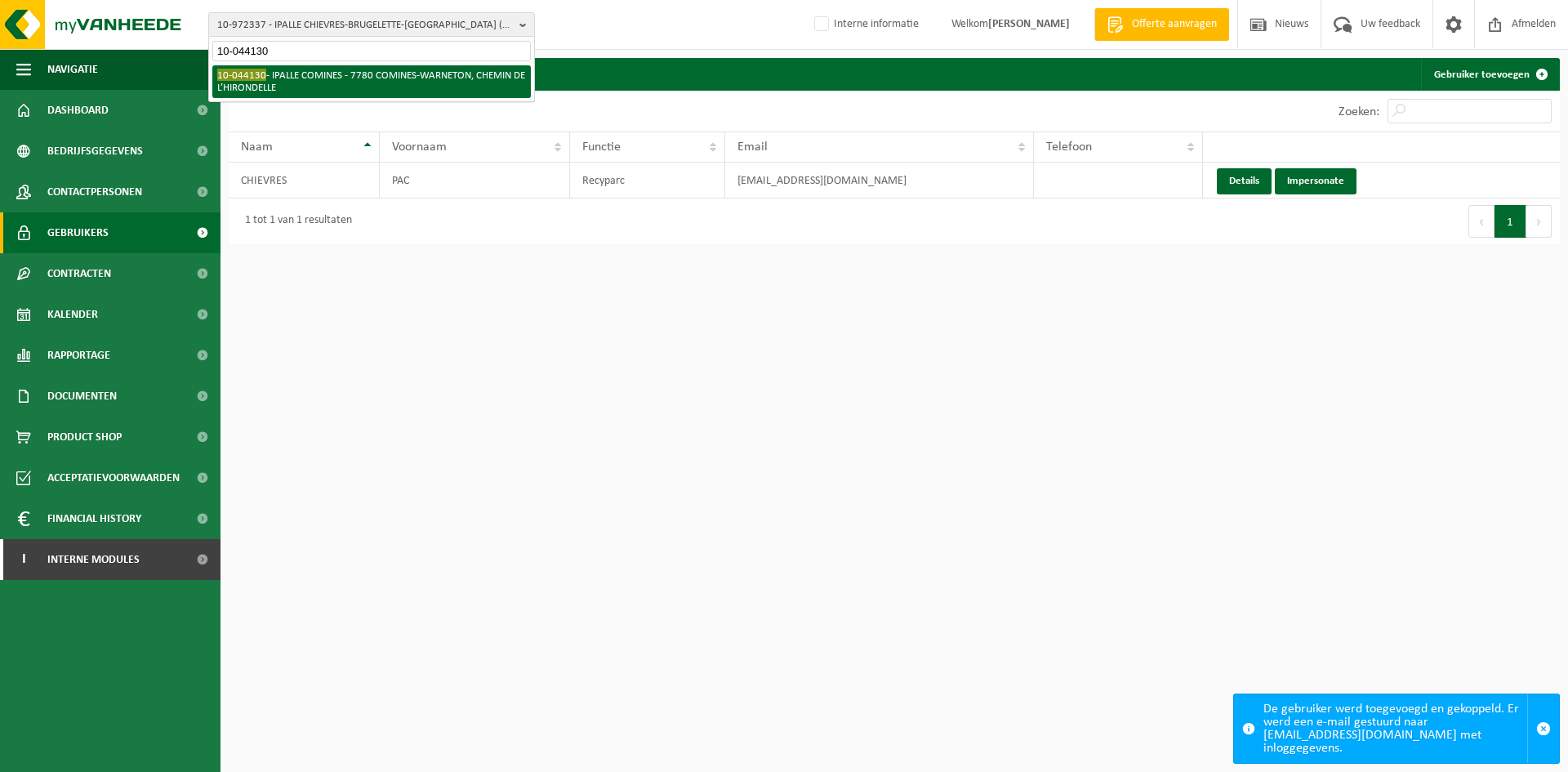
type input "10-044130"
click at [272, 87] on li "10-044130 - IPALLE COMINES - 7780 COMINES-WARNETON, CHEMIN DE L’HIRONDELLE" at bounding box center [372, 81] width 319 height 32
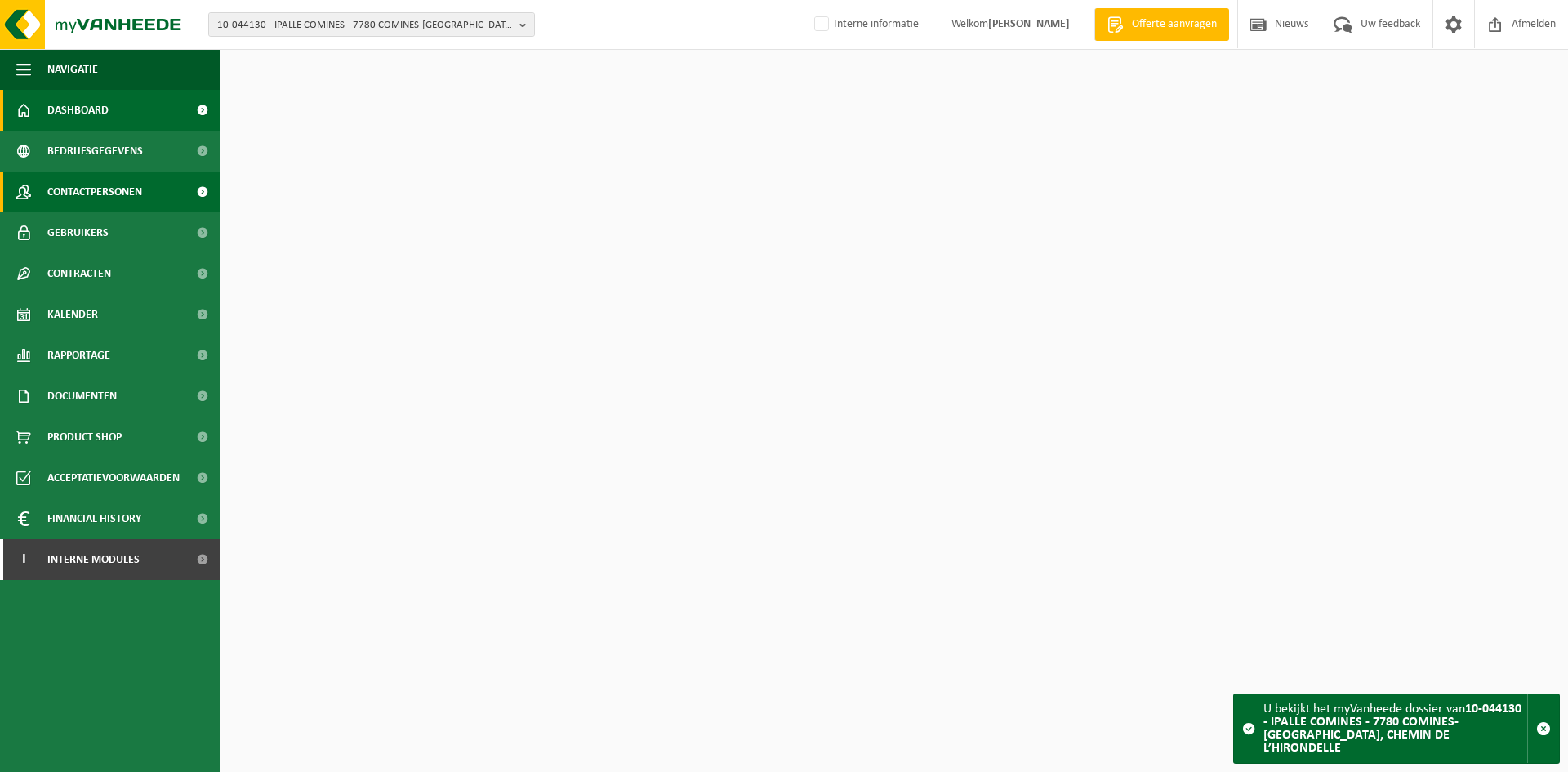
click at [109, 204] on span "Contactpersonen" at bounding box center [94, 192] width 95 height 41
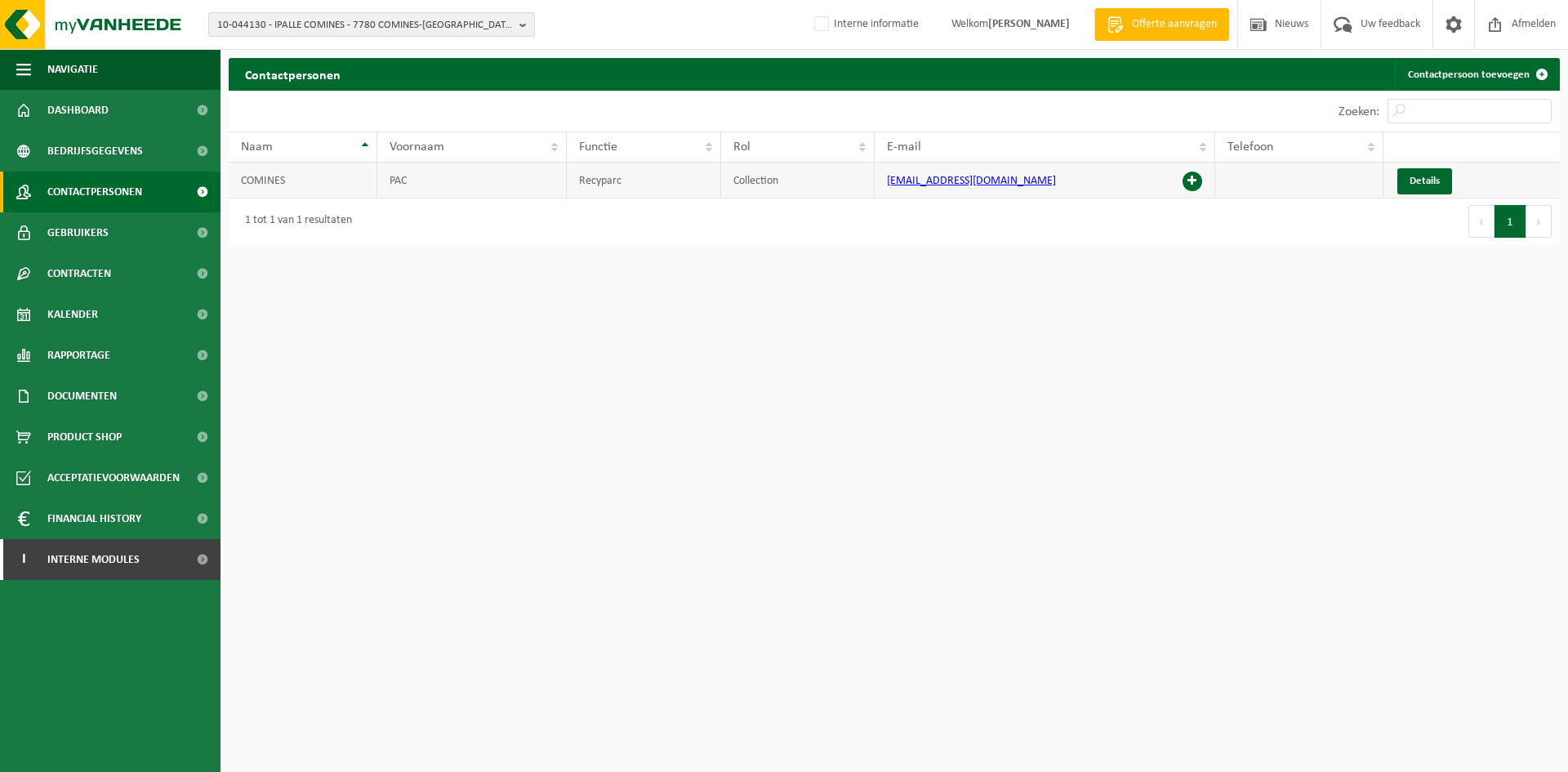
click at [1187, 180] on span at bounding box center [1192, 181] width 20 height 20
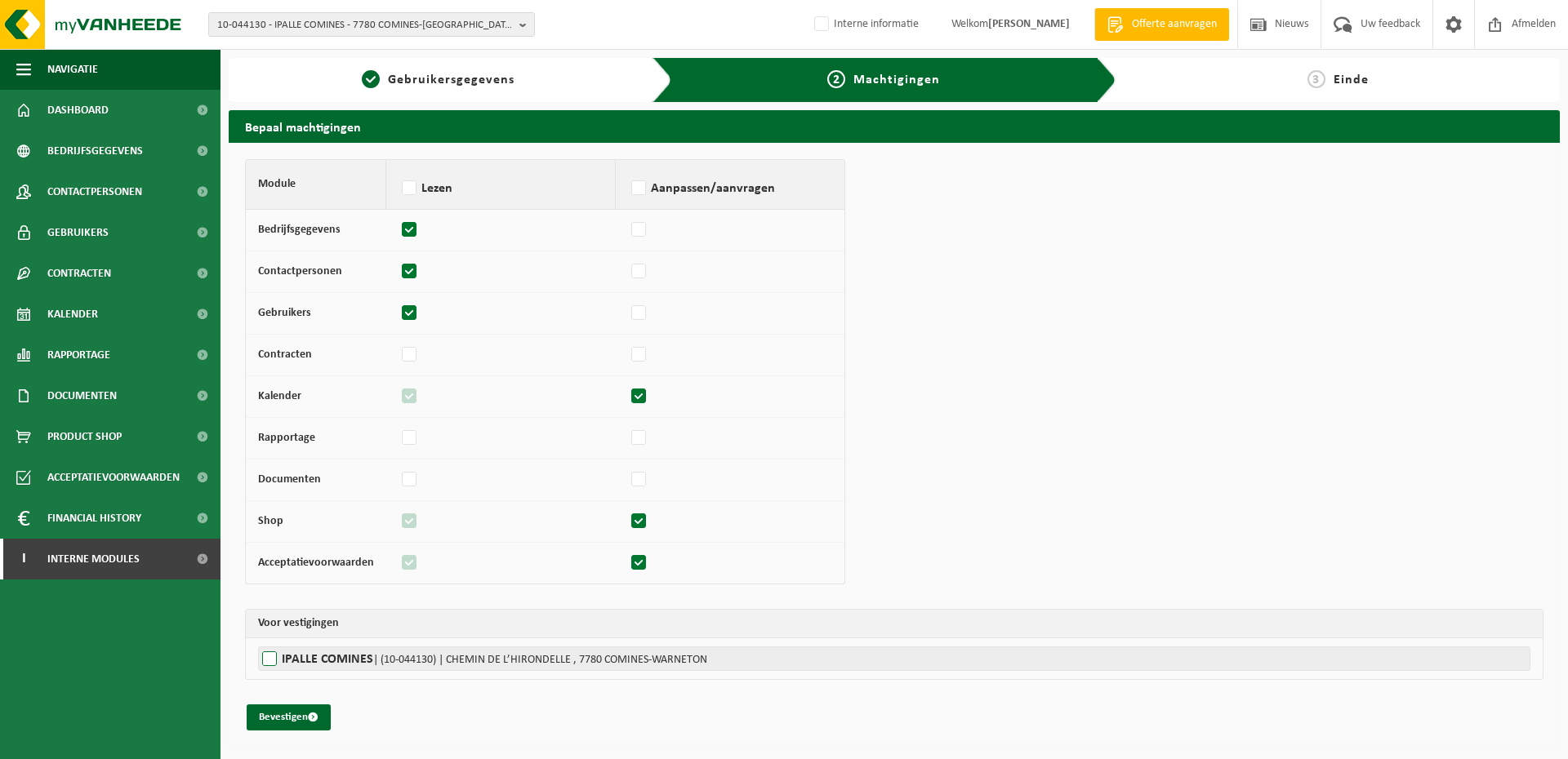
click at [386, 659] on span "| (10-044130) | CHEMIN DE L’HIRONDELLE , 7780 COMINES-WARNETON" at bounding box center [540, 660] width 334 height 13
click at [386, 659] on input "IPALLE COMINES | (10-044130) | CHEMIN DE L’HIRONDELLE , 7780 COMINES-WARNETON" at bounding box center [1042, 658] width 1568 height 24
checkbox input "true"
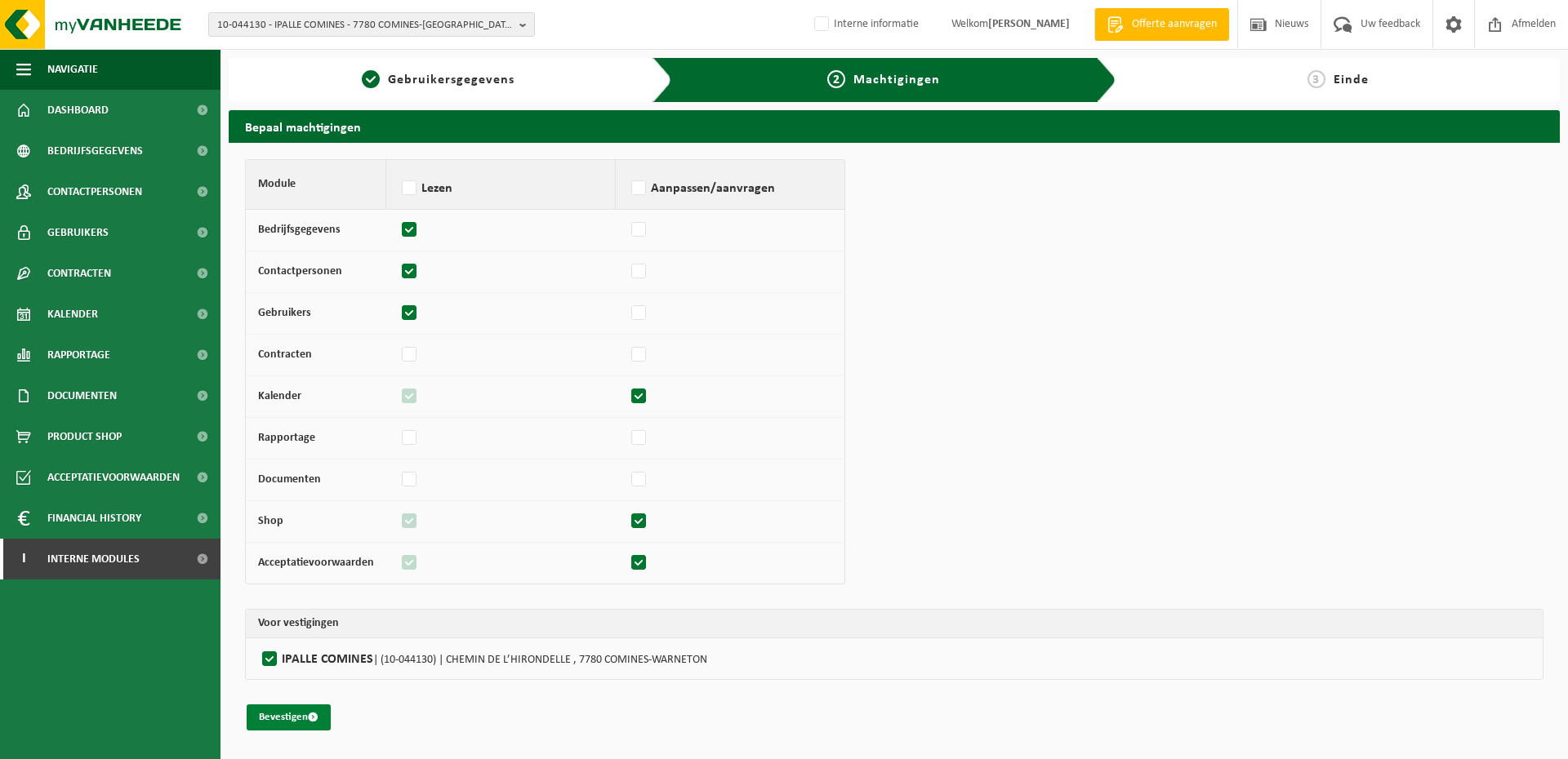
click at [311, 717] on span "submit" at bounding box center [313, 717] width 11 height 11
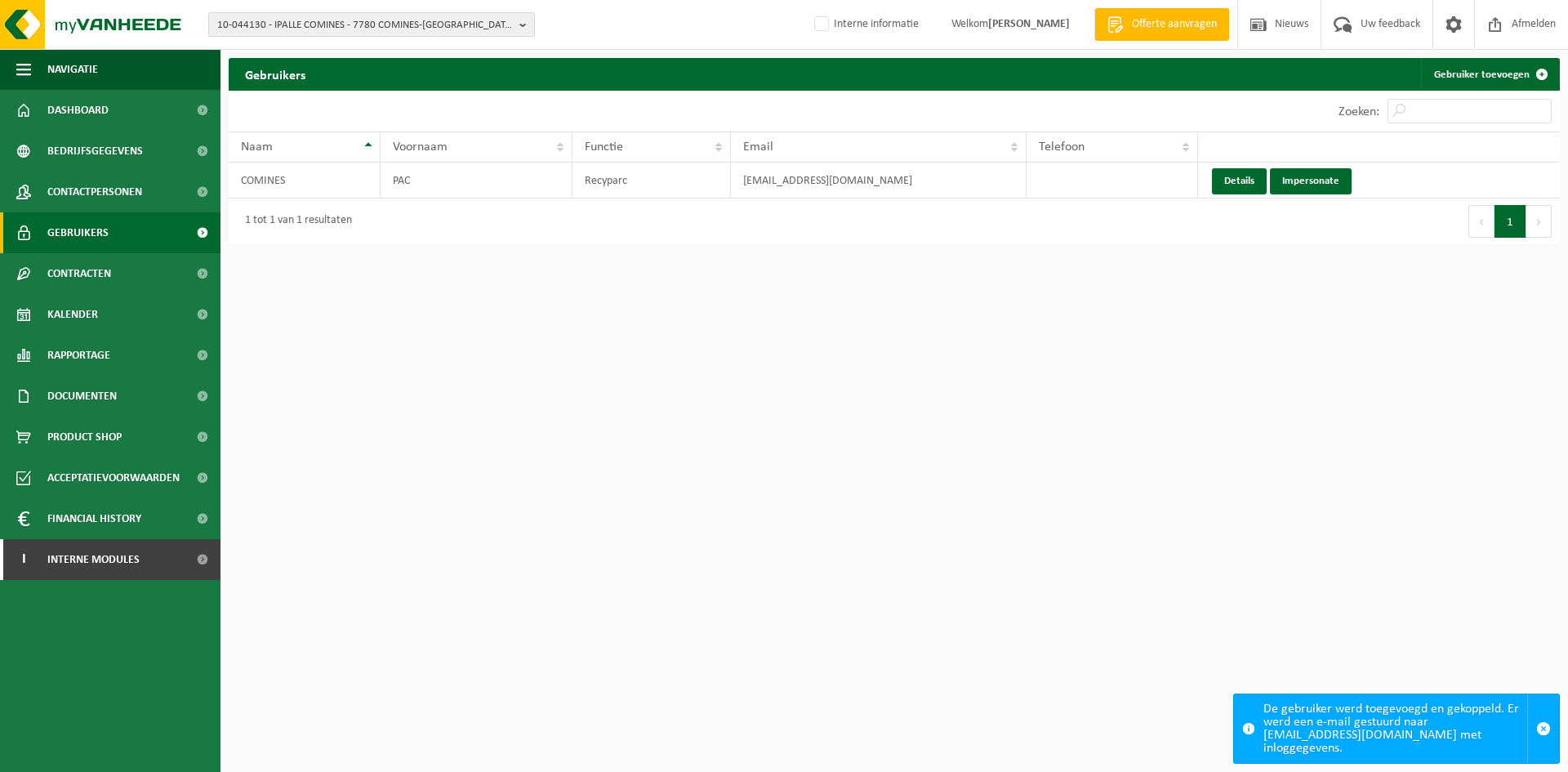
click at [358, 29] on span "10-044130 - IPALLE COMINES - 7780 COMINES-[GEOGRAPHIC_DATA], CHEMIN DE L’HIROND…" at bounding box center [365, 24] width 295 height 24
paste input "02-008918"
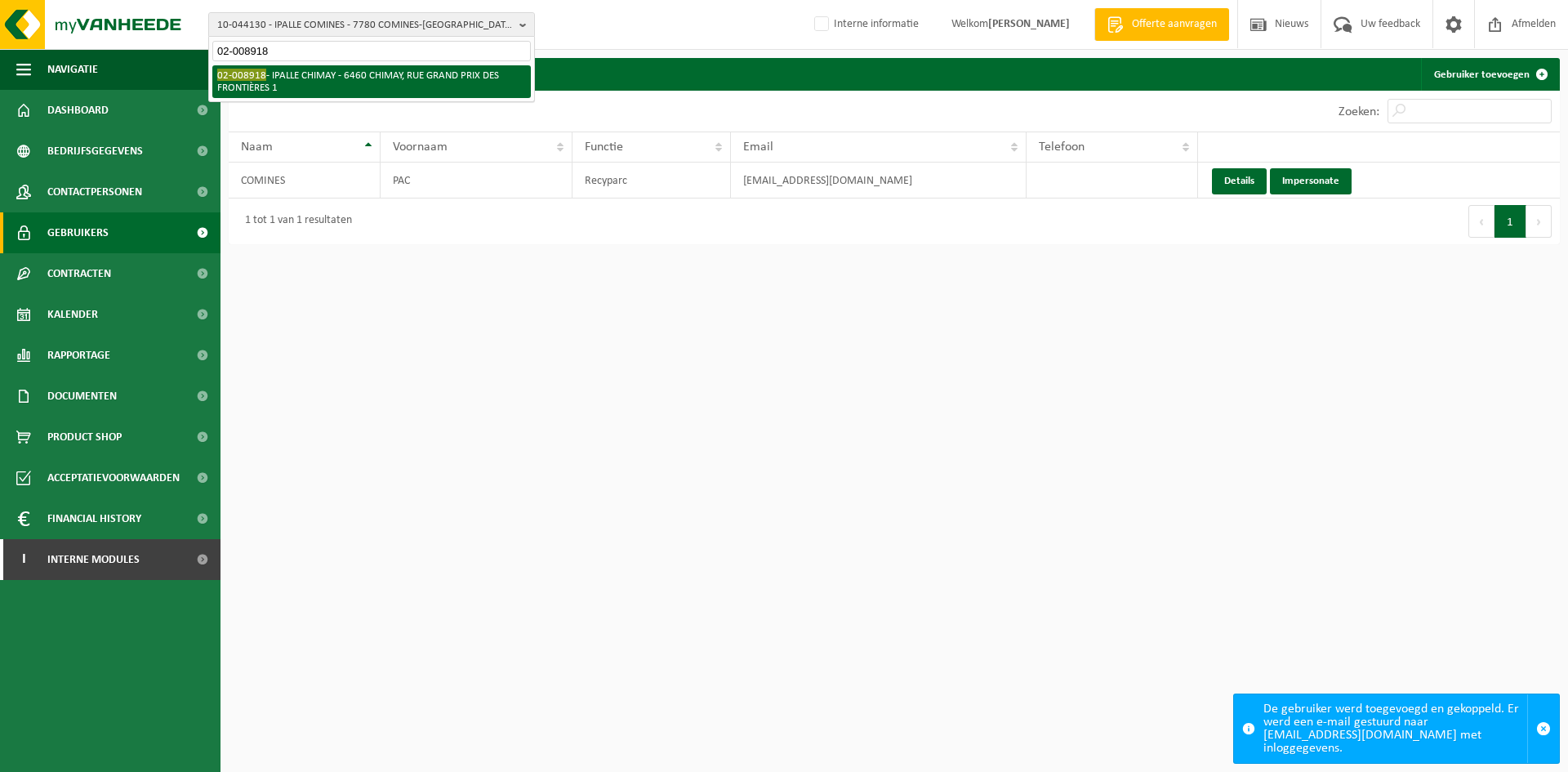
type input "02-008918"
click at [353, 73] on li "02-008918 - IPALLE CHIMAY - 6460 CHIMAY, RUE GRAND PRIX DES FRONTIÈRES 1" at bounding box center [372, 81] width 319 height 32
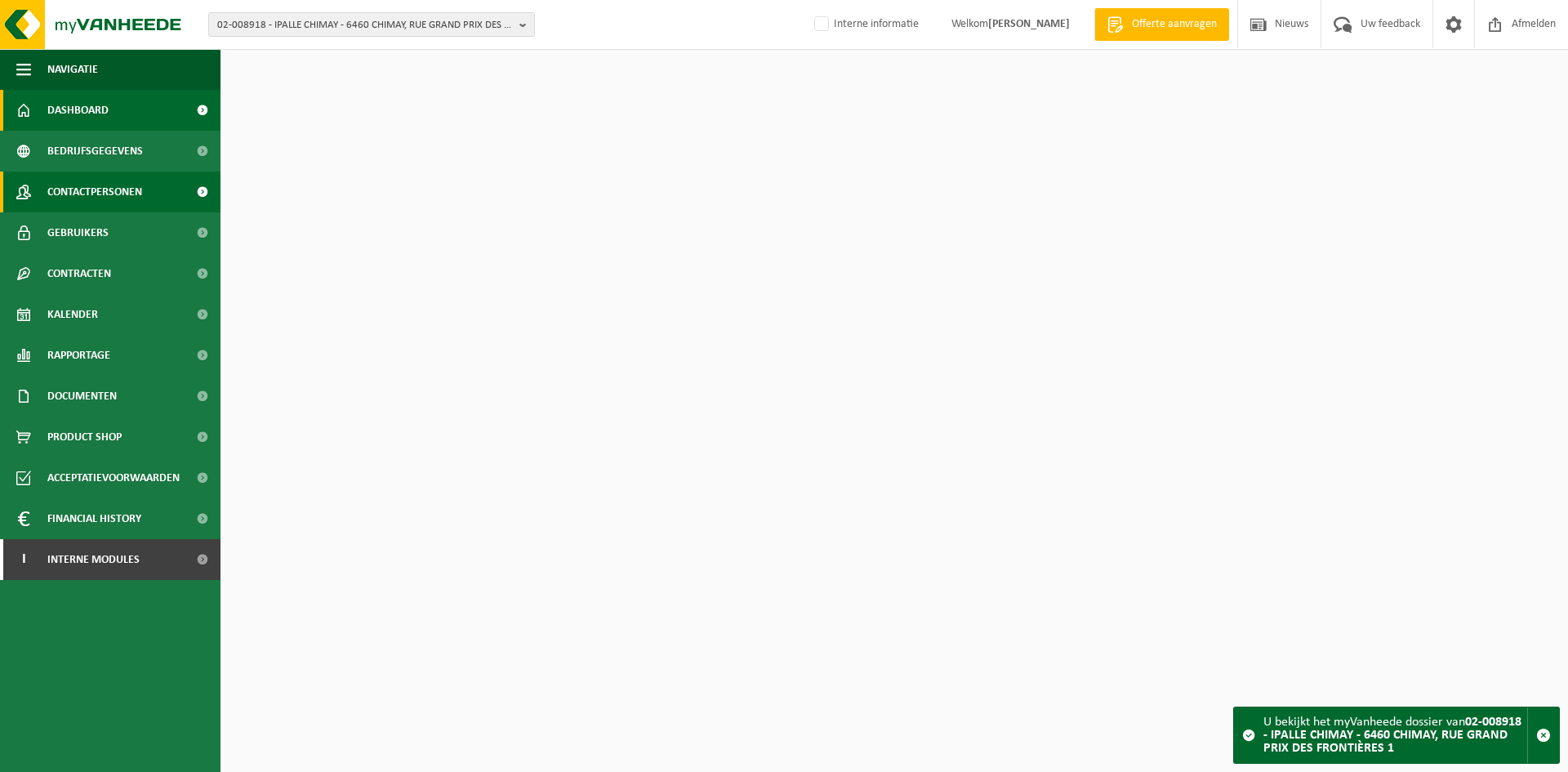
click at [99, 199] on span "Contactpersonen" at bounding box center [94, 192] width 95 height 41
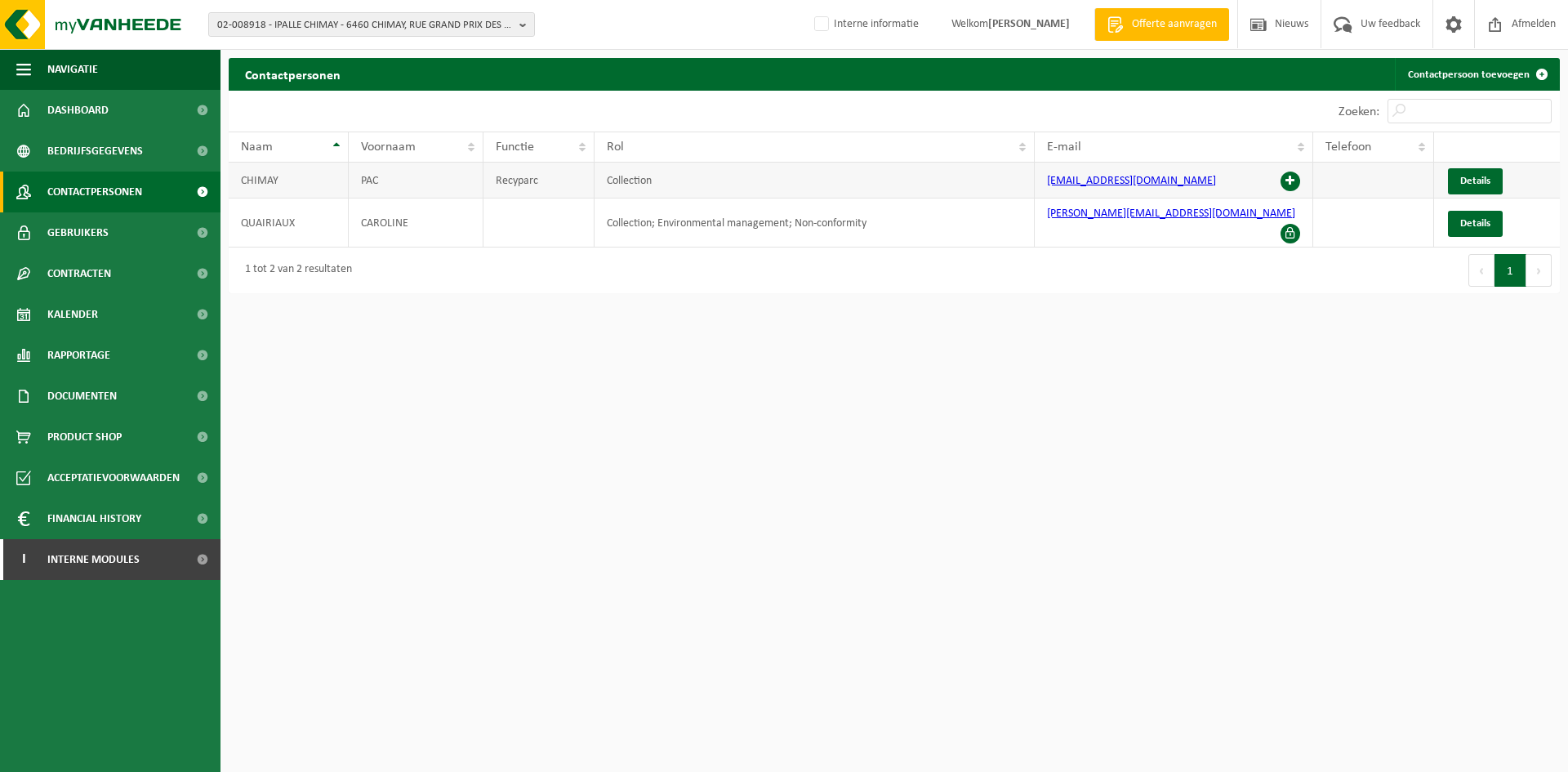
click at [1291, 182] on span at bounding box center [1290, 181] width 20 height 20
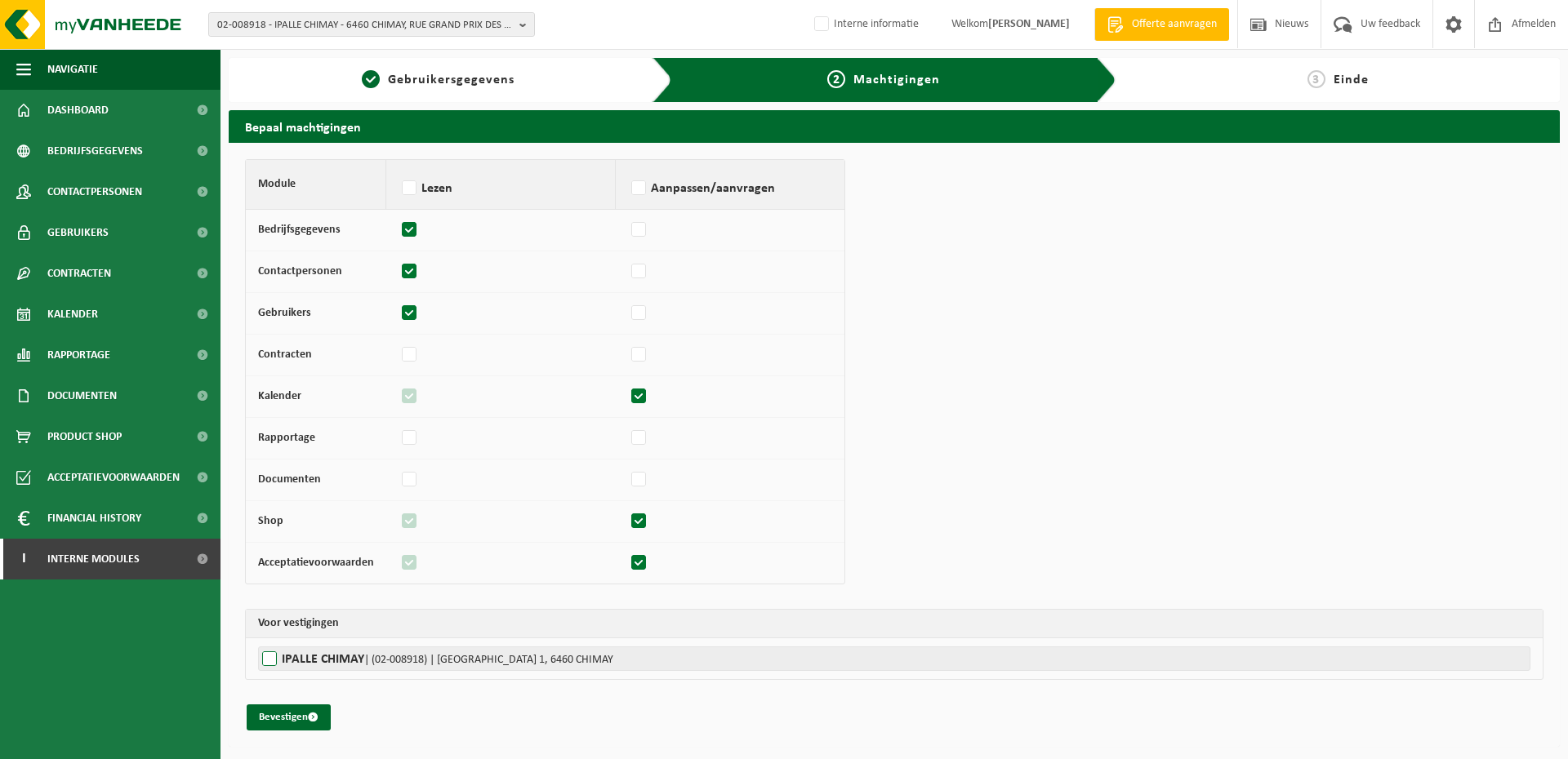
click at [283, 647] on td "IPALLE CHIMAY | (02-008918) | RUE GRAND PRIX DES FRONTIÈRES 1, 6460 CHIMAY" at bounding box center [894, 659] width 1297 height 41
click at [279, 655] on label"] "IPALLE CHIMAY | (02-008918) | RUE GRAND PRIX DES FRONTIÈRES 1, 6460 CHIMAY" at bounding box center [894, 658] width 1273 height 24
click at [279, 655] on input "IPALLE CHIMAY | (02-008918) | RUE GRAND PRIX DES FRONTIÈRES 1, 6460 CHIMAY" at bounding box center [1042, 658] width 1568 height 24
checkbox input "true"
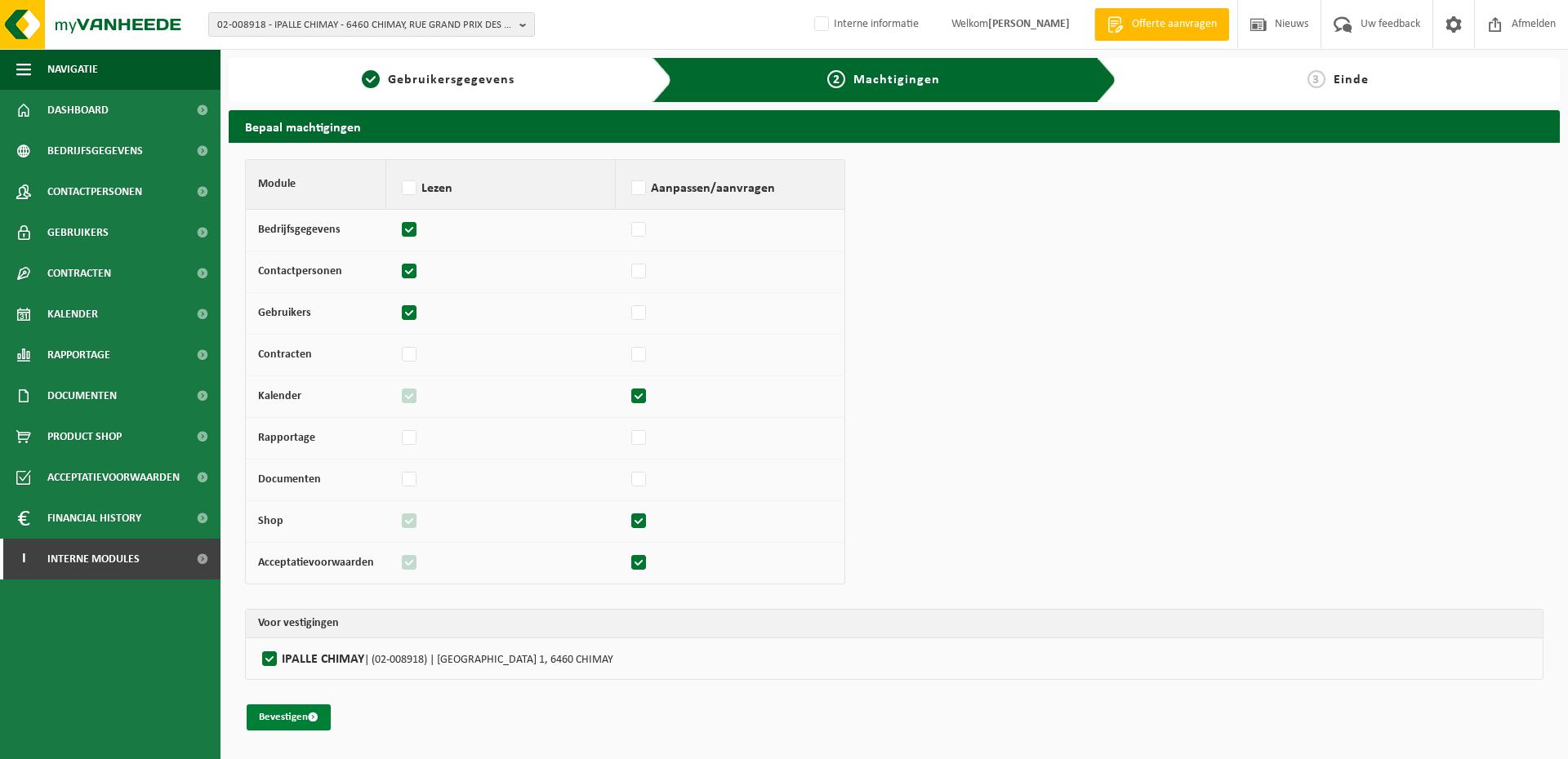
click at [277, 716] on button "Bevestigen" at bounding box center [289, 717] width 84 height 26
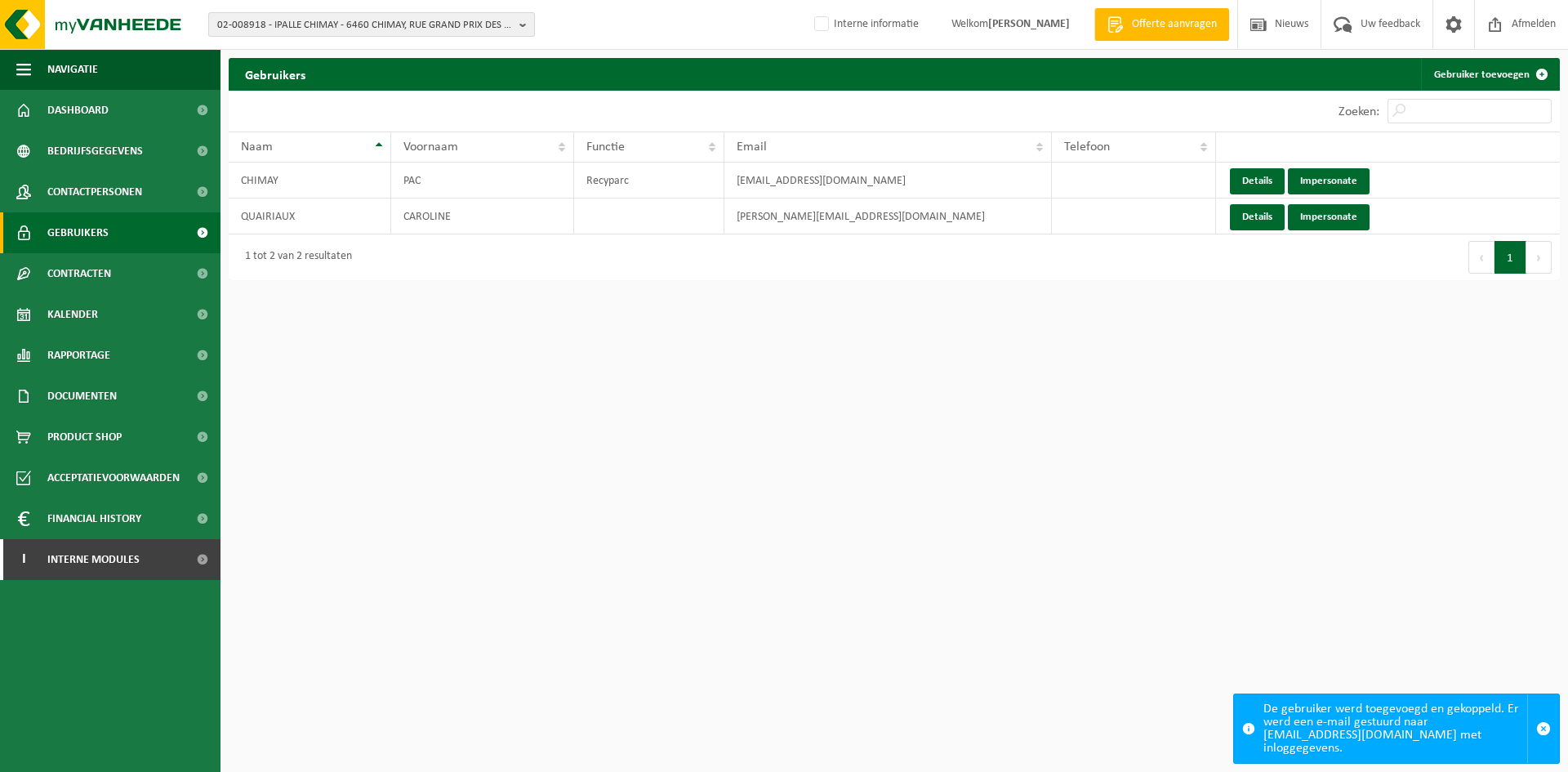
drag, startPoint x: 432, startPoint y: 17, endPoint x: 422, endPoint y: 28, distance: 14.9
click at [432, 17] on span "02-008918 - IPALLE CHIMAY - 6460 CHIMAY, RUE GRAND PRIX DES FRONTIÈRES 1" at bounding box center [365, 24] width 295 height 24
paste input "10-044574"
type input "10-044574"
click at [315, 68] on li "10-044574 - IPALLE ELLEZELLES - 7890 ELLEZELLES, [PERSON_NAME]" at bounding box center [372, 75] width 319 height 21
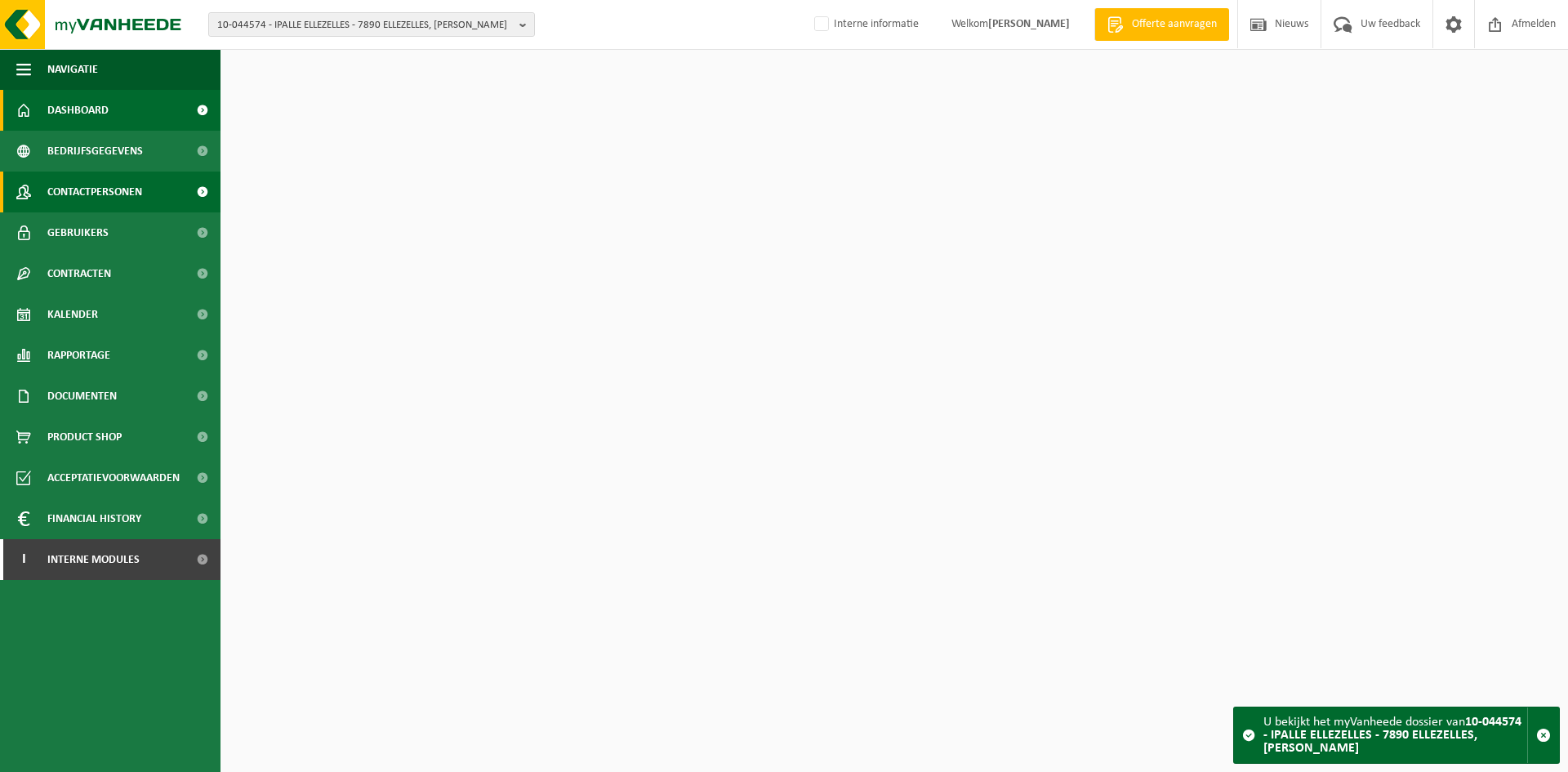
click at [100, 180] on span "Contactpersonen" at bounding box center [94, 192] width 95 height 41
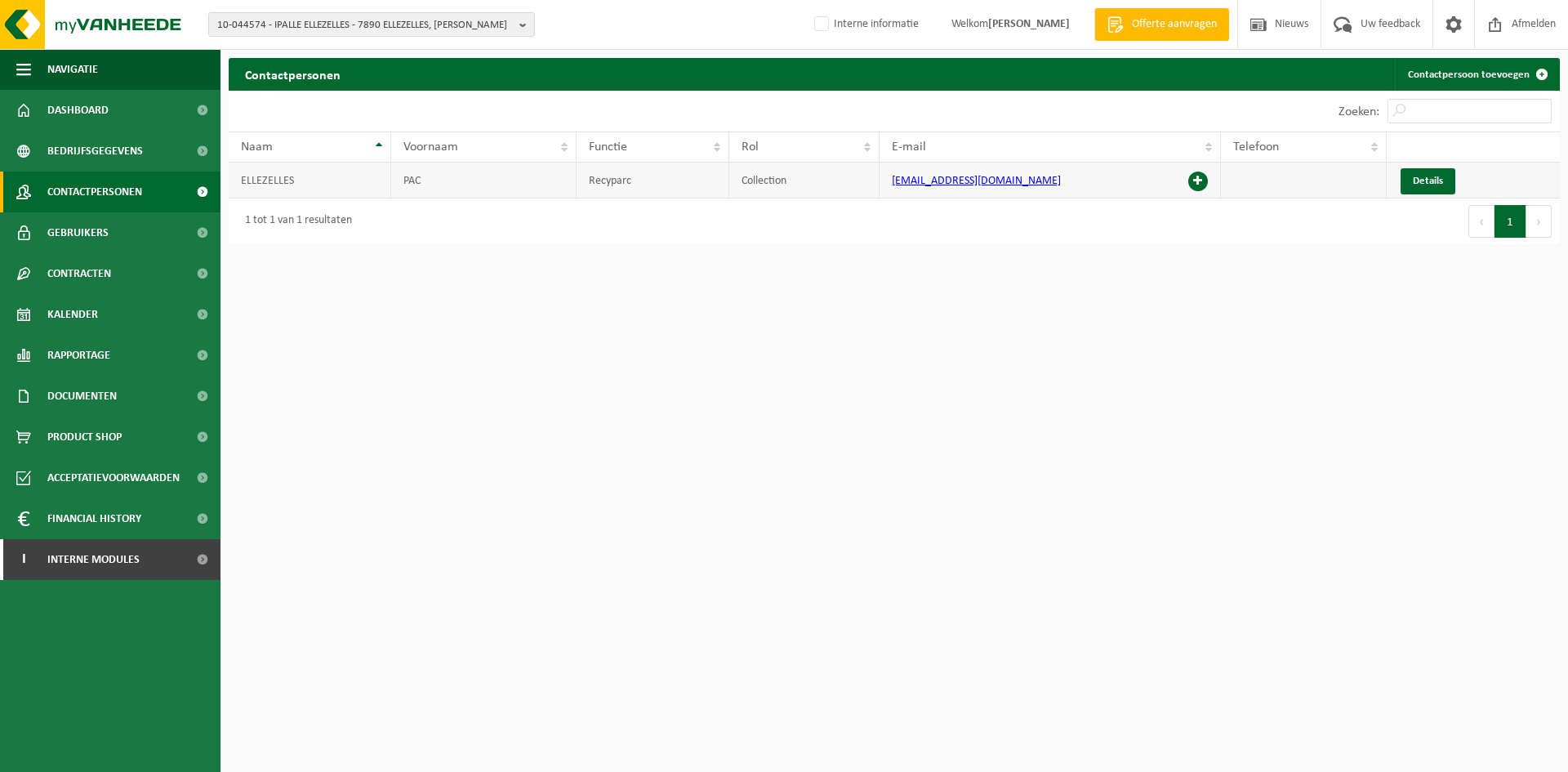
click at [1200, 185] on span at bounding box center [1198, 181] width 20 height 20
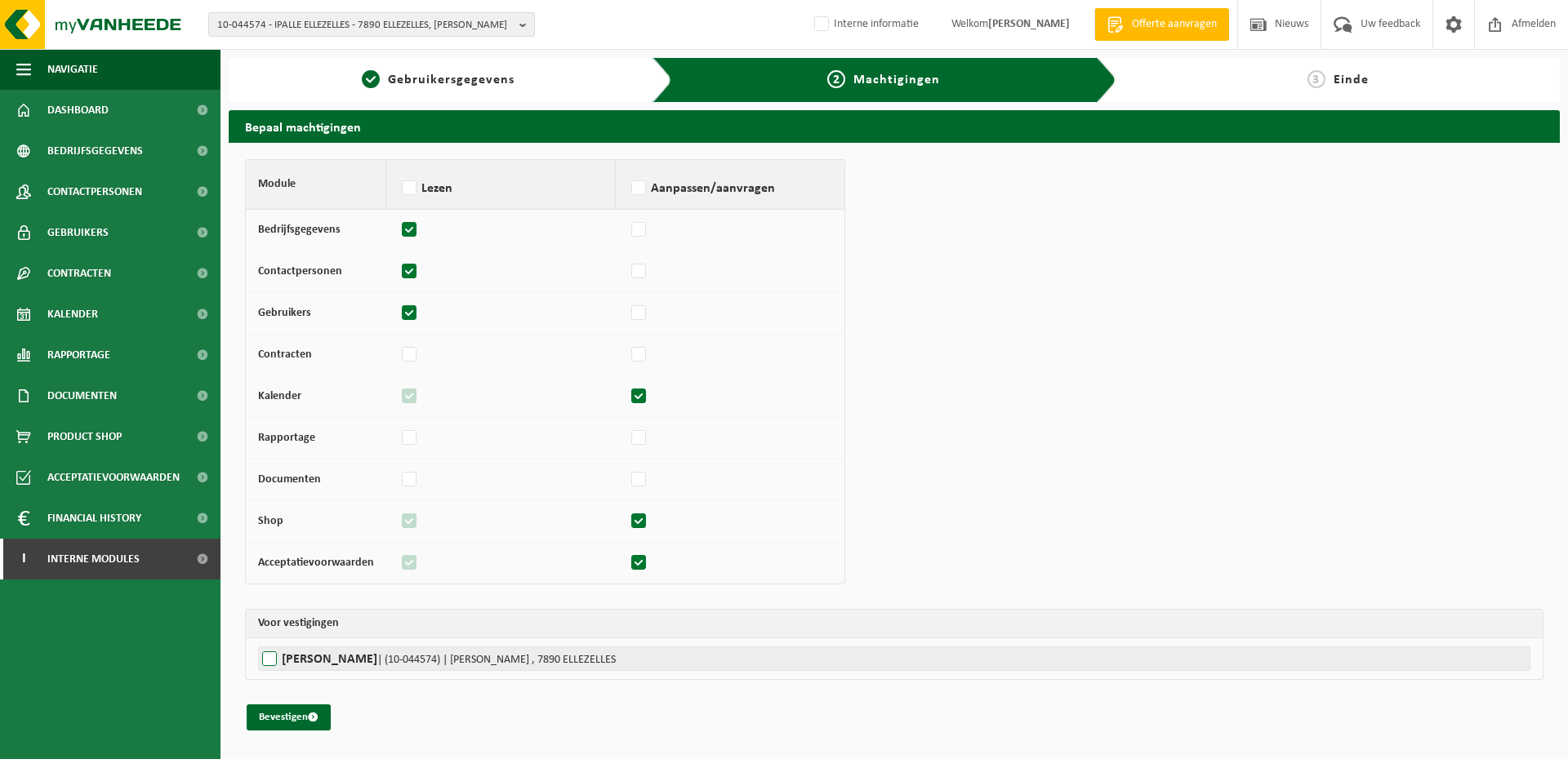
click at [342, 662] on label"] "[PERSON_NAME] | (10-044574) | [PERSON_NAME] , 7890 ELLEZELLES" at bounding box center [894, 658] width 1273 height 24
click at [342, 662] on input "[PERSON_NAME] | (10-044574) | [PERSON_NAME] , 7890 ELLEZELLES" at bounding box center [1042, 658] width 1568 height 24
checkbox input "true"
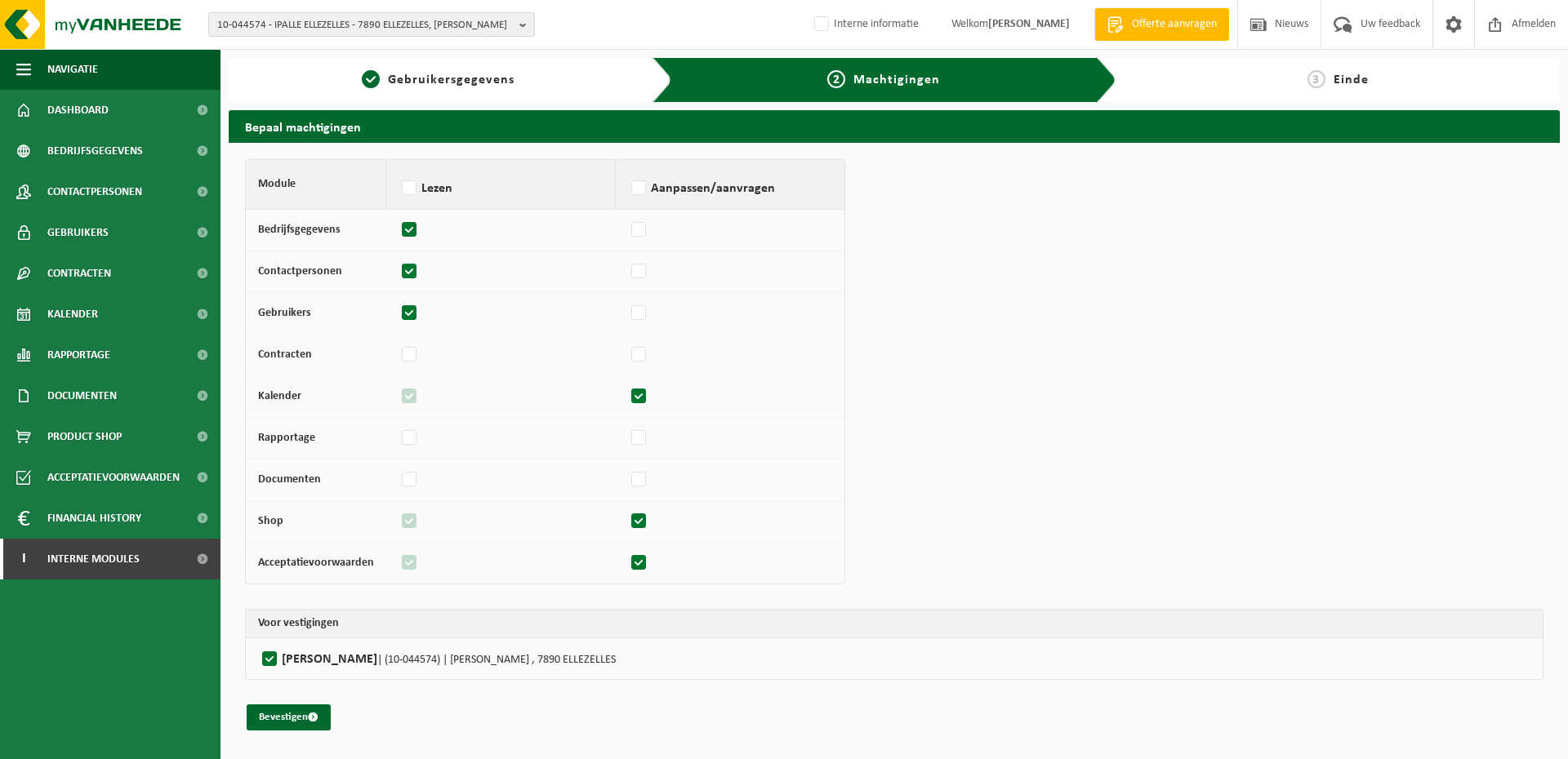
drag, startPoint x: 299, startPoint y: 722, endPoint x: 32, endPoint y: 647, distance: 277.3
click at [300, 722] on button "Bevestigen" at bounding box center [289, 717] width 84 height 26
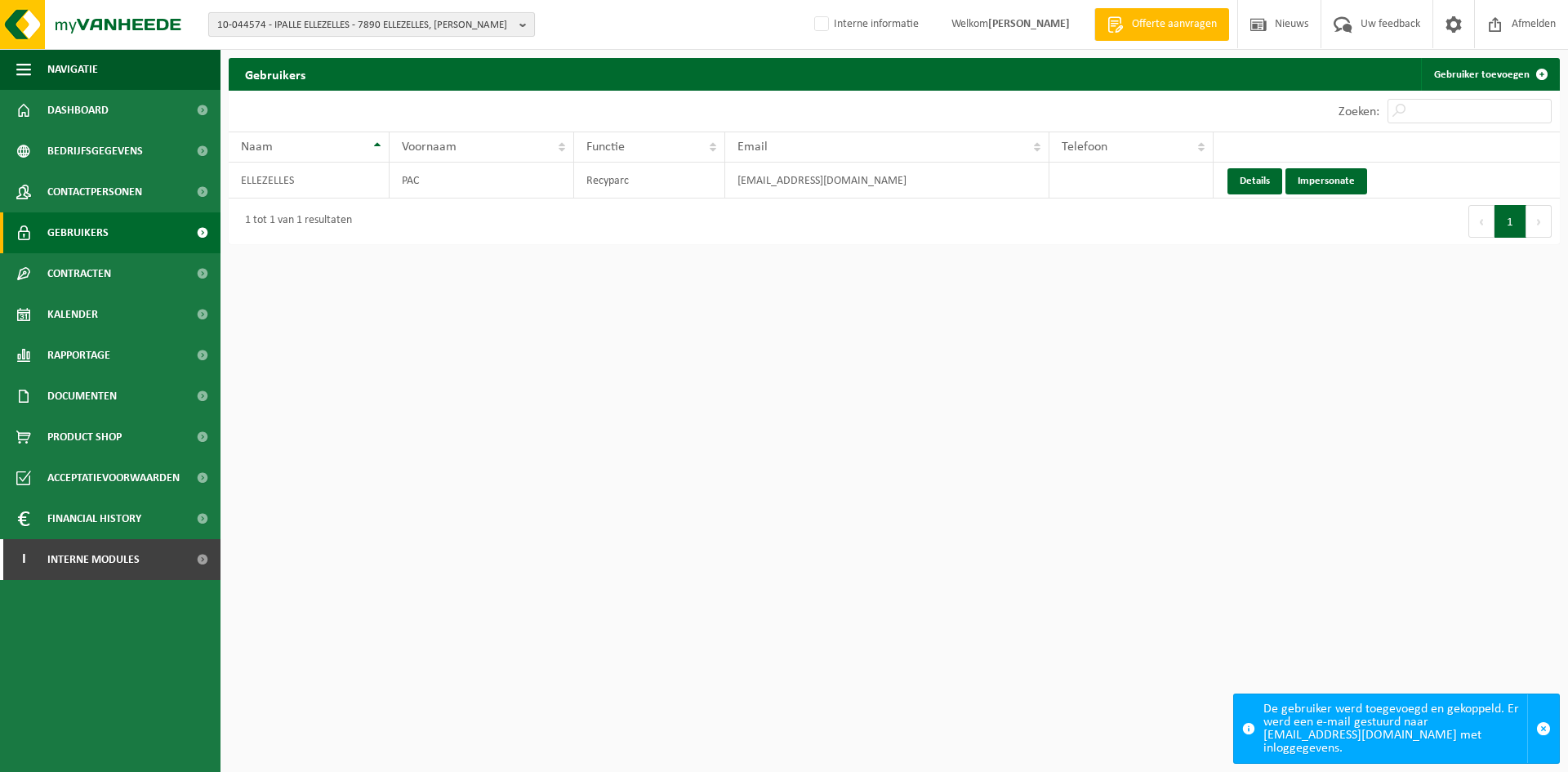
click at [408, 23] on span "10-044574 - IPALLE ELLEZELLES - 7890 ELLEZELLES, [PERSON_NAME]" at bounding box center [365, 24] width 295 height 24
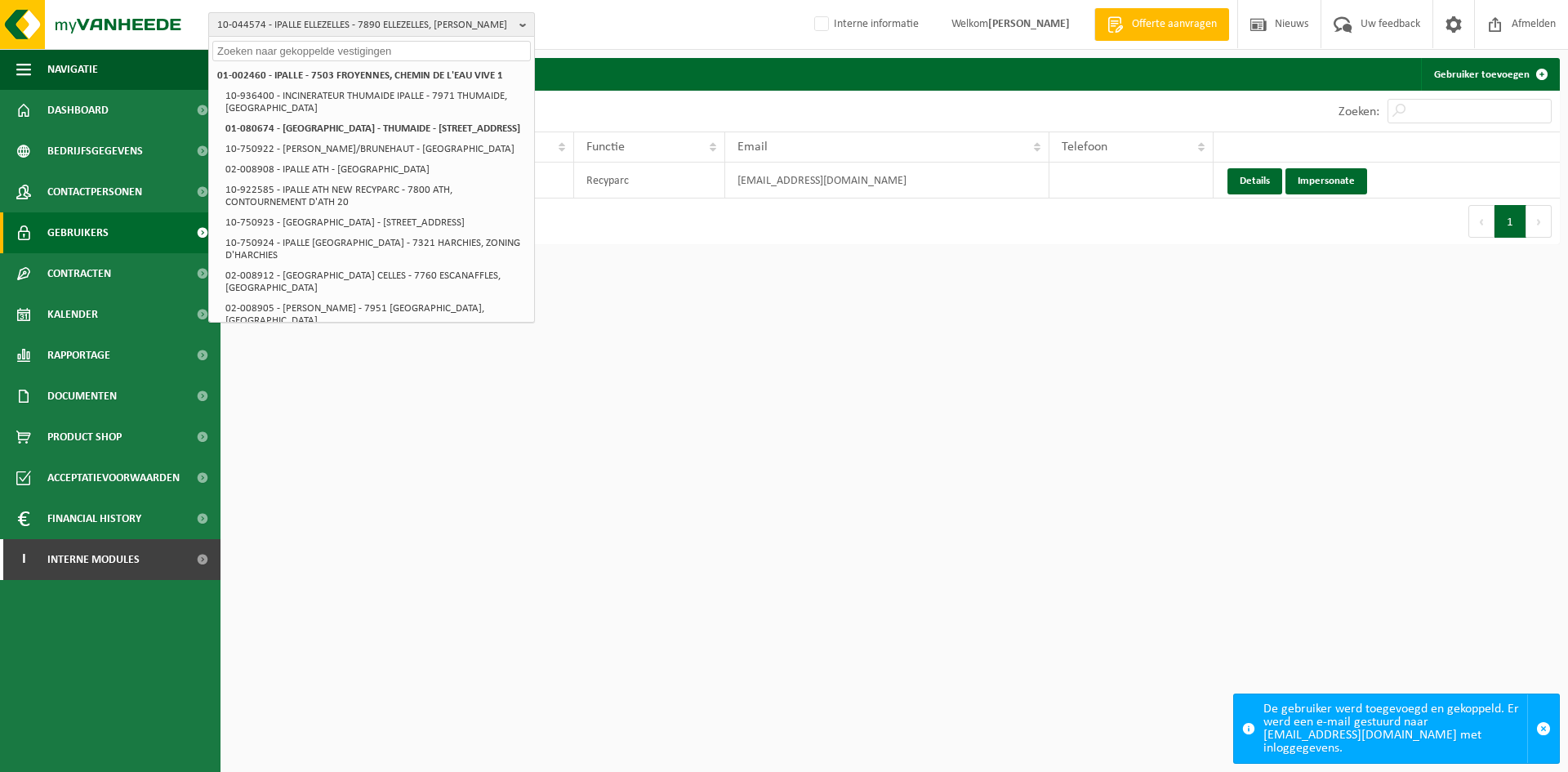
paste input "02-008904"
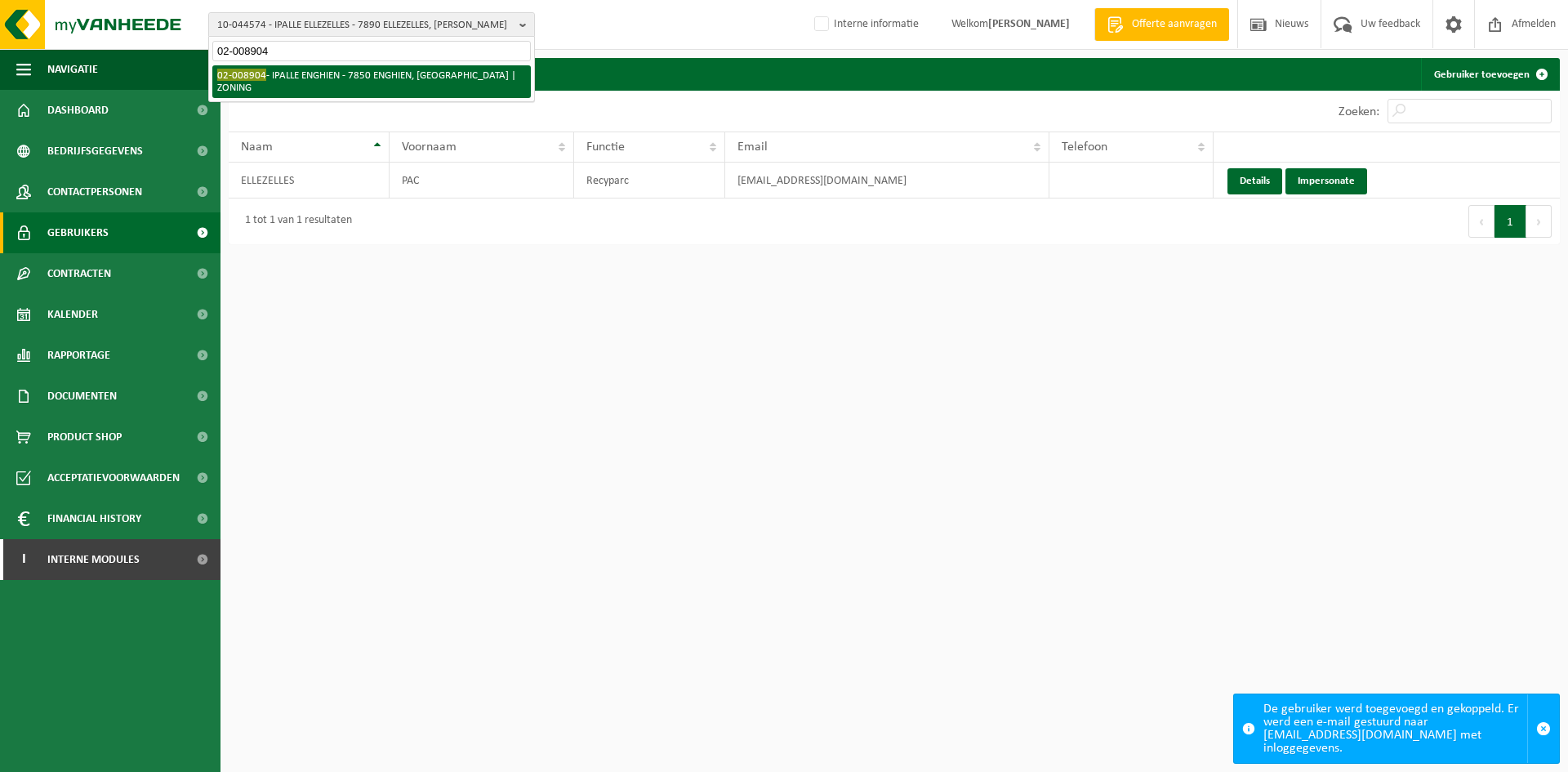
type input "02-008904"
click at [310, 74] on li "02-008904 - IPALLE ENGHIEN - [GEOGRAPHIC_DATA] | ZONING" at bounding box center [372, 81] width 319 height 32
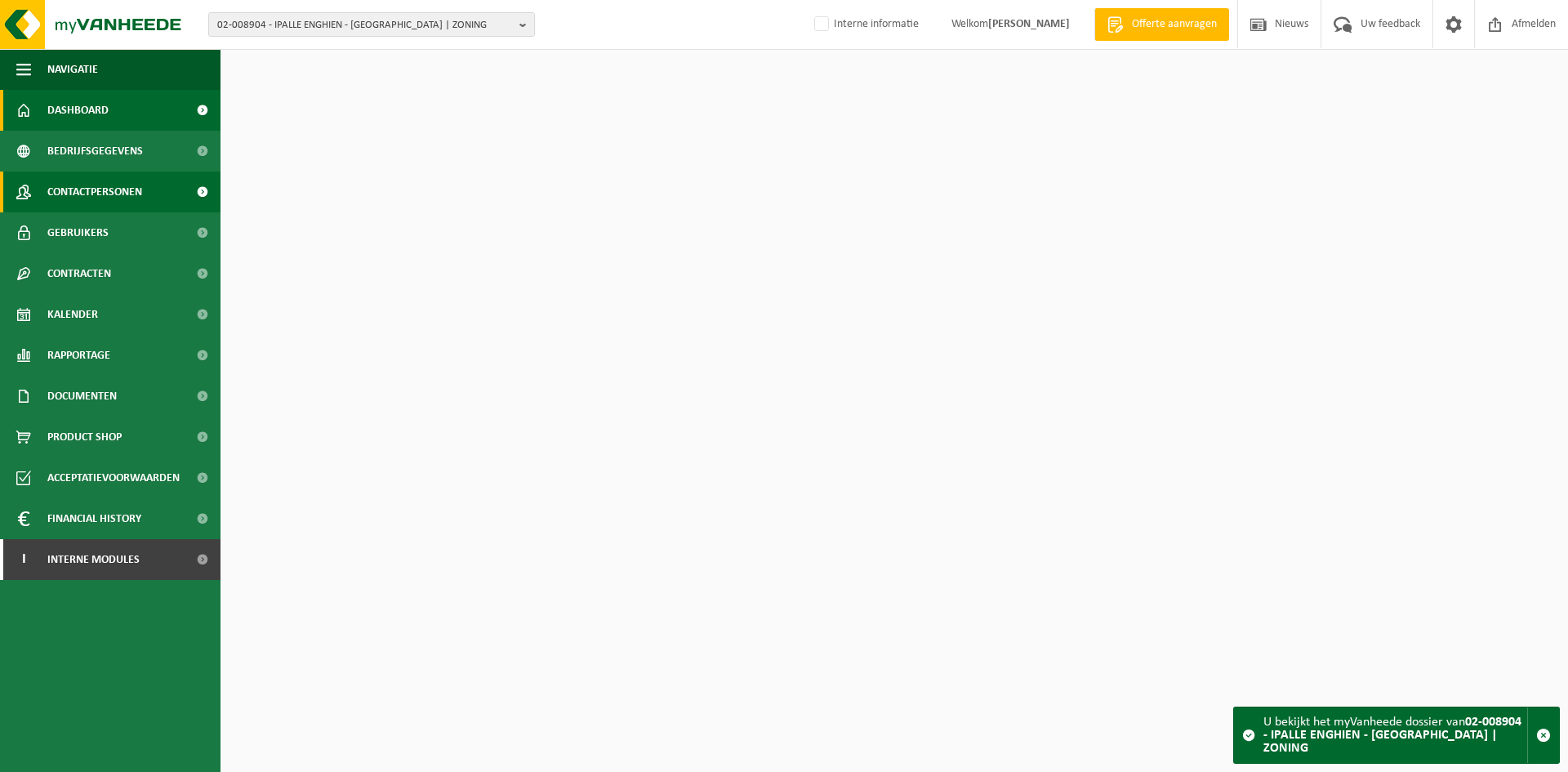
click at [44, 187] on link "Contactpersonen" at bounding box center [110, 192] width 220 height 41
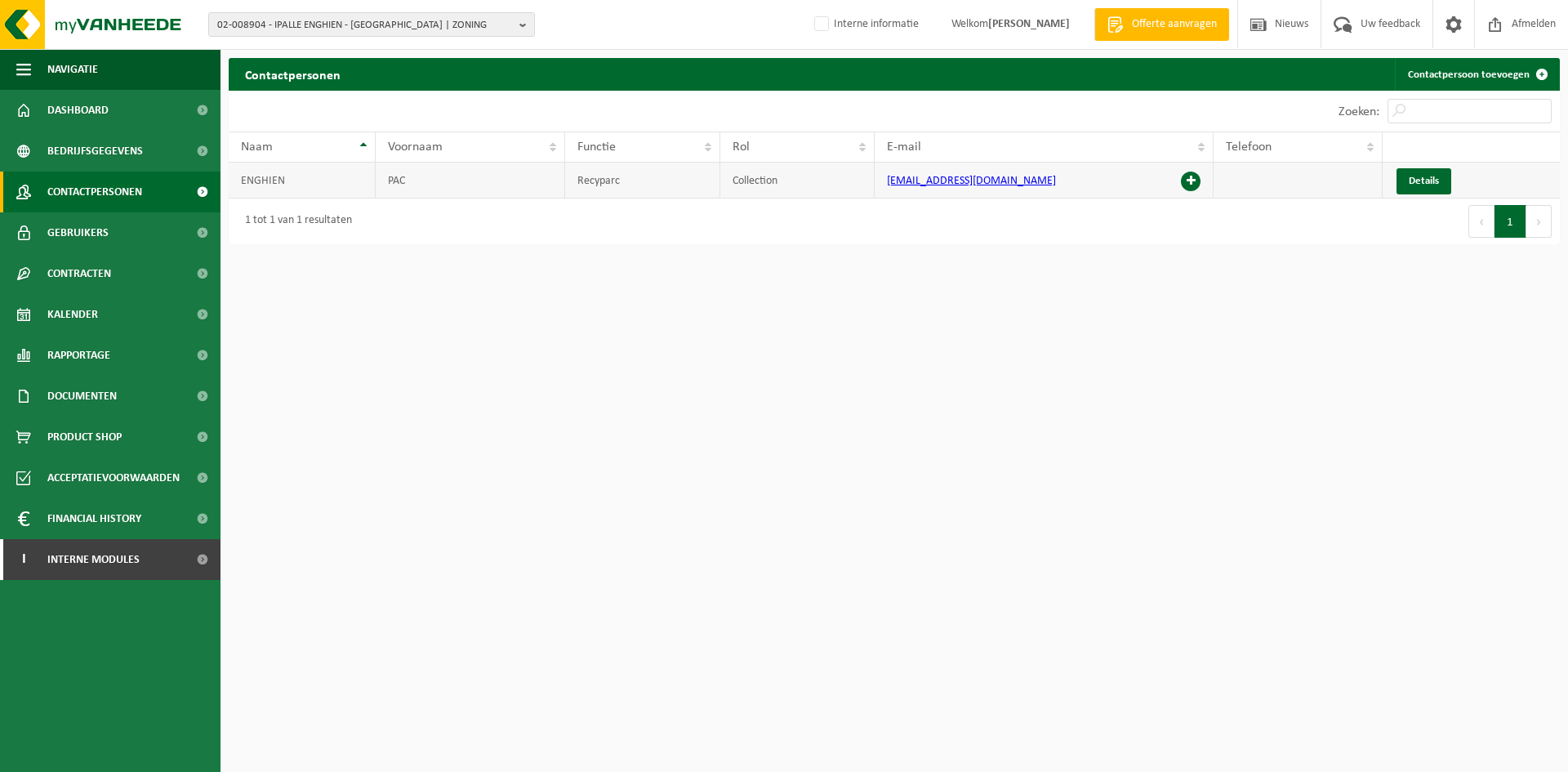
click at [1189, 179] on span at bounding box center [1190, 181] width 20 height 20
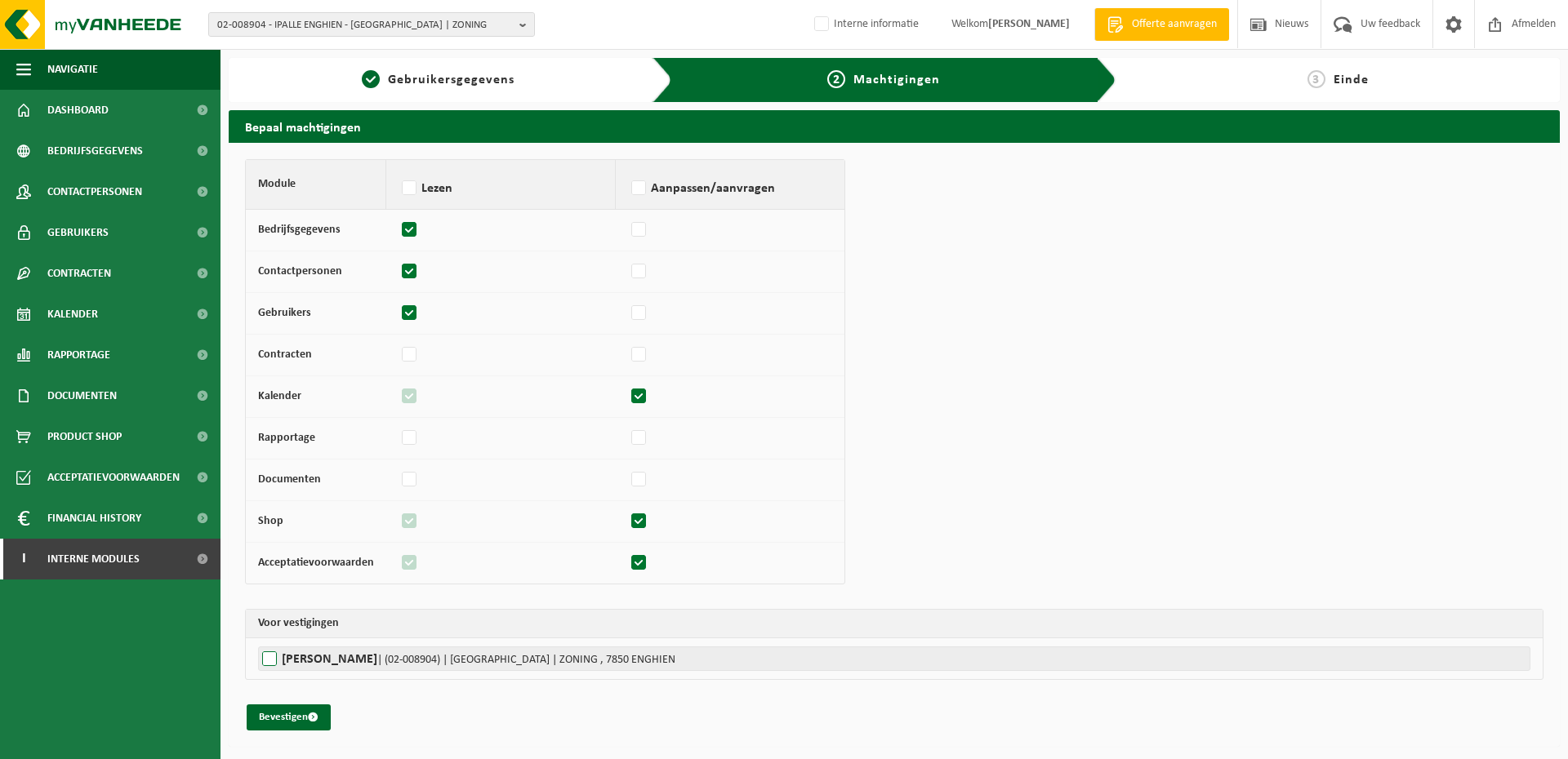
click at [265, 650] on label"] "IPALLE ENGHIEN | (02-008904) | RUE DU COMMERCE | ZONING , 7850 ENGHIEN" at bounding box center [894, 658] width 1273 height 24
click at [265, 650] on input "IPALLE ENGHIEN | (02-008904) | RUE DU COMMERCE | ZONING , 7850 ENGHIEN" at bounding box center [1042, 658] width 1568 height 24
checkbox input "true"
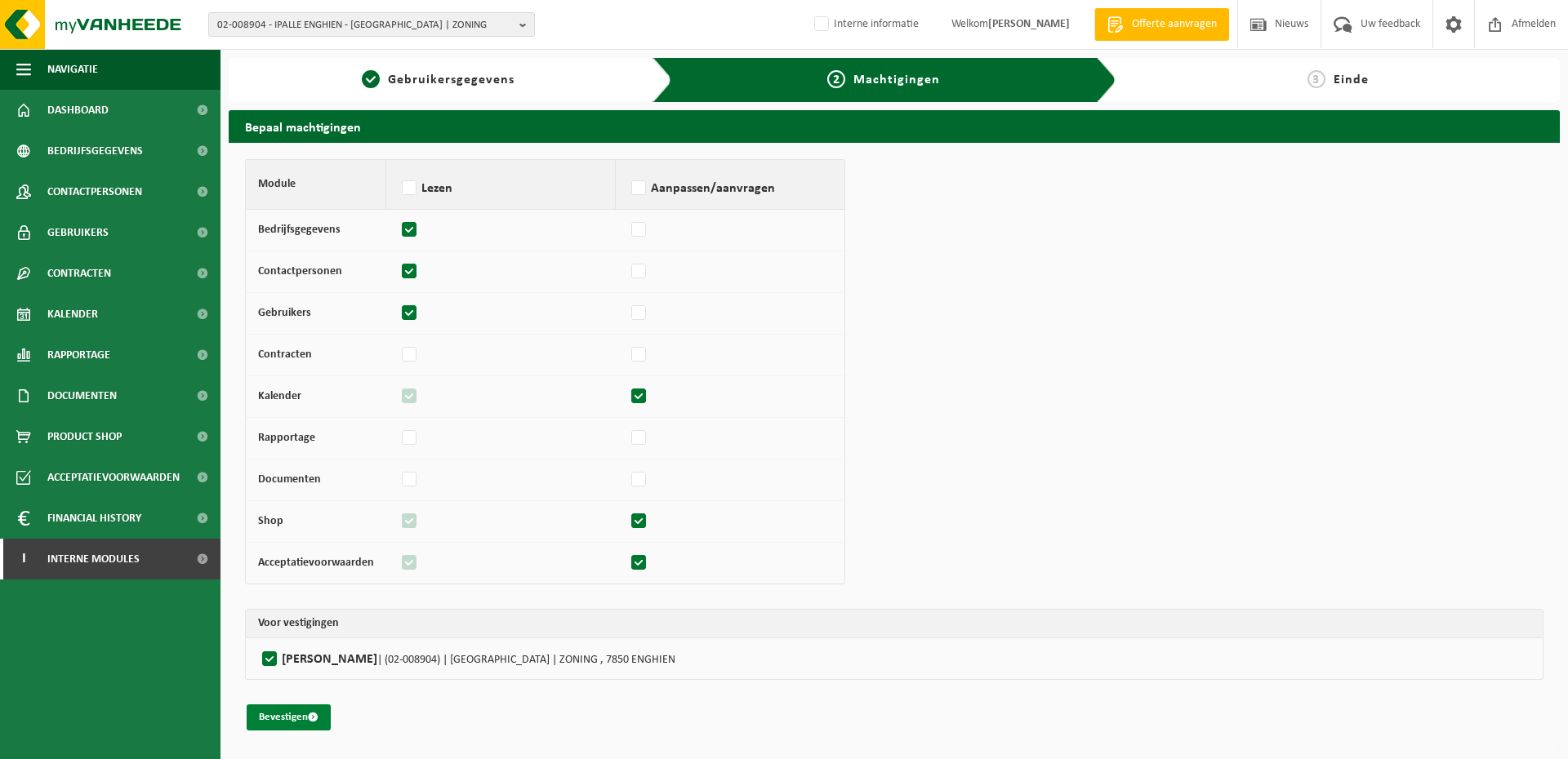
click at [275, 711] on button "Bevestigen" at bounding box center [289, 717] width 84 height 26
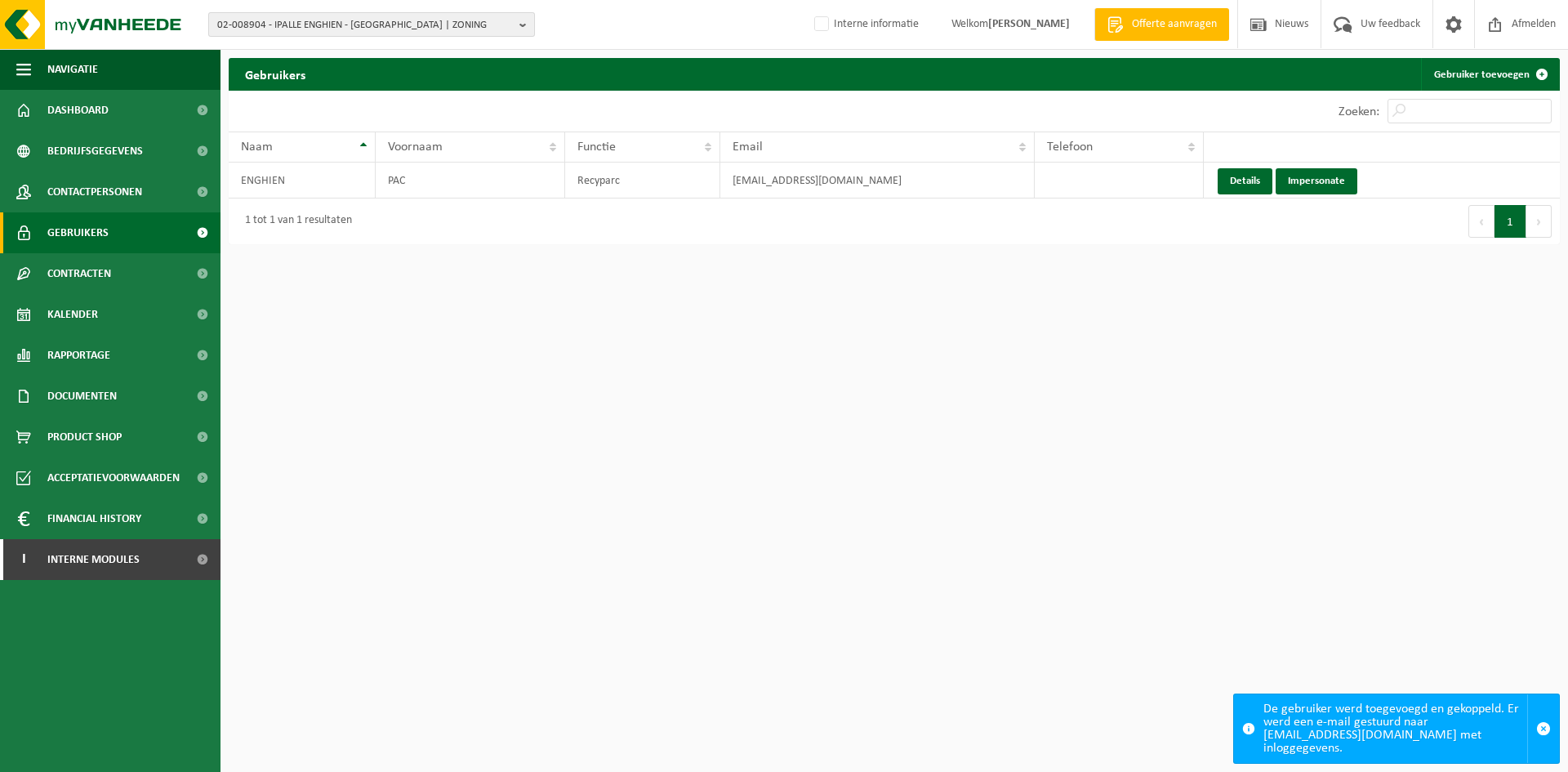
click at [307, 20] on span "02-008904 - IPALLE ENGHIEN - [GEOGRAPHIC_DATA] | ZONING" at bounding box center [365, 24] width 295 height 24
paste input "10-762899"
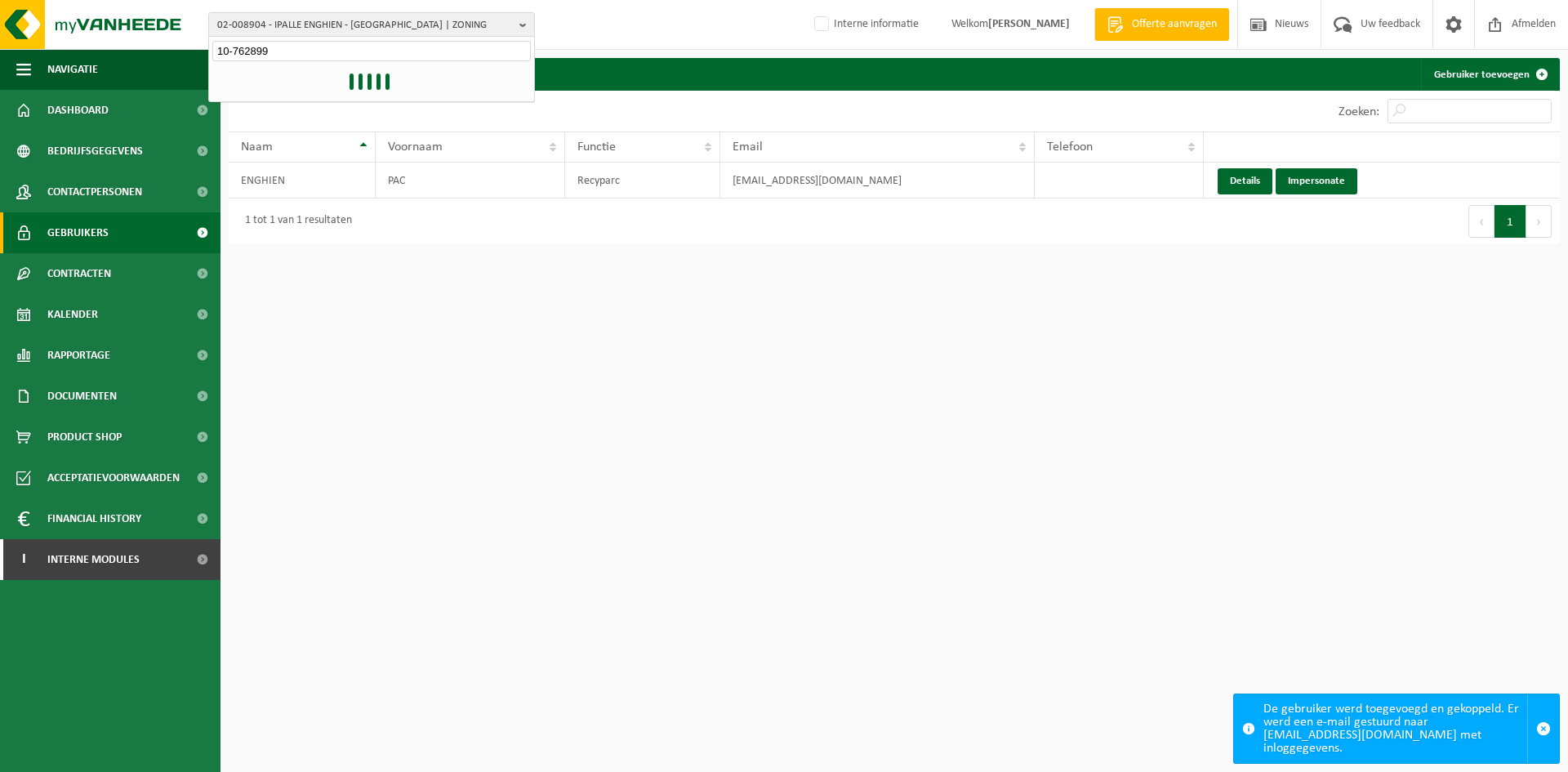
type input "10-762899"
click at [296, 81] on strong "10-762899 - JARDINICO PARASOLS BV - 8530 HARELBEKE, EVOLIS 101" at bounding box center [369, 74] width 304 height 13
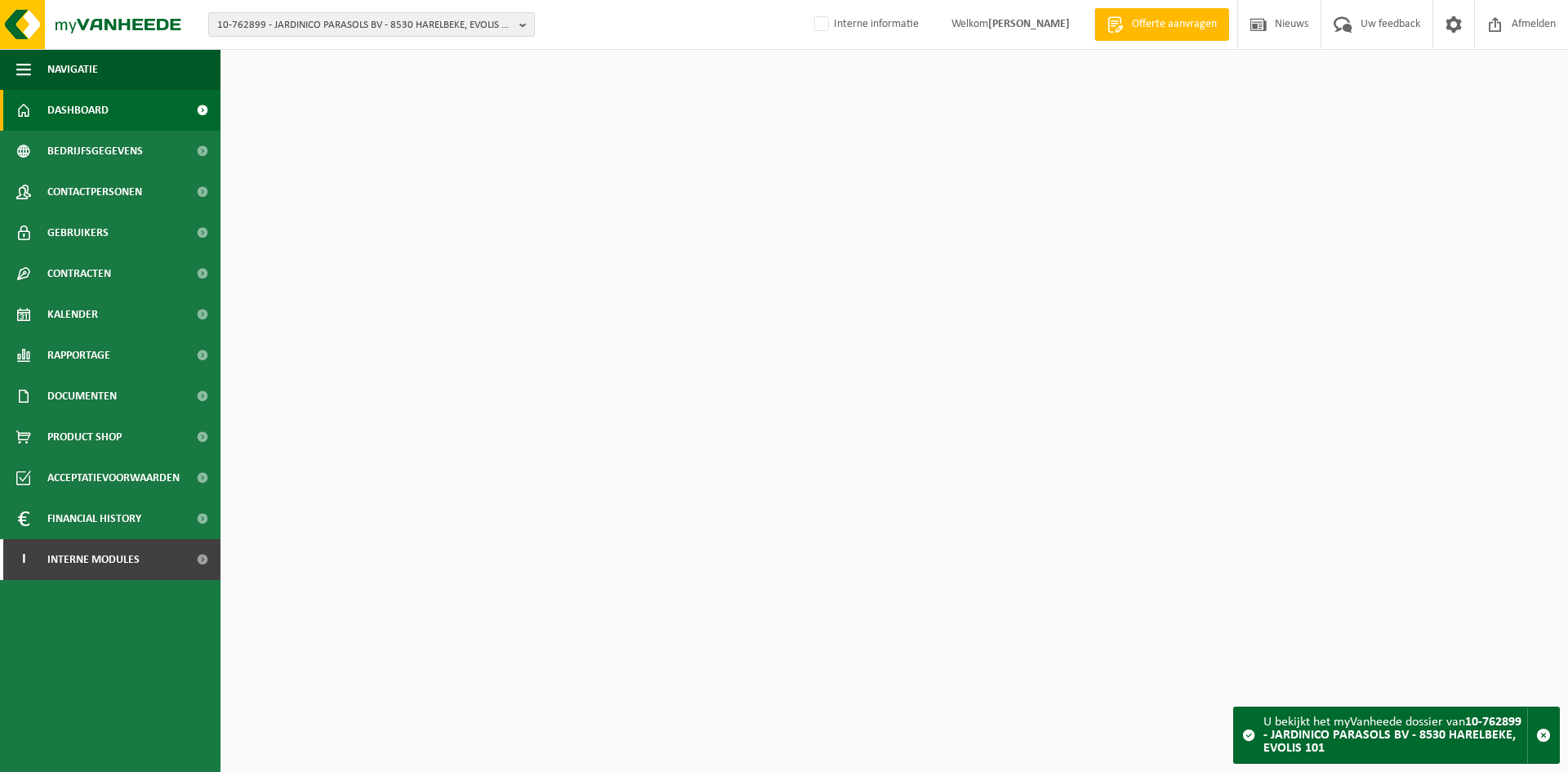
click at [88, 184] on span "Contactpersonen" at bounding box center [94, 192] width 95 height 41
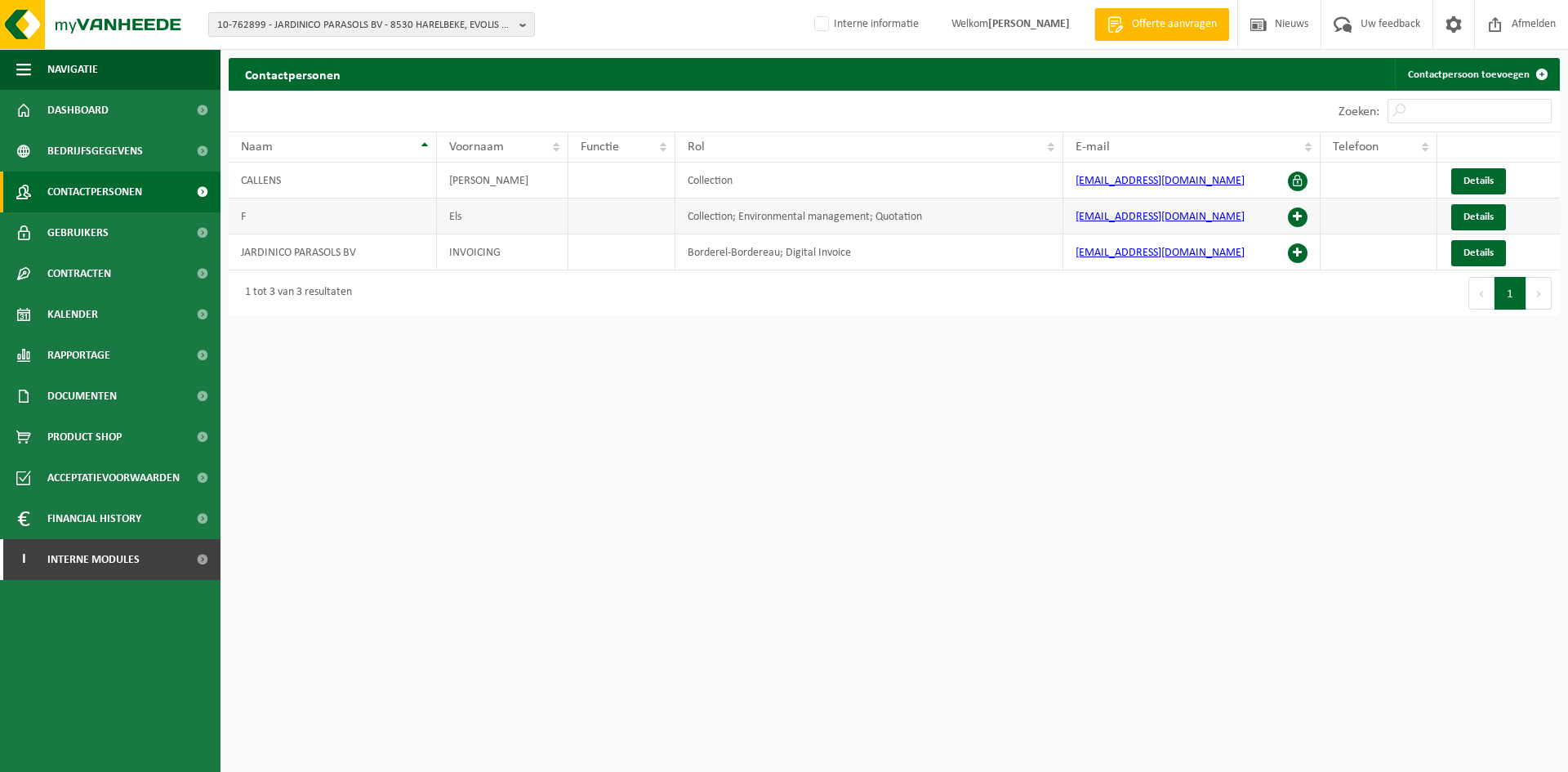
click at [1296, 224] on span at bounding box center [1298, 217] width 20 height 20
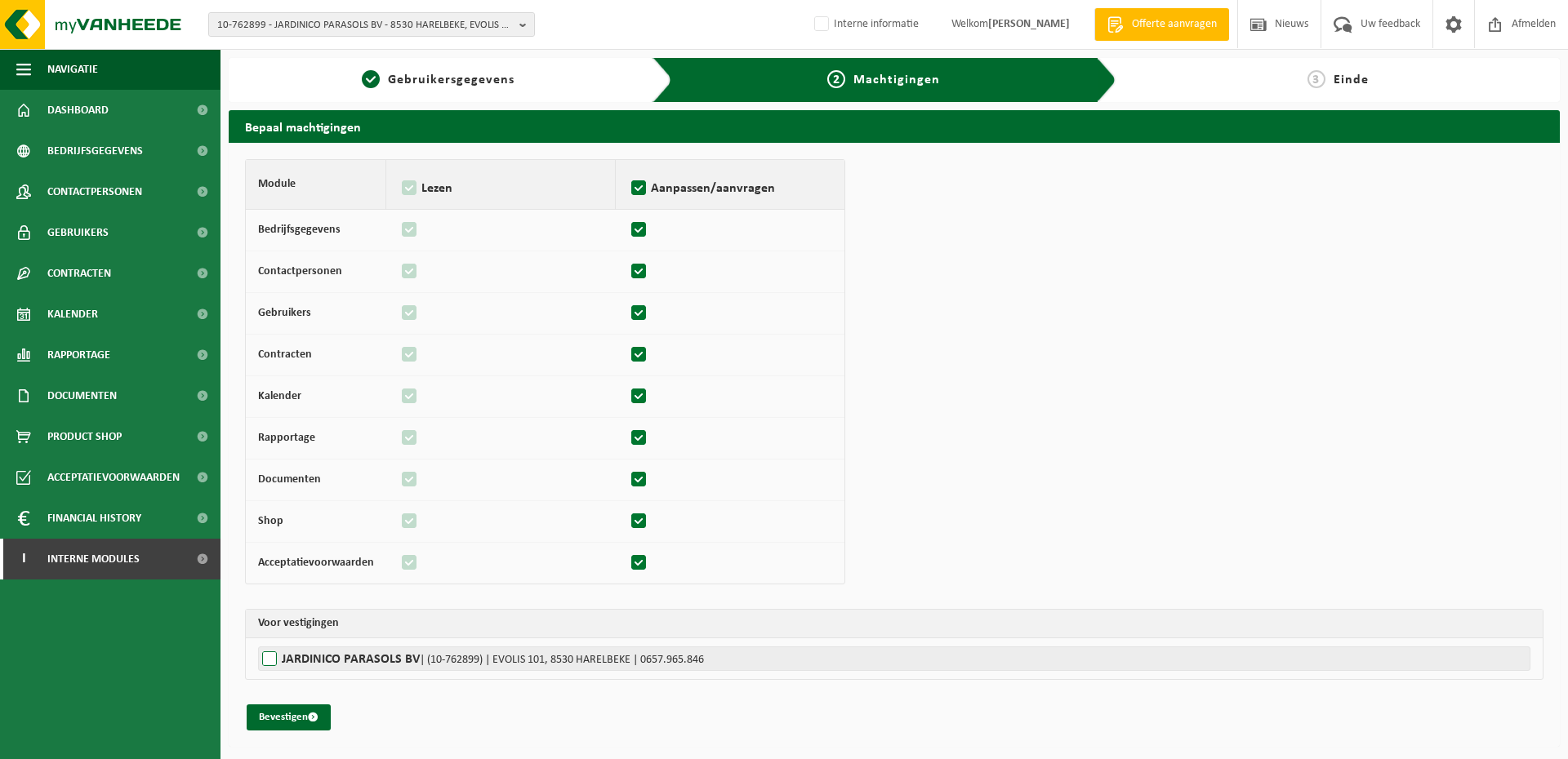
click at [287, 663] on label"] "JARDINICO PARASOLS BV | (10-762899) | EVOLIS 101, 8530 HARELBEKE | 0657.965.846" at bounding box center [894, 658] width 1273 height 24
click at [287, 663] on input "JARDINICO PARASOLS BV | (10-762899) | EVOLIS 101, 8530 HARELBEKE | 0657.965.846" at bounding box center [1042, 658] width 1568 height 24
checkbox input "true"
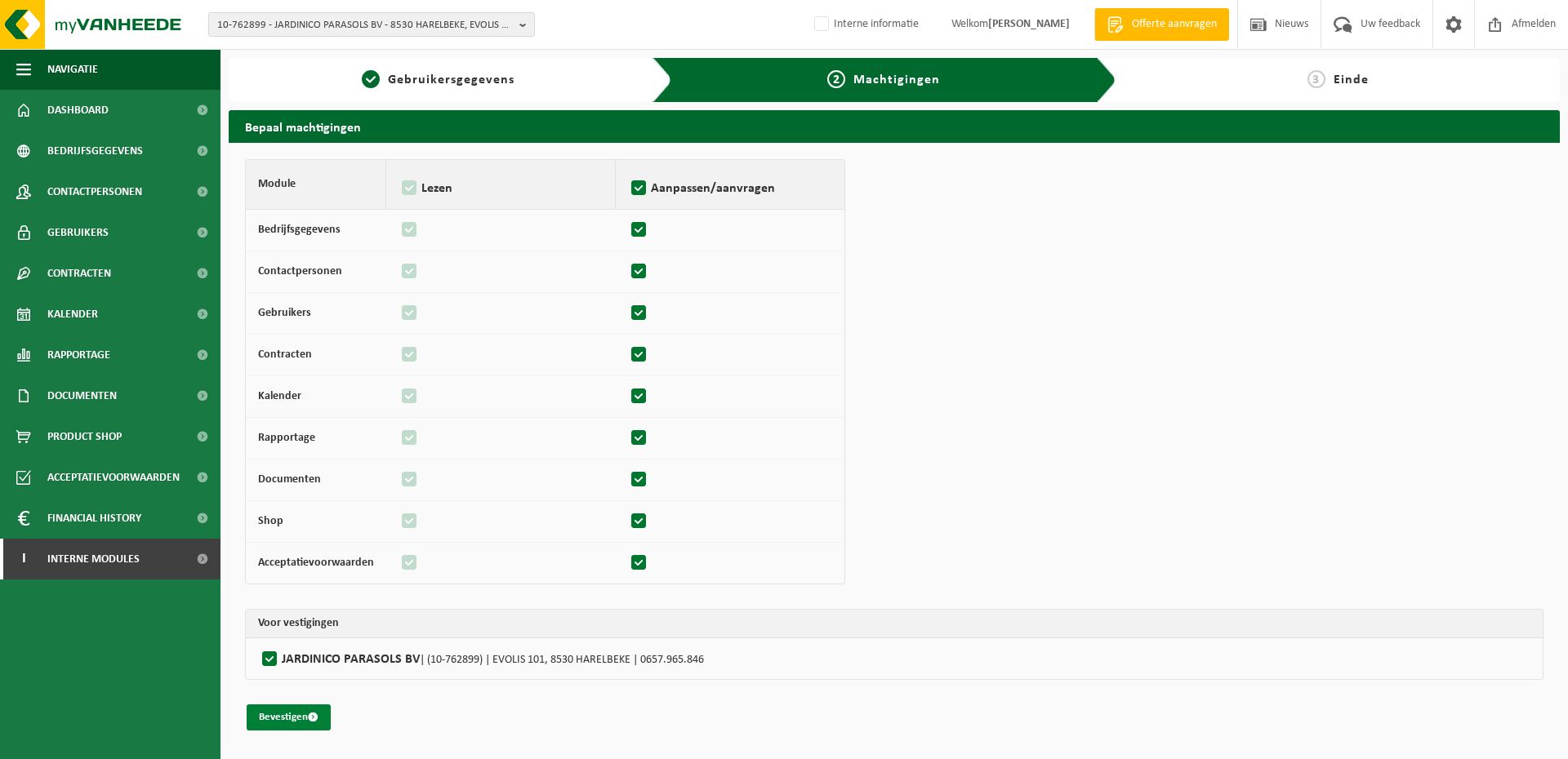
click at [281, 707] on button "Bevestigen" at bounding box center [289, 717] width 84 height 26
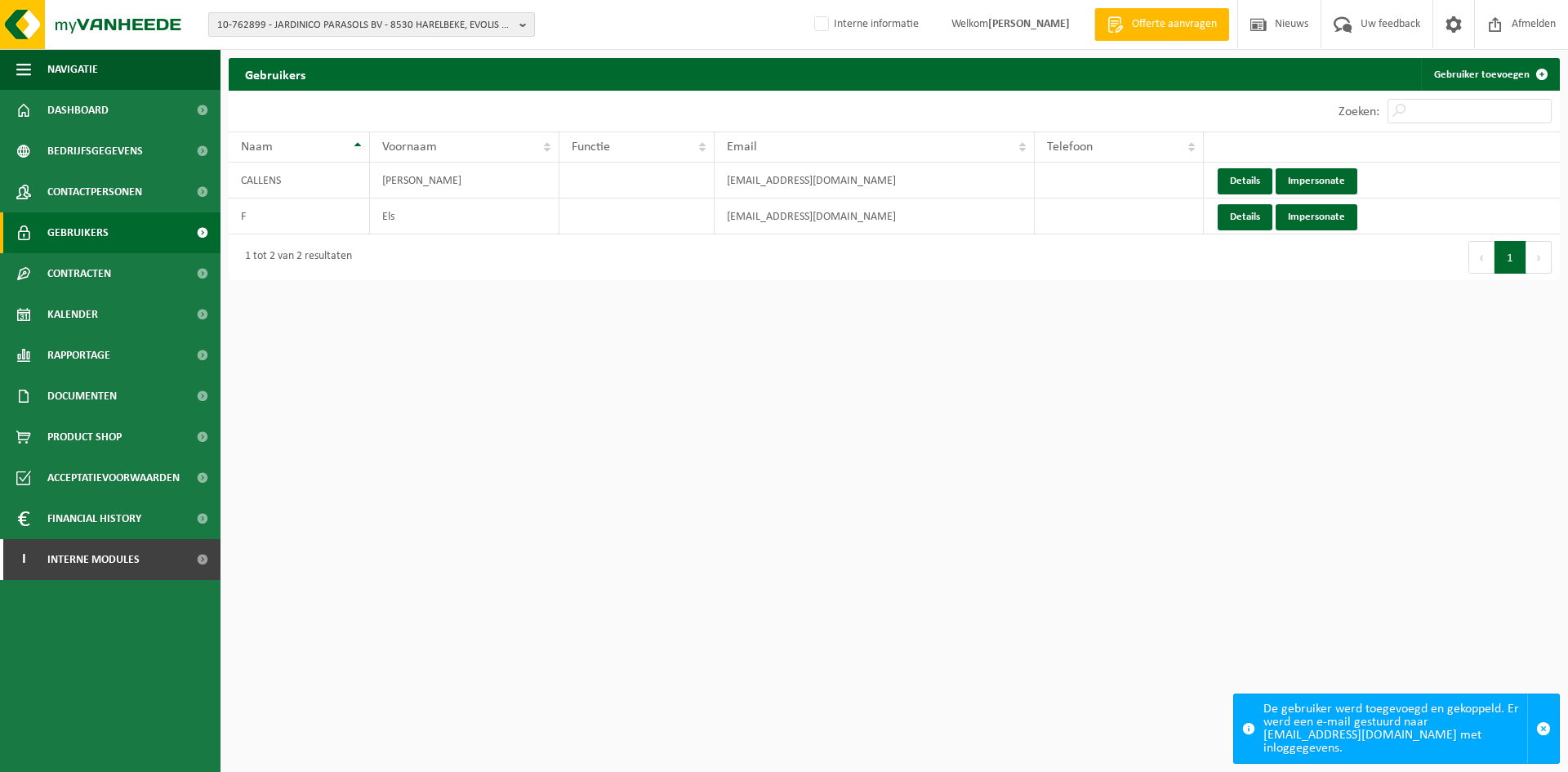
click at [377, 31] on span "10-762899 - JARDINICO PARASOLS BV - 8530 HARELBEKE, EVOLIS 101" at bounding box center [365, 24] width 295 height 24
paste input "01-901842"
type input "01-901842"
click at [304, 81] on strong "01-901842 - ASSEMBLICS NV - 8530 HARELBEKE, POLITIEKE GEVANGENENSTRAAT 18" at bounding box center [325, 74] width 215 height 13
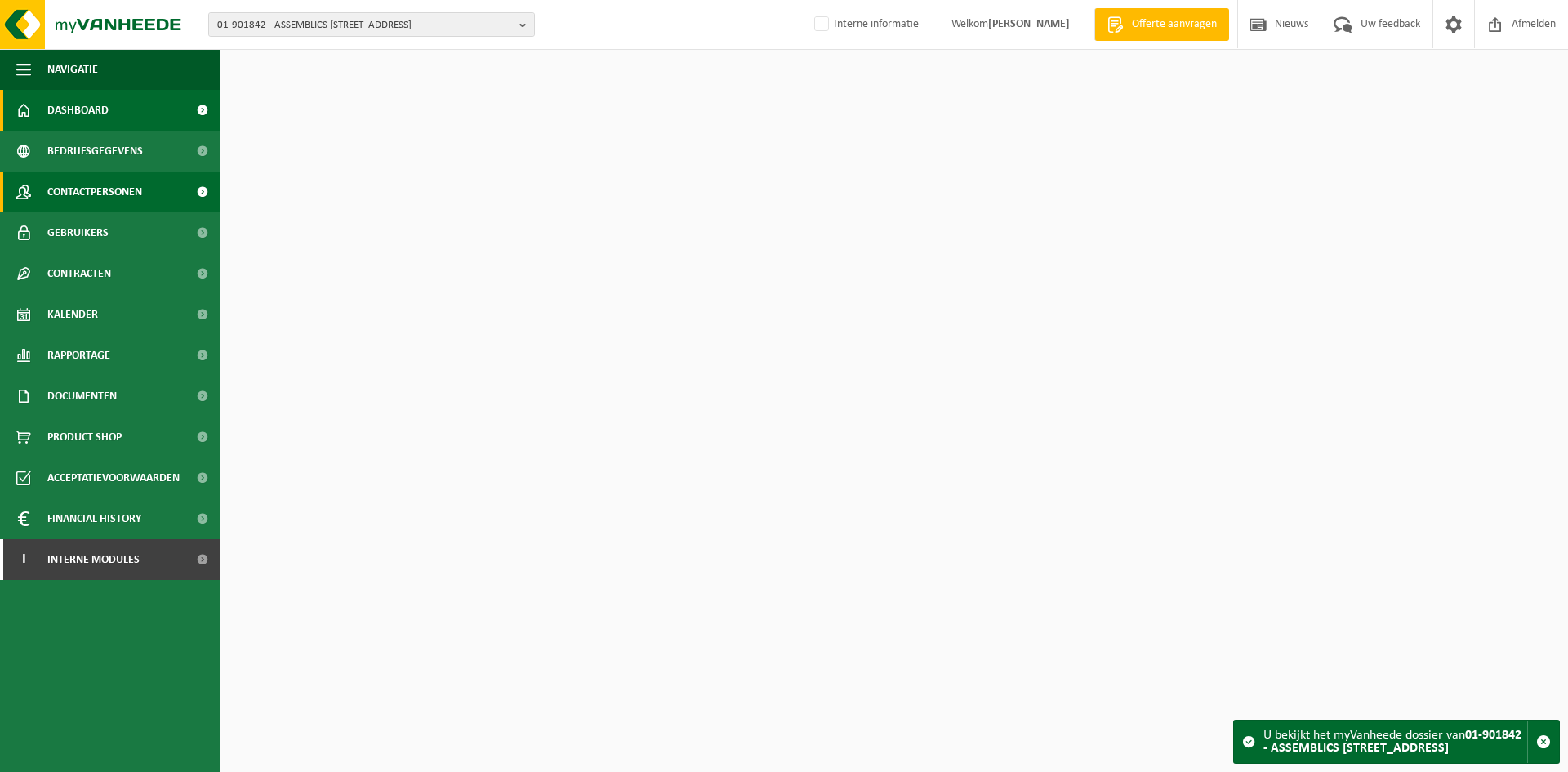
click at [97, 196] on span "Contactpersonen" at bounding box center [94, 192] width 95 height 41
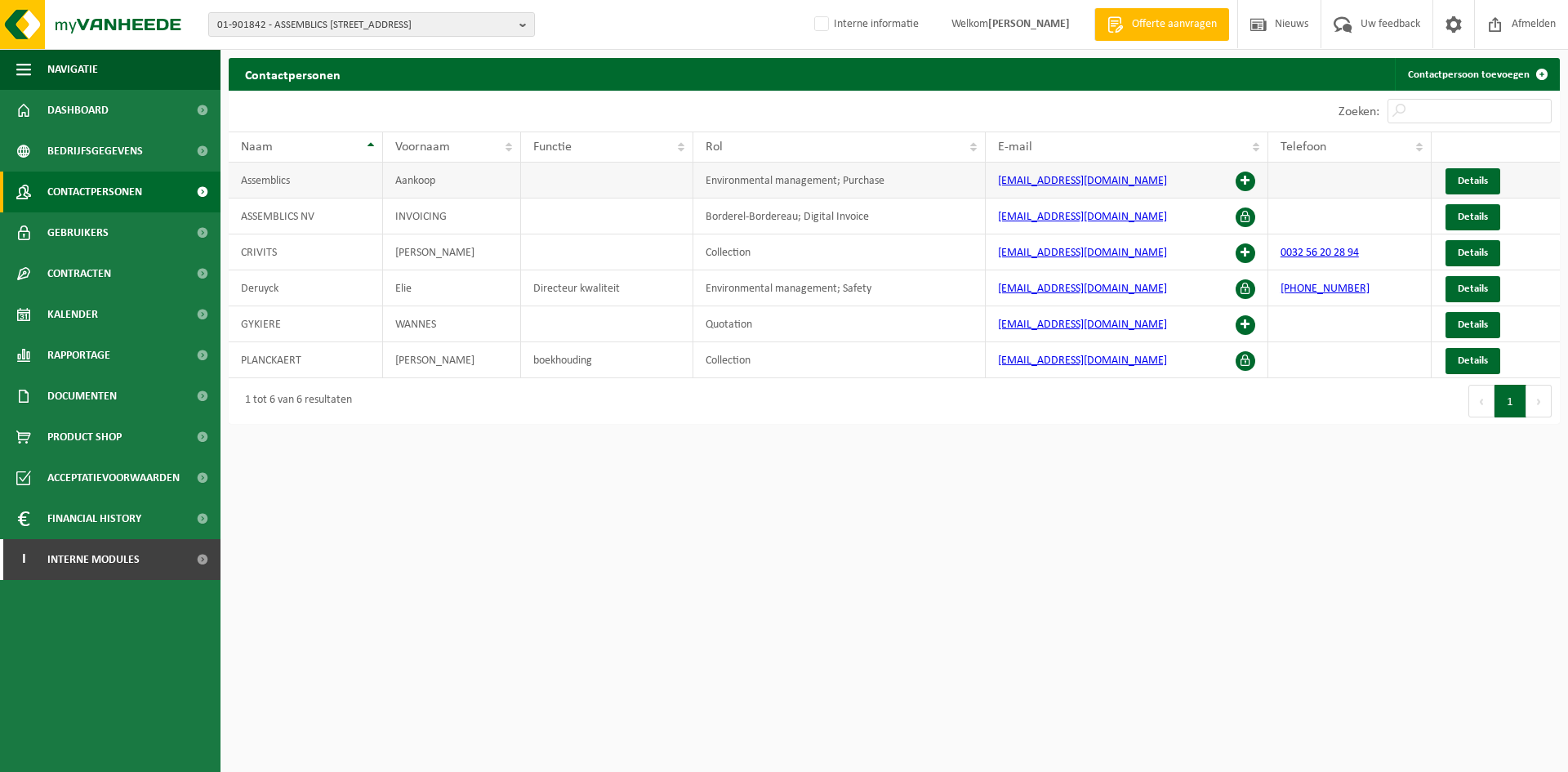
click at [1244, 175] on span at bounding box center [1245, 181] width 20 height 20
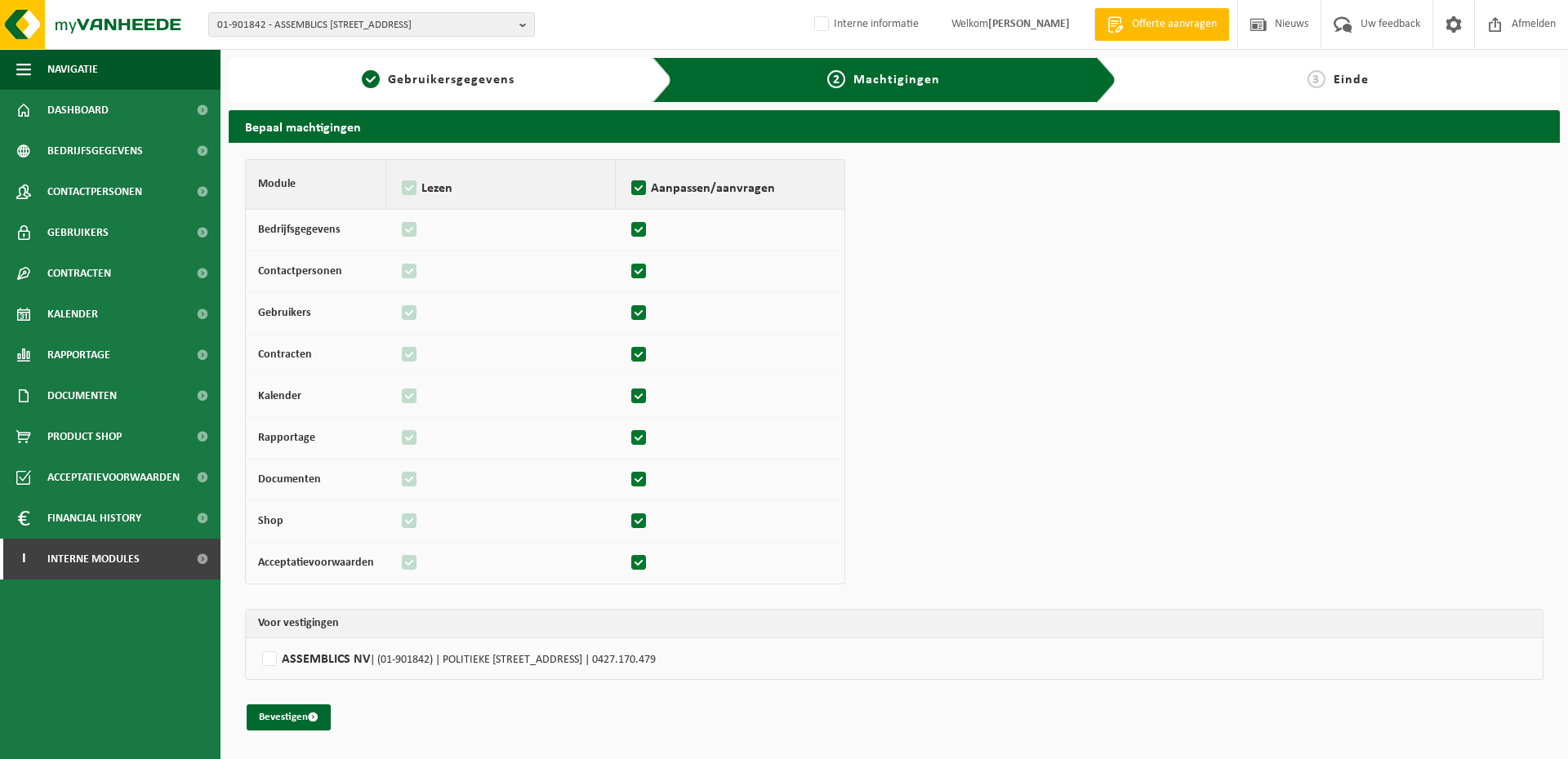
click at [279, 671] on td "ASSEMBLICS NV | (01-901842) | POLITIEKE [STREET_ADDRESS] | 0427.170.479" at bounding box center [894, 659] width 1297 height 41
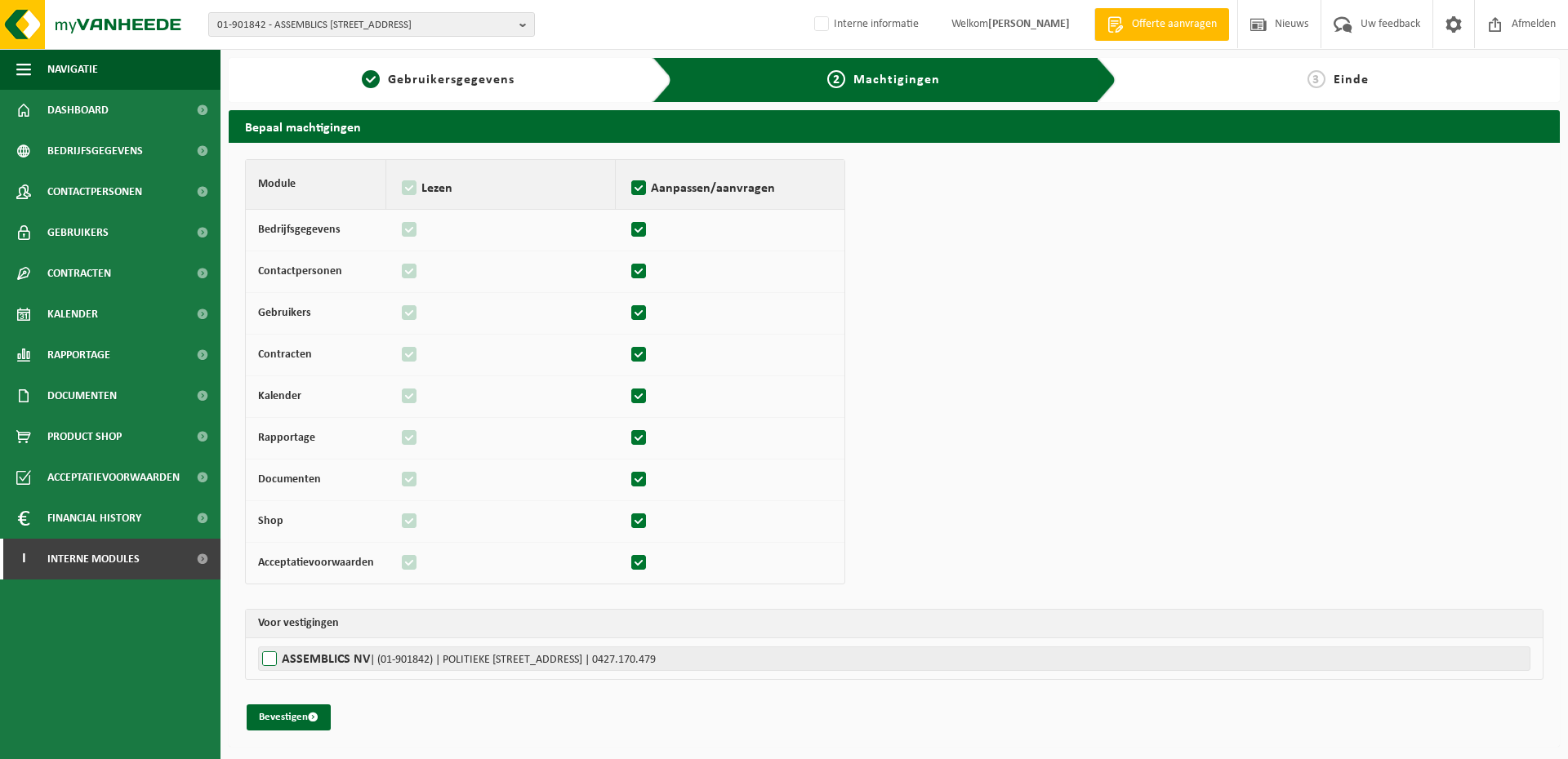
click at [279, 667] on label"] "ASSEMBLICS NV | (01-901842) | POLITIEKE [STREET_ADDRESS] | 0427.170.479" at bounding box center [894, 658] width 1273 height 24
click at [279, 667] on input "ASSEMBLICS NV | (01-901842) | POLITIEKE [STREET_ADDRESS] | 0427.170.479" at bounding box center [1042, 658] width 1568 height 24
checkbox input "true"
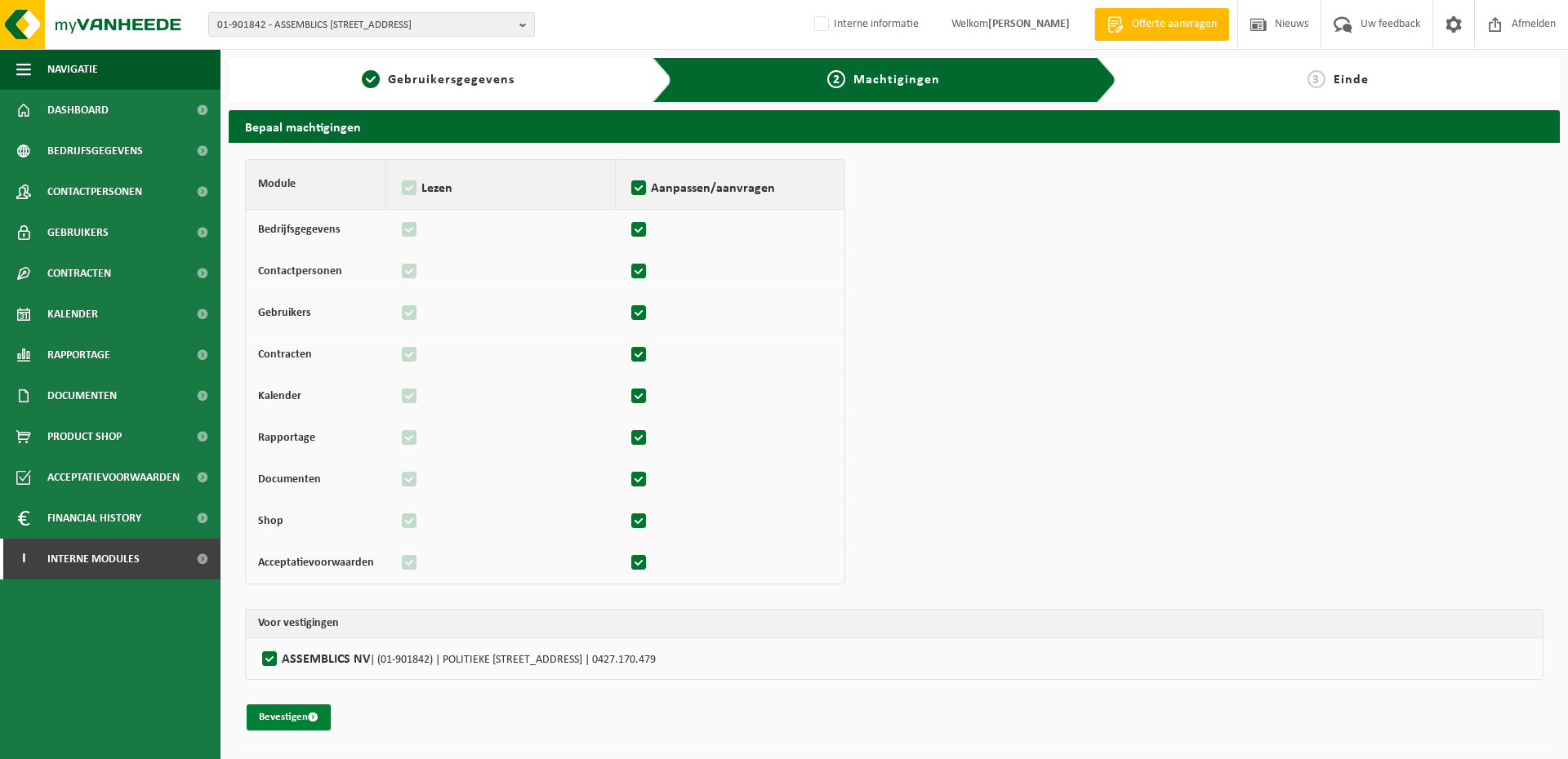
click at [279, 719] on button "Bevestigen" at bounding box center [289, 717] width 84 height 26
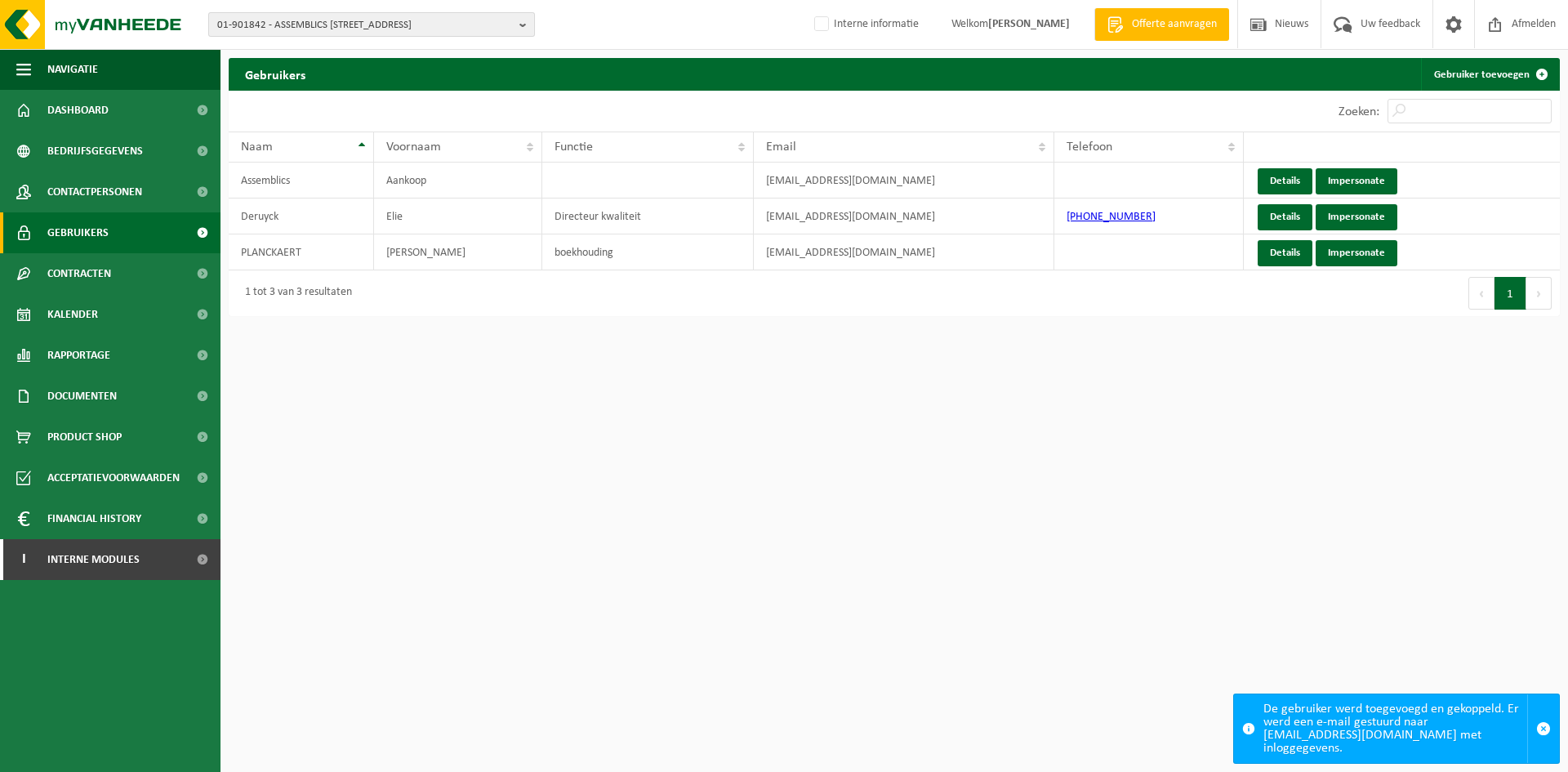
click at [456, 27] on span "01-901842 - ASSEMBLICS [STREET_ADDRESS]" at bounding box center [365, 24] width 295 height 24
paste input "01-075969"
type input "01-075969"
click at [358, 70] on strong "01-075969 - MEUBINEX NV - [STREET_ADDRESS]" at bounding box center [321, 74] width 207 height 13
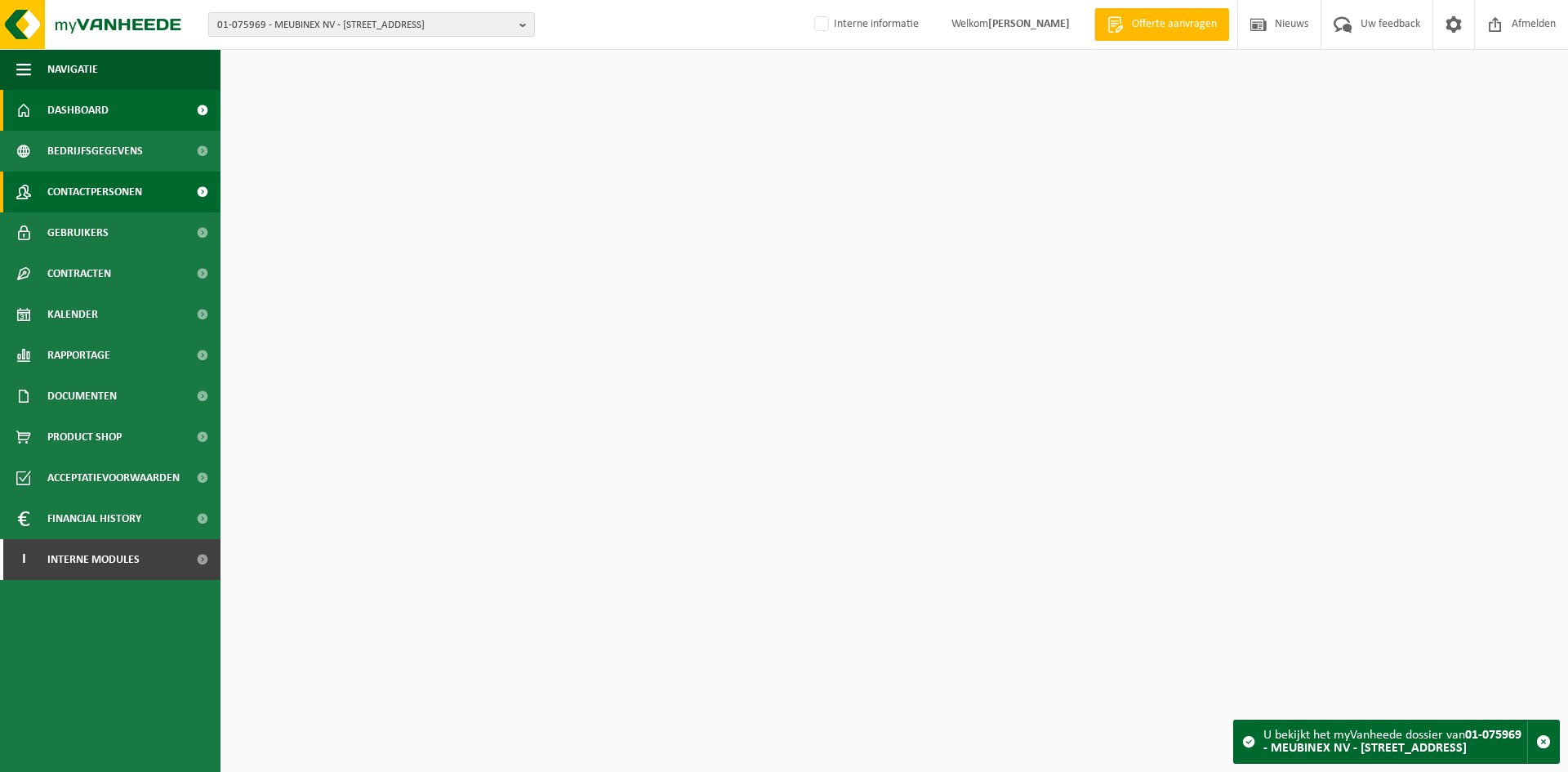
click at [113, 196] on span "Contactpersonen" at bounding box center [94, 192] width 95 height 41
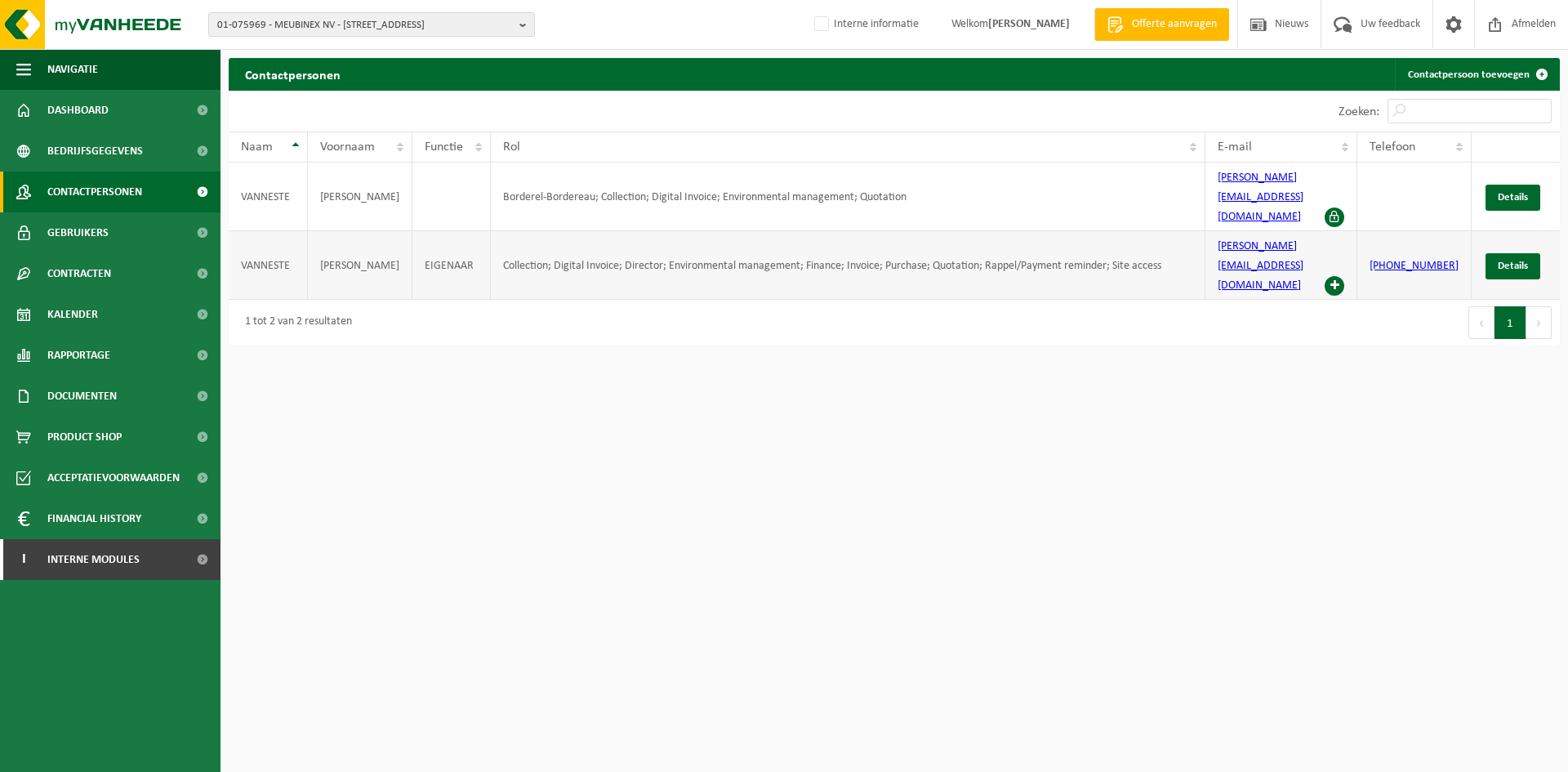
click at [1344, 276] on span at bounding box center [1334, 286] width 20 height 20
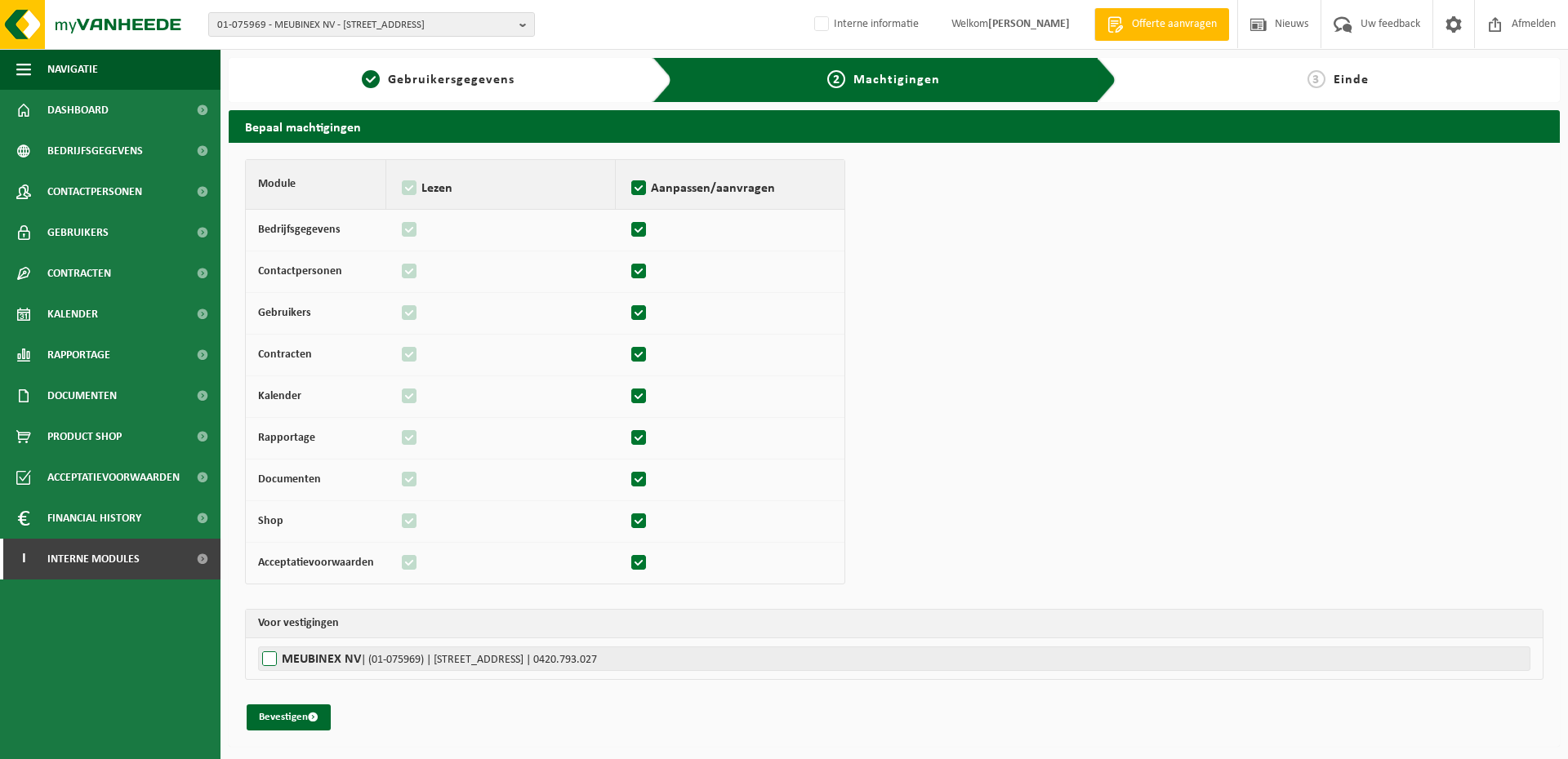
click at [303, 657] on label"] "MEUBINEX NV | (01-075969) | [STREET_ADDRESS] | 0420.793.027" at bounding box center [894, 658] width 1273 height 24
click at [303, 657] on input "MEUBINEX NV | (01-075969) | HEIRWEG 72, 8520 KUURNE | 0420.793.027" at bounding box center [1042, 658] width 1568 height 24
checkbox input "true"
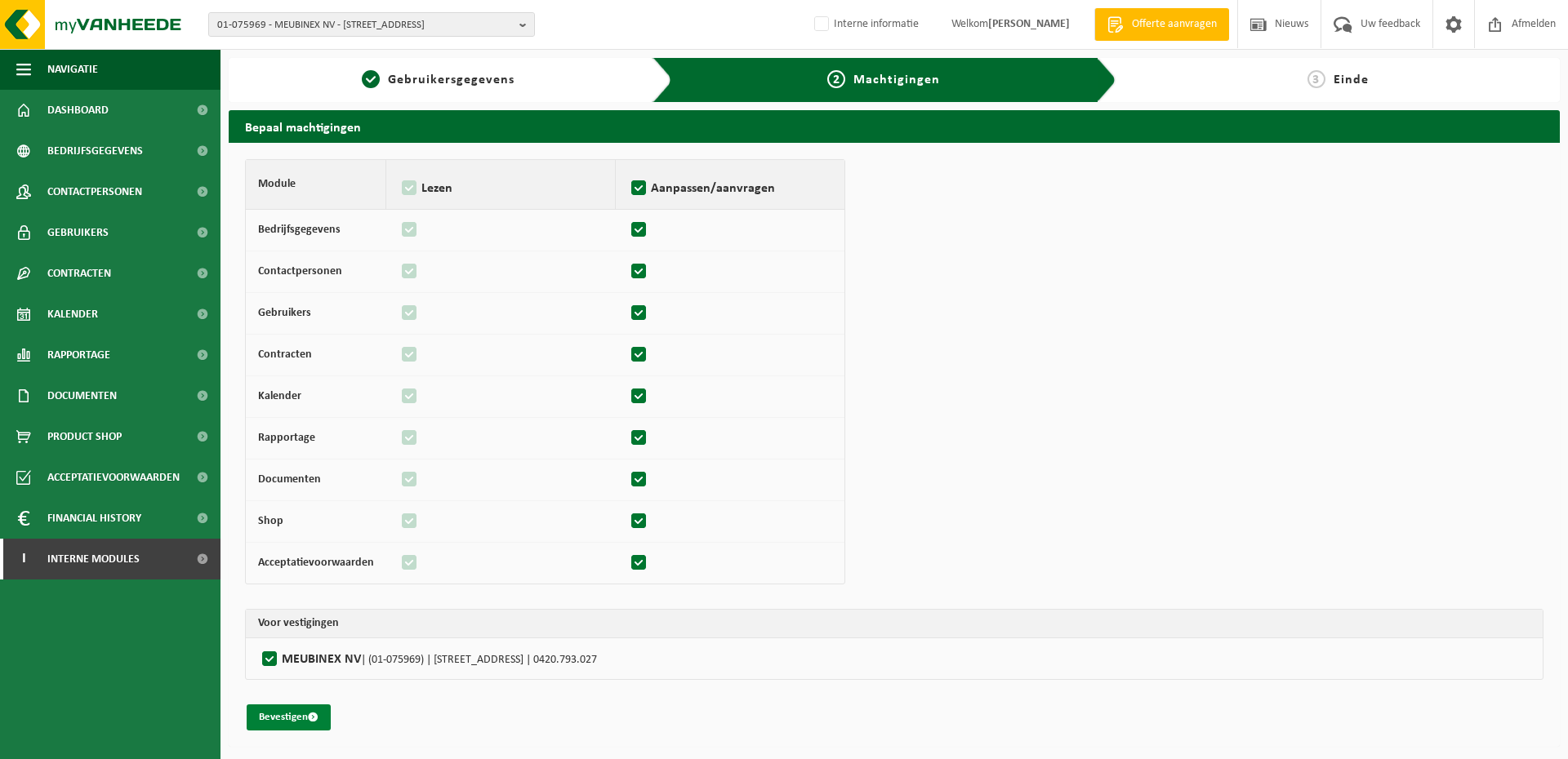
click at [274, 718] on button "Bevestigen" at bounding box center [289, 717] width 84 height 26
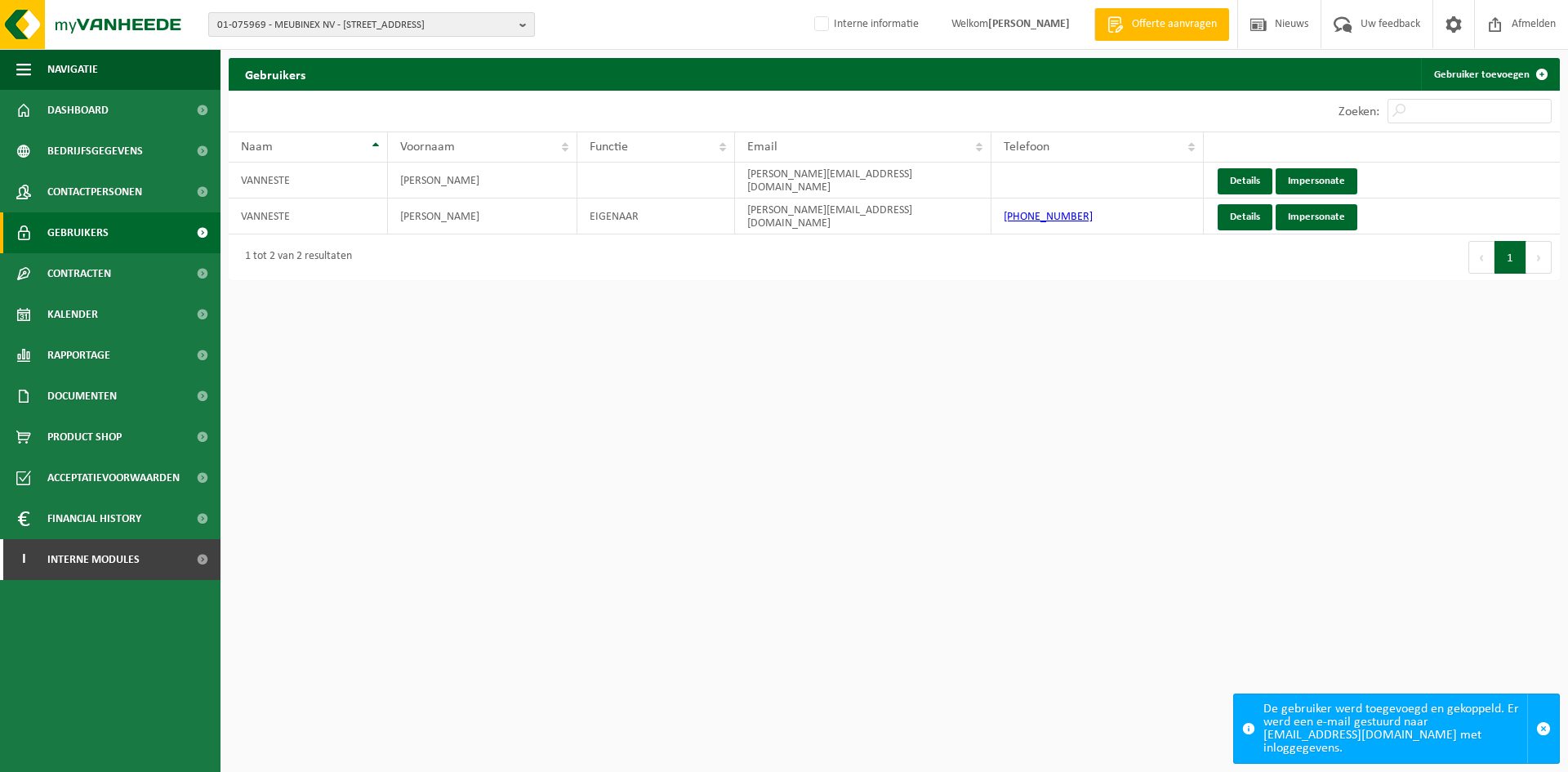
click at [343, 20] on span "01-075969 - MEUBINEX NV - 8520 KUURNE, HEIRWEG 72" at bounding box center [365, 24] width 295 height 24
paste input "10-773595"
type input "10-773595"
click at [294, 69] on strong "10-773595 - SRL EMMANUEL DUTRIEUX - 7620 HOLLAIN, RUE DU MARAIS 5 B" at bounding box center [336, 74] width 238 height 13
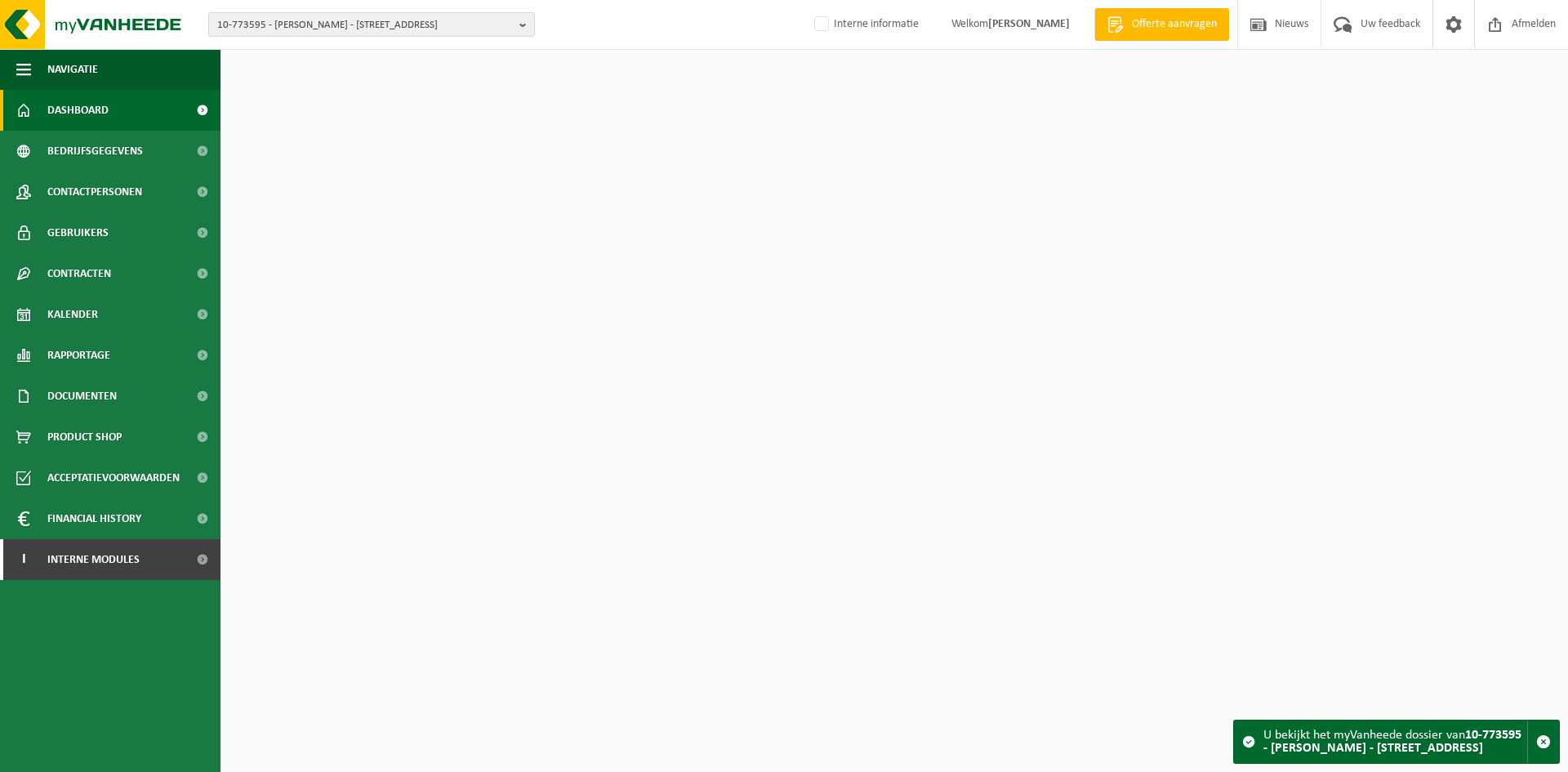
click at [111, 200] on span "Contactpersonen" at bounding box center [94, 192] width 95 height 41
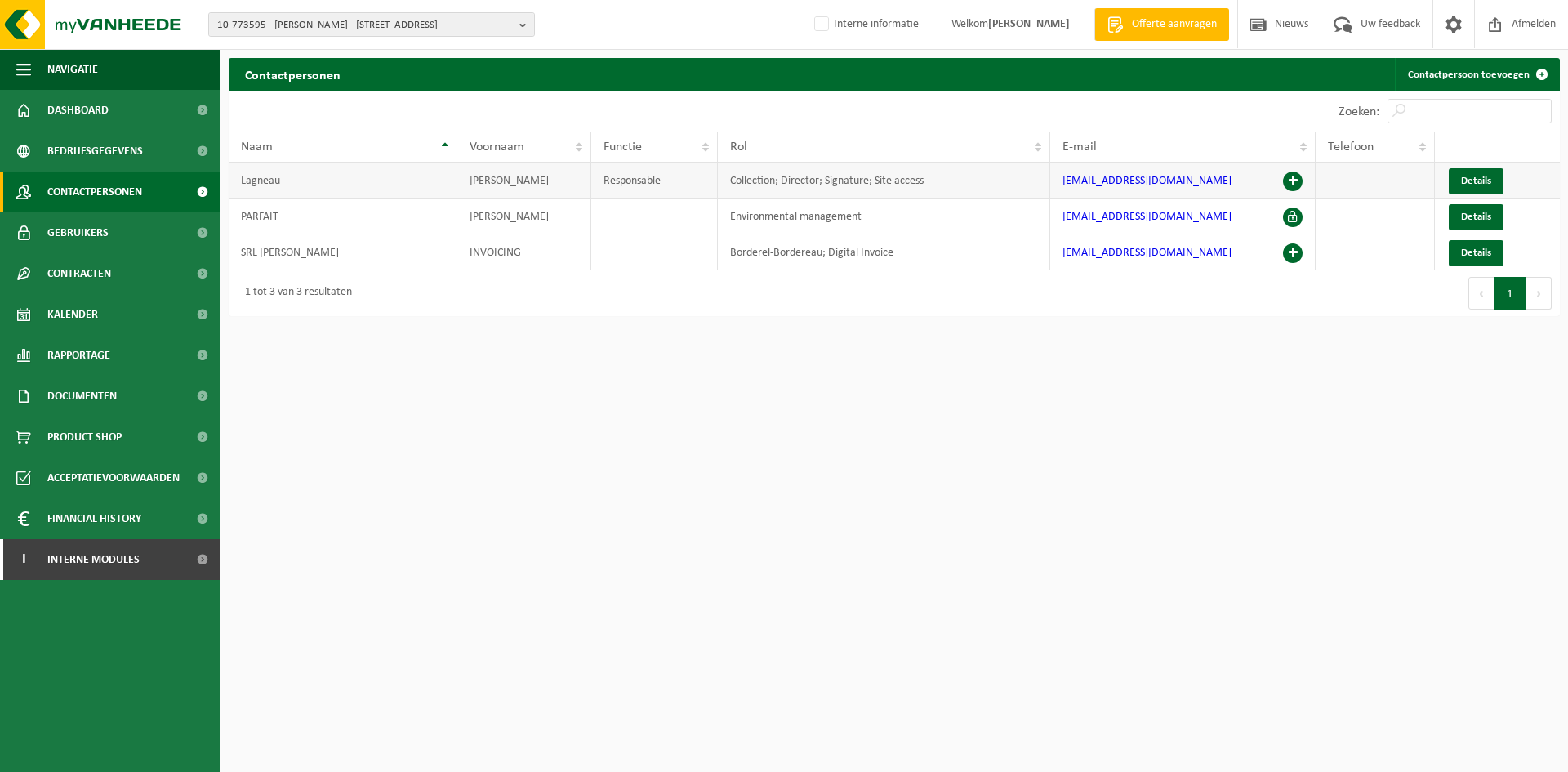
click at [1277, 181] on td "info@dutrieux.eu" at bounding box center [1183, 180] width 265 height 36
click at [1288, 180] on span at bounding box center [1293, 181] width 20 height 20
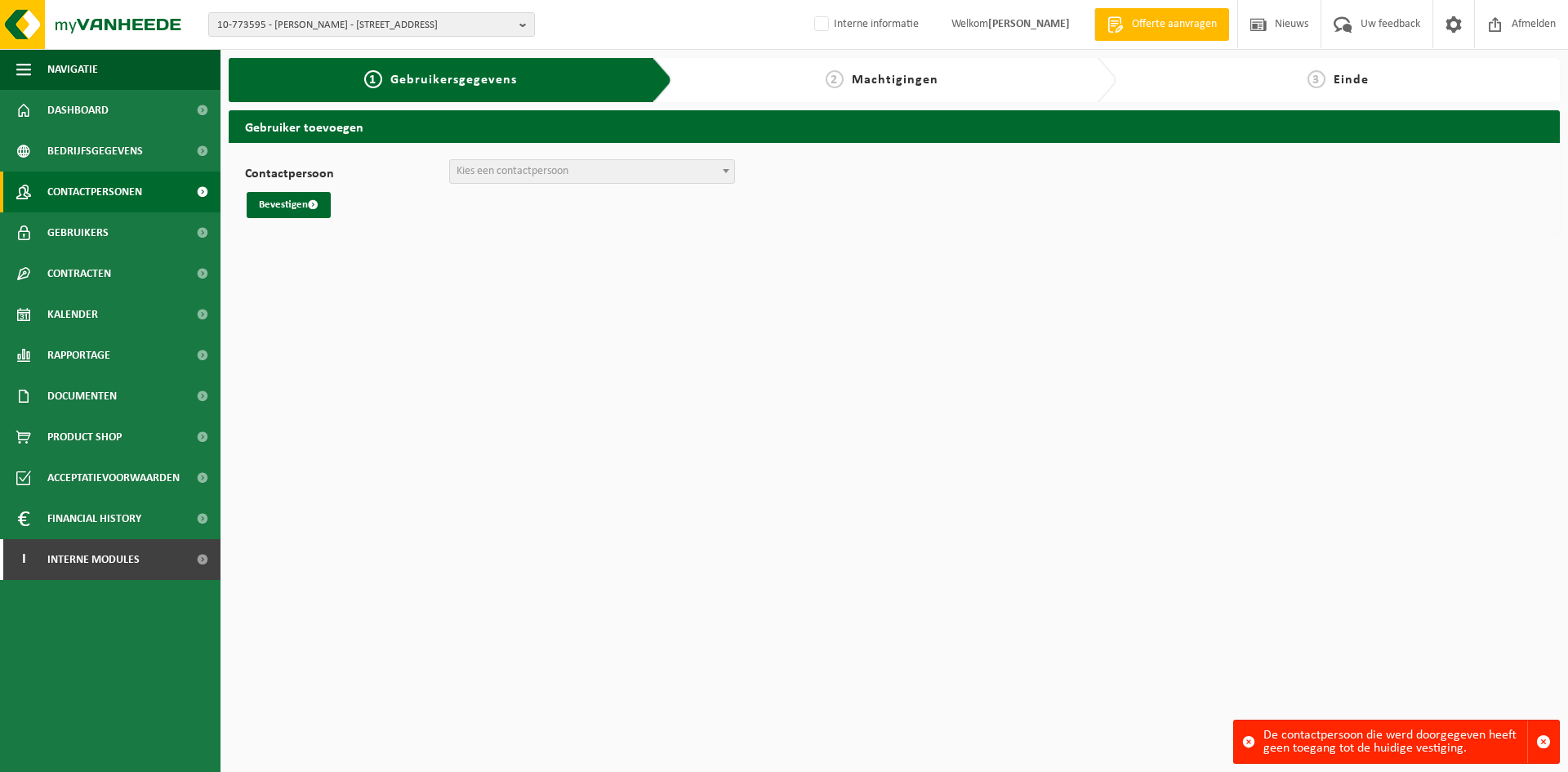
click at [67, 186] on span "Contactpersonen" at bounding box center [94, 192] width 95 height 41
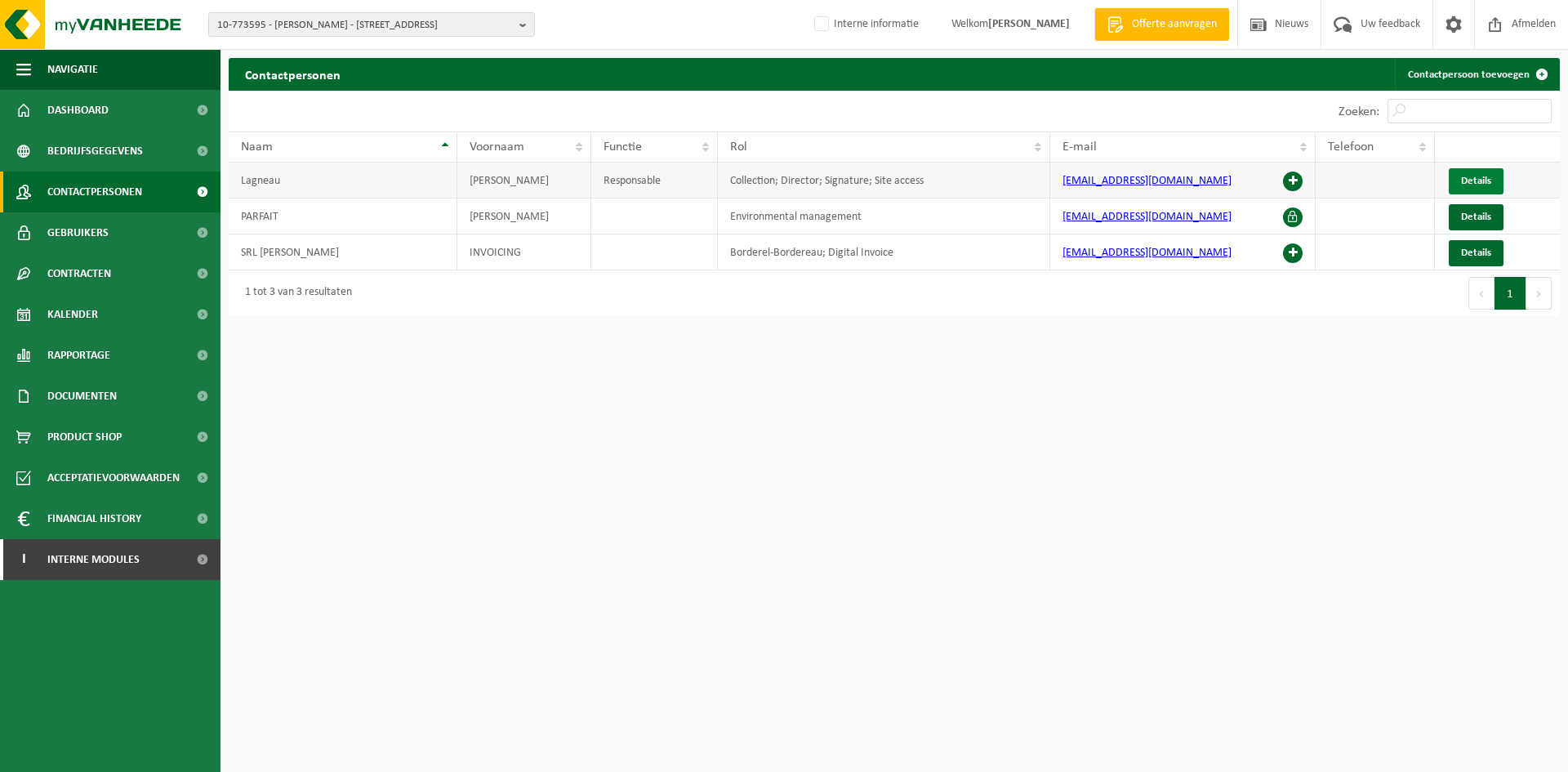
click at [1471, 177] on span "Details" at bounding box center [1475, 180] width 30 height 11
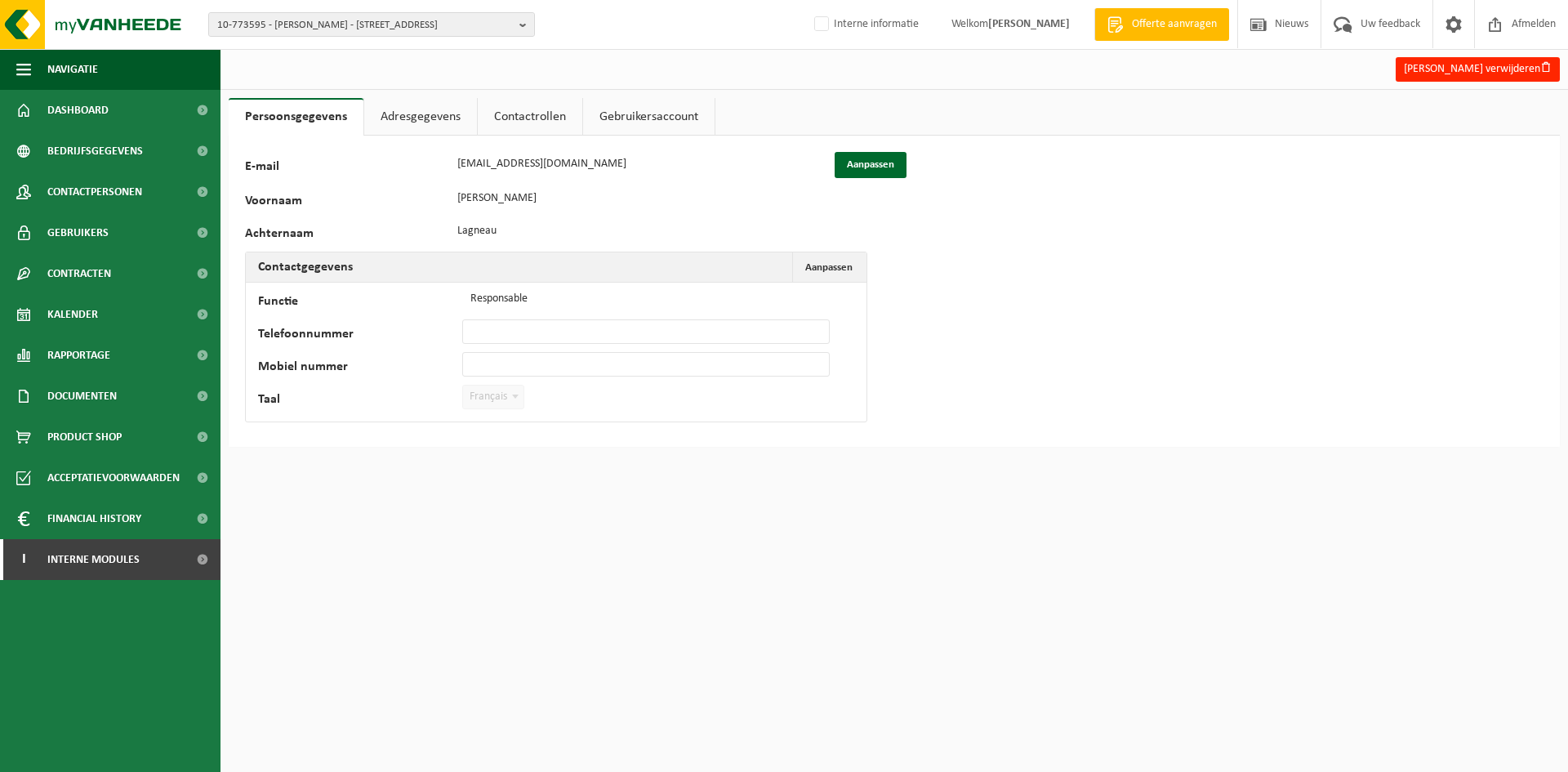
click at [532, 124] on link "Contactrollen" at bounding box center [529, 116] width 105 height 37
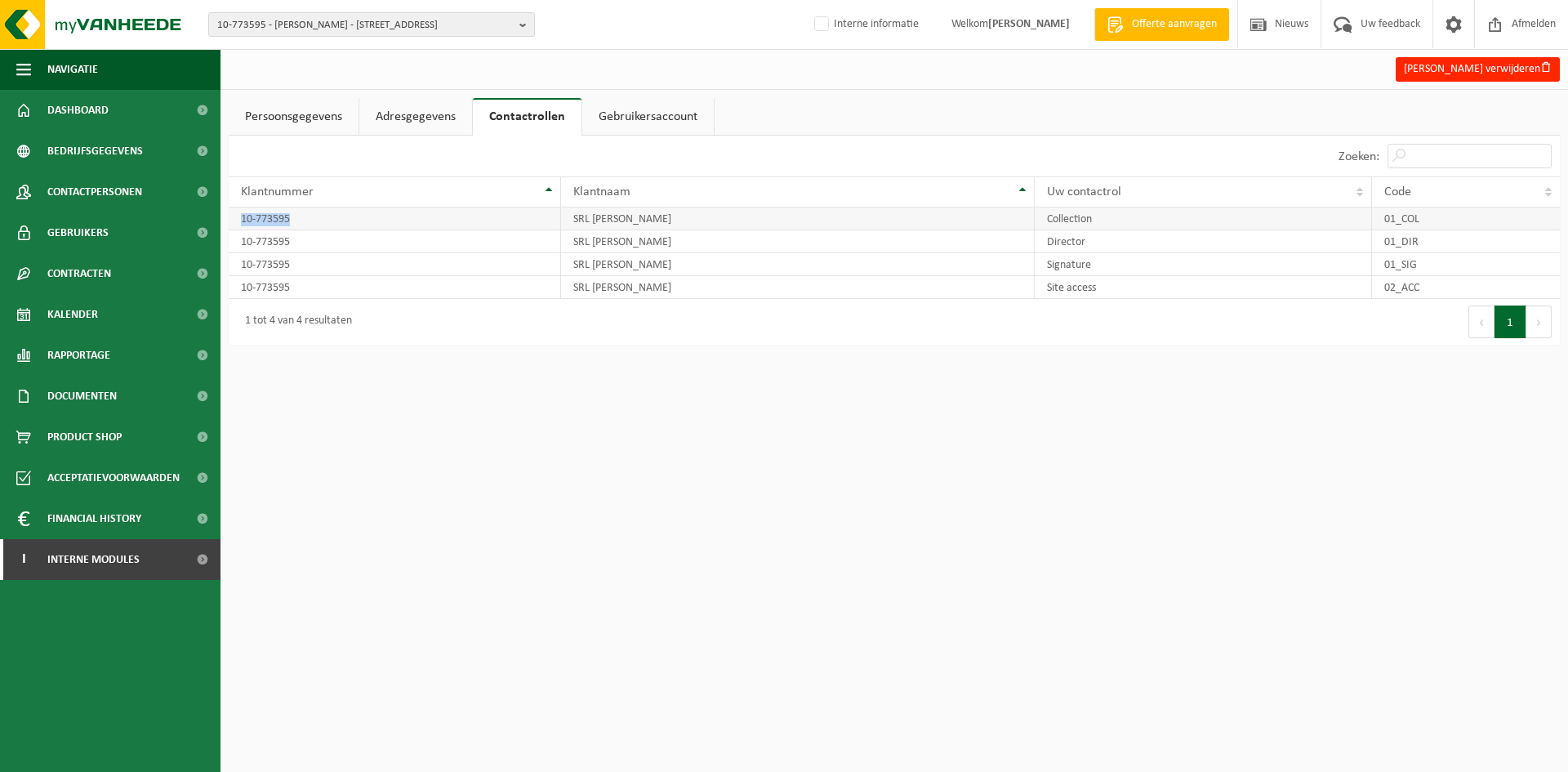
drag, startPoint x: 304, startPoint y: 220, endPoint x: 231, endPoint y: 217, distance: 73.1
click at [231, 217] on td "10-773595" at bounding box center [395, 218] width 333 height 23
copy td "10-773595"
click at [339, 27] on span "10-773595 - [PERSON_NAME] - [STREET_ADDRESS]" at bounding box center [365, 24] width 295 height 24
paste input "10-773595"
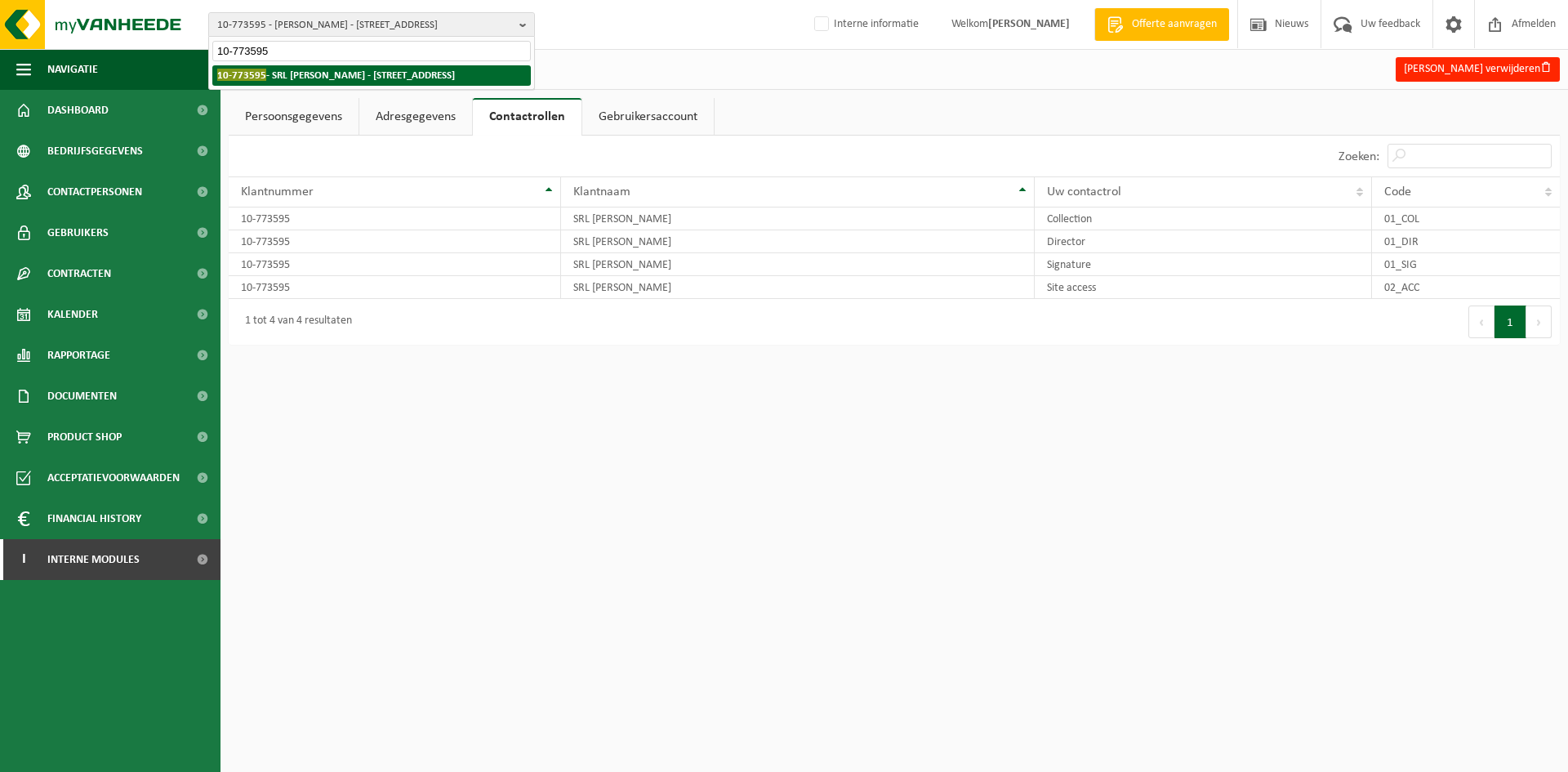
type input "10-773595"
click at [298, 79] on strong "10-773595 - SRL EMMANUEL DUTRIEUX - 7620 HOLLAIN, RUE DU MARAIS 5 B" at bounding box center [336, 74] width 238 height 13
click at [253, 81] on strong "10-773595 - SRL EMMANUEL DUTRIEUX - 7620 HOLLAIN, RUE DU MARAIS 5 B" at bounding box center [336, 74] width 238 height 13
click at [294, 72] on strong "10-773595 - SRL EMMANUEL DUTRIEUX - 7620 HOLLAIN, RUE DU MARAIS 5 B" at bounding box center [336, 74] width 238 height 13
click at [286, 59] on input "10-773595" at bounding box center [372, 51] width 319 height 21
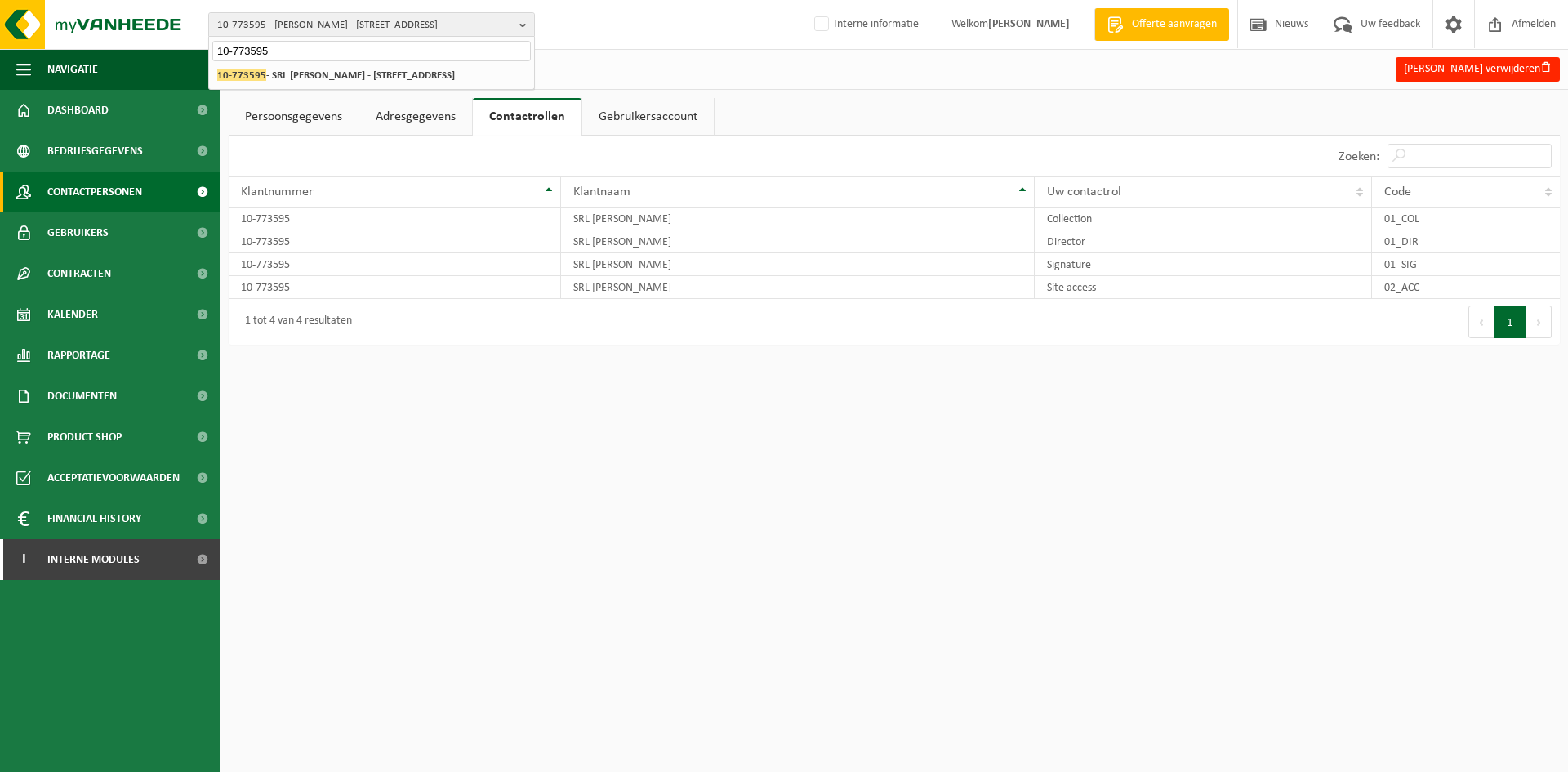
click at [87, 181] on span "Contactpersonen" at bounding box center [94, 192] width 95 height 41
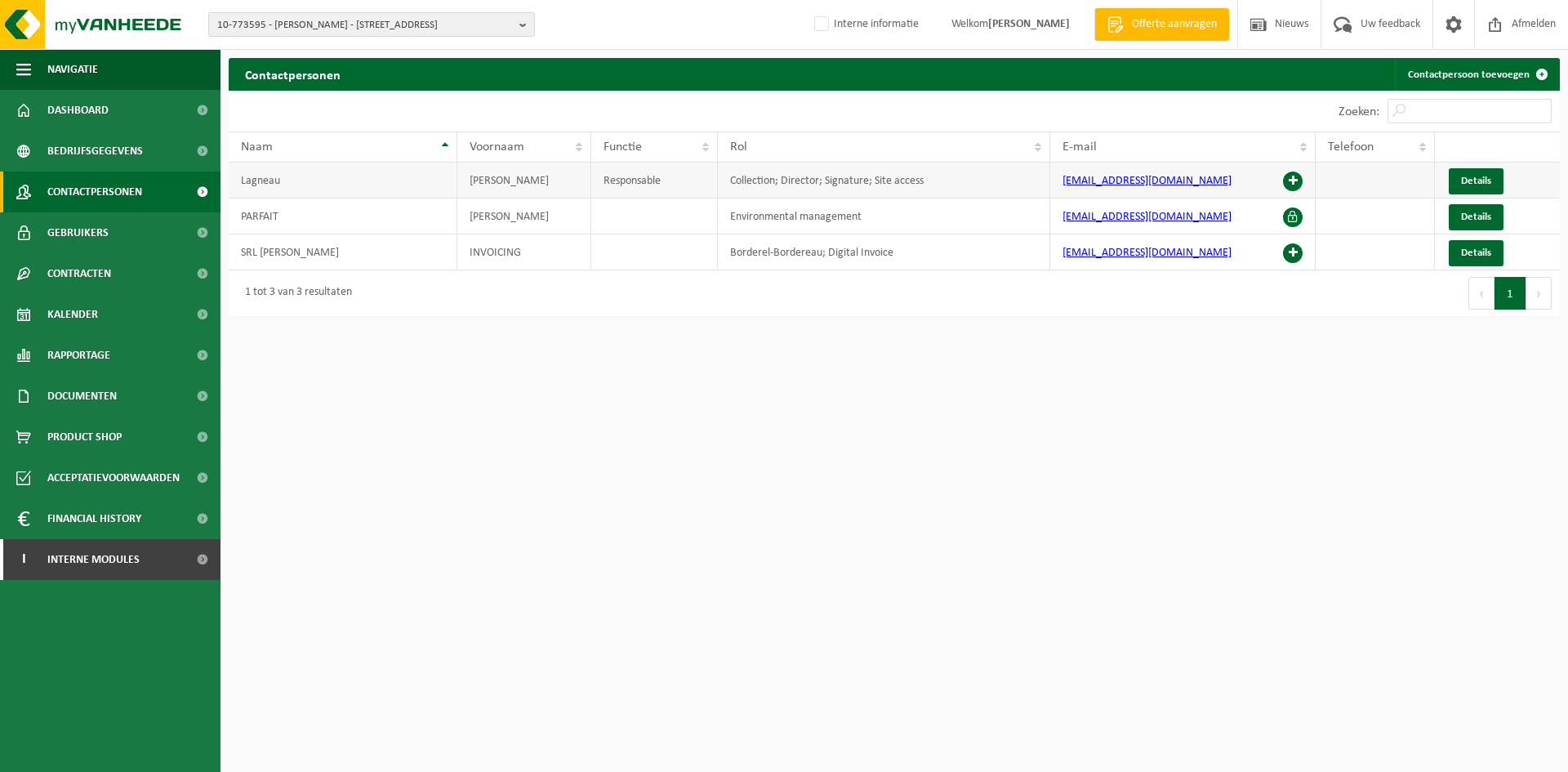
click at [1301, 180] on span at bounding box center [1293, 181] width 20 height 20
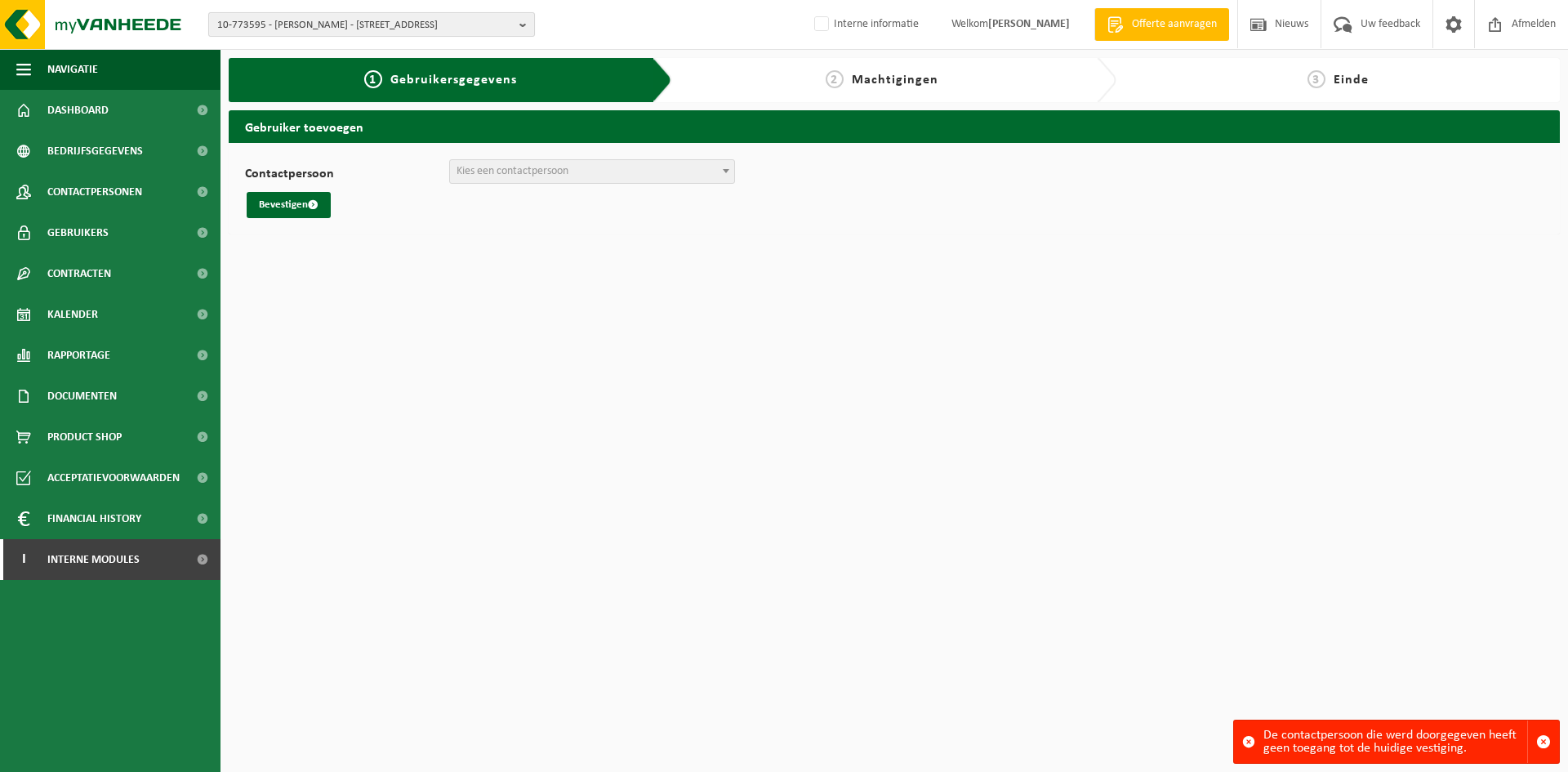
click at [369, 24] on span "10-773595 - [PERSON_NAME] - [STREET_ADDRESS]" at bounding box center [365, 24] width 295 height 24
paste input "01-081260"
type input "01-081260"
click at [246, 84] on li "01-081260 - VBSZ DE REGENBOOG - [STREET_ADDRESS]" at bounding box center [372, 75] width 319 height 21
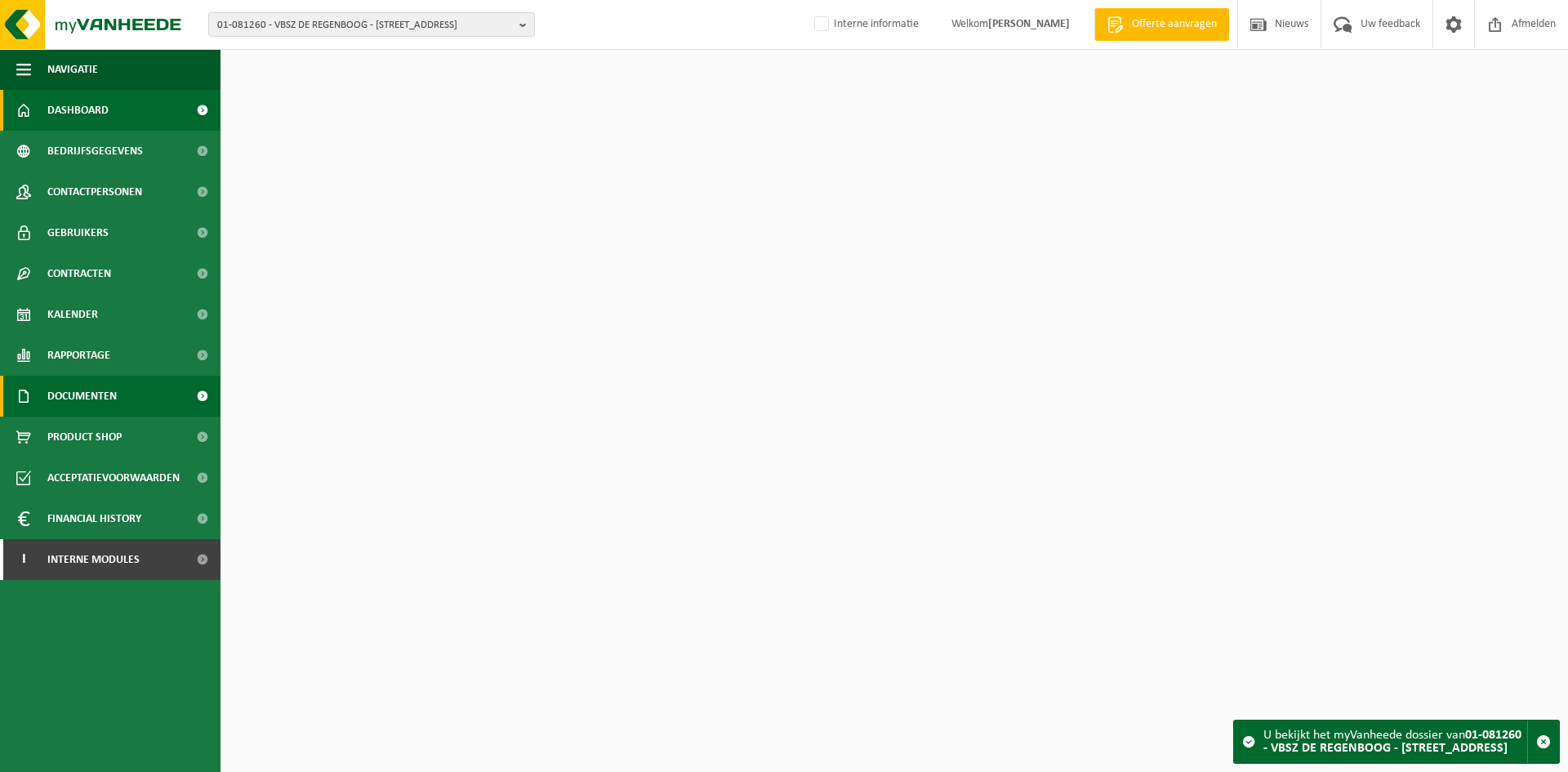
click at [86, 390] on span "Documenten" at bounding box center [81, 396] width 69 height 41
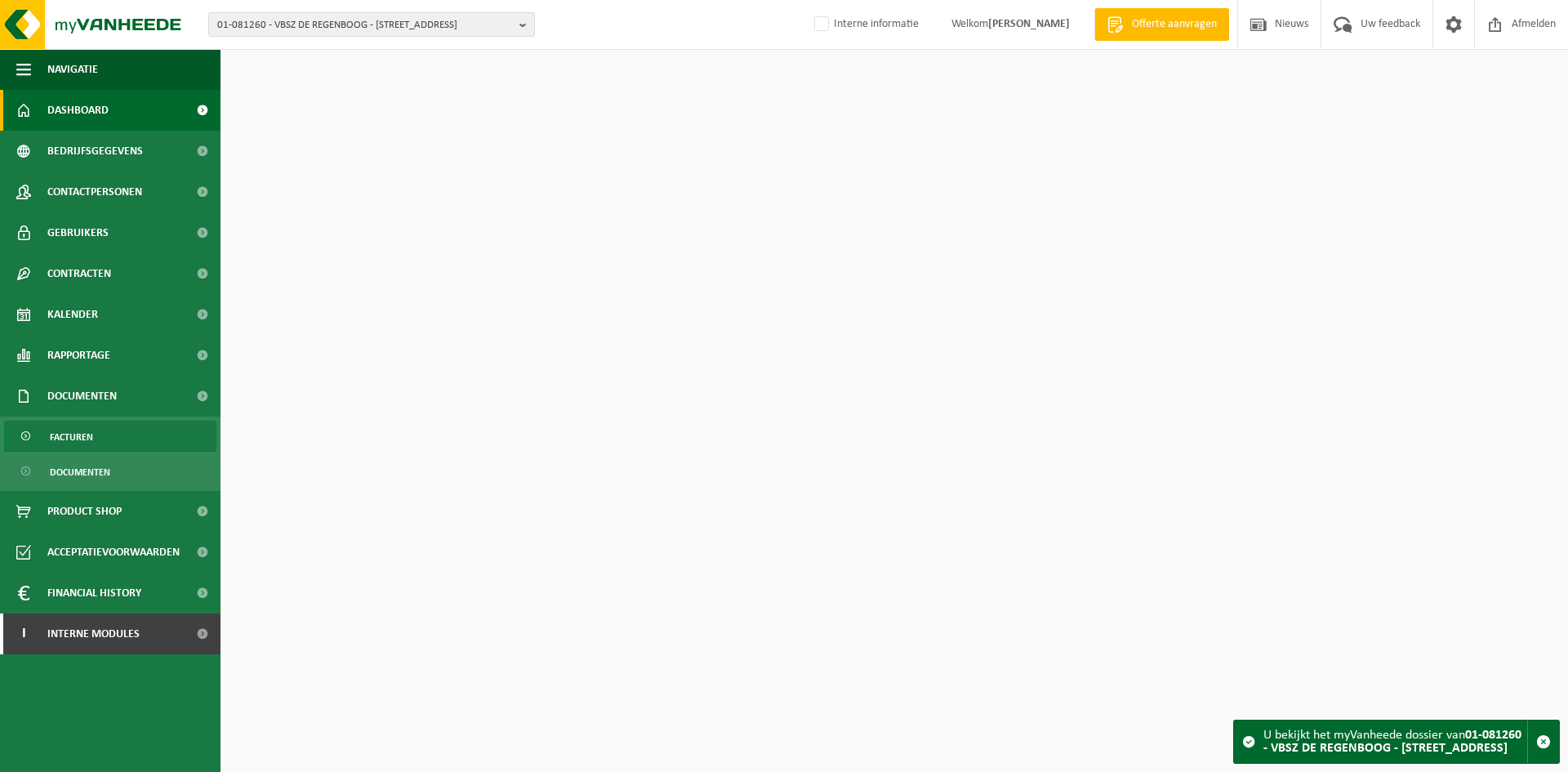
click at [100, 447] on link "Facturen" at bounding box center [110, 436] width 212 height 31
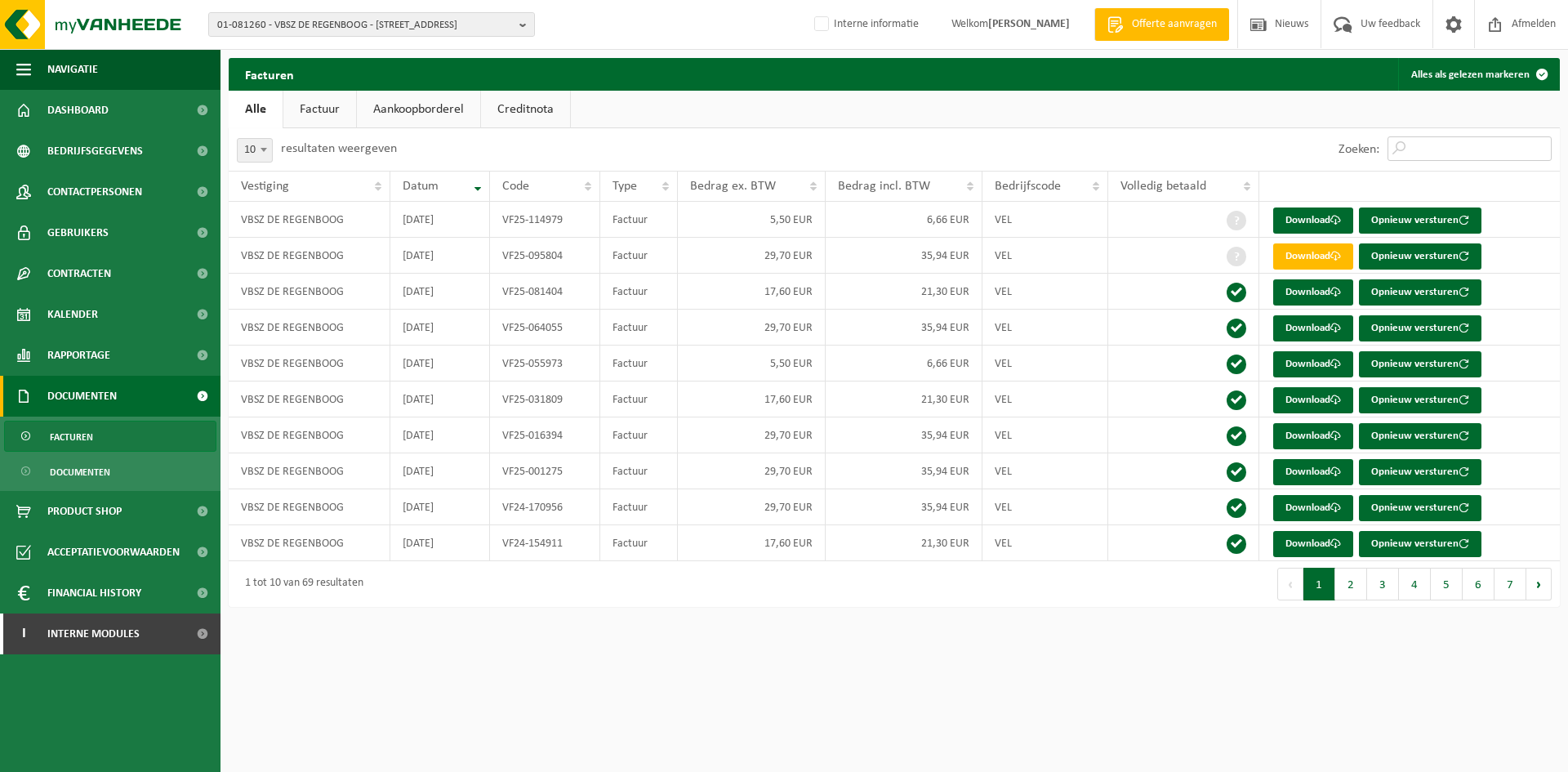
click at [1451, 156] on input "Zoeken:" at bounding box center [1469, 148] width 164 height 24
paste input "VF25-095804"
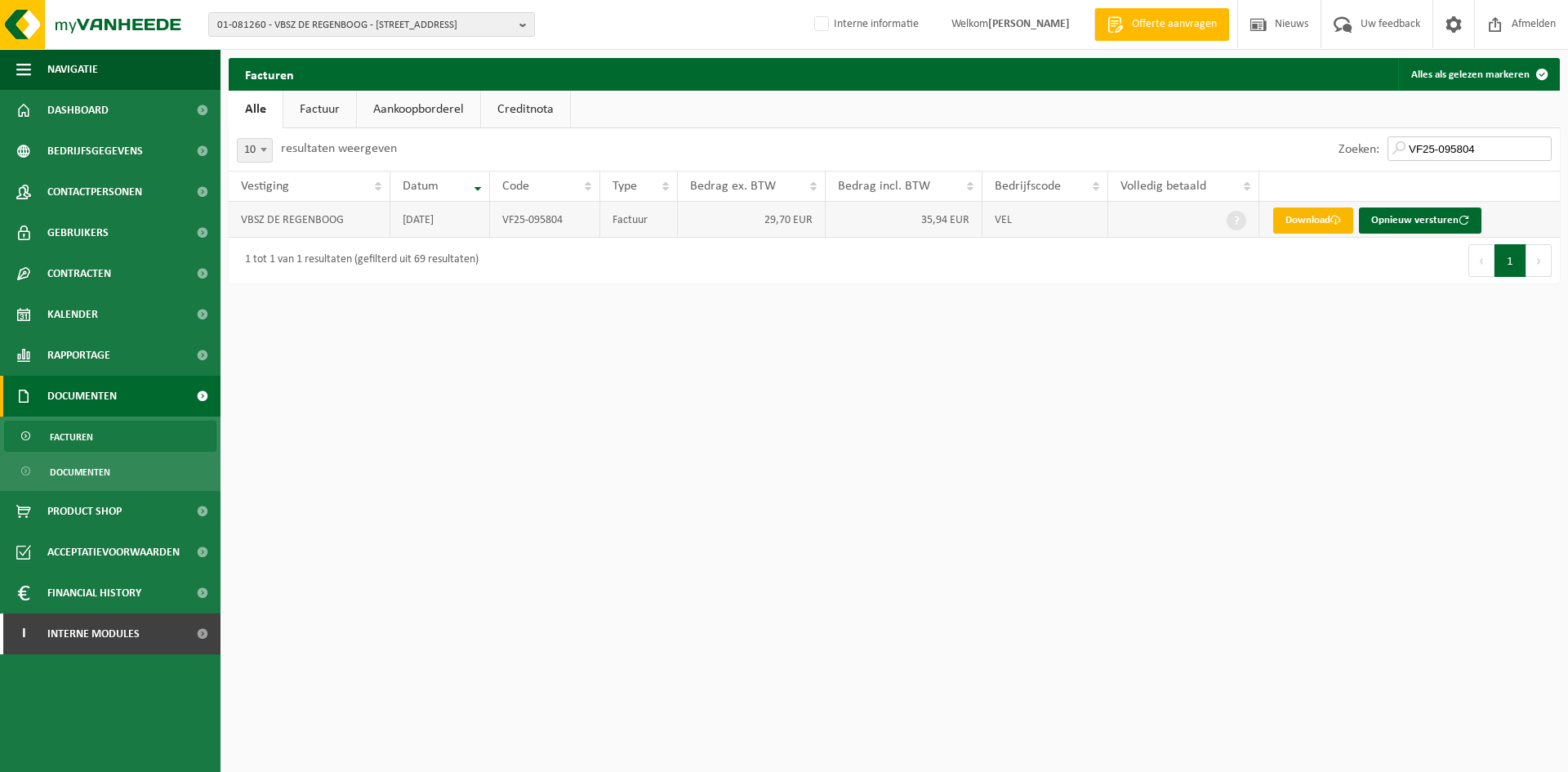
type input "VF25-095804"
click at [1310, 224] on link "Download" at bounding box center [1313, 220] width 80 height 26
click at [261, 27] on span "01-081260 - VBSZ DE REGENBOOG - 9750 KRUISEM, KWAADSTRAAT 20" at bounding box center [365, 24] width 295 height 24
type input "10-993295"
click at [393, 72] on strong "10-993295 - STUDIO G&V BV - 8500 KORTRIJK, VOLKSPLEIN 16B" at bounding box center [325, 74] width 215 height 13
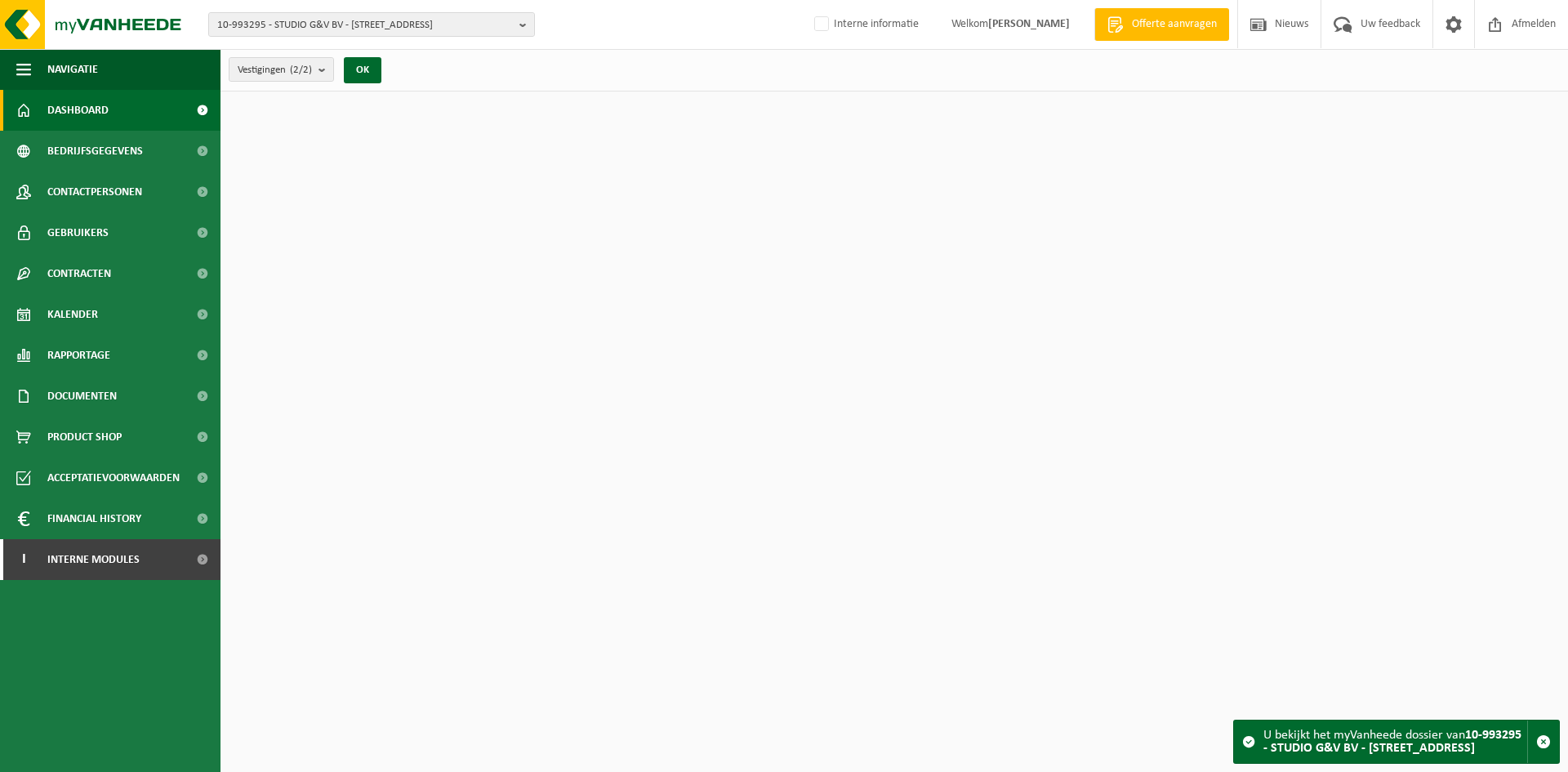
click at [168, 185] on link "Contactpersonen" at bounding box center [110, 192] width 220 height 41
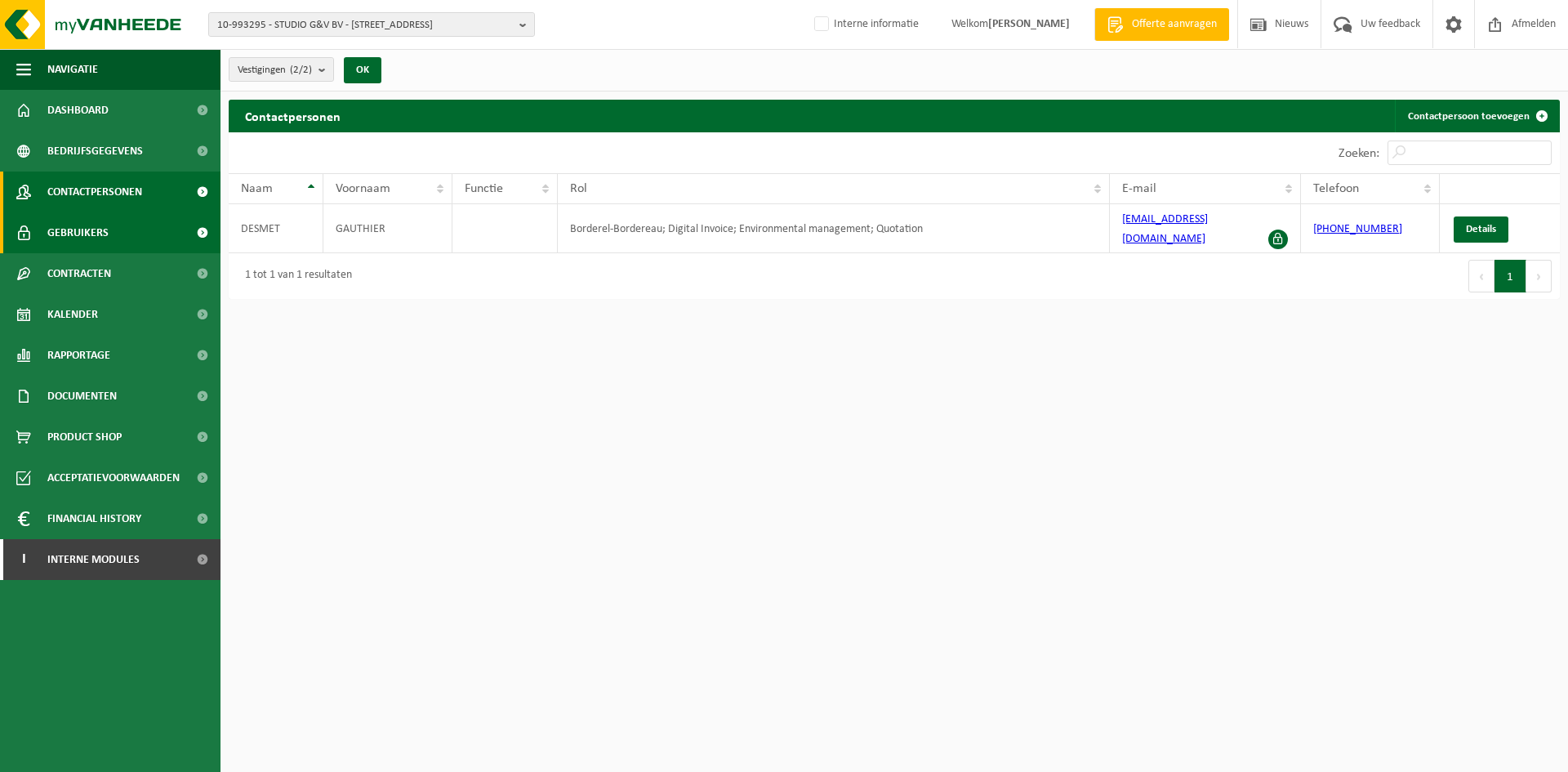
click at [97, 230] on span "Gebruikers" at bounding box center [77, 233] width 62 height 41
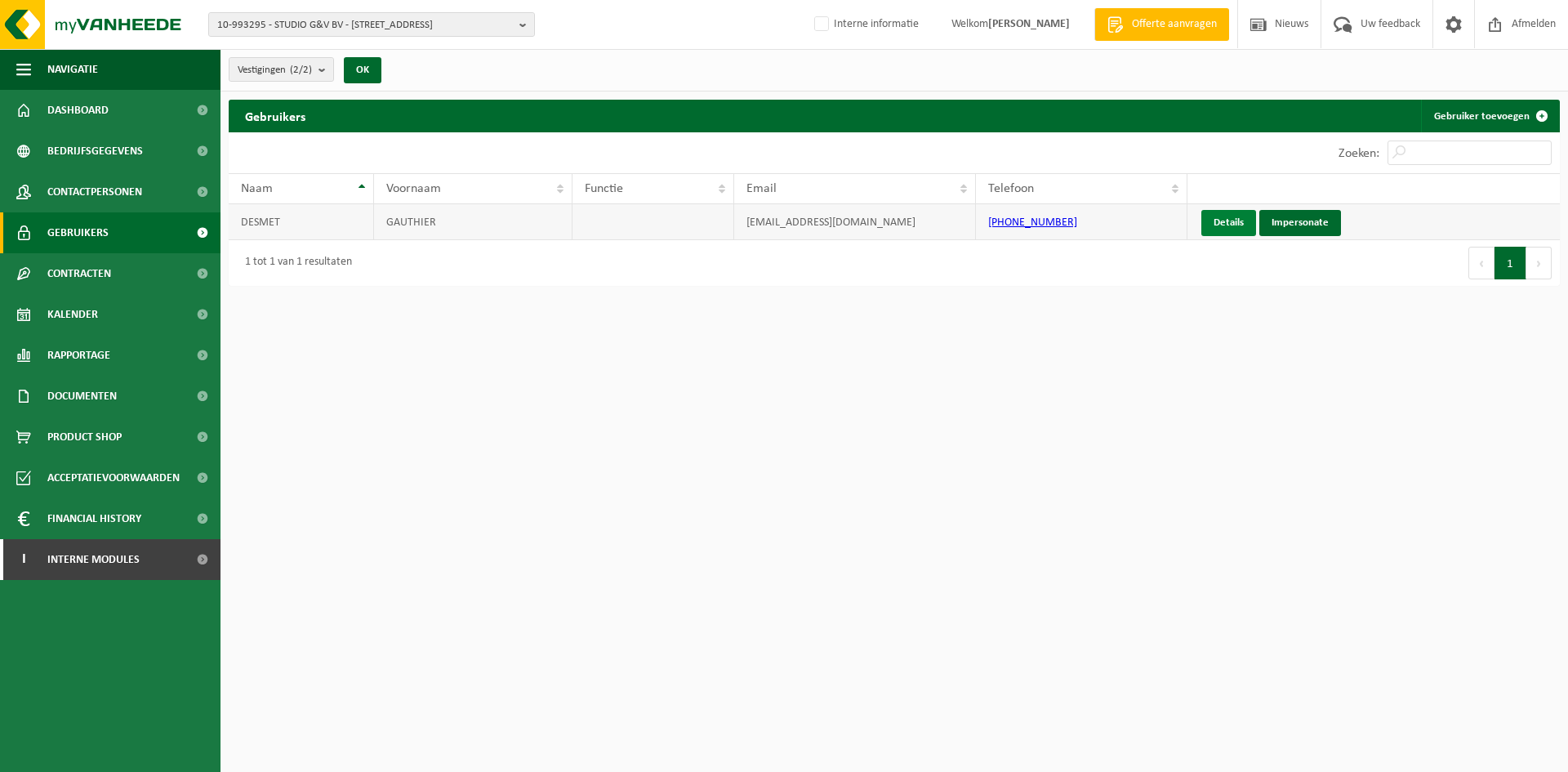
click at [1240, 220] on link "Details" at bounding box center [1229, 223] width 55 height 26
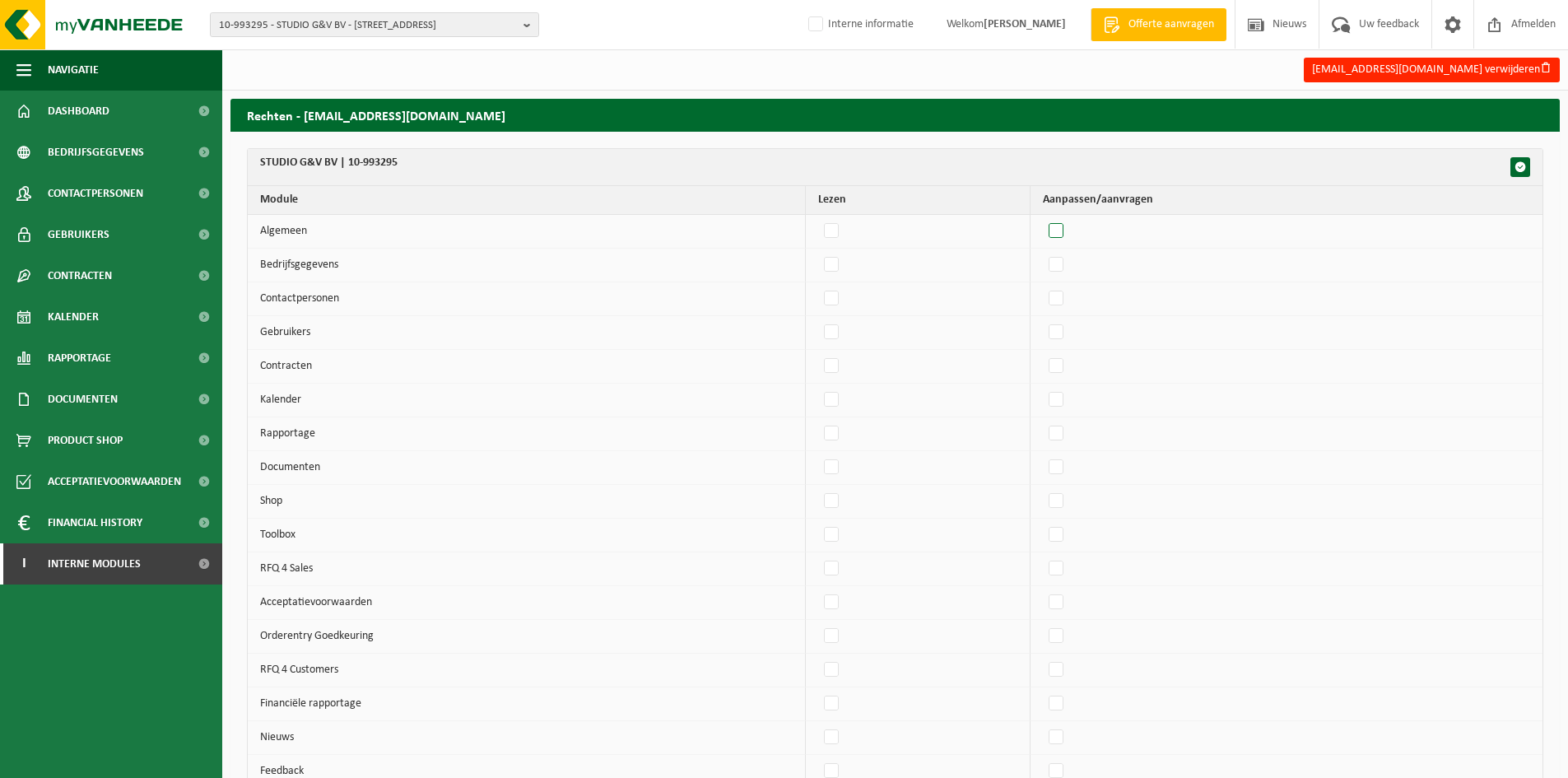
drag, startPoint x: 1059, startPoint y: 228, endPoint x: 1069, endPoint y: 261, distance: 34.5
click at [1060, 229] on label"] at bounding box center [1056, 231] width 23 height 25
click at [1043, 219] on input "checkbox" at bounding box center [1042, 218] width 1 height 1
checkbox input "true"
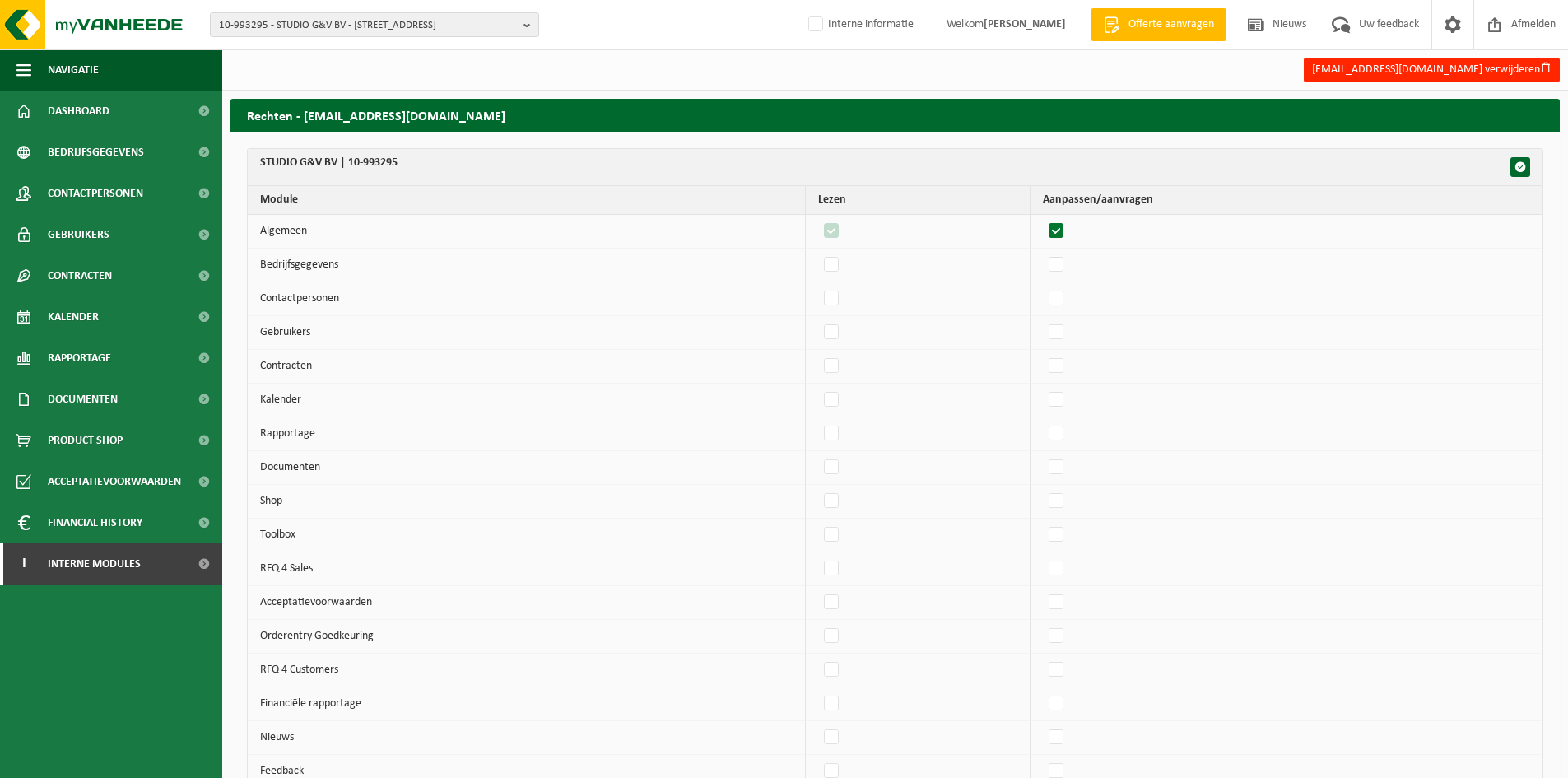
click at [1069, 263] on label"] at bounding box center [1056, 264] width 23 height 25
click at [1043, 252] on input "checkbox" at bounding box center [1042, 251] width 1 height 1
checkbox input "true"
click at [1069, 293] on label"] at bounding box center [1056, 299] width 23 height 25
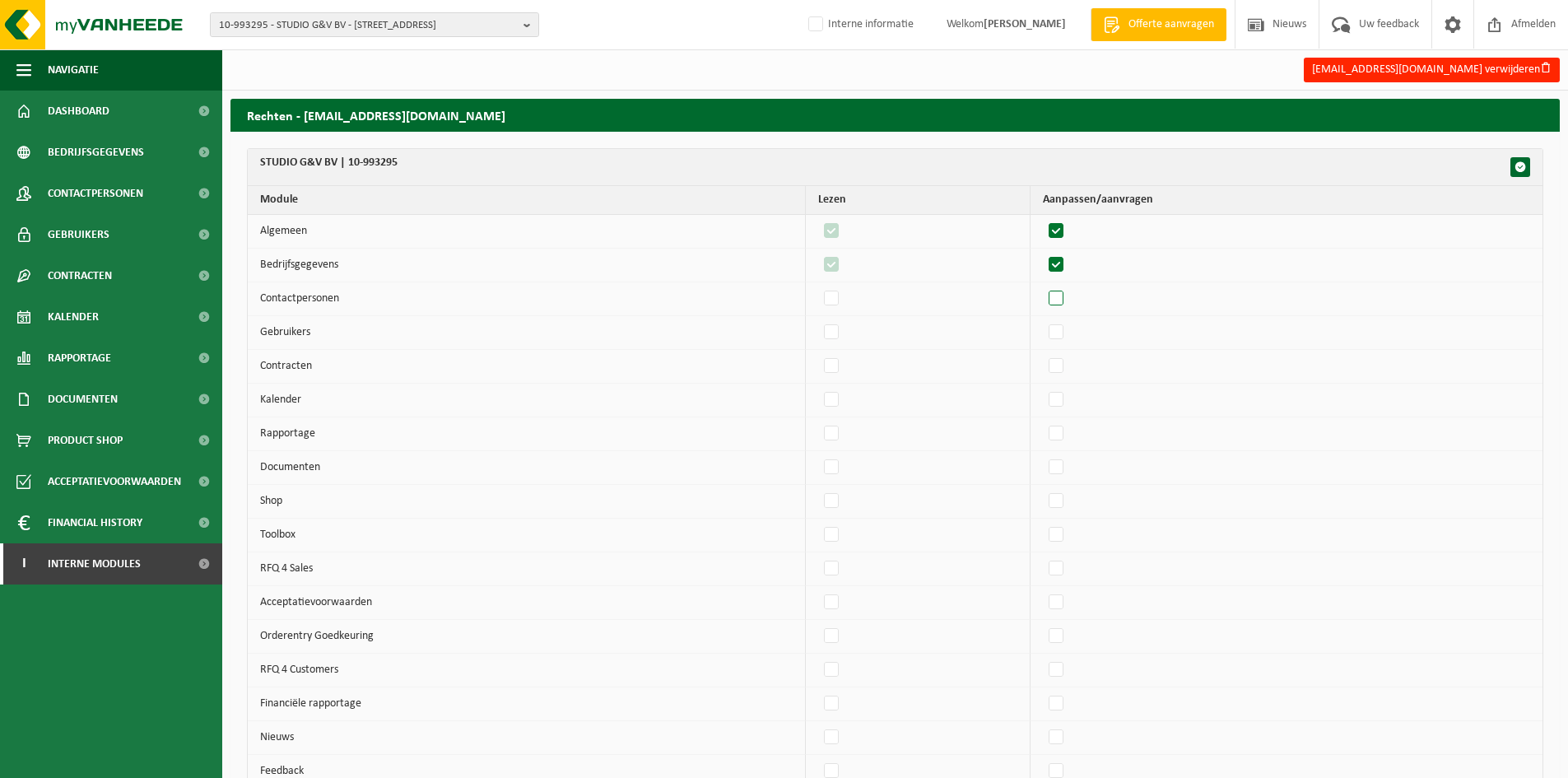
click at [1043, 287] on input "checkbox" at bounding box center [1042, 286] width 1 height 1
checkbox input "true"
click at [1070, 317] on tbody "Algemeen 170869 Bedrijfsgegevens 170869 Contactpersonen 170869 Gebruikers 17086…" at bounding box center [894, 534] width 1295 height 640
click at [1065, 327] on label"] at bounding box center [1056, 332] width 23 height 25
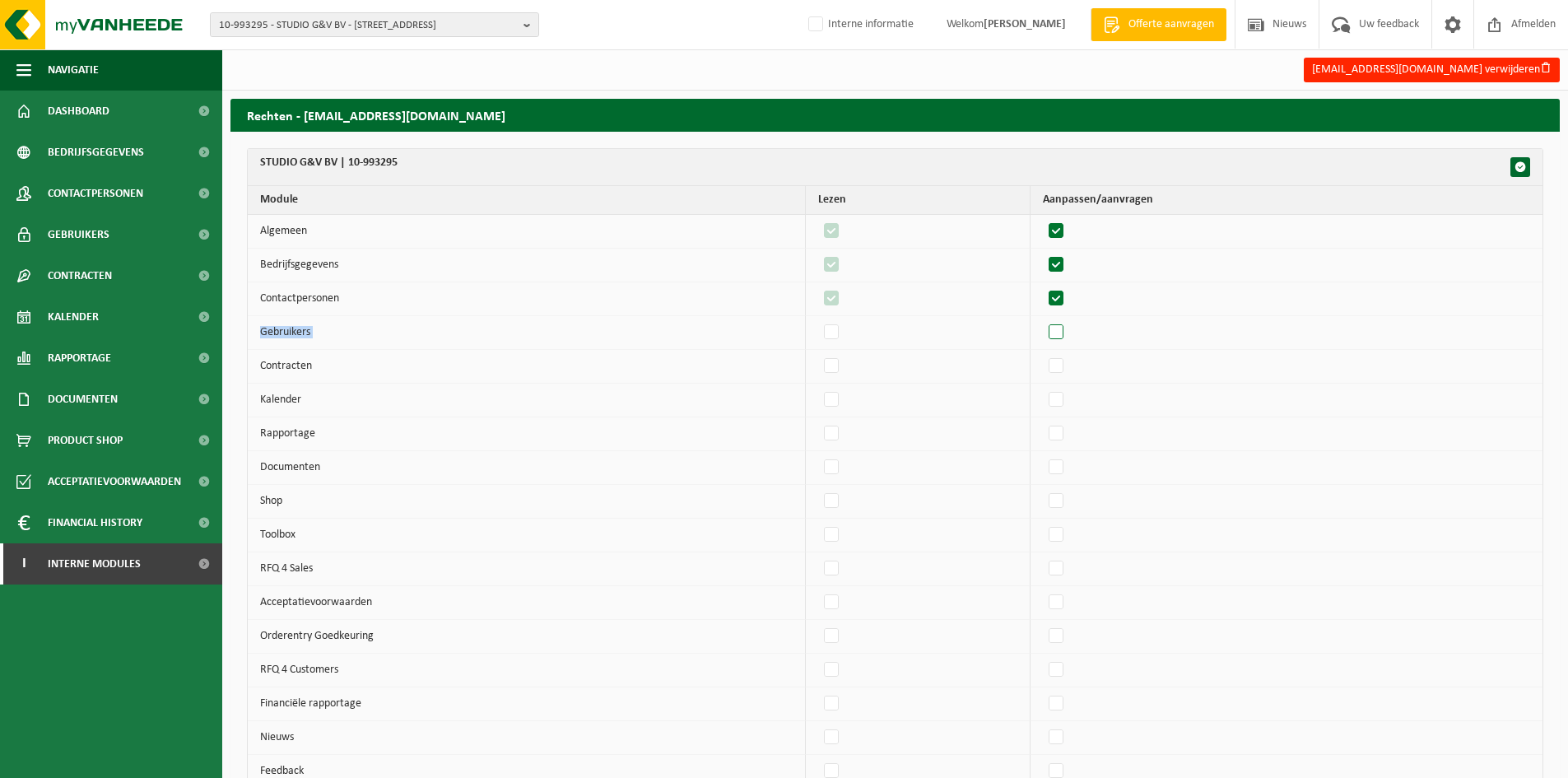
click at [1043, 320] on input "checkbox" at bounding box center [1042, 319] width 1 height 1
checkbox input "true"
drag, startPoint x: 1066, startPoint y: 360, endPoint x: 1068, endPoint y: 377, distance: 17.1
click at [1066, 361] on label"] at bounding box center [1056, 366] width 23 height 25
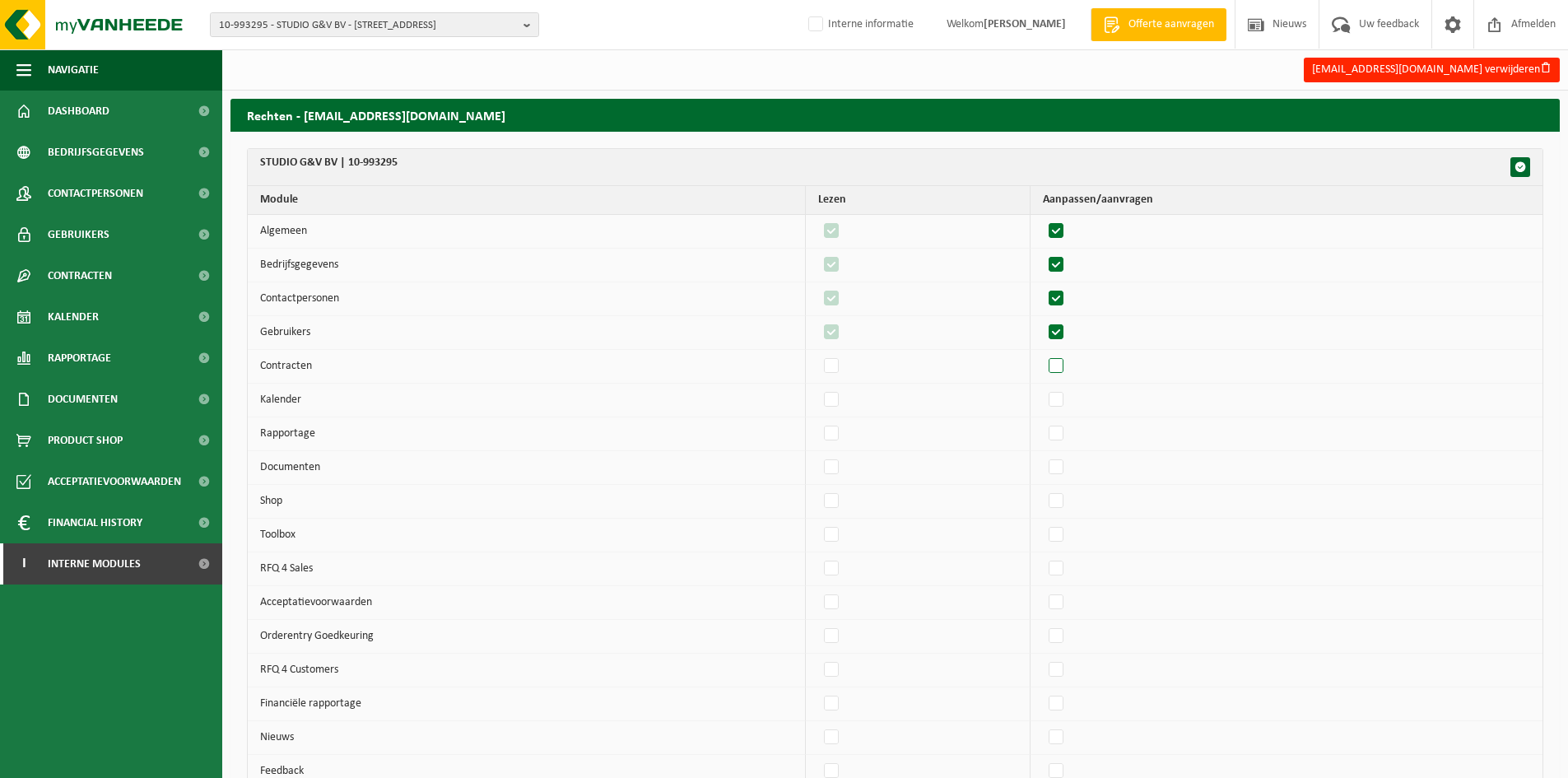
click at [1043, 354] on input "checkbox" at bounding box center [1042, 353] width 1 height 1
checkbox input "true"
click at [1066, 396] on label"] at bounding box center [1056, 399] width 23 height 25
click at [1043, 388] on input "checkbox" at bounding box center [1042, 387] width 1 height 1
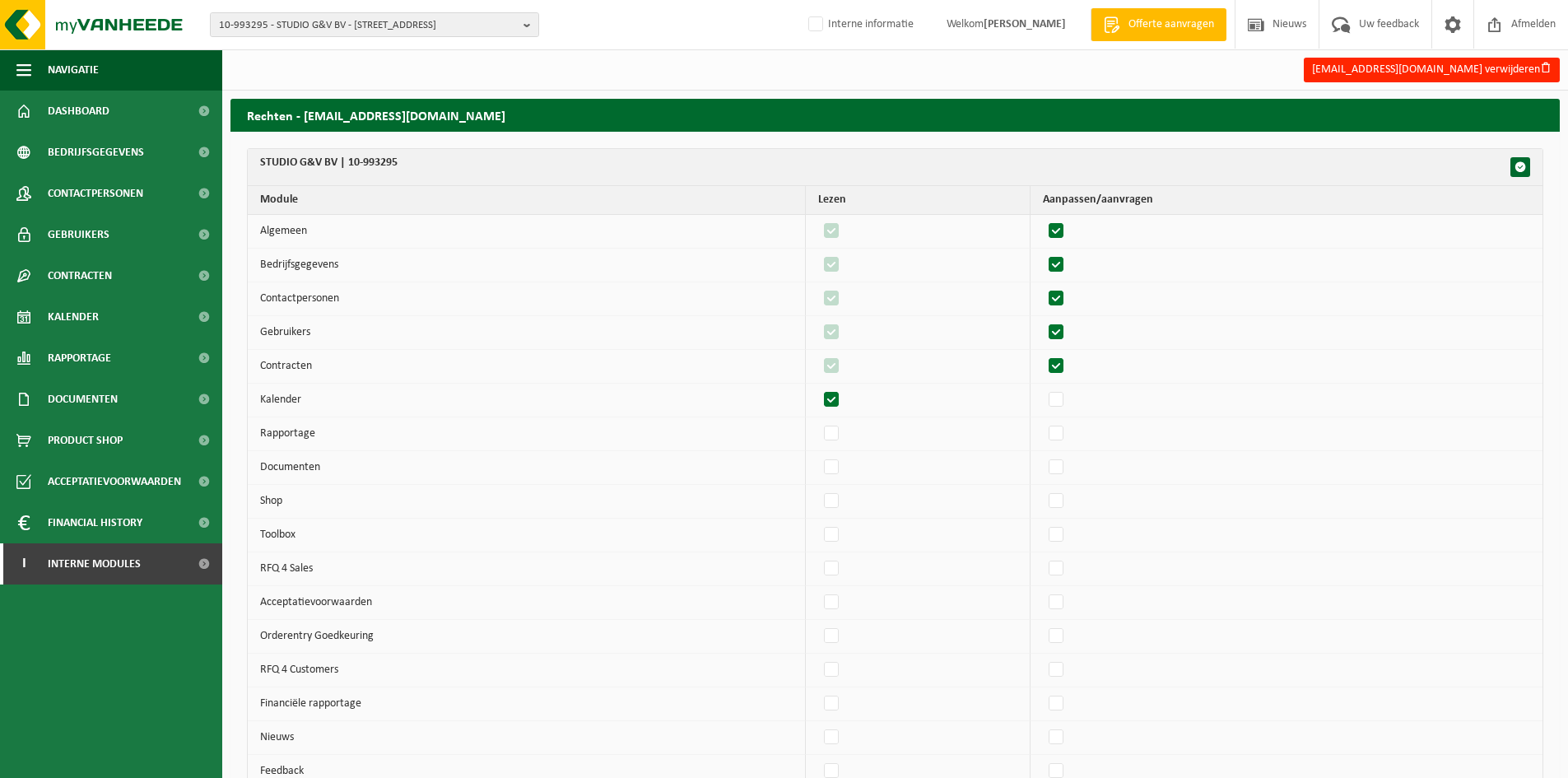
checkbox input "true"
click at [1066, 421] on label"] at bounding box center [1056, 433] width 23 height 25
click at [1043, 421] on input "checkbox" at bounding box center [1042, 421] width 1 height 1
checkbox input "true"
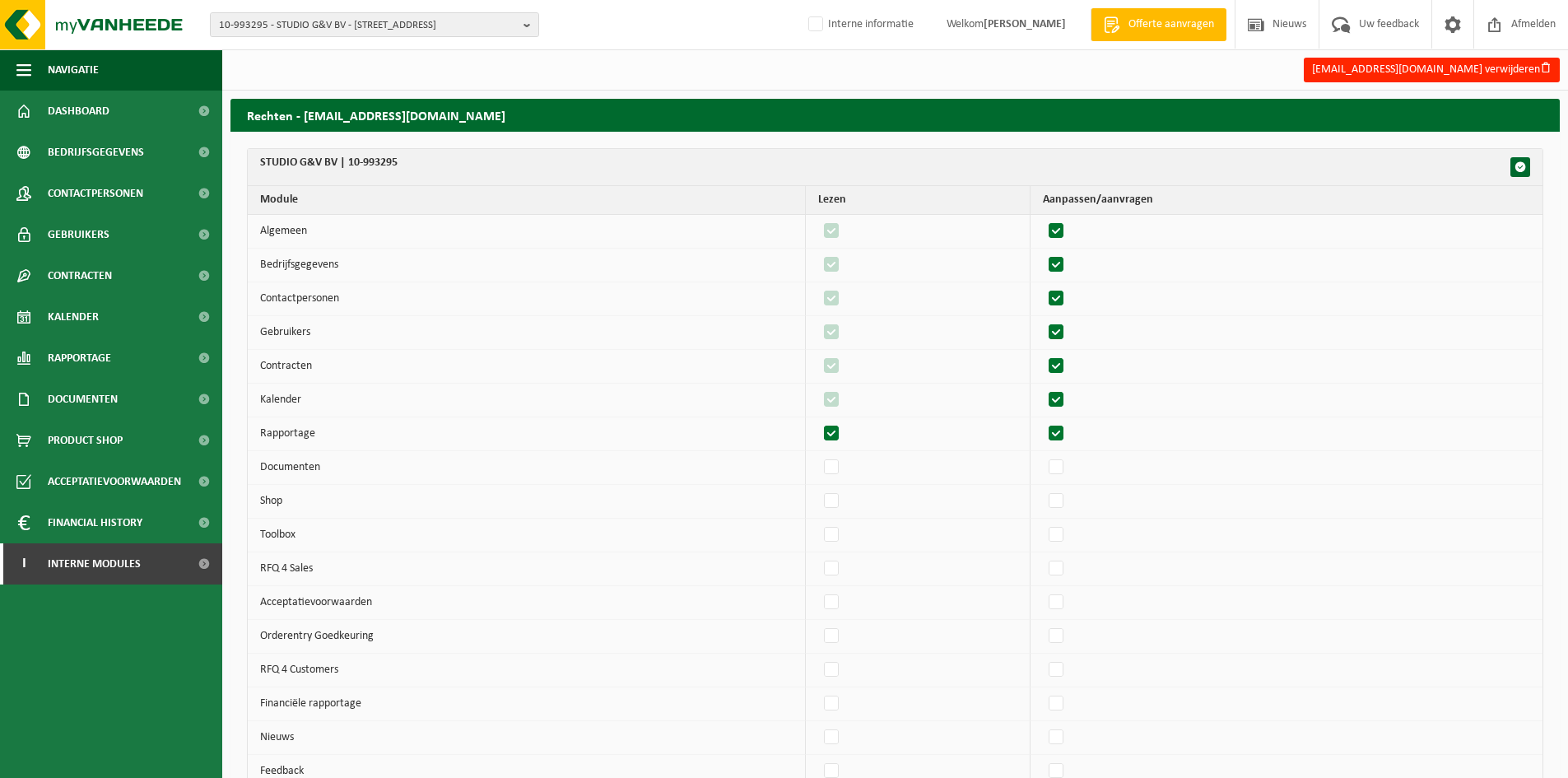
checkbox input "true"
click at [1065, 448] on td at bounding box center [1286, 434] width 512 height 34
click at [1069, 471] on label"] at bounding box center [1056, 467] width 23 height 25
click at [1043, 456] on input "checkbox" at bounding box center [1042, 455] width 1 height 1
checkbox input "true"
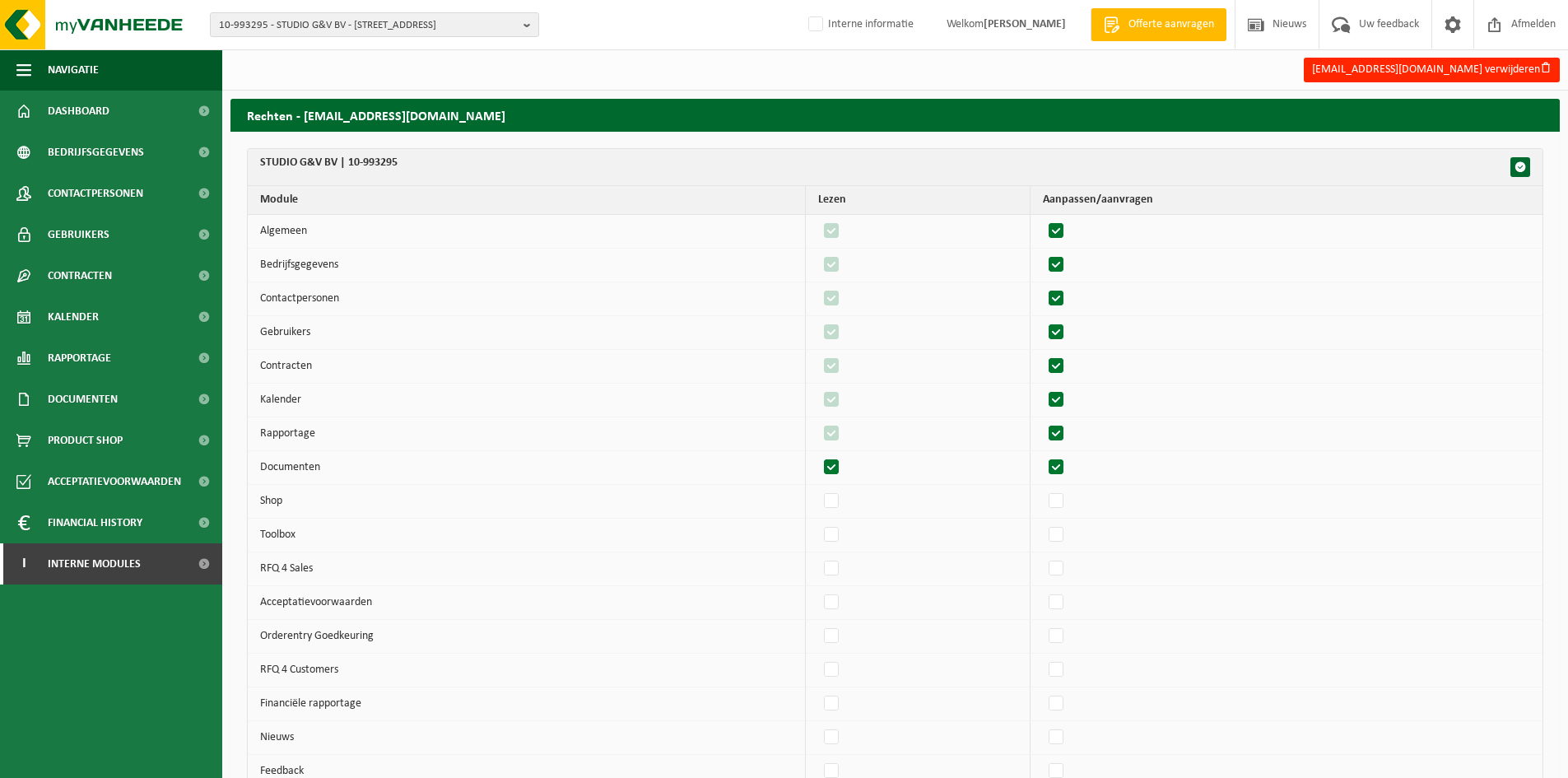
checkbox input "true"
click at [1065, 497] on label"] at bounding box center [1056, 501] width 23 height 25
click at [1043, 489] on input "checkbox" at bounding box center [1042, 488] width 1 height 1
checkbox input "true"
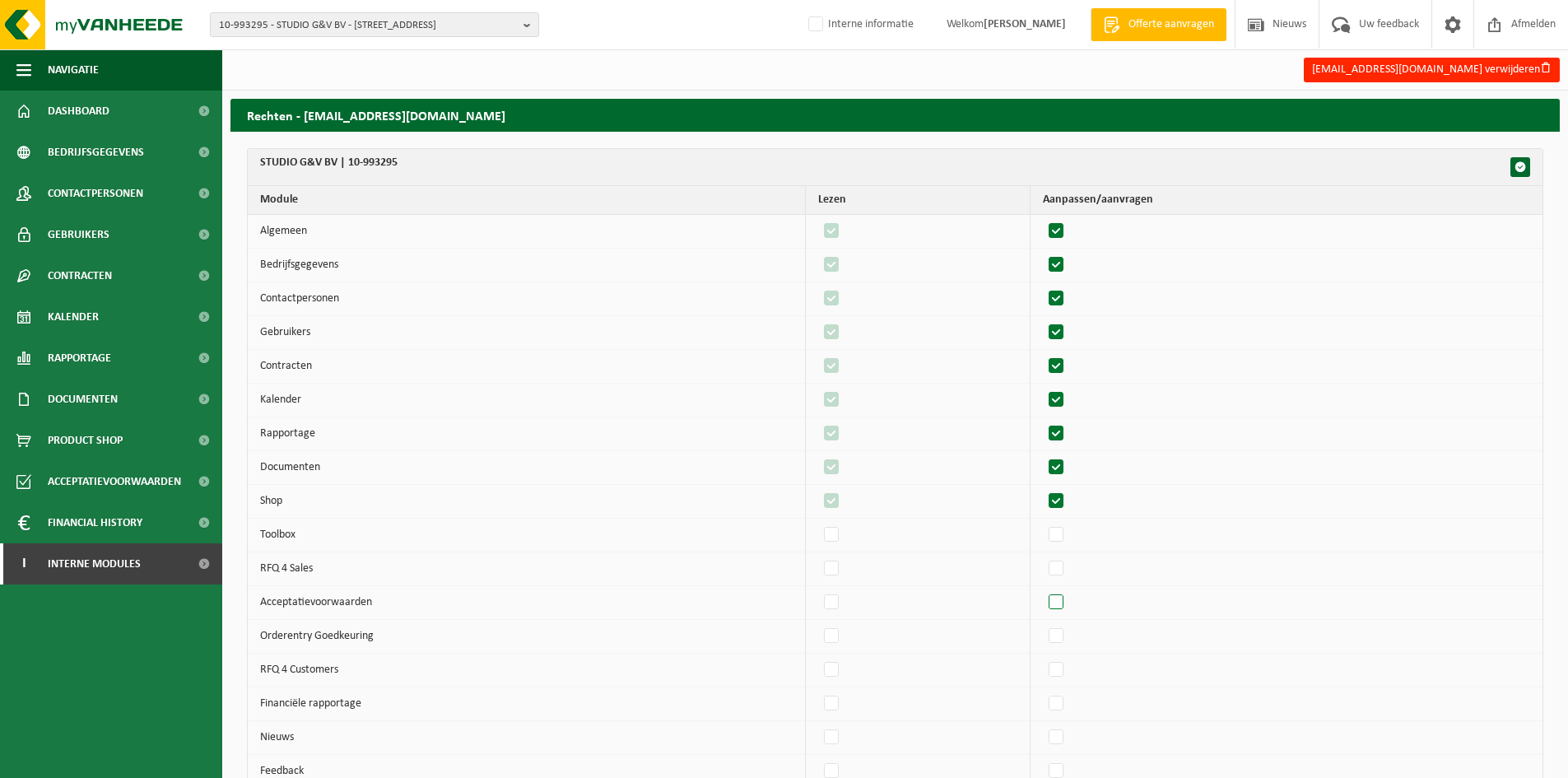
click at [1069, 601] on label"] at bounding box center [1056, 602] width 23 height 25
click at [1043, 591] on input "checkbox" at bounding box center [1042, 590] width 1 height 1
checkbox input "true"
click at [1067, 675] on label"] at bounding box center [1056, 670] width 23 height 25
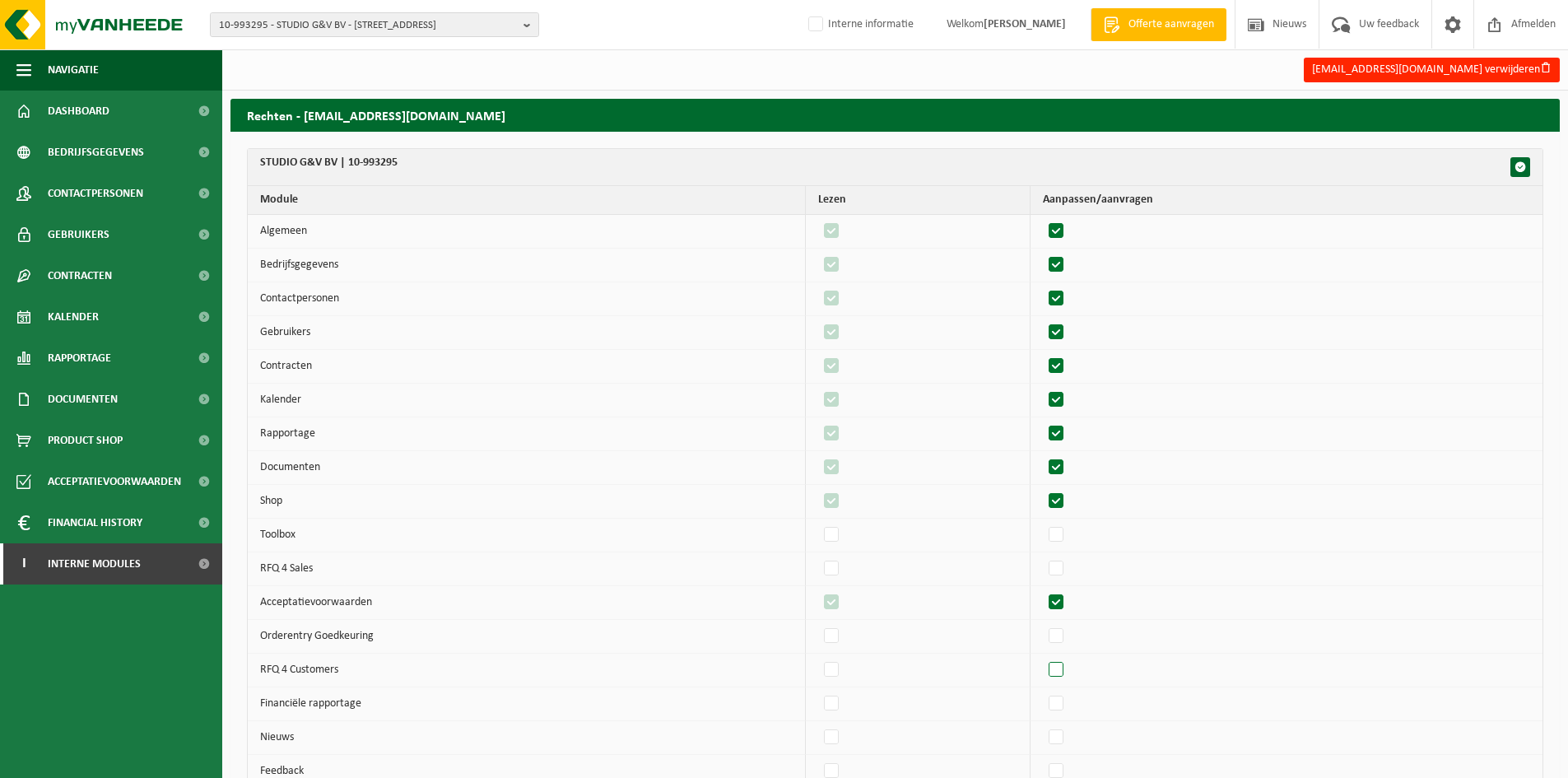
click at [1043, 658] on input "checkbox" at bounding box center [1042, 657] width 1 height 1
checkbox input "true"
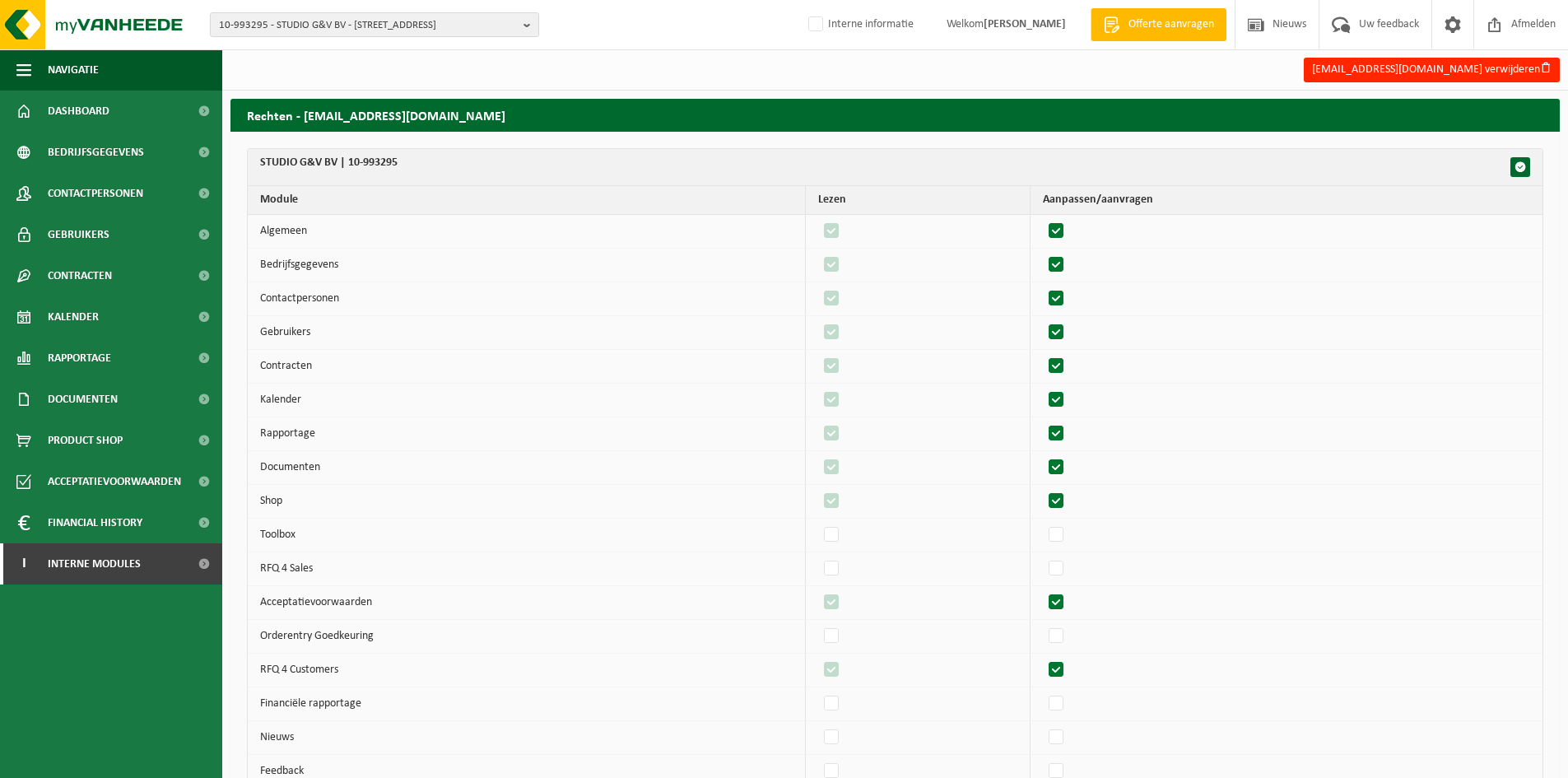
click at [855, 742] on td at bounding box center [918, 738] width 225 height 34
click at [843, 735] on label"] at bounding box center [831, 737] width 23 height 25
click at [819, 725] on input "checkbox" at bounding box center [818, 725] width 1 height 1
checkbox input "true"
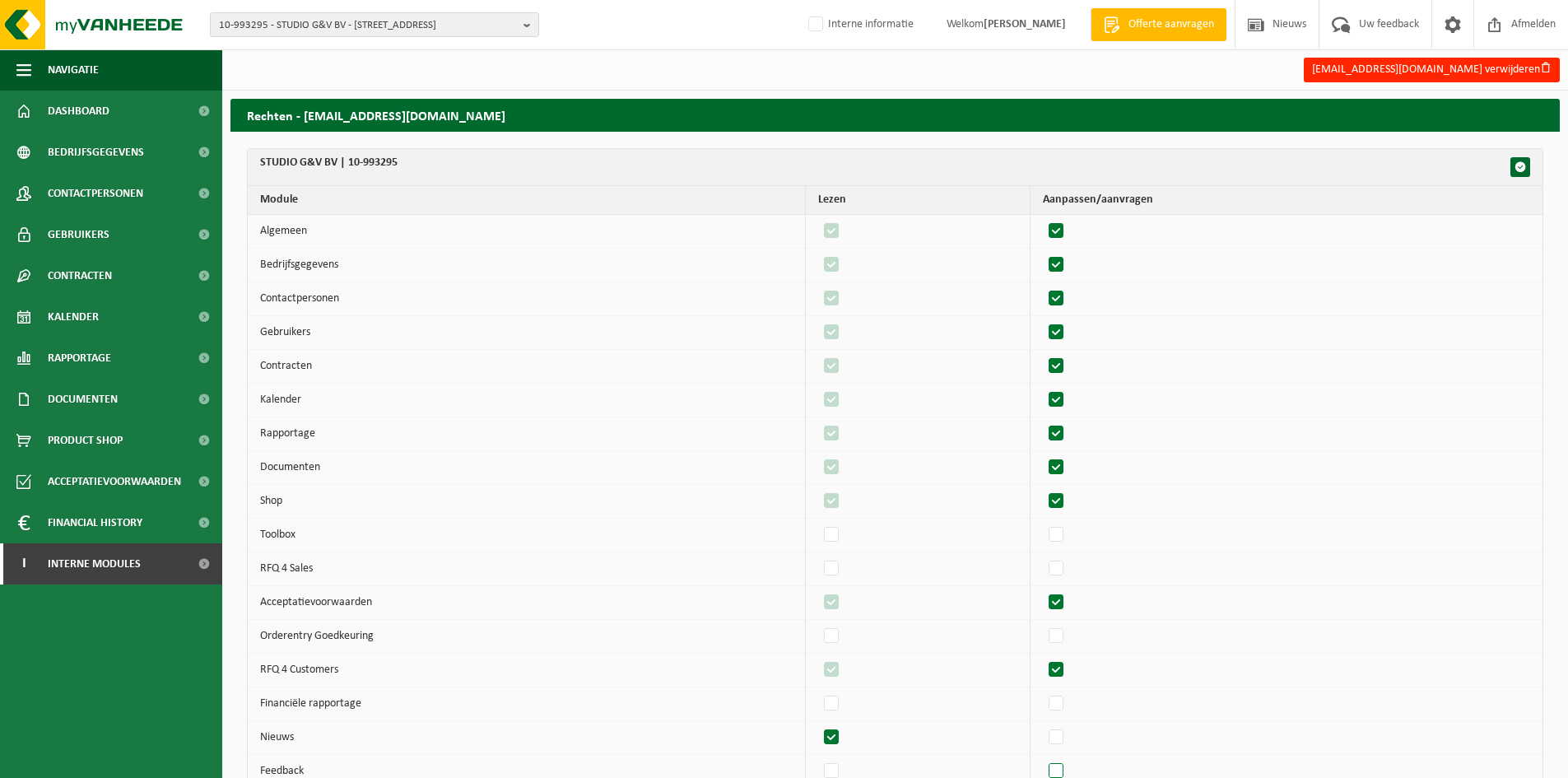
click at [1064, 774] on label"] at bounding box center [1056, 771] width 23 height 25
click at [1043, 759] on input "checkbox" at bounding box center [1042, 758] width 1 height 1
checkbox input "true"
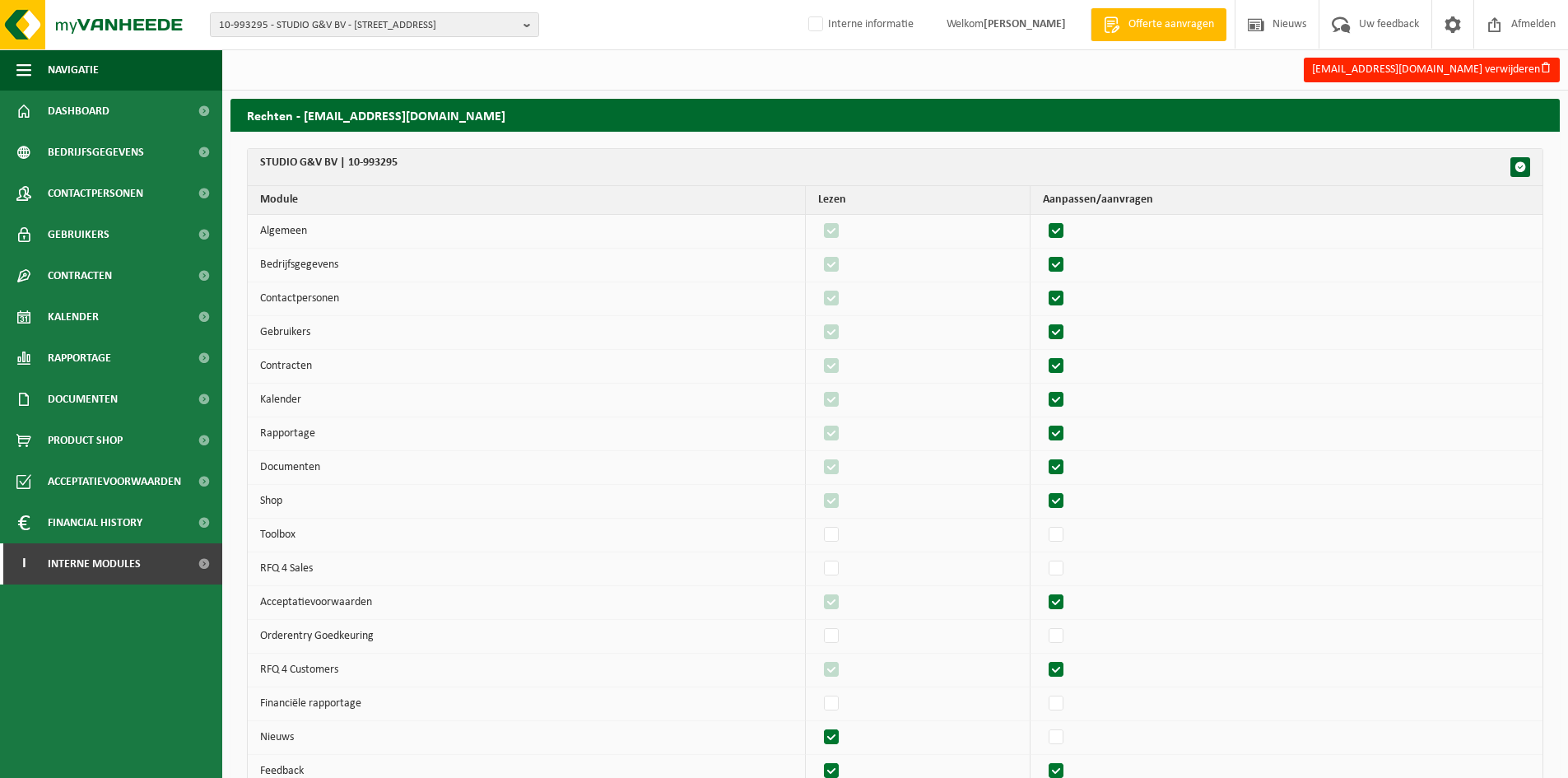
checkbox input "true"
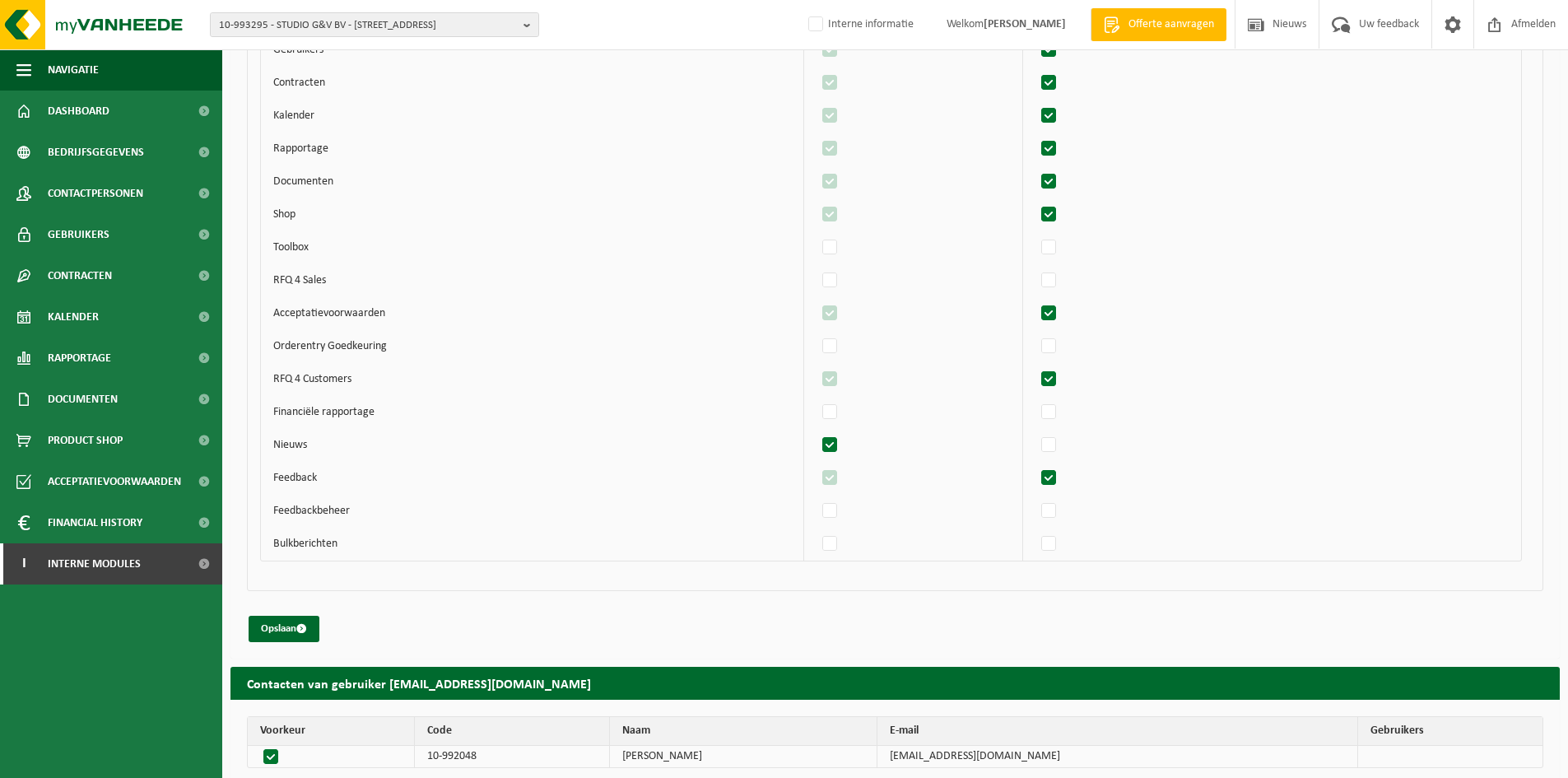
scroll to position [1059, 0]
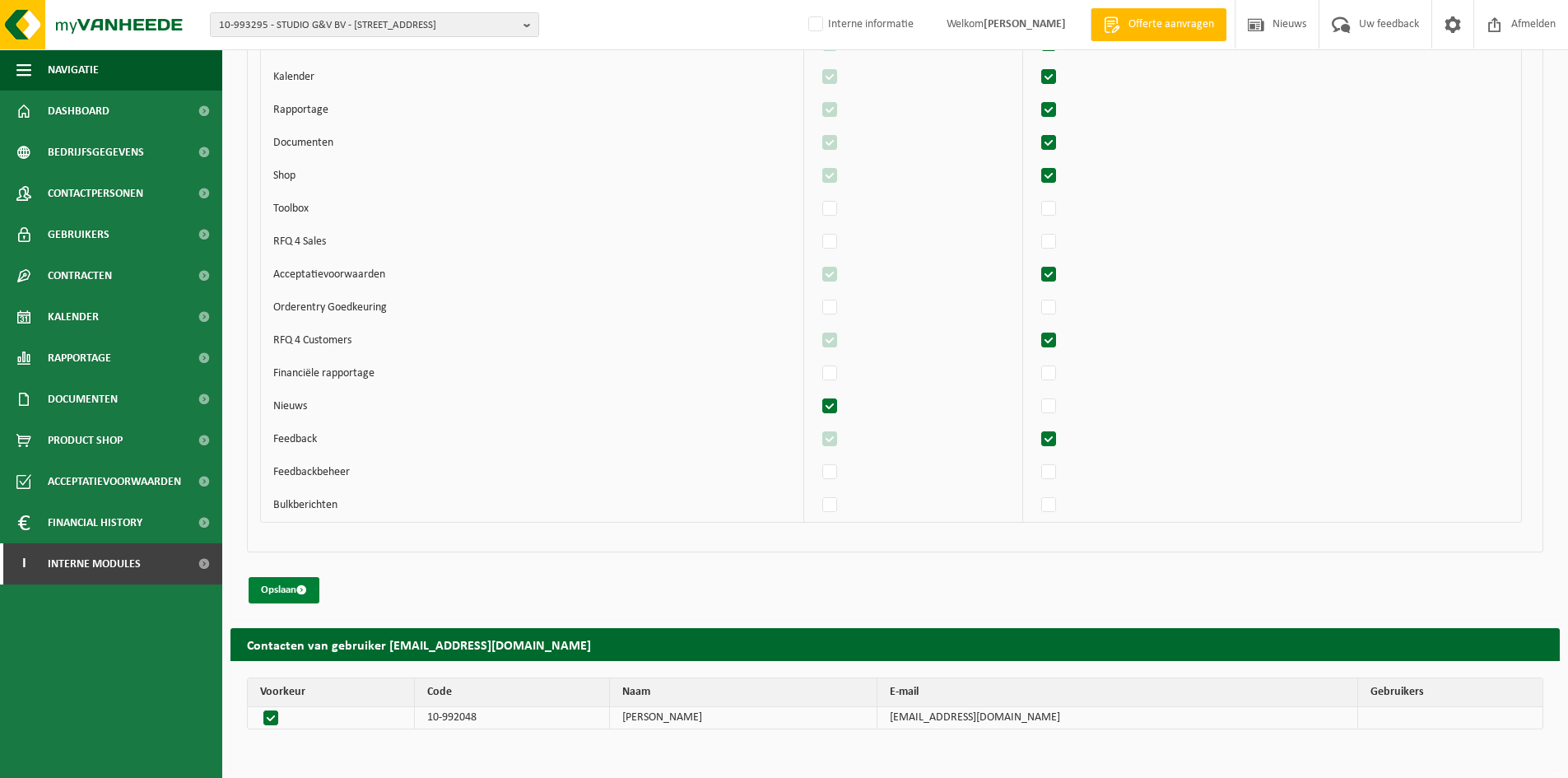
click at [307, 588] on span "submit" at bounding box center [302, 590] width 11 height 11
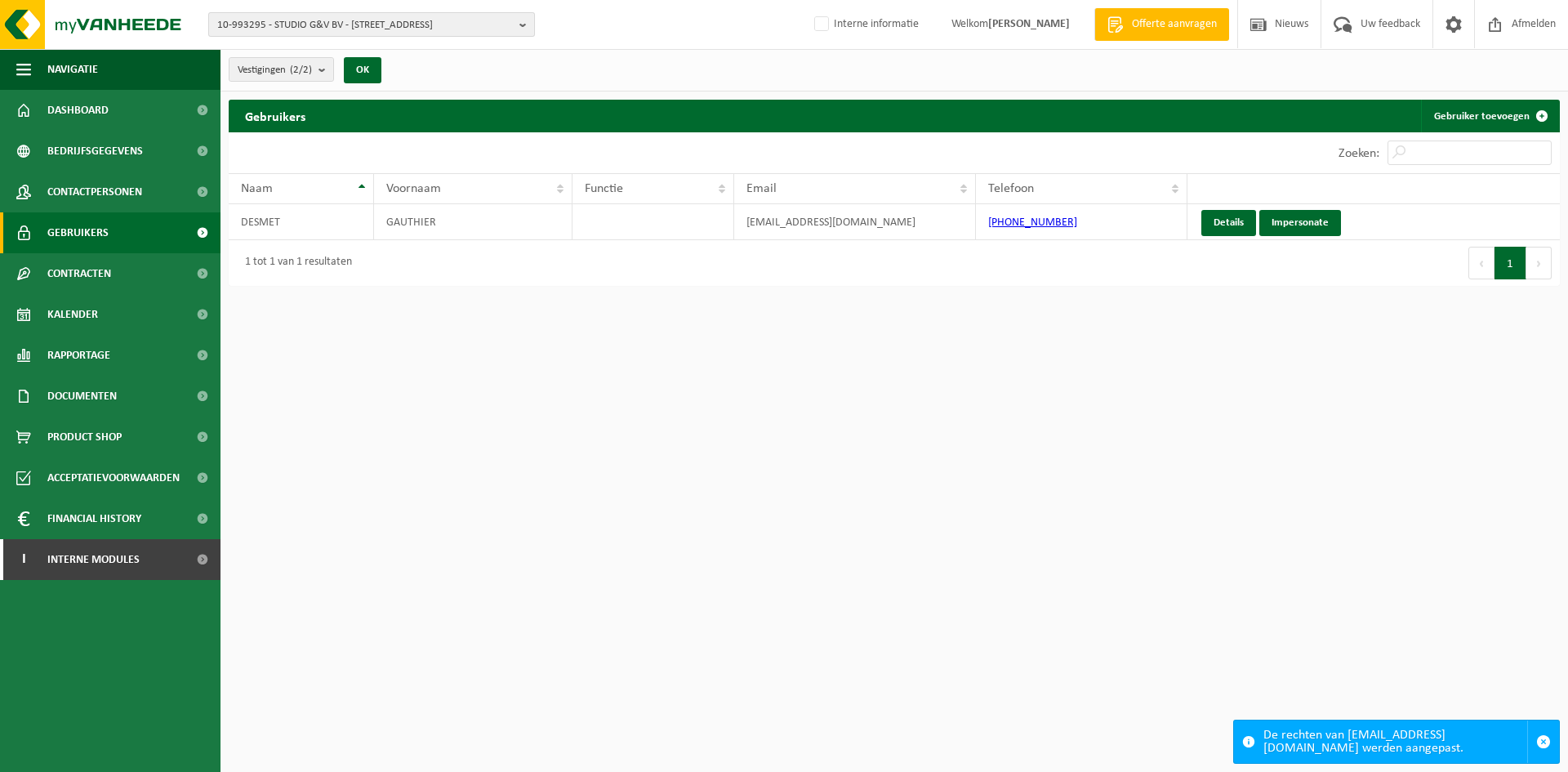
click at [326, 25] on span "10-993295 - STUDIO G&V BV - [STREET_ADDRESS]" at bounding box center [365, 24] width 295 height 24
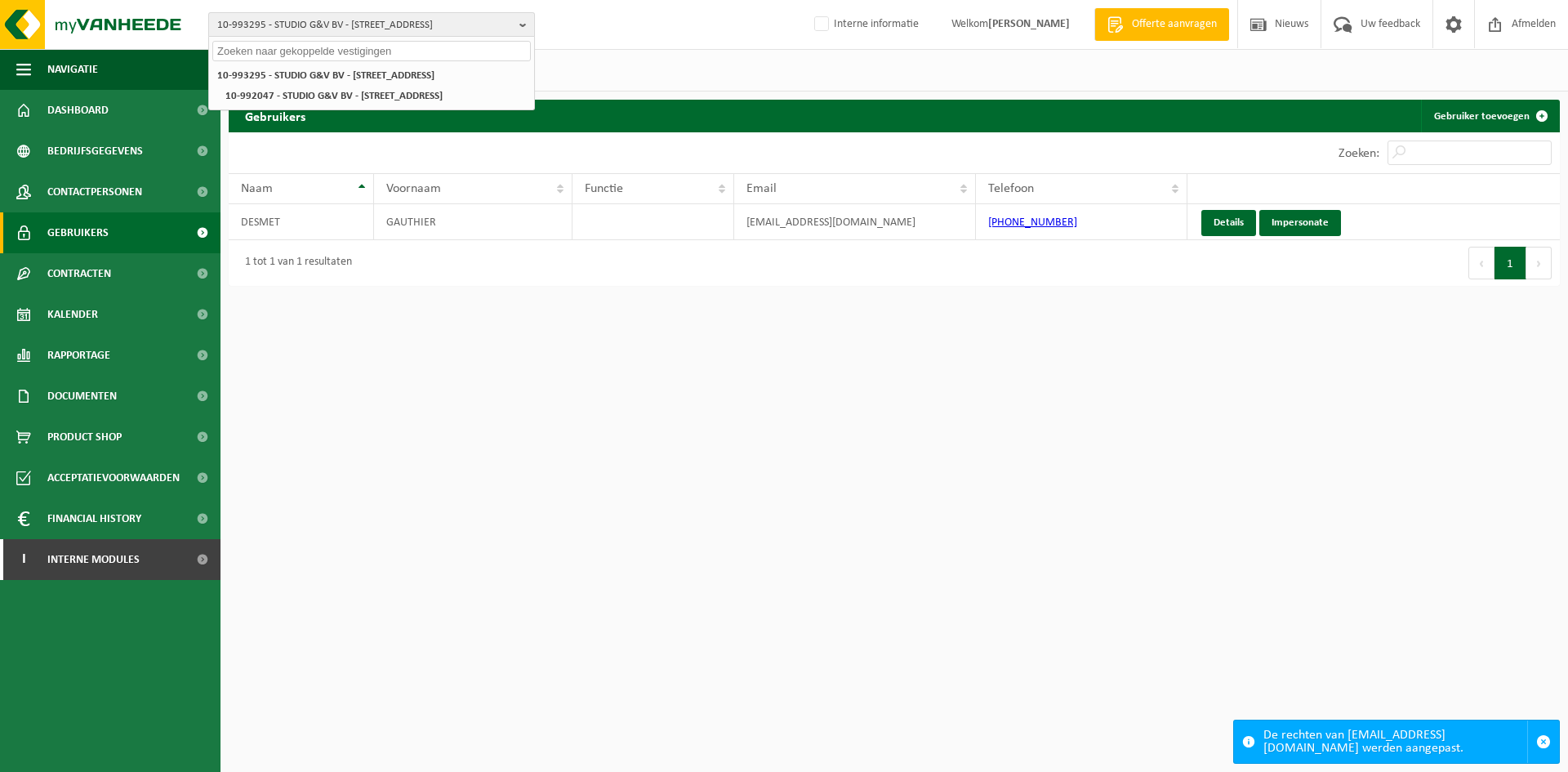
paste input "10-887912)"
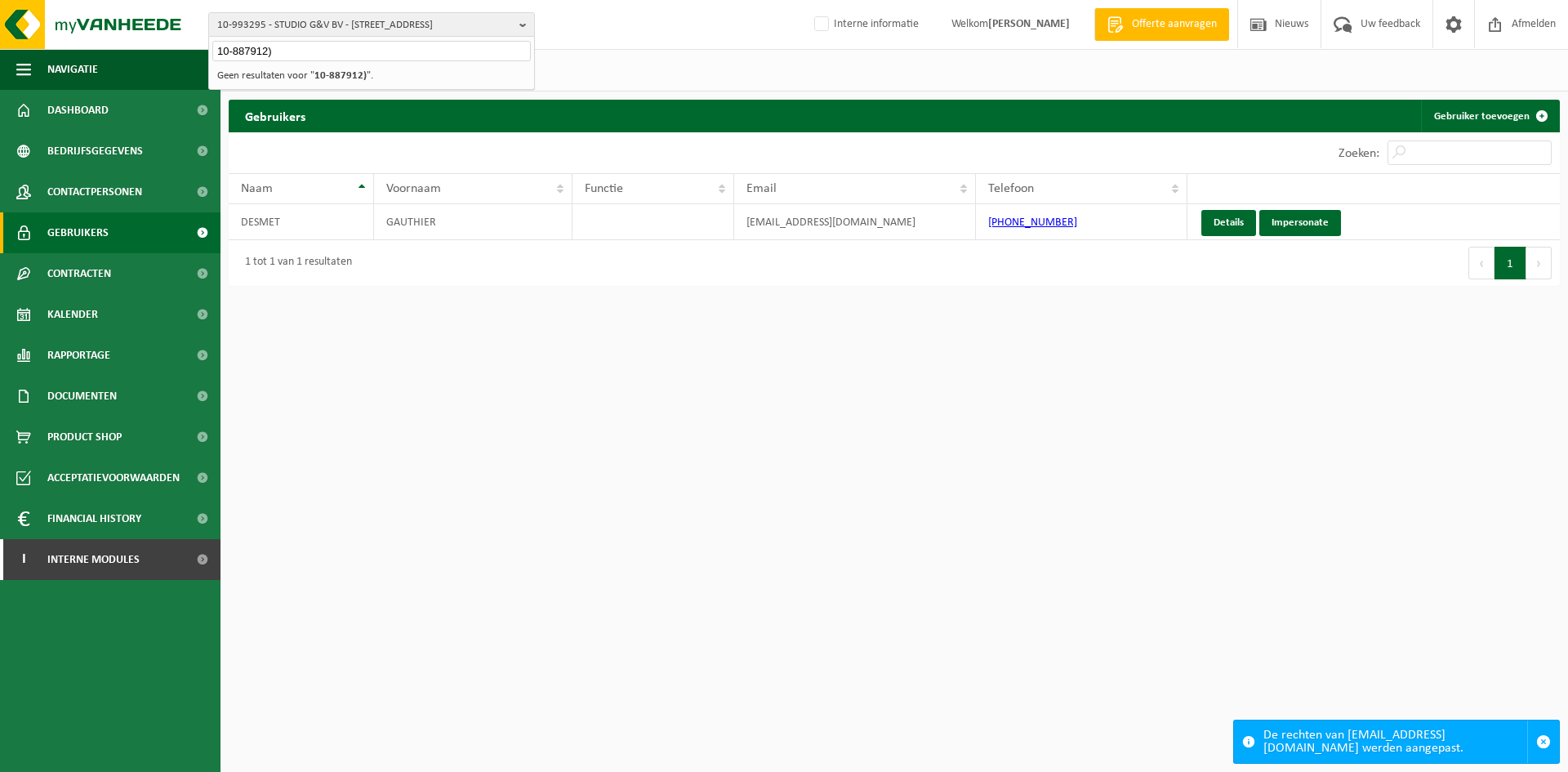
click at [314, 55] on input "10-887912)" at bounding box center [372, 51] width 319 height 21
drag, startPoint x: 284, startPoint y: 54, endPoint x: 141, endPoint y: 48, distance: 143.1
click at [141, 48] on div "10-993295 - STUDIO G&V BV - 8500 KORTRIJK, VOLKSPLEIN 16B 10-887912 10-993295 -…" at bounding box center [784, 24] width 1568 height 50
click at [278, 32] on span "10-993295 - STUDIO G&V BV - 8500 KORTRIJK, VOLKSPLEIN 16B" at bounding box center [365, 24] width 295 height 24
paste input "10-980689"
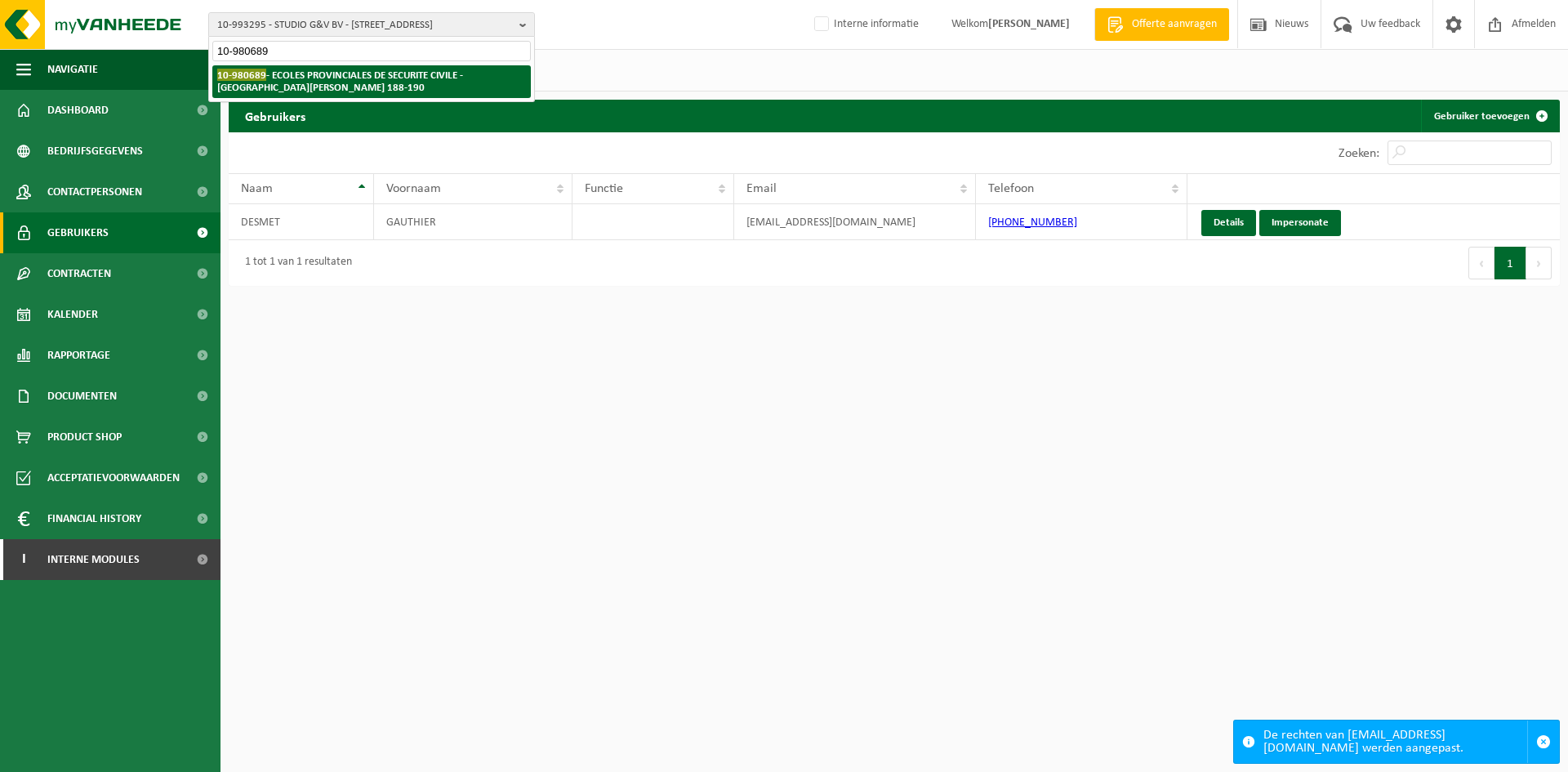
type input "10-980689"
click at [334, 81] on strong "10-980689 - ECOLES PROVINCIALES DE SECURITE CIVILE - 5000 NAMUR, RUE HENRI BLES…" at bounding box center [339, 80] width 246 height 24
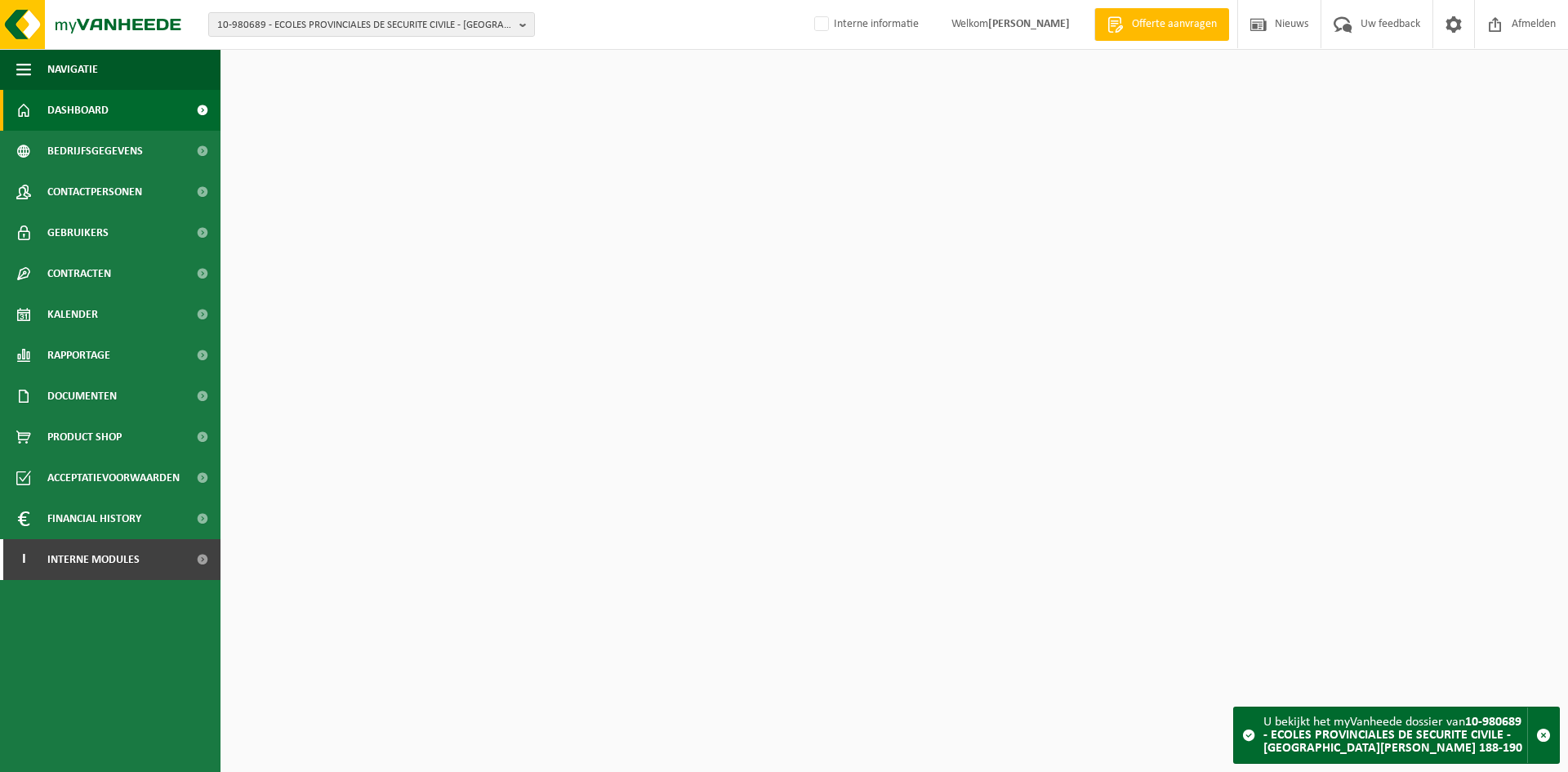
click at [113, 200] on span "Contactpersonen" at bounding box center [94, 192] width 95 height 41
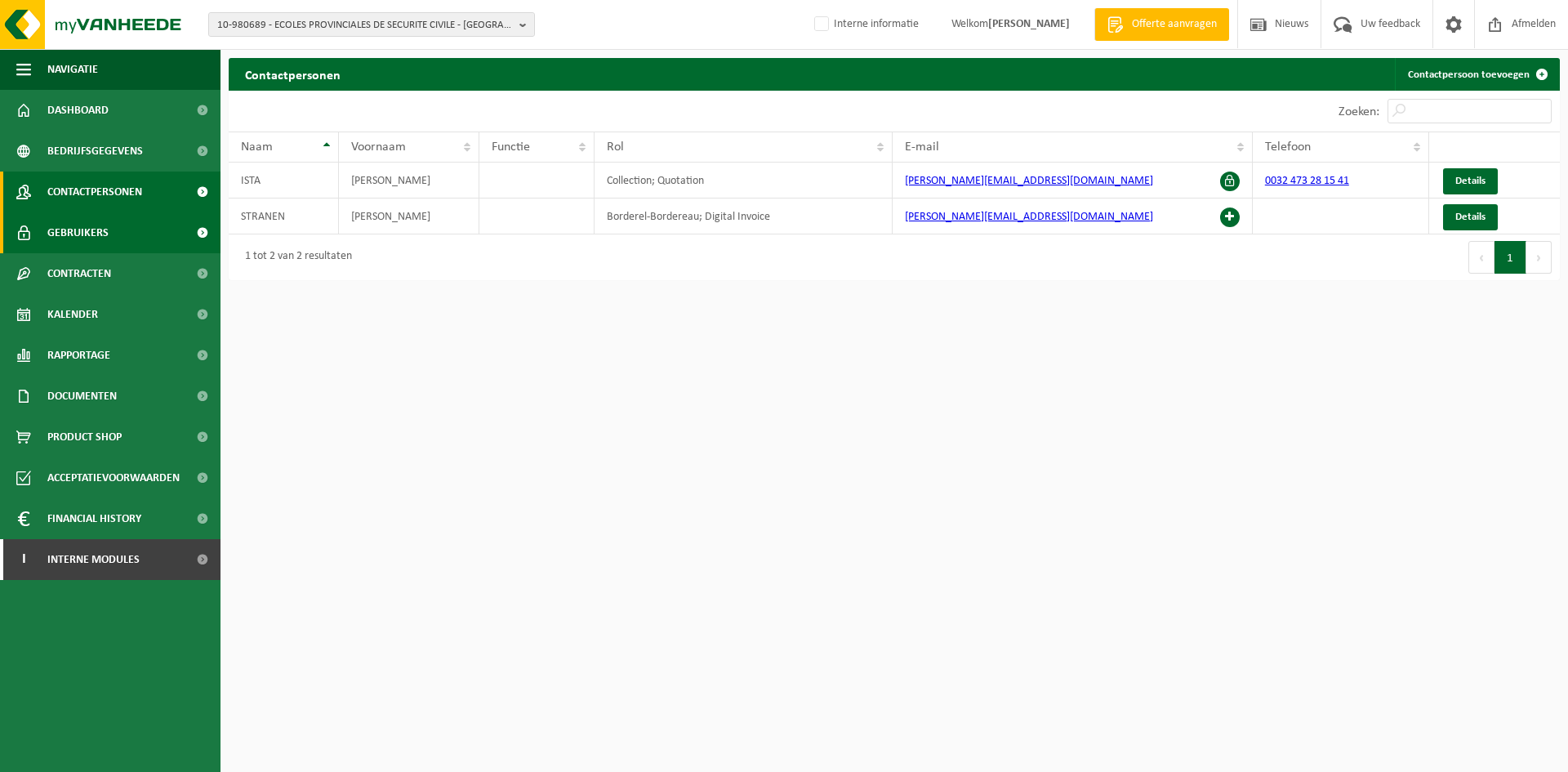
click at [116, 239] on link "Gebruikers" at bounding box center [110, 233] width 220 height 41
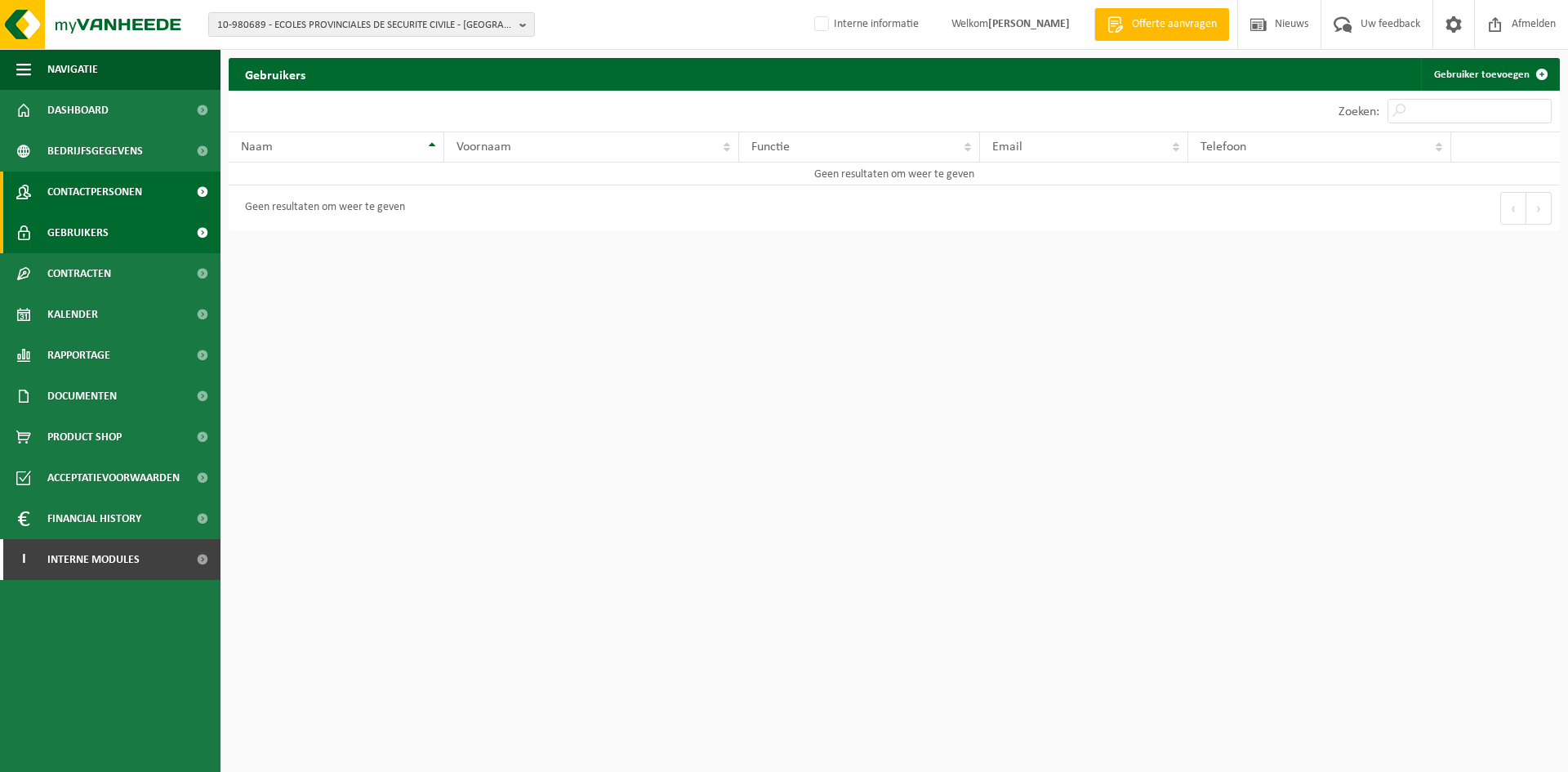
click at [77, 197] on span "Contactpersonen" at bounding box center [94, 192] width 95 height 41
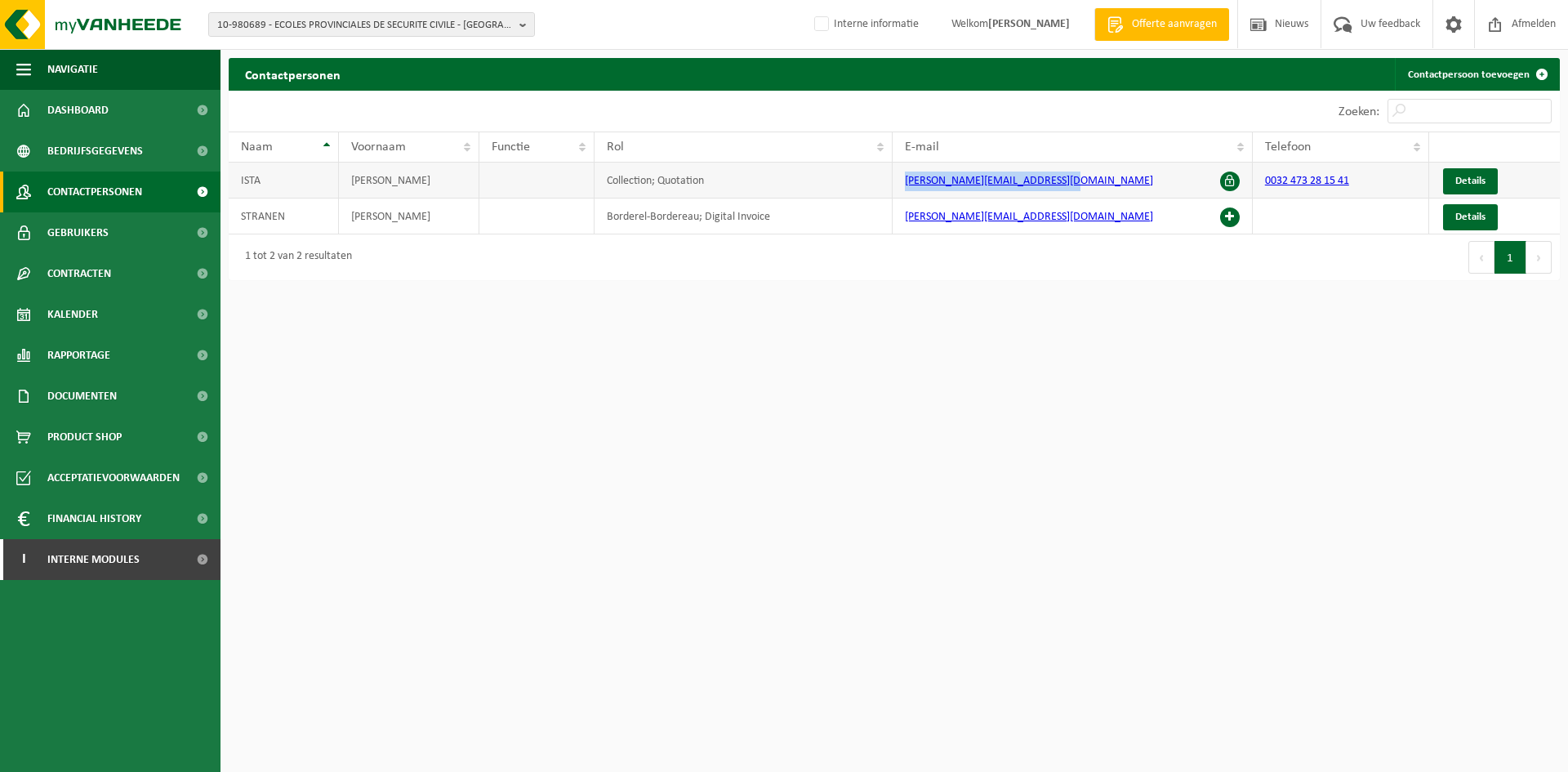
drag, startPoint x: 1070, startPoint y: 186, endPoint x: 903, endPoint y: 179, distance: 167.1
click at [903, 179] on td "[PERSON_NAME][EMAIL_ADDRESS][DOMAIN_NAME]" at bounding box center [1071, 180] width 359 height 36
copy link "[PERSON_NAME][EMAIL_ADDRESS][DOMAIN_NAME]"
click at [101, 571] on span "Interne modules" at bounding box center [93, 560] width 92 height 41
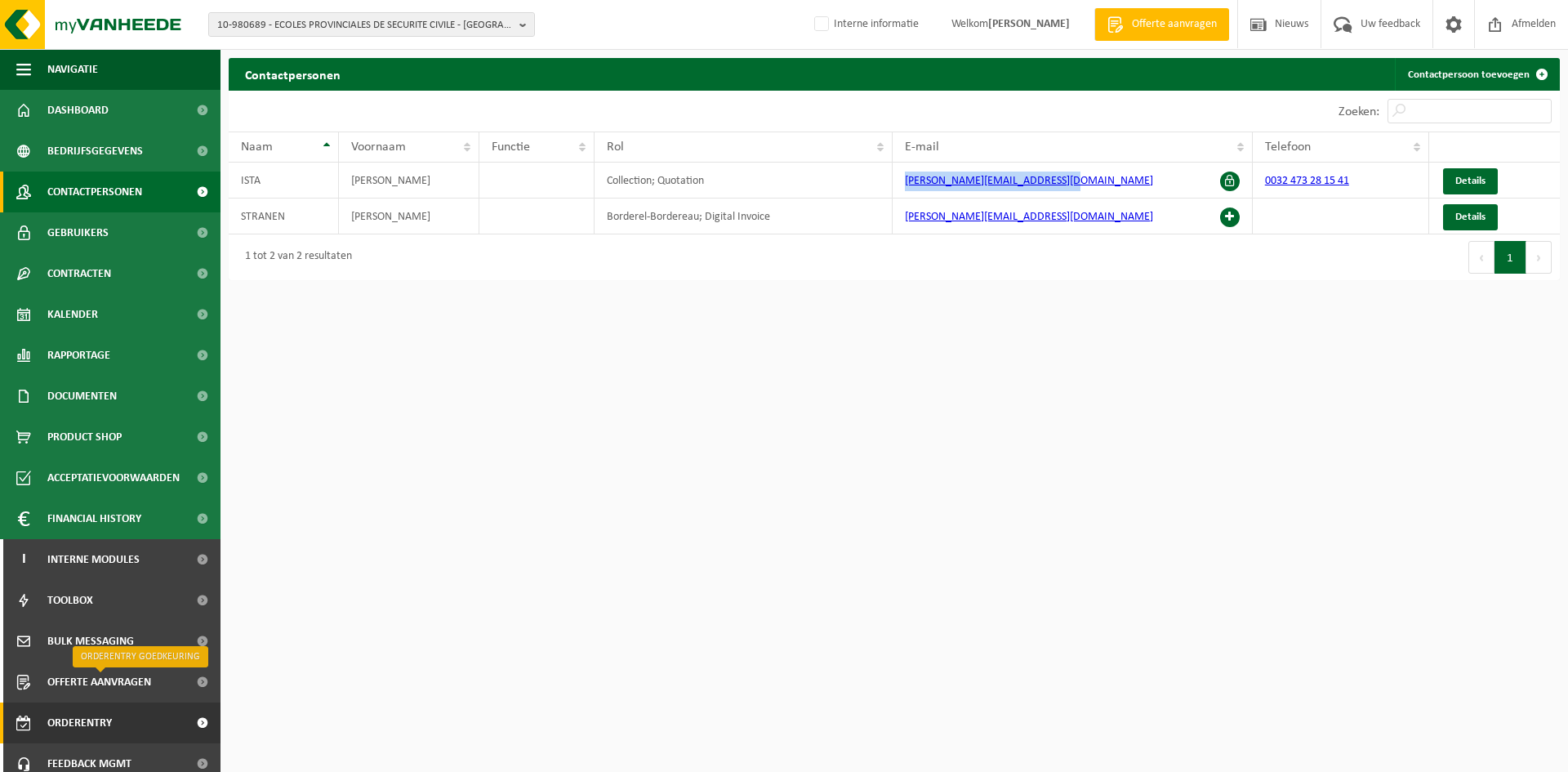
scroll to position [53, 0]
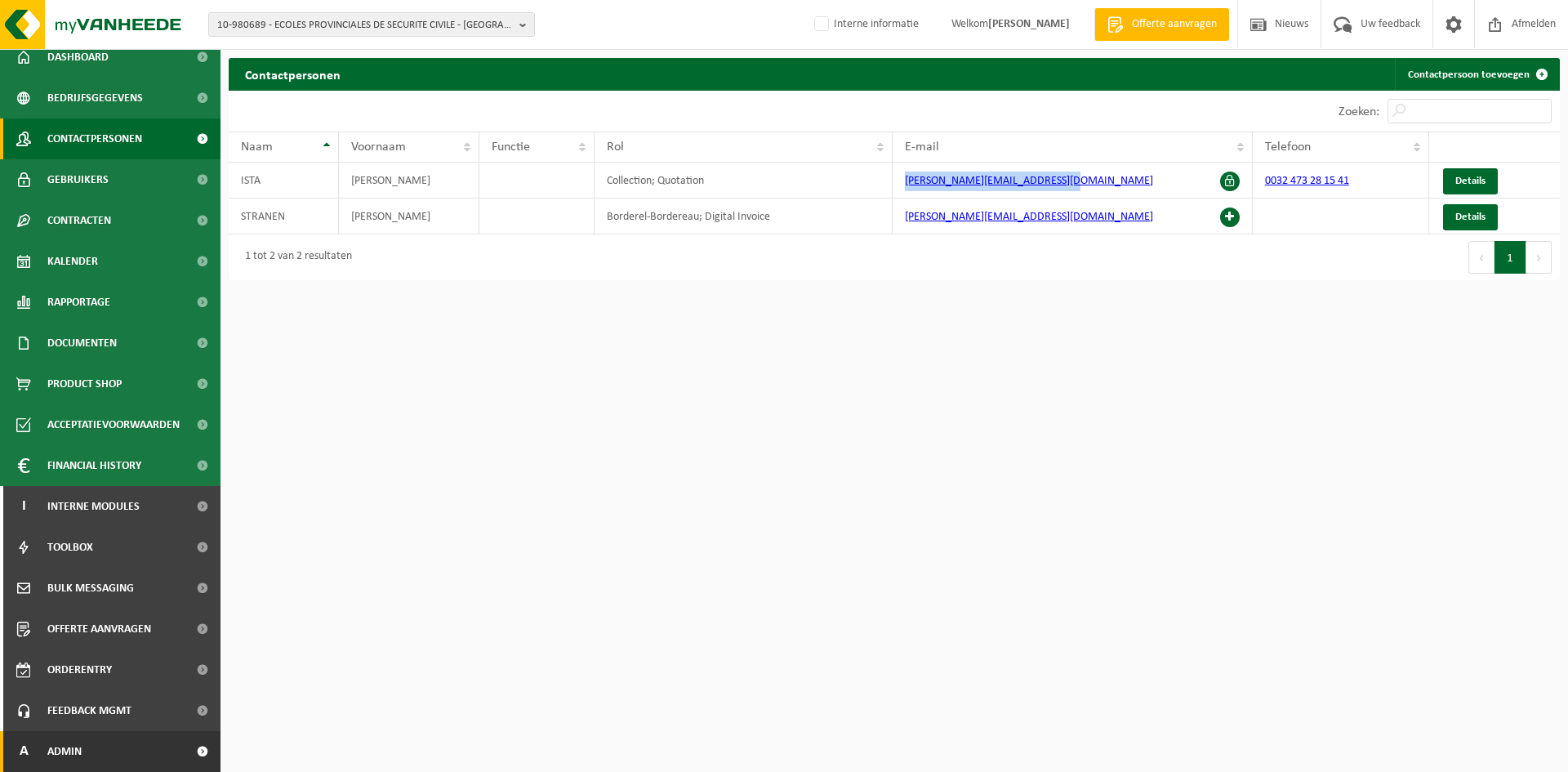
click at [65, 749] on span "Admin" at bounding box center [64, 751] width 34 height 41
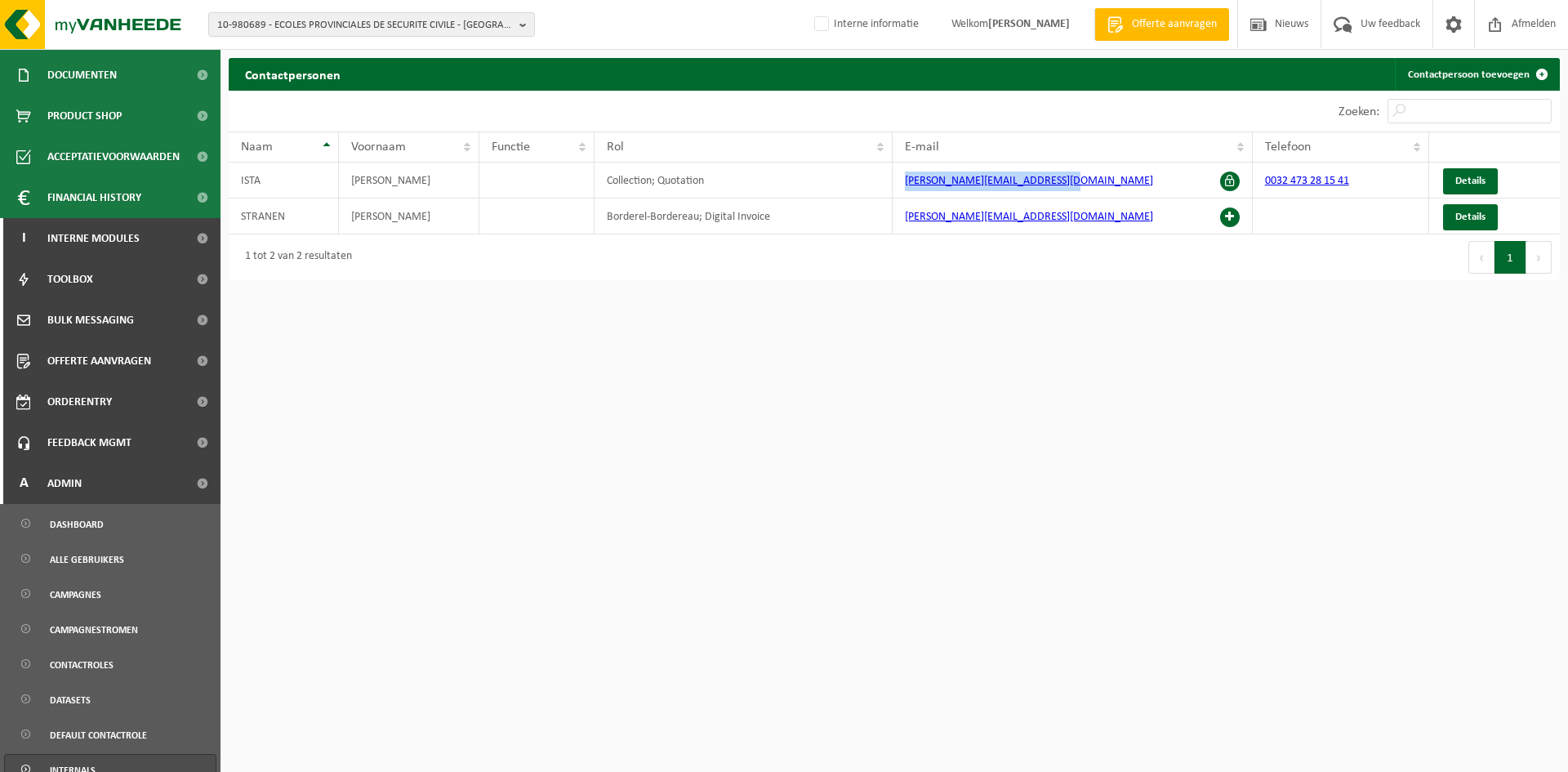
scroll to position [619, 0]
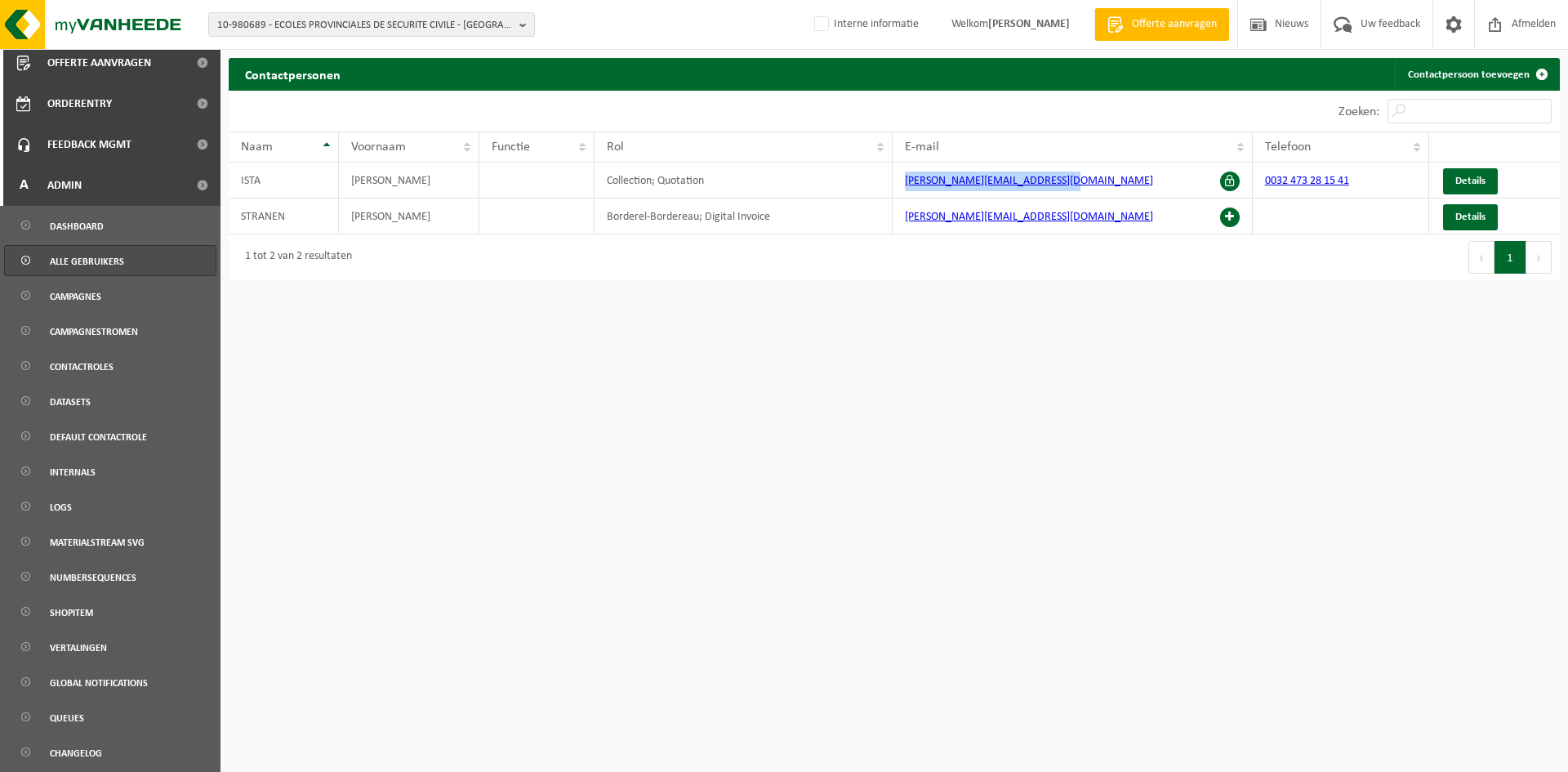
click at [113, 255] on span "Alle gebruikers" at bounding box center [87, 261] width 74 height 31
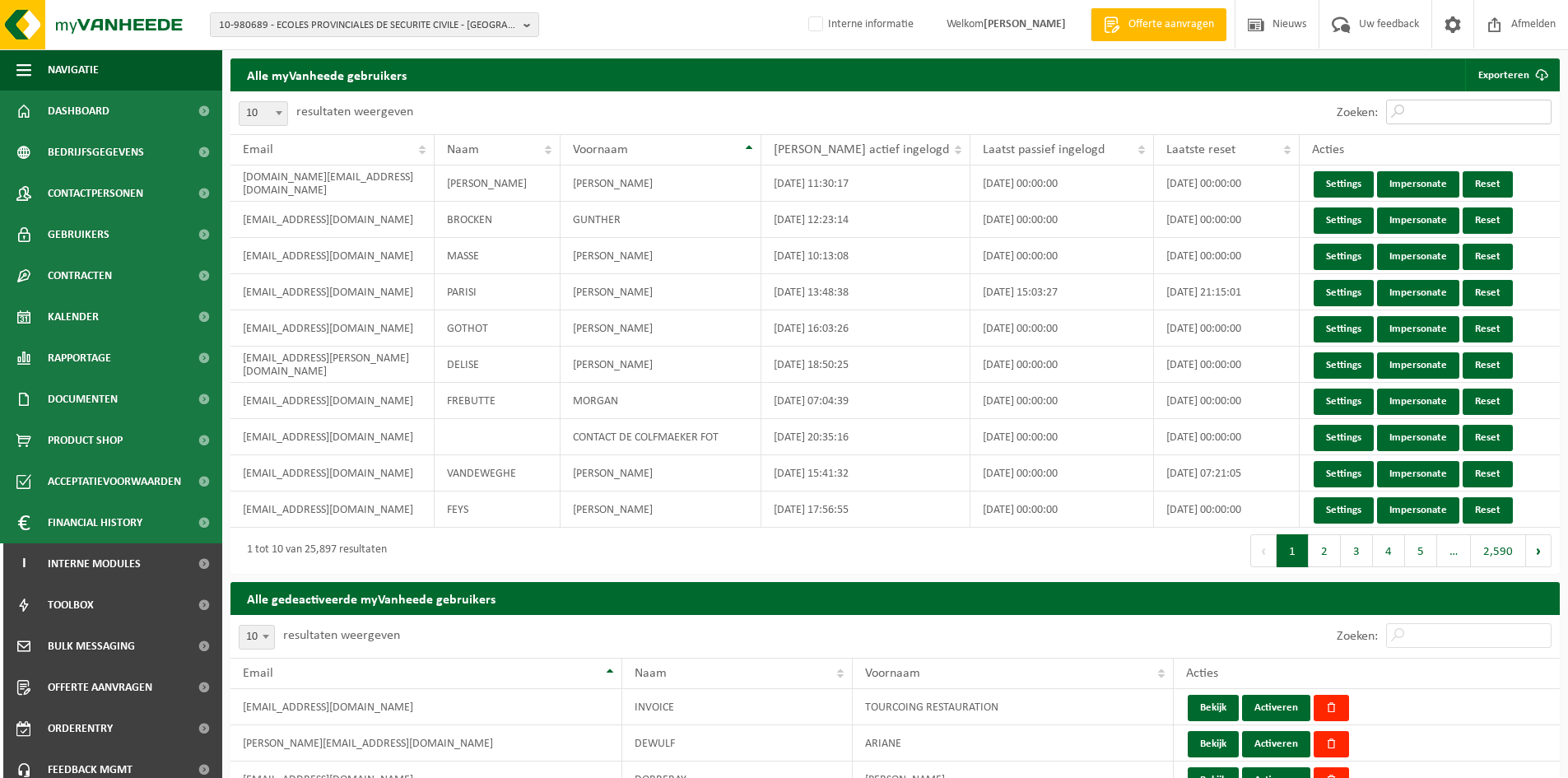
click at [1452, 113] on input "Zoeken:" at bounding box center [1469, 111] width 166 height 25
paste input "[PERSON_NAME][EMAIL_ADDRESS][DOMAIN_NAME]"
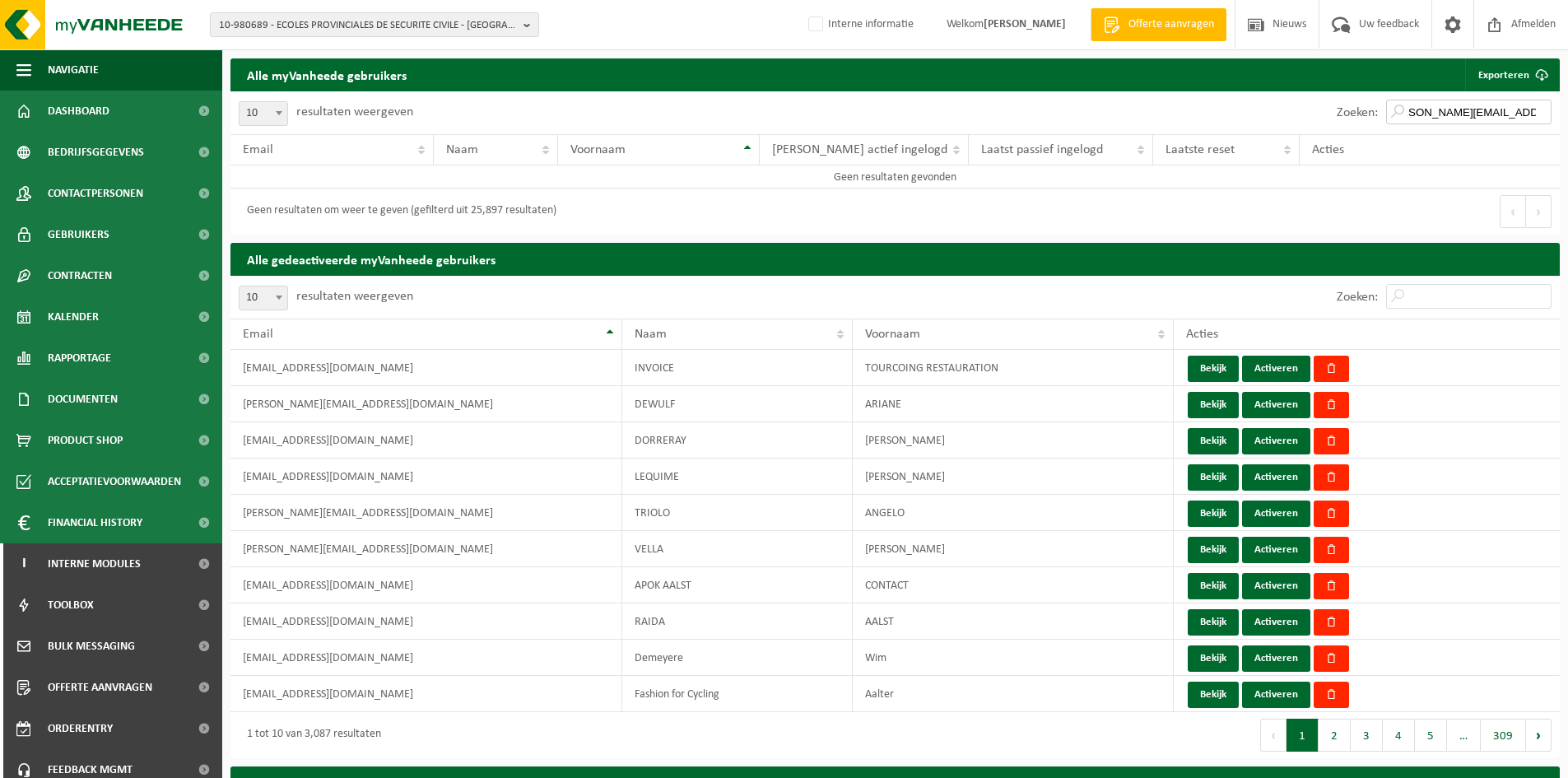
type input "[PERSON_NAME][EMAIL_ADDRESS][DOMAIN_NAME]"
click at [1453, 302] on input "Zoeken:" at bounding box center [1469, 296] width 166 height 25
paste input "francis.ista@province.namur.be"
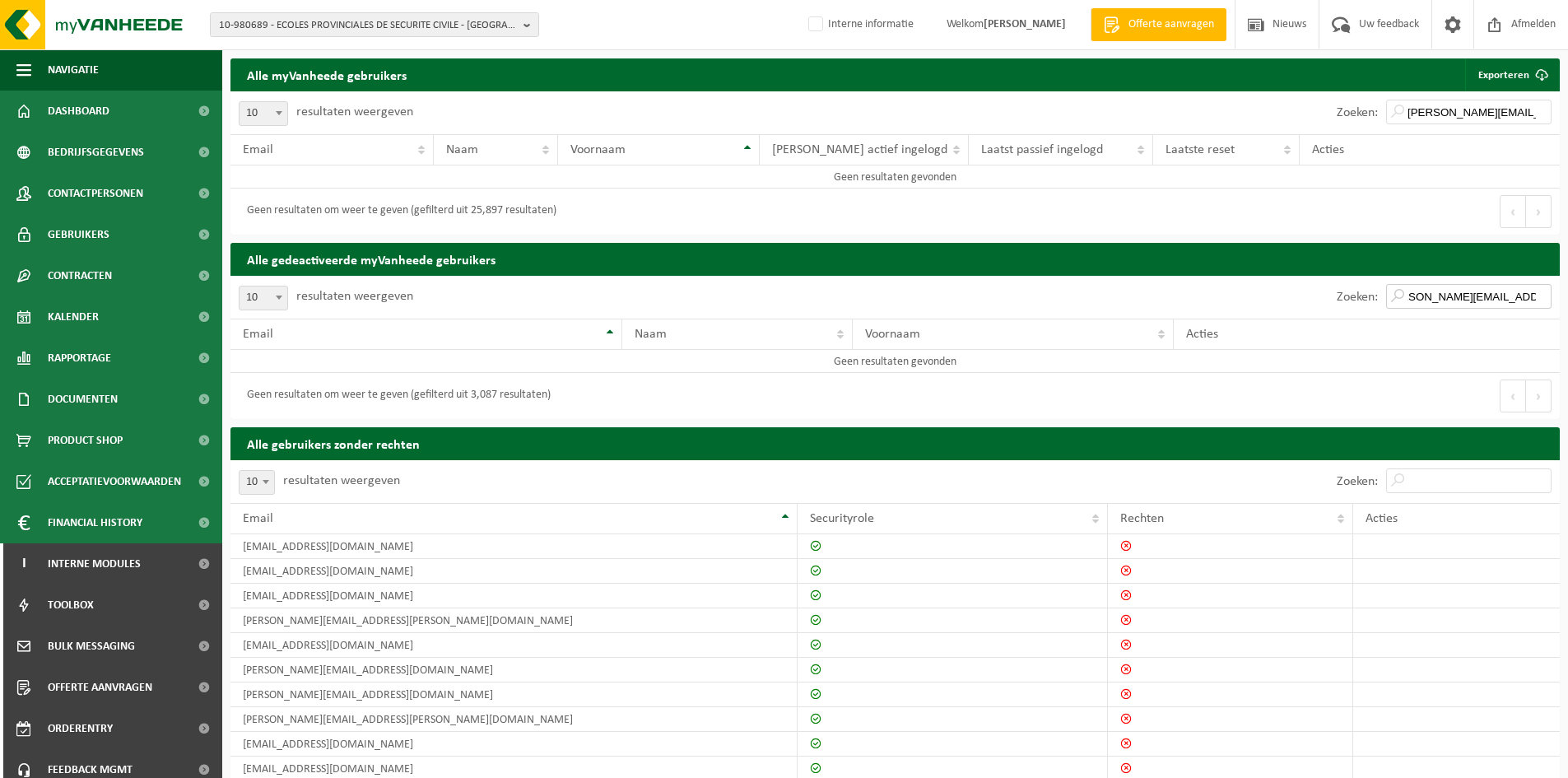
click at [1421, 302] on input "francis.ista@province.namur.be" at bounding box center [1469, 296] width 166 height 25
type input "francis.ista@province.namur.be"
drag, startPoint x: 1428, startPoint y: 107, endPoint x: 1424, endPoint y: 139, distance: 32.2
click at [1428, 111] on input "francis.ista@province.namur.be" at bounding box center [1469, 111] width 166 height 25
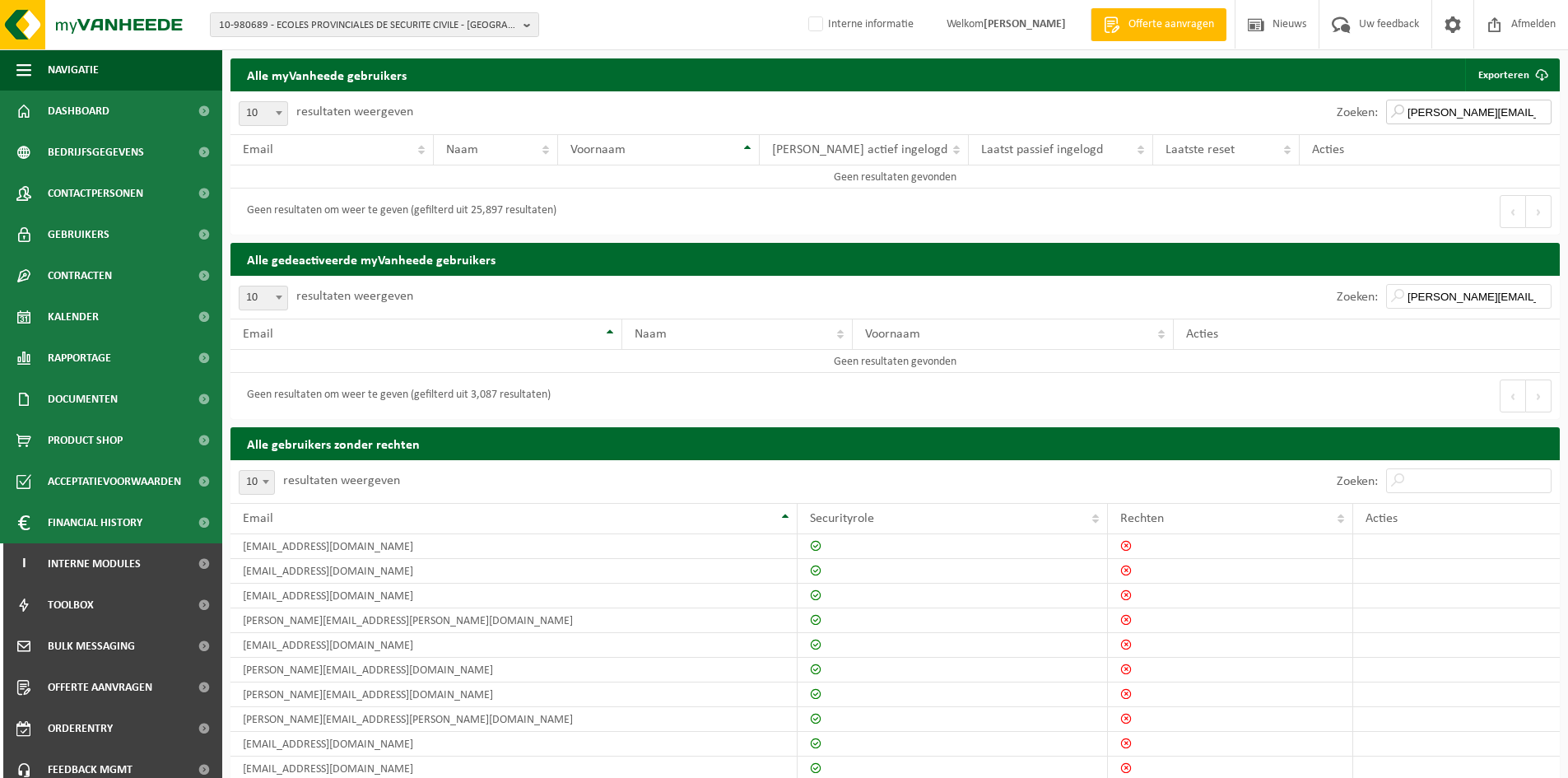
click at [1402, 112] on input "francis.ista@province.namur.be" at bounding box center [1469, 111] width 166 height 25
click at [1462, 491] on input "Zoeken:" at bounding box center [1469, 480] width 166 height 25
paste input "francis.ista@province.namur.be"
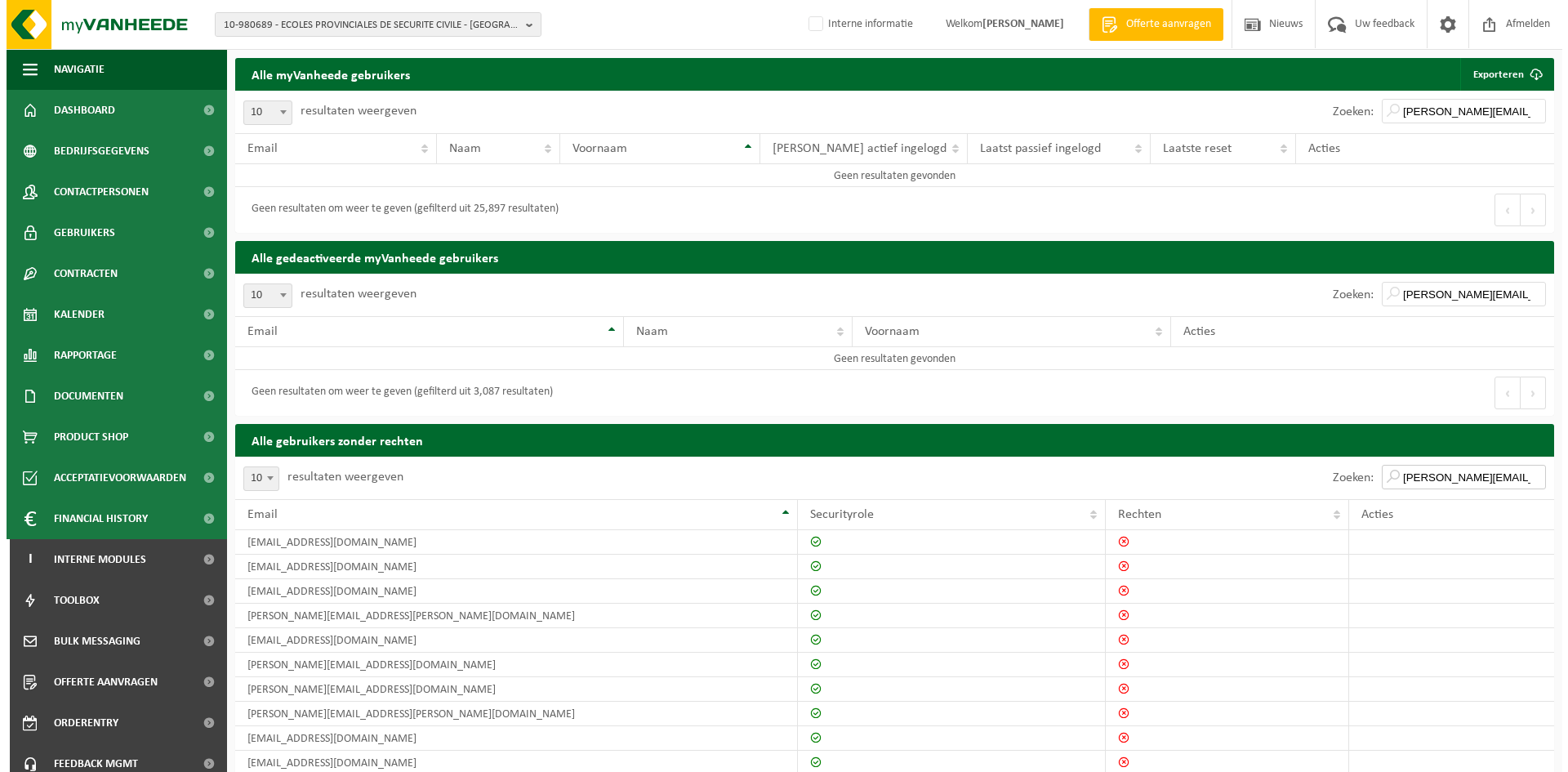
scroll to position [0, 24]
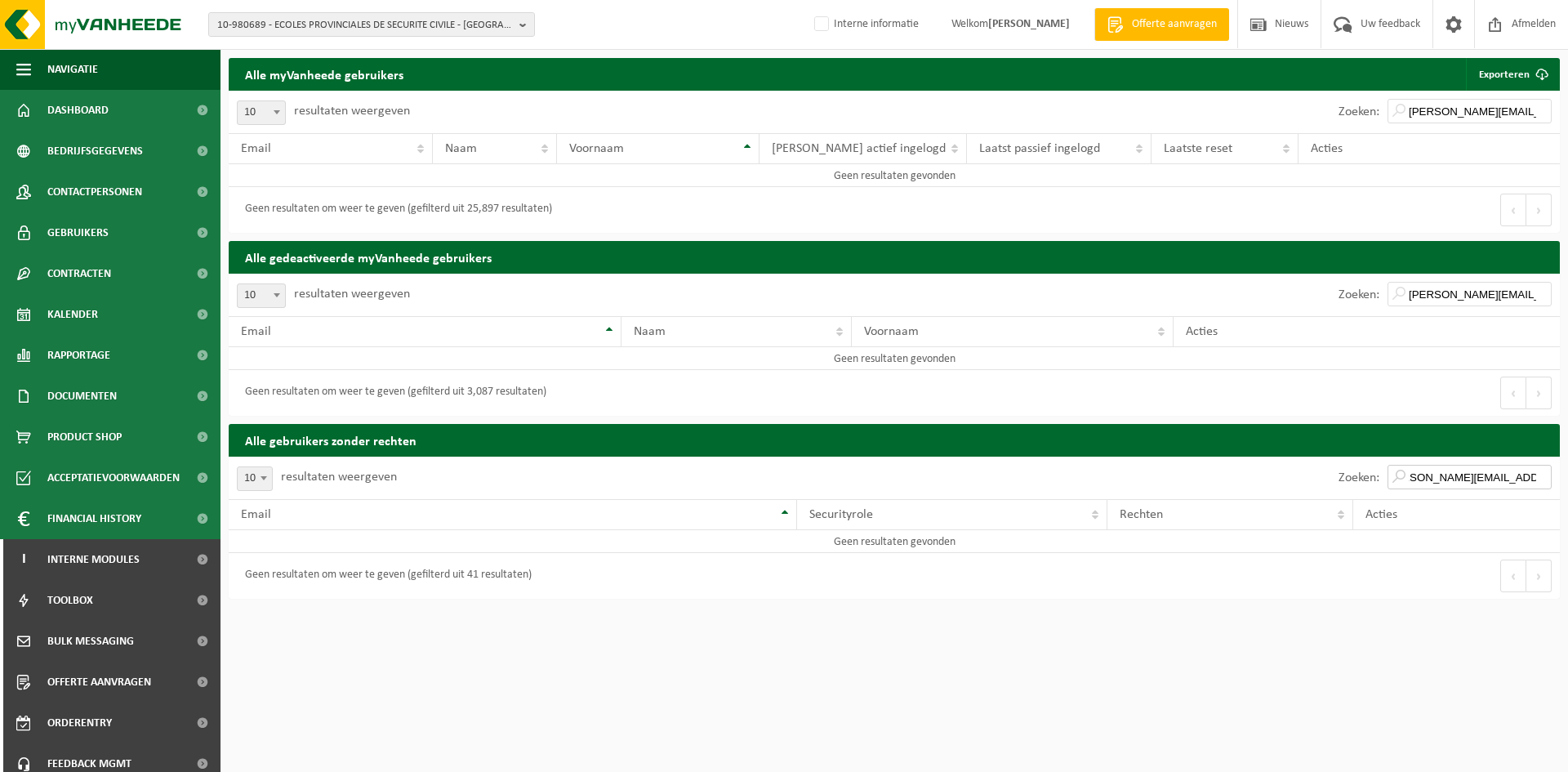
type input "francis.ista@province.namur.be"
click at [330, 27] on span "10-980689 - ECOLES PROVINCIALES DE SECURITE CIVILE - 5000 NAMUR, RUE HENRI BLES…" at bounding box center [365, 24] width 295 height 24
paste input "10-910446"
type input "10-910446"
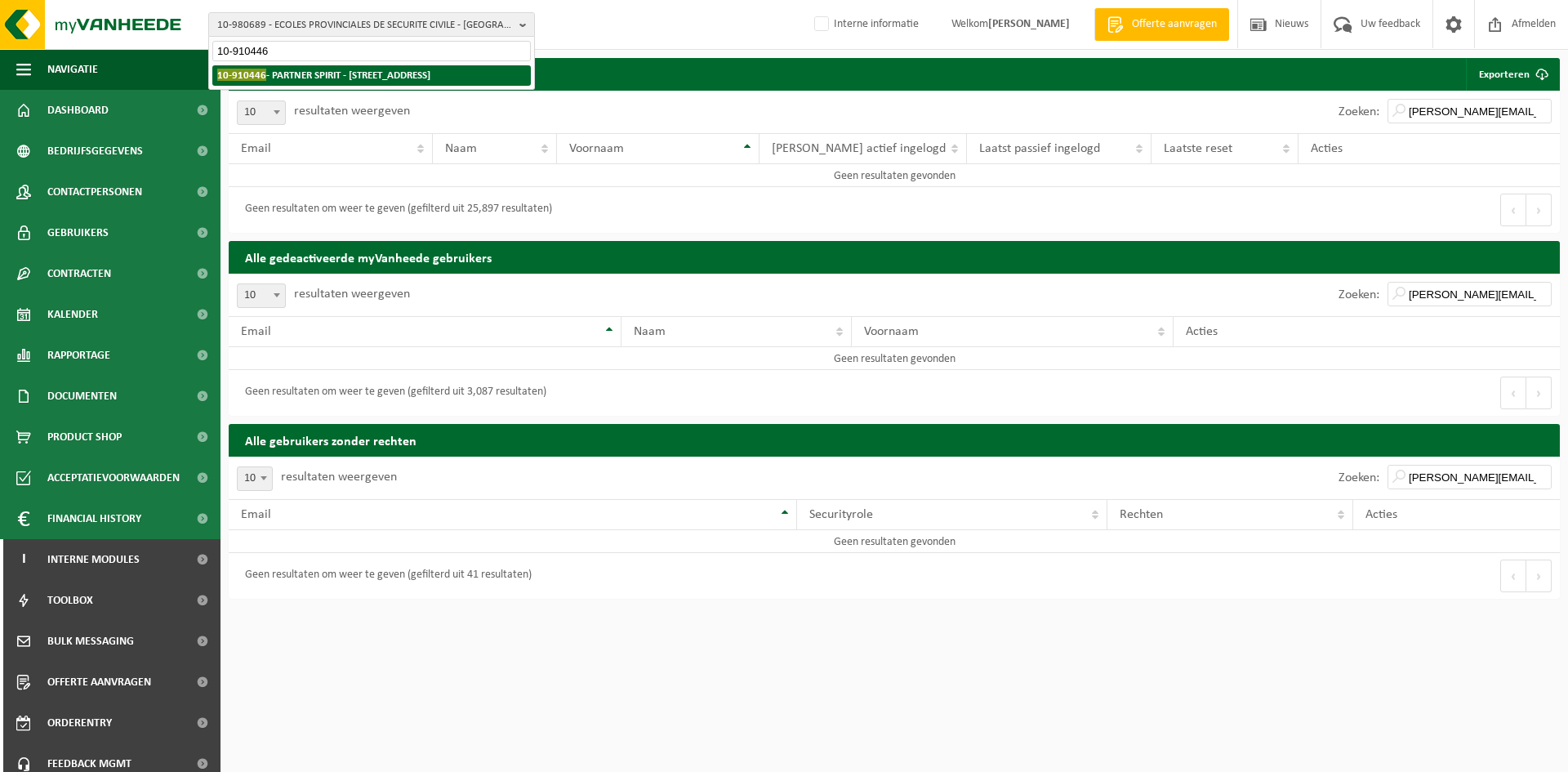
click at [324, 80] on strong "10-910446 - PARTNER SPIRIT - 5300 ANDENNE, RUE DU PROGRES 34" at bounding box center [324, 74] width 213 height 13
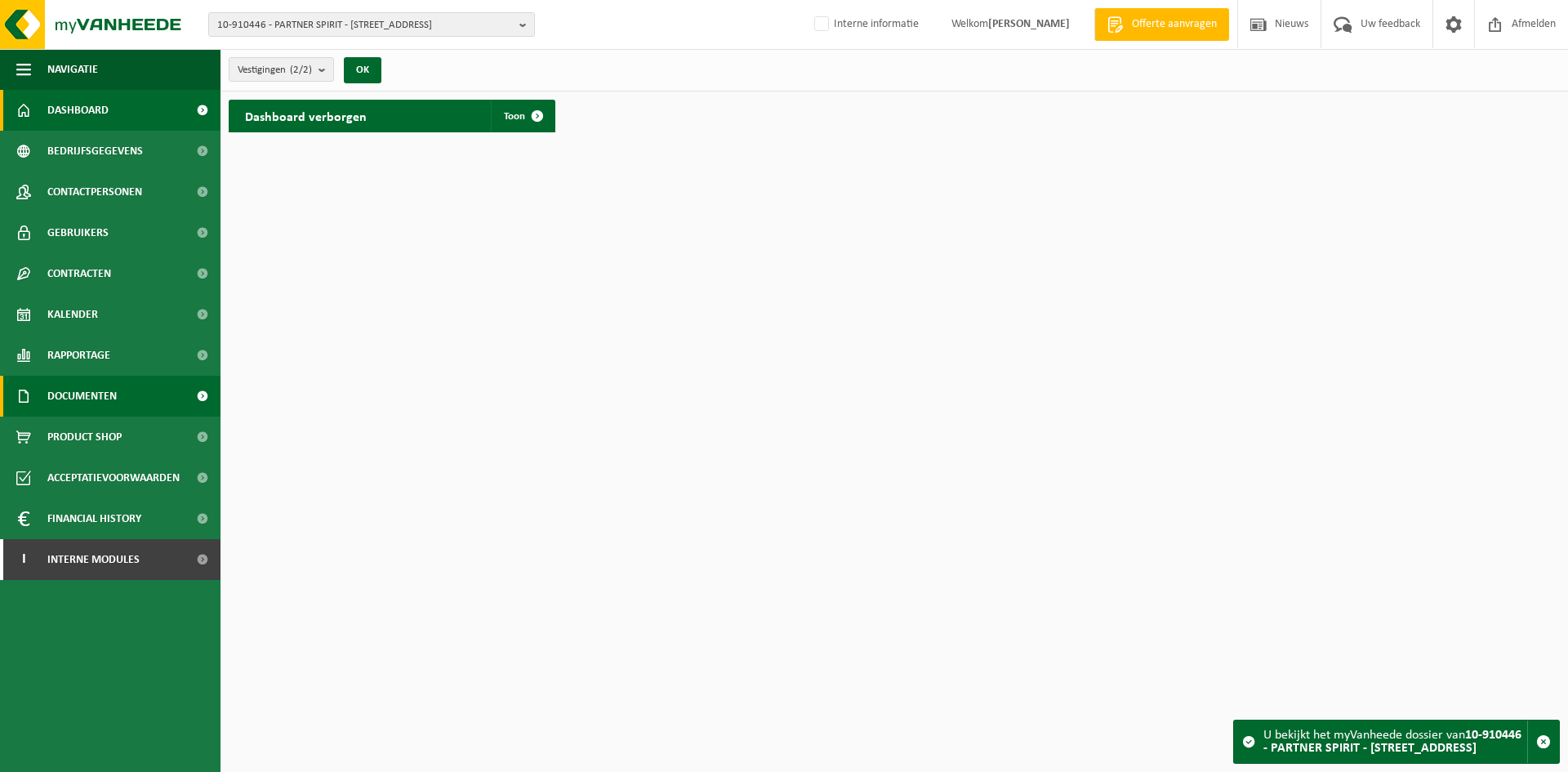
click at [92, 399] on span "Documenten" at bounding box center [81, 396] width 69 height 41
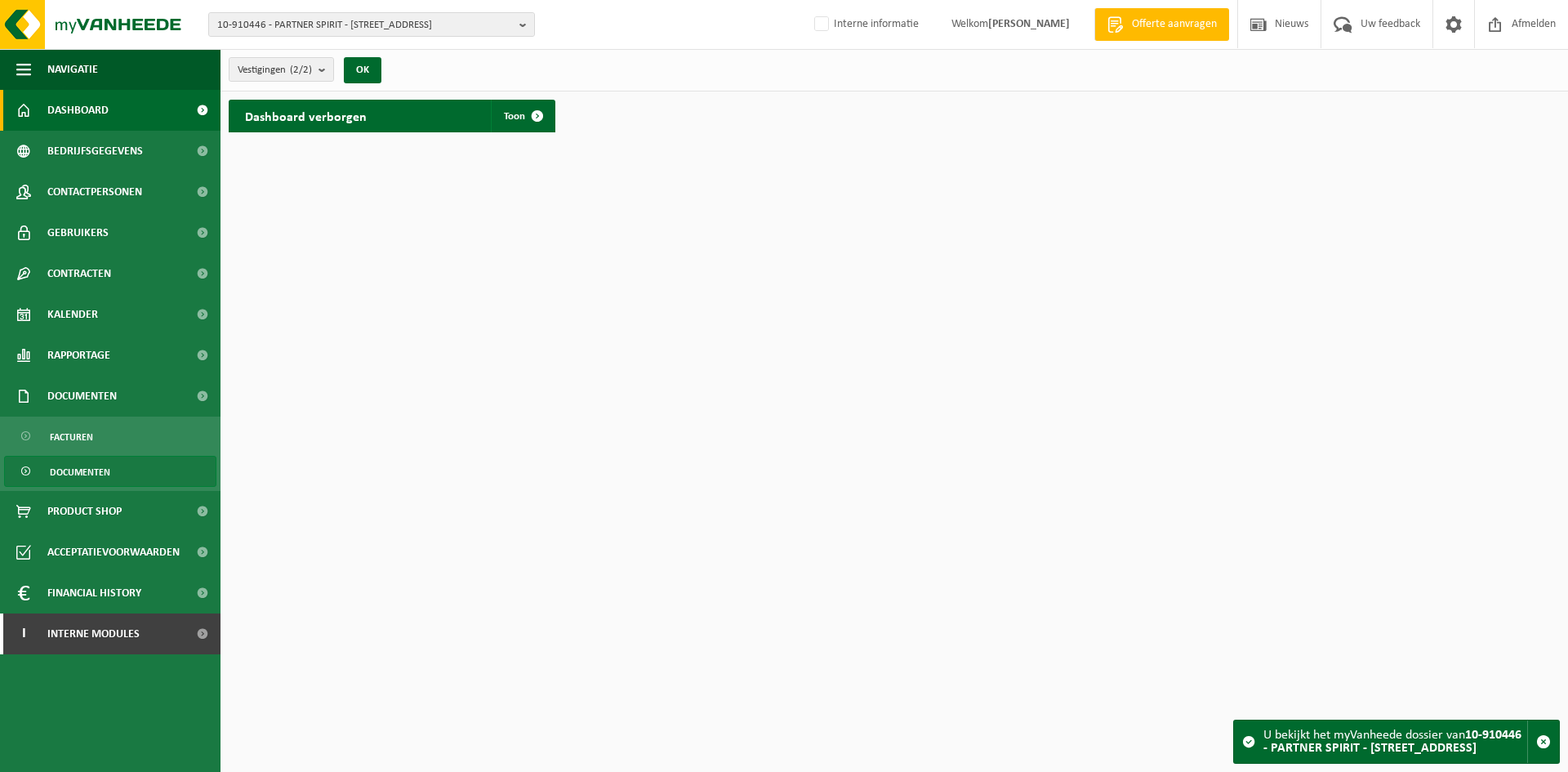
click at [113, 461] on link "Documenten" at bounding box center [110, 472] width 212 height 31
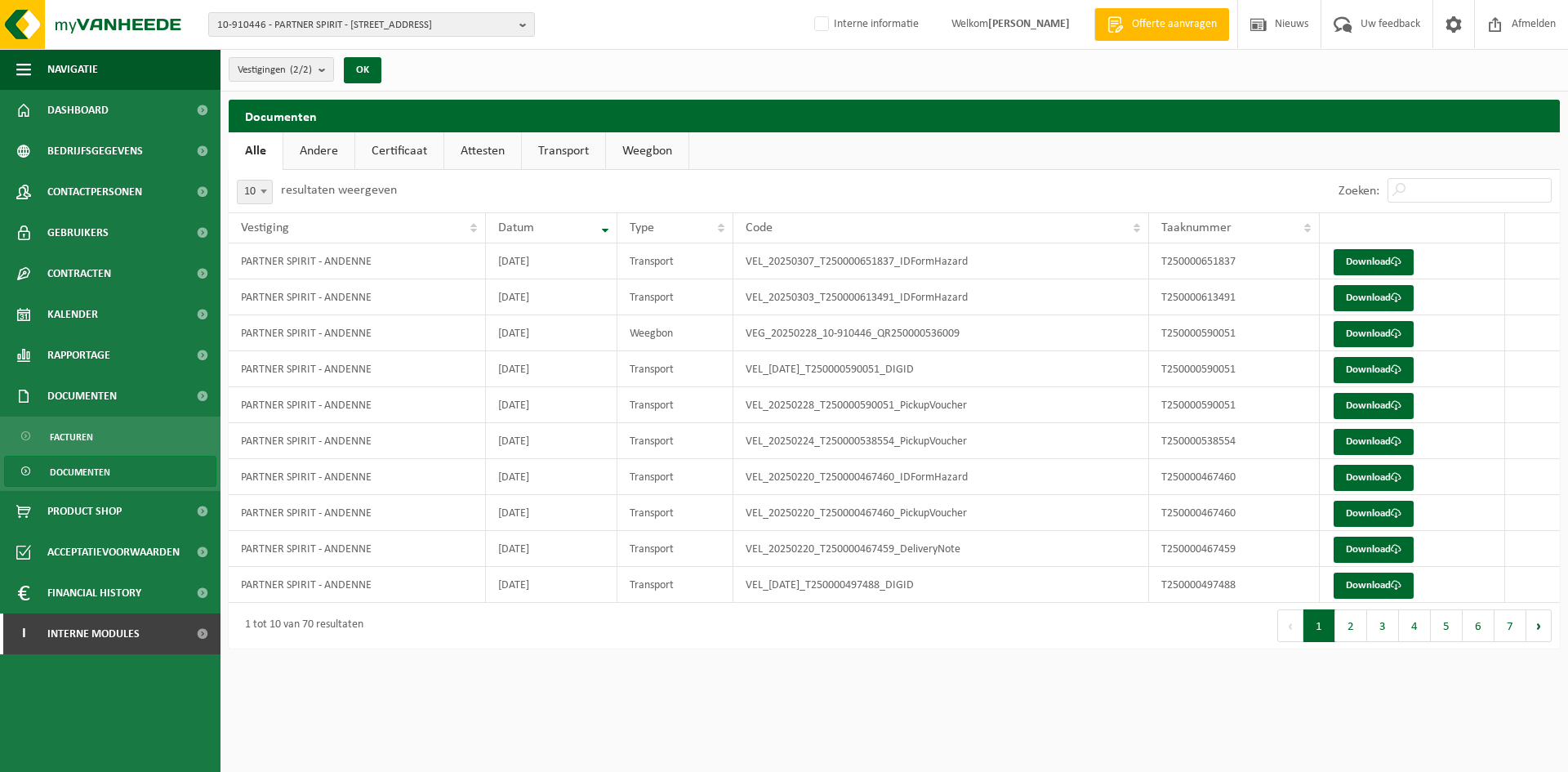
click at [396, 146] on link "Certificaat" at bounding box center [399, 151] width 88 height 37
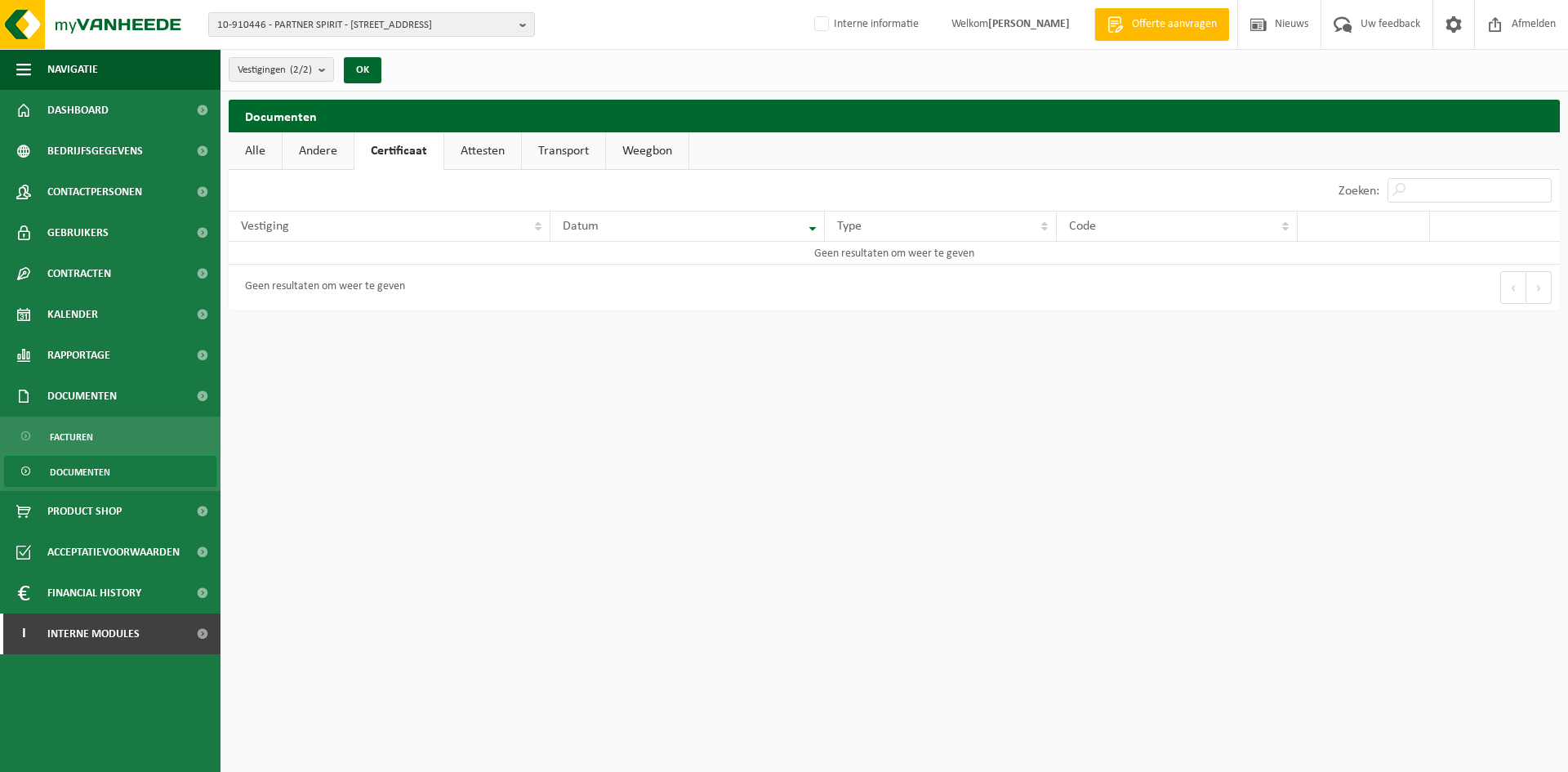
click at [328, 150] on link "Andere" at bounding box center [318, 151] width 71 height 37
click at [130, 109] on link "Dashboard" at bounding box center [110, 111] width 220 height 41
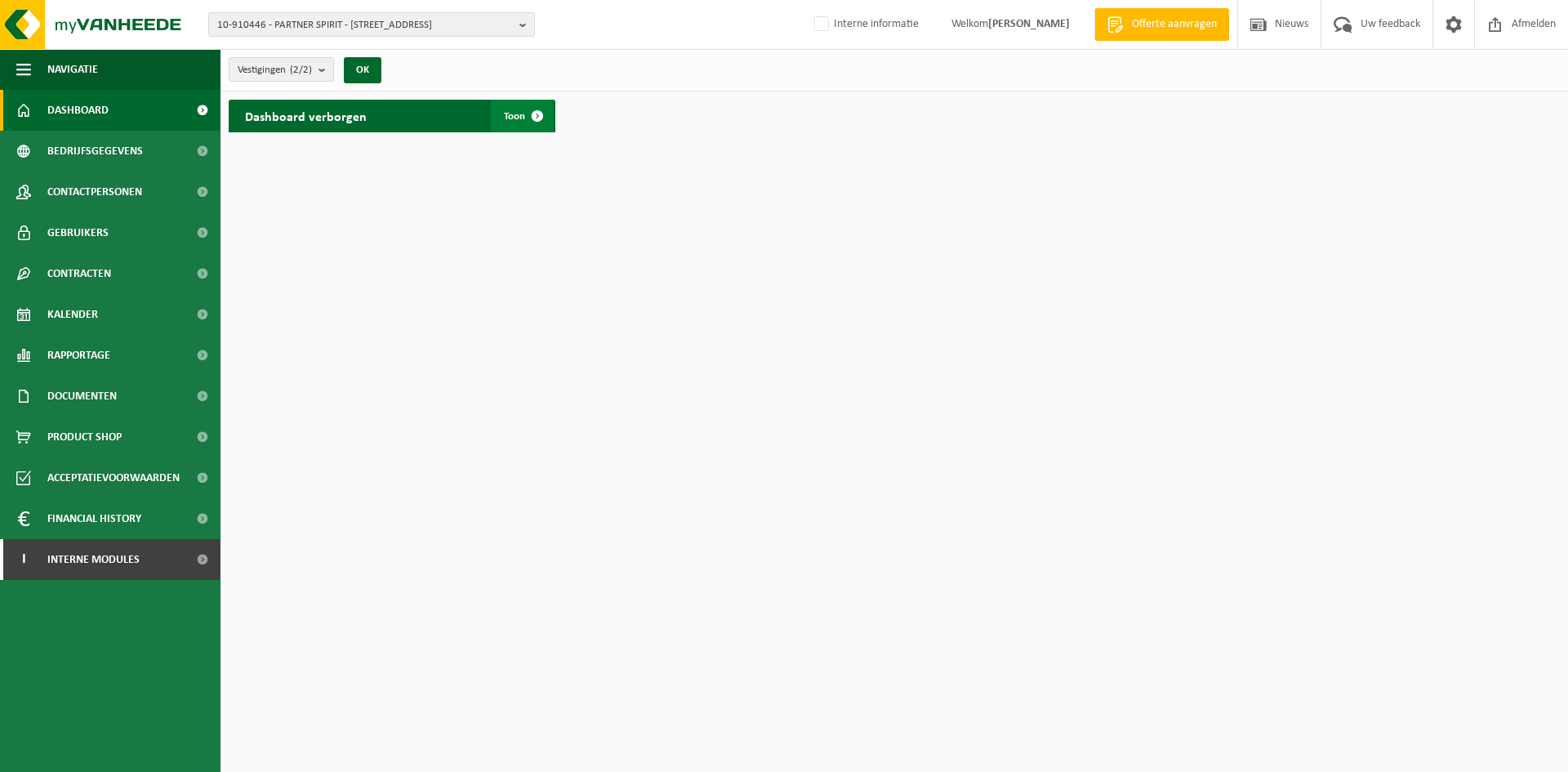
click at [542, 108] on span at bounding box center [537, 115] width 32 height 32
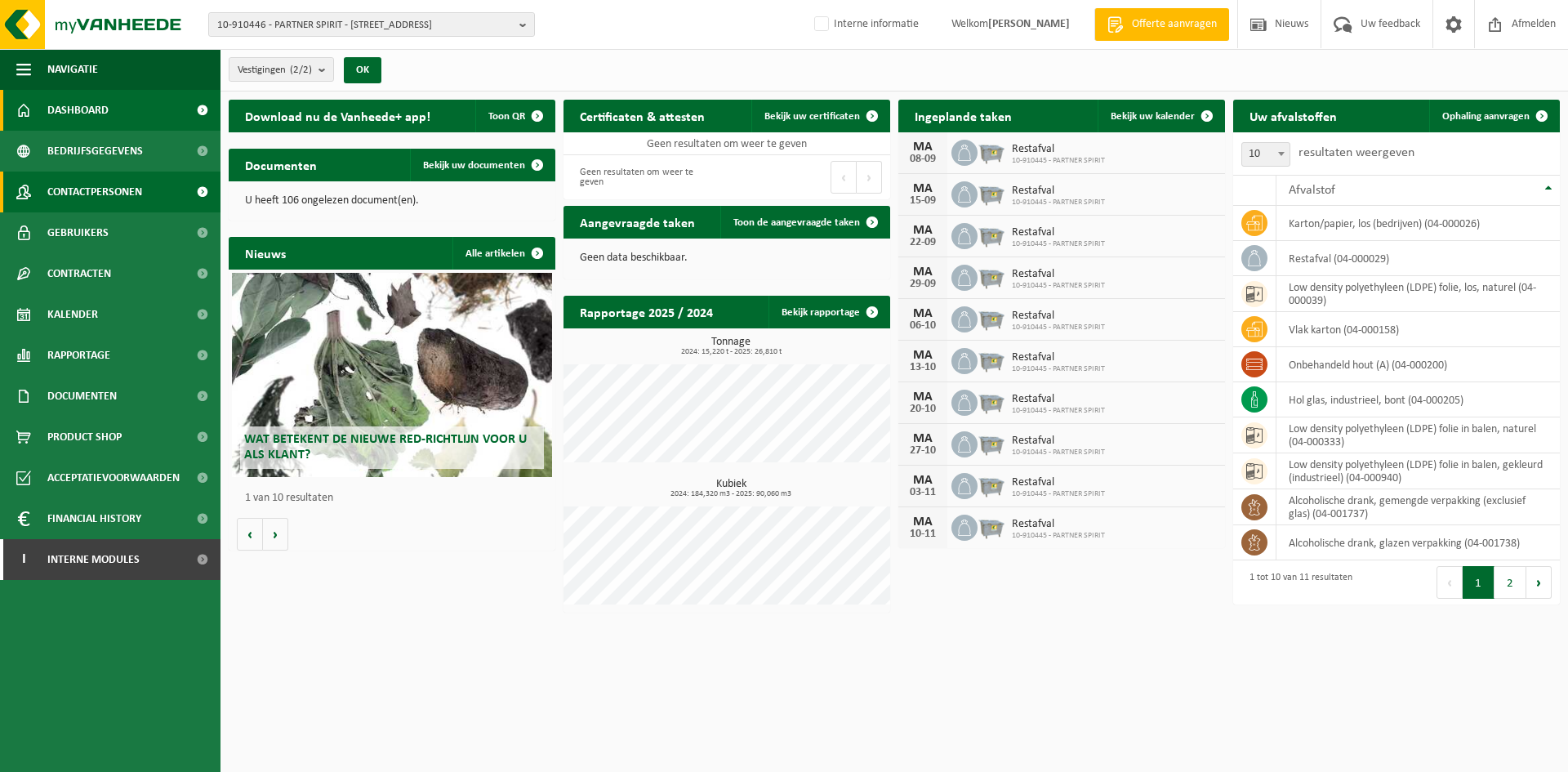
click at [116, 180] on span "Contactpersonen" at bounding box center [94, 192] width 95 height 41
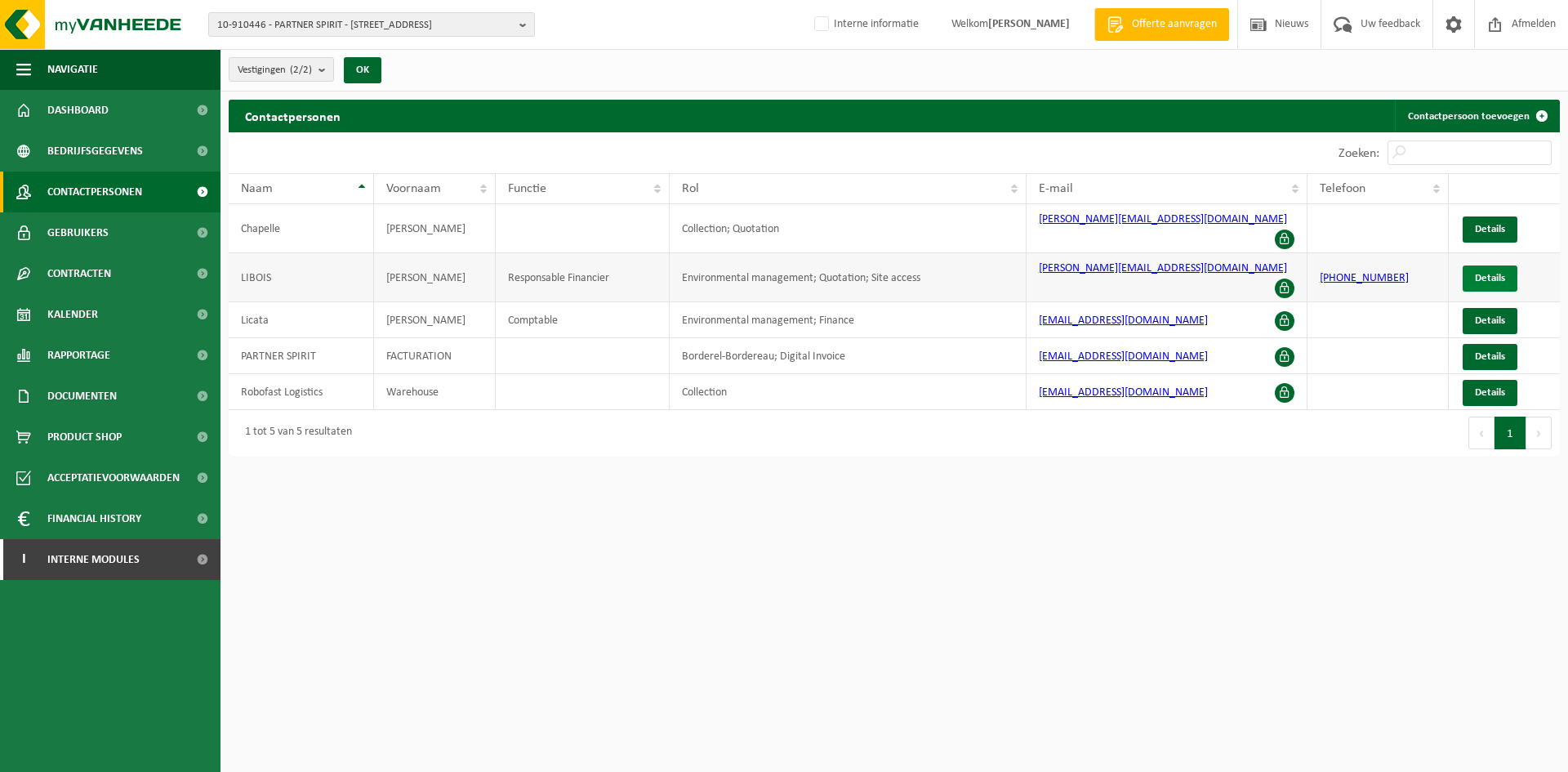
click at [1478, 273] on span "Details" at bounding box center [1490, 278] width 30 height 11
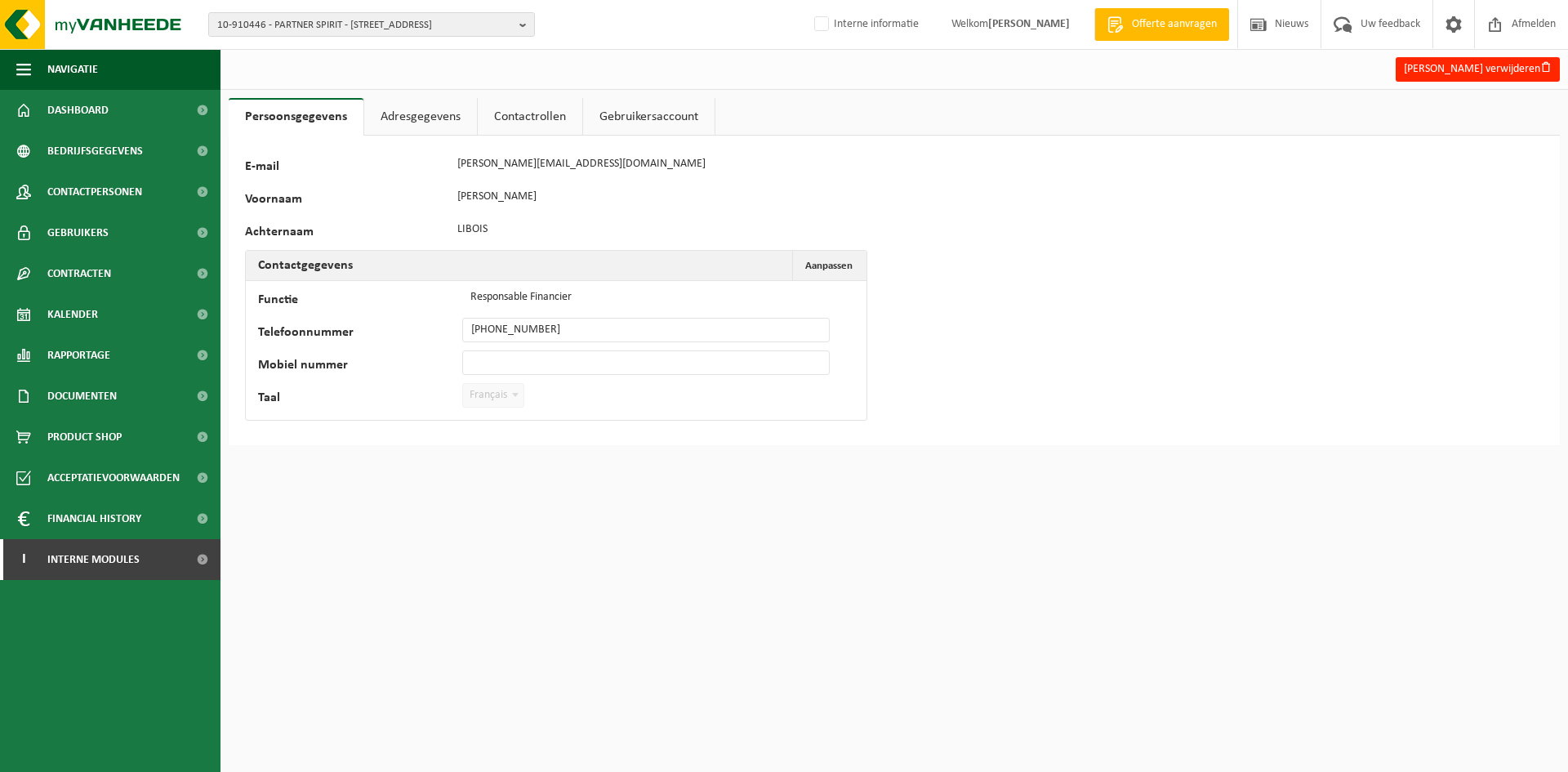
click at [418, 119] on link "Adresgegevens" at bounding box center [420, 116] width 112 height 37
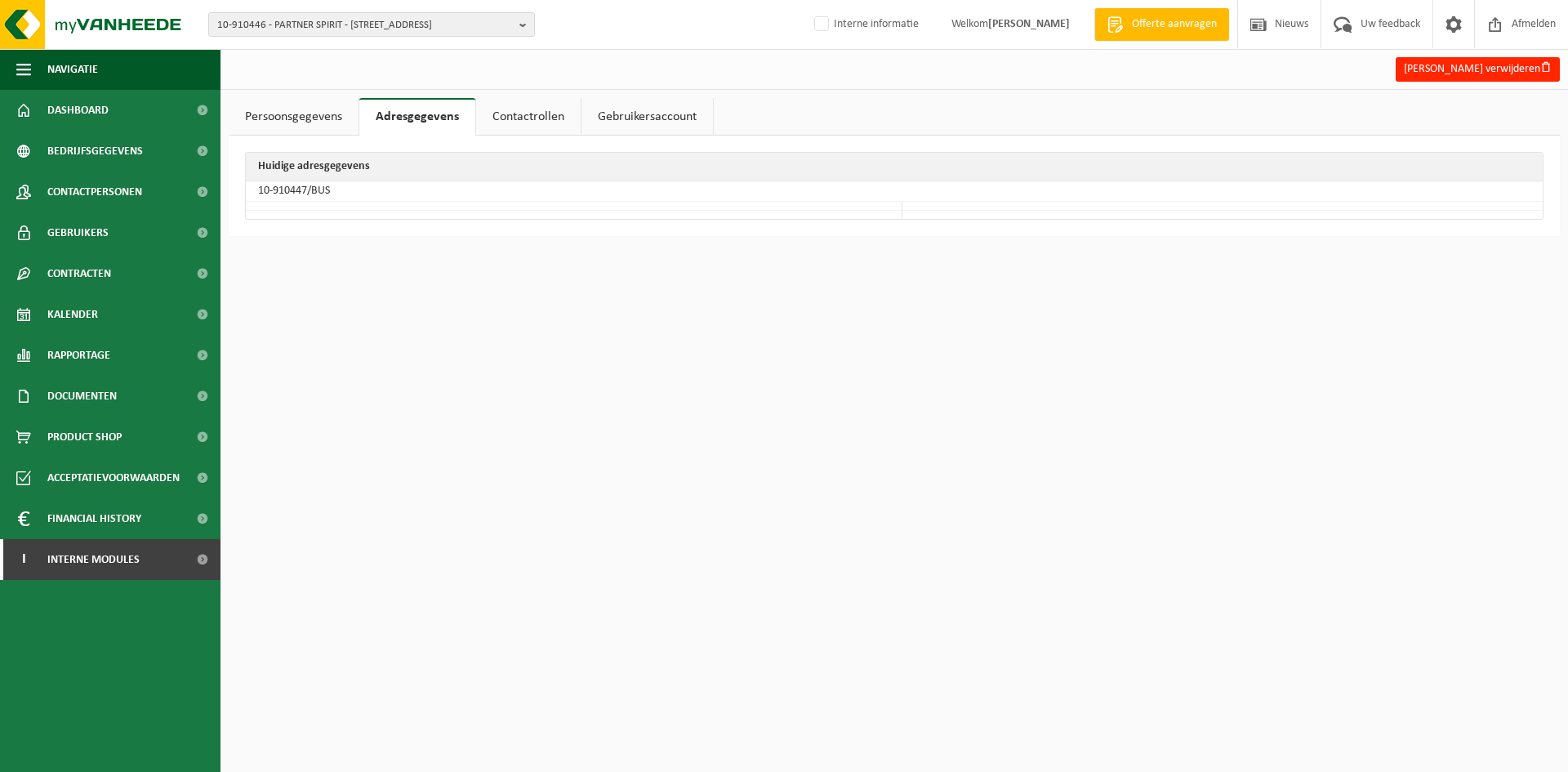
click at [505, 122] on link "Contactrollen" at bounding box center [528, 116] width 105 height 37
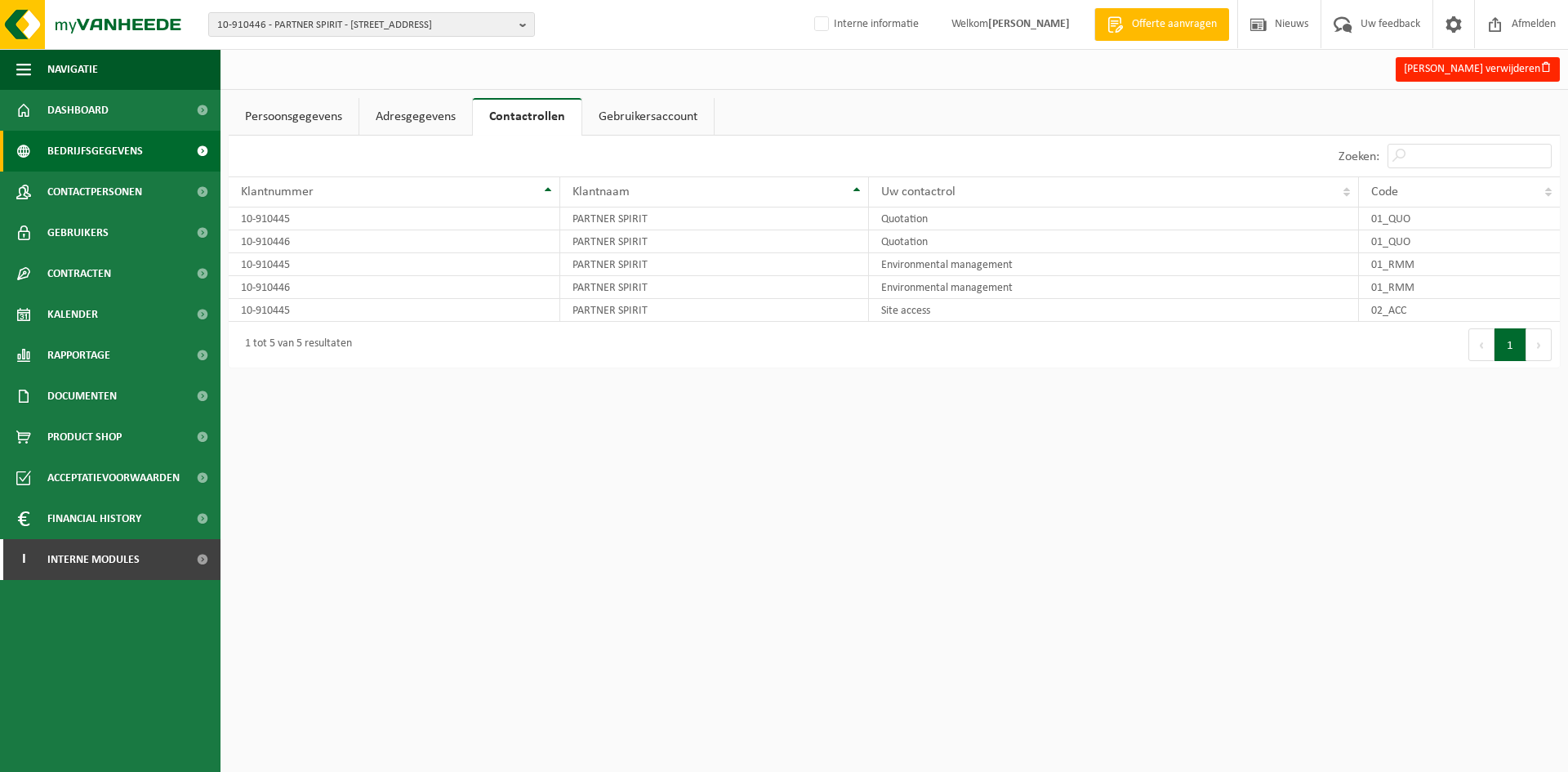
click at [112, 143] on span "Bedrijfsgegevens" at bounding box center [95, 152] width 96 height 41
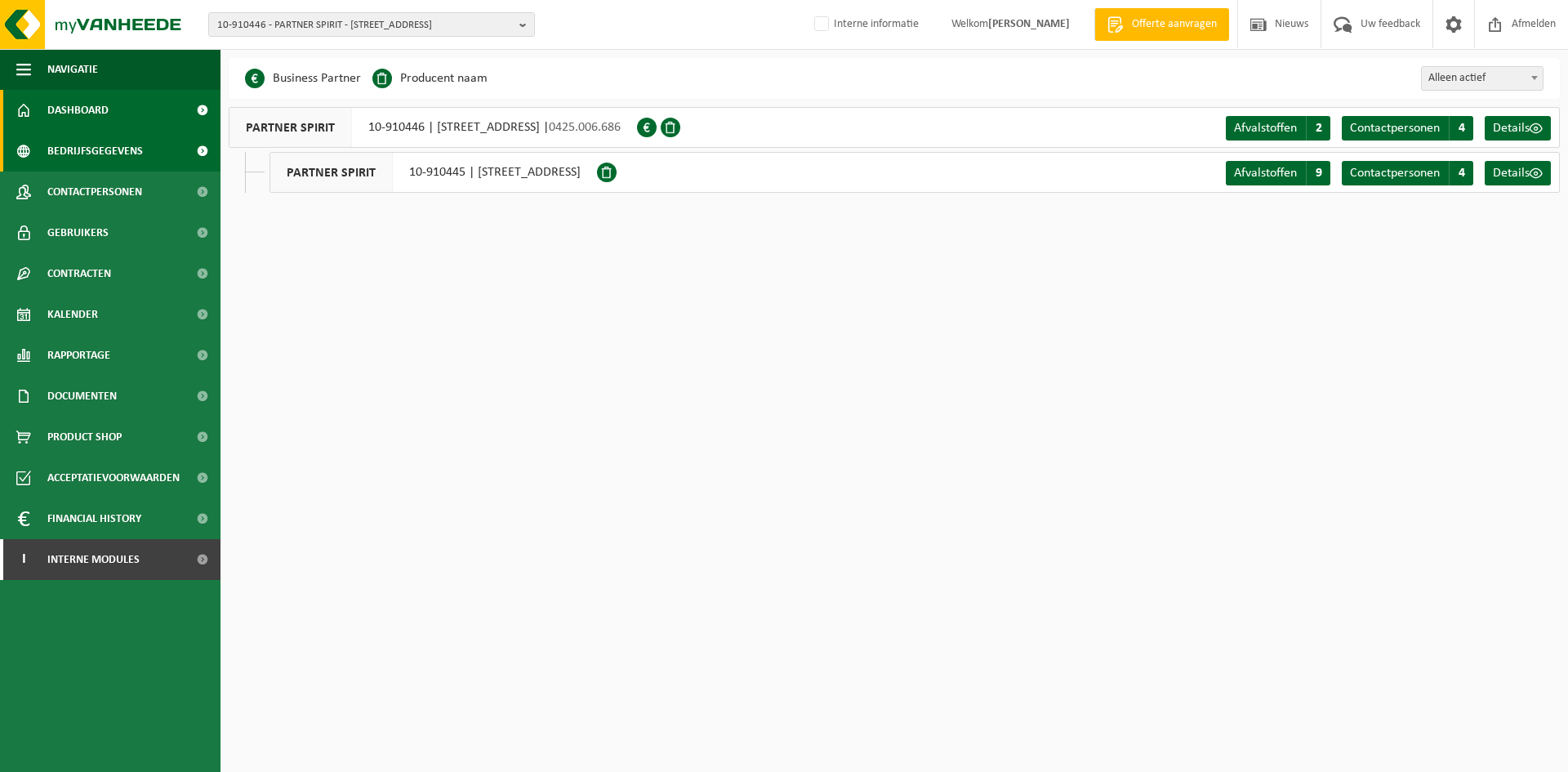
click at [73, 104] on span "Dashboard" at bounding box center [77, 111] width 62 height 41
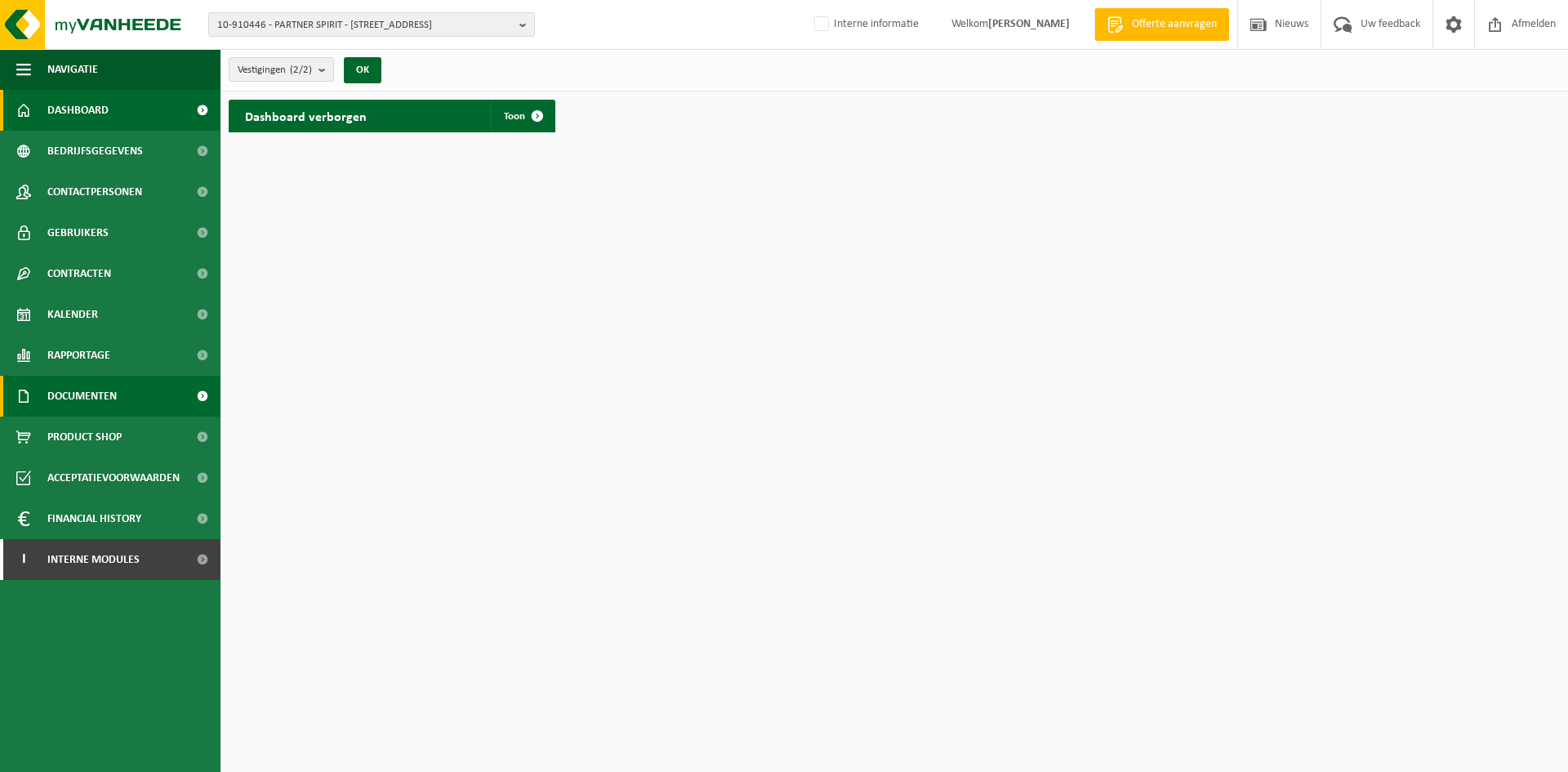
click at [99, 385] on span "Documenten" at bounding box center [81, 396] width 69 height 41
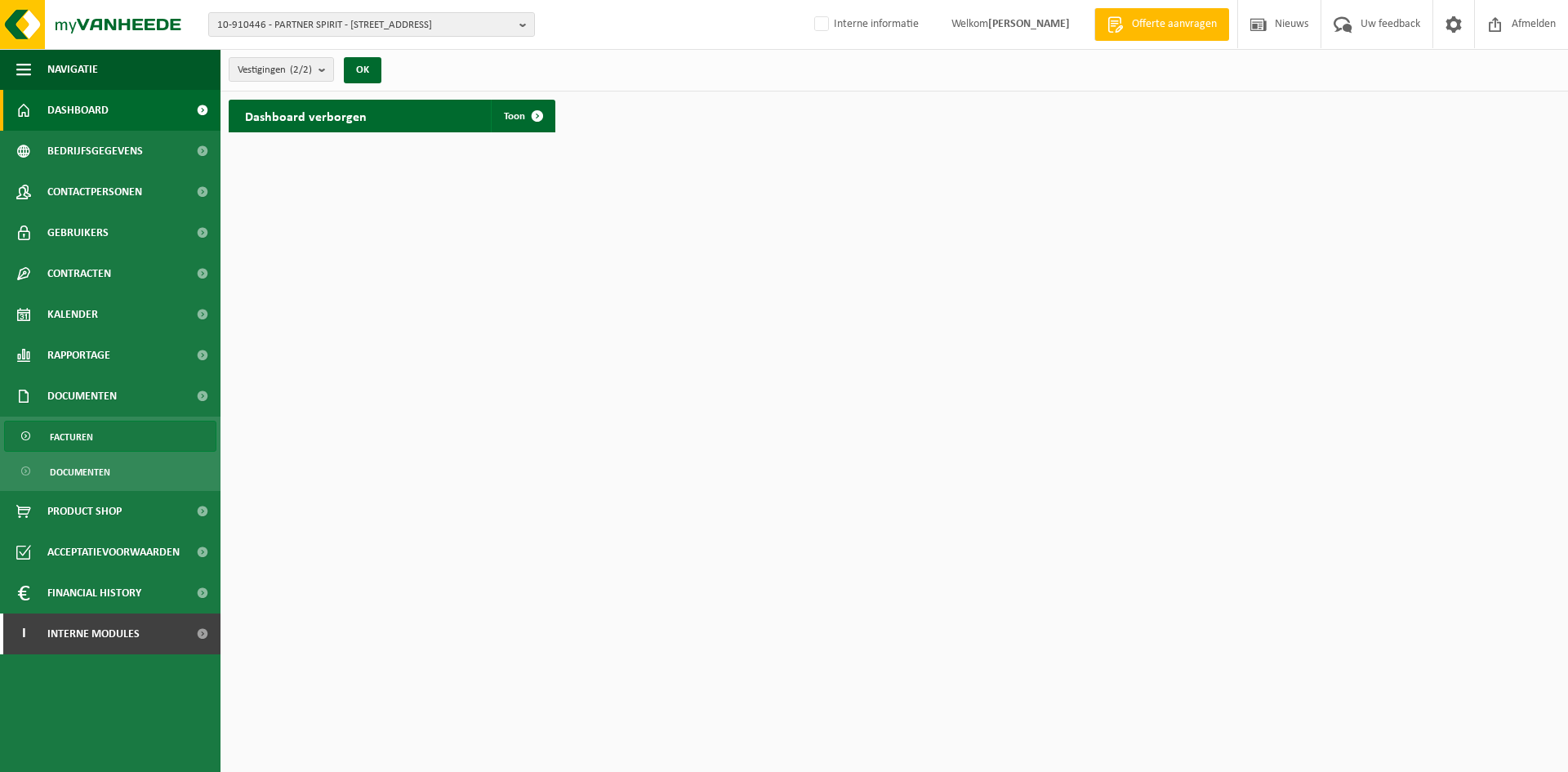
click at [89, 437] on span "Facturen" at bounding box center [71, 437] width 43 height 31
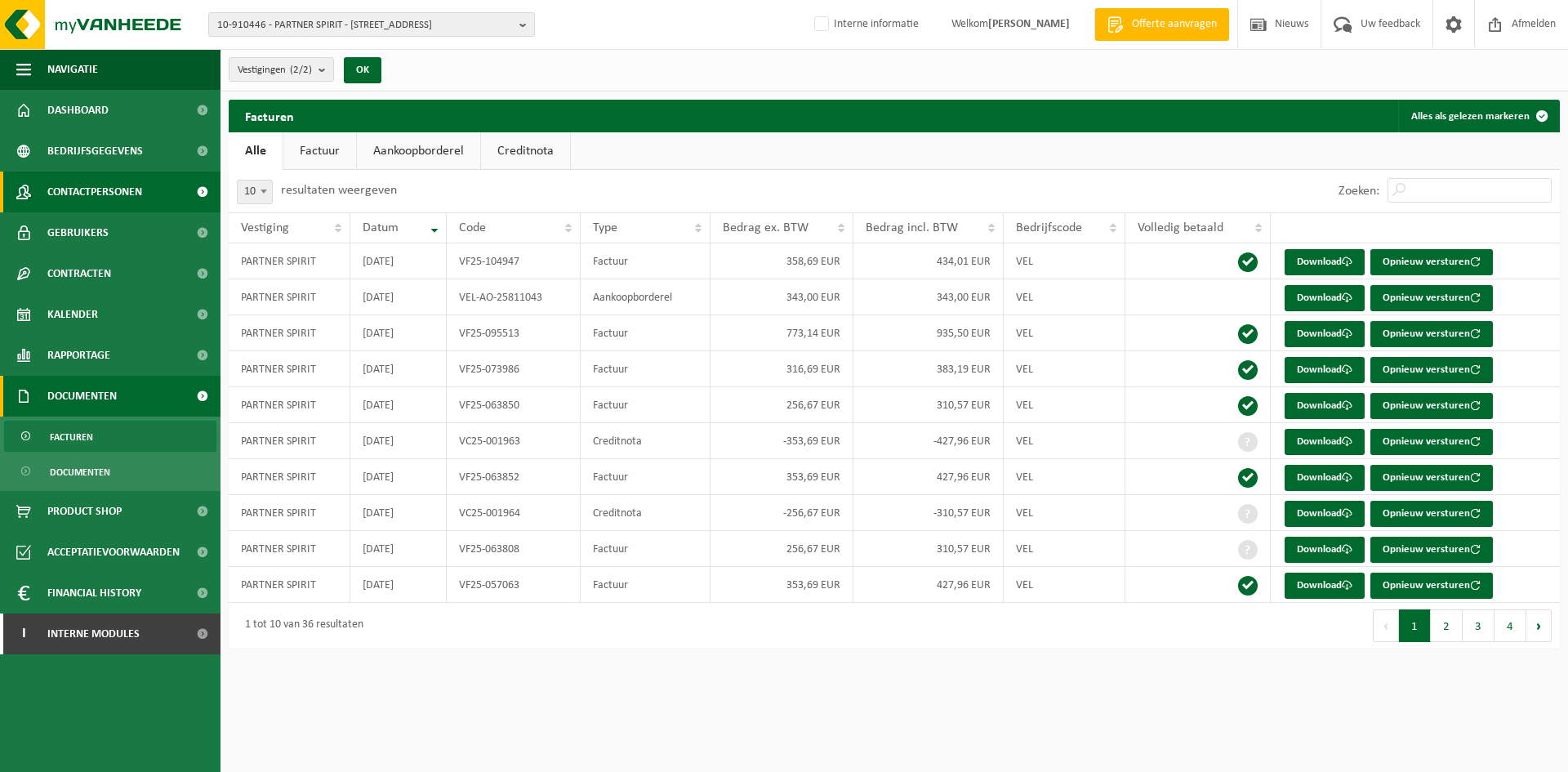
click at [119, 189] on span "Contactpersonen" at bounding box center [94, 192] width 95 height 41
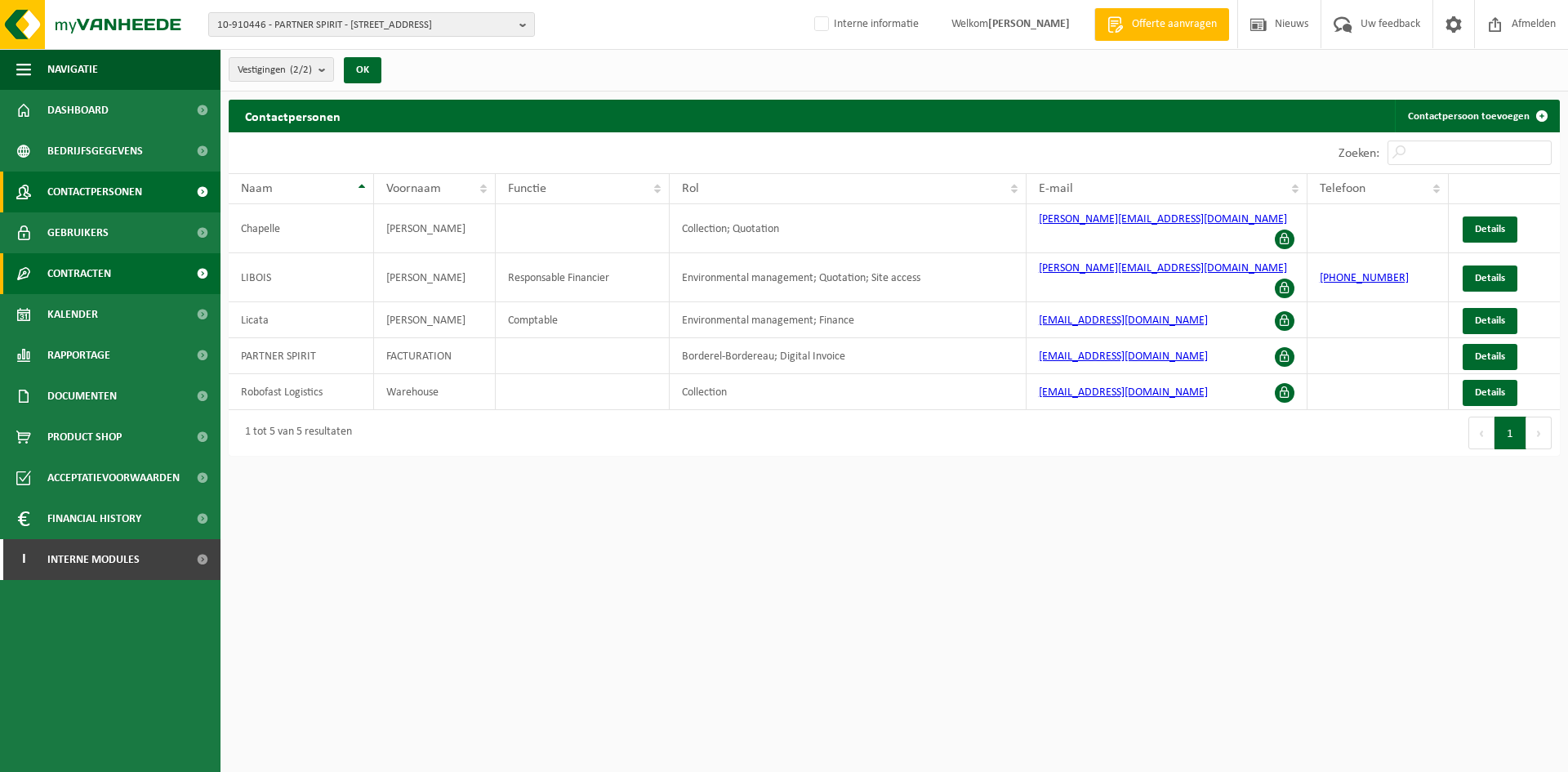
click at [126, 268] on link "Contracten" at bounding box center [110, 274] width 220 height 41
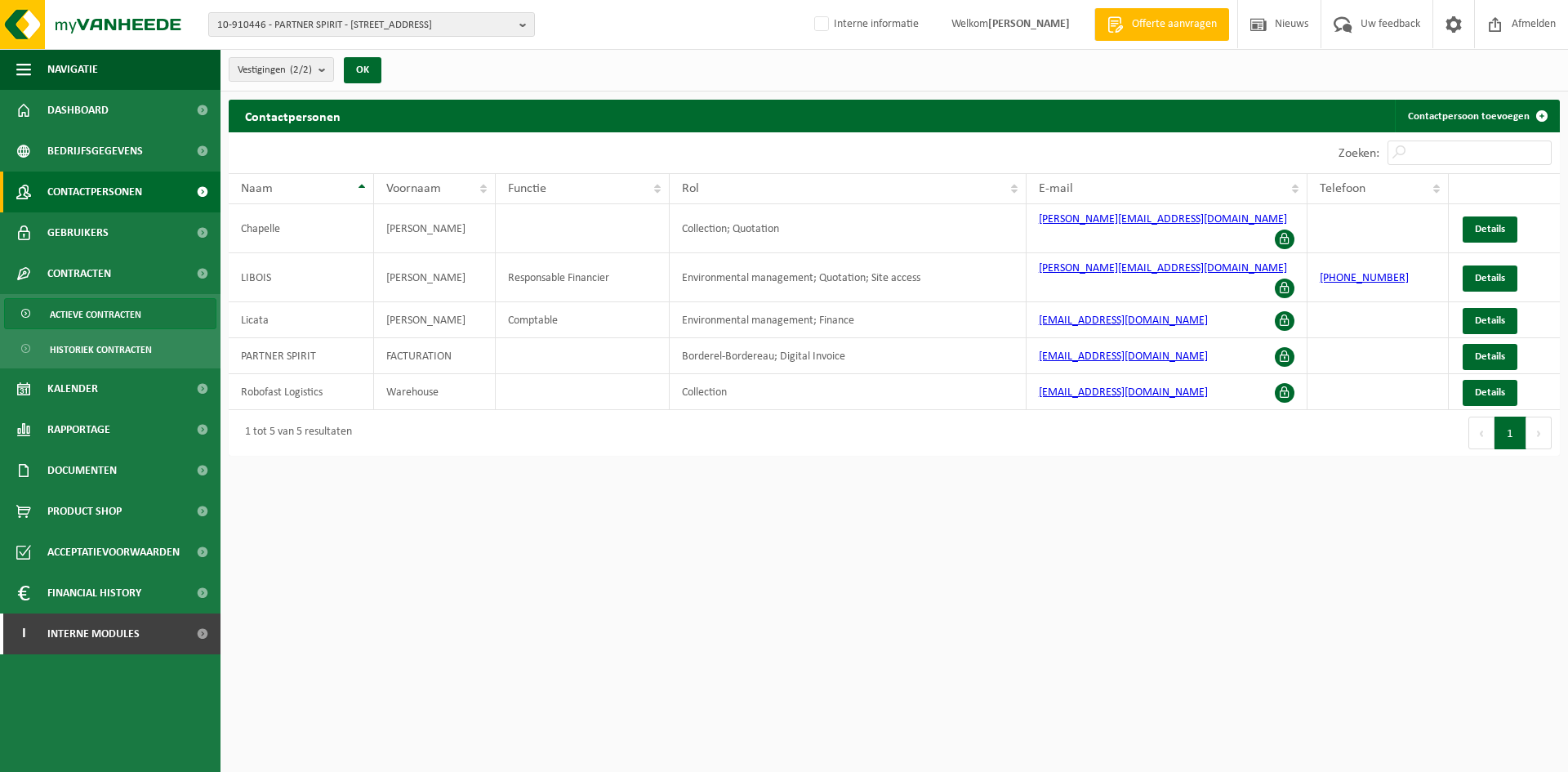
click at [123, 316] on span "Actieve contracten" at bounding box center [96, 315] width 92 height 31
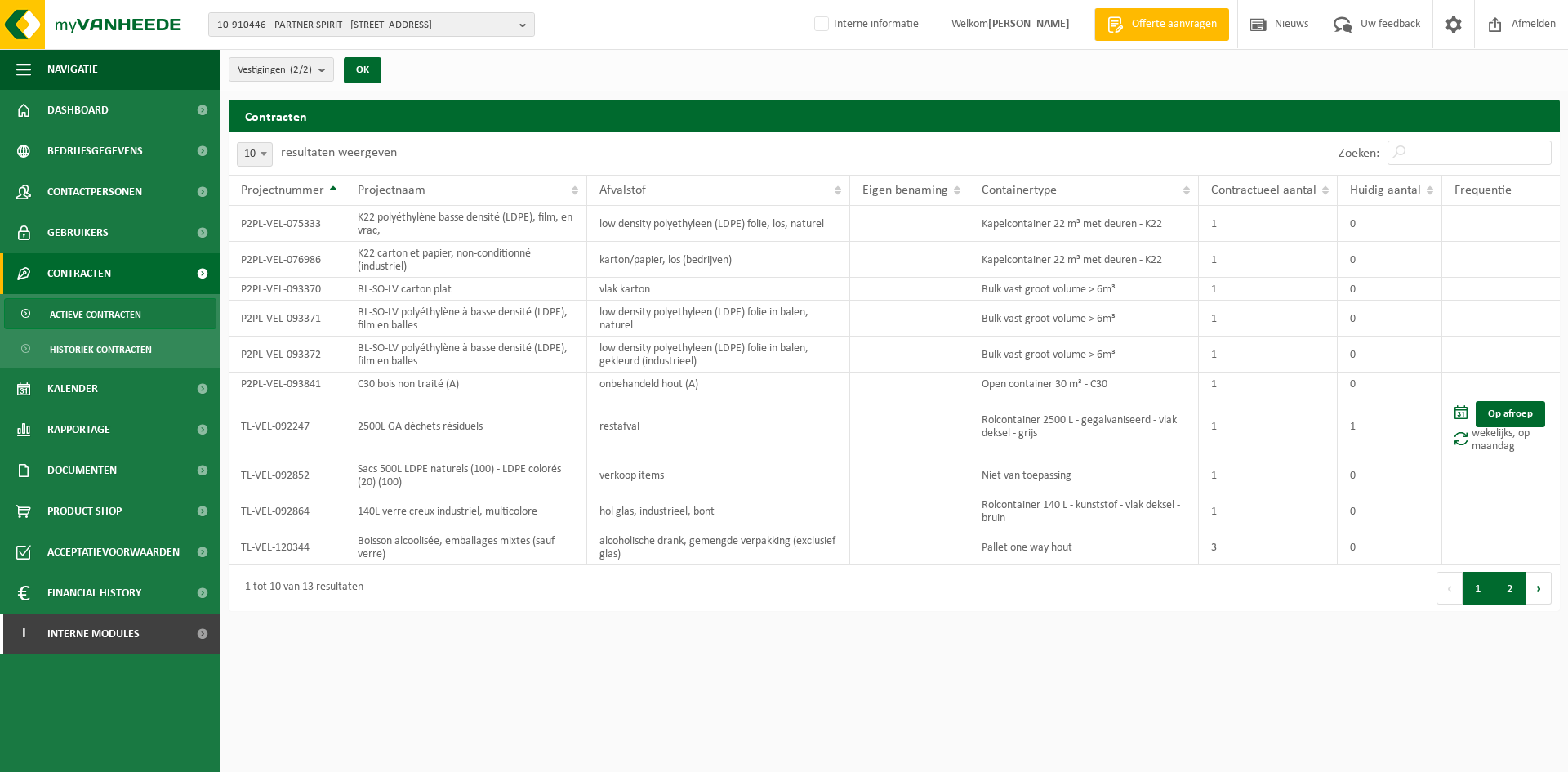
click at [1505, 596] on button "2" at bounding box center [1510, 587] width 32 height 32
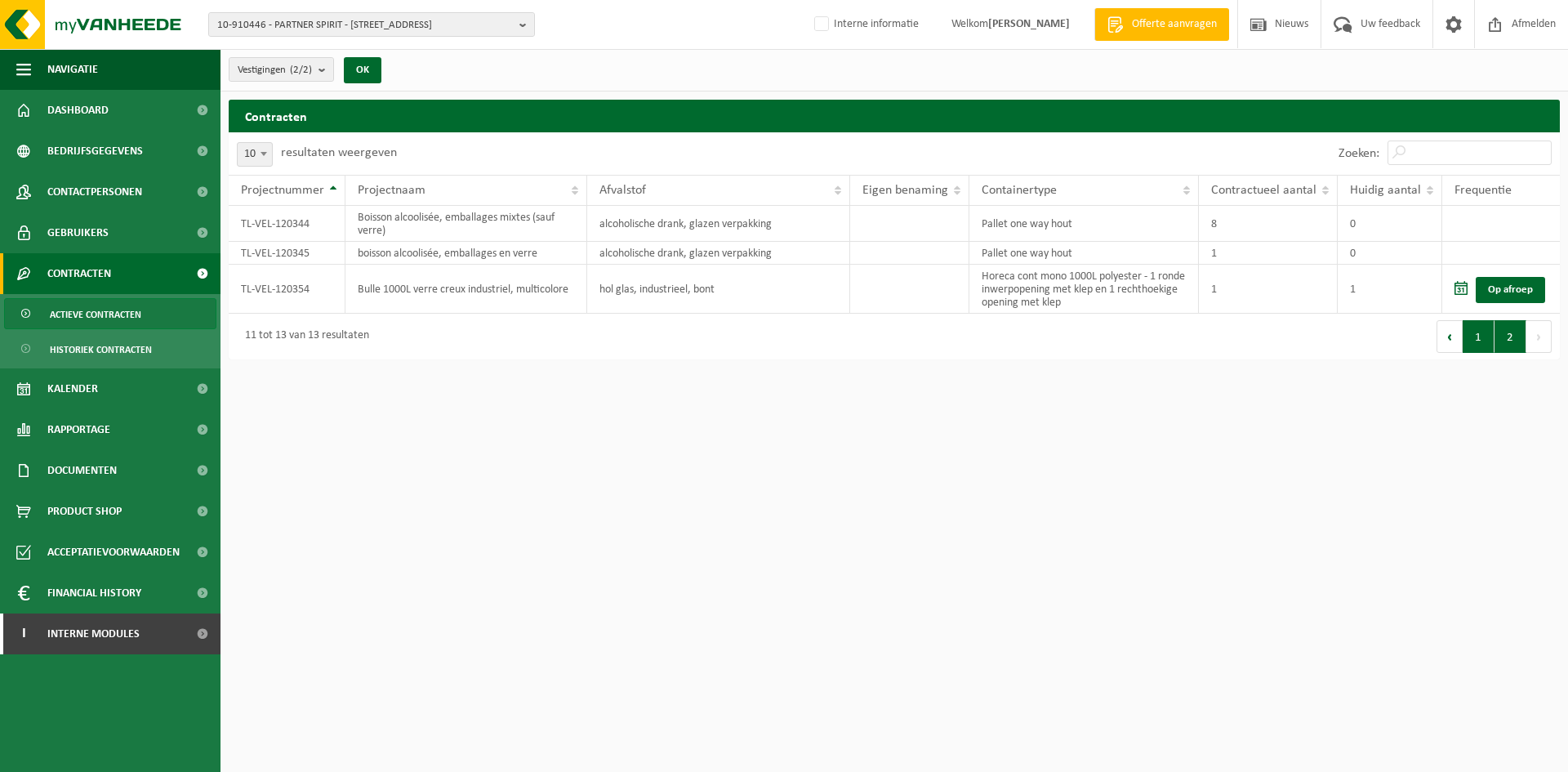
click at [1490, 333] on button "1" at bounding box center [1478, 336] width 32 height 32
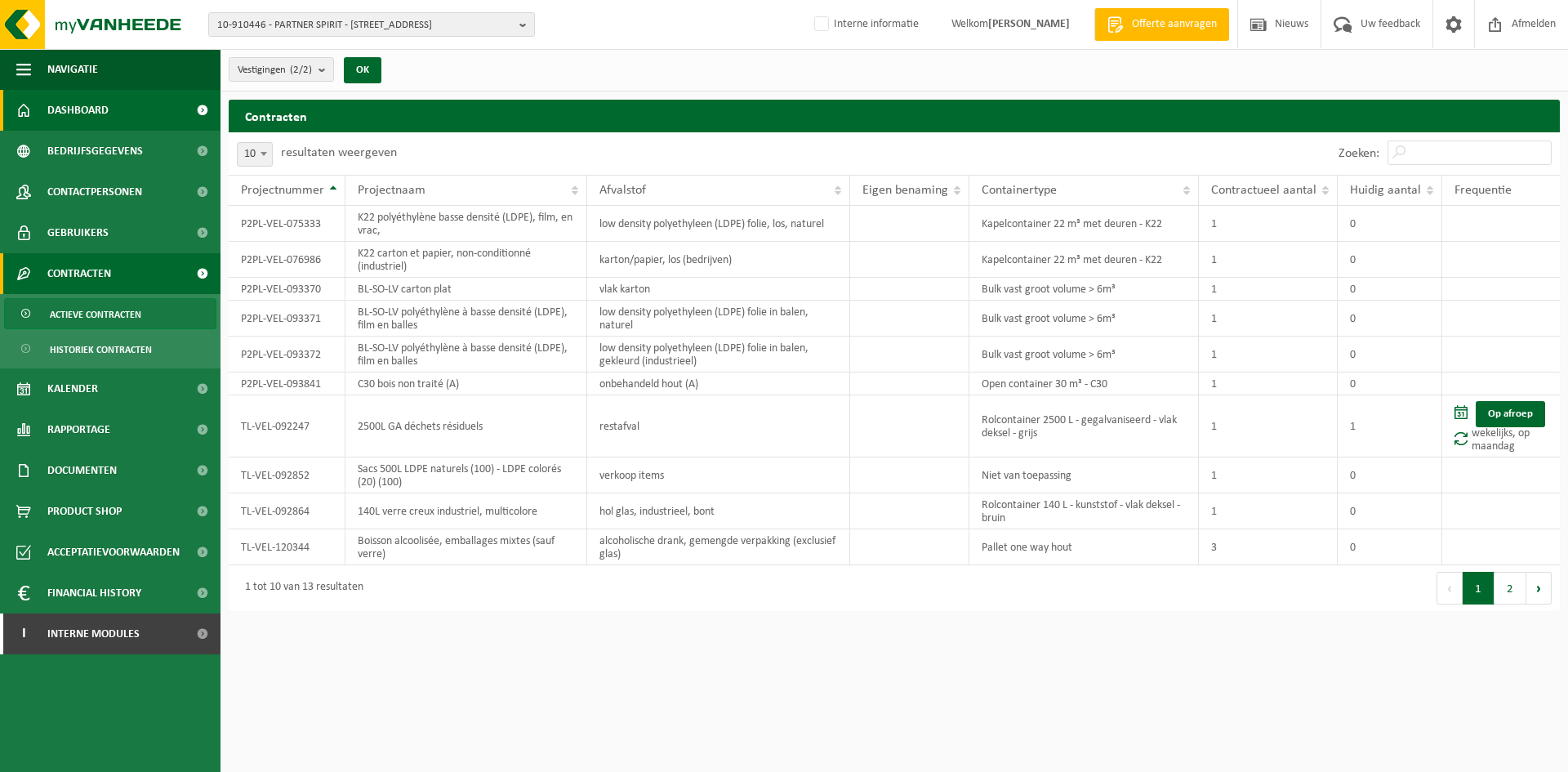
drag, startPoint x: 133, startPoint y: 109, endPoint x: 165, endPoint y: 118, distance: 33.2
click at [133, 109] on link "Dashboard" at bounding box center [110, 111] width 220 height 41
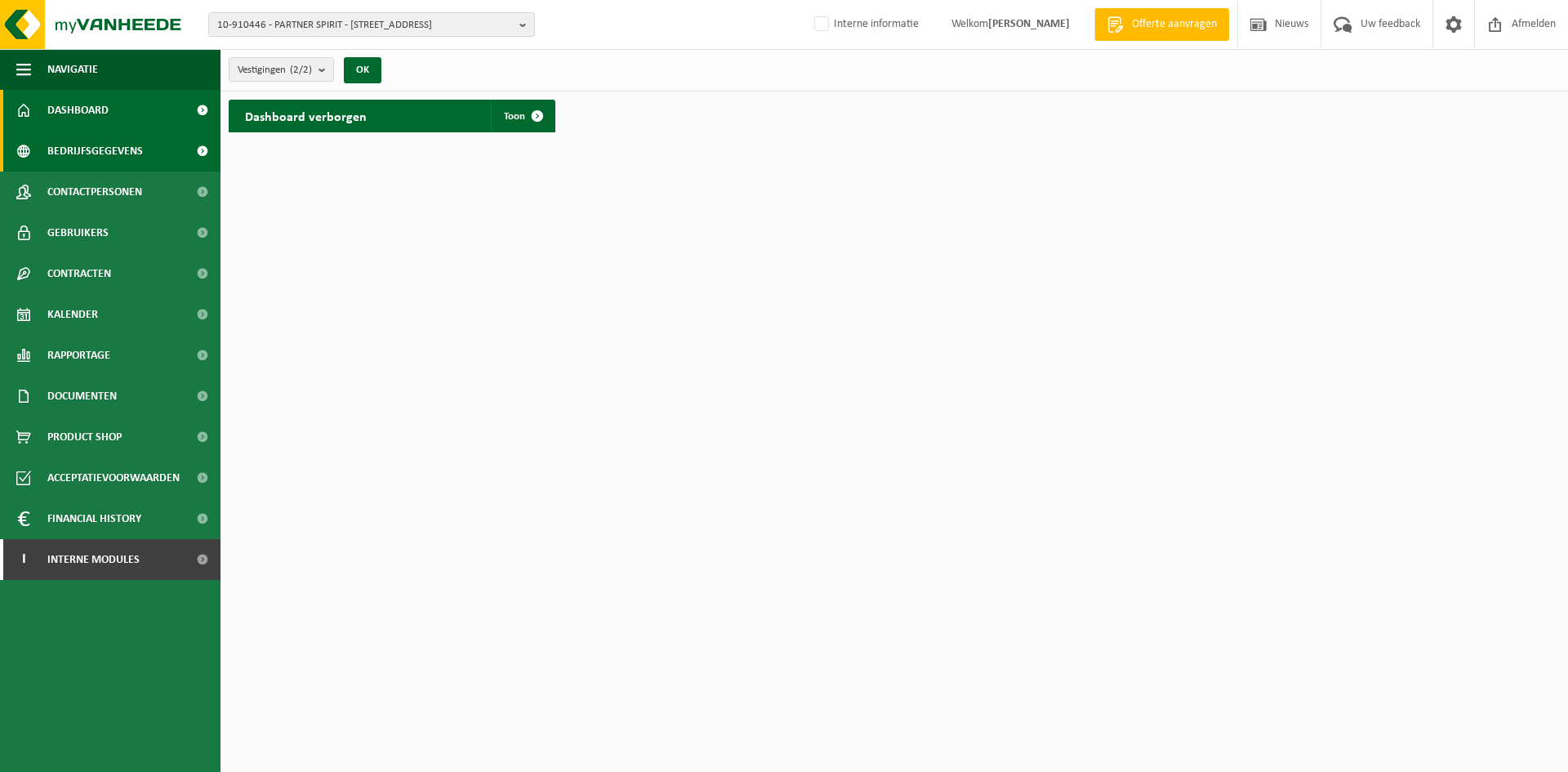
click at [107, 158] on span "Bedrijfsgegevens" at bounding box center [95, 152] width 96 height 41
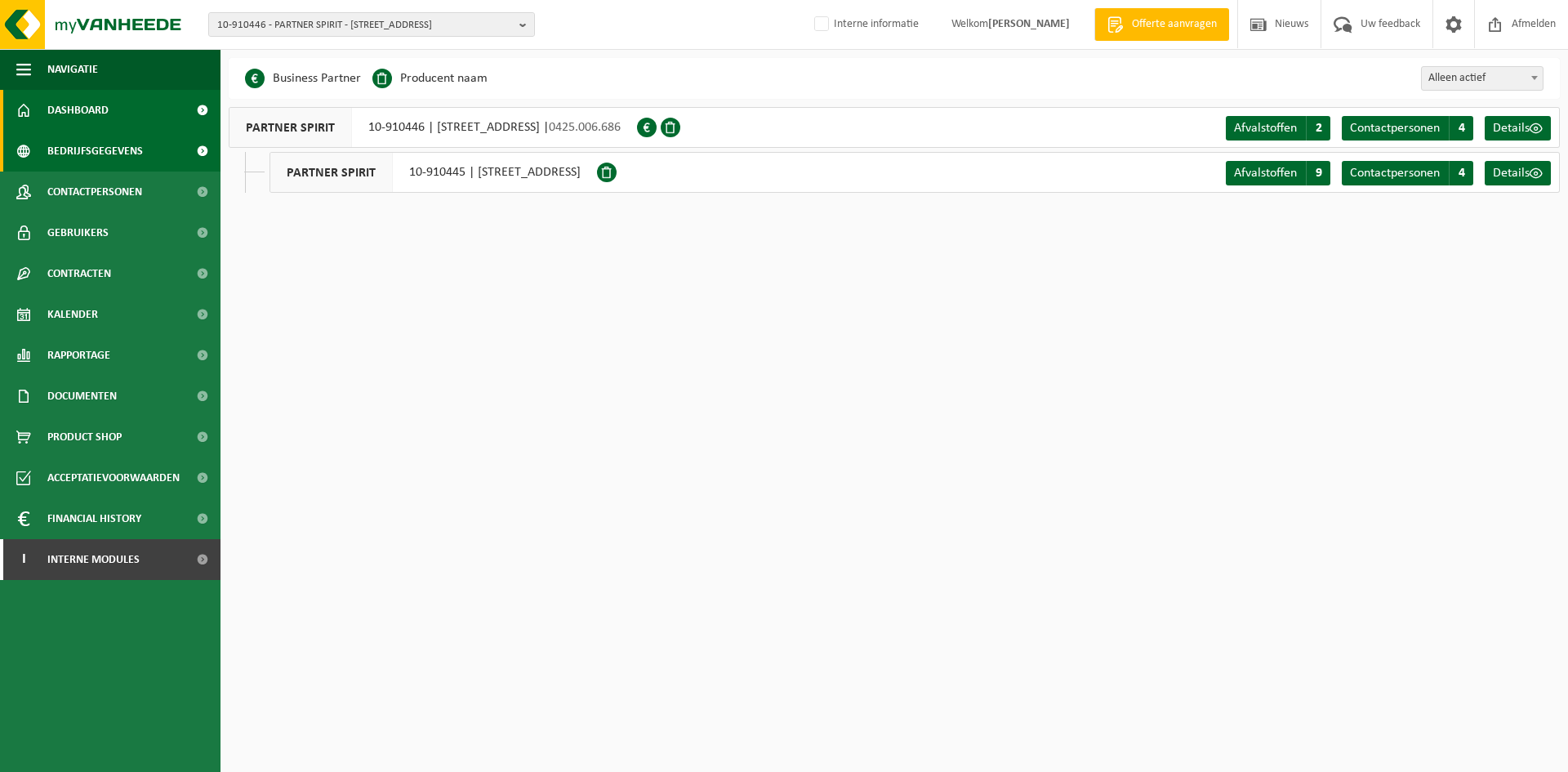
click at [136, 106] on link "Dashboard" at bounding box center [110, 111] width 220 height 41
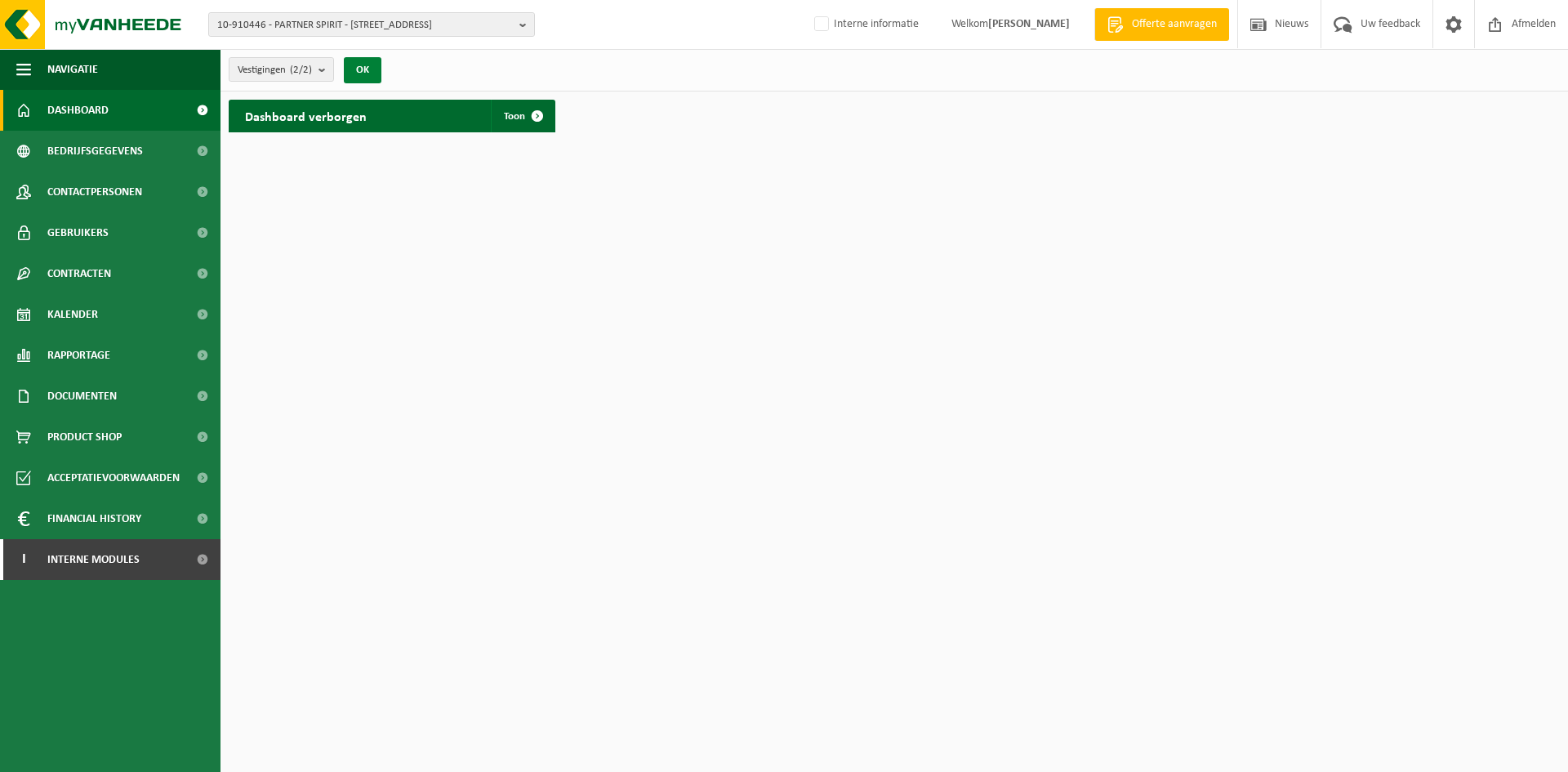
click at [362, 67] on button "OK" at bounding box center [362, 69] width 37 height 26
click at [526, 118] on span at bounding box center [537, 115] width 32 height 32
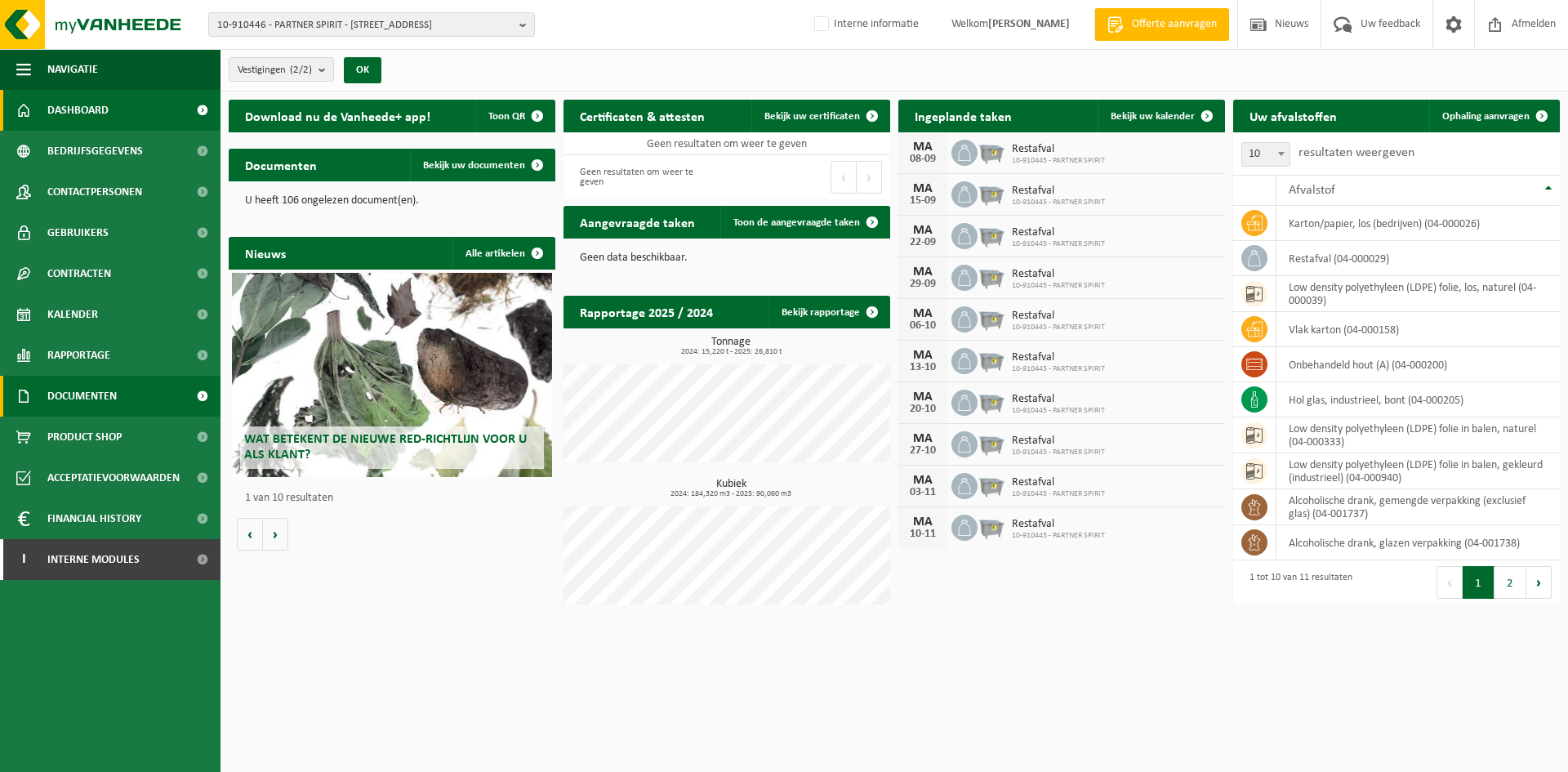
click at [82, 408] on span "Documenten" at bounding box center [81, 396] width 69 height 41
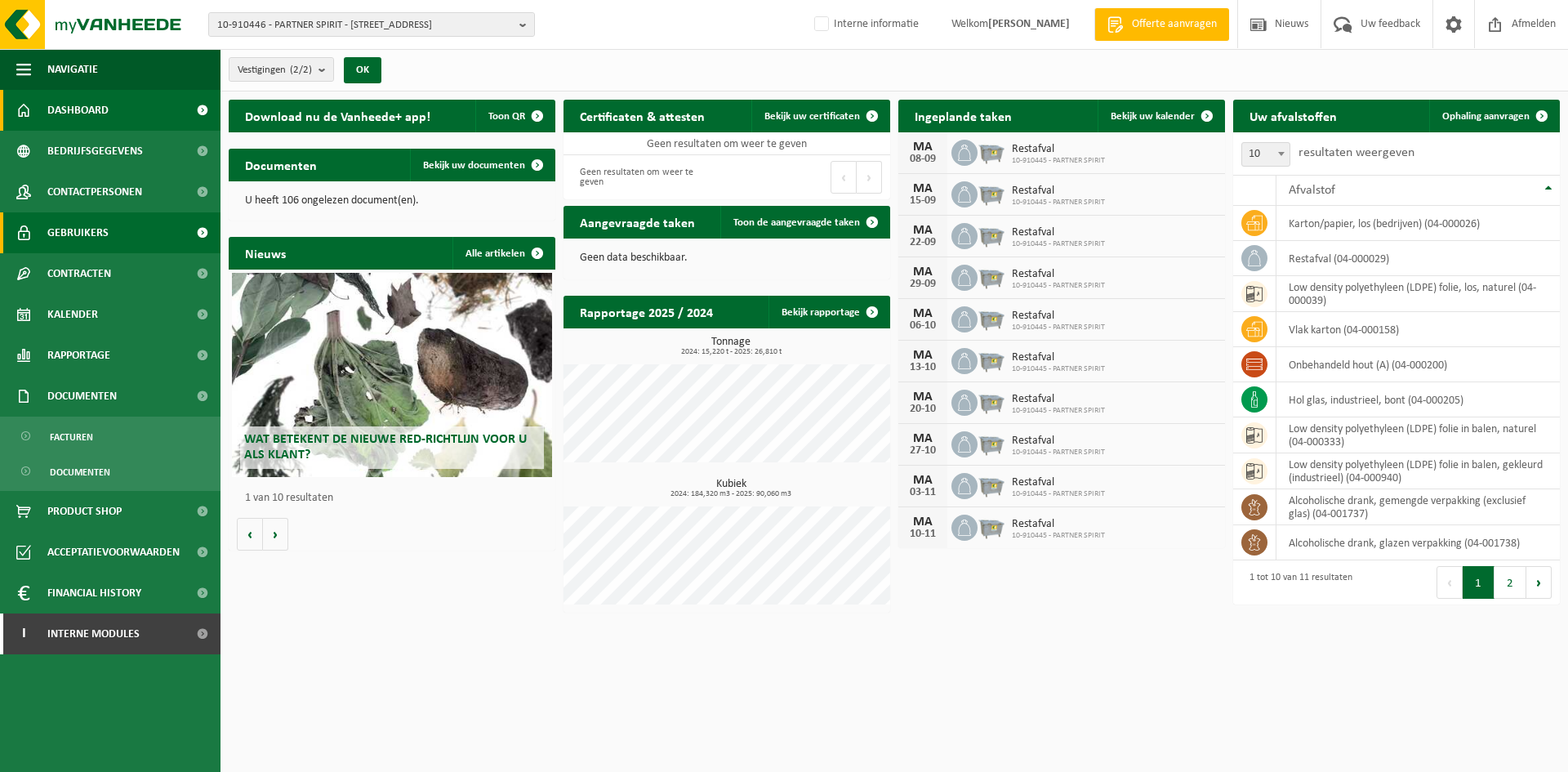
click at [135, 227] on link "Gebruikers" at bounding box center [110, 233] width 220 height 41
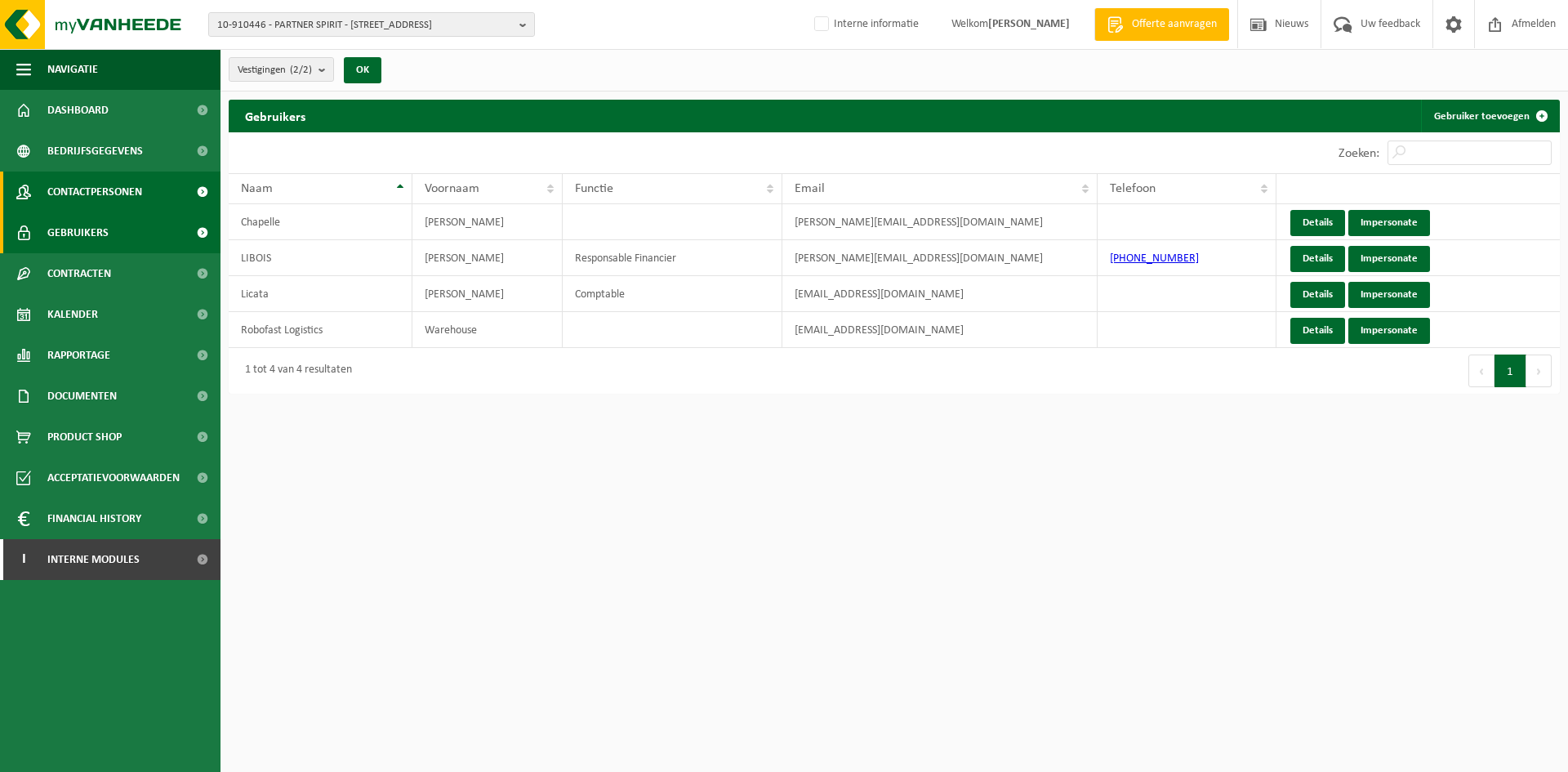
click at [95, 198] on span "Contactpersonen" at bounding box center [94, 192] width 95 height 41
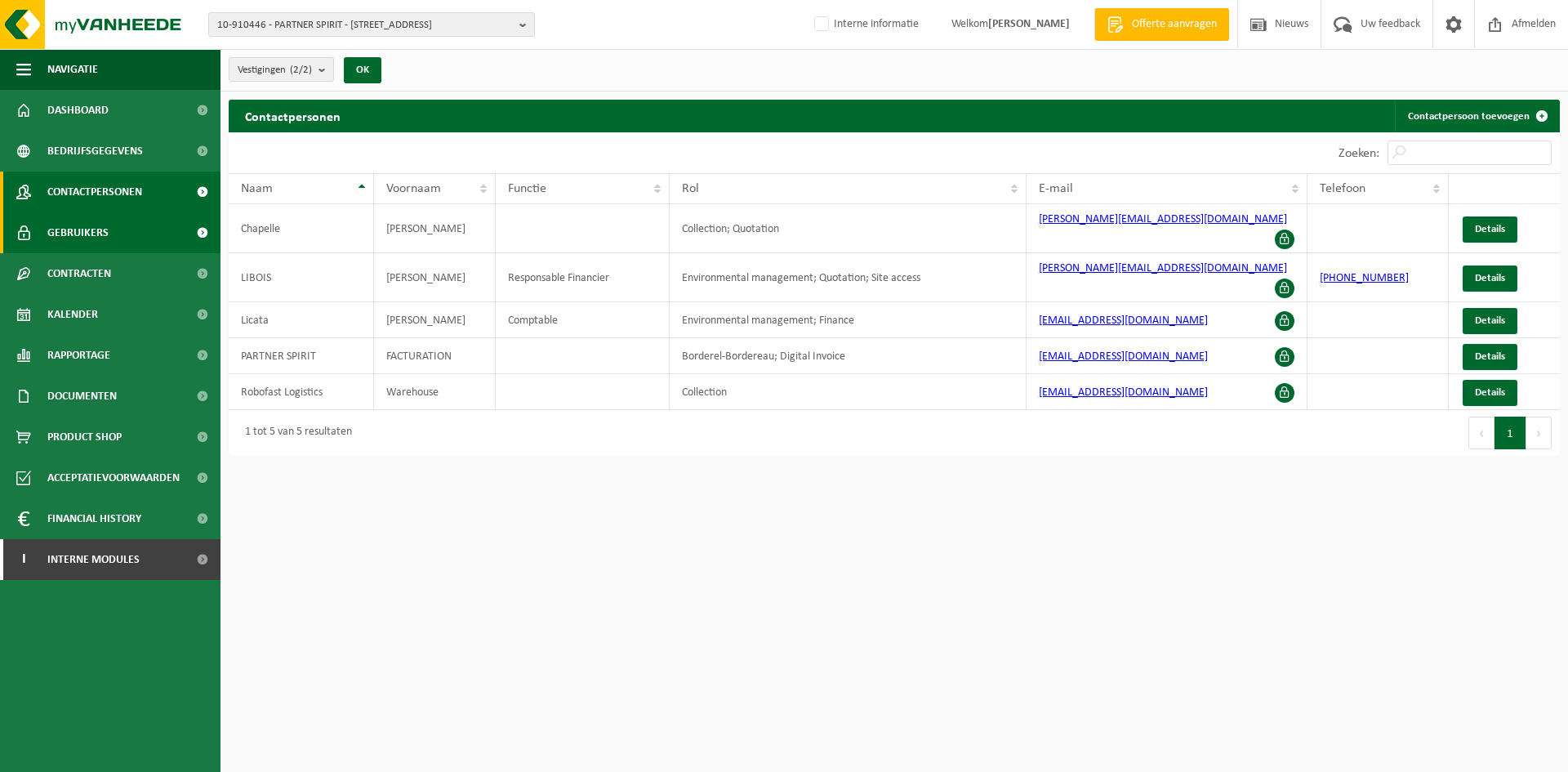
click at [149, 236] on link "Gebruikers" at bounding box center [110, 233] width 220 height 41
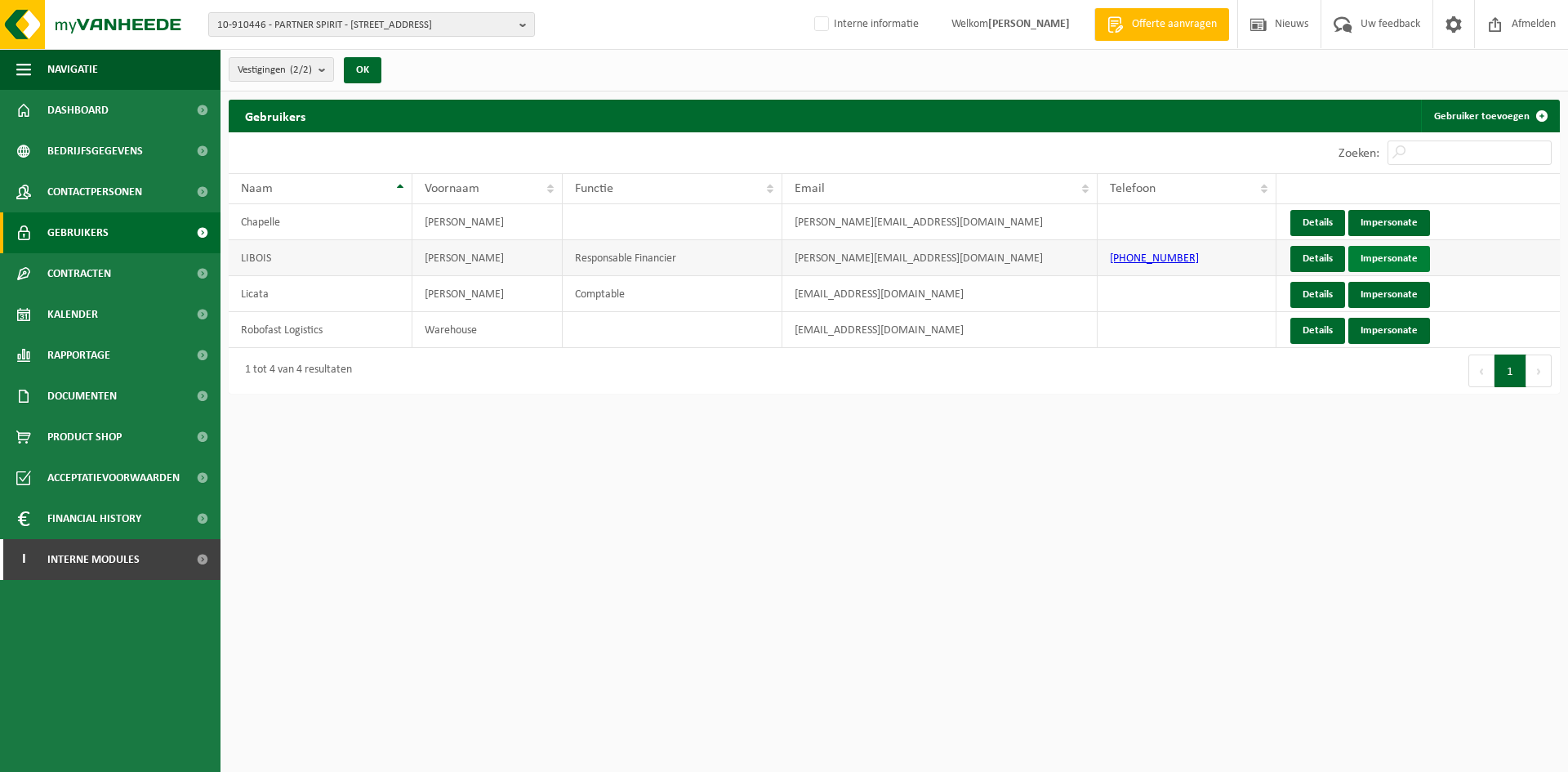
click at [1415, 250] on link "Impersonate" at bounding box center [1388, 258] width 81 height 26
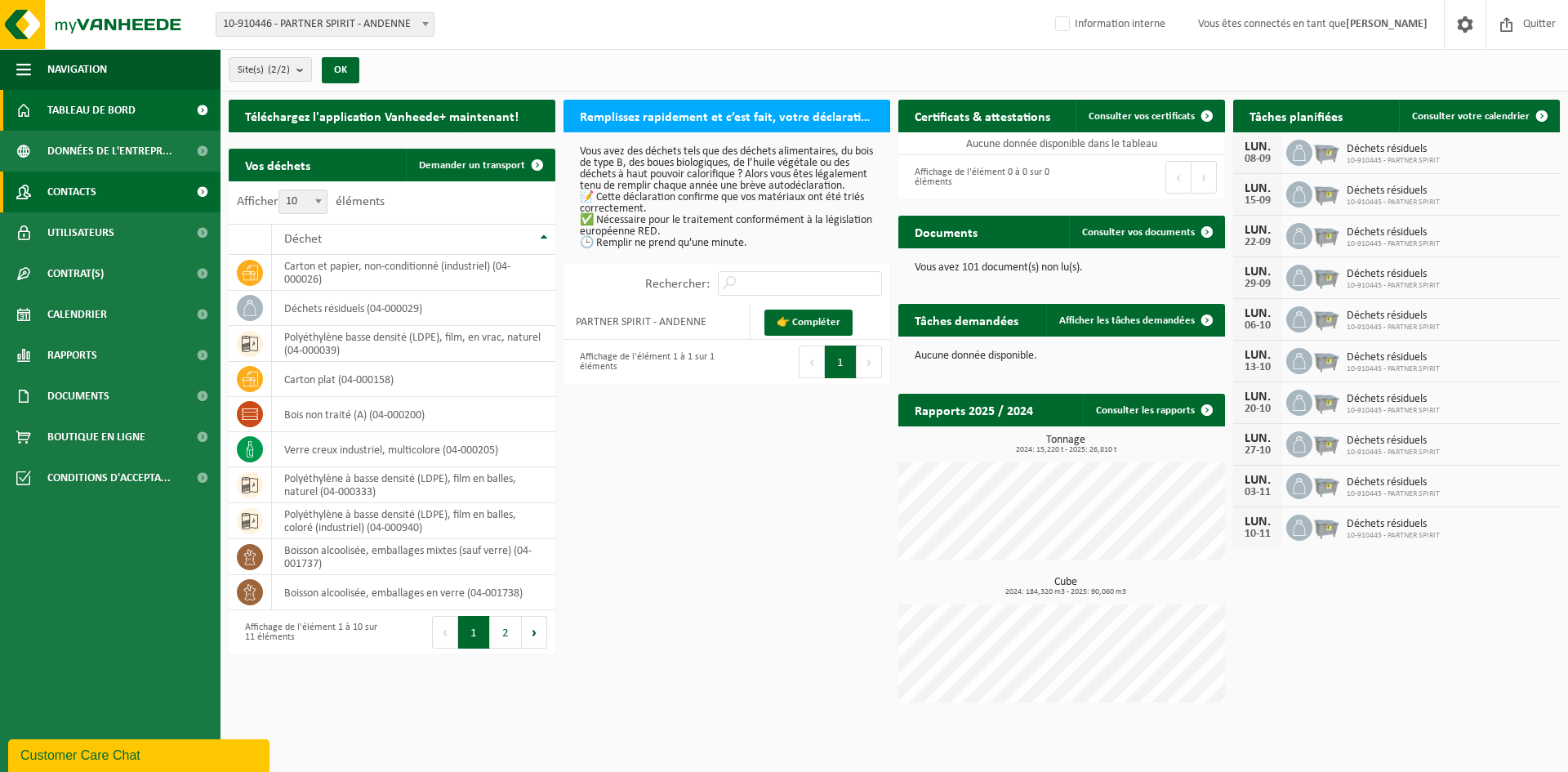
click at [151, 186] on link "Contacts" at bounding box center [110, 192] width 220 height 41
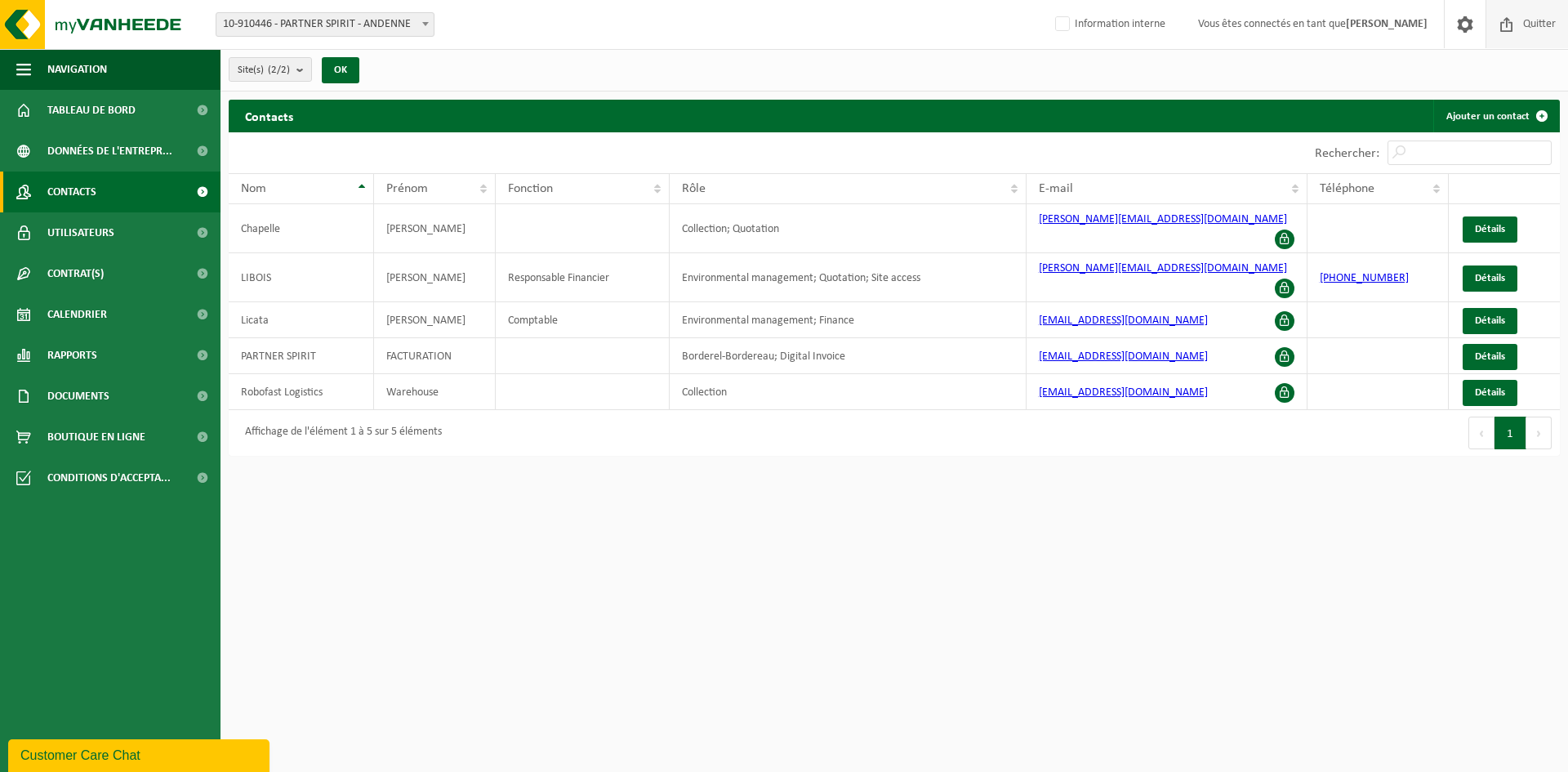
click at [1510, 18] on span at bounding box center [1506, 23] width 24 height 48
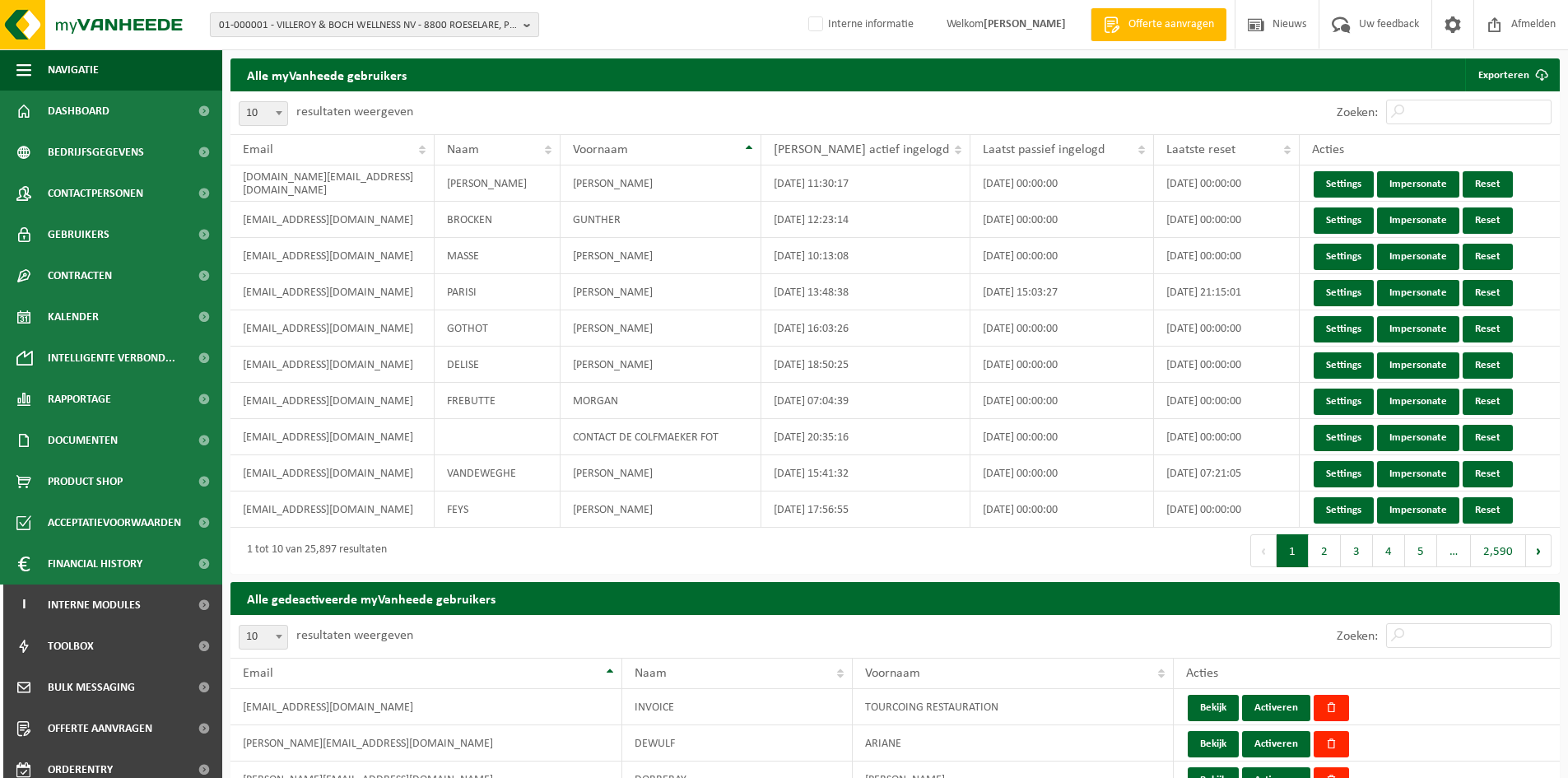
click at [269, 28] on span "01-000001 - VILLEROY & BOCH WELLNESS NV - 8800 ROESELARE, POPULIERSTRAAT 1" at bounding box center [368, 25] width 298 height 25
type input "10-910446"
click at [326, 72] on strong "10-910446 - PARTNER SPIRIT - 5300 ANDENNE, RUE DU PROGRES 34" at bounding box center [326, 75] width 215 height 13
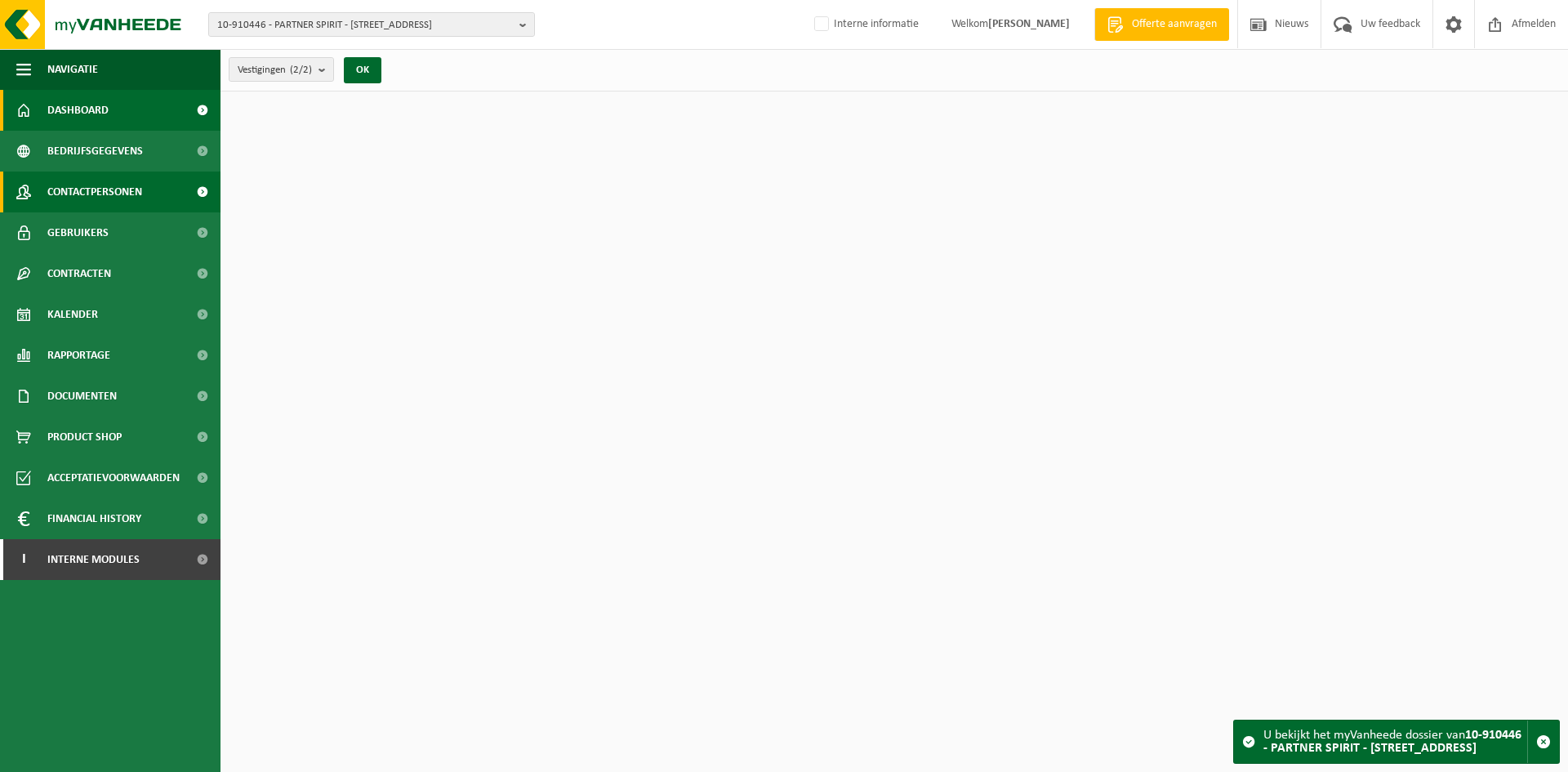
click at [121, 187] on span "Contactpersonen" at bounding box center [94, 192] width 95 height 41
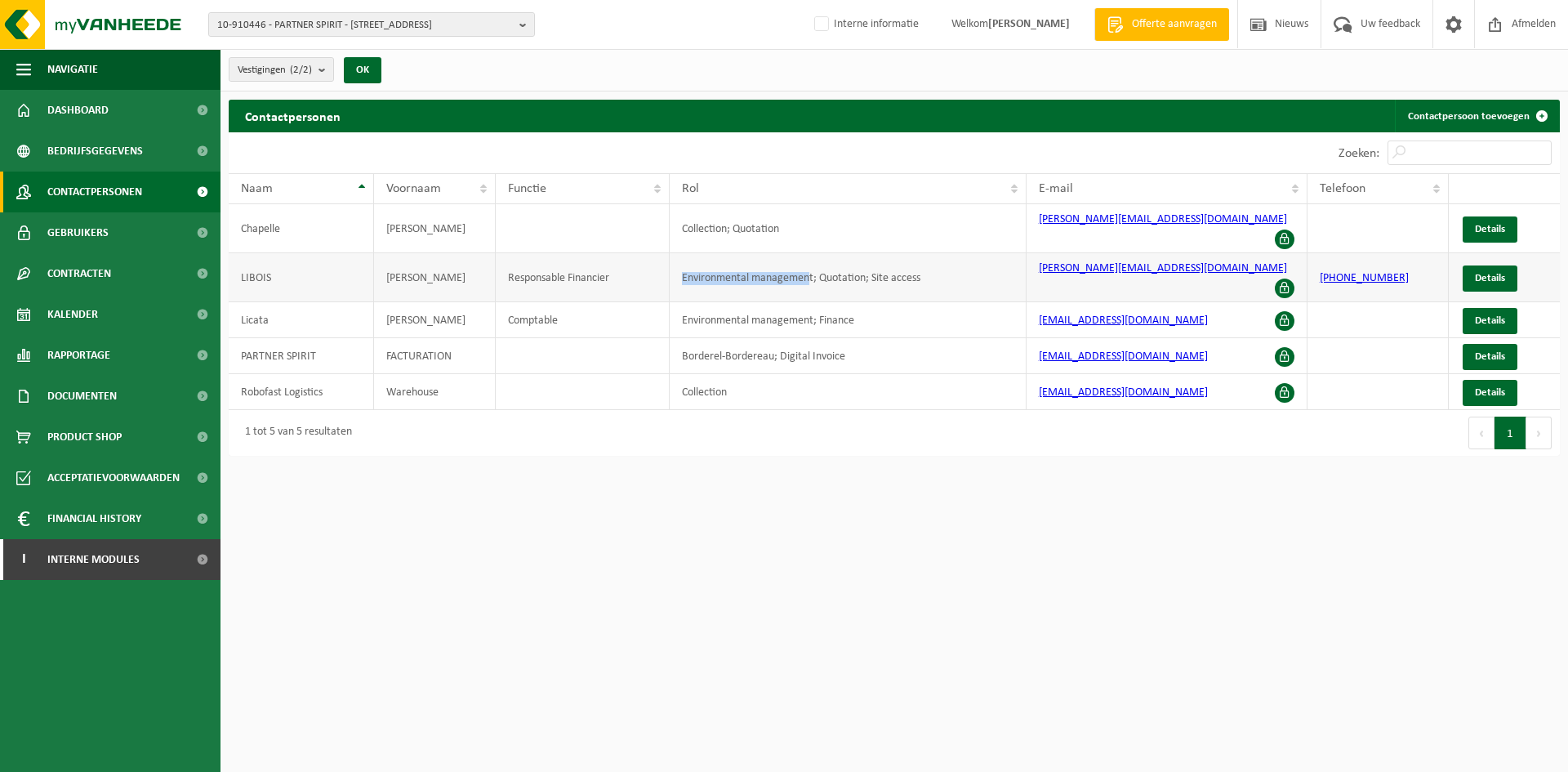
drag, startPoint x: 673, startPoint y: 253, endPoint x: 808, endPoint y: 264, distance: 135.4
click at [808, 264] on td "Environmental management; Quotation; Site access" at bounding box center [848, 278] width 357 height 49
click at [1479, 315] on span "Details" at bounding box center [1490, 320] width 30 height 11
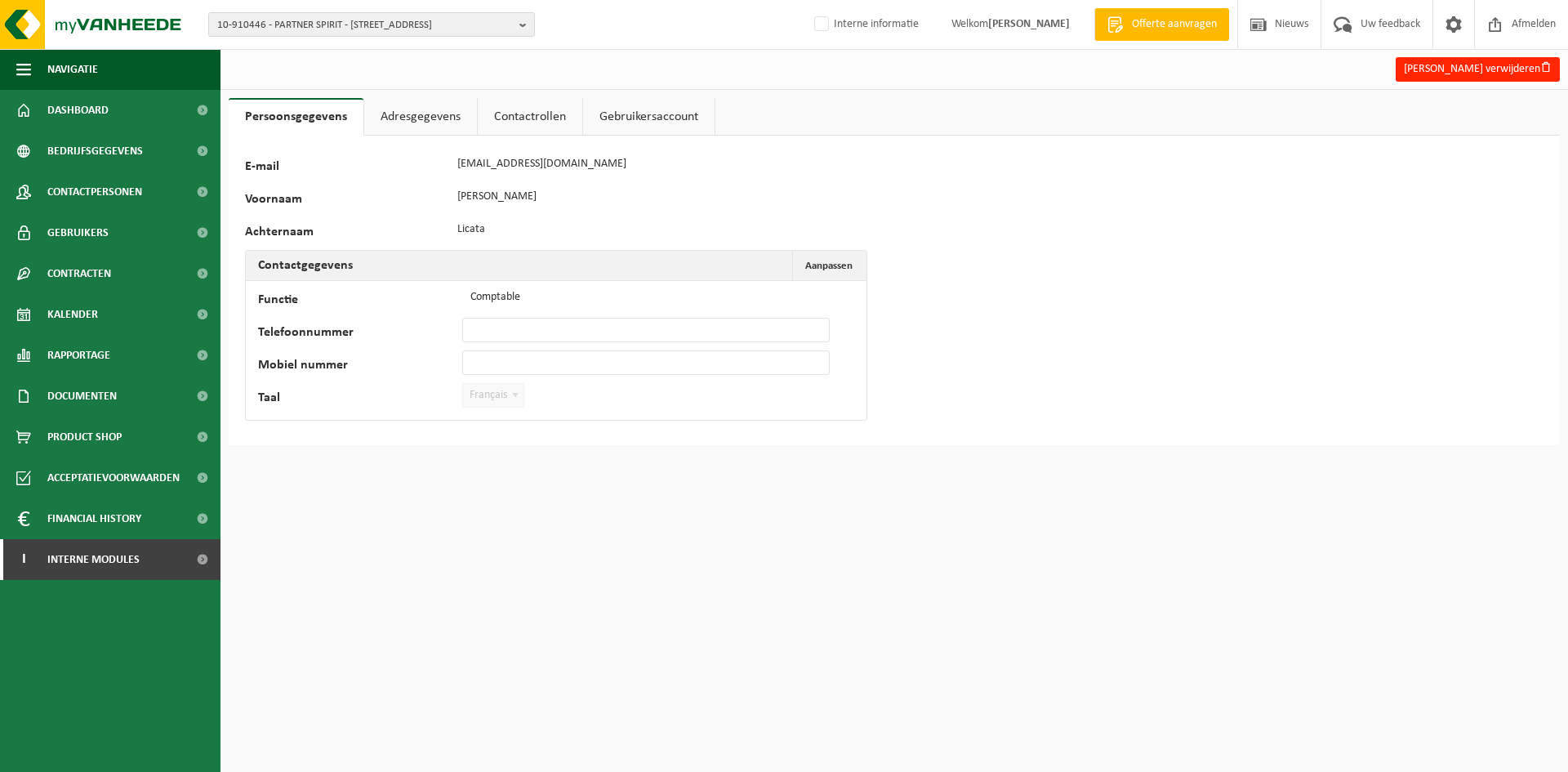
click at [420, 121] on link "Adresgegevens" at bounding box center [420, 116] width 112 height 37
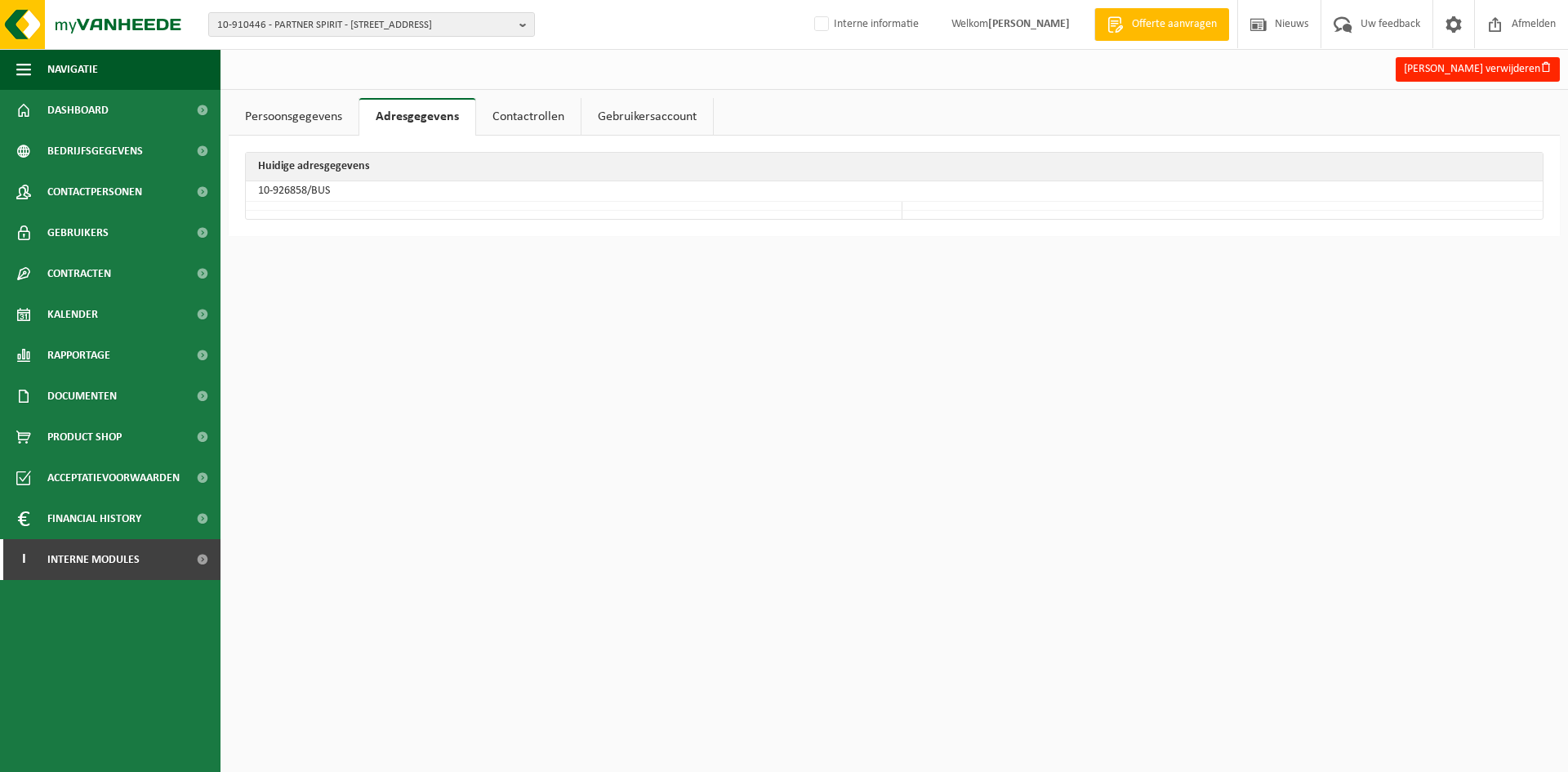
click at [489, 120] on link "Contactrollen" at bounding box center [528, 116] width 105 height 37
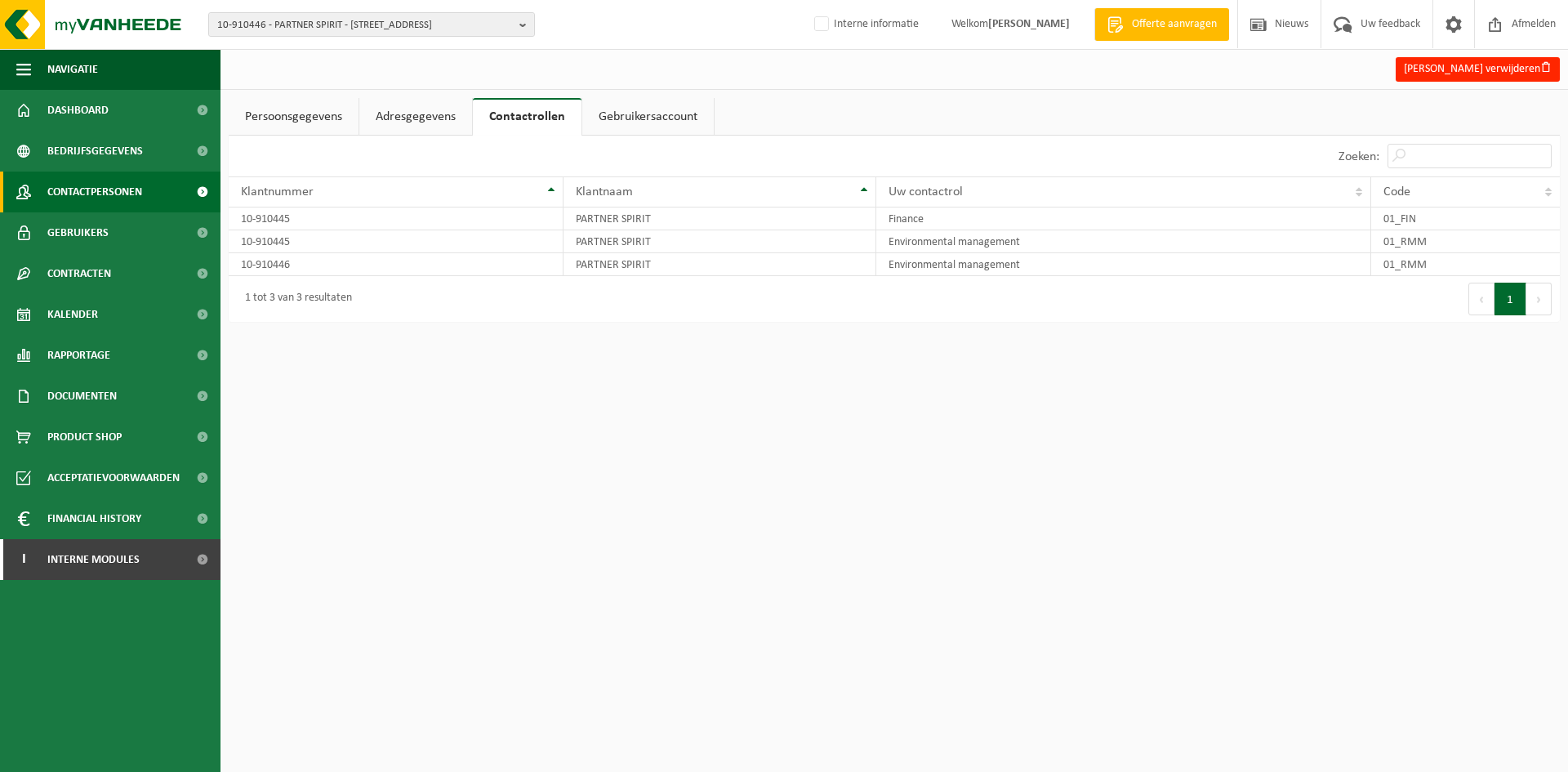
click at [107, 180] on span "Contactpersonen" at bounding box center [94, 192] width 95 height 41
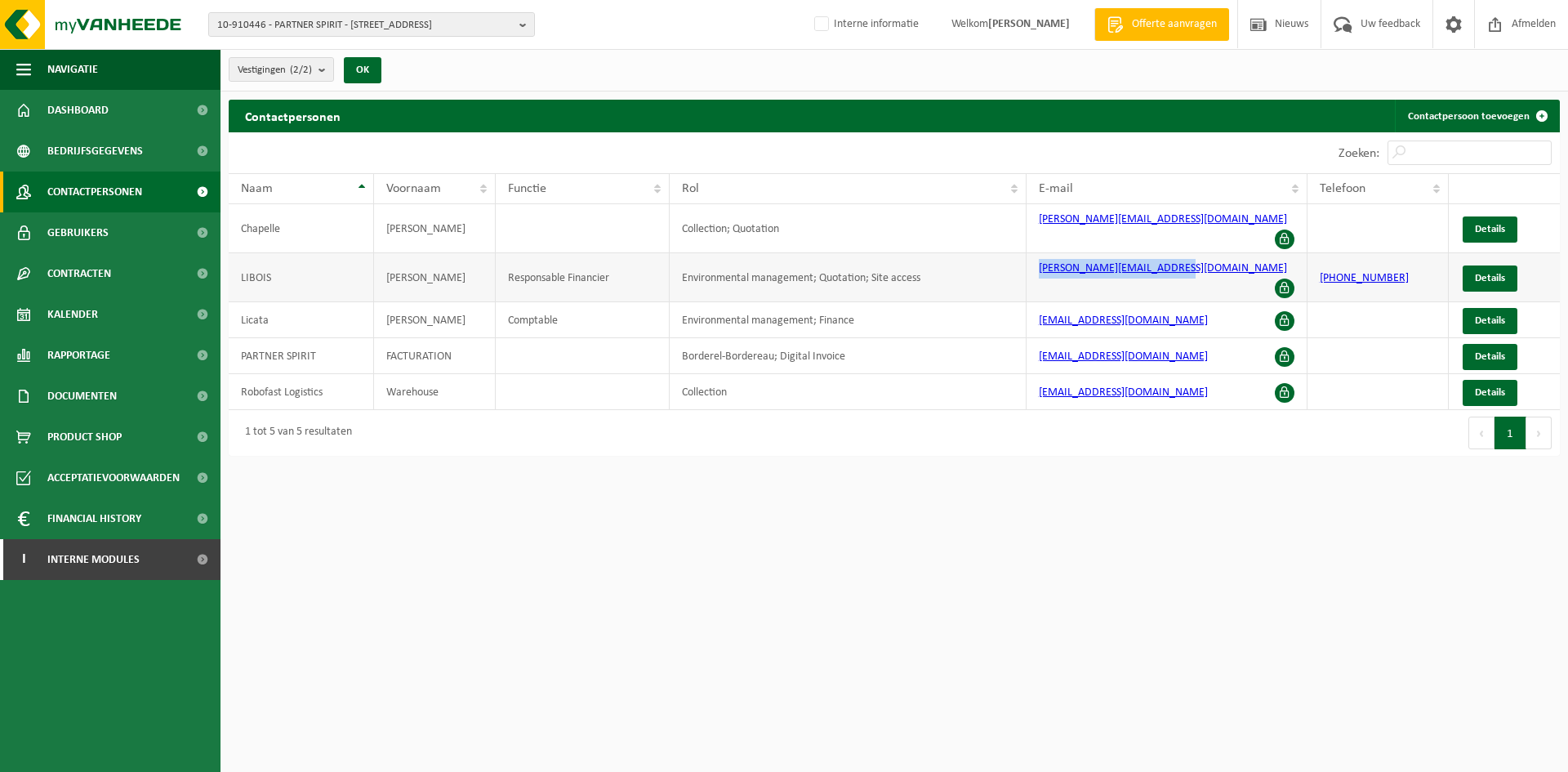
drag, startPoint x: 1201, startPoint y: 252, endPoint x: 1041, endPoint y: 267, distance: 160.7
click at [1041, 267] on td "[PERSON_NAME][EMAIL_ADDRESS][DOMAIN_NAME]" at bounding box center [1166, 278] width 281 height 49
copy link "[PERSON_NAME][EMAIL_ADDRESS][DOMAIN_NAME]"
click at [245, 18] on span "10-910446 - PARTNER SPIRIT - 5300 ANDENNE, RUE DU PROGRES 34" at bounding box center [365, 24] width 295 height 24
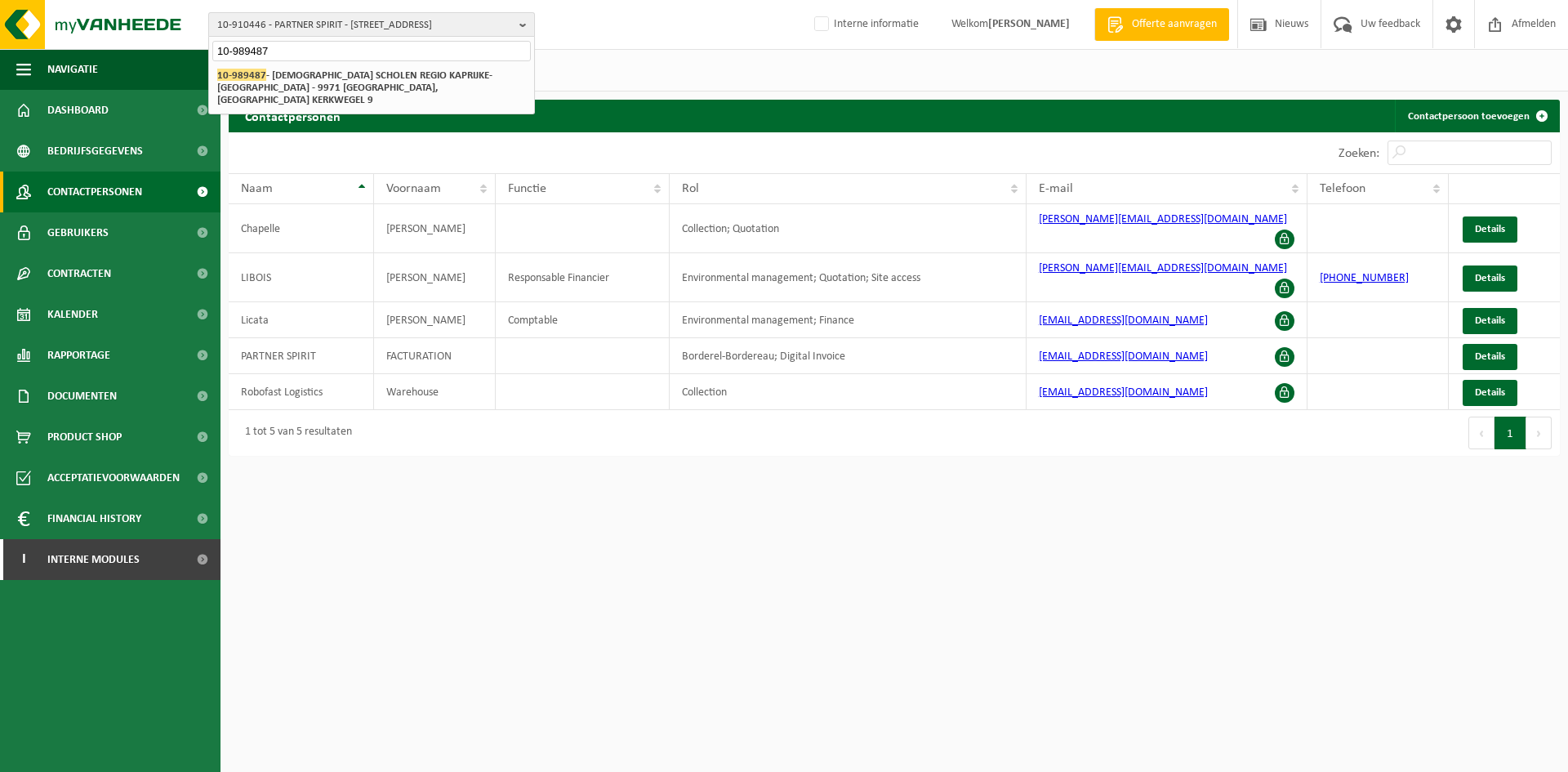
type input "10-989487"
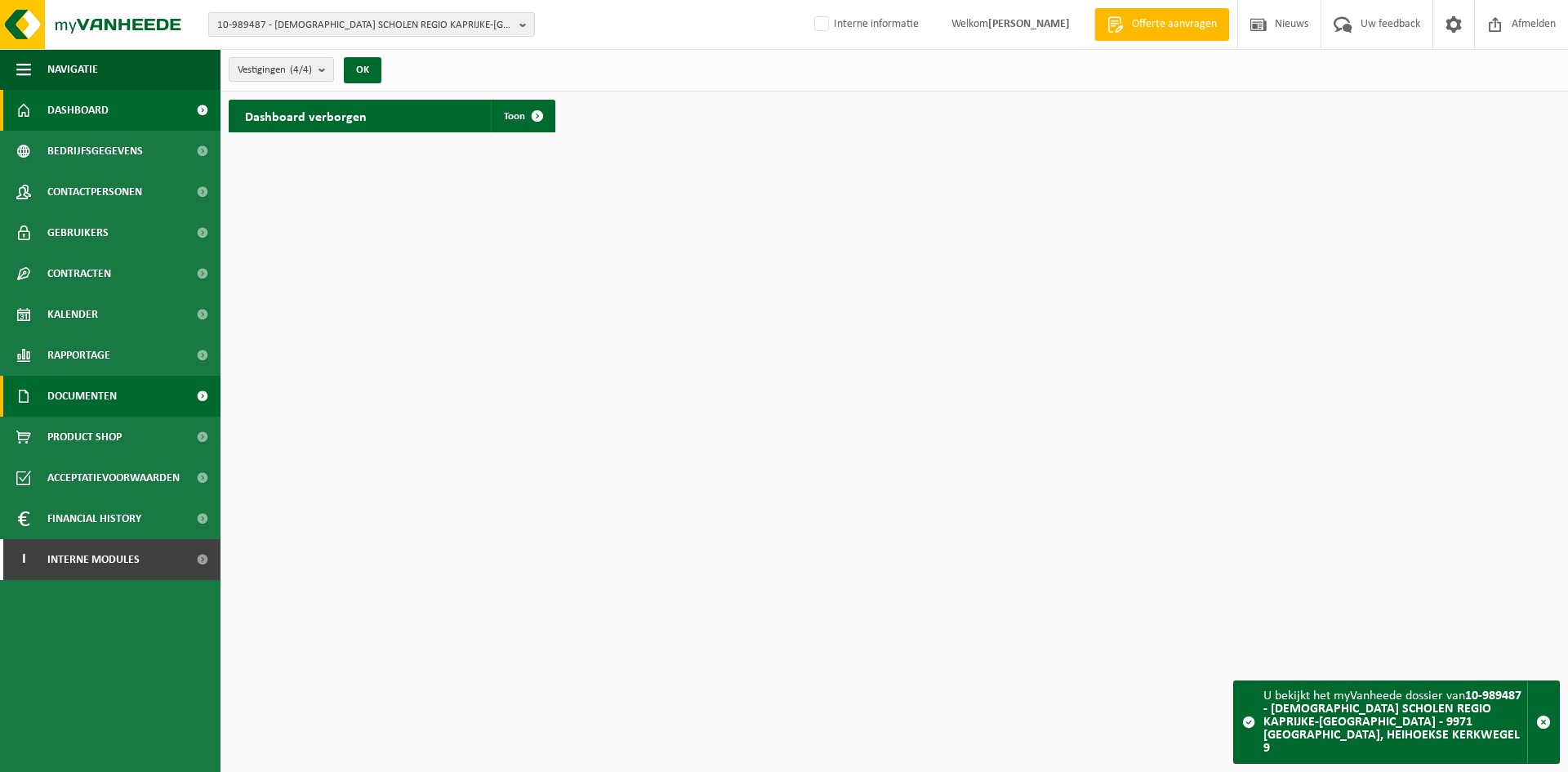
click at [102, 391] on span "Documenten" at bounding box center [81, 396] width 69 height 41
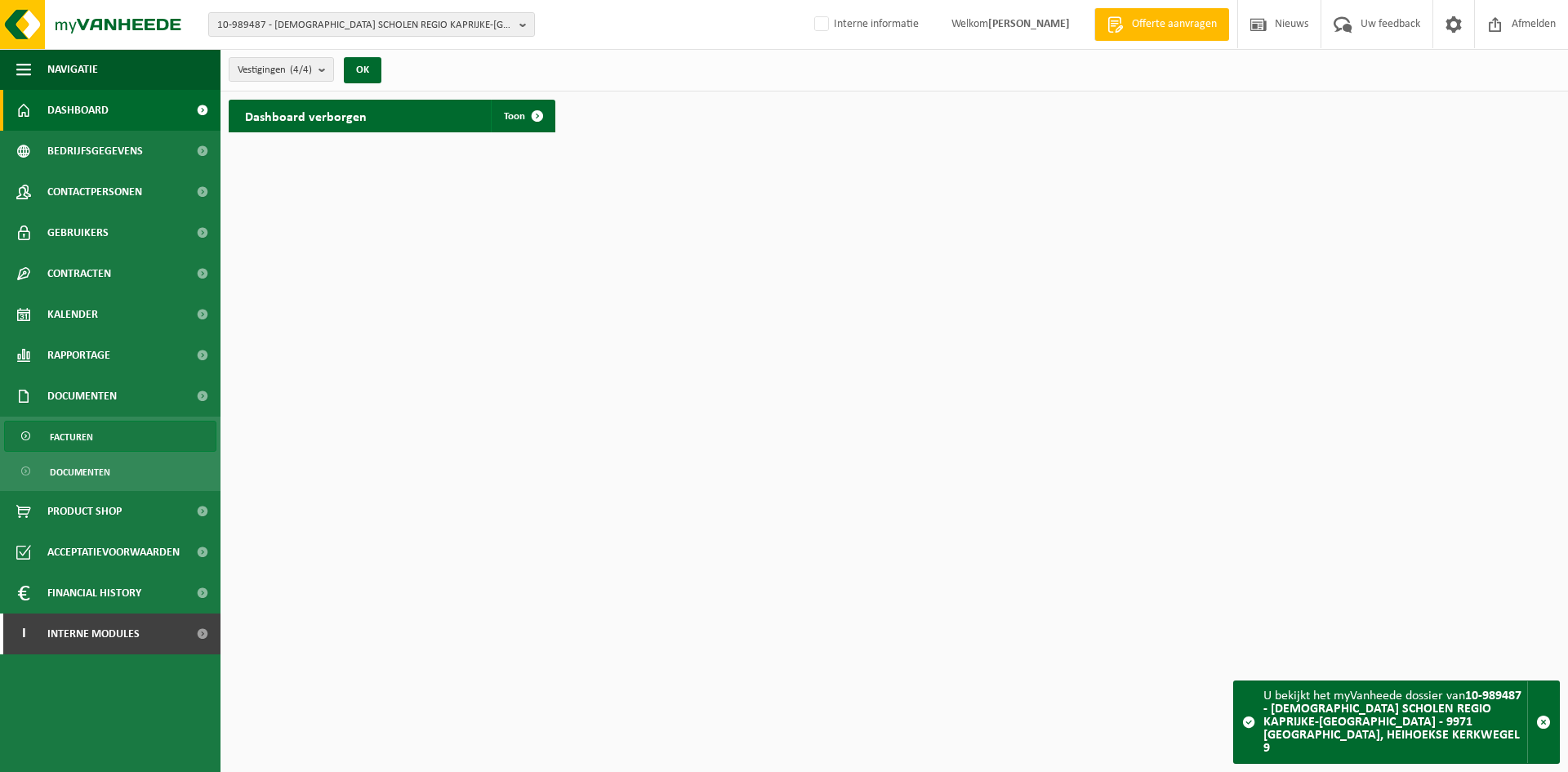
click at [176, 440] on link "Facturen" at bounding box center [110, 436] width 212 height 31
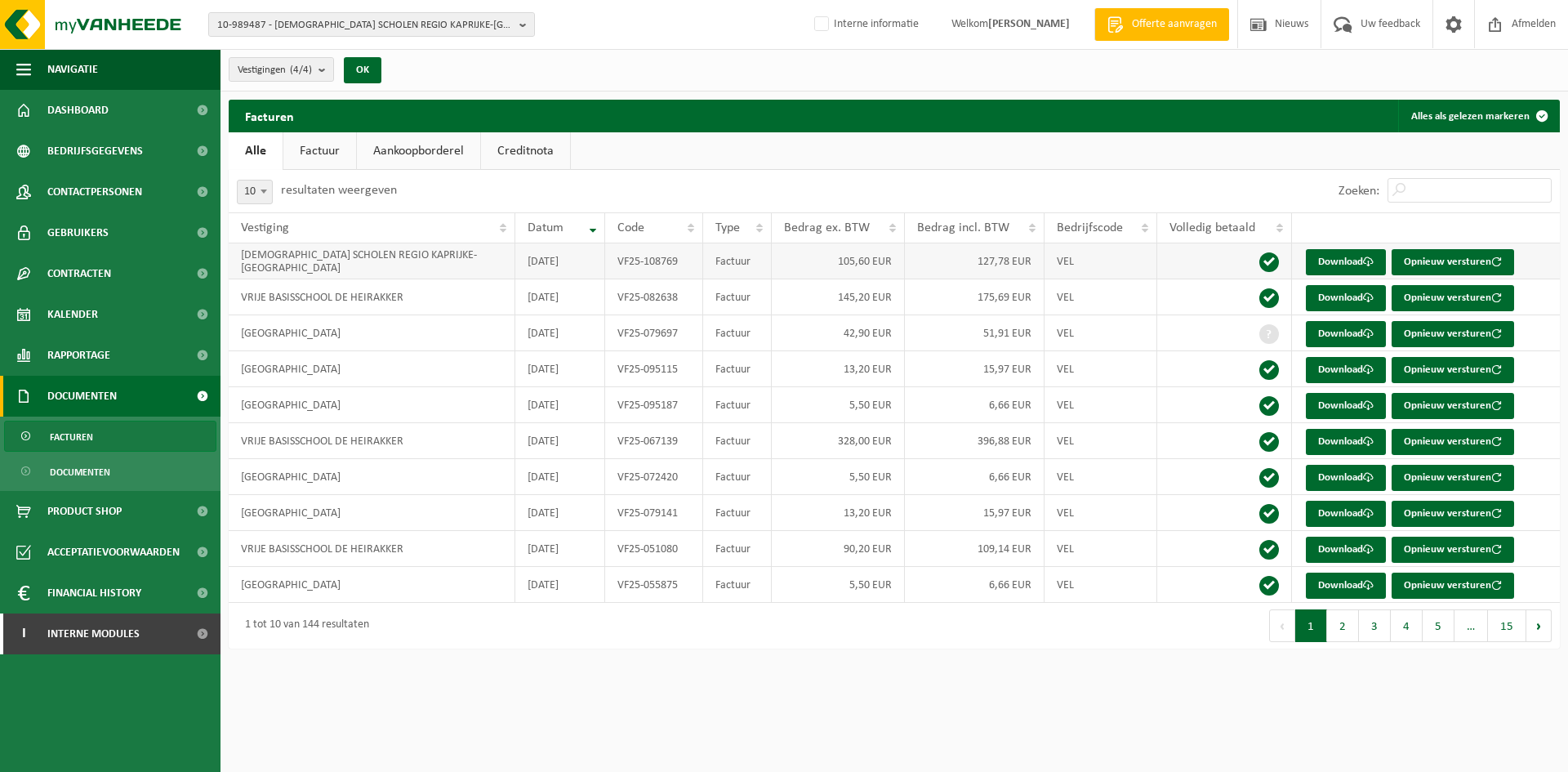
click at [660, 262] on td "VF25-108769" at bounding box center [654, 261] width 99 height 36
click at [1462, 190] on input "Zoeken:" at bounding box center [1469, 190] width 164 height 24
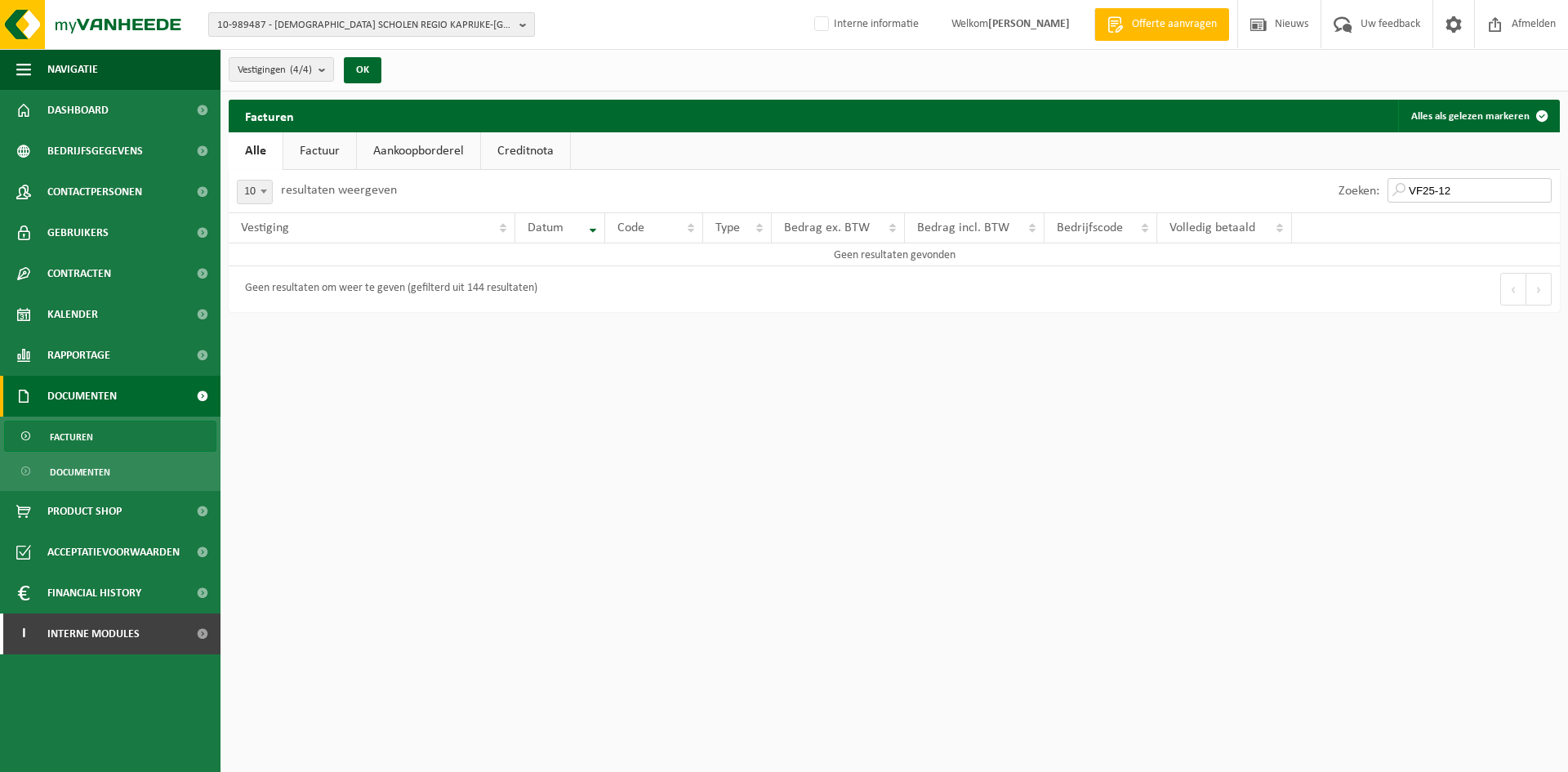
type input "VF25-12"
click at [333, 27] on span "10-989487 - [DEMOGRAPHIC_DATA] SCHOLEN REGIO KAPRIJKE-[GEOGRAPHIC_DATA] - 9971 …" at bounding box center [365, 24] width 295 height 24
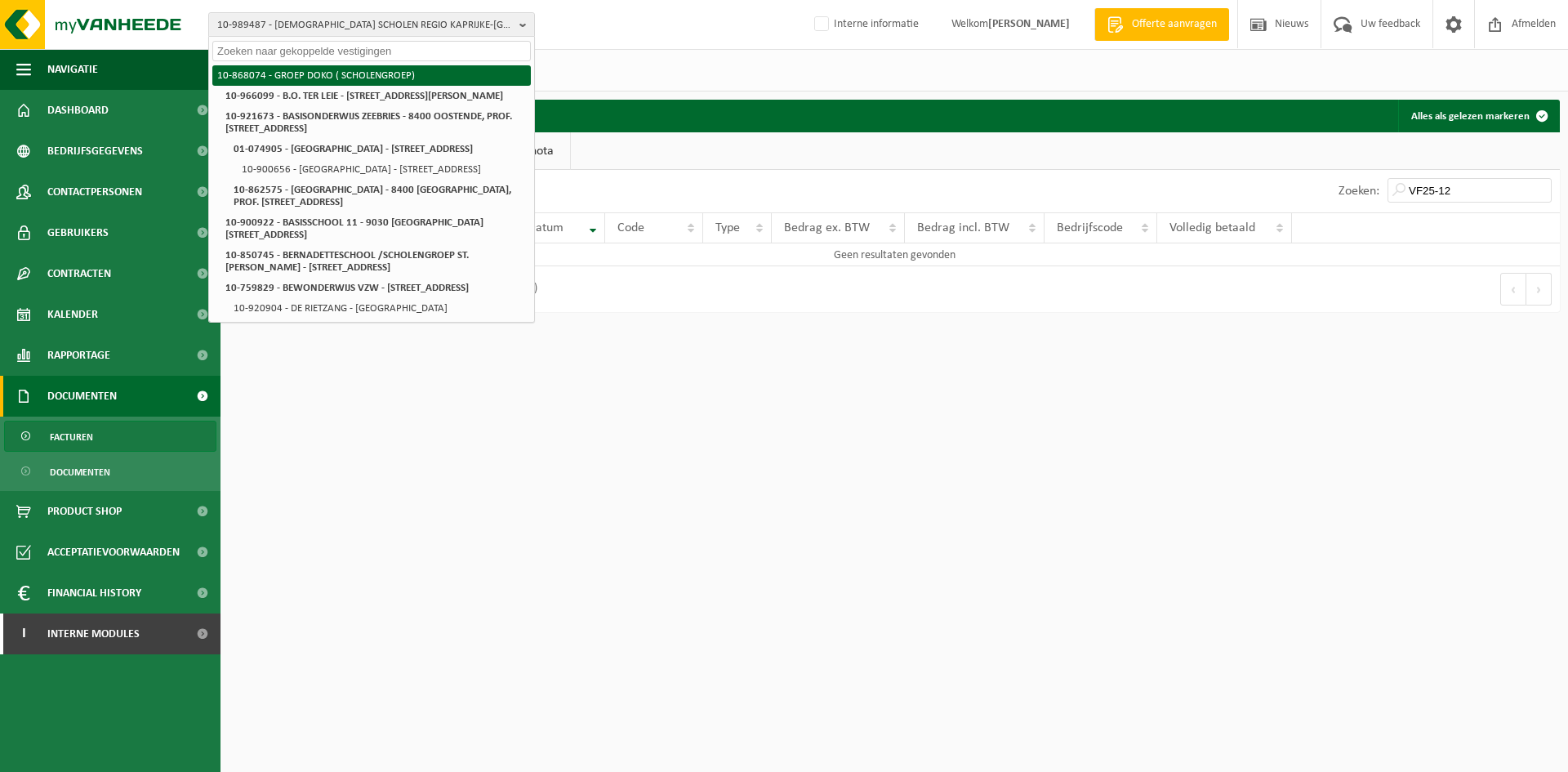
click at [322, 73] on li "10-868074 - GROEP DOKO ( SCHOLENGROEP)" at bounding box center [372, 75] width 319 height 21
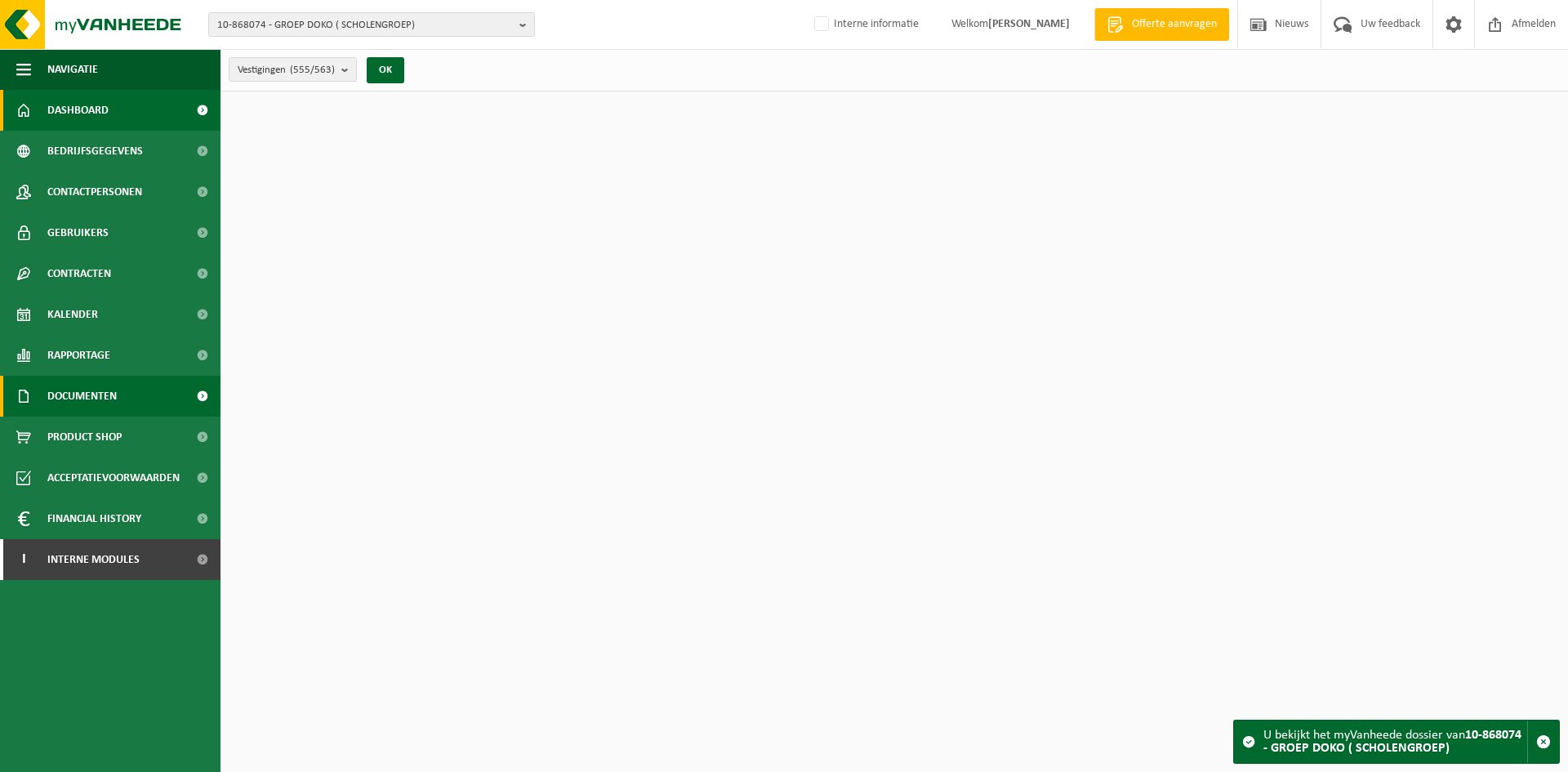
click at [107, 399] on span "Documenten" at bounding box center [81, 396] width 69 height 41
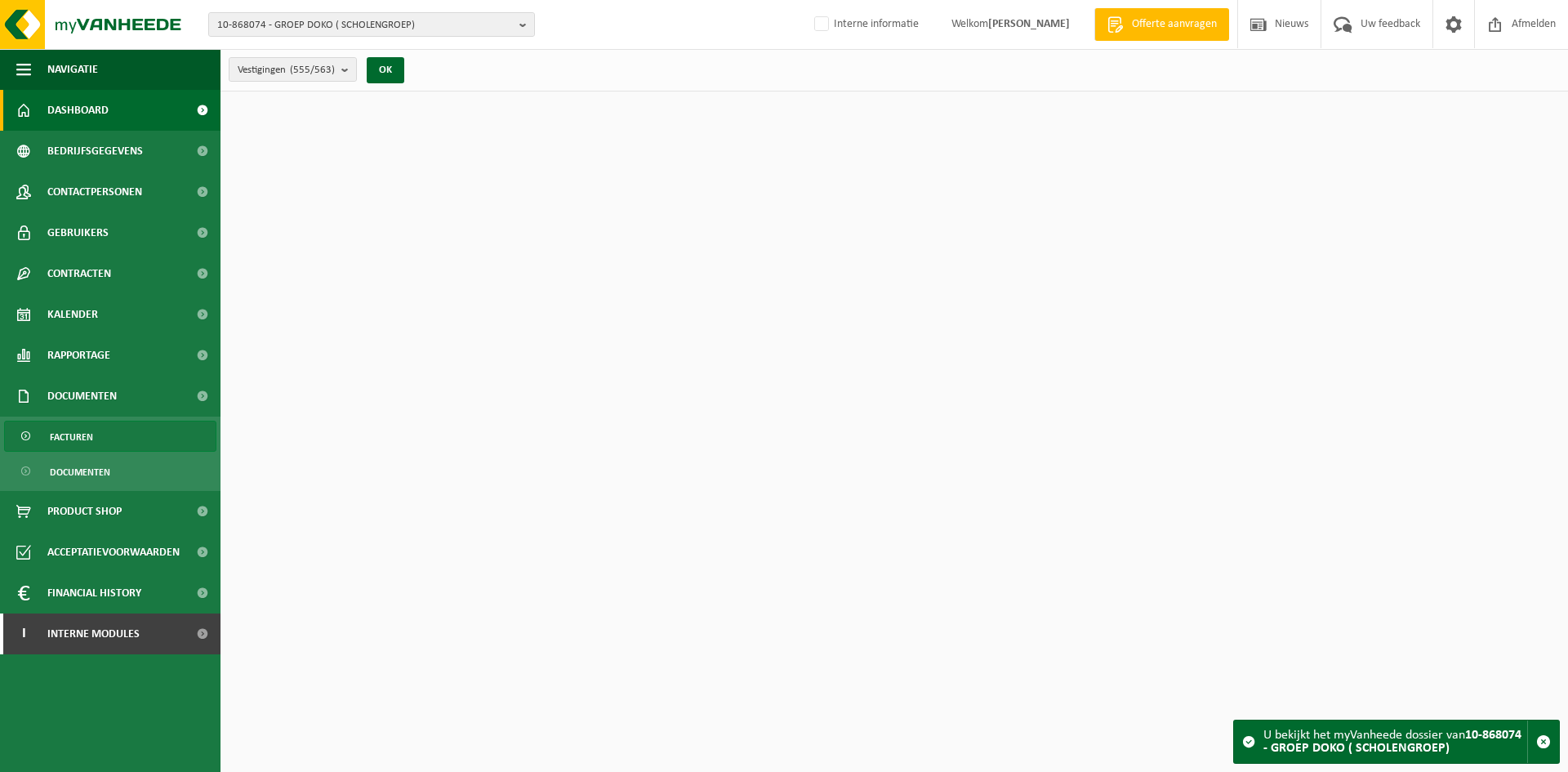
click at [100, 434] on link "Facturen" at bounding box center [110, 436] width 212 height 31
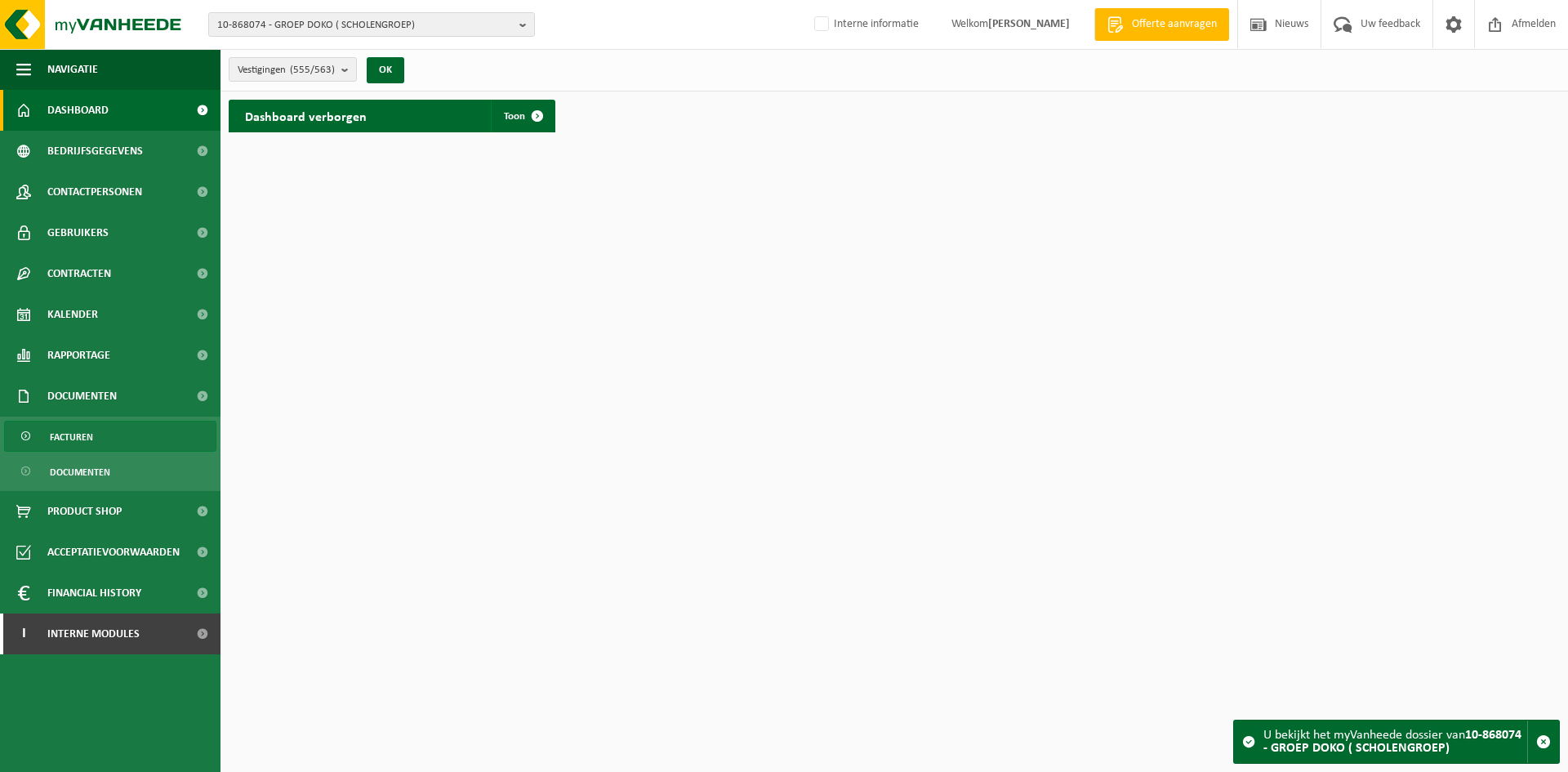
click at [108, 434] on link "Facturen" at bounding box center [110, 436] width 212 height 31
click at [138, 464] on link "Documenten" at bounding box center [110, 472] width 212 height 31
click at [342, 17] on span "10-868074 - GROEP DOKO ( SCHOLENGROEP)" at bounding box center [365, 24] width 295 height 24
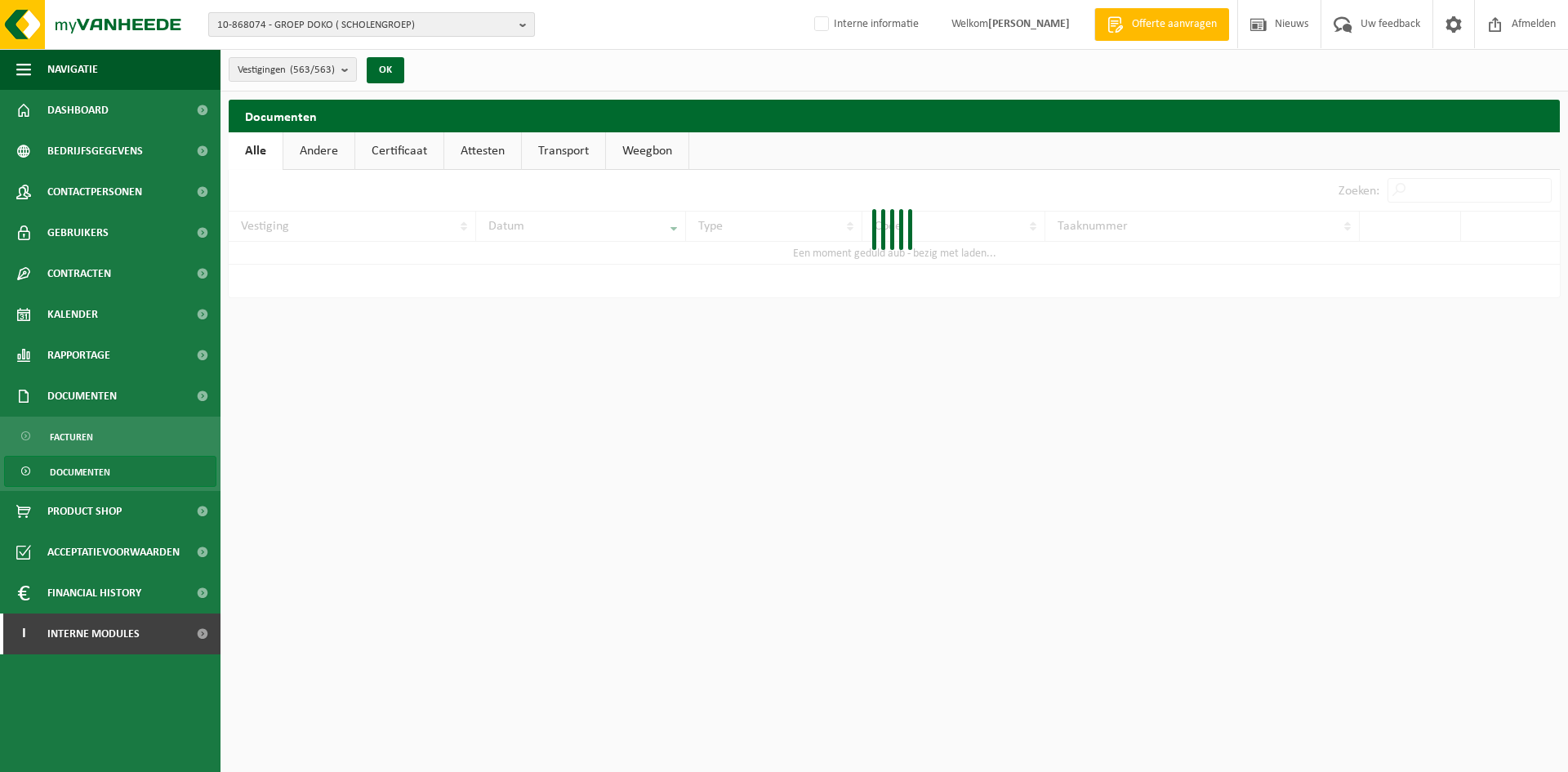
click at [326, 33] on span "10-868074 - GROEP DOKO ( SCHOLENGROEP)" at bounding box center [365, 24] width 295 height 24
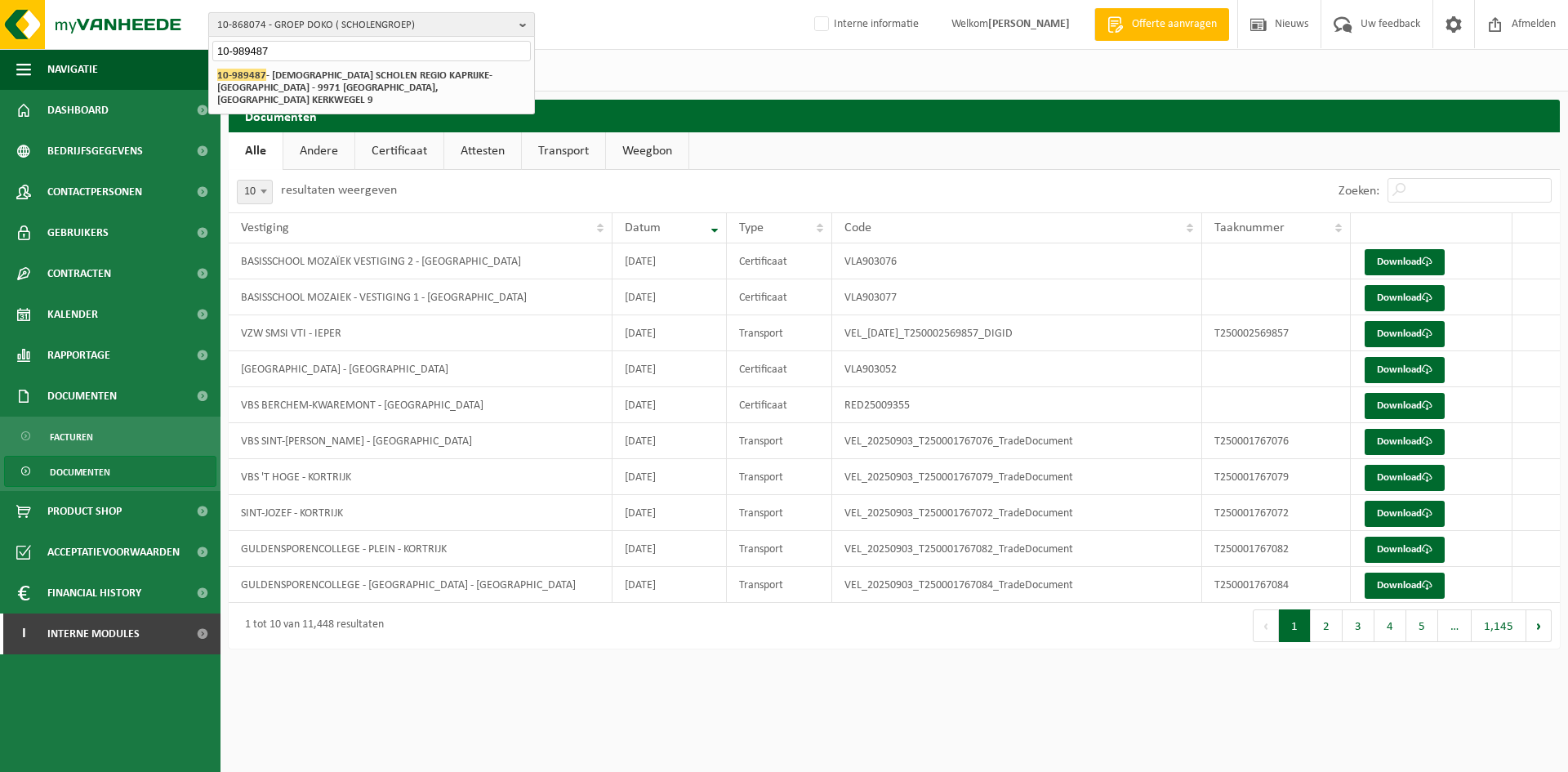
type input "10-989487"
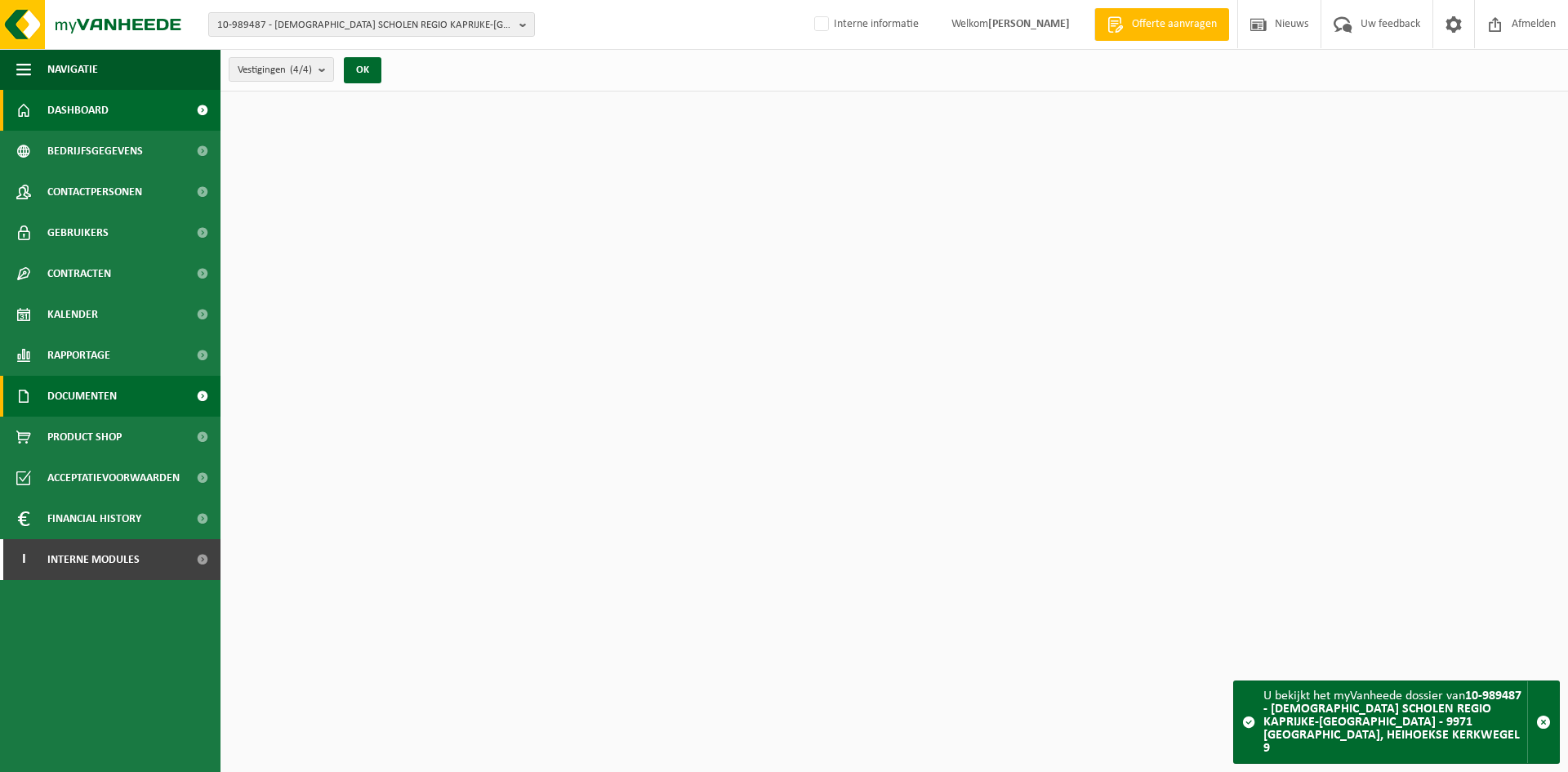
click at [106, 386] on span "Documenten" at bounding box center [81, 396] width 69 height 41
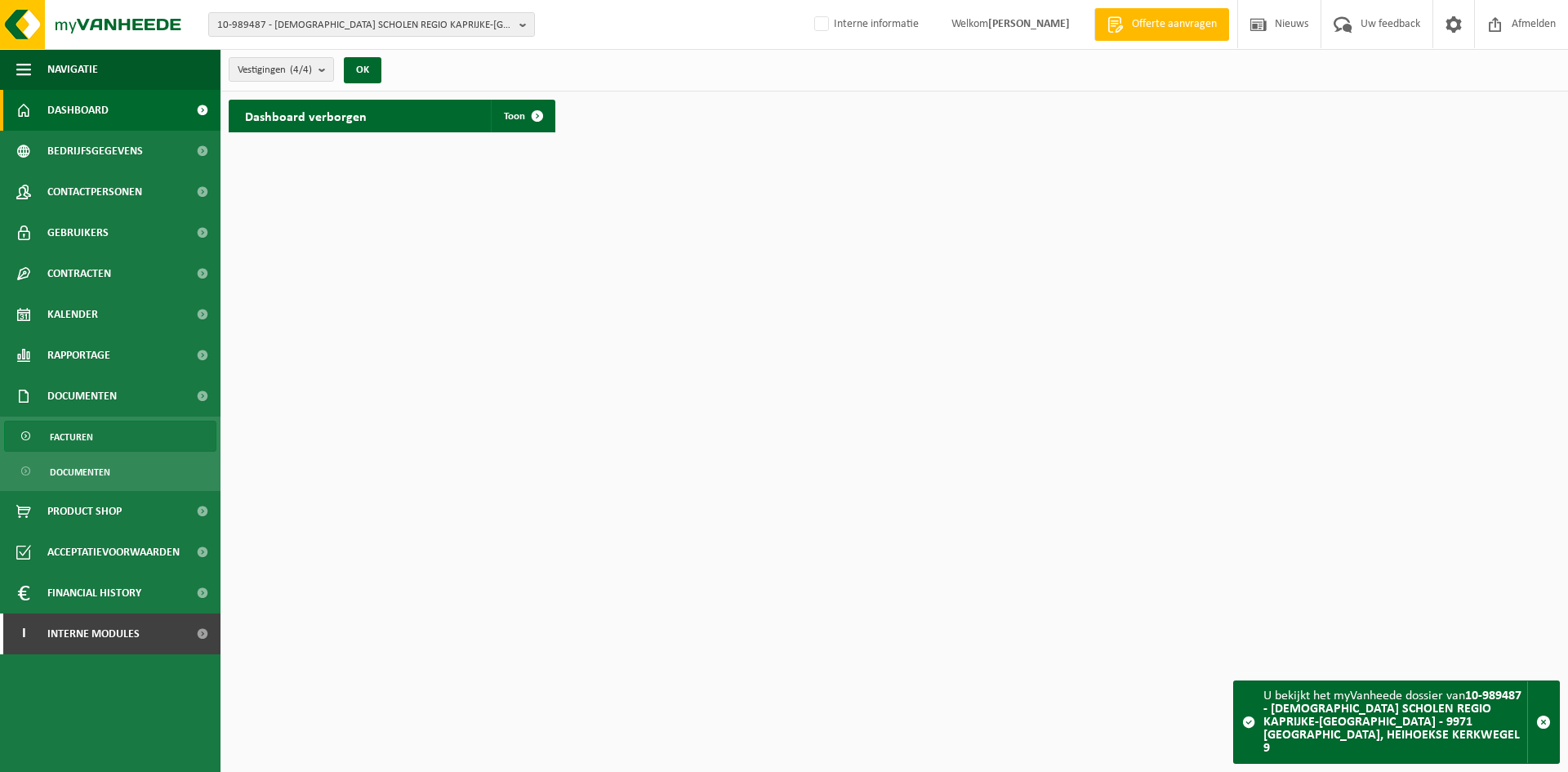
click at [103, 444] on link "Facturen" at bounding box center [110, 436] width 212 height 31
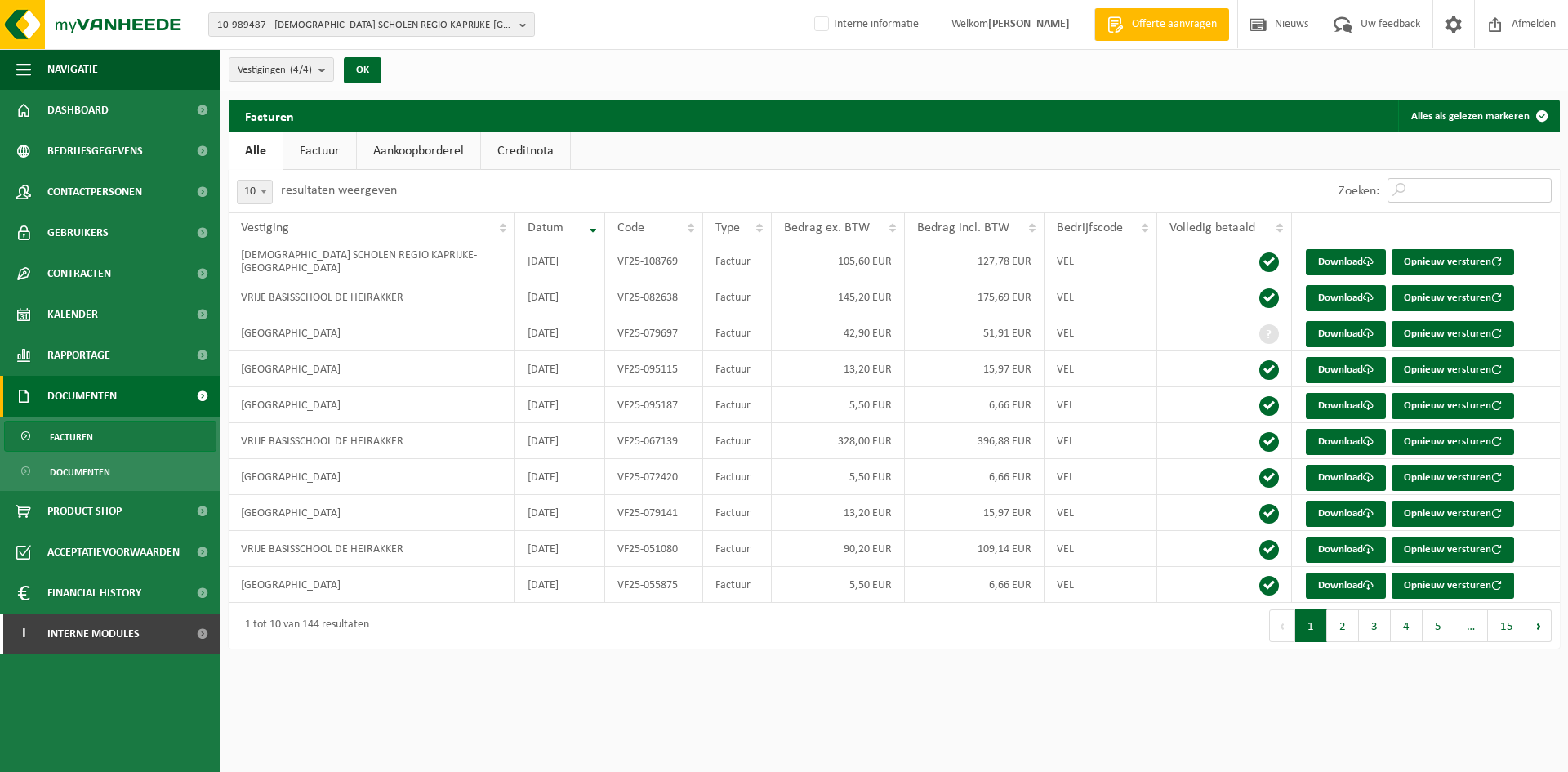
click at [1451, 189] on input "Zoeken:" at bounding box center [1469, 190] width 164 height 24
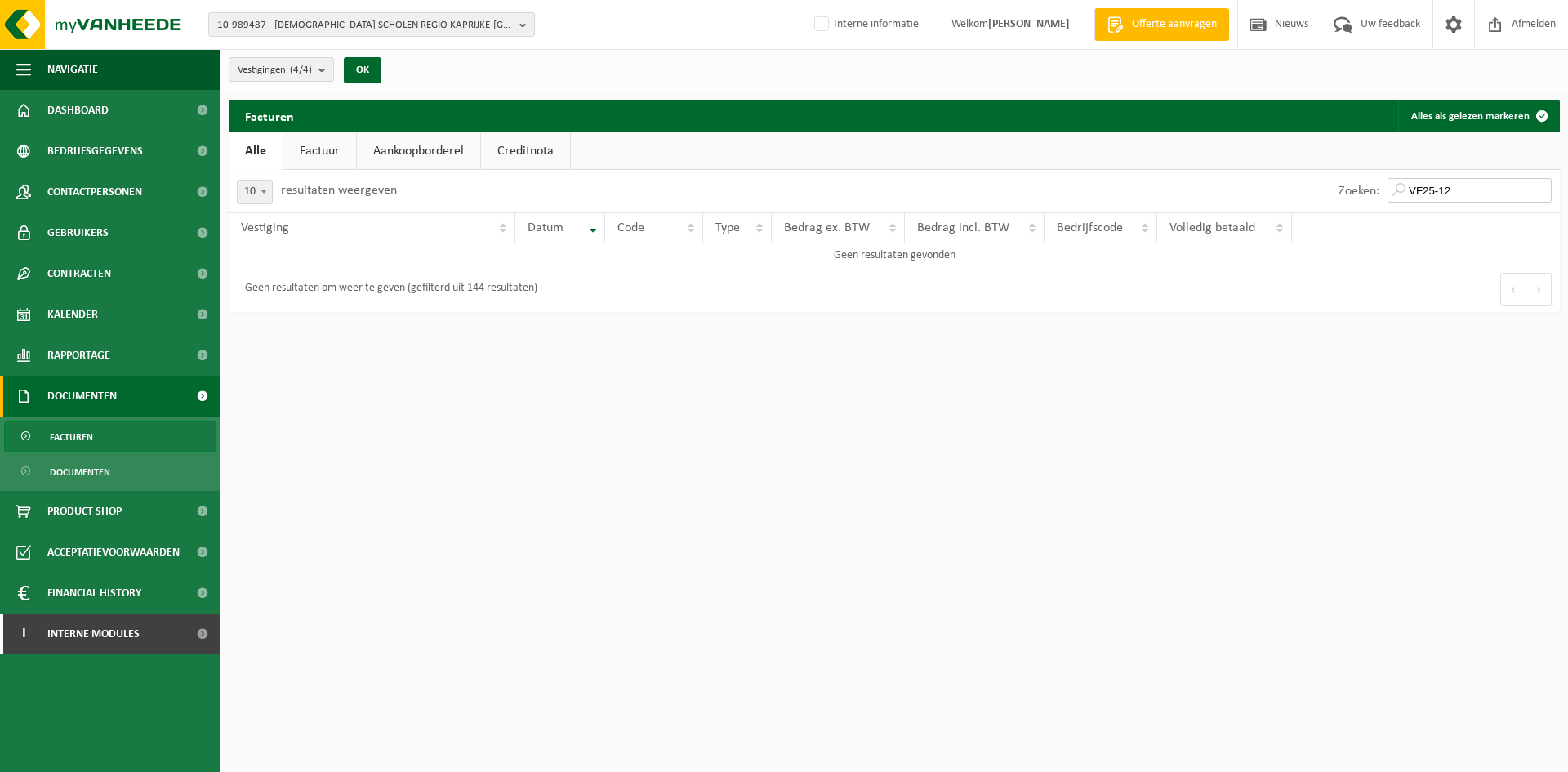
drag, startPoint x: 1463, startPoint y: 186, endPoint x: 1324, endPoint y: 182, distance: 139.1
click at [1324, 182] on div "Zoeken: VF25-12" at bounding box center [1227, 191] width 665 height 42
type input "VF25-12"
click at [1108, 611] on html "10-989487 - [DEMOGRAPHIC_DATA] SCHOLEN REGIO KAPRIJKE-[GEOGRAPHIC_DATA] - 9971 …" at bounding box center [784, 386] width 1568 height 772
click at [121, 191] on span "Contactpersonen" at bounding box center [94, 192] width 95 height 41
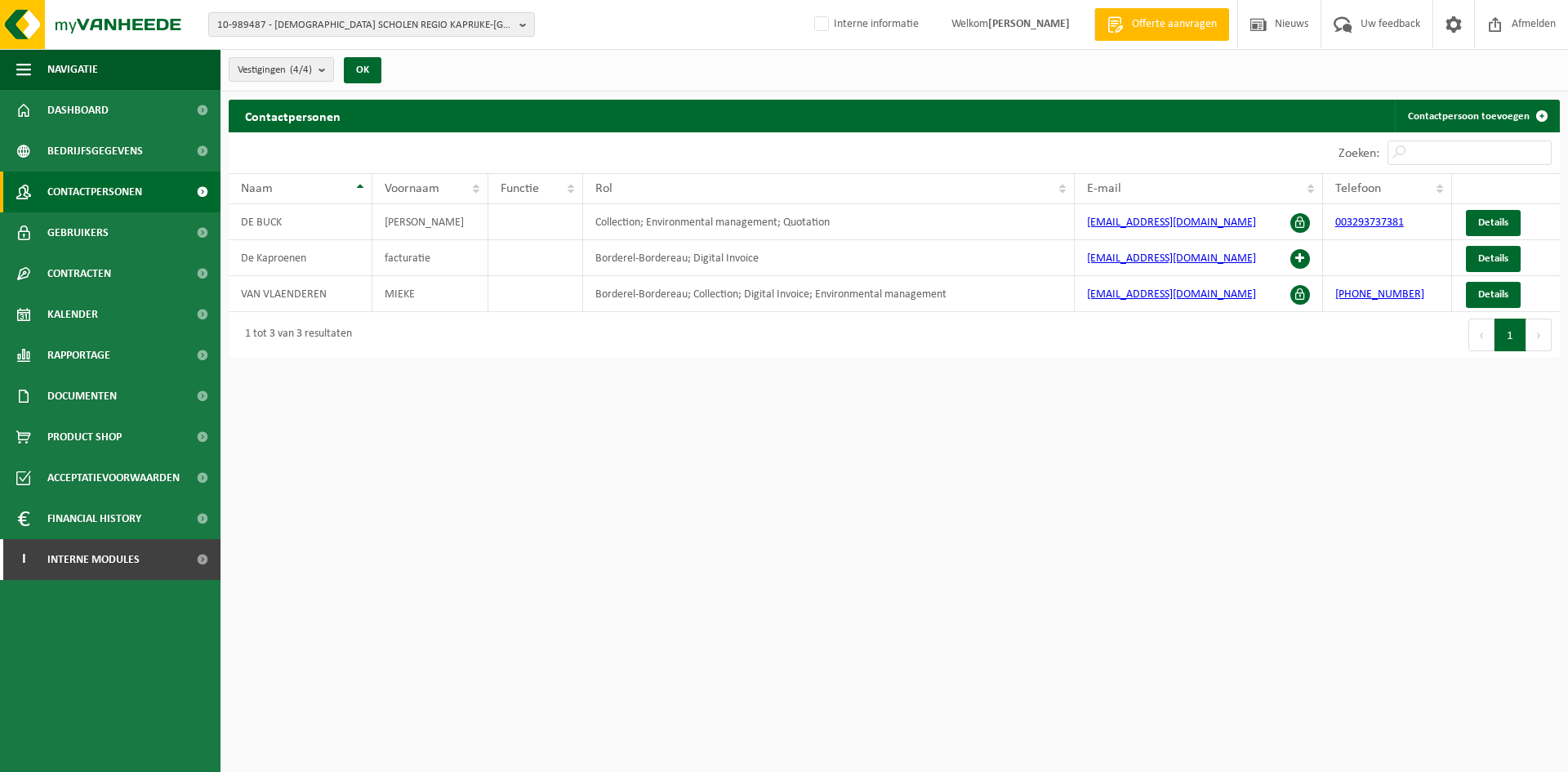
click at [736, 509] on html "10-989487 - [DEMOGRAPHIC_DATA] SCHOLEN REGIO KAPRIJKE-[GEOGRAPHIC_DATA] - 9971 …" at bounding box center [784, 386] width 1568 height 772
click at [369, 21] on span "10-989487 - [DEMOGRAPHIC_DATA] SCHOLEN REGIO KAPRIJKE-[GEOGRAPHIC_DATA] - 9971 …" at bounding box center [365, 24] width 295 height 24
type input "P"
type input "carroserie plus"
drag, startPoint x: 348, startPoint y: 56, endPoint x: 122, endPoint y: 42, distance: 226.4
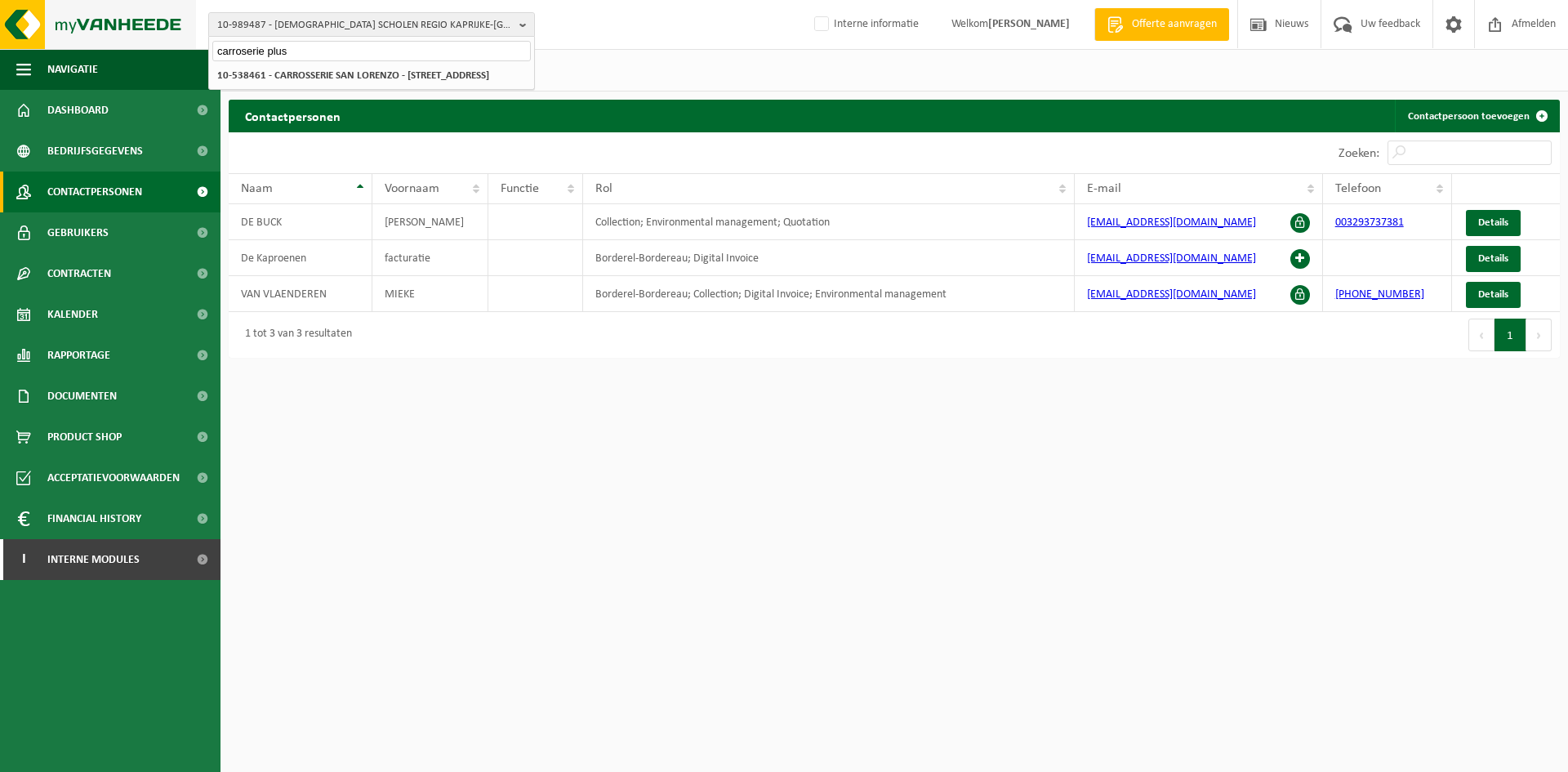
click at [122, 42] on div "10-989487 - KATHOLIEKE SCHOLEN REGIO KAPRIJKE-[GEOGRAPHIC_DATA] - 9971 [GEOGRAP…" at bounding box center [784, 24] width 1568 height 50
click at [206, 23] on div "10-989487 - [DEMOGRAPHIC_DATA] SCHOLEN REGIO KAPRIJKE-[GEOGRAPHIC_DATA] - 9971 …" at bounding box center [368, 24] width 327 height 24
click at [241, 24] on span "10-989487 - [DEMOGRAPHIC_DATA] SCHOLEN REGIO KAPRIJKE-[GEOGRAPHIC_DATA] - 9971 …" at bounding box center [365, 24] width 295 height 24
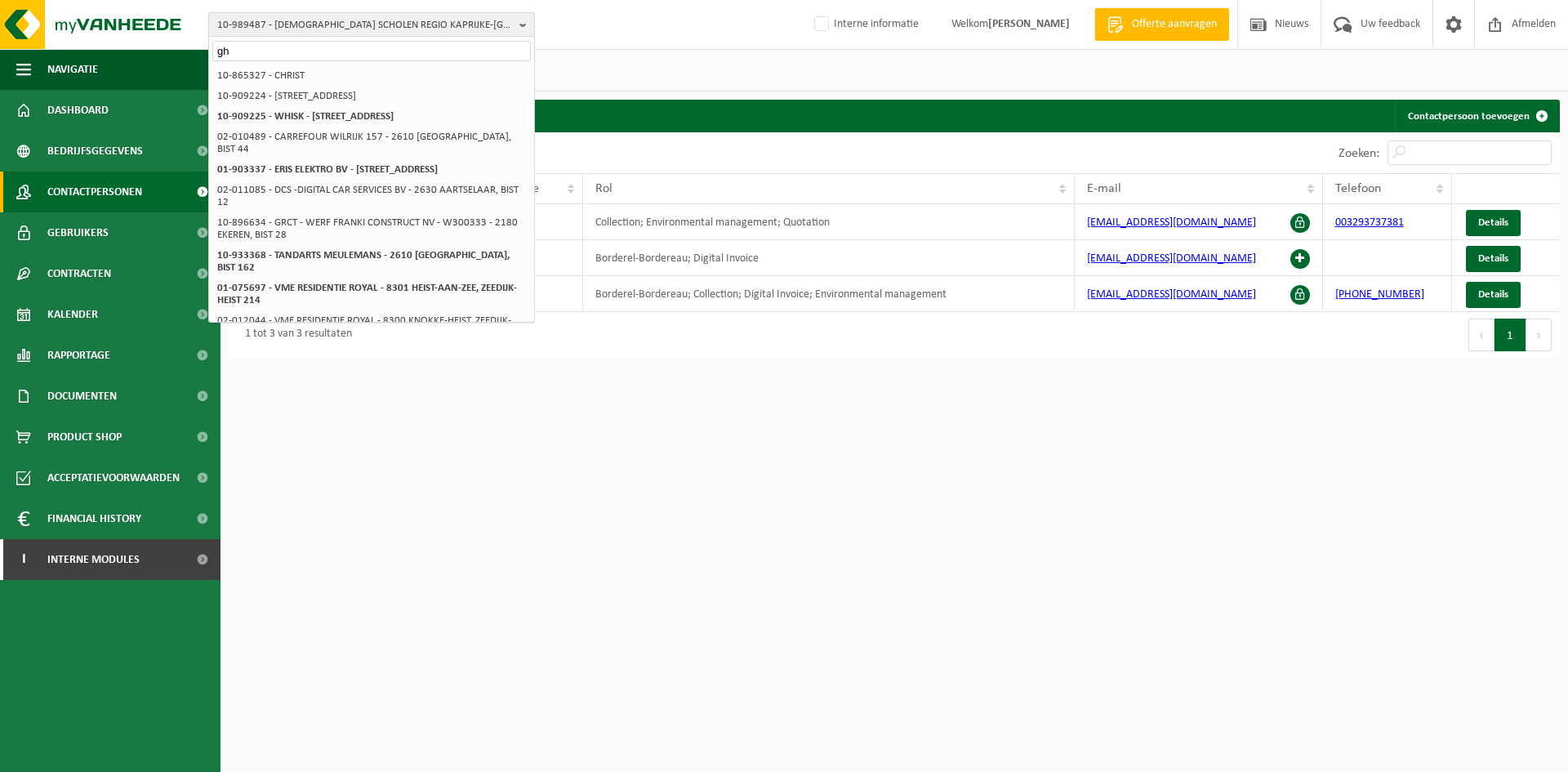
type input "g"
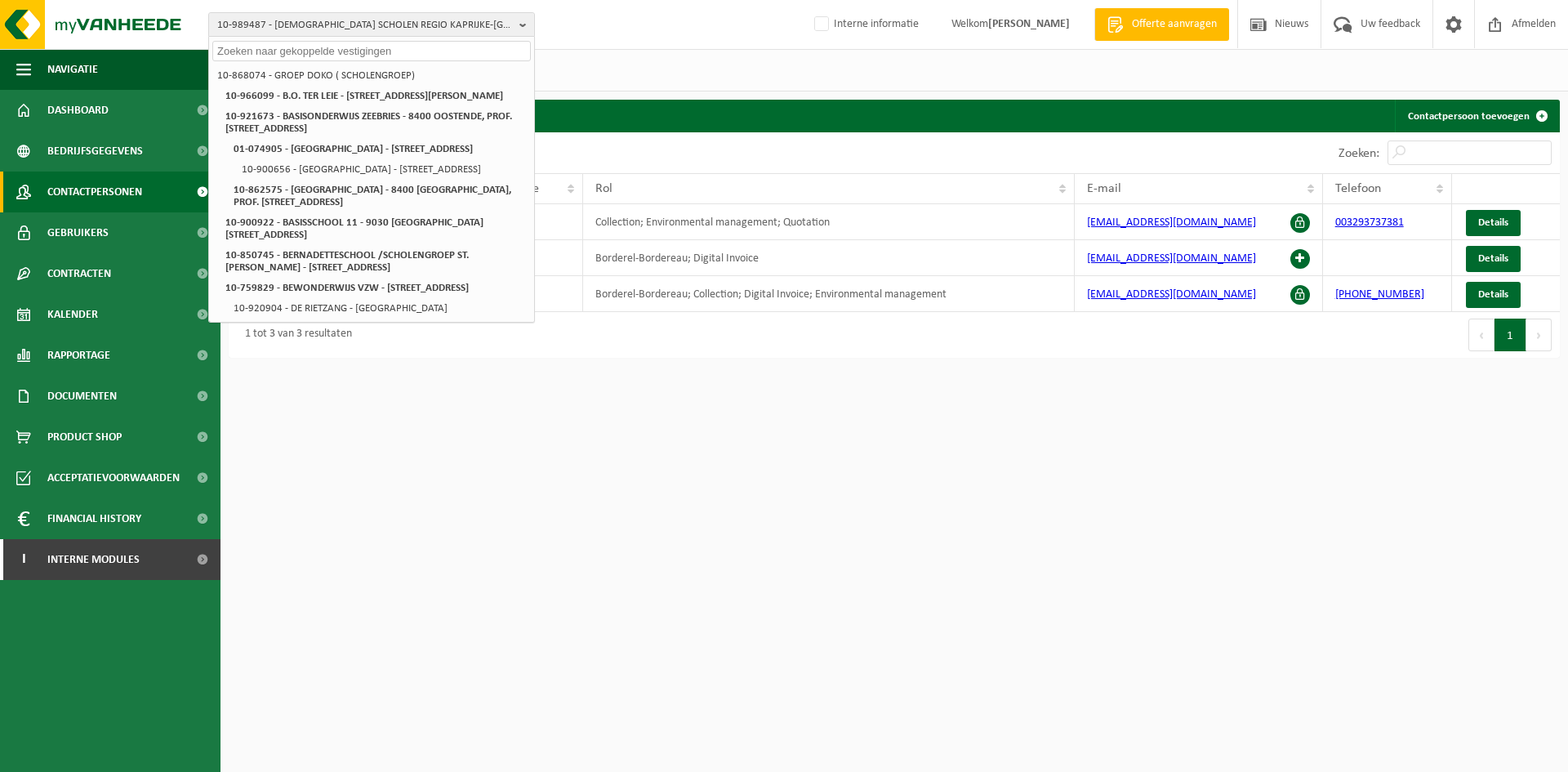
click at [497, 603] on html "10-989487 - [DEMOGRAPHIC_DATA] SCHOLEN REGIO KAPRIJKE-[GEOGRAPHIC_DATA] - 9971 …" at bounding box center [784, 386] width 1568 height 772
click at [530, 580] on html "10-989487 - [DEMOGRAPHIC_DATA] SCHOLEN REGIO KAPRIJKE-[GEOGRAPHIC_DATA] - 9971 …" at bounding box center [784, 386] width 1568 height 772
click at [546, 637] on html "10-989487 - [DEMOGRAPHIC_DATA] SCHOLEN REGIO KAPRIJKE-[GEOGRAPHIC_DATA] - 9971 …" at bounding box center [784, 386] width 1568 height 772
click at [586, 14] on div "10-989487 - [DEMOGRAPHIC_DATA] SCHOLEN REGIO KAPRIJKE-[GEOGRAPHIC_DATA] - 9971 …" at bounding box center [784, 24] width 1568 height 50
